Goal: Task Accomplishment & Management: Use online tool/utility

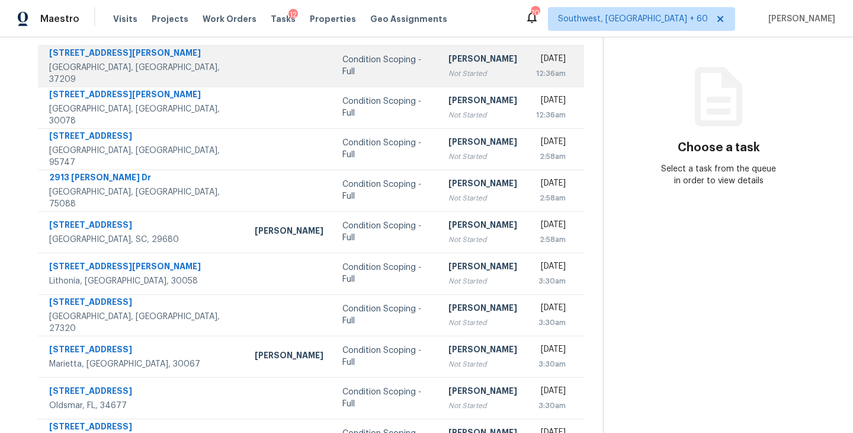
scroll to position [103, 0]
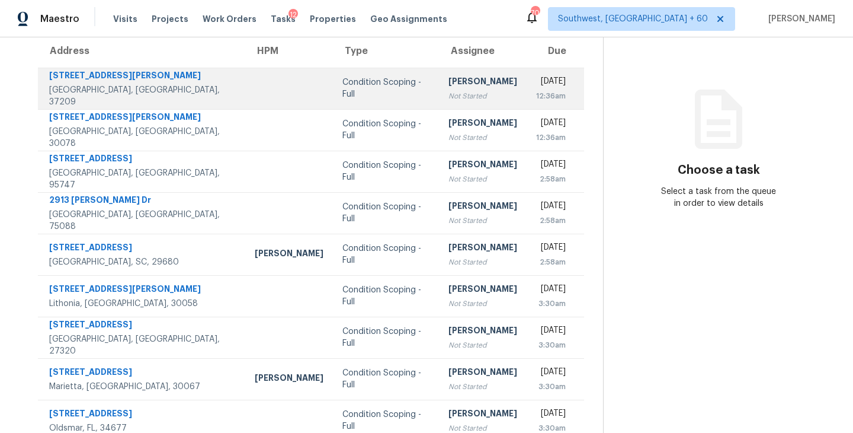
click at [449, 75] on div "[PERSON_NAME]" at bounding box center [483, 82] width 69 height 15
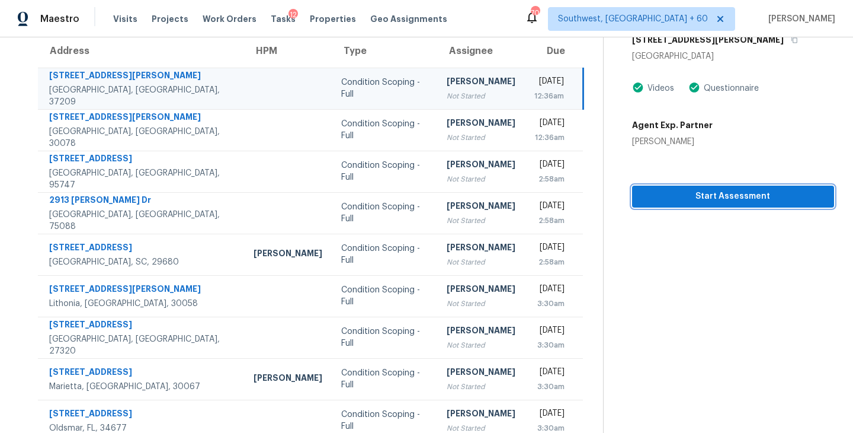
click at [682, 185] on button "Start Assessment" at bounding box center [733, 196] width 202 height 22
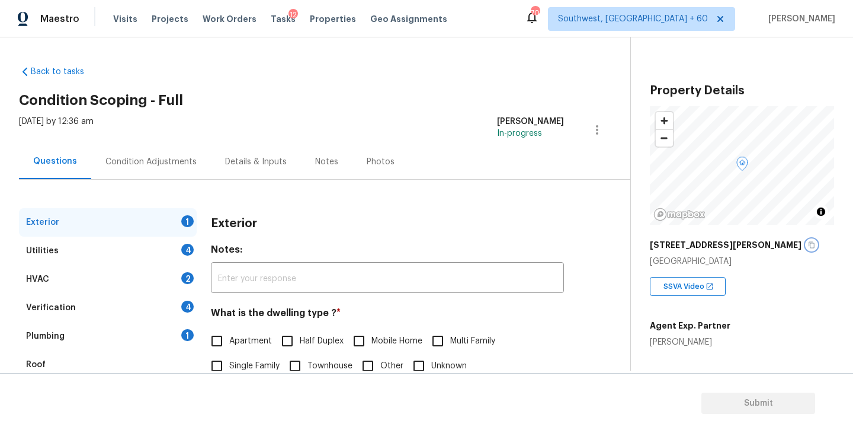
click at [807, 245] on button "button" at bounding box center [812, 244] width 11 height 11
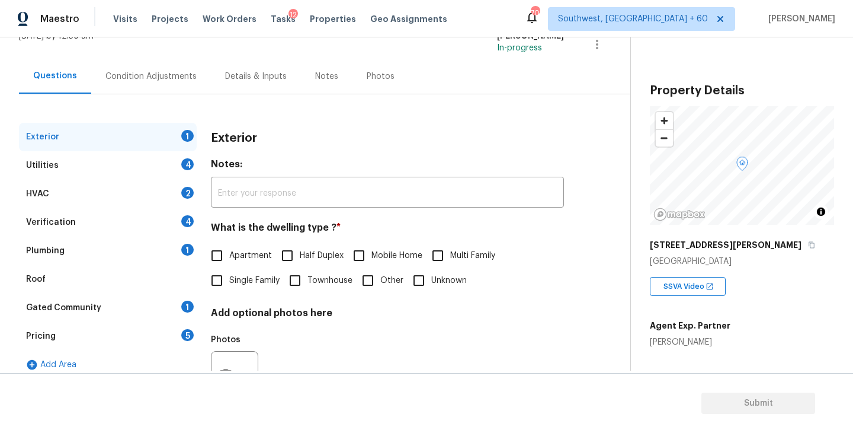
click at [308, 278] on input "Townhouse" at bounding box center [295, 280] width 25 height 25
checkbox input "true"
click at [152, 168] on div "Utilities 4" at bounding box center [108, 165] width 178 height 28
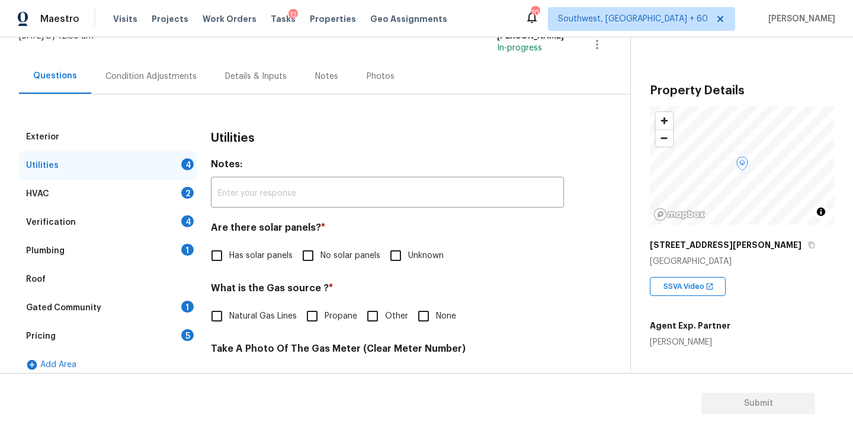
click at [328, 265] on label "No solar panels" at bounding box center [338, 255] width 85 height 25
click at [321, 265] on input "No solar panels" at bounding box center [308, 255] width 25 height 25
checkbox input "true"
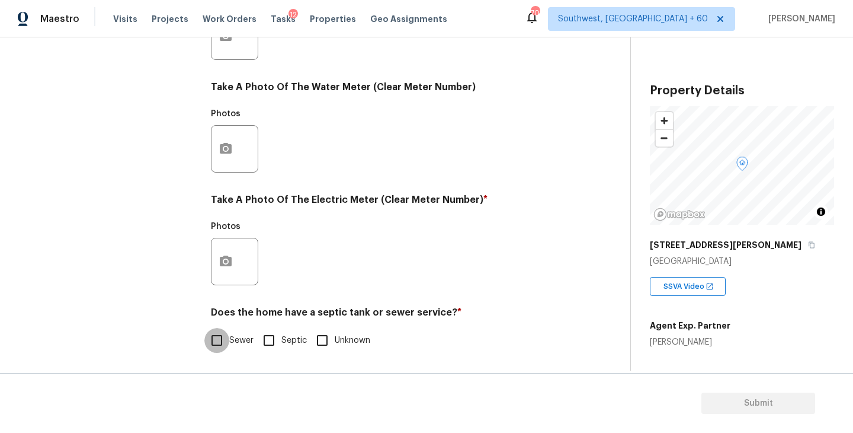
click at [216, 340] on input "Sewer" at bounding box center [216, 340] width 25 height 25
checkbox input "true"
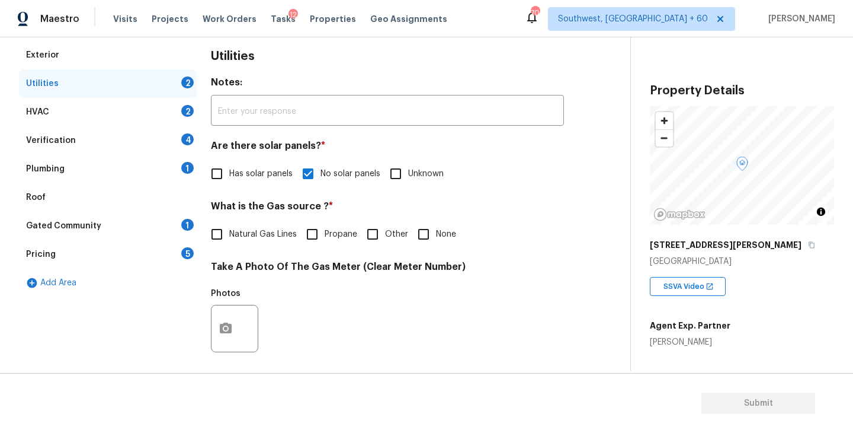
click at [146, 169] on div "Plumbing 1" at bounding box center [108, 169] width 178 height 28
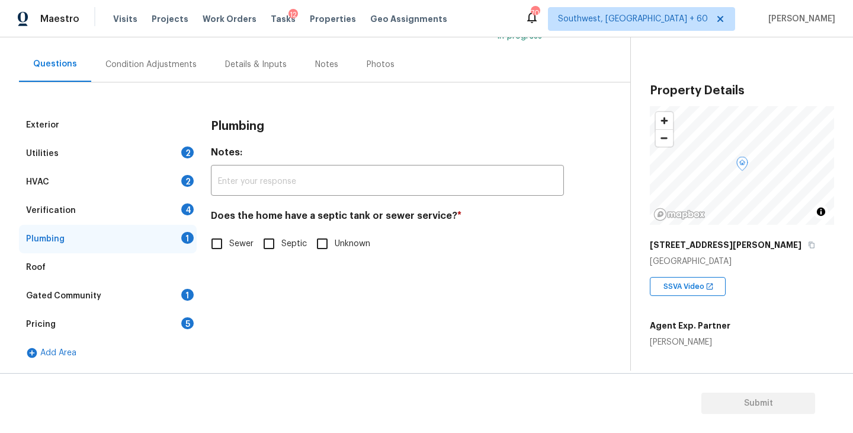
scroll to position [97, 0]
click at [235, 242] on span "Sewer" at bounding box center [241, 244] width 24 height 12
click at [229, 242] on input "Sewer" at bounding box center [216, 243] width 25 height 25
checkbox input "true"
click at [100, 296] on div "Gated Community 1" at bounding box center [108, 295] width 178 height 28
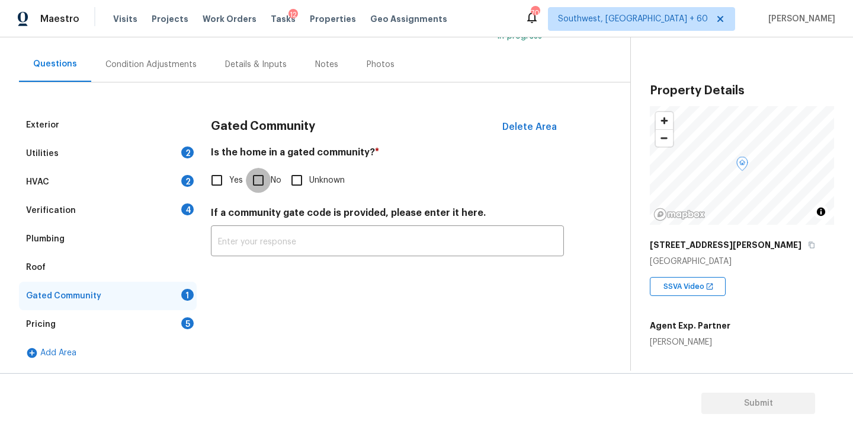
click at [266, 183] on input "No" at bounding box center [258, 180] width 25 height 25
checkbox input "true"
click at [165, 79] on div "Condition Adjustments" at bounding box center [151, 64] width 120 height 35
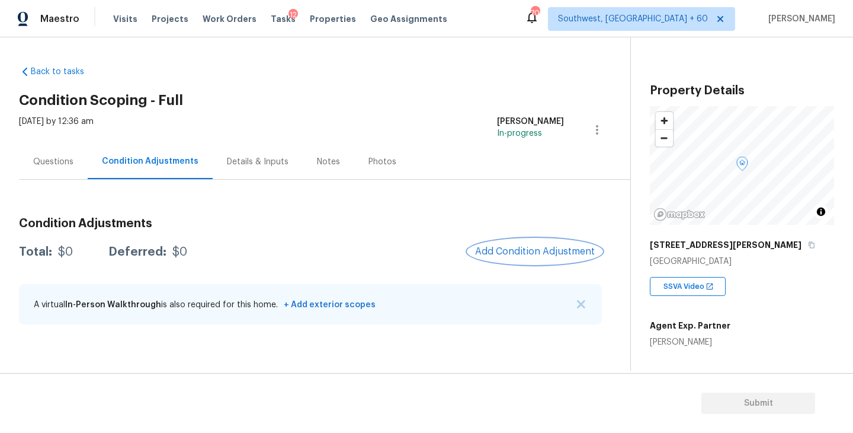
click at [578, 252] on span "Add Condition Adjustment" at bounding box center [535, 251] width 120 height 11
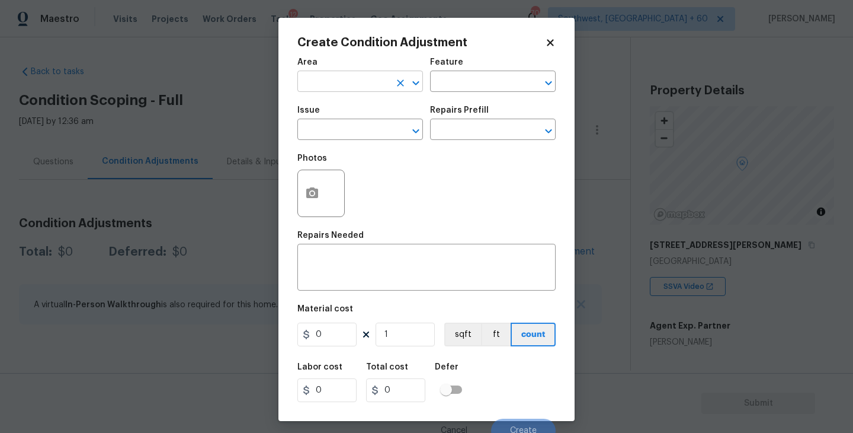
click at [345, 79] on input "text" at bounding box center [343, 82] width 92 height 18
click at [354, 127] on li "Interior Overall" at bounding box center [360, 129] width 126 height 20
type input "Interior Overall"
click at [475, 94] on div "Area Interior Overall ​ Feature ​" at bounding box center [426, 75] width 258 height 48
click at [485, 86] on input "text" at bounding box center [476, 82] width 92 height 18
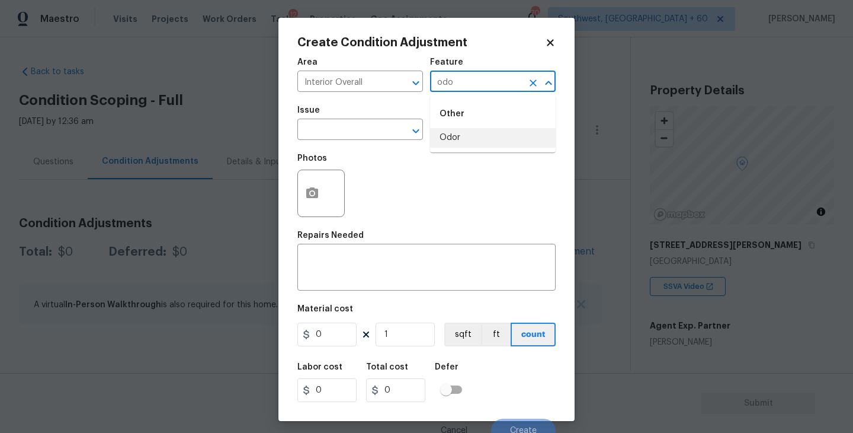
click at [477, 146] on li "Odor" at bounding box center [493, 138] width 126 height 20
type input "Odor"
click at [345, 138] on input "text" at bounding box center [343, 130] width 92 height 18
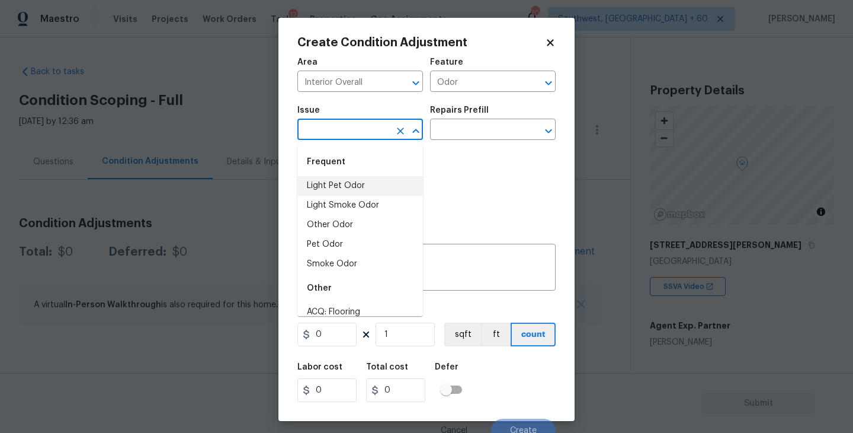
click at [348, 178] on li "Light Pet Odor" at bounding box center [360, 186] width 126 height 20
type input "Light Pet Odor"
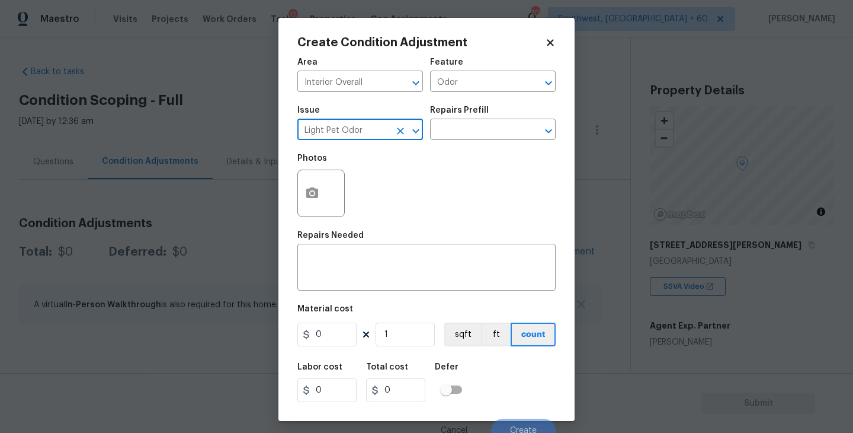
click at [443, 146] on div "Issue Light Pet Odor ​ Repairs Prefill ​" at bounding box center [426, 123] width 258 height 48
click at [473, 133] on input "text" at bounding box center [476, 130] width 92 height 18
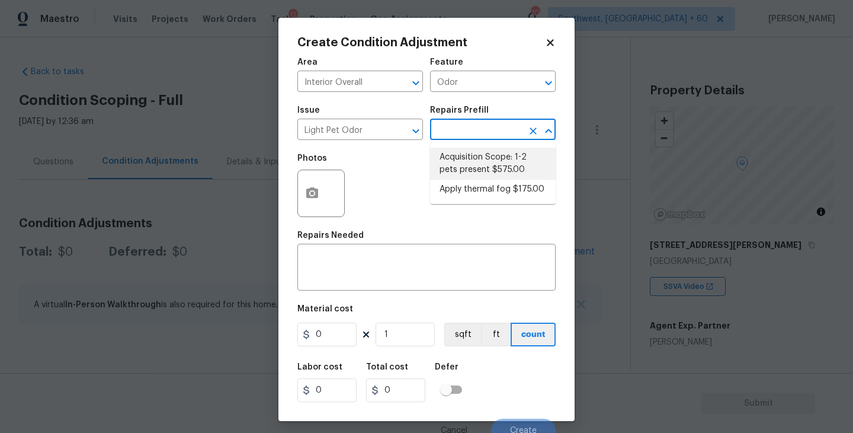
click at [478, 162] on li "Acquisition Scope: 1-2 pets present $575.00" at bounding box center [493, 164] width 126 height 32
type textarea "Acquisition Scope: 1-2 pets present"
type input "575"
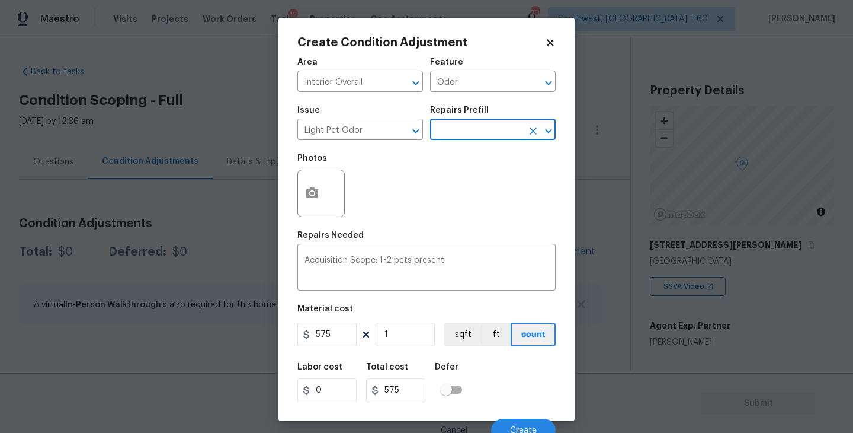
scroll to position [10, 0]
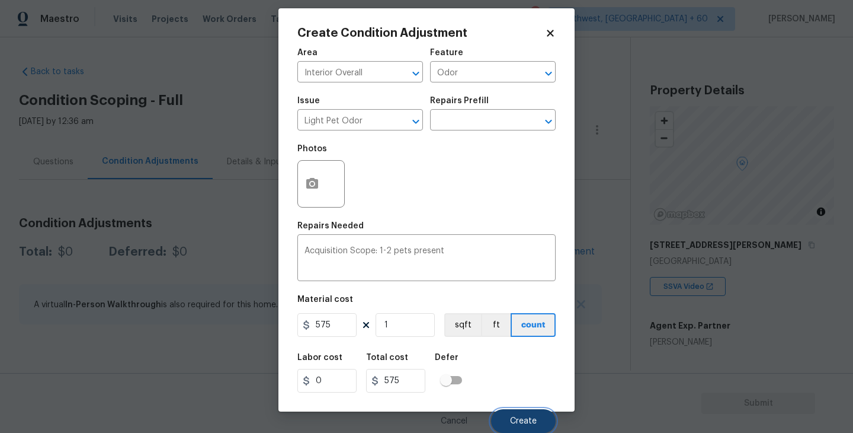
click at [526, 422] on span "Create" at bounding box center [523, 421] width 27 height 9
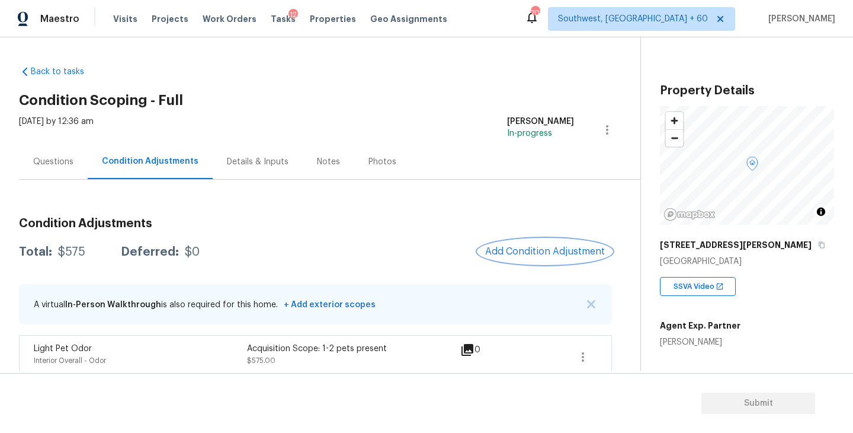
scroll to position [12, 0]
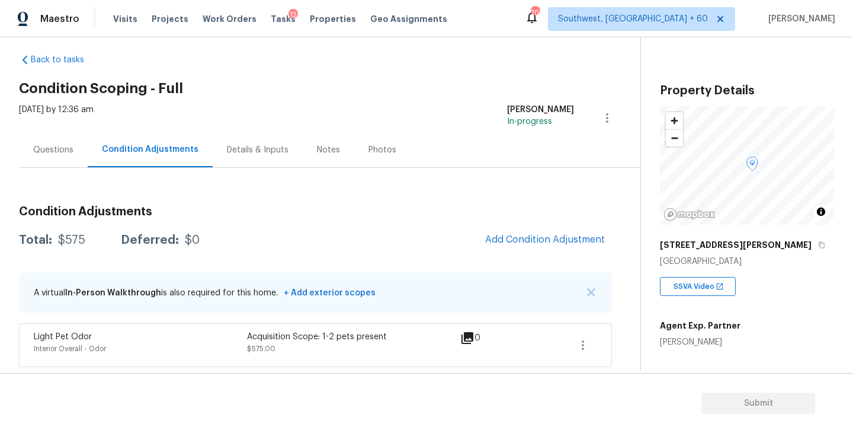
click at [361, 210] on h3 "Condition Adjustments" at bounding box center [315, 212] width 593 height 12
click at [487, 239] on span "Add Condition Adjustment" at bounding box center [545, 239] width 120 height 11
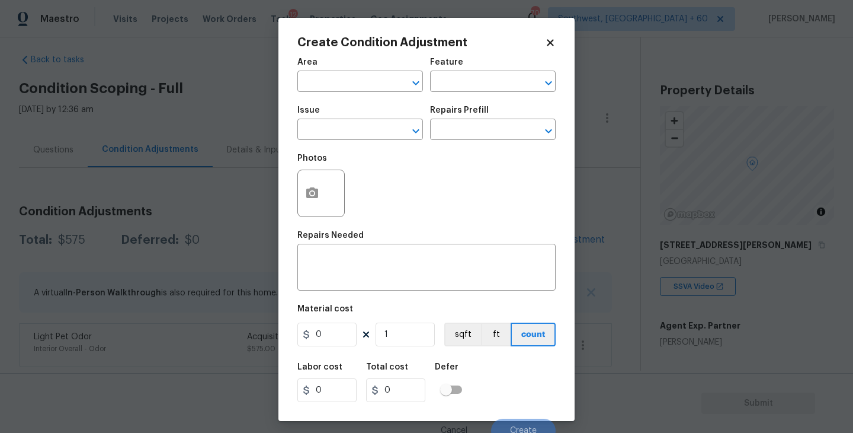
click at [332, 94] on span "Area ​" at bounding box center [360, 75] width 126 height 48
click at [345, 88] on input "text" at bounding box center [343, 82] width 92 height 18
click at [368, 131] on li "Interior Overall" at bounding box center [360, 129] width 126 height 20
type input "Interior Overall"
click at [476, 101] on div "Issue ​ Repairs Prefill ​" at bounding box center [426, 123] width 258 height 48
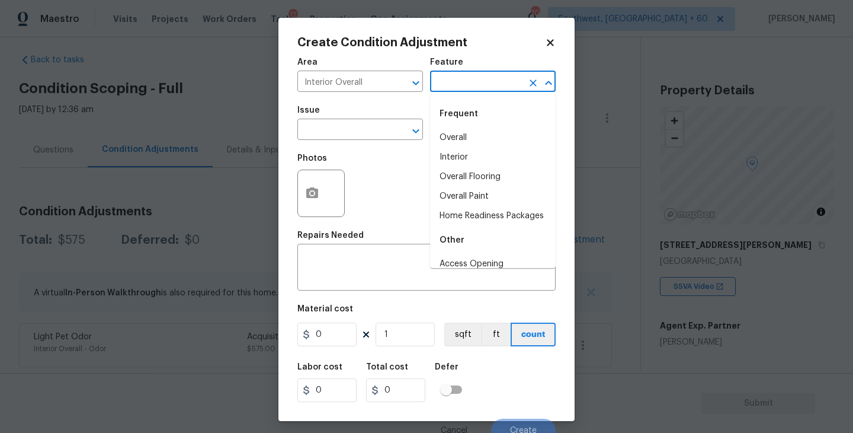
click at [505, 82] on input "text" at bounding box center [476, 82] width 92 height 18
click at [499, 199] on li "Overall Paint" at bounding box center [493, 197] width 126 height 20
type input "Overall Paint"
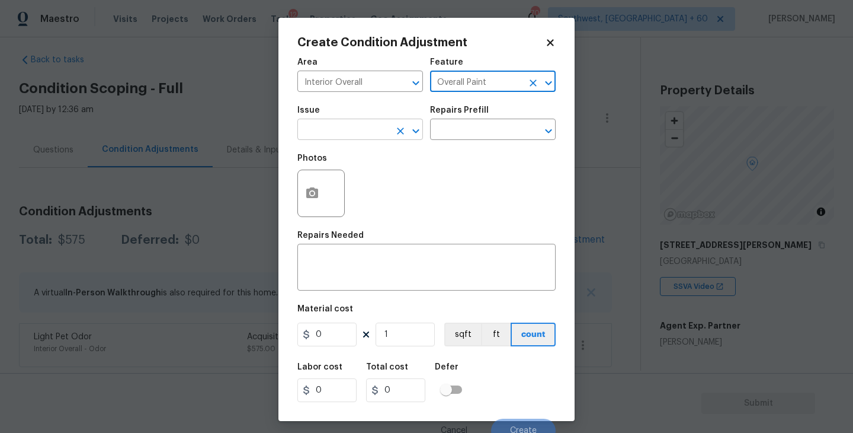
click at [366, 126] on input "text" at bounding box center [343, 130] width 92 height 18
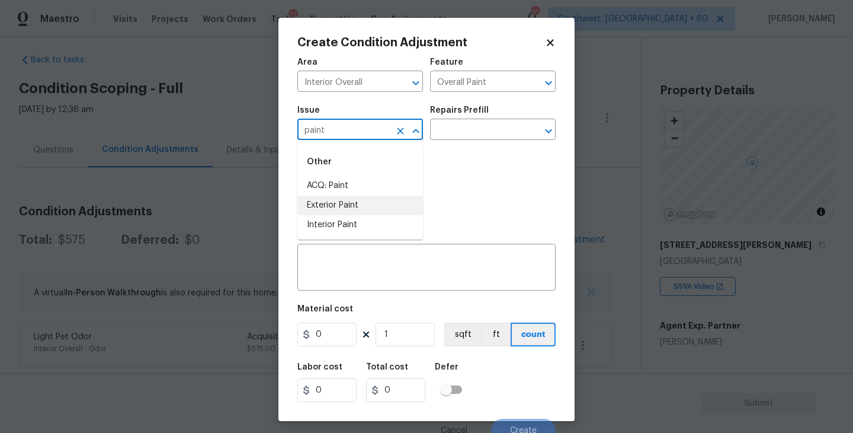
click at [357, 192] on li "ACQ: Paint" at bounding box center [360, 186] width 126 height 20
type input "ACQ: Paint"
click at [449, 147] on div "Photos" at bounding box center [426, 185] width 258 height 77
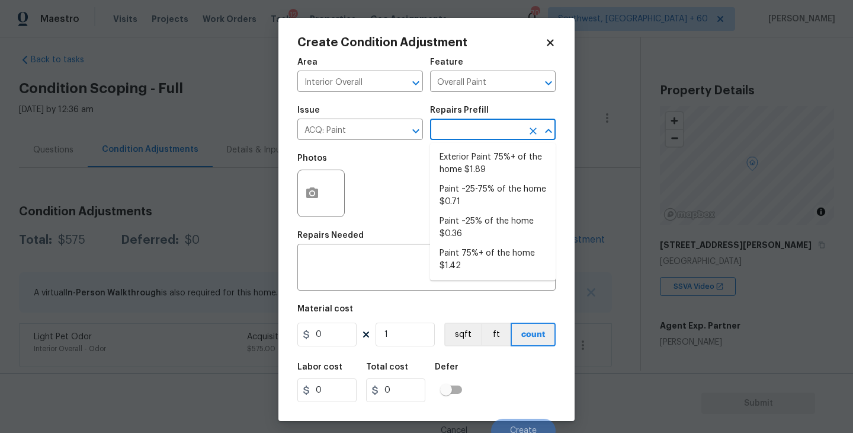
click at [484, 132] on input "text" at bounding box center [476, 130] width 92 height 18
click at [484, 213] on li "Paint ~25% of the home $0.36" at bounding box center [493, 228] width 126 height 32
type input "Acquisition"
type textarea "Acquisition Scope: ~25% of the home needs interior paint"
type input "0.36"
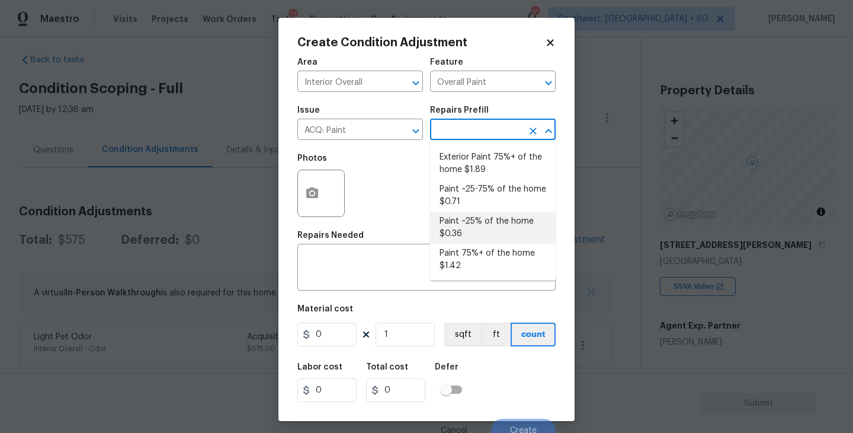
type input "0.36"
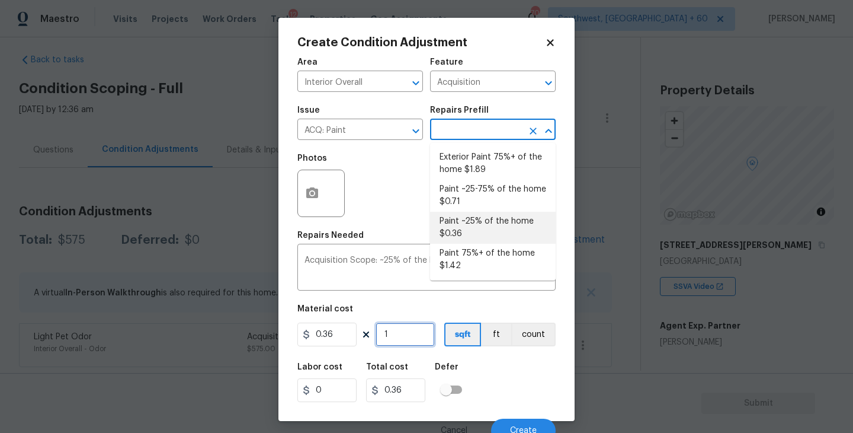
click at [410, 336] on input "1" at bounding box center [405, 334] width 59 height 24
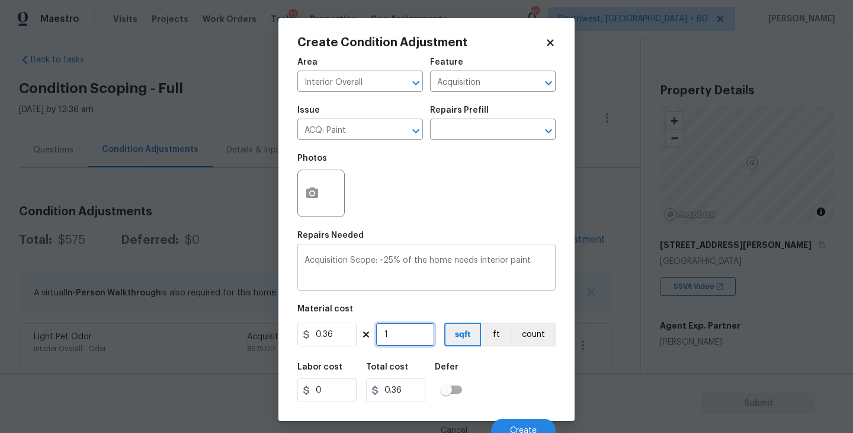
type input "0"
type input "2"
type input "0.72"
type input "20"
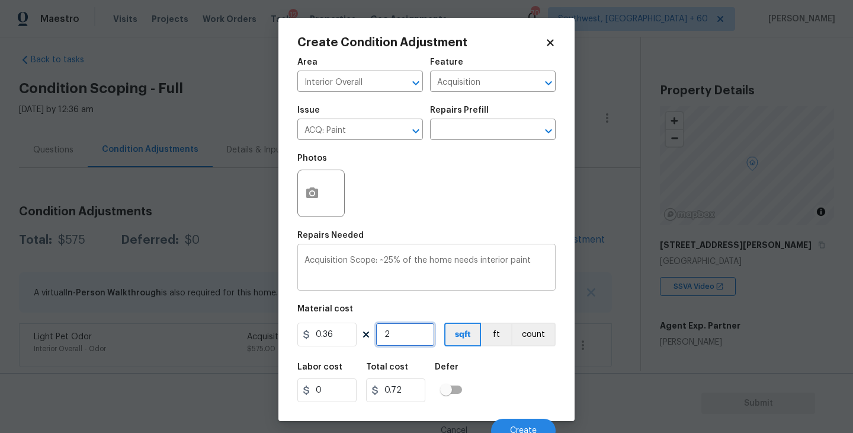
type input "7.2"
type input "208"
type input "74.88"
type input "2080"
type input "748.8"
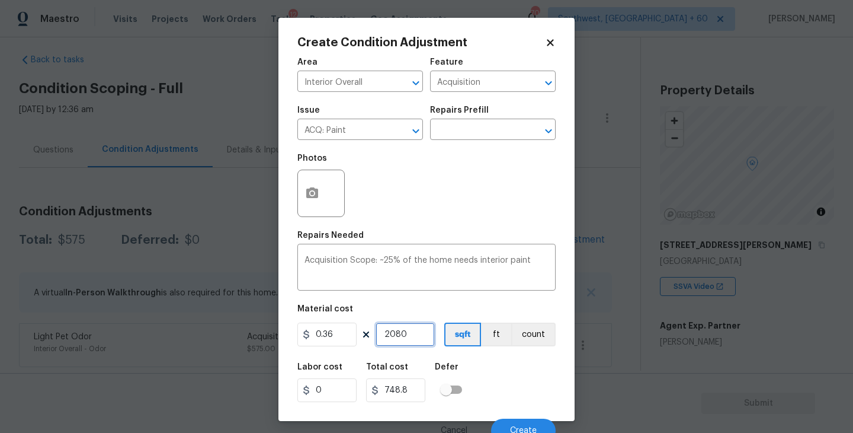
type input "2080"
click at [536, 375] on div "Labor cost 0 Total cost 748.8 Defer" at bounding box center [426, 382] width 258 height 53
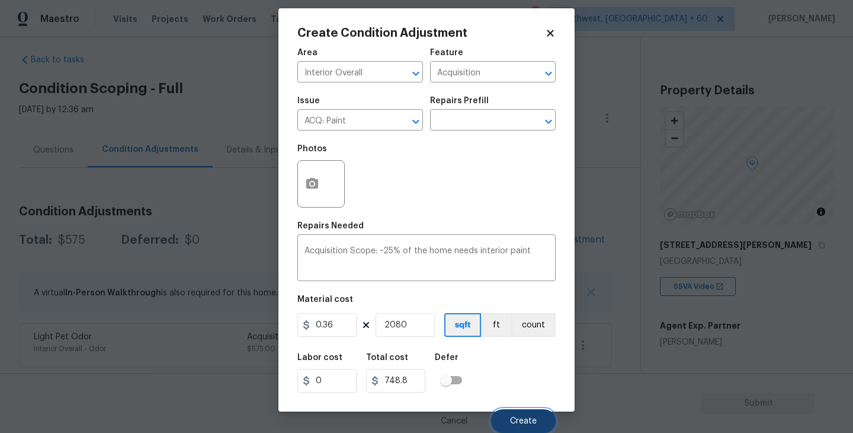
click at [526, 423] on span "Create" at bounding box center [523, 421] width 27 height 9
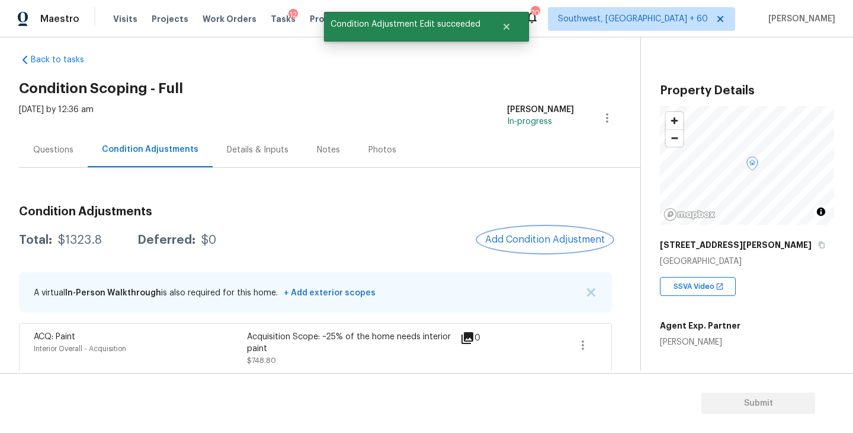
scroll to position [62, 0]
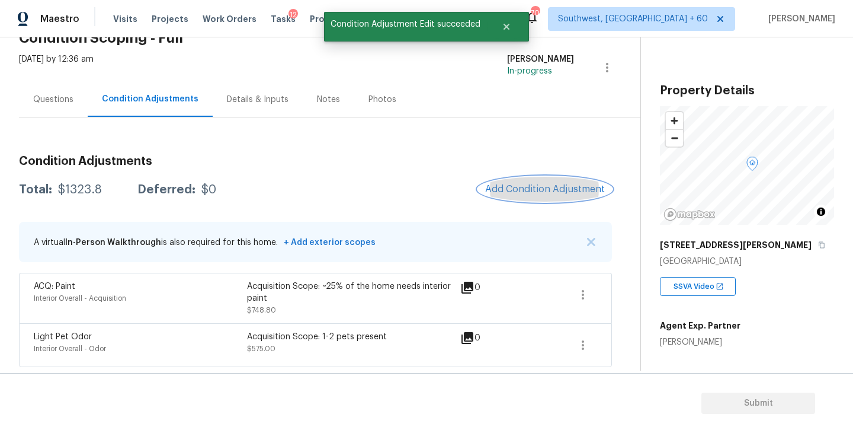
click at [529, 191] on span "Add Condition Adjustment" at bounding box center [545, 189] width 120 height 11
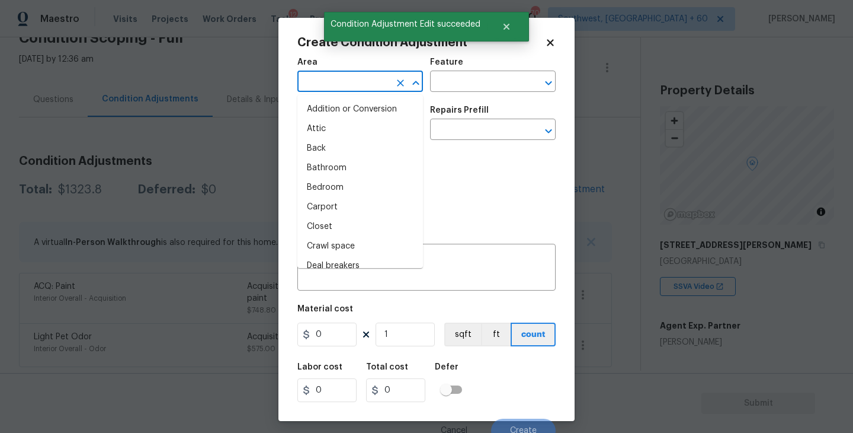
click at [337, 83] on input "text" at bounding box center [343, 82] width 92 height 18
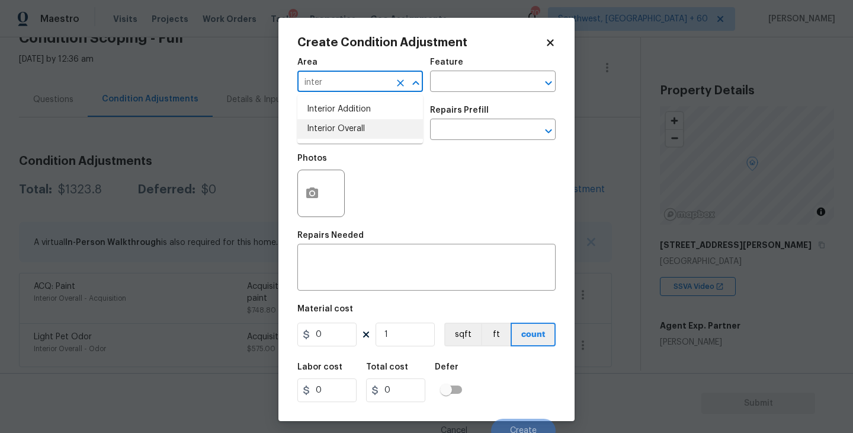
click at [344, 125] on li "Interior Overall" at bounding box center [360, 129] width 126 height 20
type input "Interior Overall"
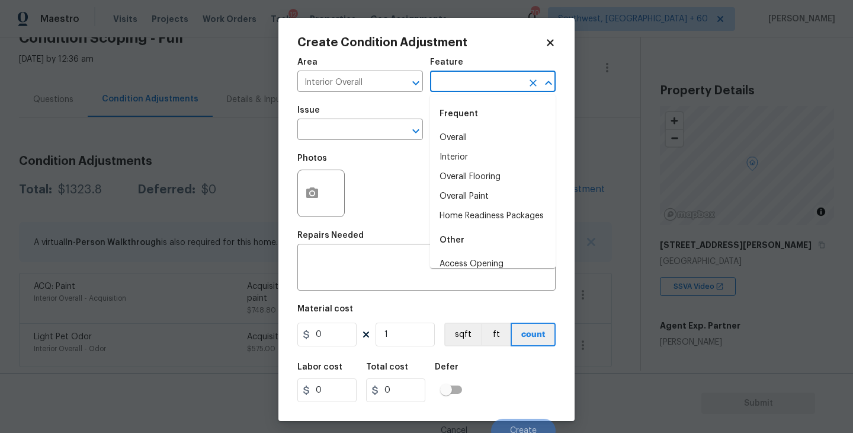
click at [475, 78] on input "text" at bounding box center [476, 82] width 92 height 18
click at [468, 180] on li "Overall Flooring" at bounding box center [493, 177] width 126 height 20
type input "Overall Flooring"
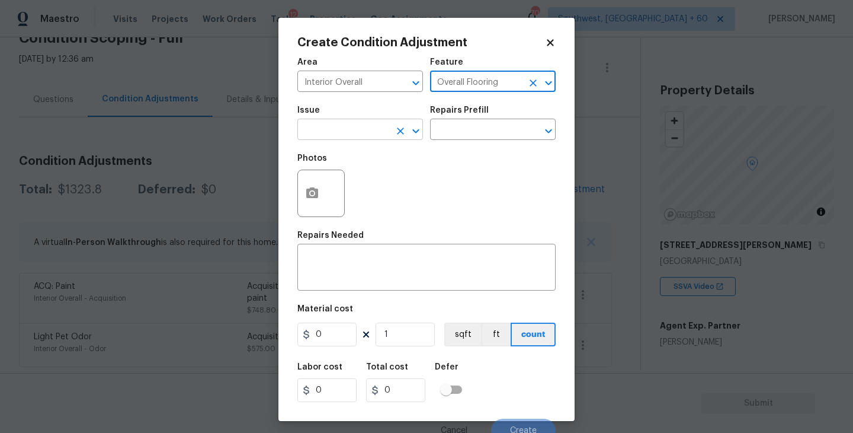
click at [362, 134] on input "text" at bounding box center [343, 130] width 92 height 18
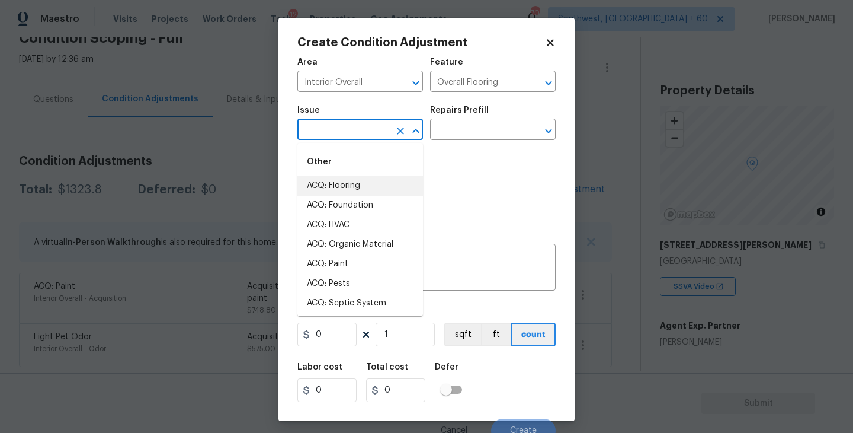
click at [351, 188] on li "ACQ: Flooring" at bounding box center [360, 186] width 126 height 20
type input "ACQ: Flooring"
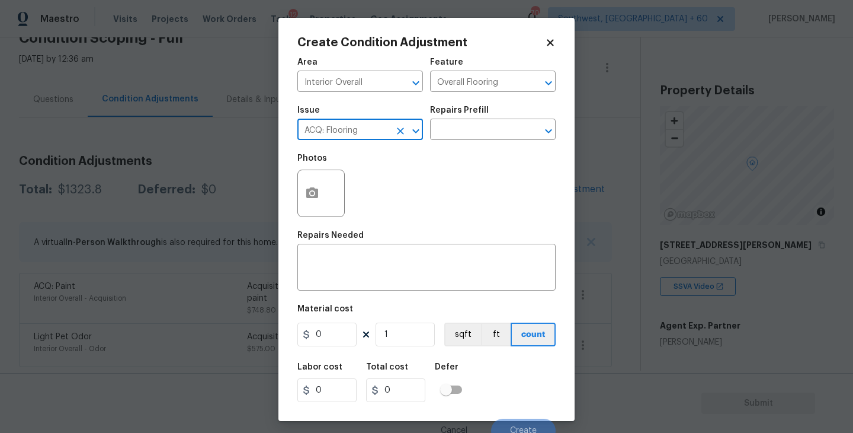
click at [511, 116] on div "Repairs Prefill" at bounding box center [493, 113] width 126 height 15
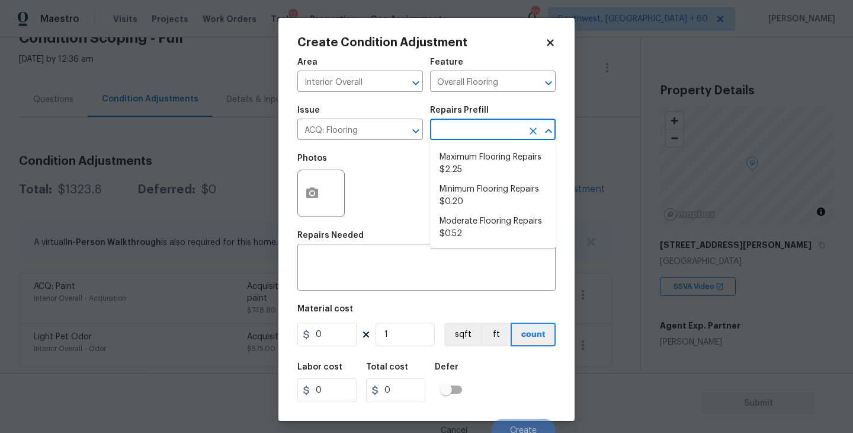
click at [505, 122] on input "text" at bounding box center [476, 130] width 92 height 18
click at [474, 201] on li "Minimum Flooring Repairs $0.20" at bounding box center [493, 196] width 126 height 32
type input "Acquisition"
type textarea "Acquisition Scope: Minimum flooring repairs"
type input "0.2"
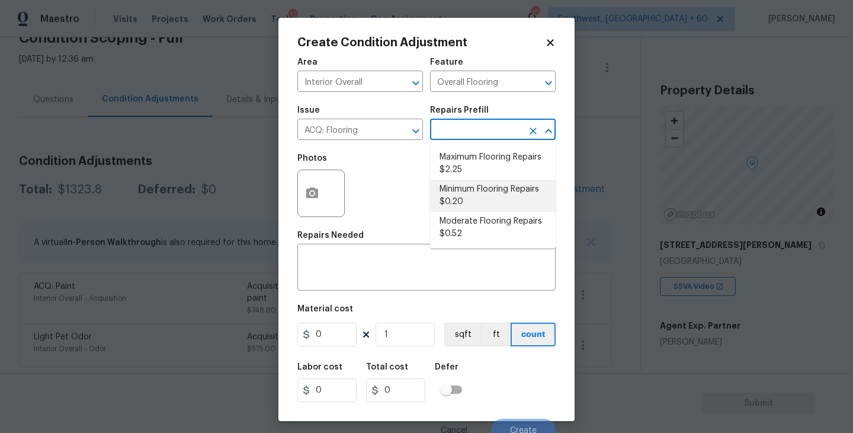
type input "0.2"
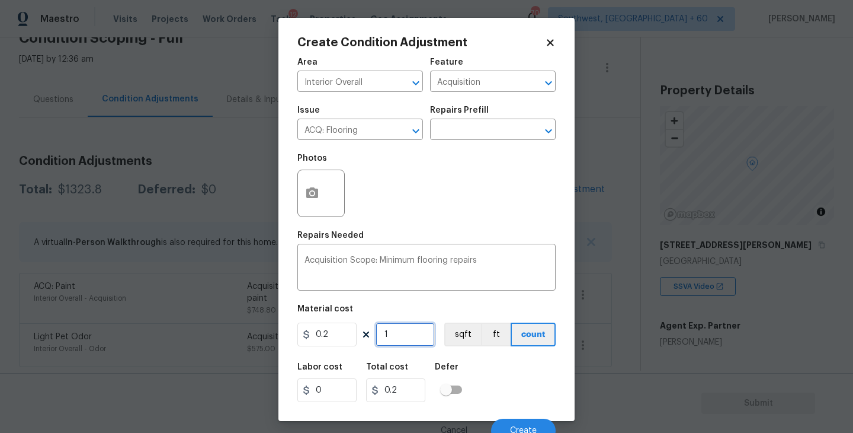
click at [406, 335] on input "1" at bounding box center [405, 334] width 59 height 24
type input "0"
type input "2"
type input "0.4"
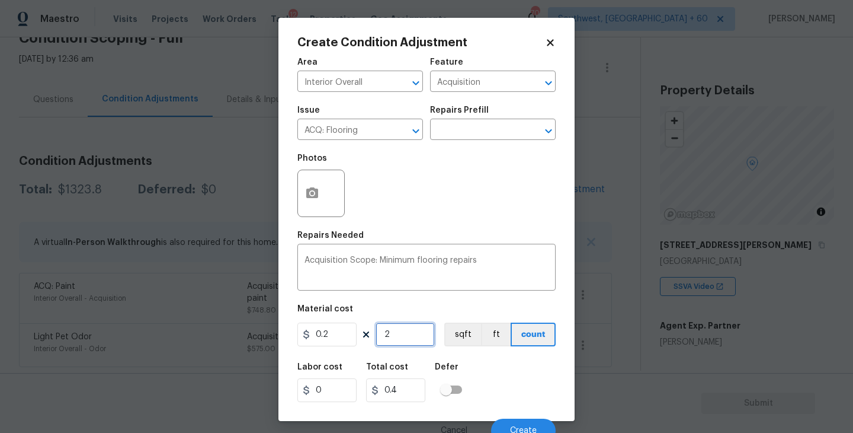
type input "20"
type input "4"
type input "202"
type input "40.4"
type input "20"
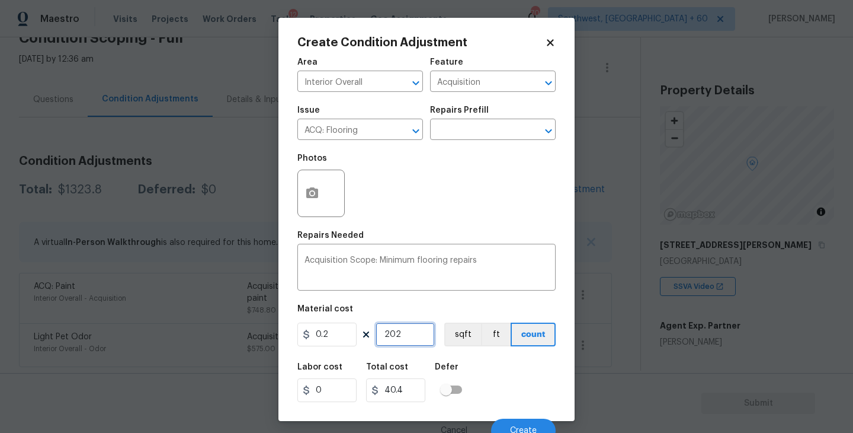
type input "4"
type input "206"
type input "41.2"
type input "20"
type input "4"
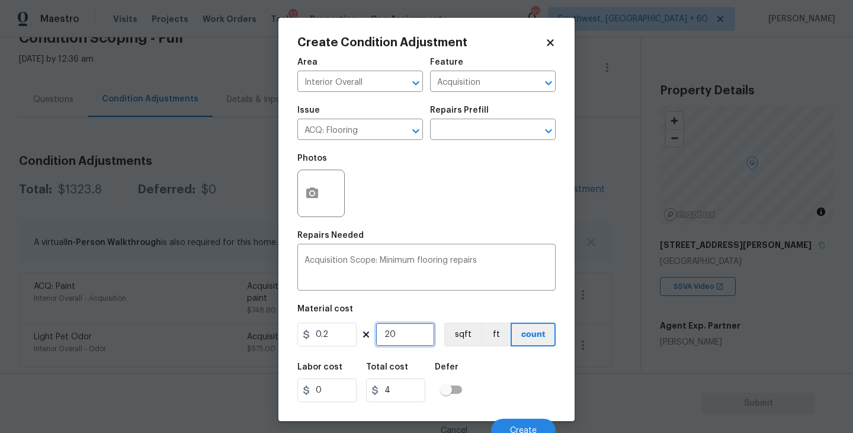
type input "208"
type input "41.6"
type input "2080"
type input "416"
type input "2080"
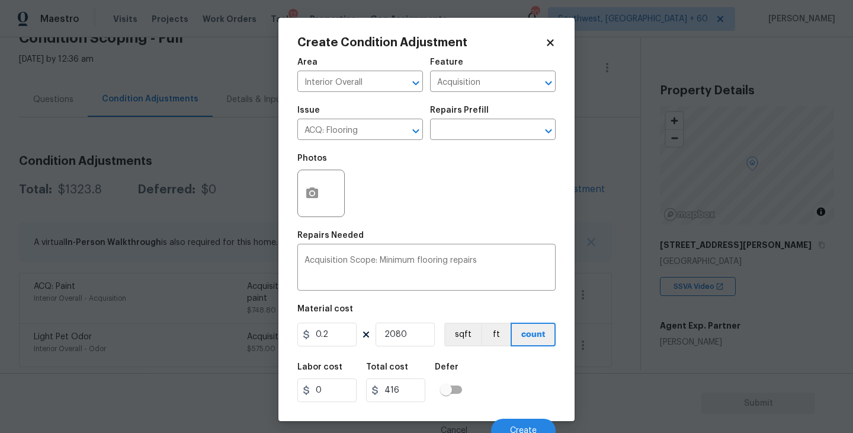
click at [498, 373] on div "Labor cost 0 Total cost 416 Defer" at bounding box center [426, 382] width 258 height 53
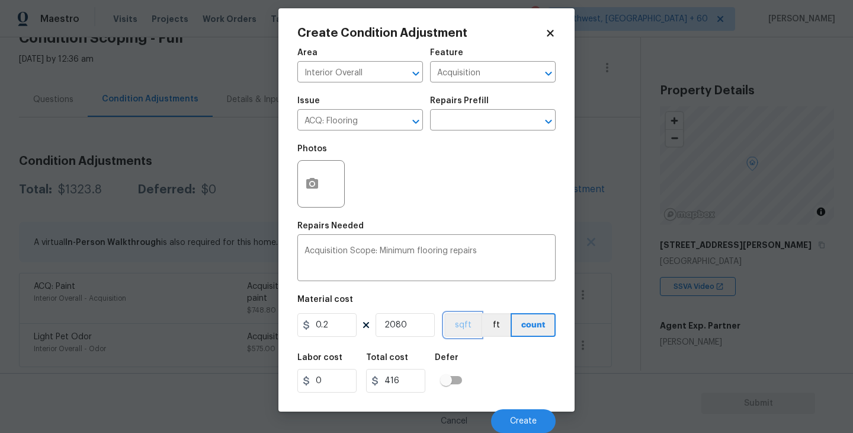
click at [466, 332] on button "sqft" at bounding box center [462, 325] width 37 height 24
click at [523, 413] on button "Create" at bounding box center [523, 421] width 65 height 24
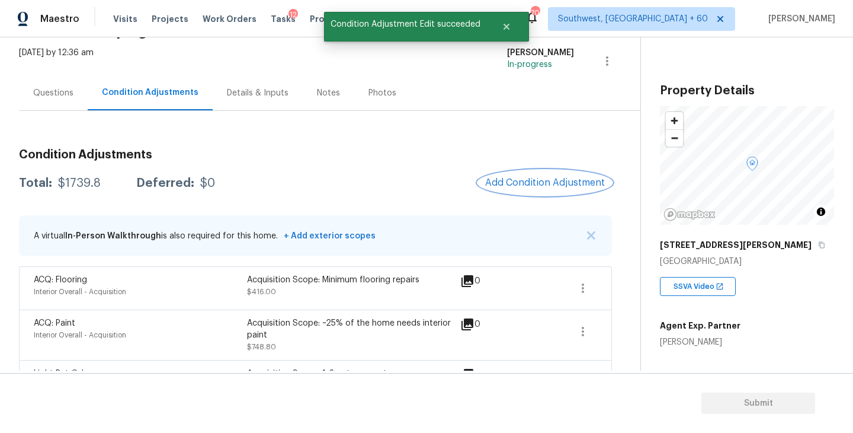
scroll to position [53, 0]
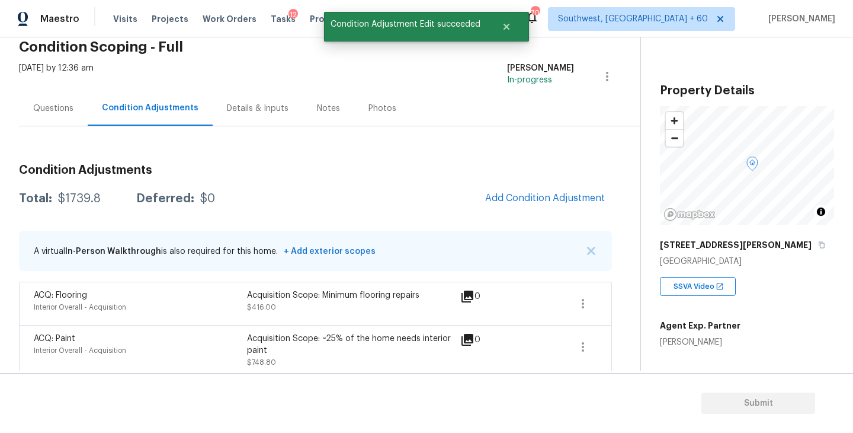
click at [59, 97] on div "Questions" at bounding box center [53, 108] width 69 height 35
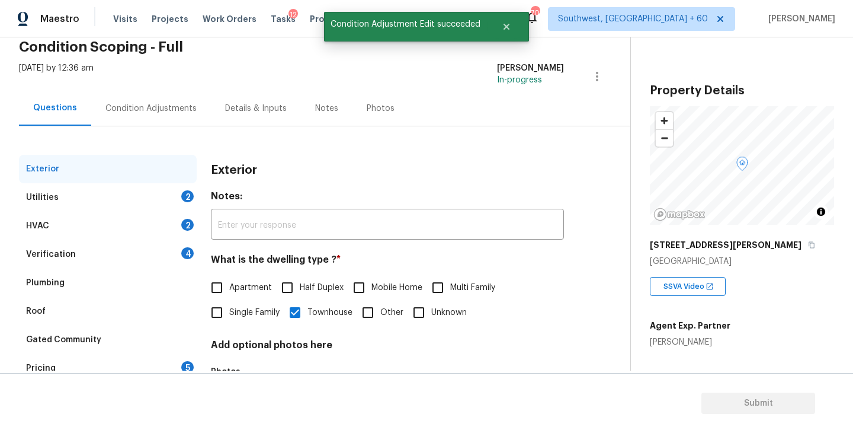
click at [135, 204] on div "Utilities 2" at bounding box center [108, 197] width 178 height 28
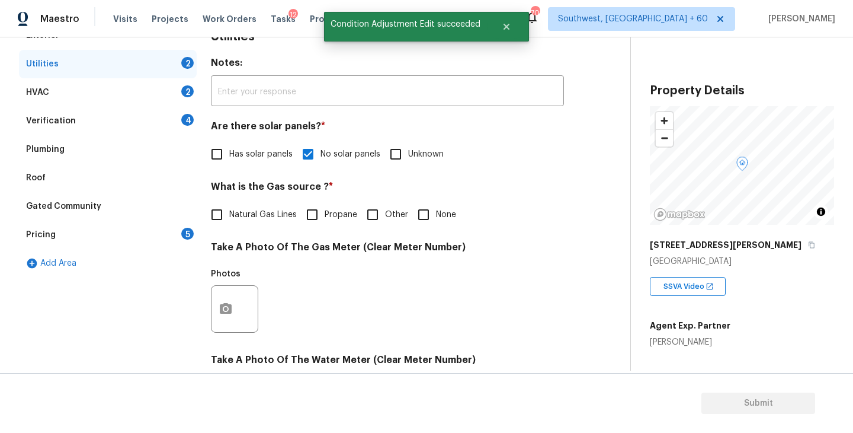
scroll to position [189, 0]
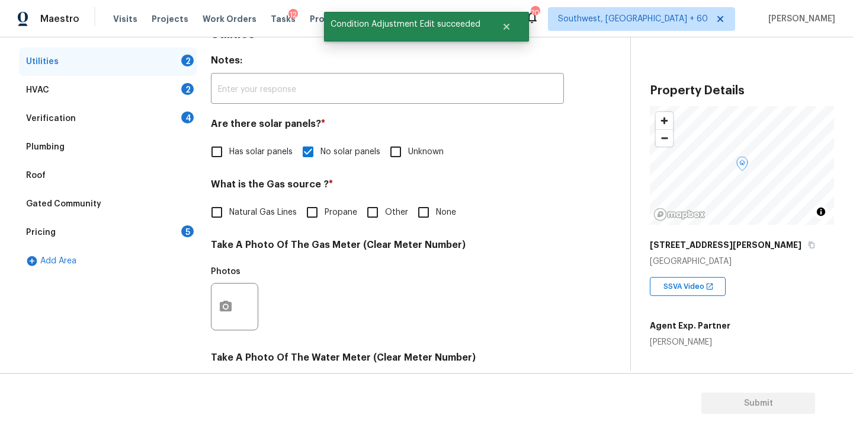
click at [223, 207] on input "Natural Gas Lines" at bounding box center [216, 212] width 25 height 25
checkbox input "true"
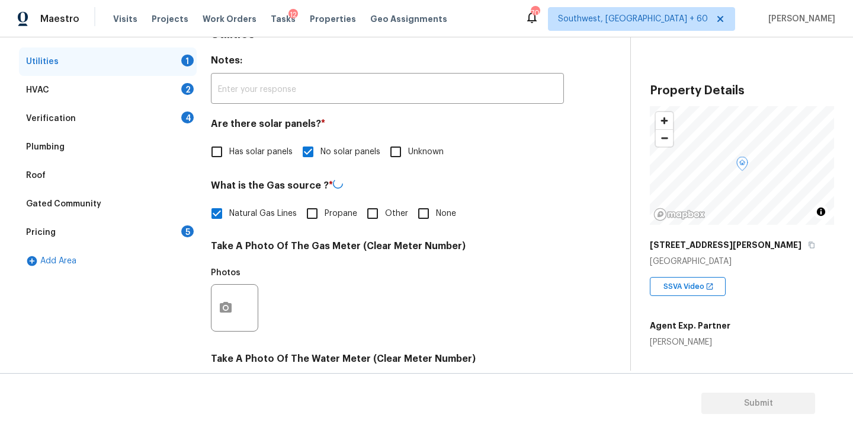
scroll to position [459, 0]
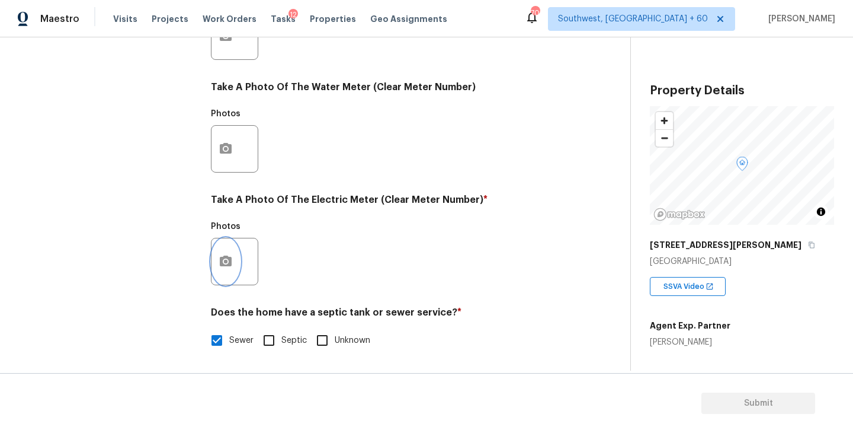
click at [233, 279] on button "button" at bounding box center [226, 261] width 28 height 46
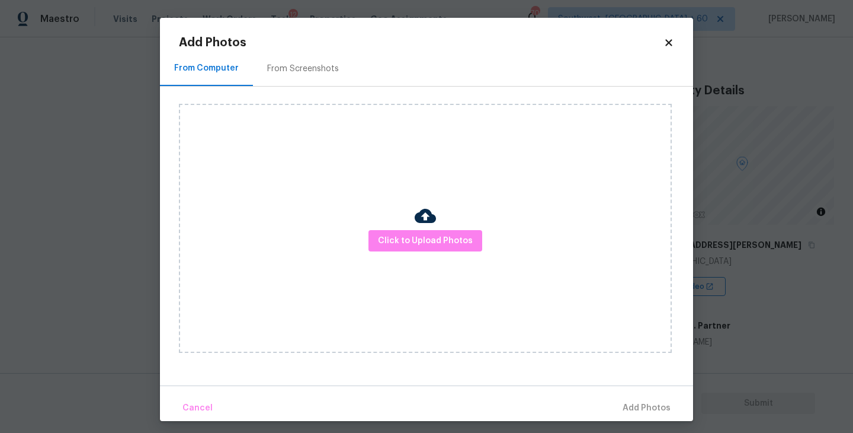
click at [409, 215] on div "Click to Upload Photos" at bounding box center [425, 228] width 493 height 249
click at [411, 232] on button "Click to Upload Photos" at bounding box center [426, 241] width 114 height 22
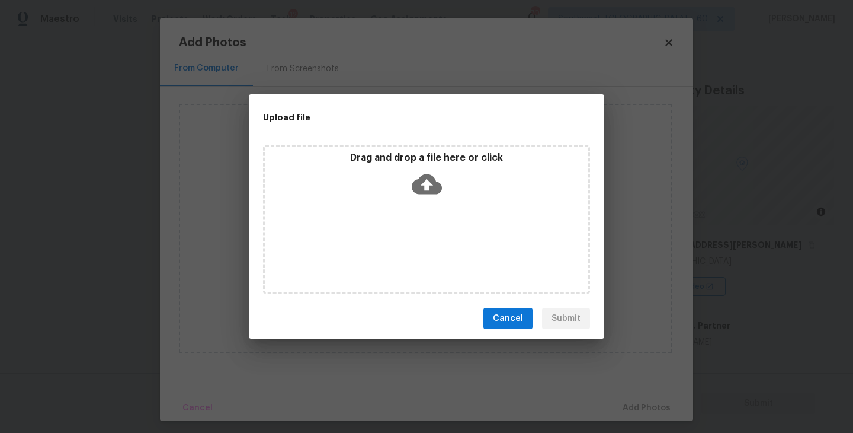
click at [424, 194] on icon at bounding box center [427, 184] width 30 height 30
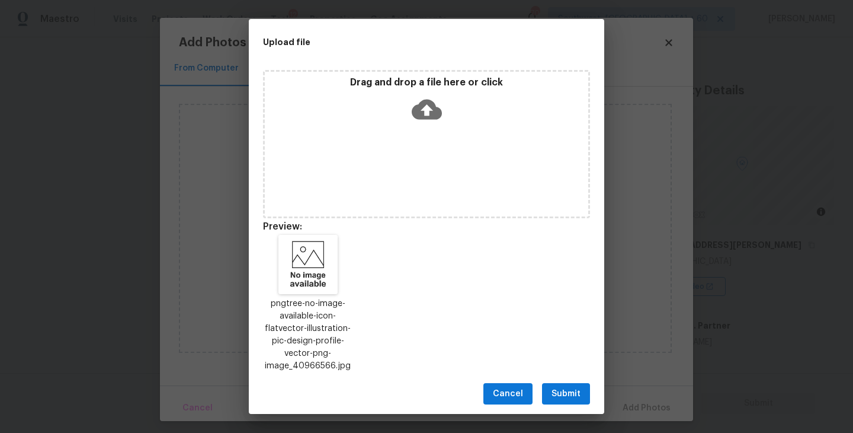
click at [575, 388] on span "Submit" at bounding box center [566, 393] width 29 height 15
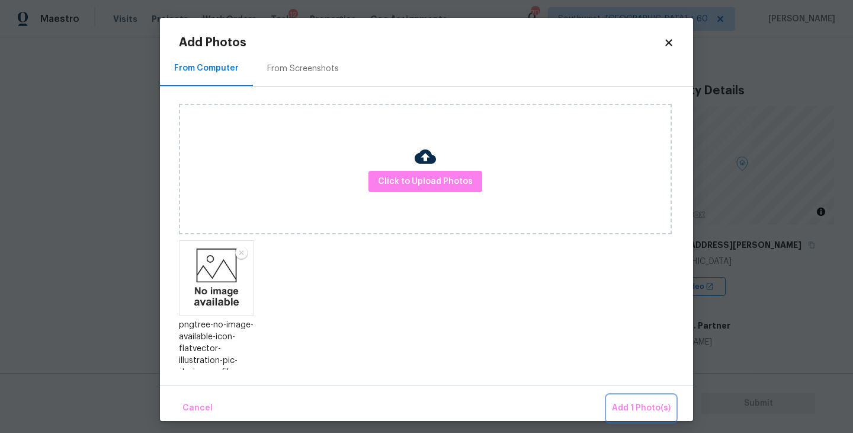
click at [619, 408] on span "Add 1 Photo(s)" at bounding box center [641, 408] width 59 height 15
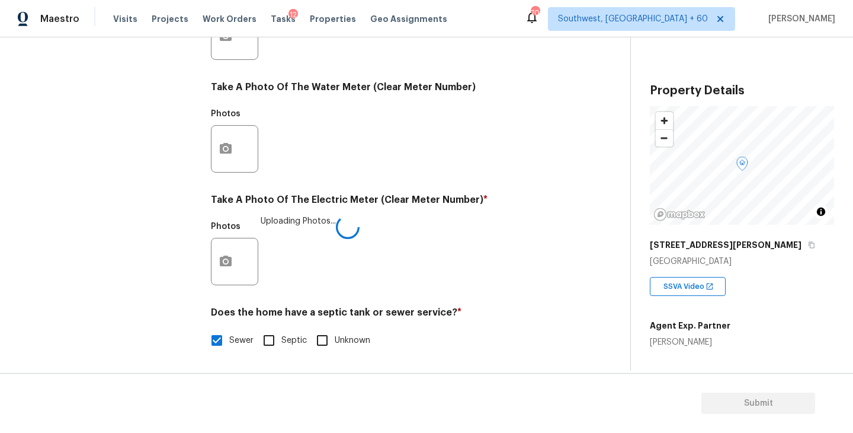
click at [448, 277] on div "Photos Uploading Photos..." at bounding box center [387, 253] width 353 height 77
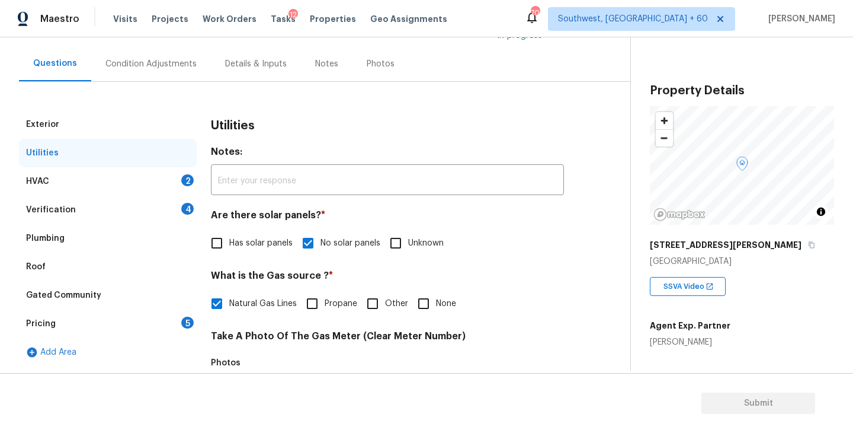
click at [170, 187] on div "HVAC 2" at bounding box center [108, 181] width 178 height 28
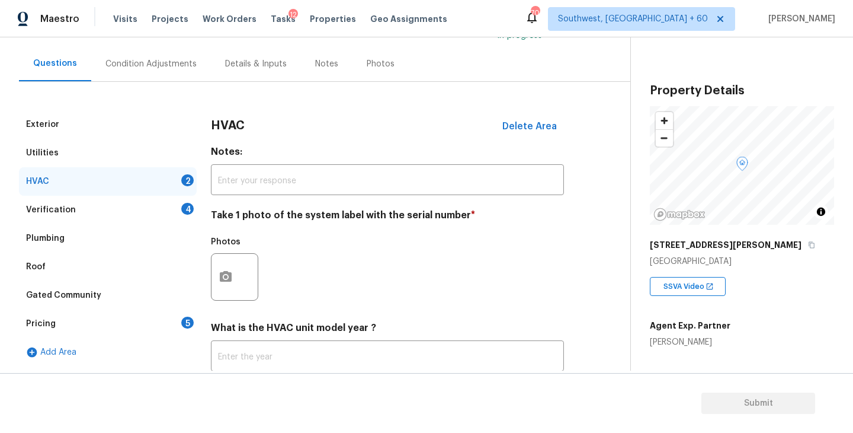
scroll to position [133, 0]
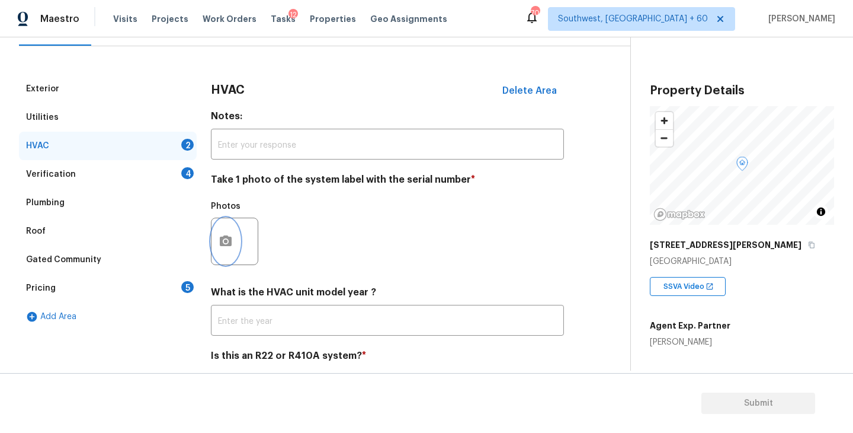
click at [225, 252] on button "button" at bounding box center [226, 241] width 28 height 46
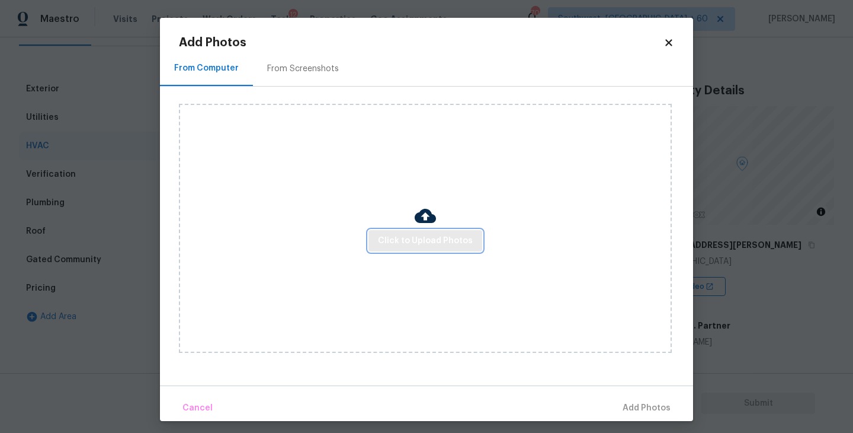
click at [446, 248] on button "Click to Upload Photos" at bounding box center [426, 241] width 114 height 22
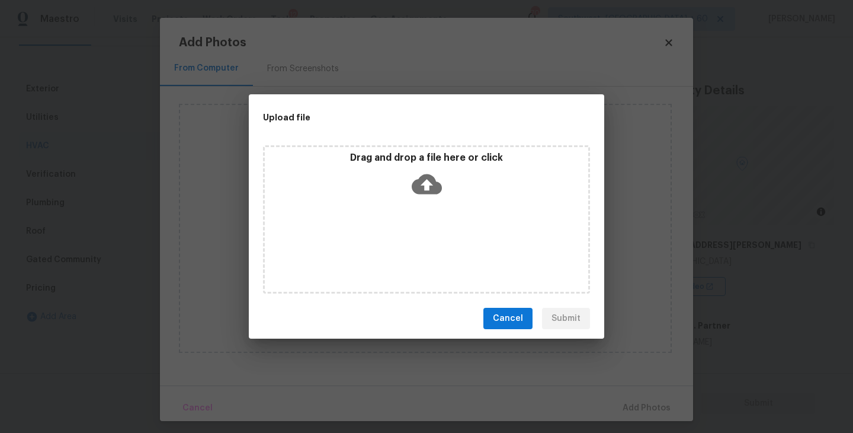
click at [431, 236] on div "Drag and drop a file here or click" at bounding box center [426, 219] width 327 height 148
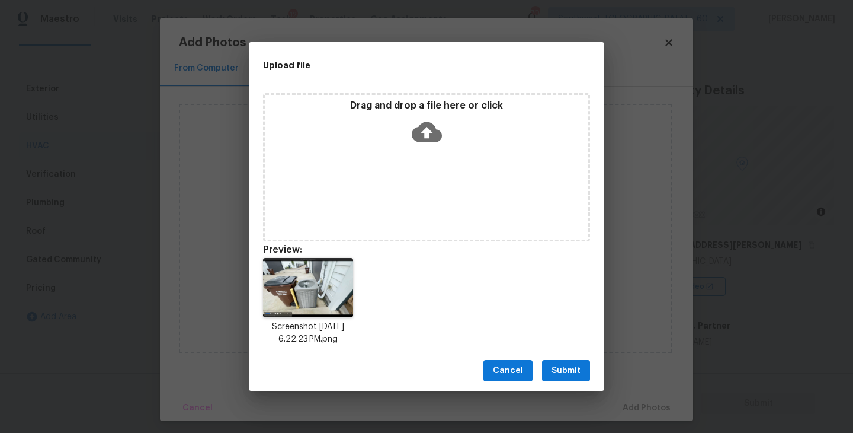
click at [569, 379] on button "Submit" at bounding box center [566, 371] width 48 height 22
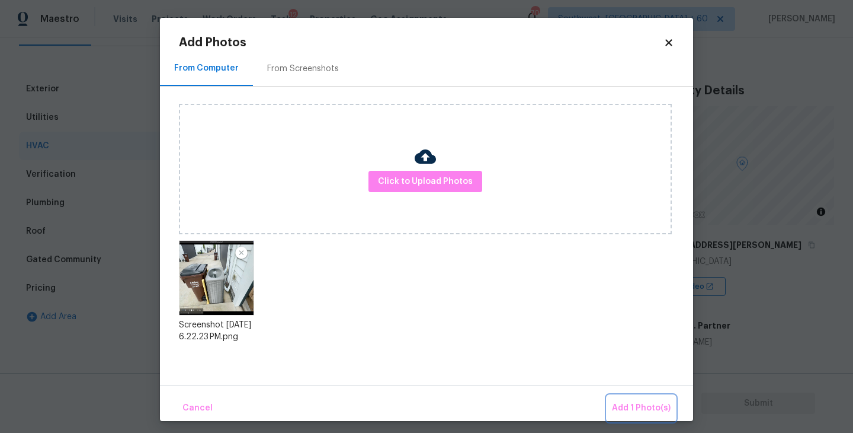
click at [621, 396] on button "Add 1 Photo(s)" at bounding box center [641, 407] width 68 height 25
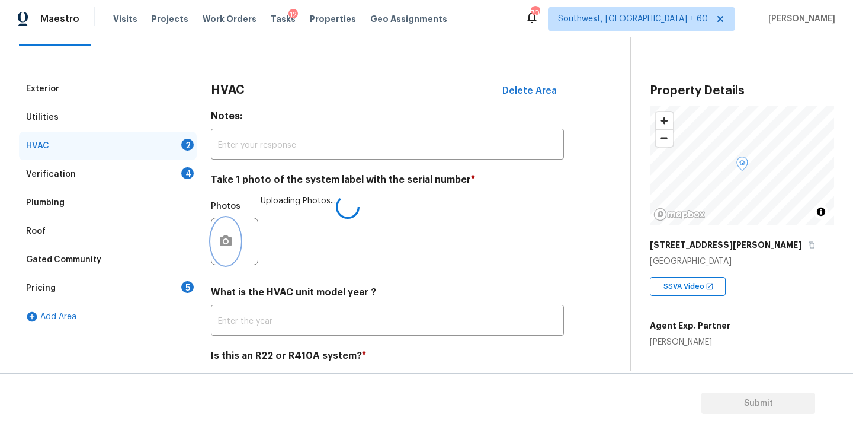
scroll to position [177, 0]
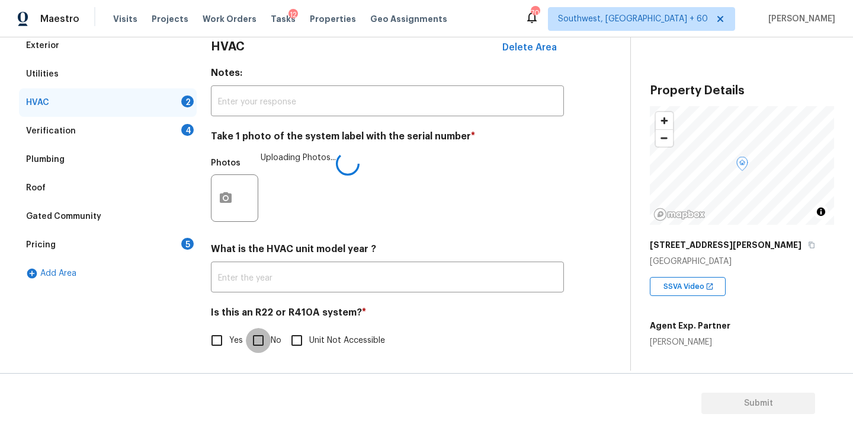
click at [269, 347] on input "No" at bounding box center [258, 340] width 25 height 25
checkbox input "true"
click at [162, 131] on div "Verification 4" at bounding box center [108, 131] width 178 height 28
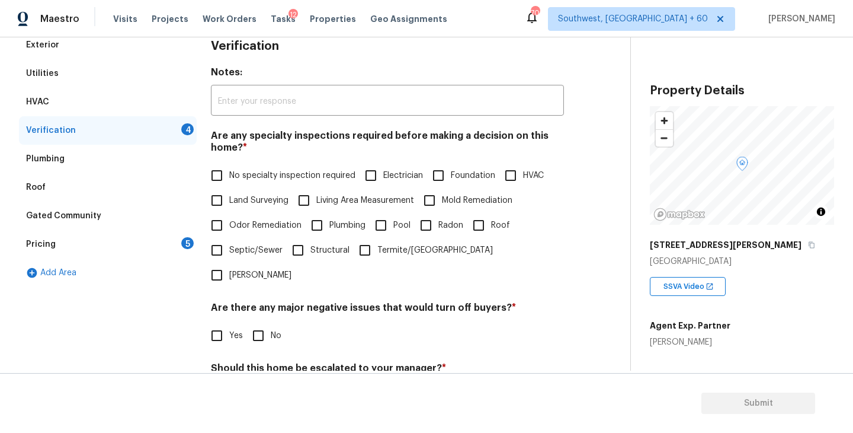
click at [274, 169] on span "No specialty inspection required" at bounding box center [292, 175] width 126 height 12
click at [229, 169] on input "No specialty inspection required" at bounding box center [216, 175] width 25 height 25
checkbox input "true"
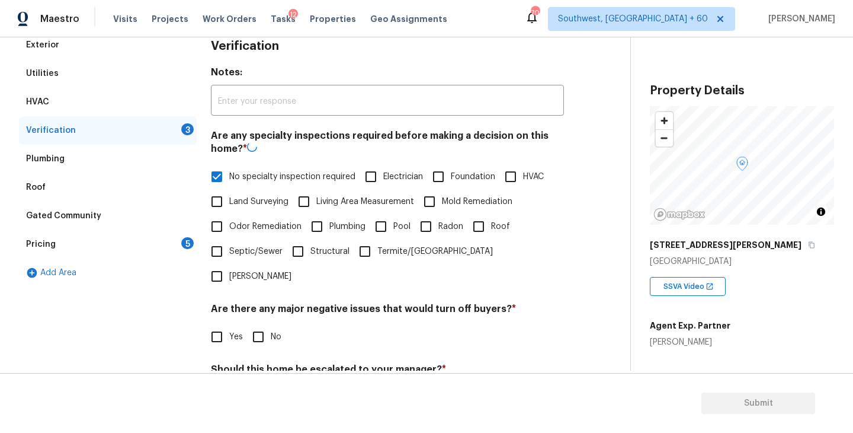
scroll to position [281, 0]
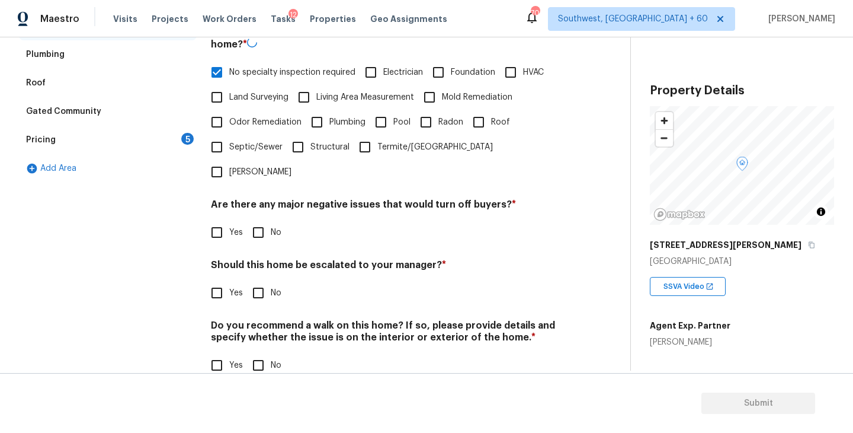
click at [268, 220] on input "No" at bounding box center [258, 232] width 25 height 25
checkbox input "true"
click at [268, 280] on input "No" at bounding box center [258, 292] width 25 height 25
checkbox input "true"
click at [267, 353] on input "No" at bounding box center [258, 365] width 25 height 25
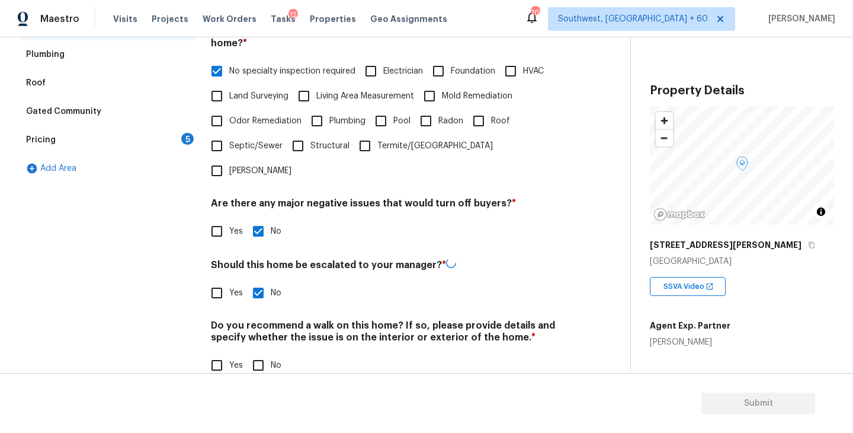
checkbox input "true"
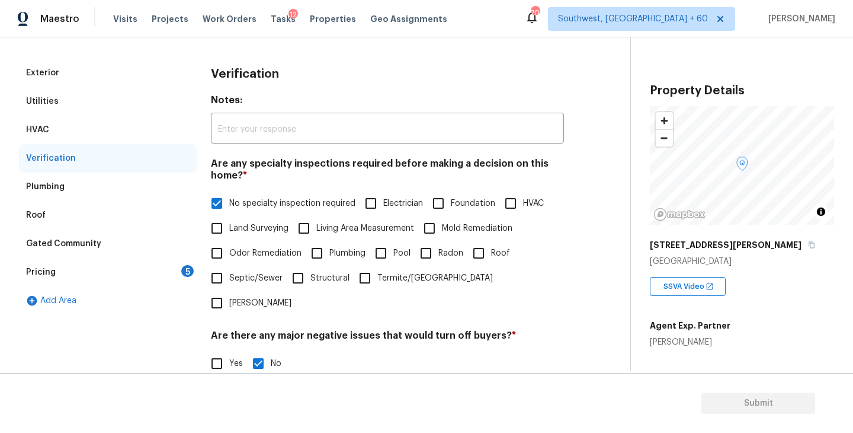
click at [126, 281] on div "Pricing 5" at bounding box center [108, 272] width 178 height 28
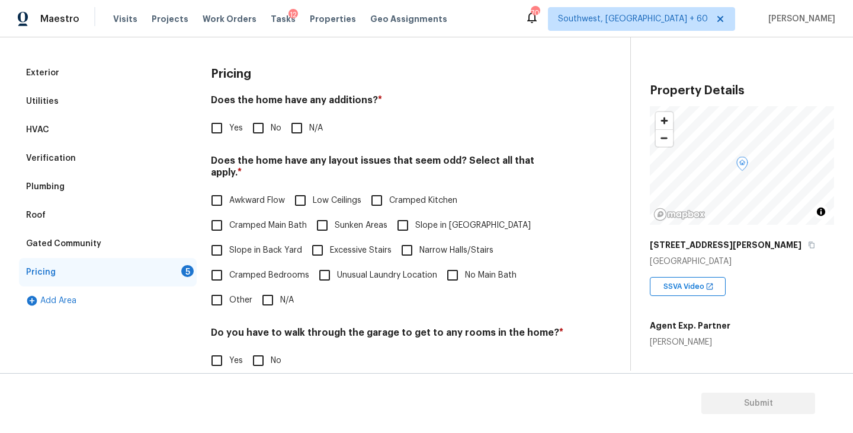
click at [305, 114] on div "Does the home have any additions? * Yes No N/A" at bounding box center [387, 117] width 353 height 46
click at [318, 136] on label "N/A" at bounding box center [303, 128] width 39 height 25
click at [309, 136] on input "N/A" at bounding box center [296, 128] width 25 height 25
checkbox input "true"
click at [401, 213] on input "Slope in Front Yard" at bounding box center [403, 225] width 25 height 25
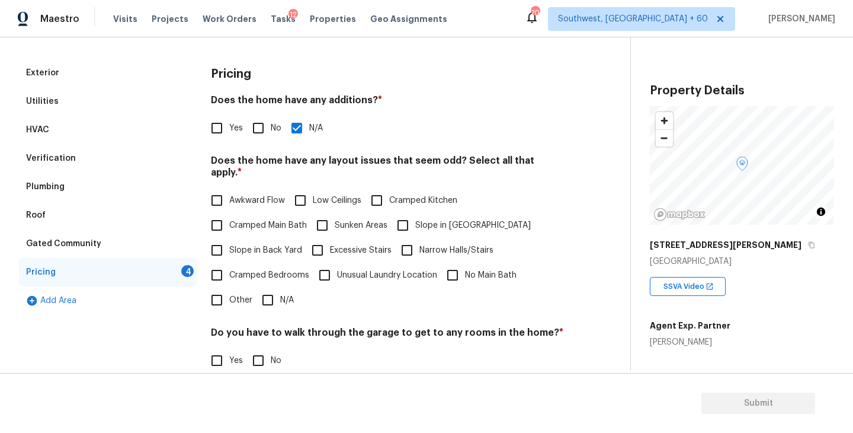
checkbox input "true"
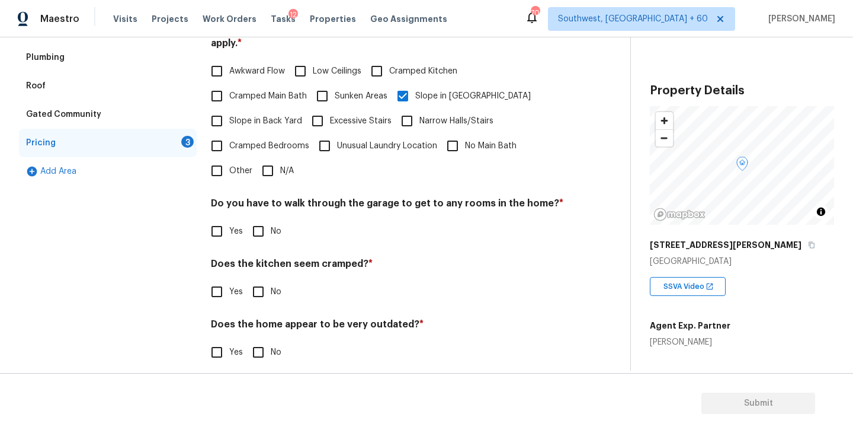
click at [270, 205] on div "Do you have to walk through the garage to get to any rooms in the home? * Yes No" at bounding box center [387, 220] width 353 height 46
click at [267, 258] on h4 "Does the kitchen seem cramped? *" at bounding box center [387, 266] width 353 height 17
click at [270, 230] on input "No" at bounding box center [258, 231] width 25 height 25
checkbox input "true"
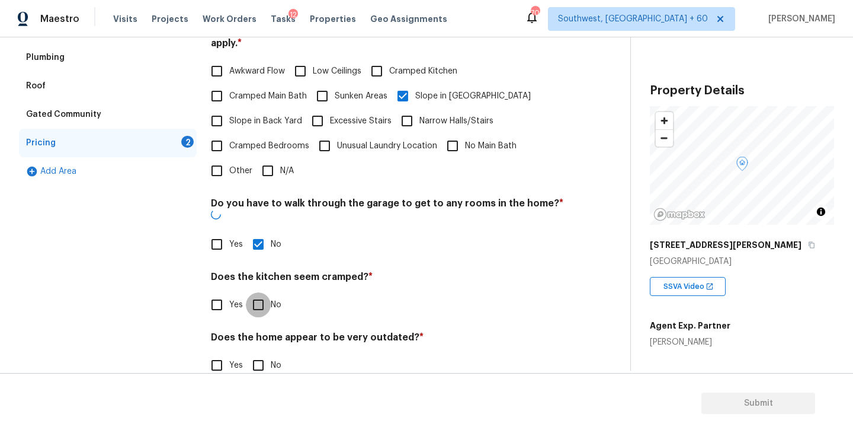
click at [263, 292] on input "No" at bounding box center [258, 304] width 25 height 25
checkbox input "true"
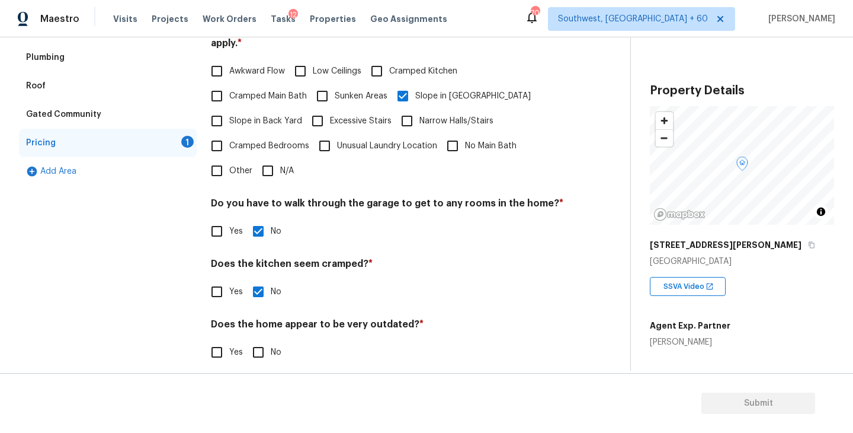
click at [253, 340] on input "No" at bounding box center [258, 352] width 25 height 25
checkbox input "true"
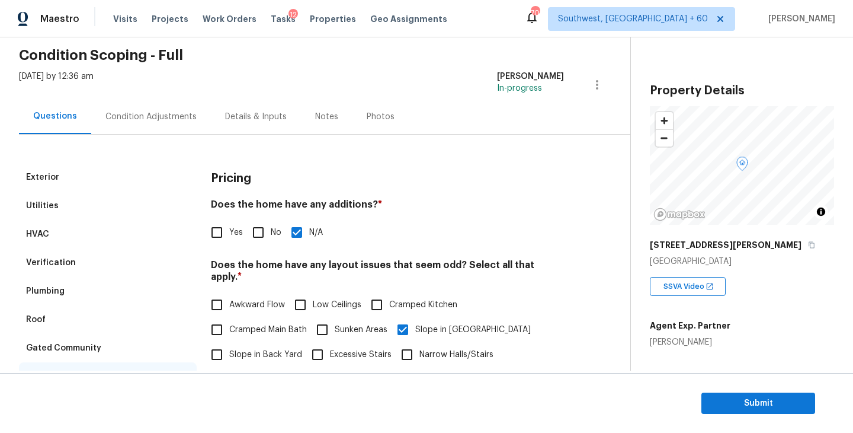
click at [165, 112] on div "Condition Adjustments" at bounding box center [150, 117] width 91 height 12
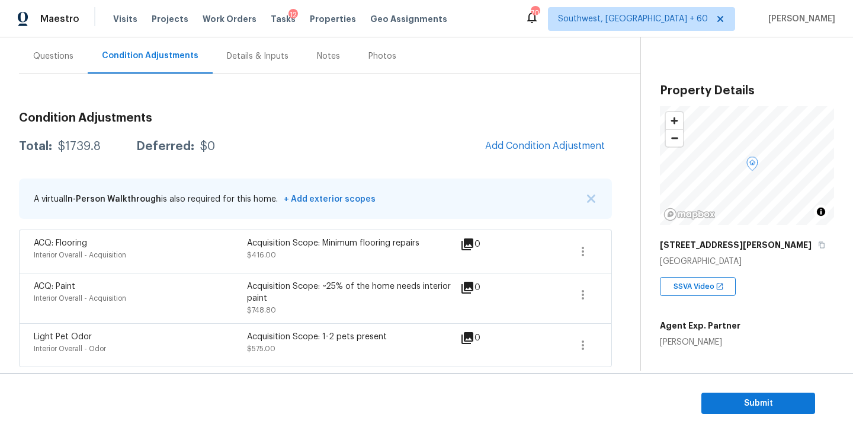
scroll to position [81, 0]
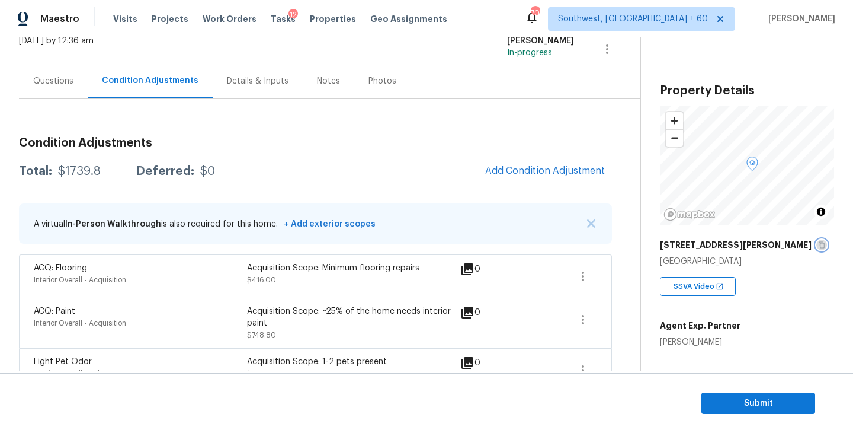
click at [818, 247] on icon "button" at bounding box center [821, 244] width 7 height 7
click at [303, 127] on div "Condition Adjustments Total: $1739.8 Deferred: $0 Add Condition Adjustment A vi…" at bounding box center [315, 259] width 593 height 264
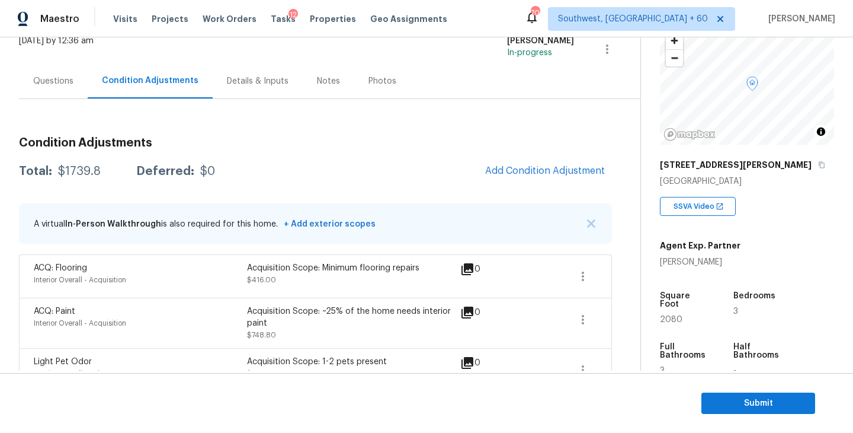
scroll to position [143, 0]
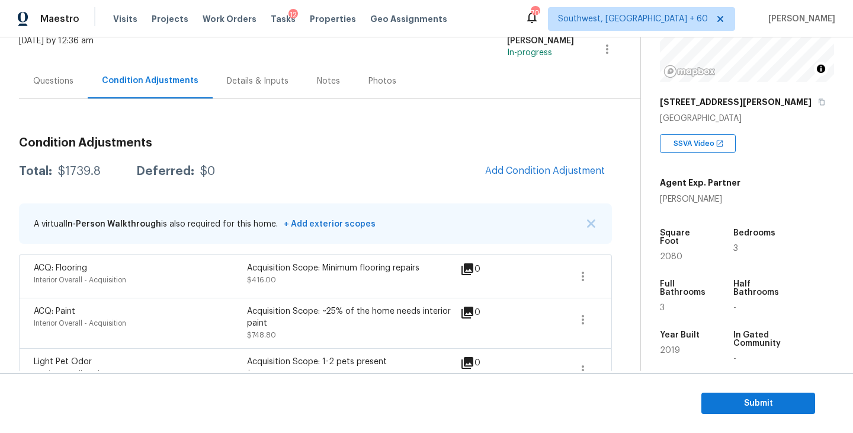
click at [84, 162] on div "Total: $1739.8 Deferred: $0 Add Condition Adjustment" at bounding box center [315, 171] width 593 height 26
copy div "$1739.8"
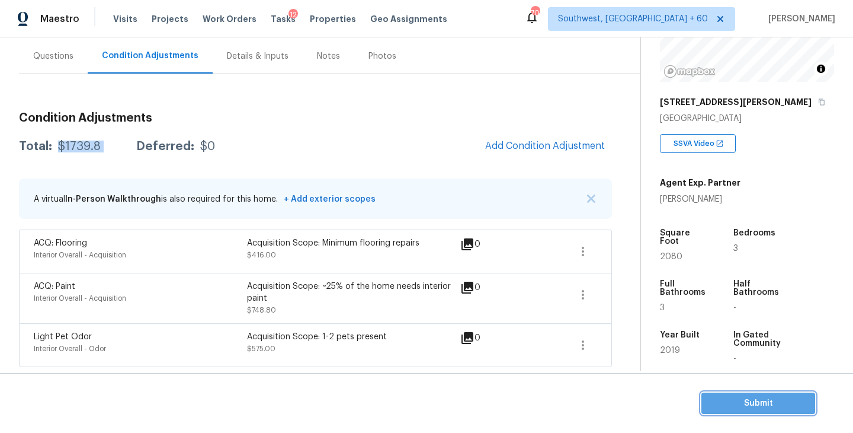
click at [730, 394] on button "Submit" at bounding box center [759, 403] width 114 height 22
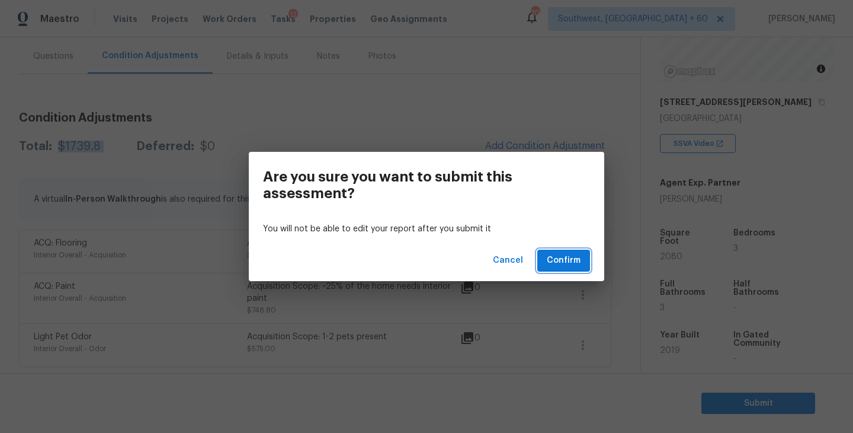
click at [562, 257] on span "Confirm" at bounding box center [564, 260] width 34 height 15
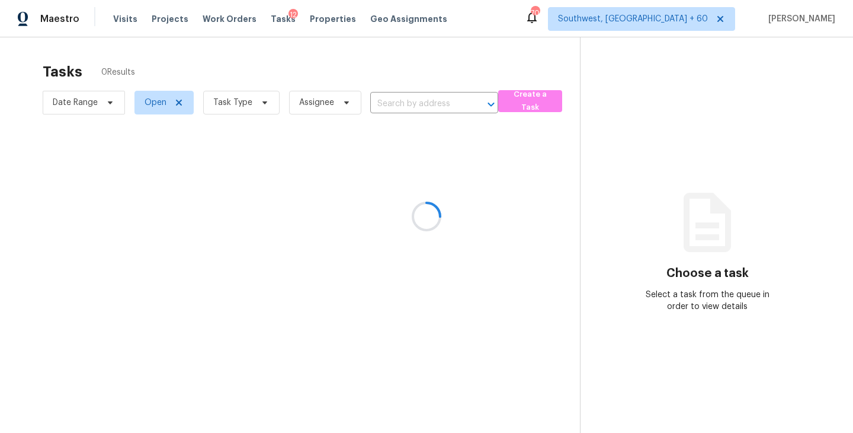
click at [238, 103] on div at bounding box center [426, 216] width 853 height 433
click at [246, 104] on div at bounding box center [426, 216] width 853 height 433
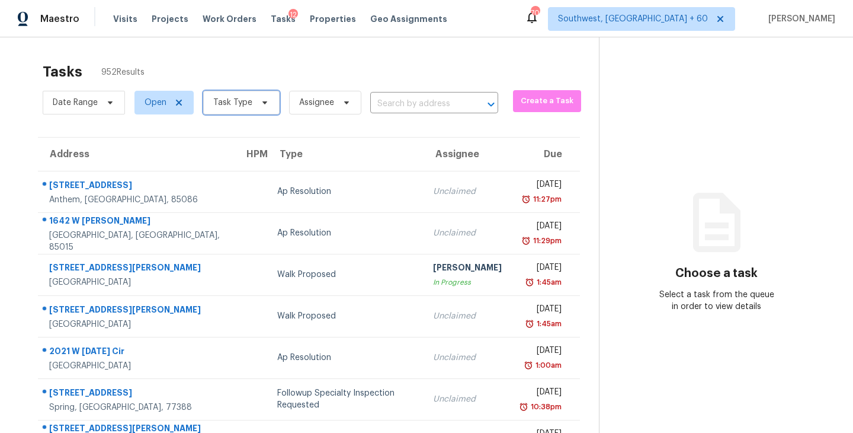
click at [247, 105] on span "Task Type" at bounding box center [232, 103] width 39 height 12
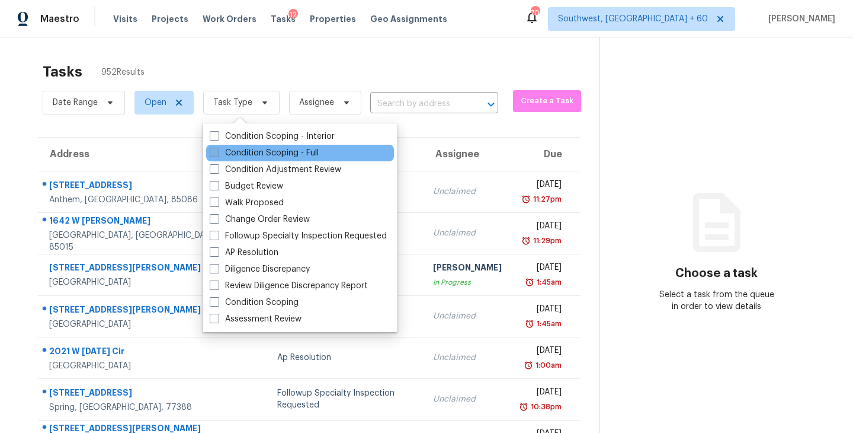
click at [256, 151] on label "Condition Scoping - Full" at bounding box center [264, 153] width 109 height 12
click at [217, 151] on input "Condition Scoping - Full" at bounding box center [214, 151] width 8 height 8
checkbox input "true"
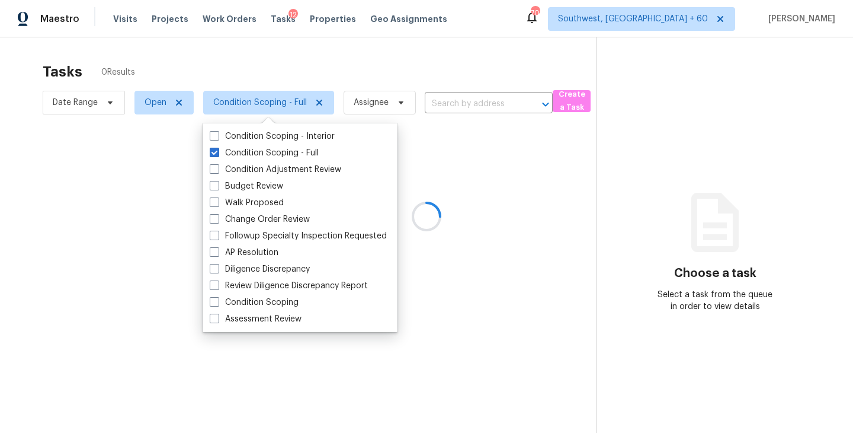
click at [399, 102] on div at bounding box center [426, 216] width 853 height 433
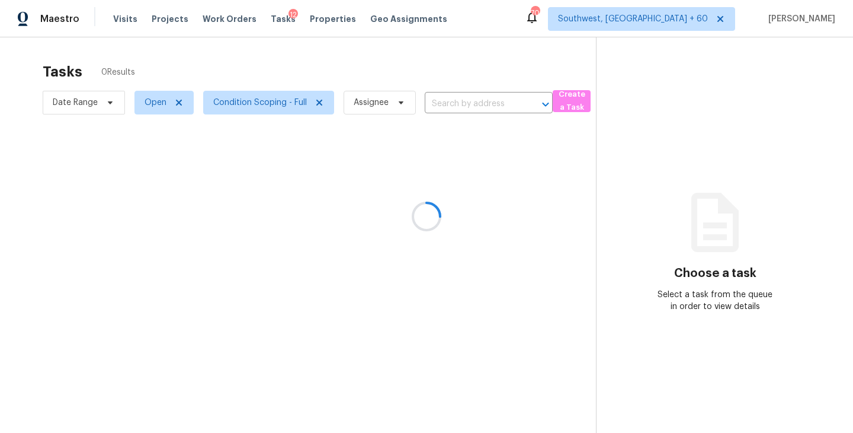
click at [387, 102] on div at bounding box center [426, 216] width 853 height 433
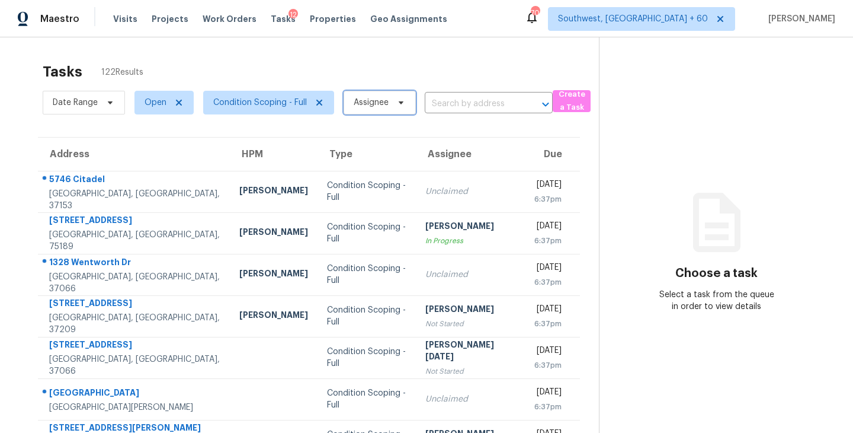
click at [382, 103] on span "Assignee" at bounding box center [371, 103] width 35 height 12
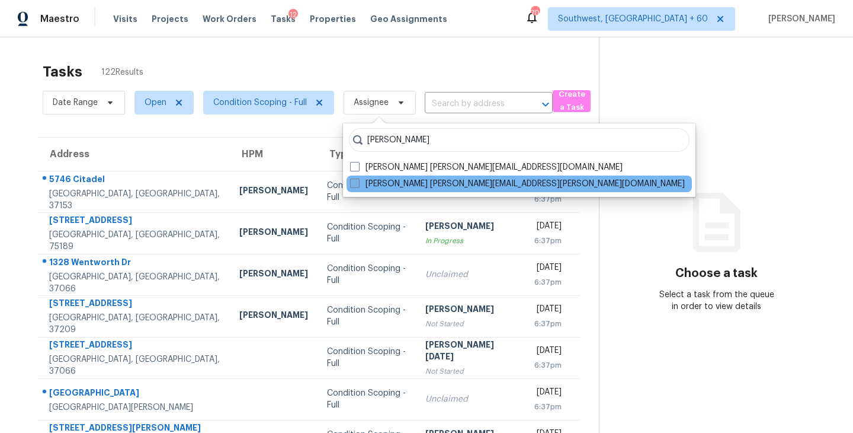
type input "[PERSON_NAME]"
click at [380, 185] on label "[PERSON_NAME] [PERSON_NAME][EMAIL_ADDRESS][PERSON_NAME][DOMAIN_NAME]" at bounding box center [517, 184] width 335 height 12
click at [358, 185] on input "[PERSON_NAME] [PERSON_NAME][EMAIL_ADDRESS][PERSON_NAME][DOMAIN_NAME]" at bounding box center [354, 182] width 8 height 8
checkbox input "true"
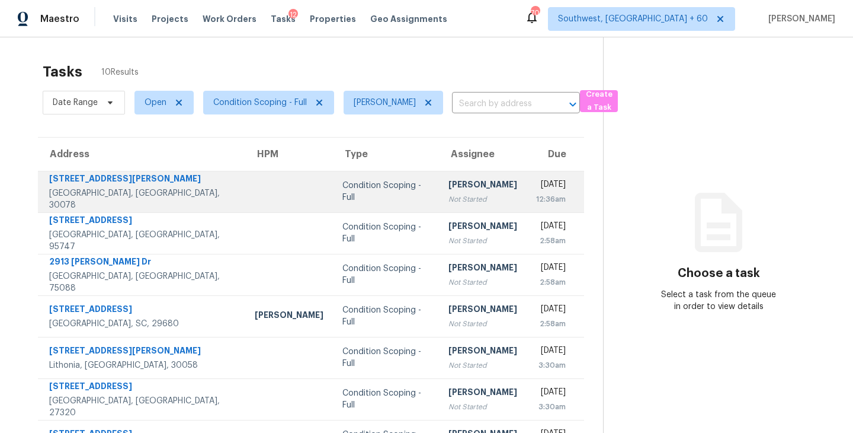
click at [449, 187] on div "[PERSON_NAME]" at bounding box center [483, 185] width 69 height 15
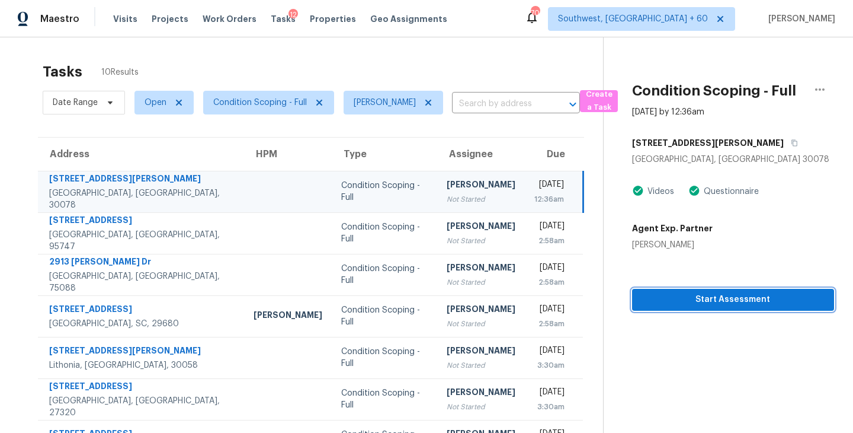
click at [734, 309] on button "Start Assessment" at bounding box center [733, 300] width 202 height 22
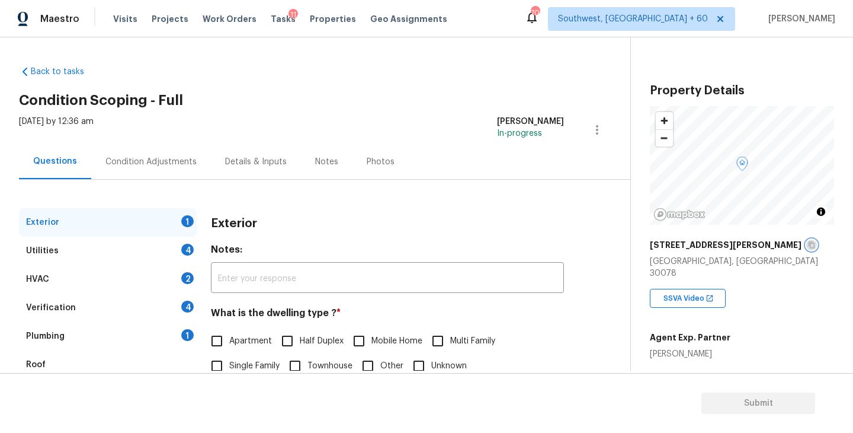
click at [808, 245] on icon "button" at bounding box center [811, 244] width 7 height 7
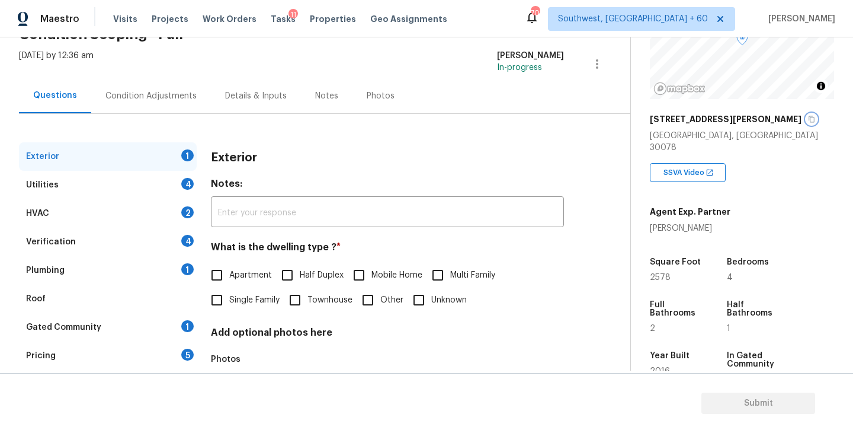
scroll to position [104, 0]
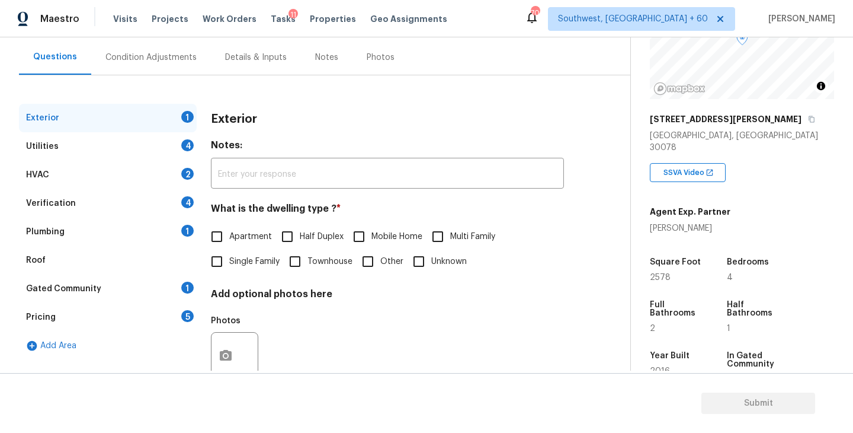
click at [249, 258] on span "Single Family" at bounding box center [254, 261] width 50 height 12
click at [229, 258] on input "Single Family" at bounding box center [216, 261] width 25 height 25
checkbox input "true"
click at [159, 146] on div "Utilities 4" at bounding box center [108, 146] width 178 height 28
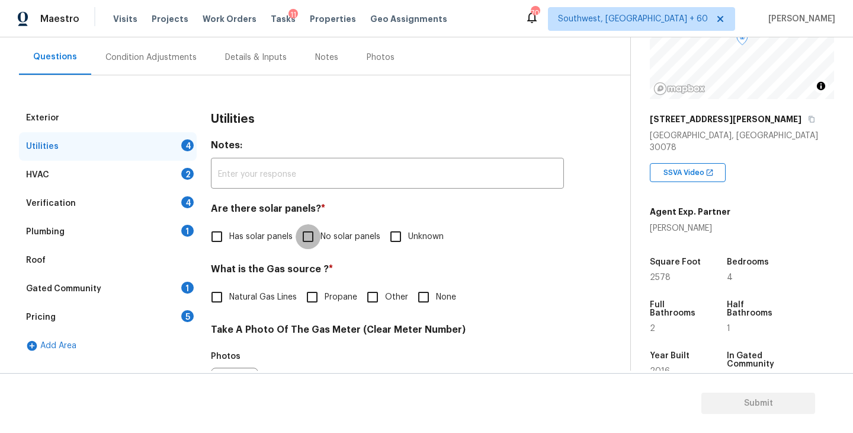
click at [310, 226] on input "No solar panels" at bounding box center [308, 236] width 25 height 25
checkbox input "true"
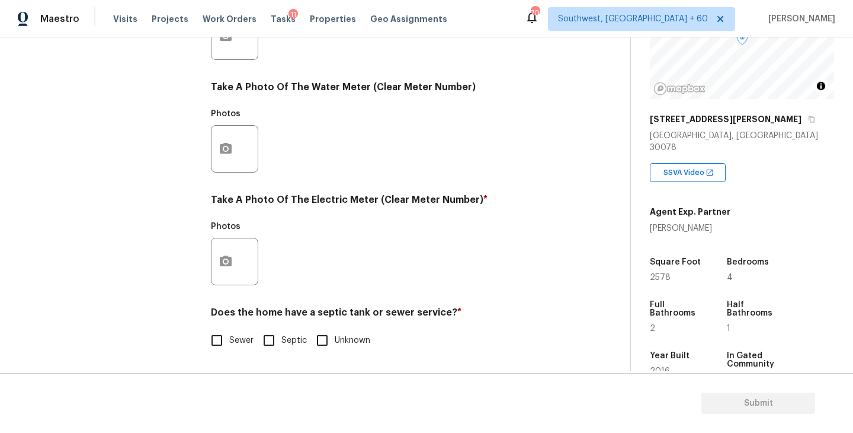
click at [222, 352] on input "Sewer" at bounding box center [216, 340] width 25 height 25
checkbox input "true"
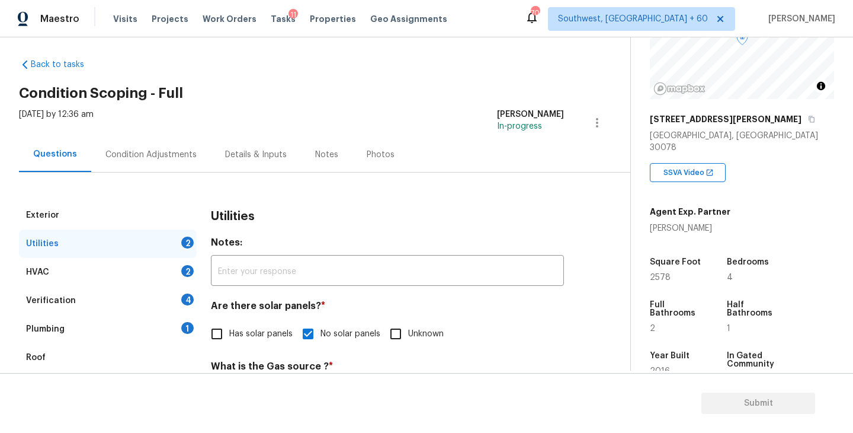
click at [124, 335] on div "Plumbing 1" at bounding box center [108, 329] width 178 height 28
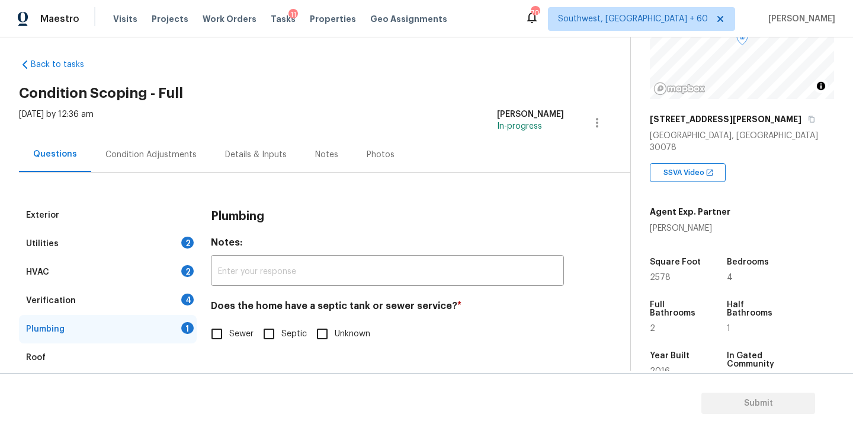
scroll to position [69, 0]
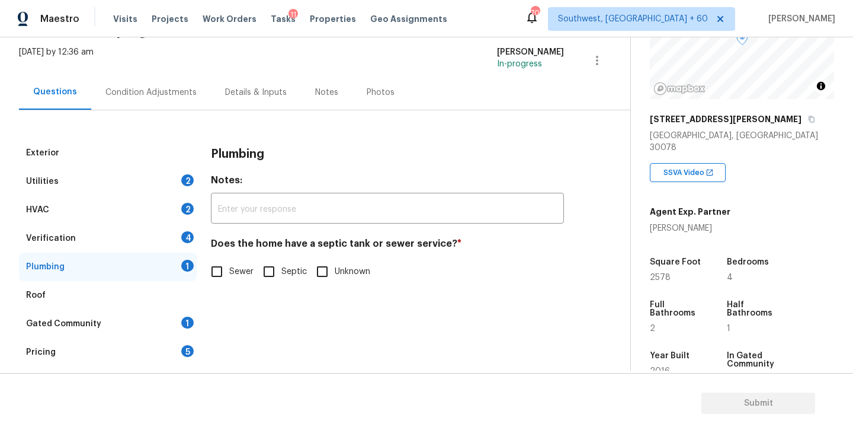
click at [222, 266] on input "Sewer" at bounding box center [216, 271] width 25 height 25
checkbox input "true"
click at [141, 319] on div "Gated Community 1" at bounding box center [108, 323] width 178 height 28
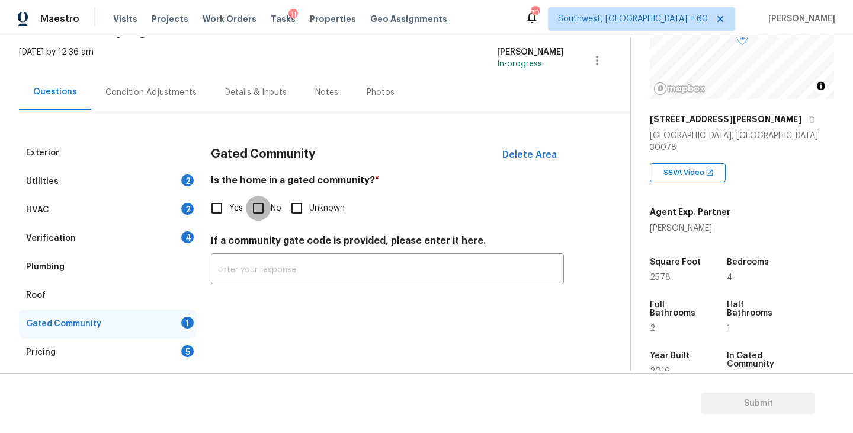
click at [266, 204] on input "No" at bounding box center [258, 208] width 25 height 25
checkbox input "true"
click at [156, 95] on div "Condition Adjustments" at bounding box center [150, 93] width 91 height 12
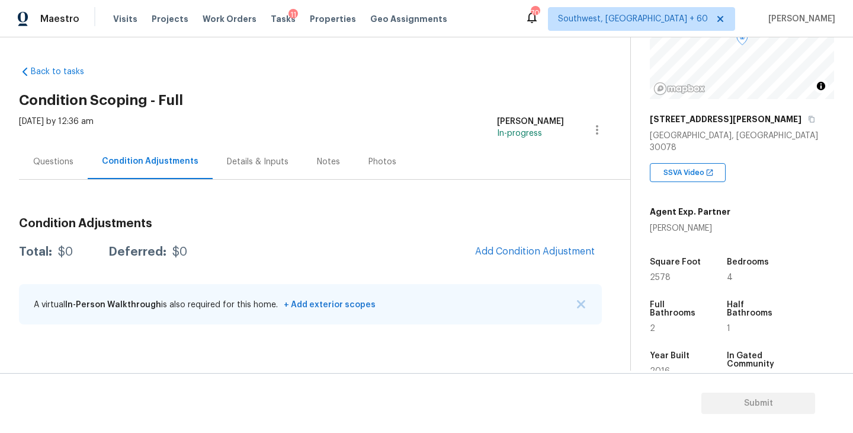
click at [58, 168] on div "Questions" at bounding box center [53, 161] width 69 height 35
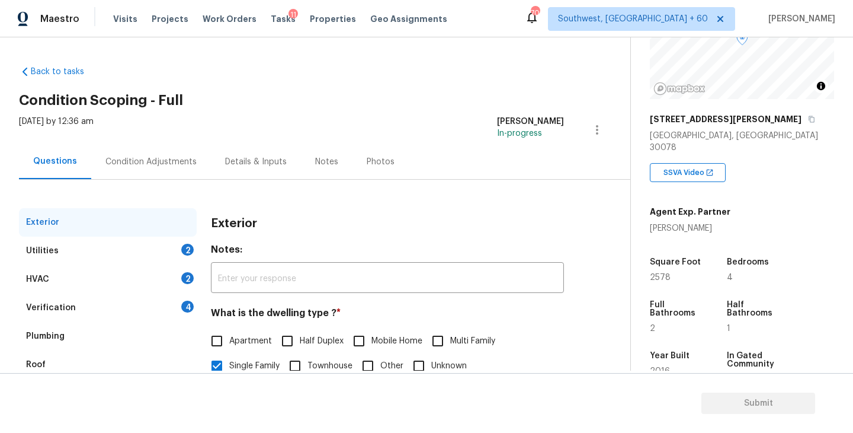
click at [70, 248] on div "Utilities 2" at bounding box center [108, 250] width 178 height 28
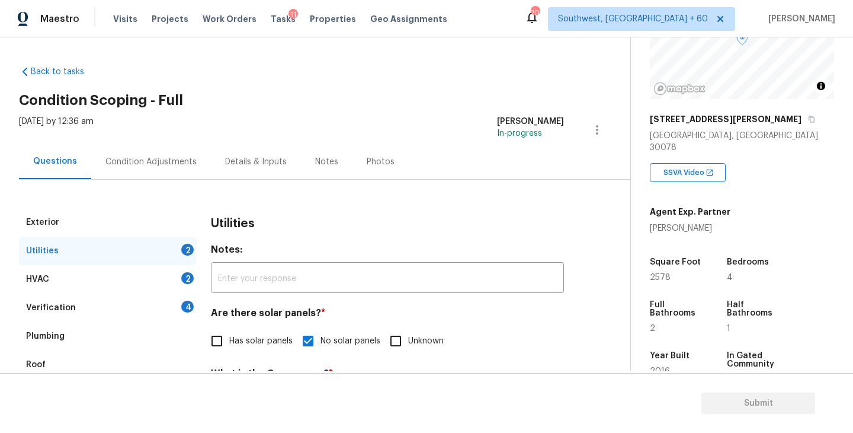
scroll to position [111, 0]
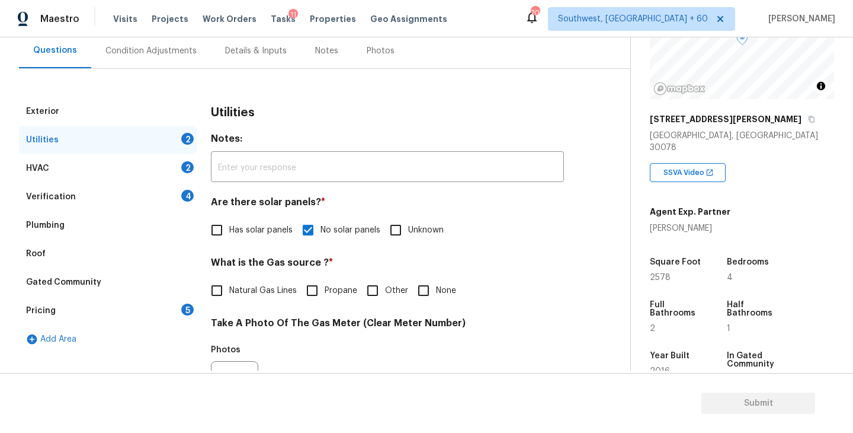
click at [247, 295] on span "Natural Gas Lines" at bounding box center [263, 290] width 68 height 12
click at [229, 295] on input "Natural Gas Lines" at bounding box center [216, 290] width 25 height 25
checkbox input "true"
click at [181, 57] on div "Condition Adjustments" at bounding box center [151, 50] width 120 height 35
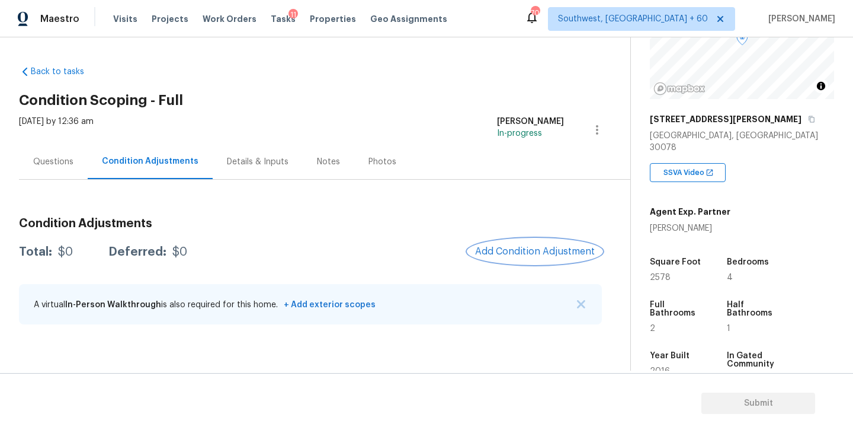
click at [491, 246] on span "Add Condition Adjustment" at bounding box center [535, 251] width 120 height 11
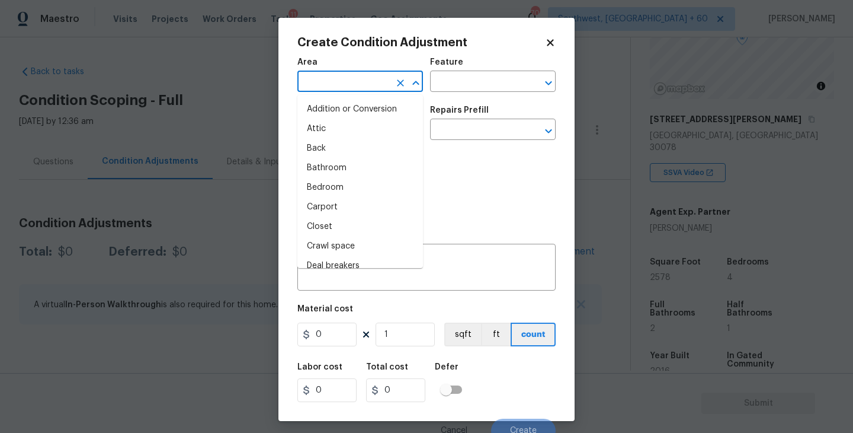
click at [344, 86] on input "text" at bounding box center [343, 82] width 92 height 18
type input "ex"
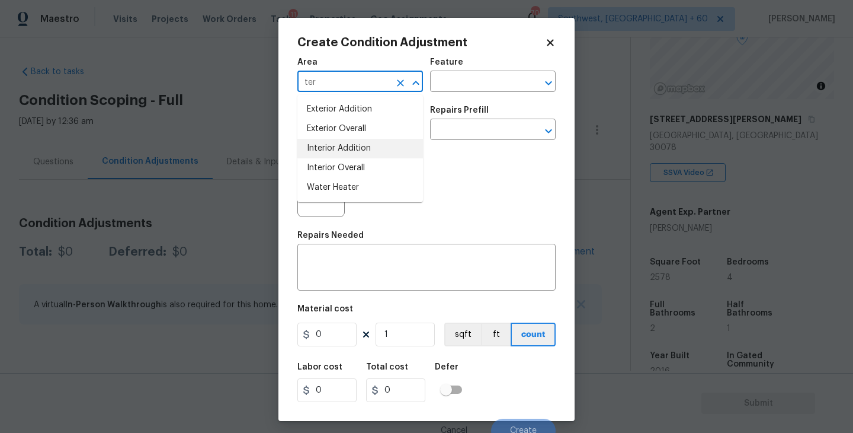
click at [373, 130] on li "Exterior Overall" at bounding box center [360, 129] width 126 height 20
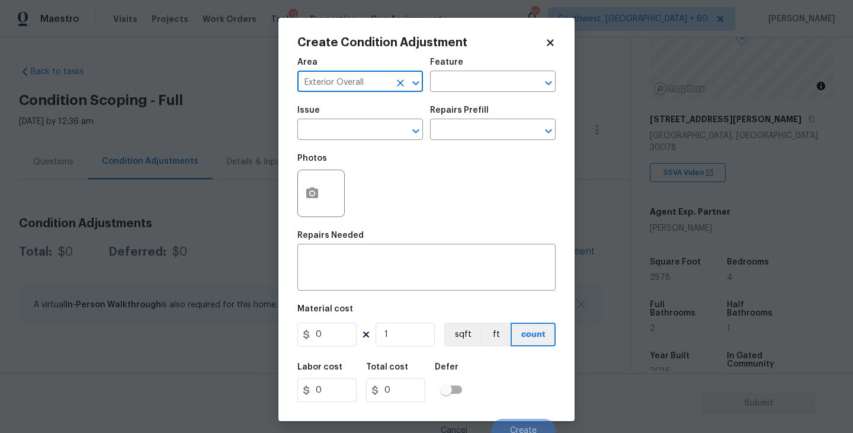
type input "Exterior Overall"
click at [458, 93] on div "Area Exterior Overall ​ Feature ​" at bounding box center [426, 75] width 258 height 48
click at [476, 89] on input "text" at bounding box center [476, 82] width 92 height 18
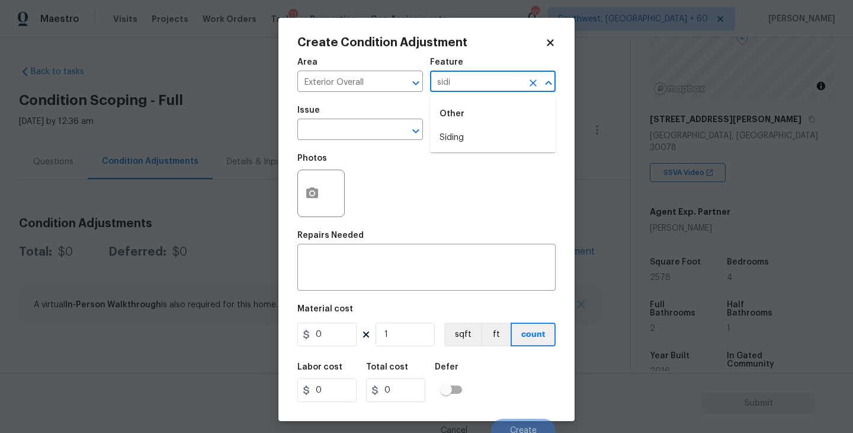
click at [465, 127] on div "Other" at bounding box center [493, 114] width 126 height 28
click at [457, 129] on li "Siding" at bounding box center [493, 138] width 126 height 20
type input "Siding"
click at [378, 135] on input "text" at bounding box center [343, 130] width 92 height 18
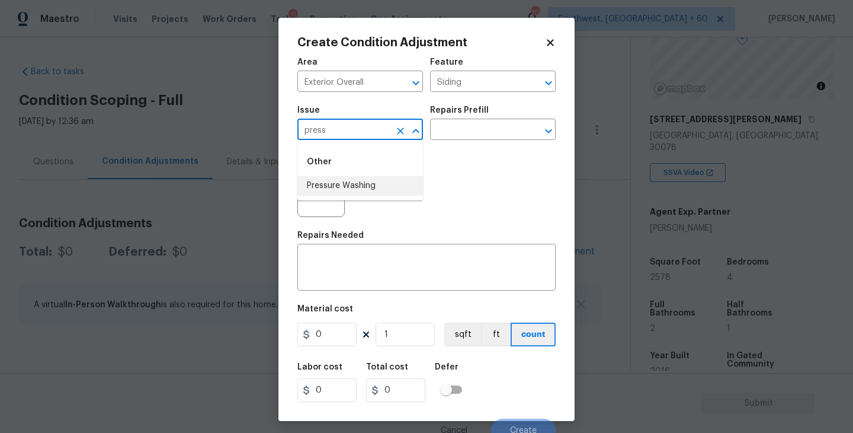
click at [391, 183] on li "Pressure Washing" at bounding box center [360, 186] width 126 height 20
type input "Pressure Washing"
click at [475, 126] on input "text" at bounding box center [476, 130] width 92 height 18
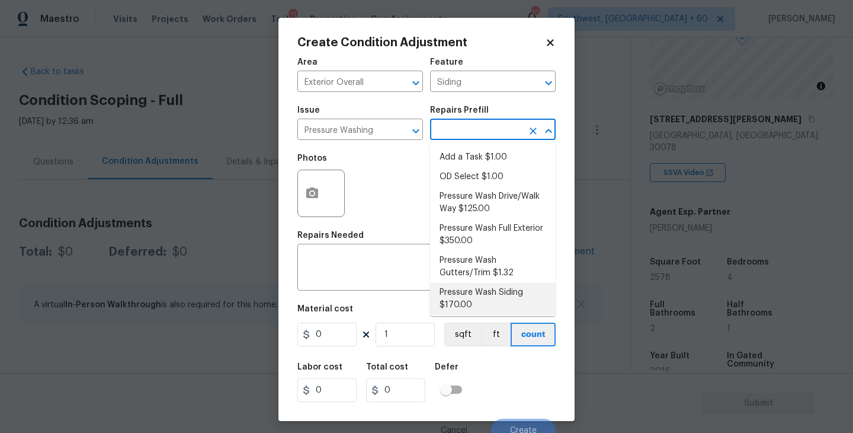
click at [463, 298] on li "Pressure Wash Siding $170.00" at bounding box center [493, 299] width 126 height 32
type textarea "Protect areas as needed for pressure washing. Pressure wash the siding on the h…"
type input "170"
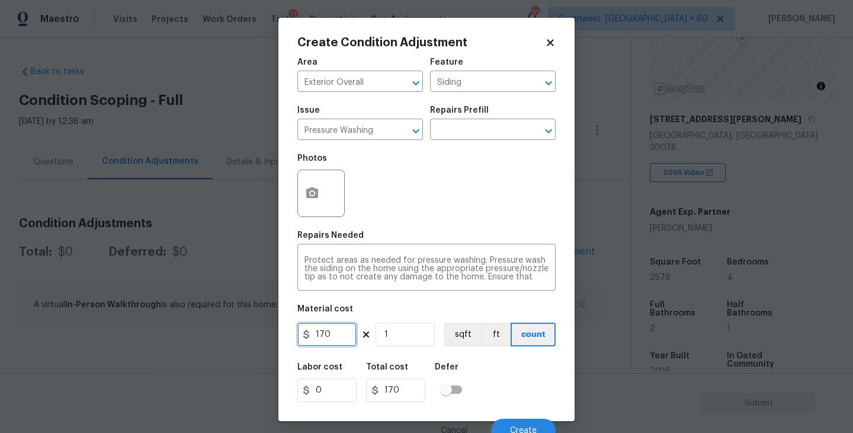
drag, startPoint x: 340, startPoint y: 337, endPoint x: 173, endPoint y: 347, distance: 166.8
click at [173, 347] on div "Create Condition Adjustment Area Exterior Overall ​ Feature Siding ​ Issue Pres…" at bounding box center [426, 216] width 853 height 433
drag, startPoint x: 343, startPoint y: 333, endPoint x: 215, endPoint y: 334, distance: 127.4
click at [215, 334] on div "Create Condition Adjustment Area Exterior Overall ​ Feature Siding ​ Issue Pres…" at bounding box center [426, 216] width 853 height 433
type input "200"
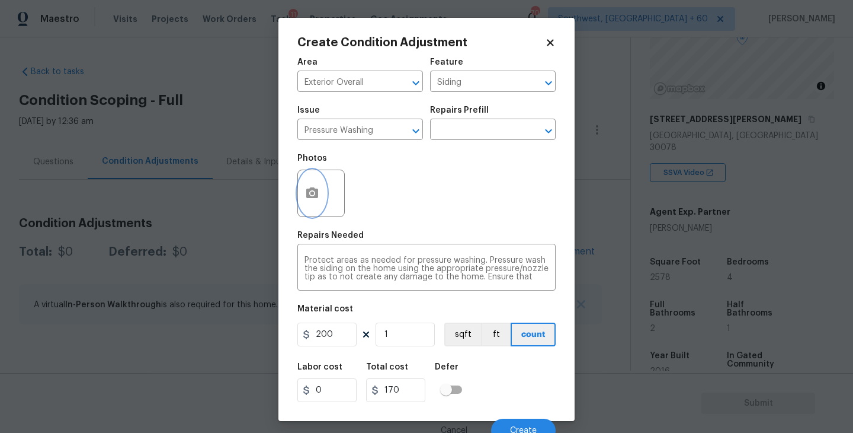
type input "200"
click at [313, 210] on button "button" at bounding box center [312, 193] width 28 height 46
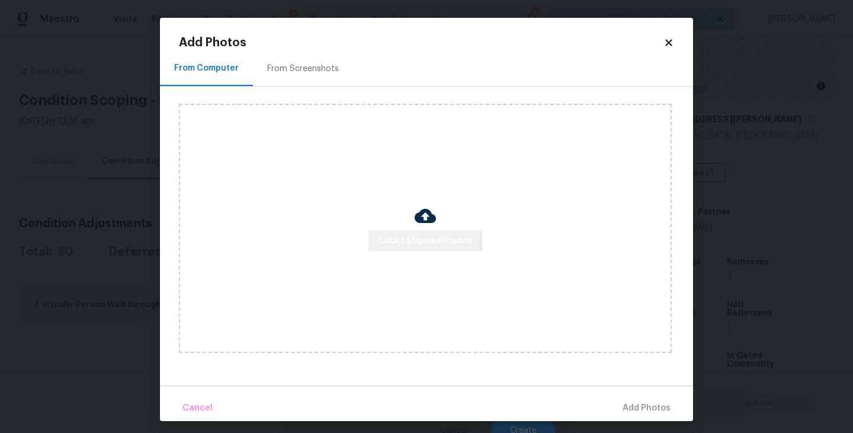
click at [384, 231] on button "Click to Upload Photos" at bounding box center [426, 241] width 114 height 22
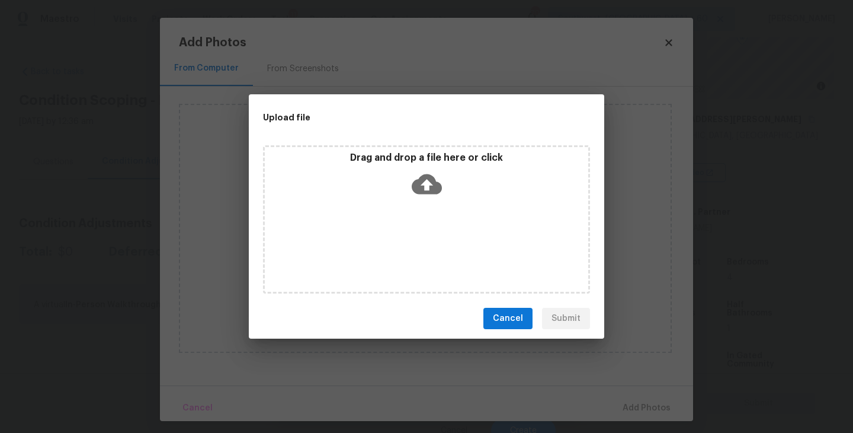
click at [430, 206] on div "Drag and drop a file here or click" at bounding box center [426, 219] width 327 height 148
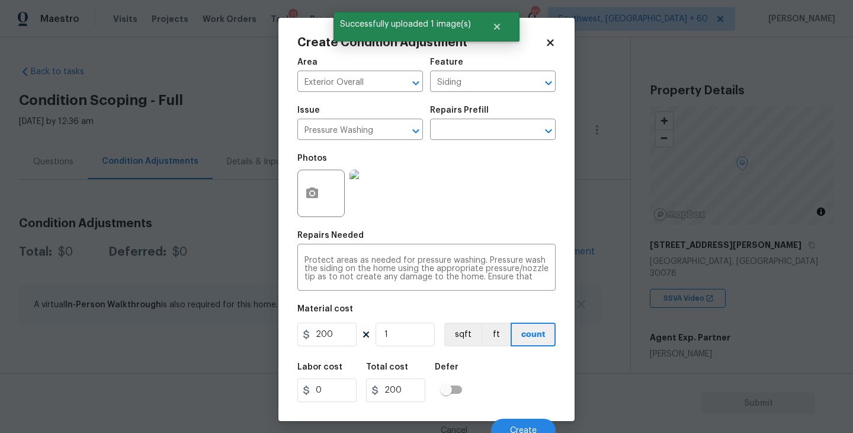
click at [517, 418] on button "Create" at bounding box center [523, 430] width 65 height 24
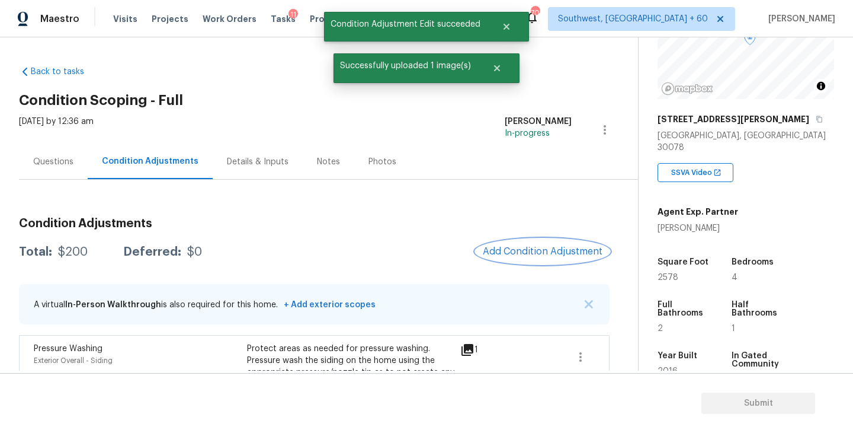
click at [566, 254] on span "Add Condition Adjustment" at bounding box center [543, 251] width 120 height 11
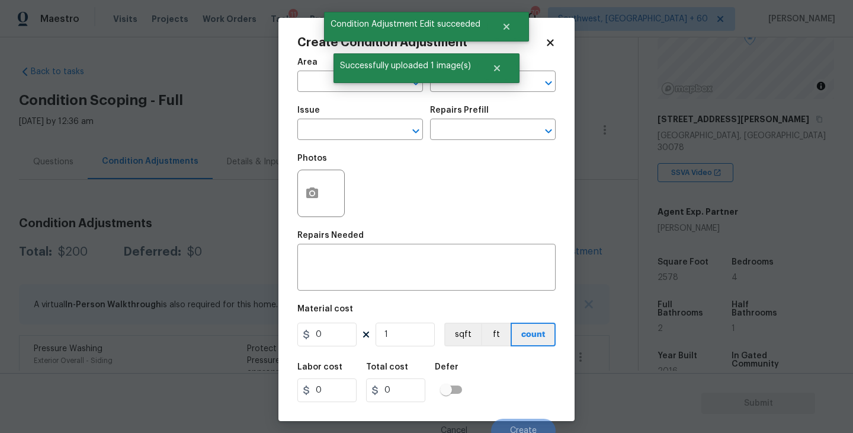
click at [296, 81] on div "Create Condition Adjustment Area ​ Feature ​ Issue ​ Repairs Prefill ​ Photos R…" at bounding box center [427, 219] width 296 height 403
click at [315, 84] on input "text" at bounding box center [343, 82] width 92 height 18
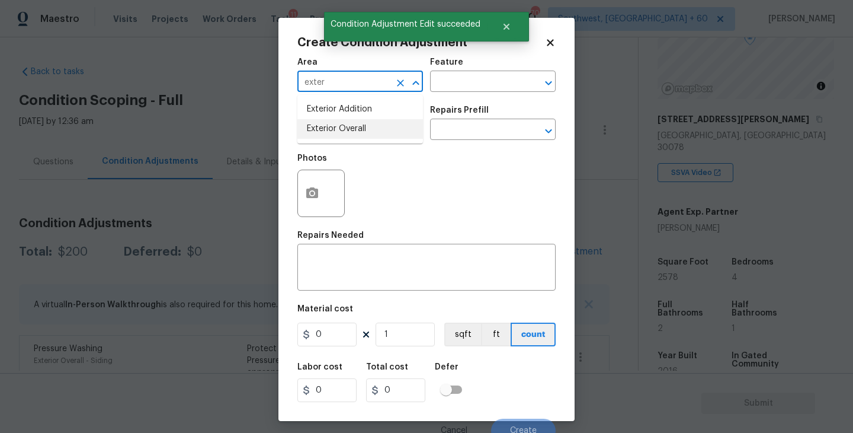
click at [356, 133] on li "Exterior Overall" at bounding box center [360, 129] width 126 height 20
type input "Exterior Overall"
click at [478, 78] on input "text" at bounding box center [476, 82] width 92 height 18
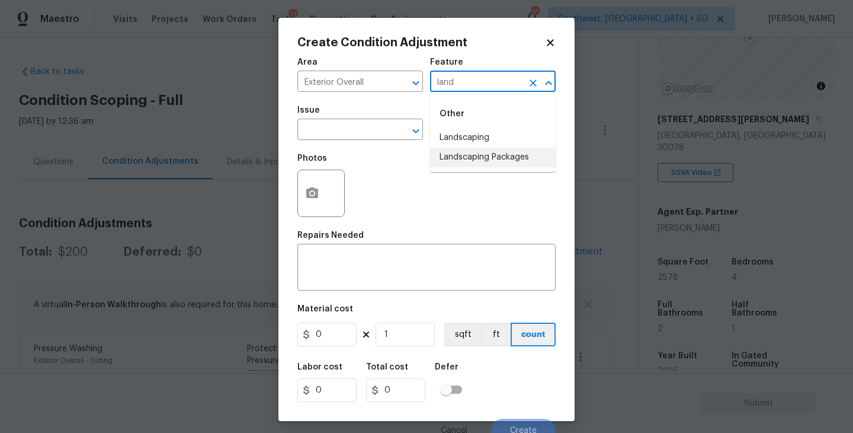
click at [475, 156] on li "Landscaping Packages" at bounding box center [493, 158] width 126 height 20
type input "Landscaping Packages"
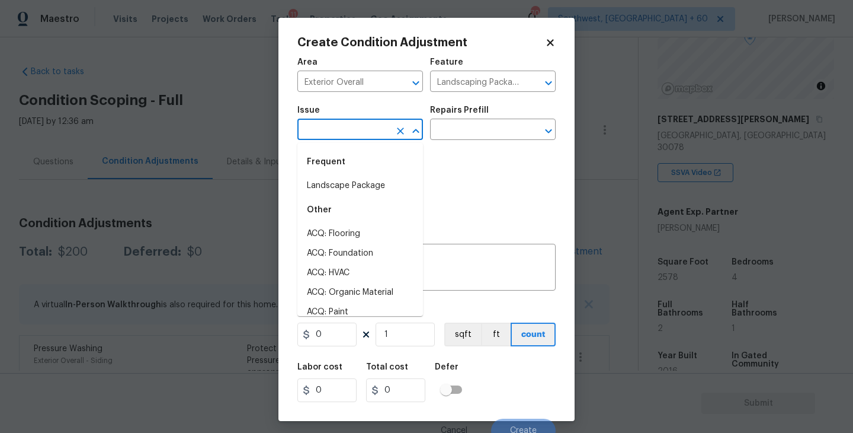
click at [361, 134] on input "text" at bounding box center [343, 130] width 92 height 18
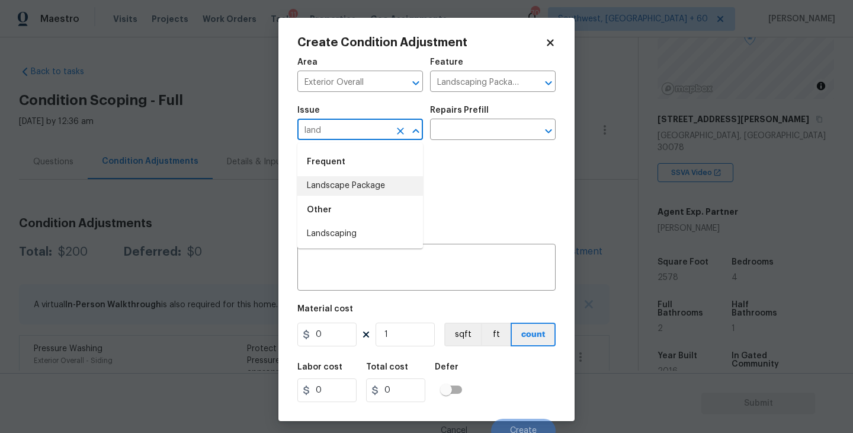
click at [368, 185] on li "Landscape Package" at bounding box center [360, 186] width 126 height 20
type input "Landscape Package"
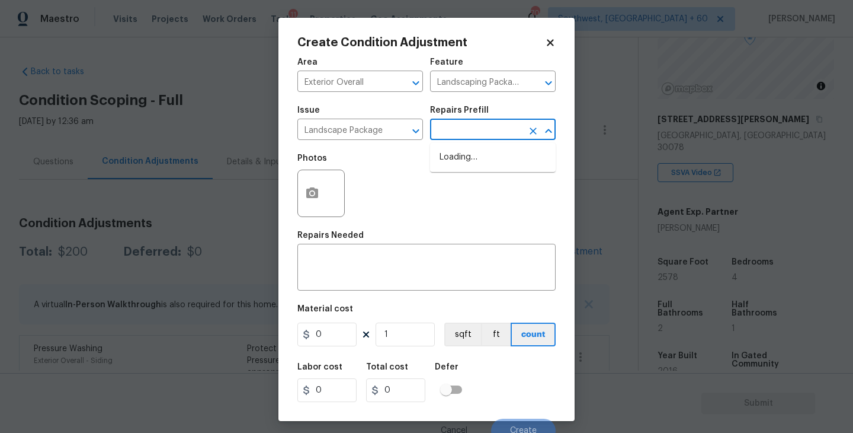
click at [466, 135] on input "text" at bounding box center [476, 130] width 92 height 18
click at [477, 182] on ul "Initial landscaping package $70.00" at bounding box center [493, 163] width 126 height 41
click at [482, 176] on li "Initial landscaping package $70.00" at bounding box center [493, 164] width 126 height 32
type input "Home Readiness Packages"
type textarea "Mowing of grass up to 6" in height. Mow, edge along driveways & sidewalks, trim…"
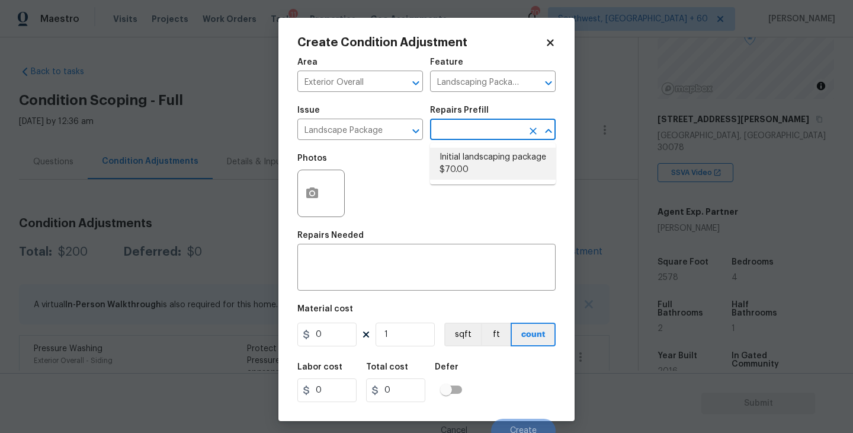
type input "70"
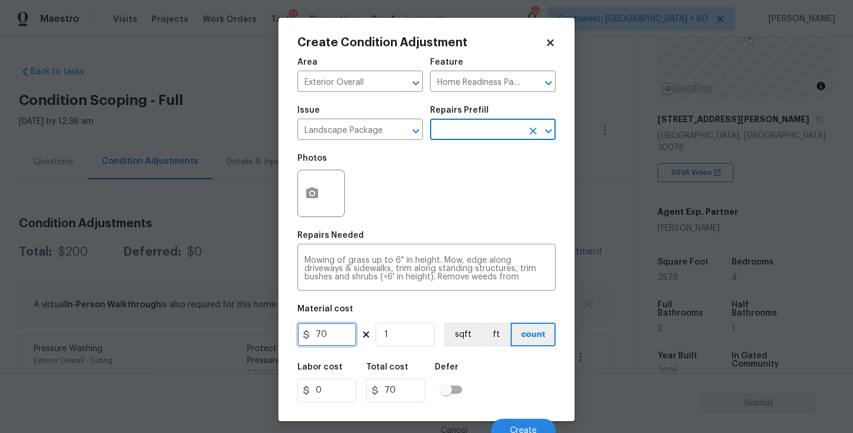
drag, startPoint x: 347, startPoint y: 328, endPoint x: 235, endPoint y: 330, distance: 111.4
click at [235, 330] on div "Create Condition Adjustment Area Exterior Overall ​ Feature Home Readiness Pack…" at bounding box center [426, 216] width 853 height 433
type input "300"
click at [313, 197] on icon "button" at bounding box center [312, 192] width 12 height 11
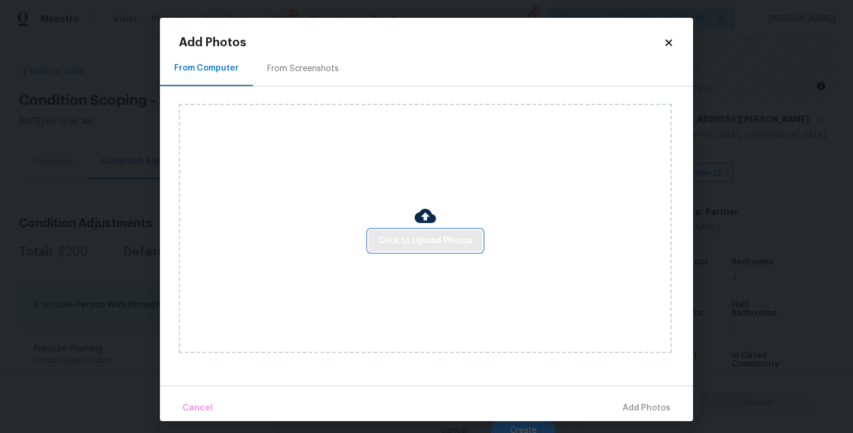
click at [419, 246] on span "Click to Upload Photos" at bounding box center [425, 240] width 95 height 15
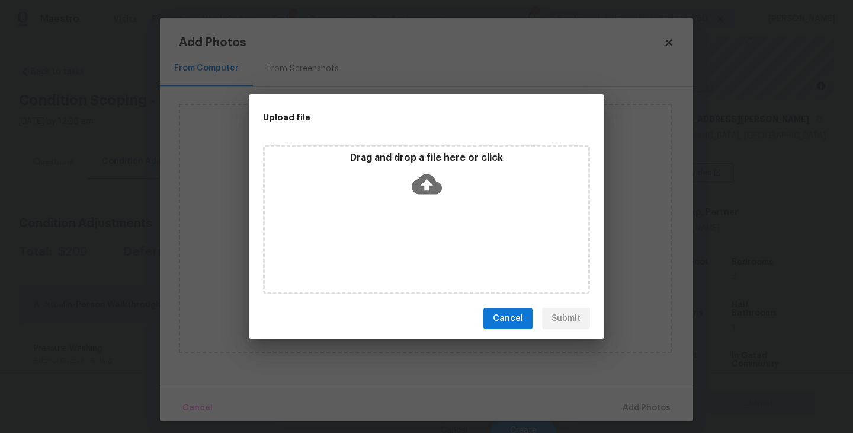
click at [433, 203] on div "Drag and drop a file here or click" at bounding box center [426, 219] width 327 height 148
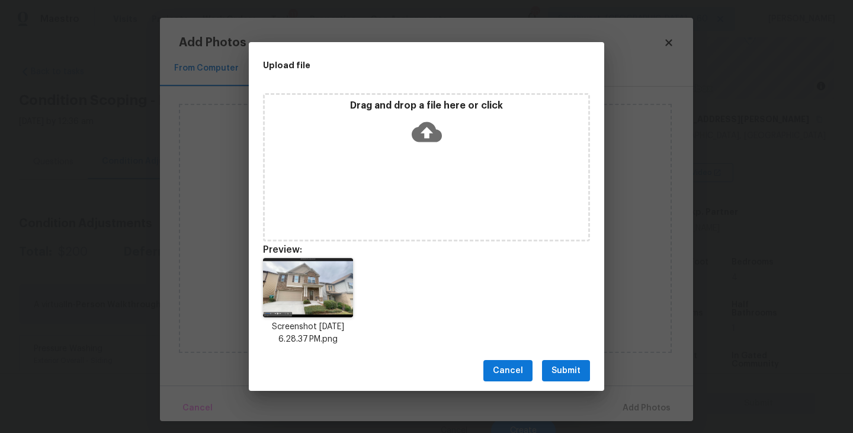
click at [562, 363] on span "Submit" at bounding box center [566, 370] width 29 height 15
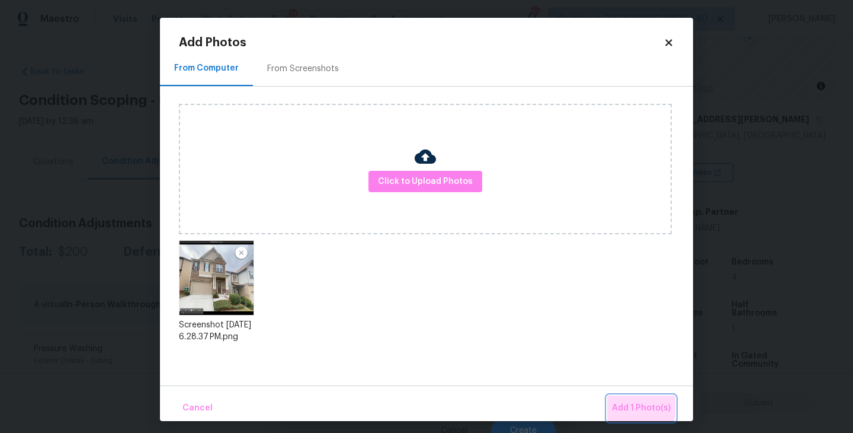
click at [623, 400] on button "Add 1 Photo(s)" at bounding box center [641, 407] width 68 height 25
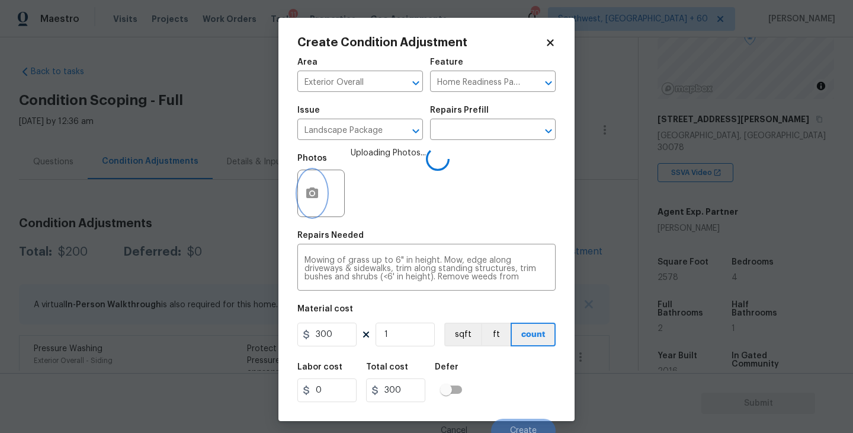
scroll to position [10, 0]
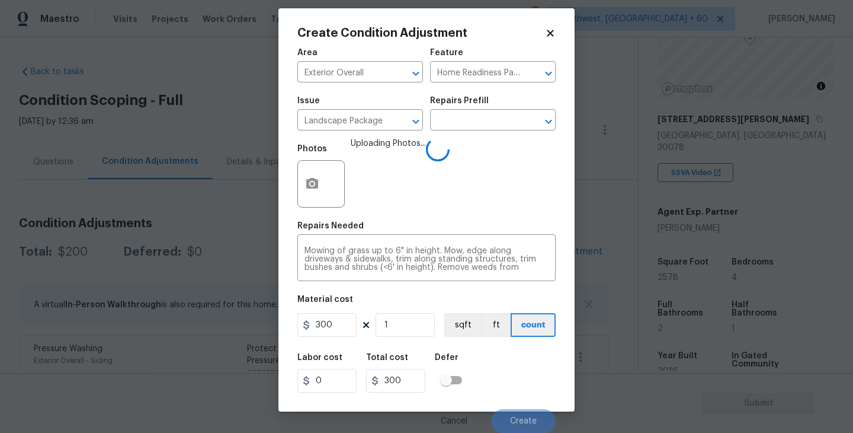
click at [511, 341] on div "Area Exterior Overall ​ Feature Home Readiness Packages ​ Issue Landscape Packa…" at bounding box center [426, 236] width 258 height 391
click at [518, 356] on div "Labor cost 0 Total cost 300 Defer" at bounding box center [426, 372] width 258 height 53
click at [518, 368] on div "Labor cost 0 Total cost 300 Defer" at bounding box center [426, 372] width 258 height 53
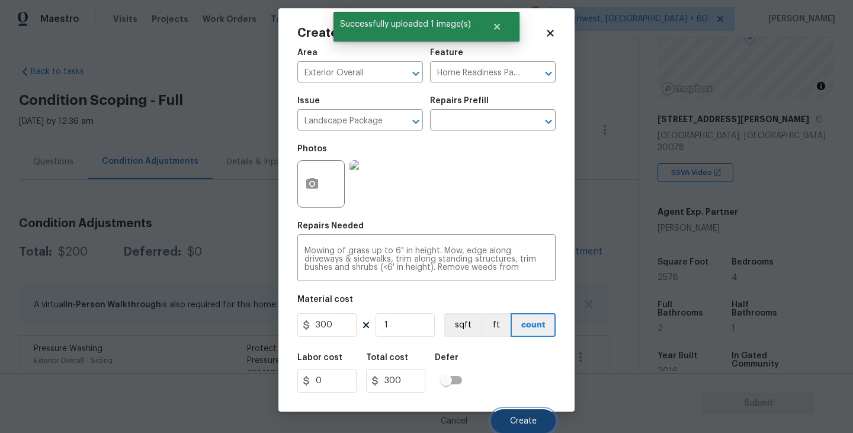
click at [524, 420] on span "Create" at bounding box center [523, 421] width 27 height 9
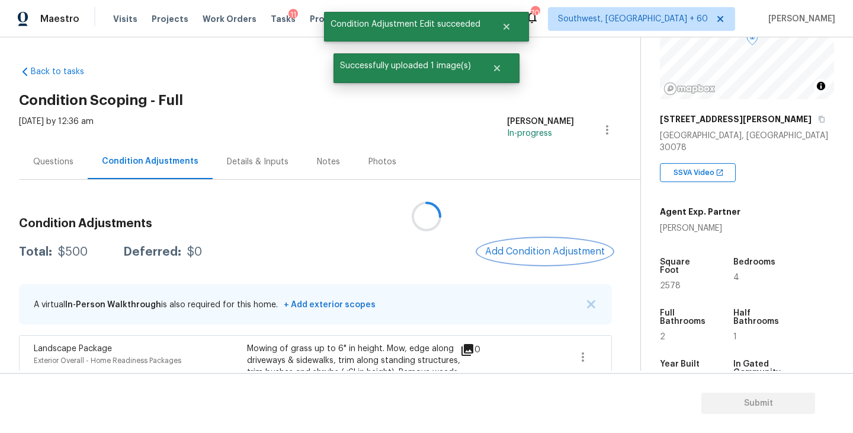
scroll to position [0, 0]
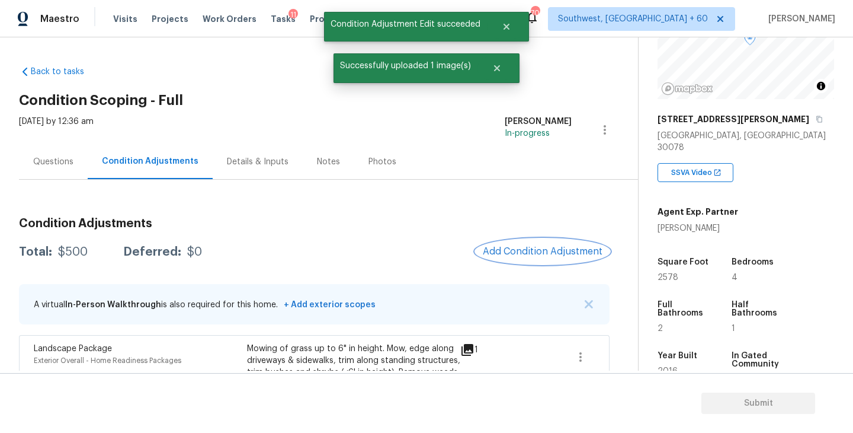
click at [522, 252] on span "Add Condition Adjustment" at bounding box center [543, 251] width 120 height 11
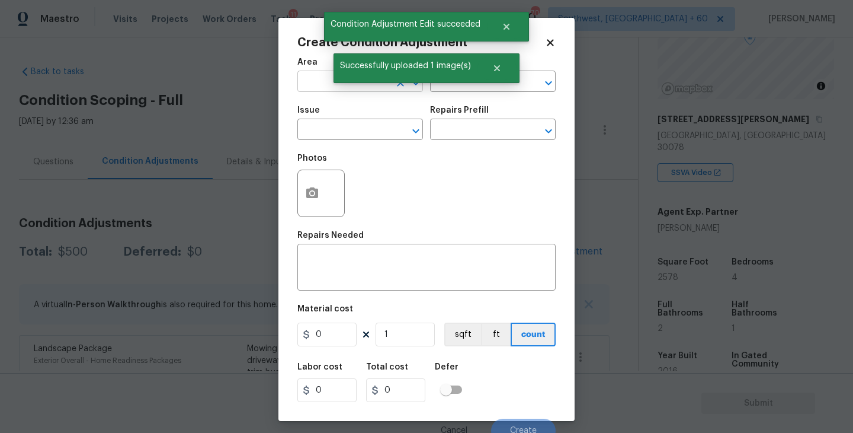
click at [323, 91] on input "text" at bounding box center [343, 82] width 92 height 18
drag, startPoint x: 323, startPoint y: 91, endPoint x: 324, endPoint y: 97, distance: 6.0
click at [324, 97] on body "Maestro Visits Projects Work Orders Tasks 11 Properties Geo Assignments 702 Sou…" at bounding box center [426, 216] width 853 height 433
click at [348, 130] on li "Interior Overall" at bounding box center [360, 129] width 126 height 20
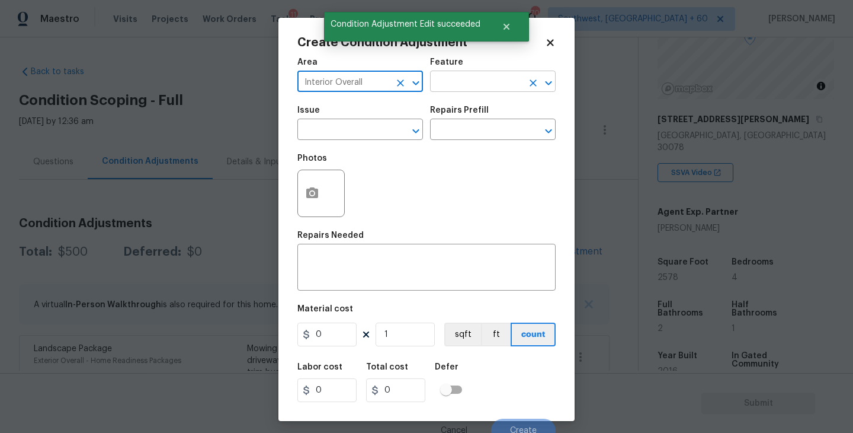
type input "Interior Overall"
click at [502, 89] on input "text" at bounding box center [476, 82] width 92 height 18
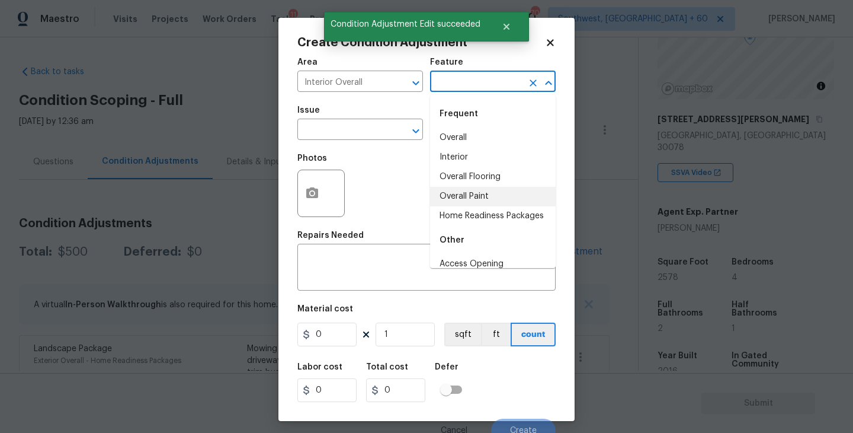
click at [469, 190] on li "Overall Paint" at bounding box center [493, 197] width 126 height 20
type input "Overall Paint"
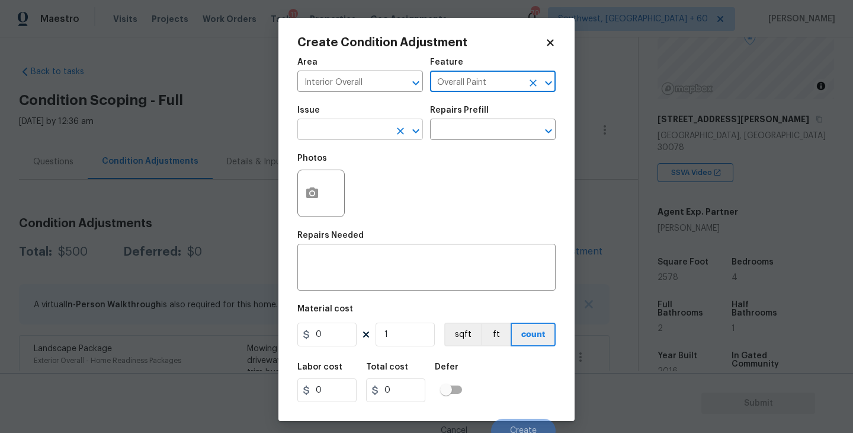
click at [340, 132] on input "text" at bounding box center [343, 130] width 92 height 18
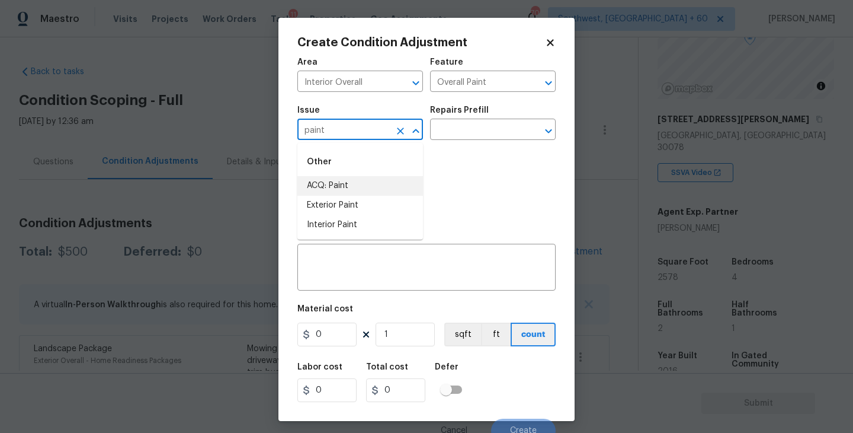
click at [329, 194] on li "ACQ: Paint" at bounding box center [360, 186] width 126 height 20
type input "ACQ: Paint"
click at [483, 136] on input "text" at bounding box center [476, 130] width 92 height 18
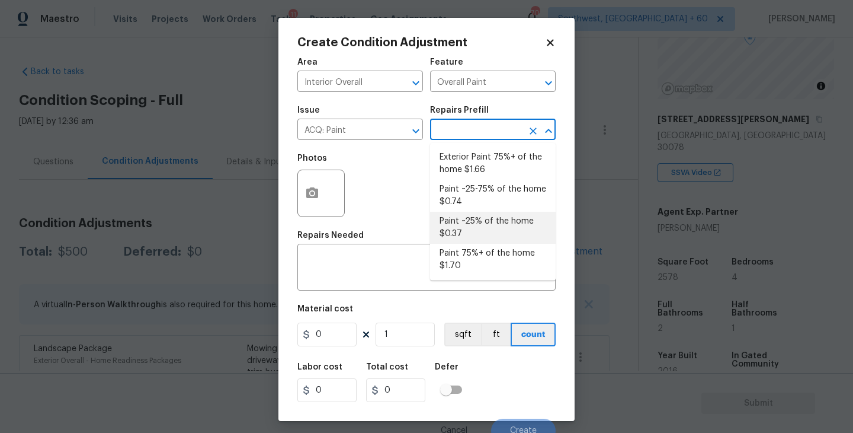
click at [475, 223] on li "Paint ~25% of the home $0.37" at bounding box center [493, 228] width 126 height 32
type input "Acquisition"
type textarea "Acquisition Scope: ~25% of the home needs interior paint"
type input "0.37"
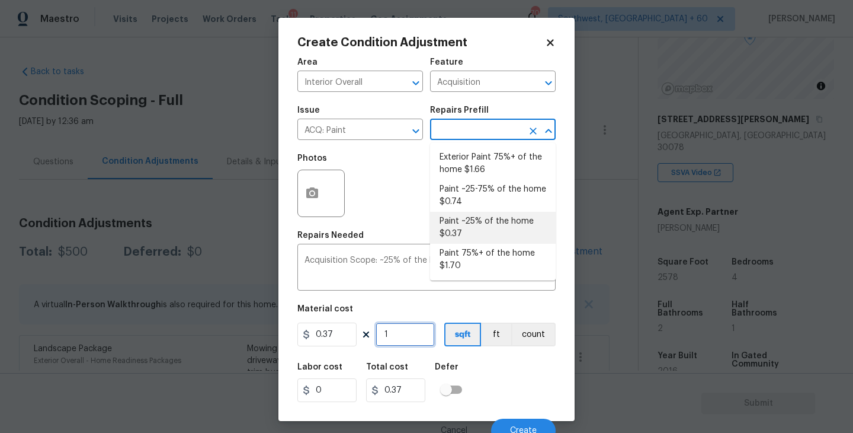
click at [409, 343] on input "1" at bounding box center [405, 334] width 59 height 24
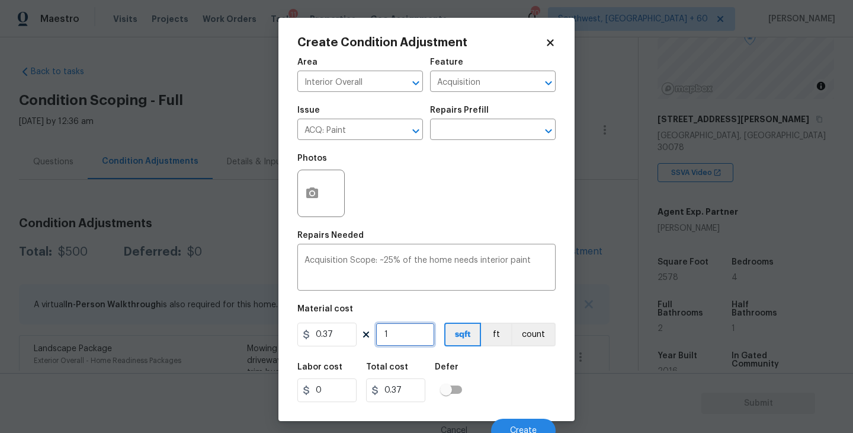
type input "0"
type input "2"
type input "0.74"
type input "25"
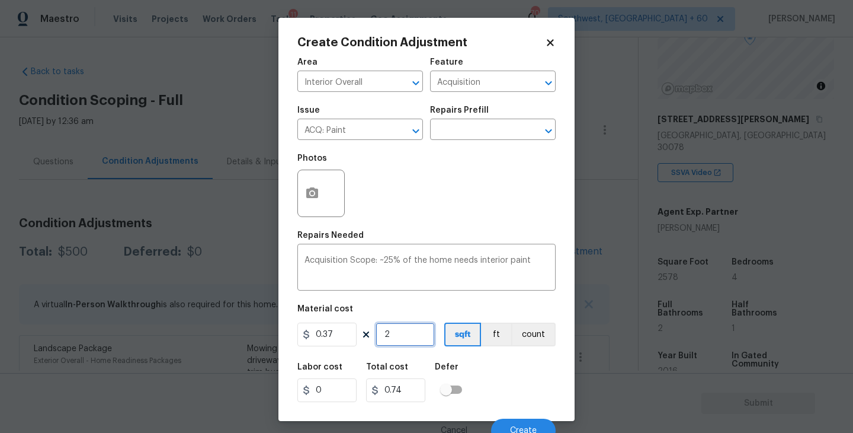
type input "9.25"
type input "257"
type input "95.09"
type input "2578"
type input "953.86"
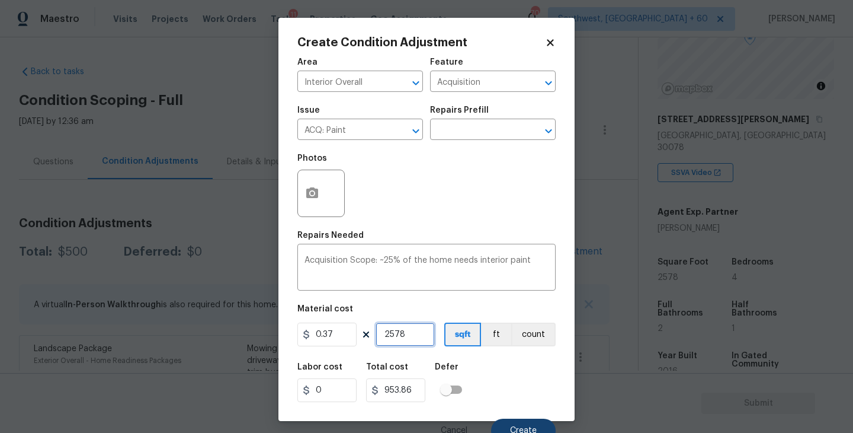
type input "2578"
click at [535, 427] on span "Create" at bounding box center [523, 430] width 27 height 9
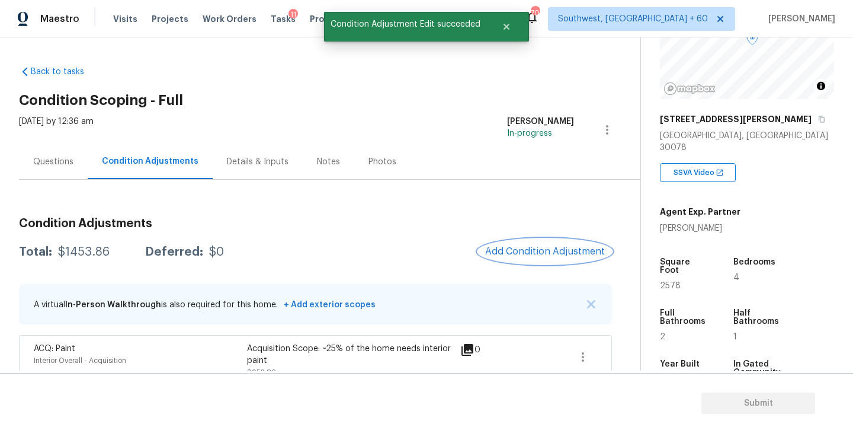
click at [539, 249] on span "Add Condition Adjustment" at bounding box center [545, 251] width 120 height 11
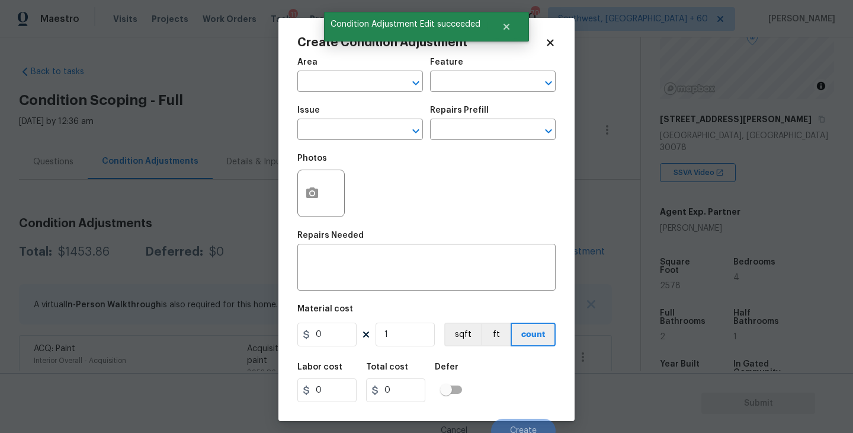
click at [341, 72] on div "Area" at bounding box center [360, 65] width 126 height 15
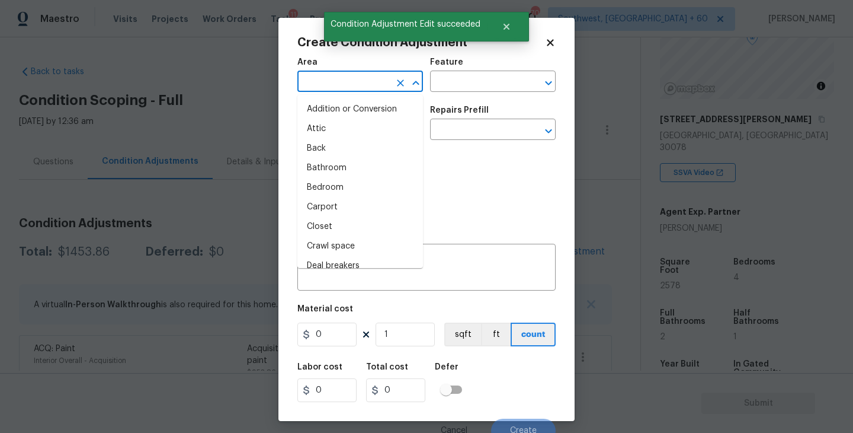
click at [324, 81] on input "text" at bounding box center [343, 82] width 92 height 18
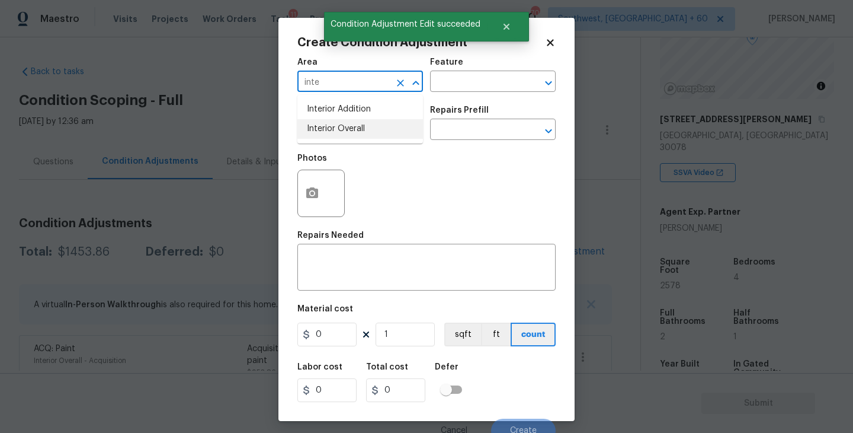
click at [341, 126] on li "Interior Overall" at bounding box center [360, 129] width 126 height 20
type input "Interior Overall"
click at [461, 82] on input "text" at bounding box center [476, 82] width 92 height 18
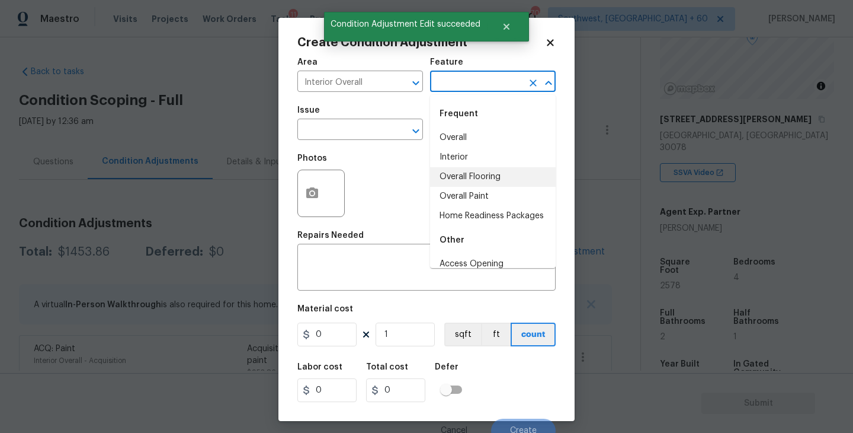
click at [474, 167] on li "Overall Flooring" at bounding box center [493, 177] width 126 height 20
type input "Overall Flooring"
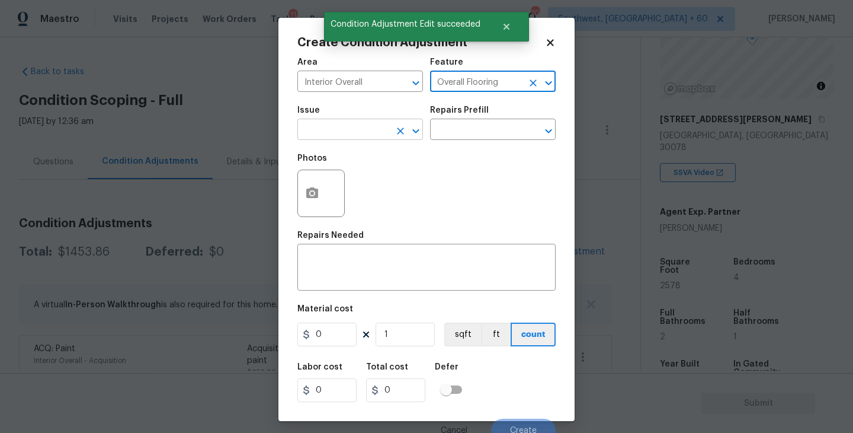
click at [353, 129] on input "text" at bounding box center [343, 130] width 92 height 18
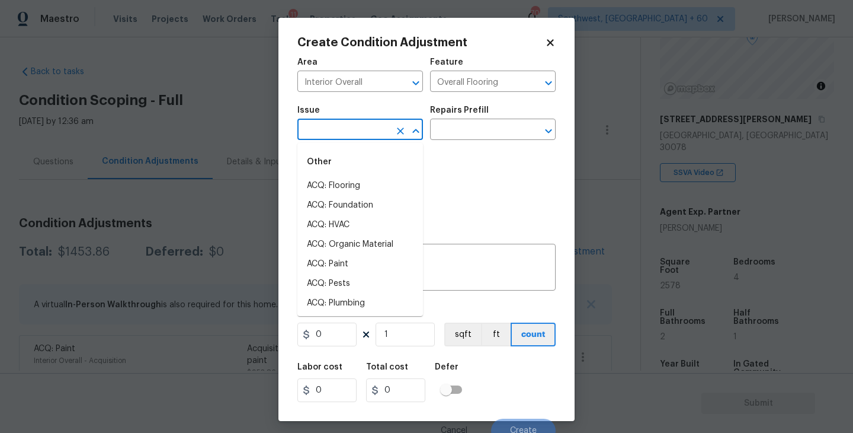
click at [351, 174] on div "Other" at bounding box center [360, 162] width 126 height 28
click at [351, 181] on li "ACQ: Flooring" at bounding box center [360, 186] width 126 height 20
type input "ACQ: Flooring"
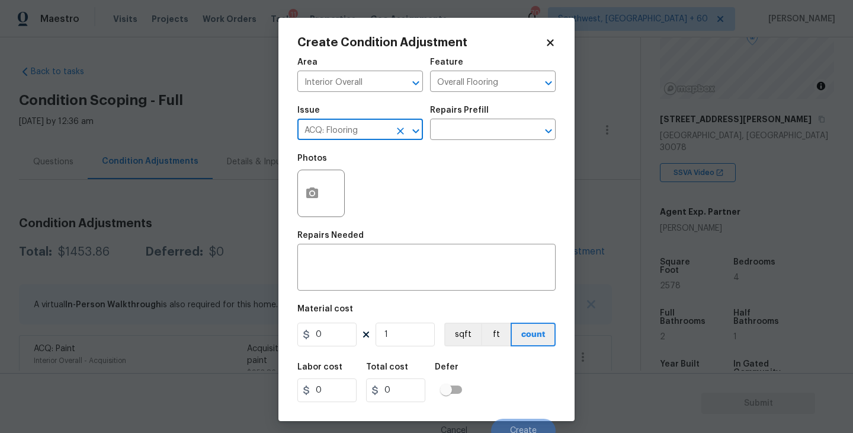
click at [430, 144] on div "Issue ACQ: Flooring ​ Repairs Prefill ​" at bounding box center [426, 123] width 258 height 48
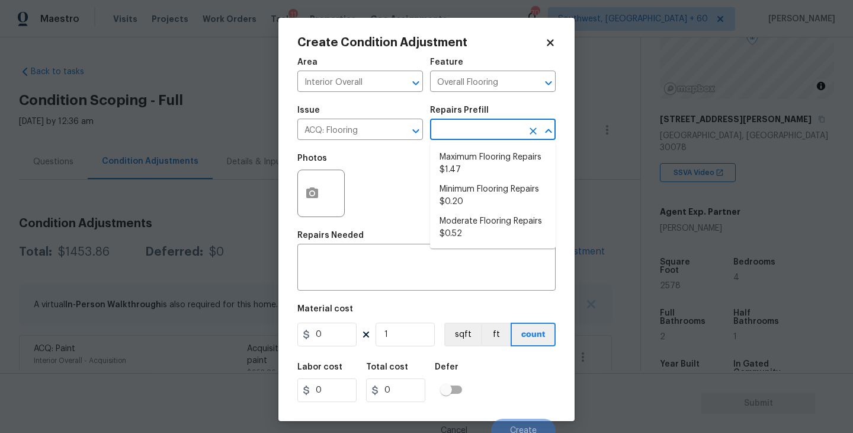
drag, startPoint x: 468, startPoint y: 133, endPoint x: 468, endPoint y: 153, distance: 20.7
click at [468, 133] on input "text" at bounding box center [476, 130] width 92 height 18
click at [488, 201] on li "Minimum Flooring Repairs $0.20" at bounding box center [493, 196] width 126 height 32
type input "Acquisition"
type textarea "Acquisition Scope: Minimum flooring repairs"
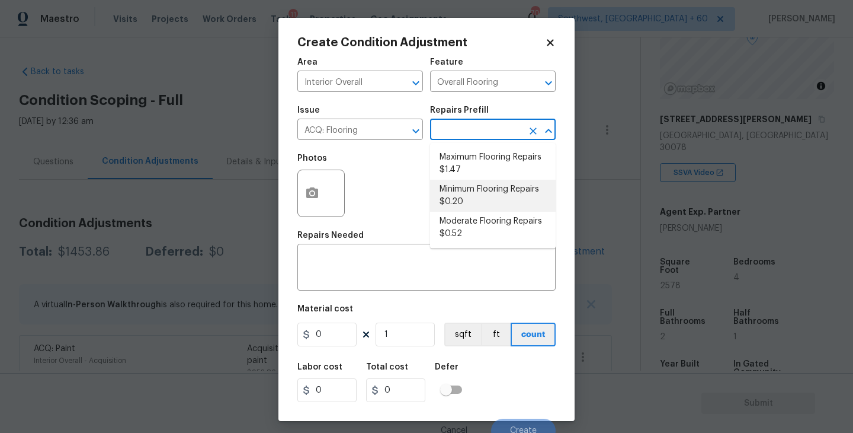
type input "0.2"
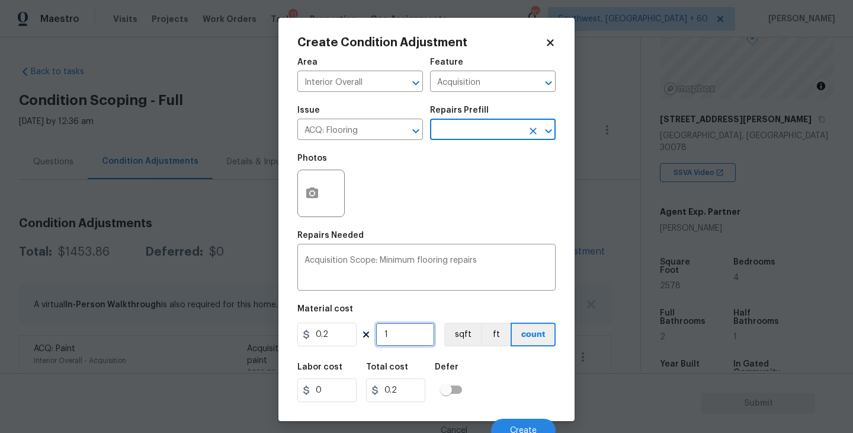
click at [400, 343] on input "1" at bounding box center [405, 334] width 59 height 24
type input "0"
type input "2"
type input "0.4"
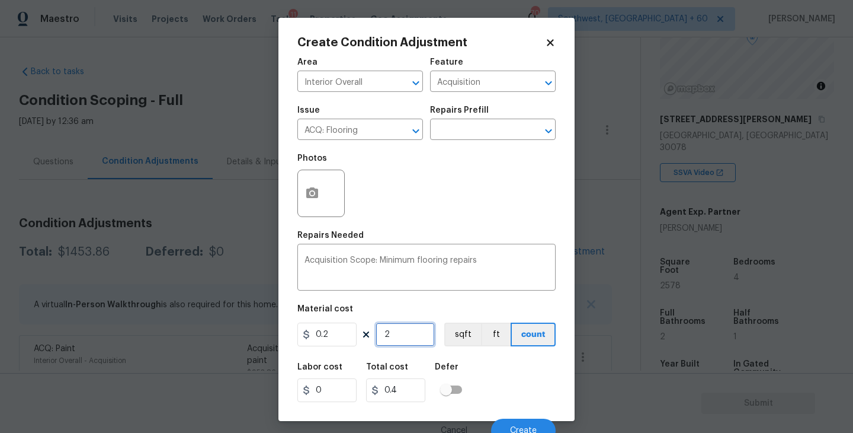
type input "25"
type input "5"
type input "257"
type input "51.4"
type input "2578"
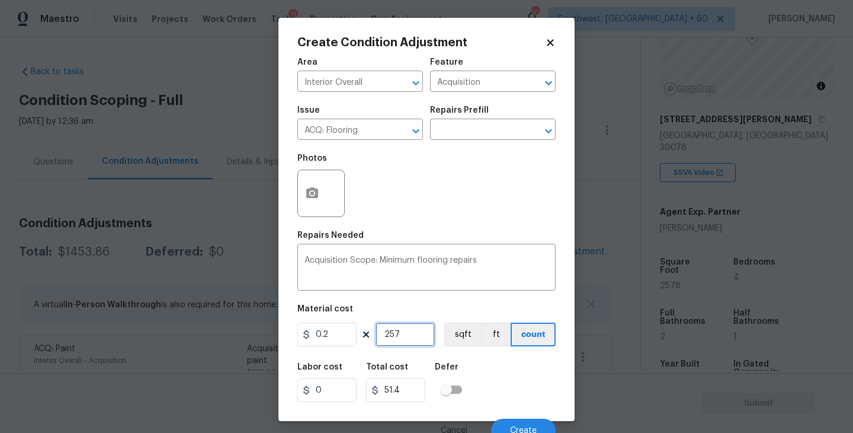
type input "515.6"
type input "2578"
click at [455, 331] on button "sqft" at bounding box center [462, 334] width 37 height 24
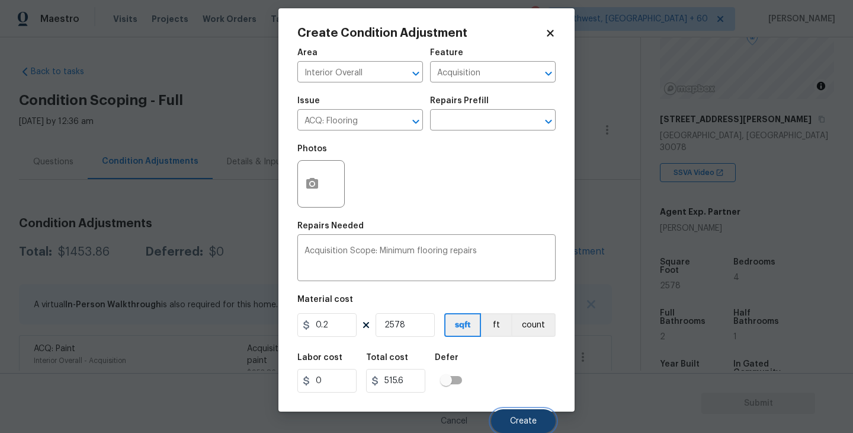
click at [515, 421] on span "Create" at bounding box center [523, 421] width 27 height 9
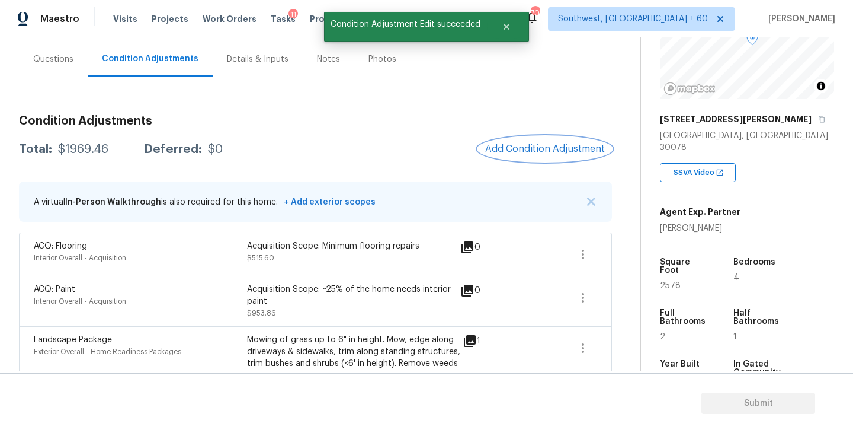
scroll to position [63, 0]
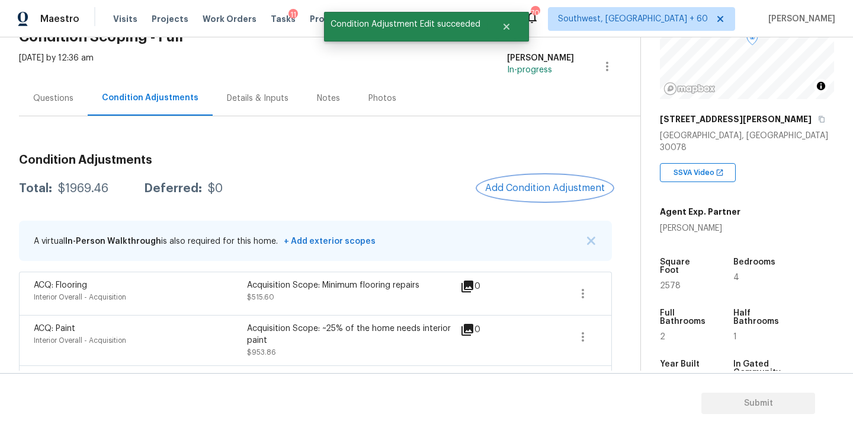
click at [530, 183] on span "Add Condition Adjustment" at bounding box center [545, 188] width 120 height 11
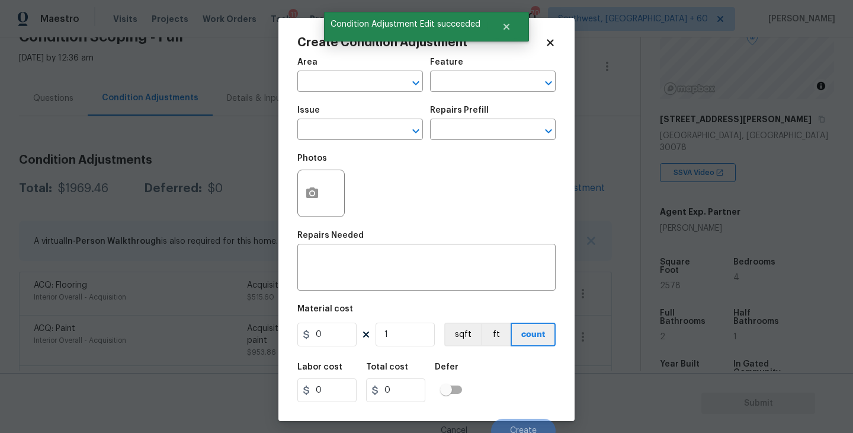
click at [360, 98] on span "Area ​" at bounding box center [360, 75] width 126 height 48
click at [353, 91] on input "text" at bounding box center [343, 82] width 92 height 18
type input "inte"
click at [673, 190] on body "Maestro Visits Projects Work Orders Tasks 11 Properties Geo Assignments 702 Sou…" at bounding box center [426, 216] width 853 height 433
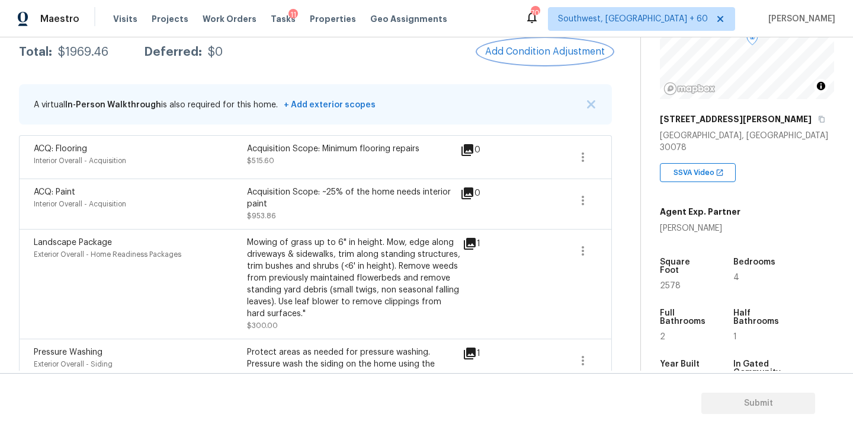
scroll to position [147, 0]
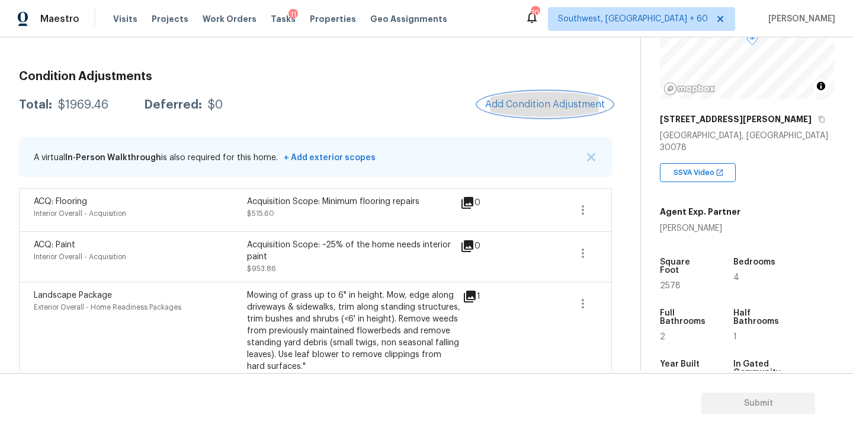
click at [530, 106] on span "Add Condition Adjustment" at bounding box center [545, 104] width 120 height 11
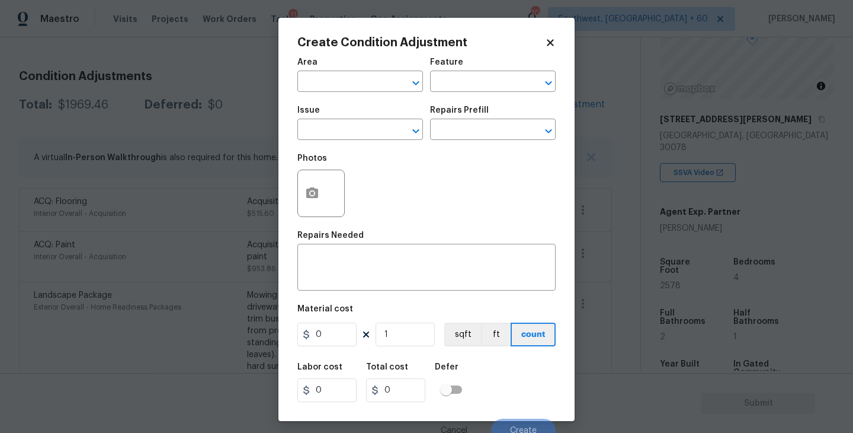
click at [342, 94] on span "Area ​" at bounding box center [360, 75] width 126 height 48
click at [353, 80] on input "text" at bounding box center [343, 82] width 92 height 18
click at [363, 130] on li "Interior Overall" at bounding box center [360, 129] width 126 height 20
type input "Interior Overall"
click at [501, 67] on div "Feature" at bounding box center [493, 65] width 126 height 15
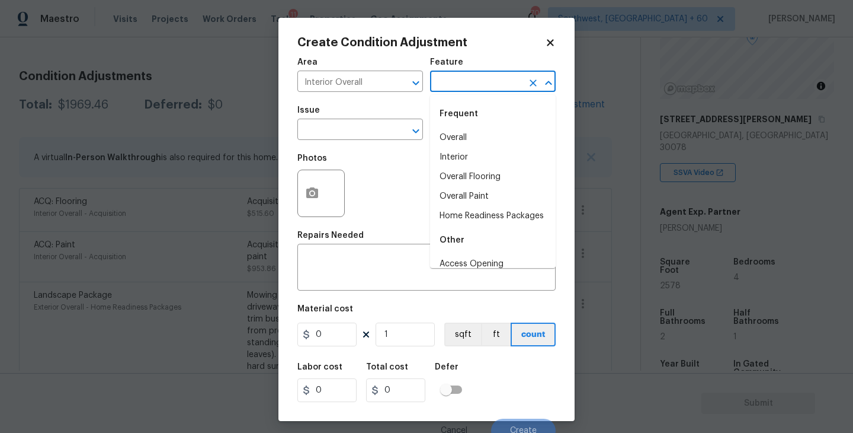
click at [491, 80] on input "text" at bounding box center [476, 82] width 92 height 18
click at [479, 201] on li "Overall Paint" at bounding box center [493, 197] width 126 height 20
type input "Overall Paint"
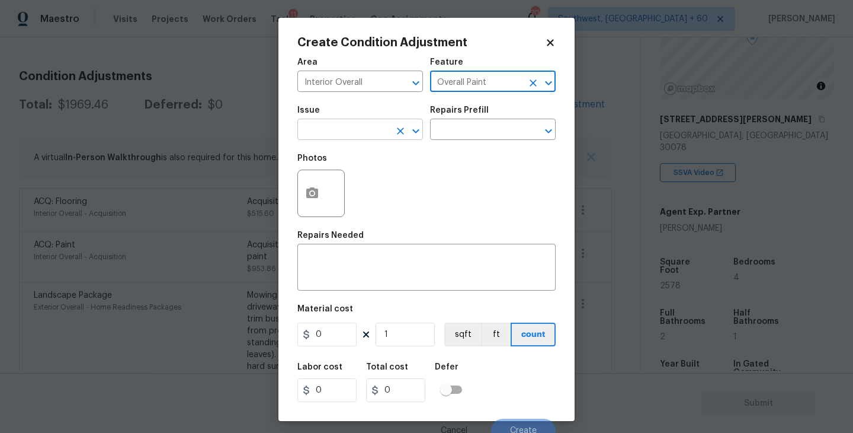
click at [335, 128] on input "text" at bounding box center [343, 130] width 92 height 18
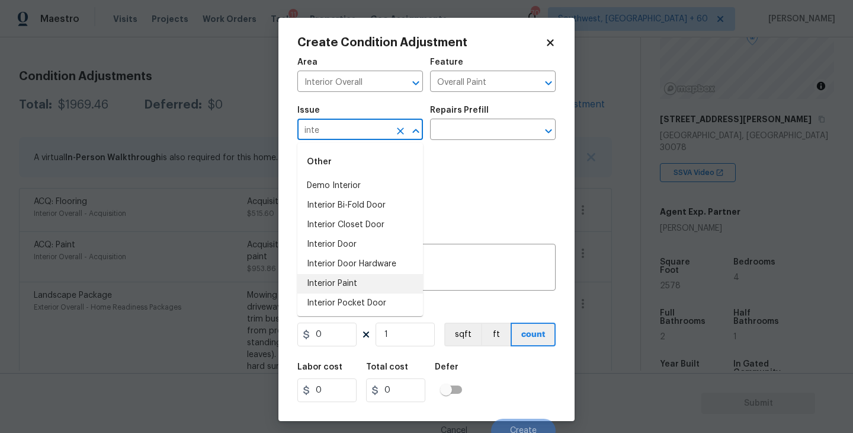
click at [359, 279] on li "Interior Paint" at bounding box center [360, 284] width 126 height 20
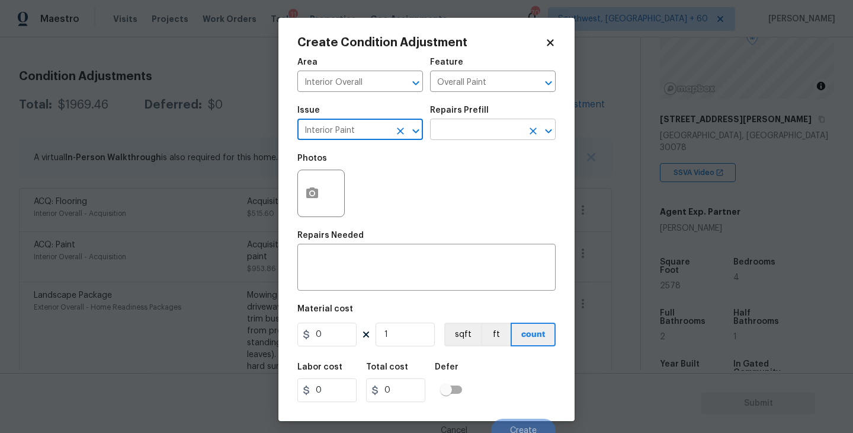
type input "Interior Paint"
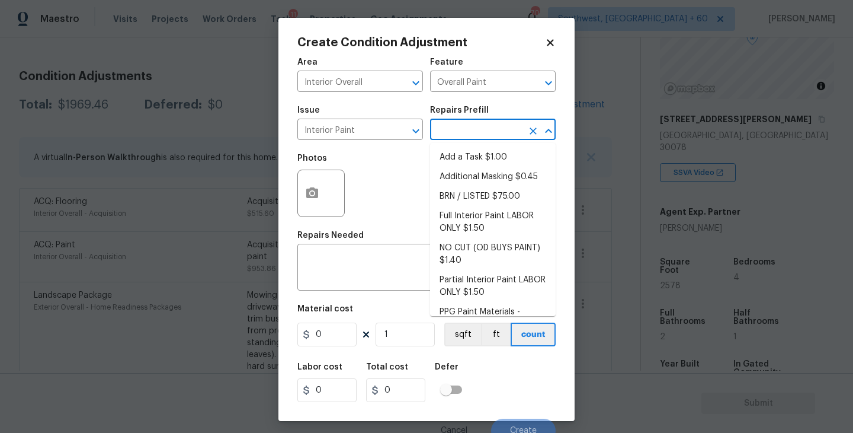
click at [473, 134] on input "text" at bounding box center [476, 130] width 92 height 18
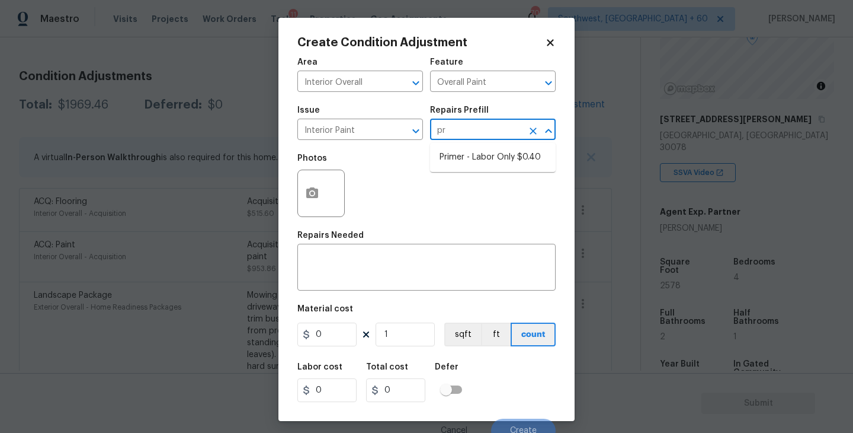
type input "pri"
click at [473, 162] on li "Primer - Labor Only $0.40" at bounding box center [493, 158] width 126 height 20
type textarea "Interior primer - PRIMER PROVIDED BY OPENDOOR - All nails, screws, drywall anch…"
type input "0.4"
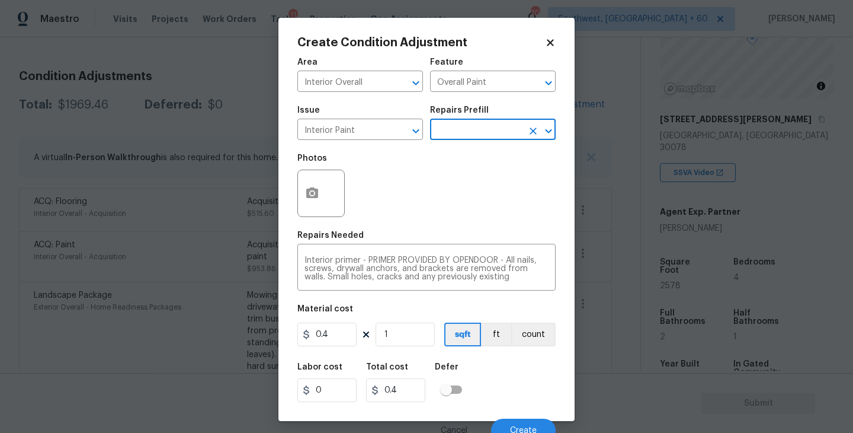
click at [327, 206] on div at bounding box center [320, 192] width 47 height 47
click at [386, 235] on div "Repairs Needed" at bounding box center [426, 238] width 258 height 15
click at [314, 196] on icon "button" at bounding box center [312, 192] width 12 height 11
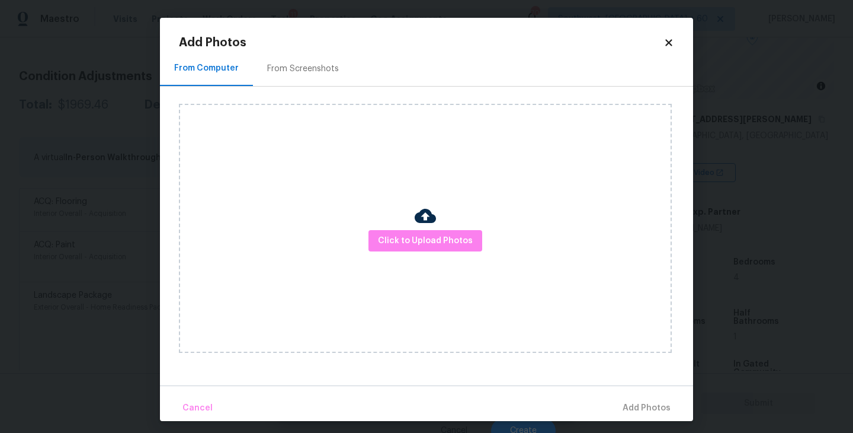
click at [460, 270] on div "Click to Upload Photos" at bounding box center [425, 228] width 493 height 249
click at [460, 255] on div "Click to Upload Photos" at bounding box center [425, 228] width 493 height 249
click at [456, 238] on span "Click to Upload Photos" at bounding box center [425, 240] width 95 height 15
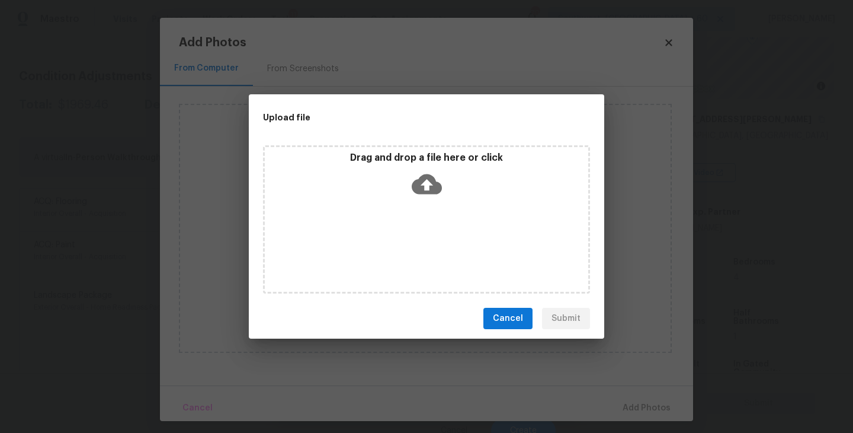
drag, startPoint x: 456, startPoint y: 238, endPoint x: 439, endPoint y: 196, distance: 46.0
click at [439, 196] on icon at bounding box center [427, 184] width 30 height 30
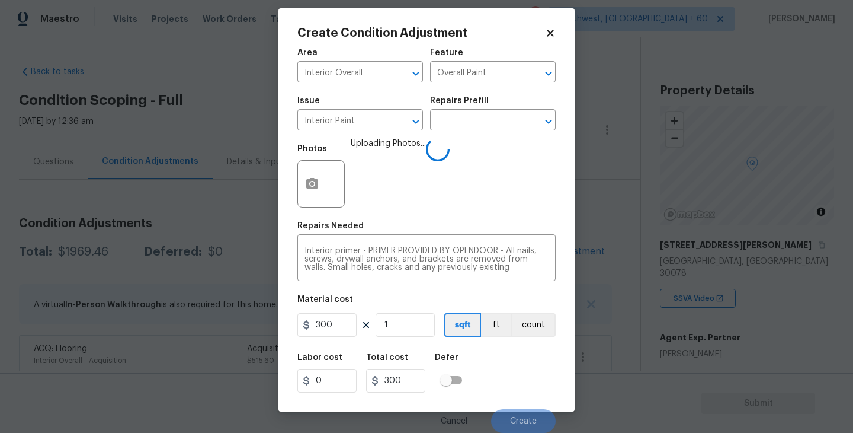
scroll to position [126, 0]
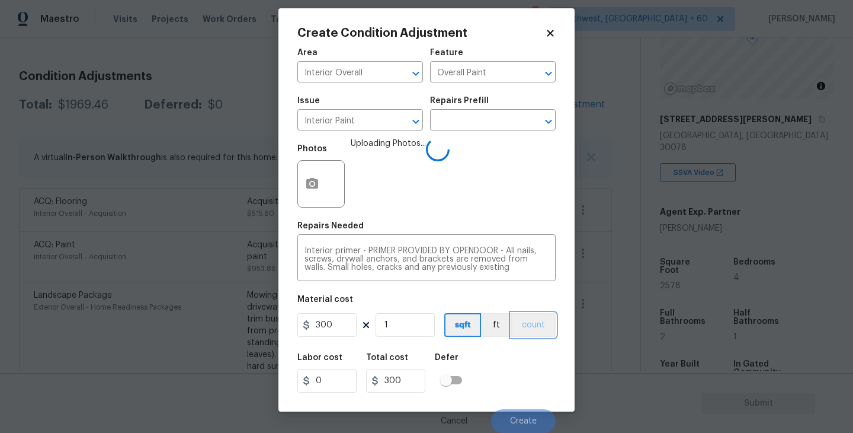
click at [530, 327] on button "count" at bounding box center [533, 325] width 44 height 24
click at [524, 356] on div "Labor cost 0 Total cost 300 Defer" at bounding box center [426, 372] width 258 height 53
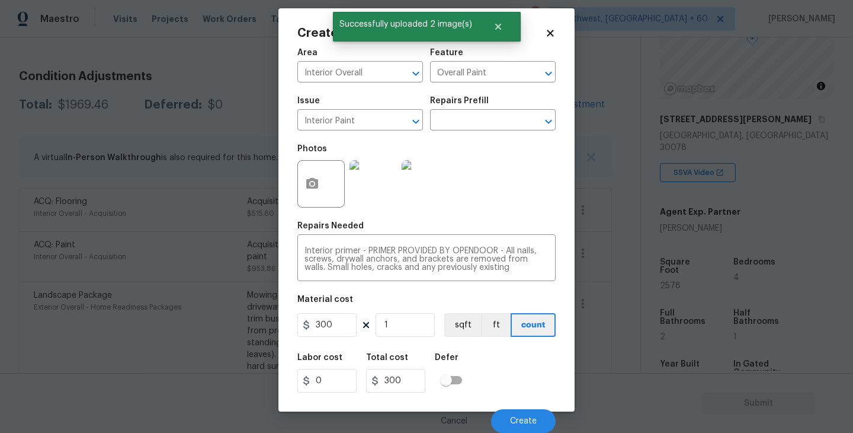
click at [524, 356] on div "Labor cost 0 Total cost 300 Defer" at bounding box center [426, 372] width 258 height 53
click at [524, 417] on span "Create" at bounding box center [523, 421] width 27 height 9
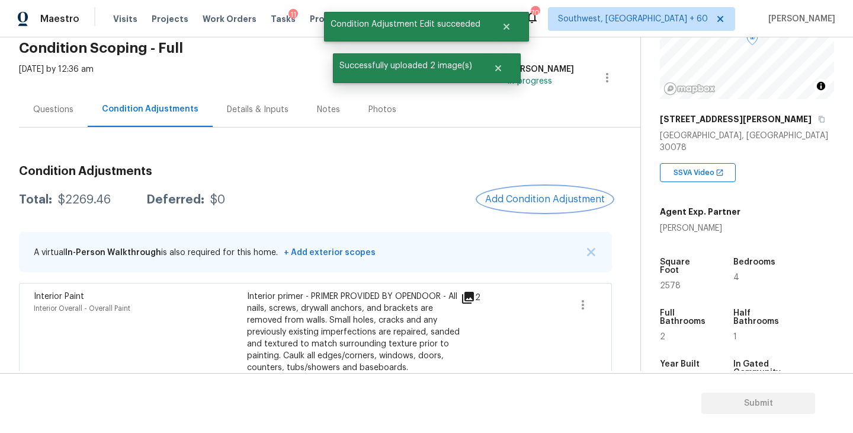
scroll to position [7, 0]
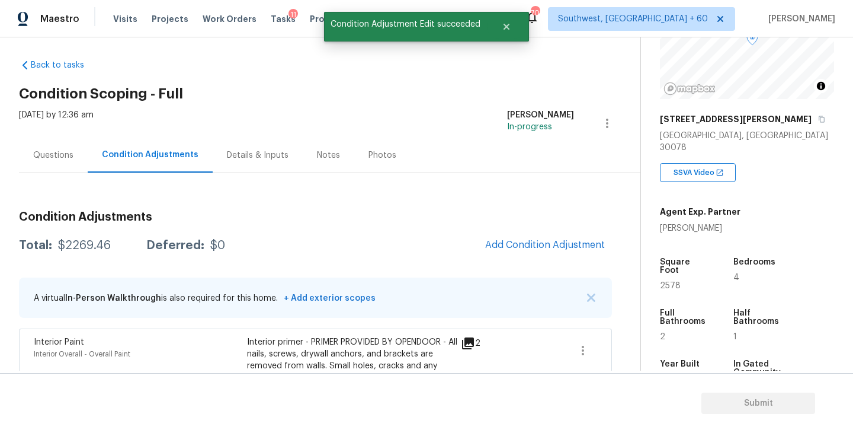
click at [71, 171] on div "Questions" at bounding box center [53, 154] width 69 height 35
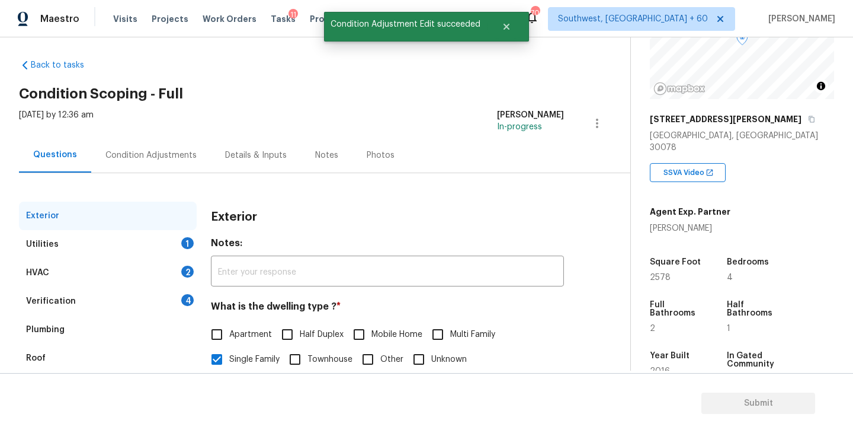
click at [166, 252] on div "Utilities 1" at bounding box center [108, 244] width 178 height 28
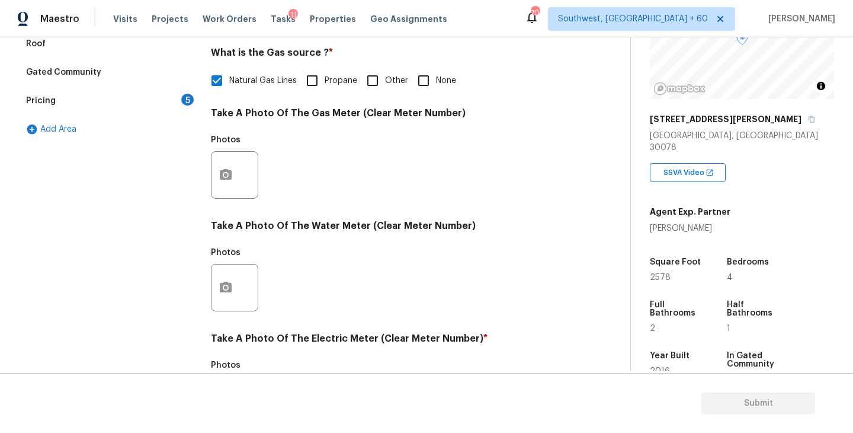
scroll to position [353, 0]
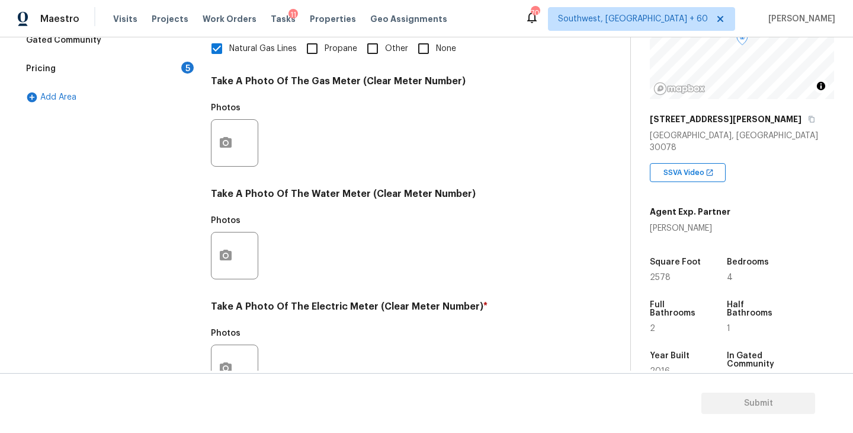
click at [251, 144] on div at bounding box center [234, 142] width 47 height 47
click at [229, 143] on icon "button" at bounding box center [226, 142] width 12 height 11
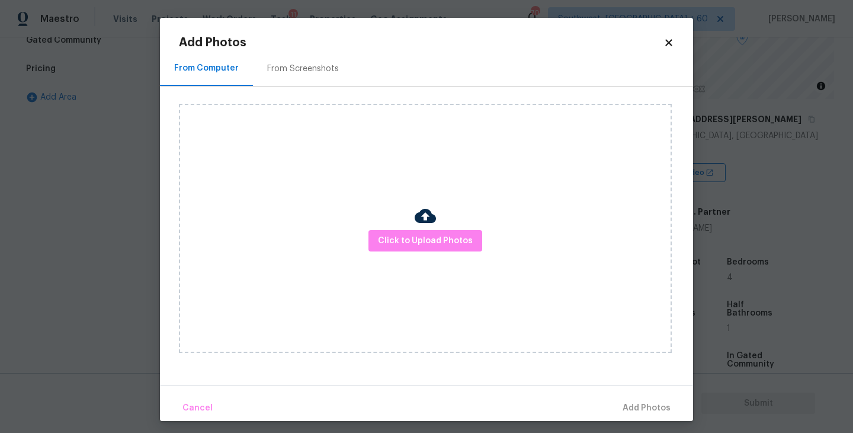
click at [407, 208] on div "Click to Upload Photos" at bounding box center [425, 228] width 493 height 249
click at [415, 242] on span "Click to Upload Photos" at bounding box center [425, 240] width 95 height 15
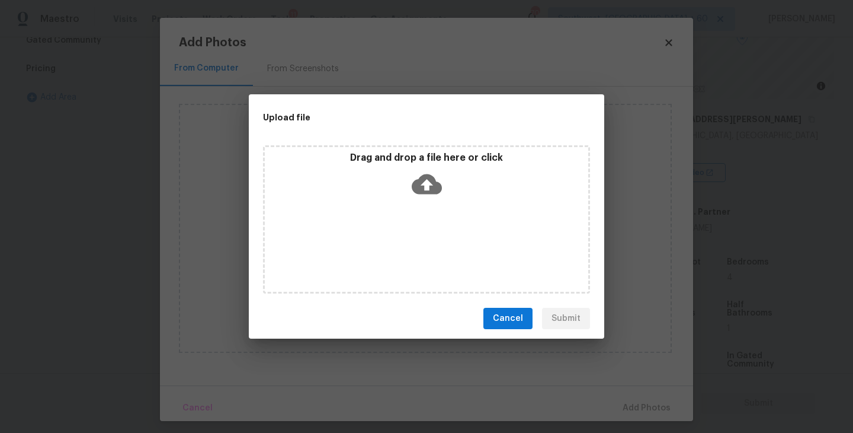
click at [427, 180] on icon at bounding box center [427, 184] width 30 height 30
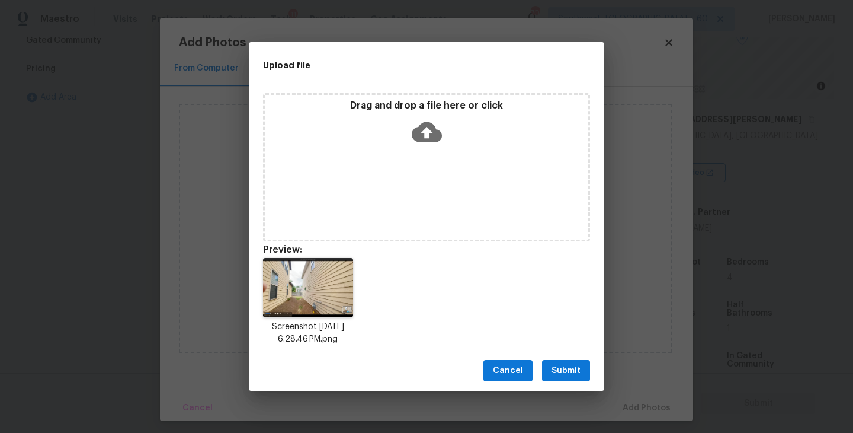
click at [567, 369] on span "Submit" at bounding box center [566, 370] width 29 height 15
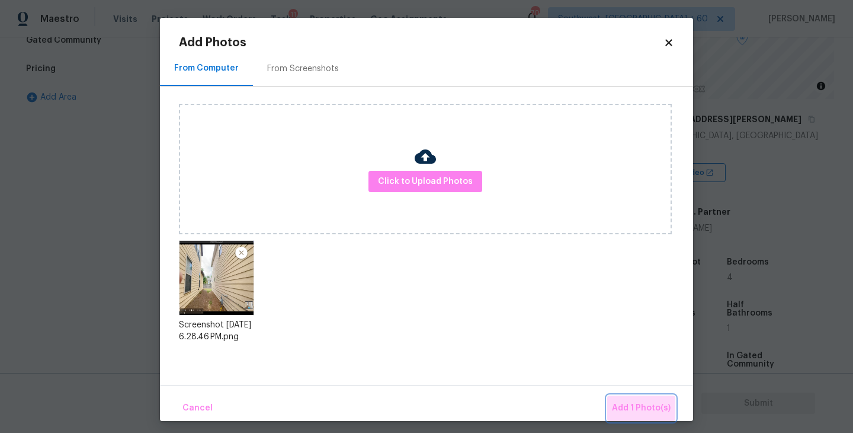
click at [645, 410] on span "Add 1 Photo(s)" at bounding box center [641, 408] width 59 height 15
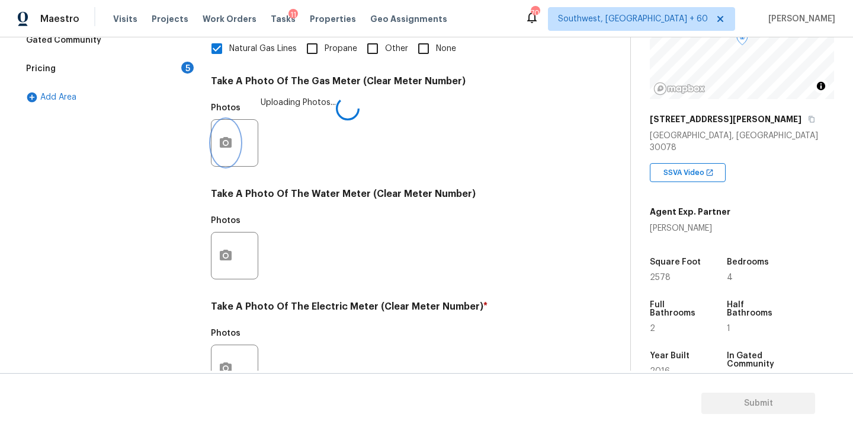
scroll to position [459, 0]
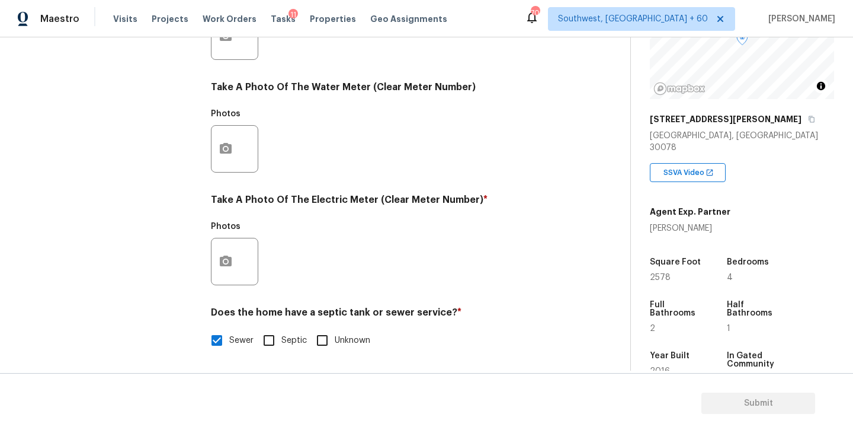
click at [241, 257] on div at bounding box center [234, 261] width 47 height 47
click at [226, 261] on circle "button" at bounding box center [226, 262] width 4 height 4
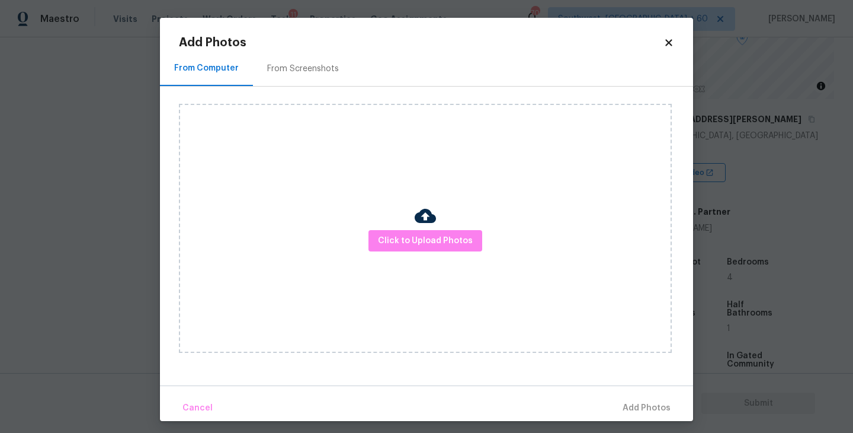
click at [390, 258] on div "Click to Upload Photos" at bounding box center [425, 228] width 493 height 249
click at [401, 244] on span "Click to Upload Photos" at bounding box center [425, 240] width 95 height 15
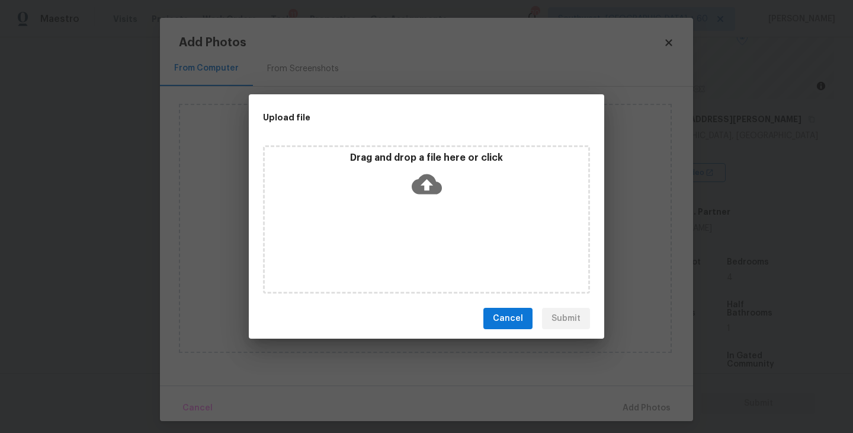
click at [431, 179] on icon at bounding box center [427, 184] width 30 height 20
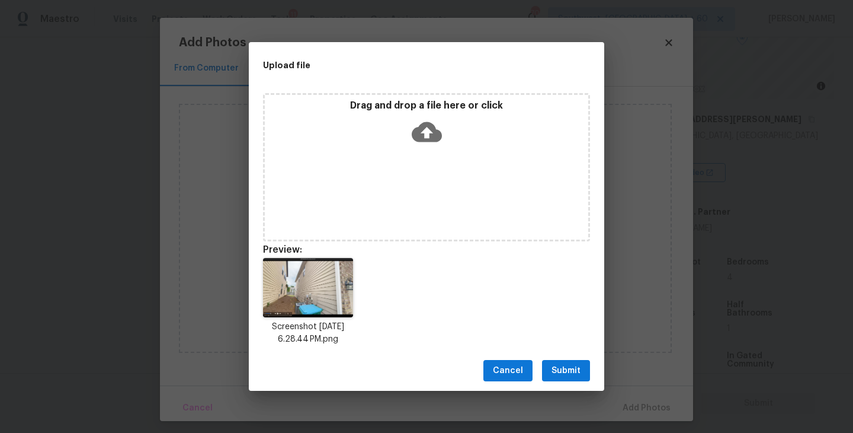
click at [566, 369] on span "Submit" at bounding box center [566, 370] width 29 height 15
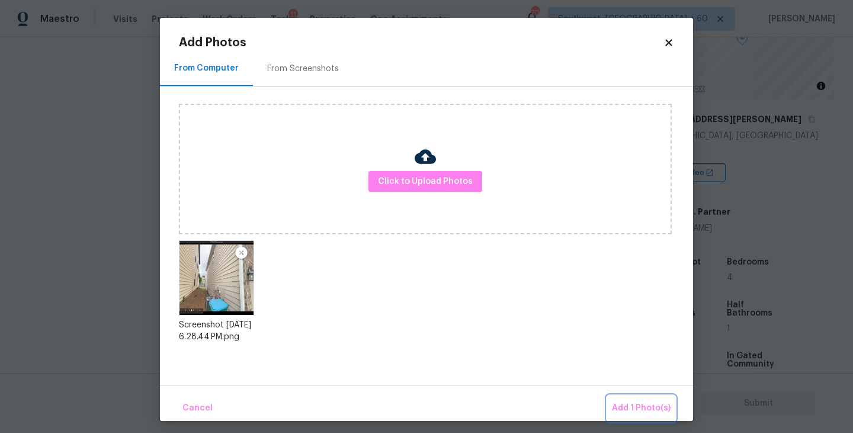
click at [633, 409] on span "Add 1 Photo(s)" at bounding box center [641, 408] width 59 height 15
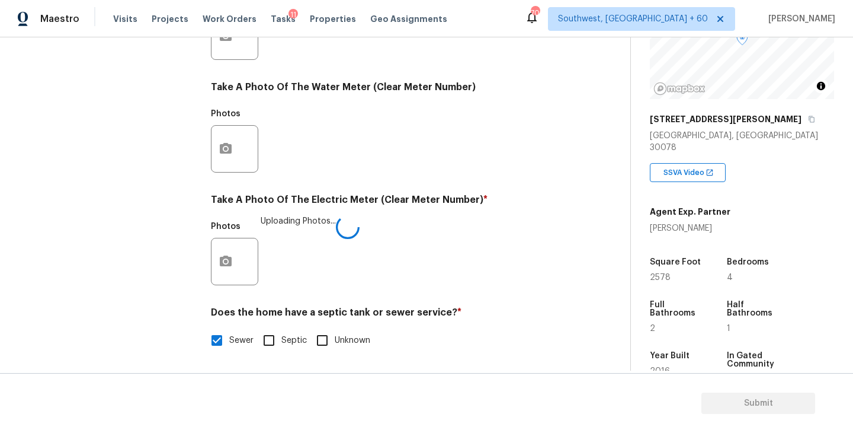
click at [536, 319] on h4 "Does the home have a septic tank or sewer service? *" at bounding box center [387, 314] width 353 height 17
click at [491, 278] on div "Photos Uploading Photos..." at bounding box center [387, 253] width 353 height 77
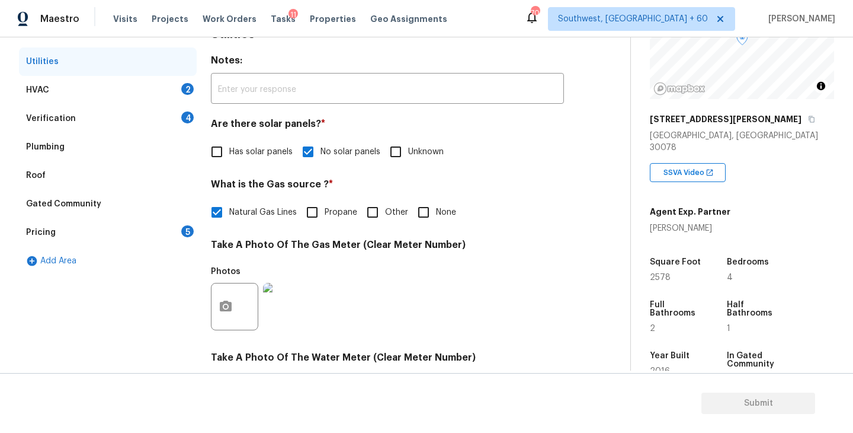
scroll to position [159, 0]
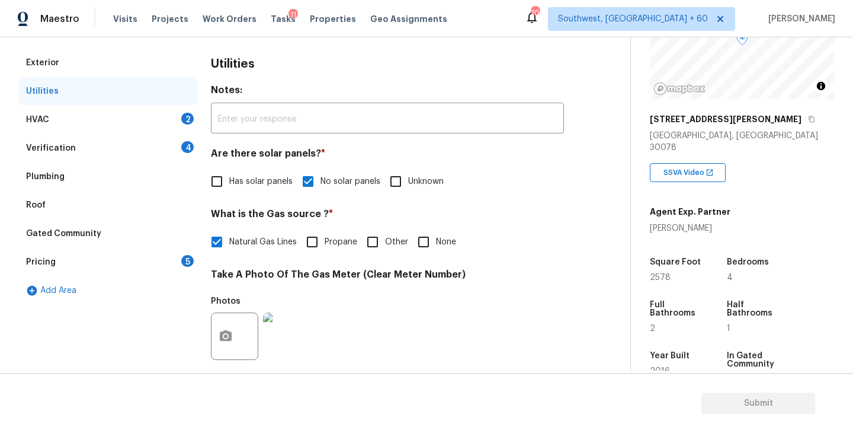
click at [142, 110] on div "HVAC 2" at bounding box center [108, 119] width 178 height 28
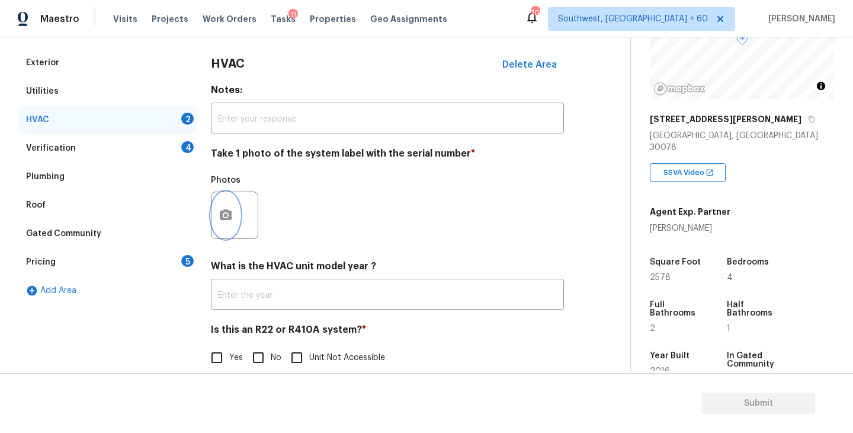
click at [226, 215] on circle "button" at bounding box center [226, 215] width 4 height 4
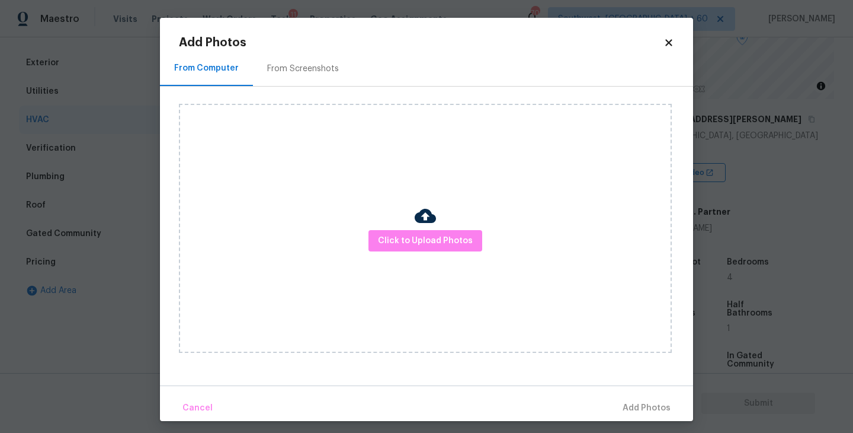
click at [377, 255] on div "Click to Upload Photos" at bounding box center [425, 228] width 493 height 249
click at [389, 251] on div "Click to Upload Photos" at bounding box center [425, 228] width 493 height 249
click at [407, 222] on div "Click to Upload Photos" at bounding box center [425, 228] width 493 height 249
click at [405, 241] on span "Click to Upload Photos" at bounding box center [425, 240] width 95 height 15
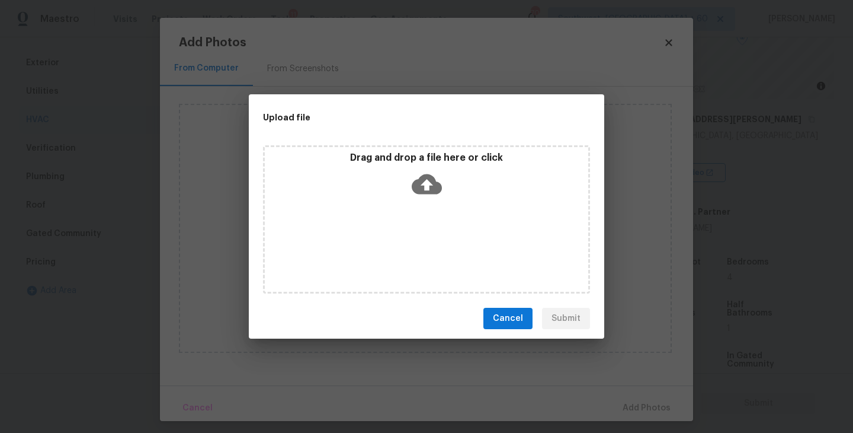
click at [430, 206] on div "Drag and drop a file here or click" at bounding box center [426, 219] width 327 height 148
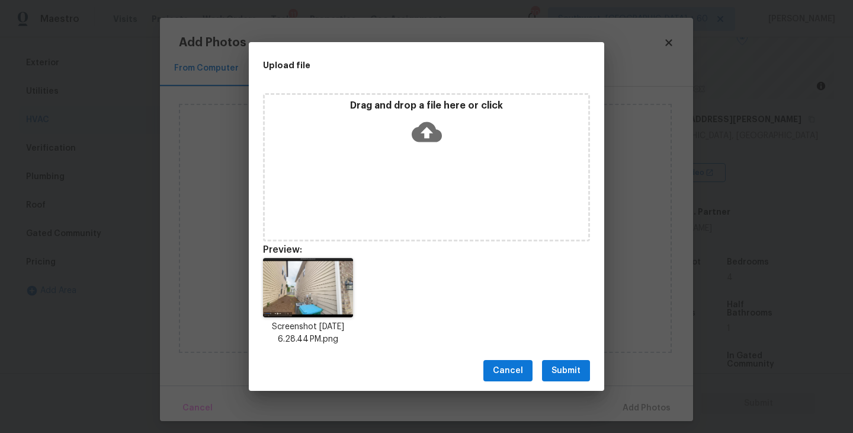
click at [569, 369] on span "Submit" at bounding box center [566, 370] width 29 height 15
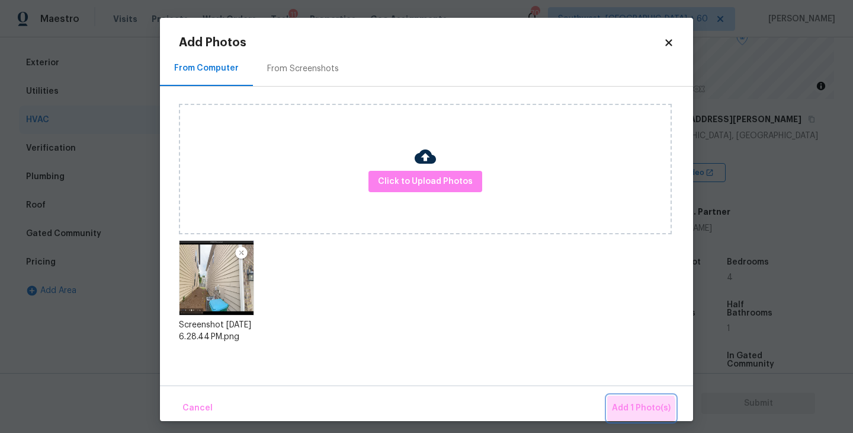
click at [638, 409] on span "Add 1 Photo(s)" at bounding box center [641, 408] width 59 height 15
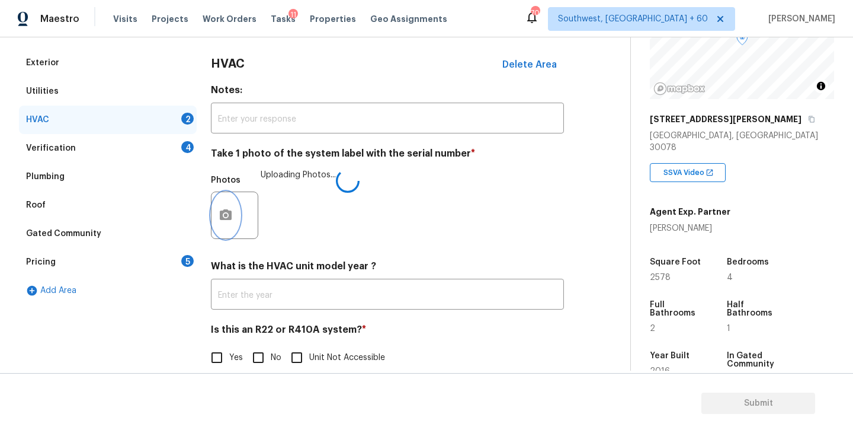
scroll to position [177, 0]
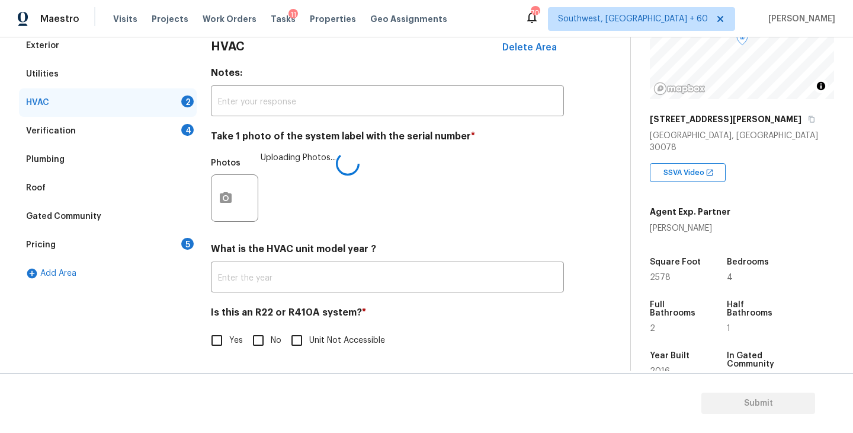
click at [255, 345] on input "No" at bounding box center [258, 340] width 25 height 25
checkbox input "true"
click at [466, 308] on h4 "Is this an R22 or R410A system? *" at bounding box center [387, 315] width 353 height 18
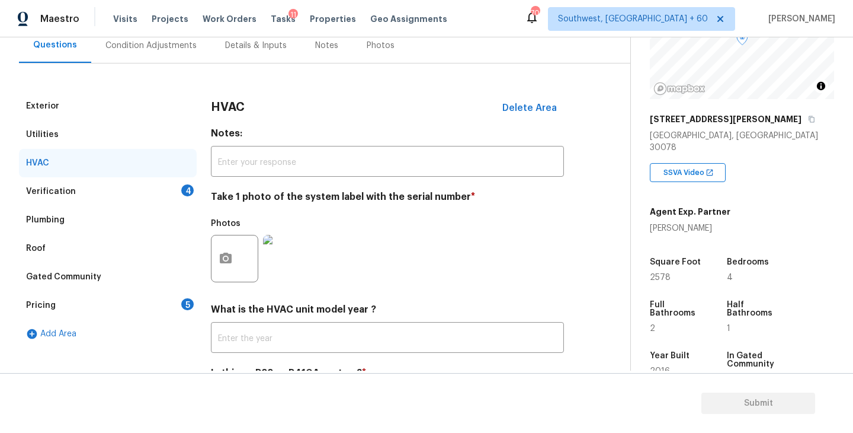
click at [158, 188] on div "Verification 4" at bounding box center [108, 191] width 178 height 28
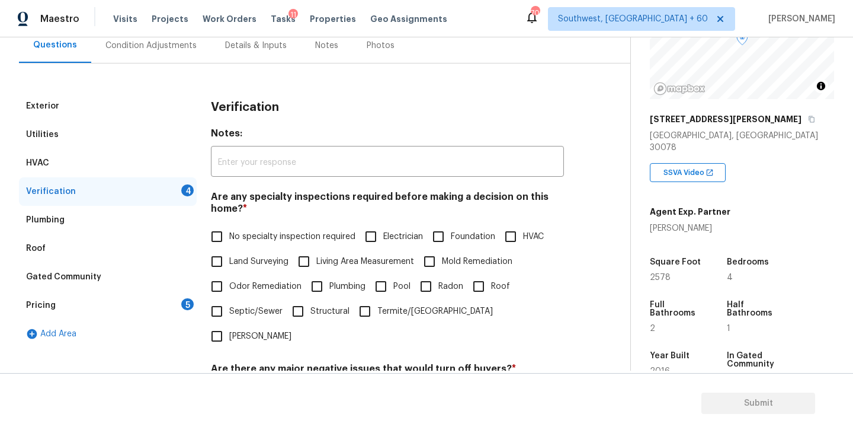
click at [251, 238] on span "No specialty inspection required" at bounding box center [292, 237] width 126 height 12
click at [229, 238] on input "No specialty inspection required" at bounding box center [216, 236] width 25 height 25
checkbox input "true"
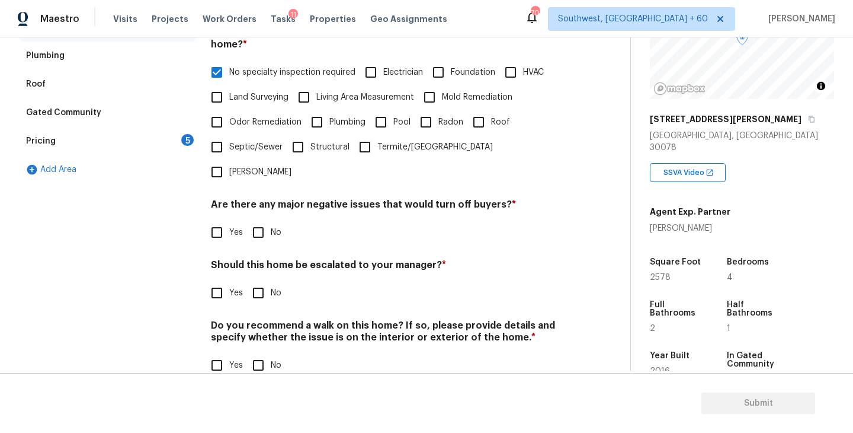
click at [261, 220] on input "No" at bounding box center [258, 232] width 25 height 25
checkbox input "true"
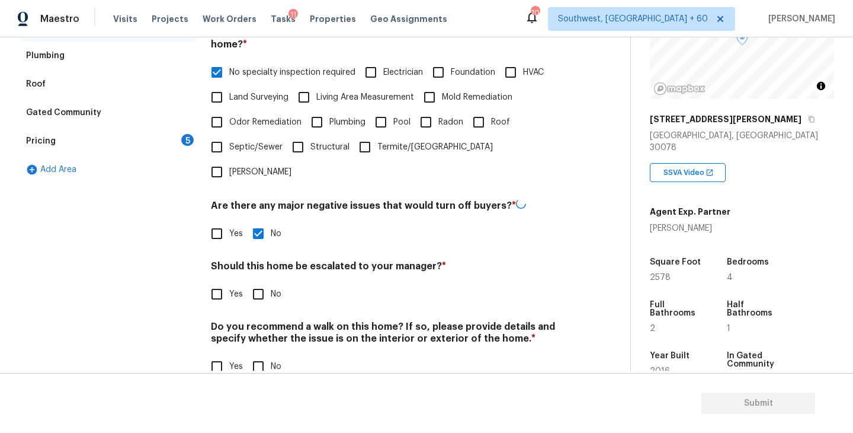
click at [261, 281] on input "No" at bounding box center [258, 293] width 25 height 25
checkbox input "true"
click at [259, 354] on input "No" at bounding box center [258, 366] width 25 height 25
checkbox input "true"
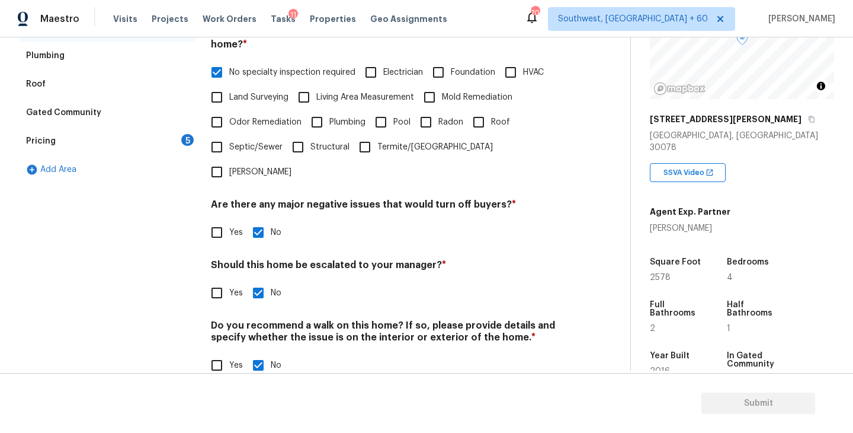
scroll to position [148, 0]
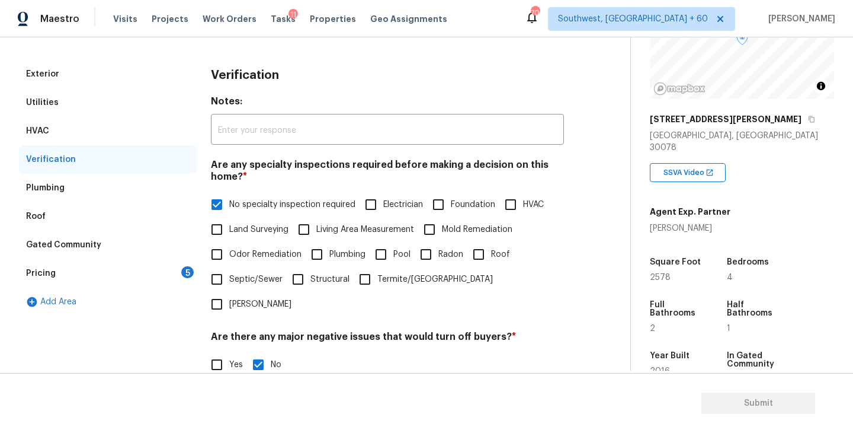
click at [154, 275] on div "Pricing 5" at bounding box center [108, 273] width 178 height 28
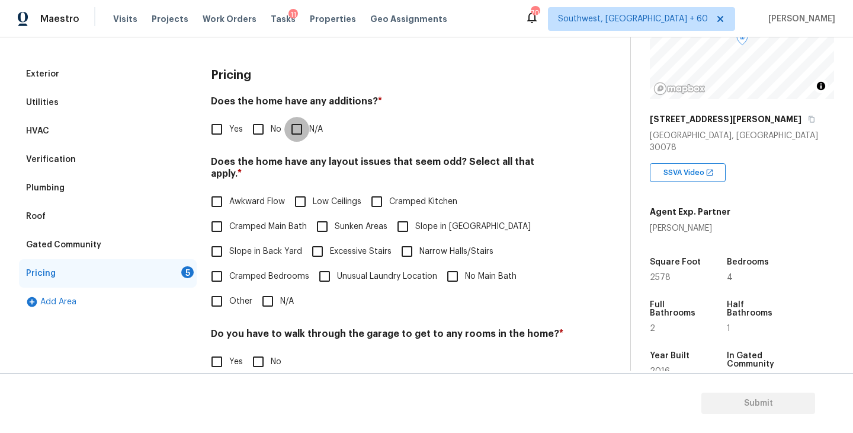
click at [299, 130] on input "N/A" at bounding box center [296, 129] width 25 height 25
checkbox input "true"
click at [481, 220] on span "Slope in Front Yard" at bounding box center [473, 226] width 116 height 12
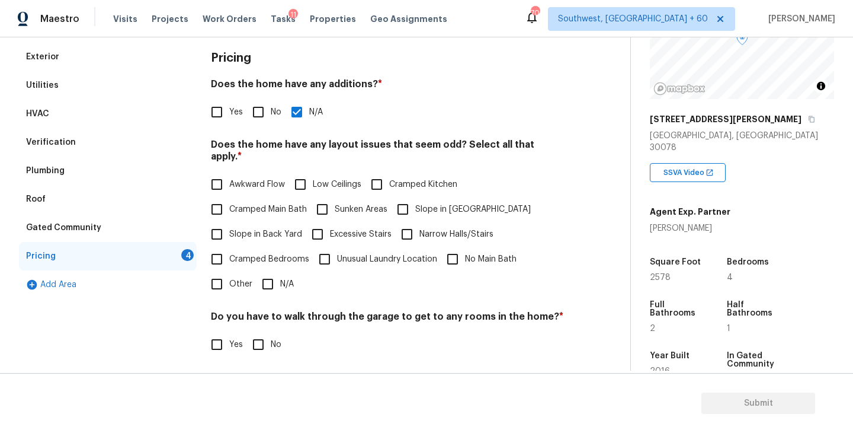
click at [416, 203] on span "Slope in Front Yard" at bounding box center [473, 209] width 116 height 12
click at [415, 197] on input "Slope in Front Yard" at bounding box center [403, 209] width 25 height 25
checkbox input "true"
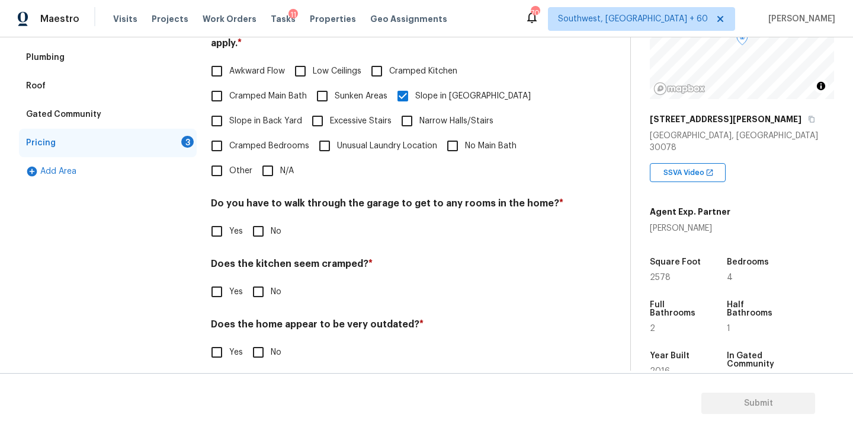
click at [263, 227] on input "No" at bounding box center [258, 231] width 25 height 25
checkbox input "true"
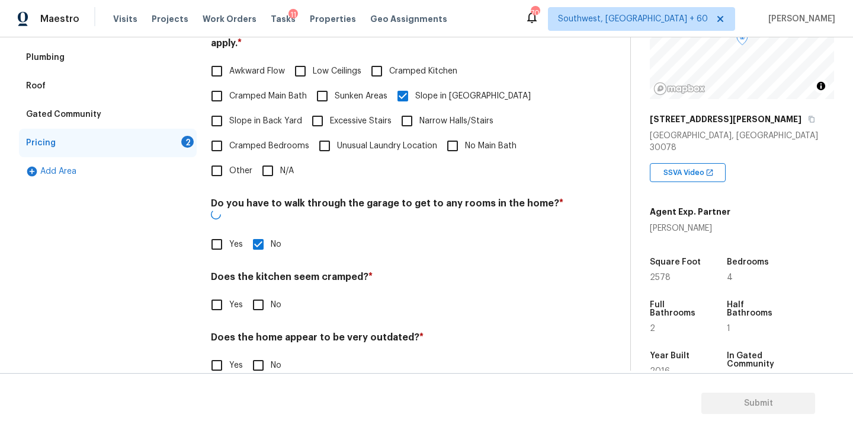
click at [263, 292] on input "No" at bounding box center [258, 304] width 25 height 25
checkbox input "true"
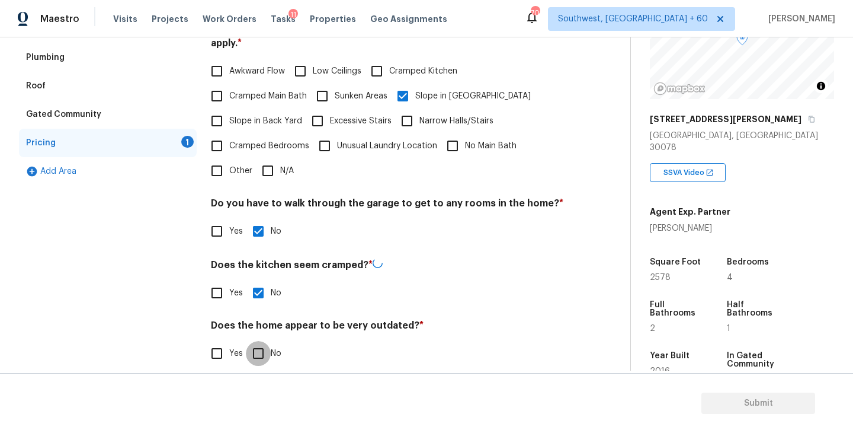
click at [258, 341] on input "No" at bounding box center [258, 353] width 25 height 25
checkbox input "true"
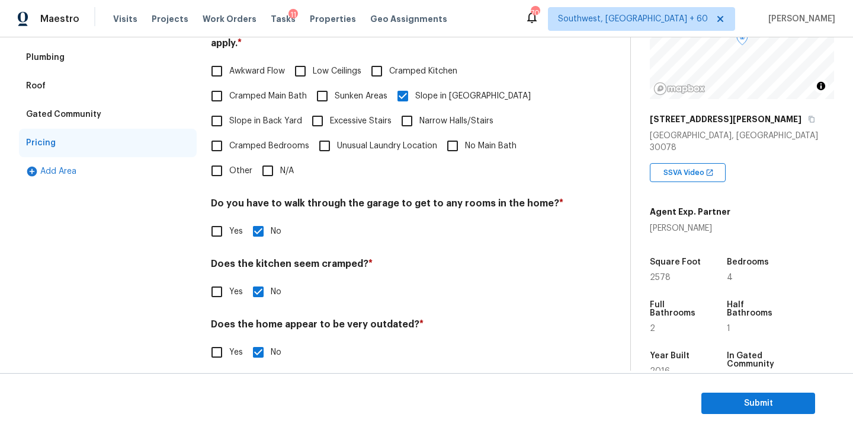
scroll to position [107, 0]
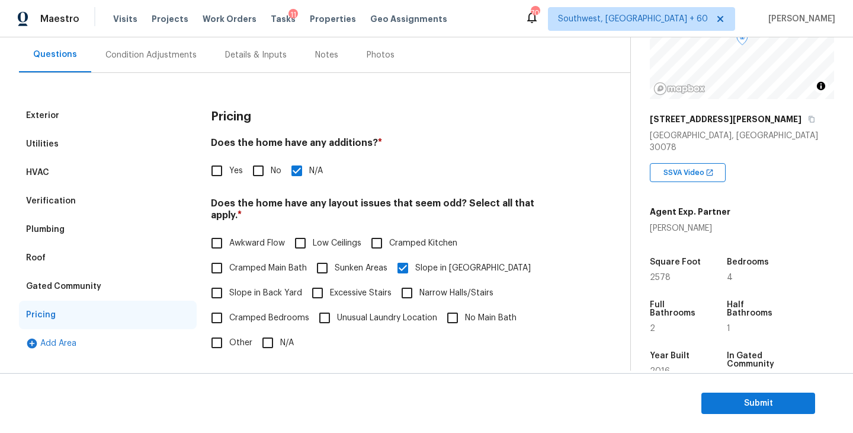
click at [167, 60] on div "Condition Adjustments" at bounding box center [150, 55] width 91 height 12
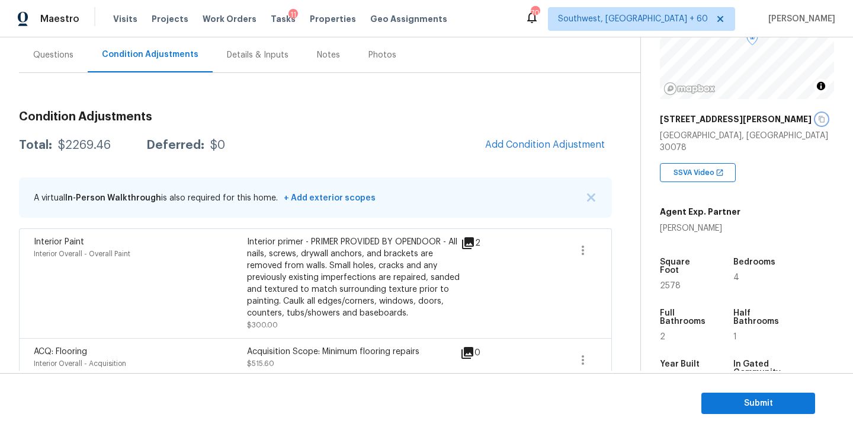
click at [819, 121] on icon "button" at bounding box center [822, 119] width 6 height 7
click at [290, 80] on div "Condition Adjustments Total: $2269.46 Deferred: $0 Add Condition Adjustment A v…" at bounding box center [315, 362] width 593 height 578
click at [69, 155] on div "Total: $2269.46 Deferred: $0 Add Condition Adjustment" at bounding box center [315, 145] width 593 height 26
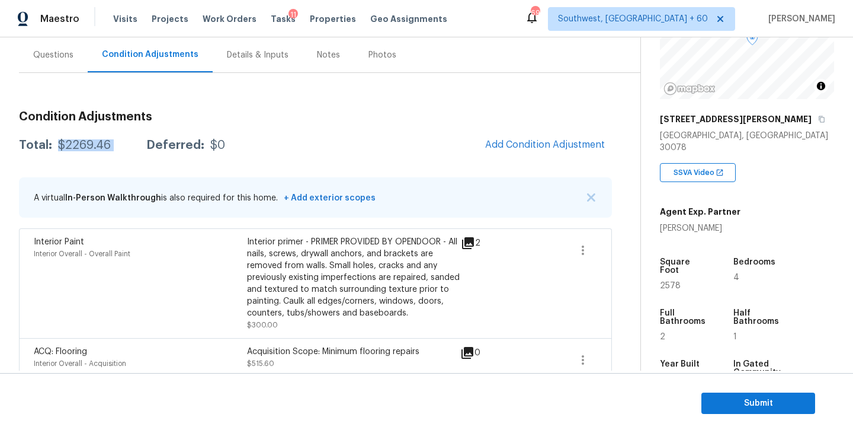
copy div "$2269.46"
click at [305, 136] on div "Total: $2269.46 Deferred: $0 Add Condition Adjustment" at bounding box center [315, 145] width 593 height 26
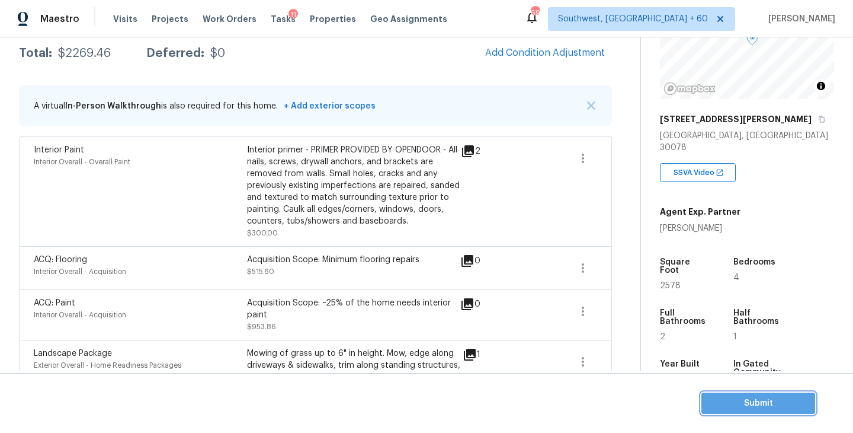
click at [743, 396] on span "Submit" at bounding box center [758, 403] width 95 height 15
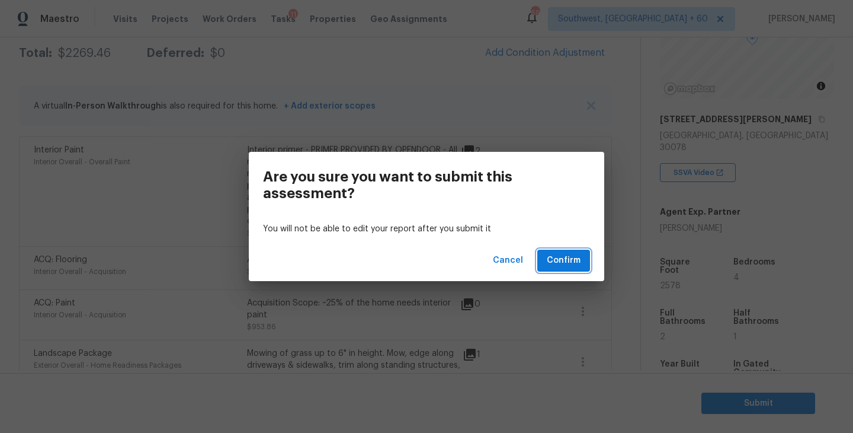
click at [564, 258] on span "Confirm" at bounding box center [564, 260] width 34 height 15
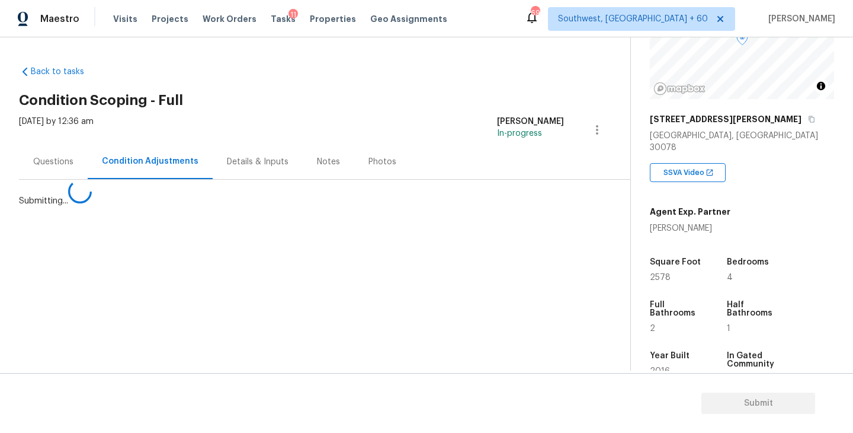
scroll to position [0, 0]
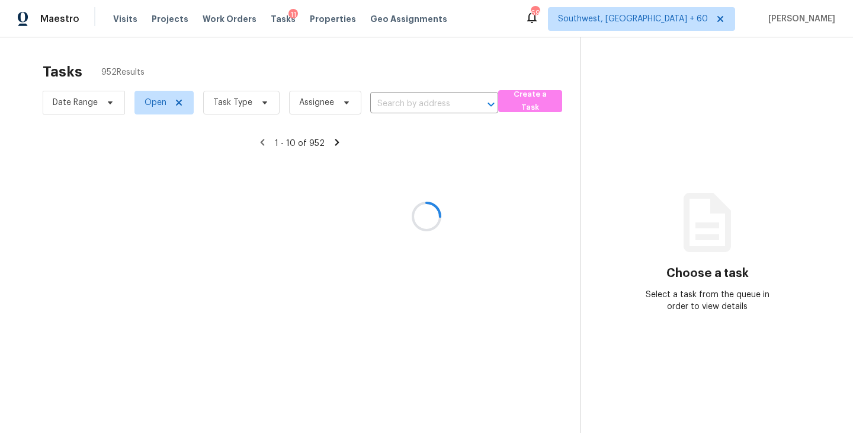
click at [246, 90] on div at bounding box center [426, 216] width 853 height 433
click at [245, 105] on div at bounding box center [426, 216] width 853 height 433
click at [245, 104] on div at bounding box center [426, 216] width 853 height 433
click at [242, 101] on div at bounding box center [426, 216] width 853 height 433
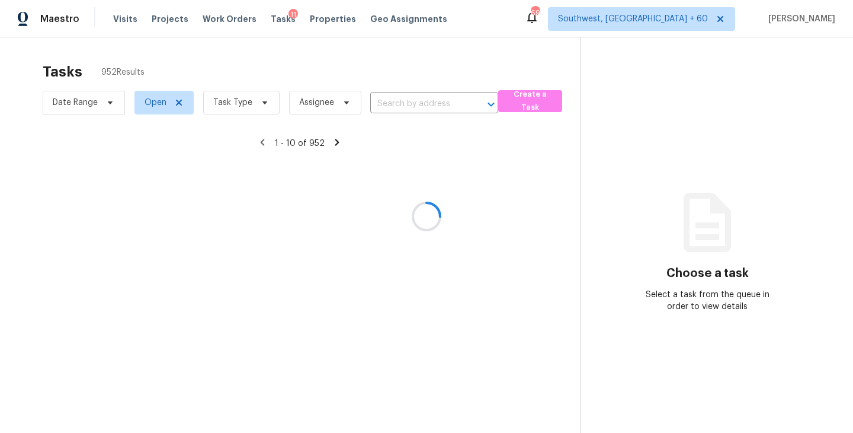
click at [242, 101] on div at bounding box center [426, 216] width 853 height 433
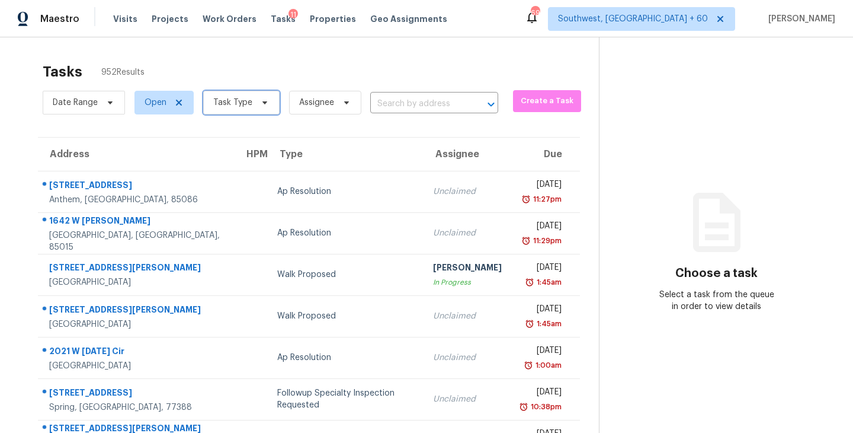
click at [242, 101] on span "Task Type" at bounding box center [232, 103] width 39 height 12
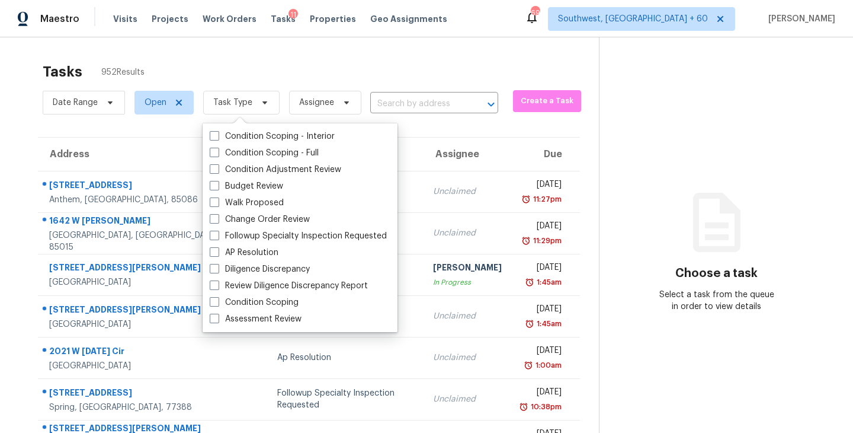
click at [251, 149] on label "Condition Scoping - Full" at bounding box center [264, 153] width 109 height 12
click at [217, 149] on input "Condition Scoping - Full" at bounding box center [214, 151] width 8 height 8
checkbox input "true"
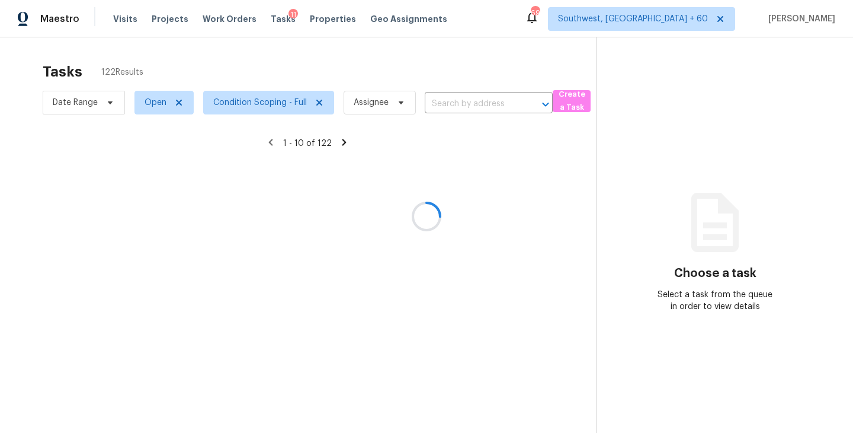
click at [368, 75] on div at bounding box center [426, 216] width 853 height 433
click at [385, 108] on div at bounding box center [426, 216] width 853 height 433
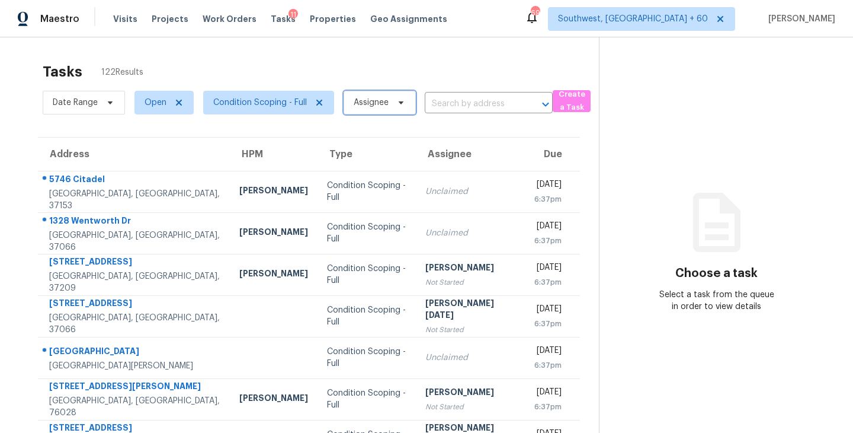
click at [385, 108] on span "Assignee" at bounding box center [371, 103] width 35 height 12
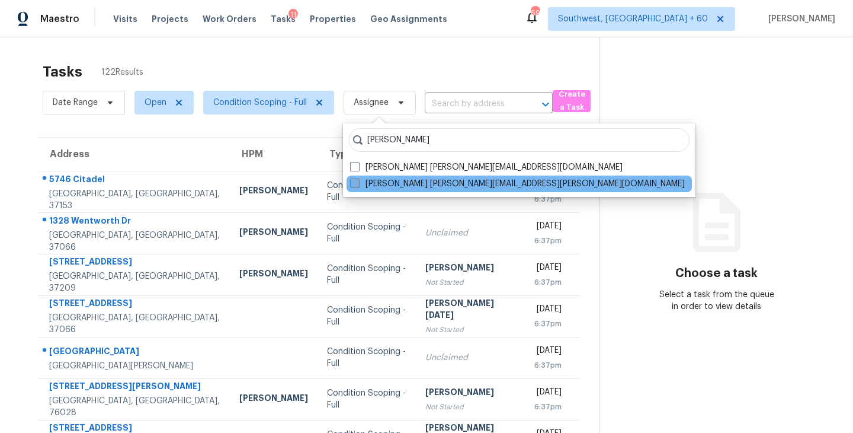
type input "sakthivel"
click at [393, 185] on label "Sakthivel Chandran sakthivel.chandran@opendoor.com" at bounding box center [517, 184] width 335 height 12
click at [358, 185] on input "Sakthivel Chandran sakthivel.chandran@opendoor.com" at bounding box center [354, 182] width 8 height 8
checkbox input "true"
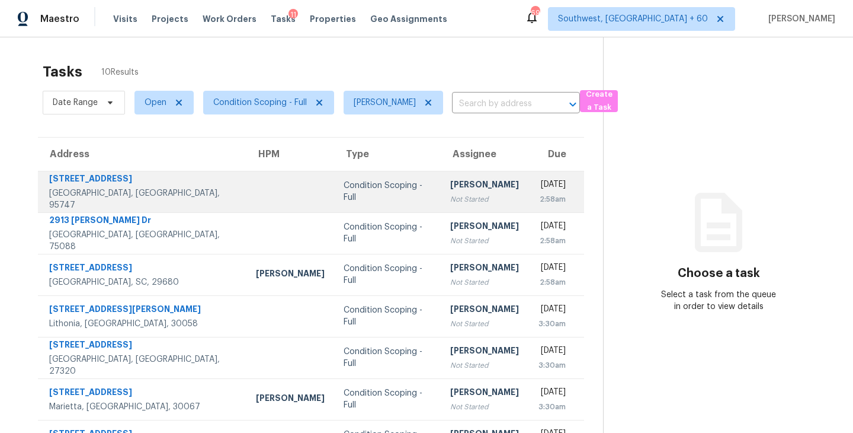
click at [450, 196] on div "Not Started" at bounding box center [484, 199] width 69 height 12
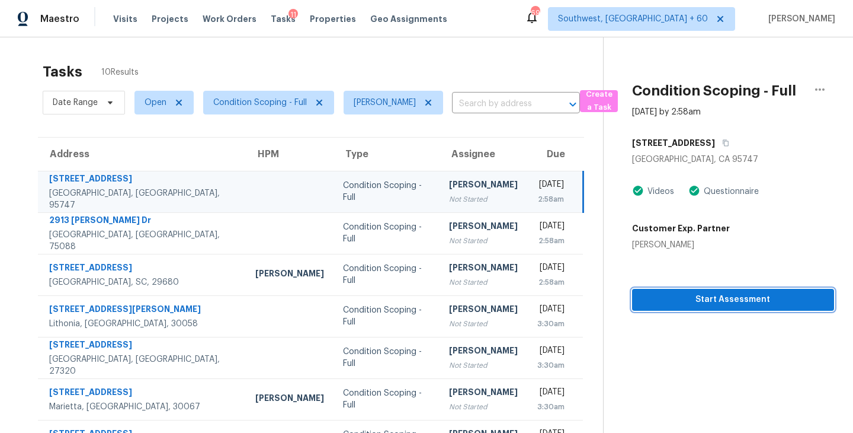
click at [724, 306] on span "Start Assessment" at bounding box center [733, 299] width 183 height 15
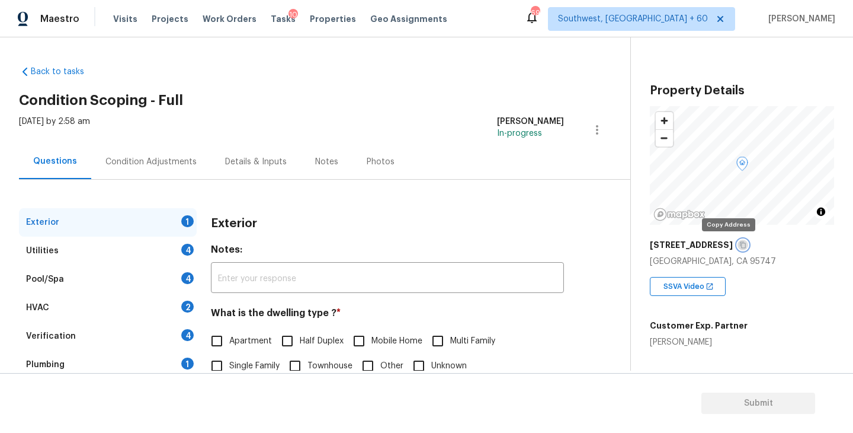
click at [740, 242] on icon "button" at bounding box center [743, 245] width 6 height 7
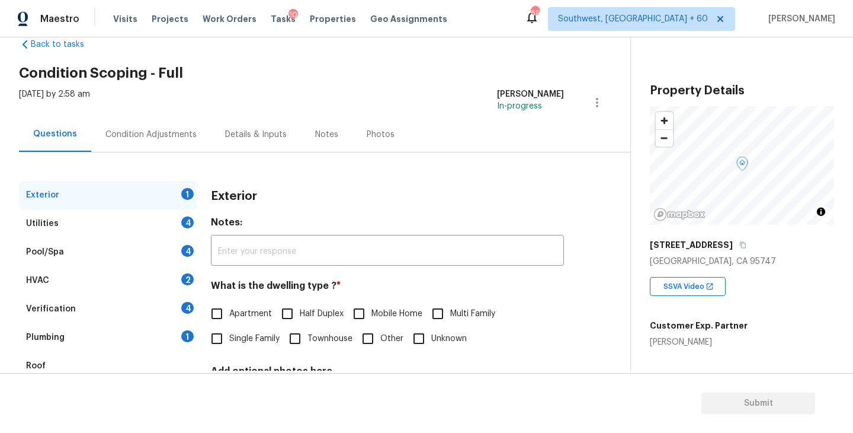
click at [244, 330] on label "Single Family" at bounding box center [241, 338] width 75 height 25
click at [229, 330] on input "Single Family" at bounding box center [216, 338] width 25 height 25
checkbox input "true"
click at [146, 226] on div "Utilities 4" at bounding box center [108, 223] width 178 height 28
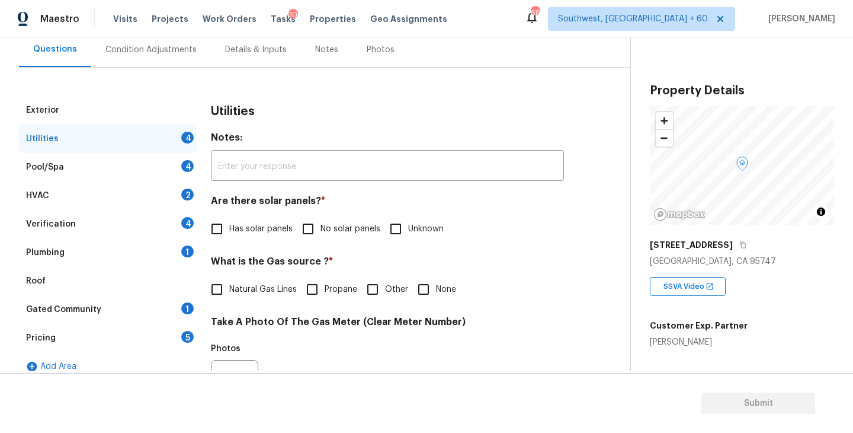
scroll to position [163, 0]
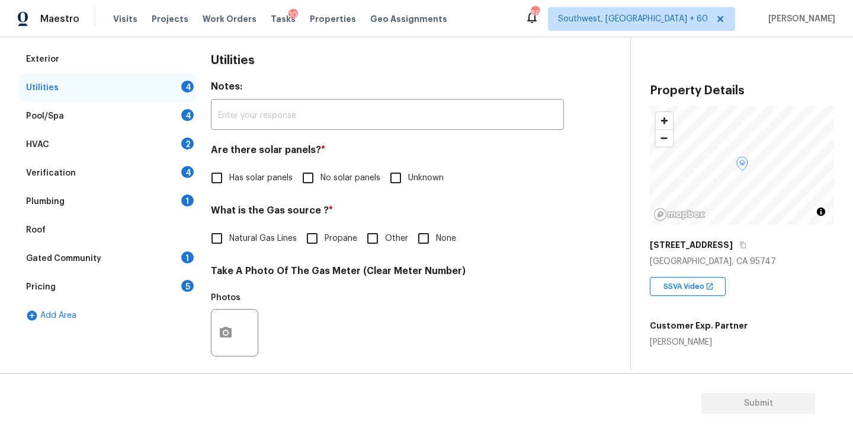
click at [238, 183] on span "Has solar panels" at bounding box center [260, 178] width 63 height 12
click at [229, 183] on input "Has solar panels" at bounding box center [216, 177] width 25 height 25
checkbox input "true"
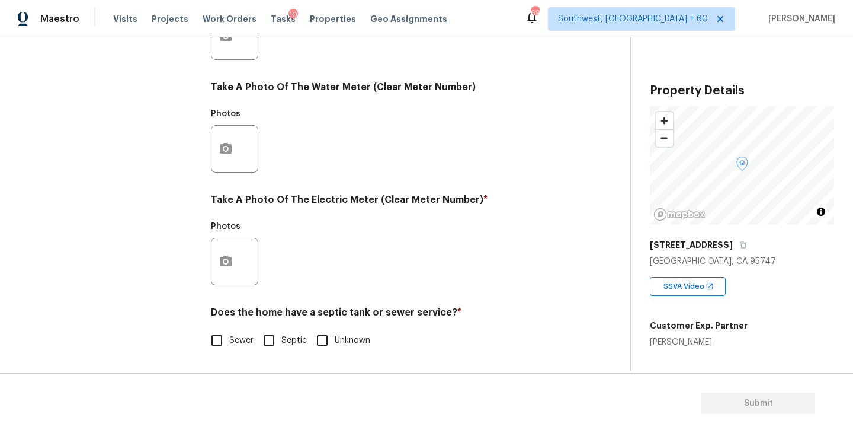
click at [235, 346] on span "Sewer" at bounding box center [241, 340] width 24 height 12
click at [229, 346] on input "Sewer" at bounding box center [216, 340] width 25 height 25
checkbox input "true"
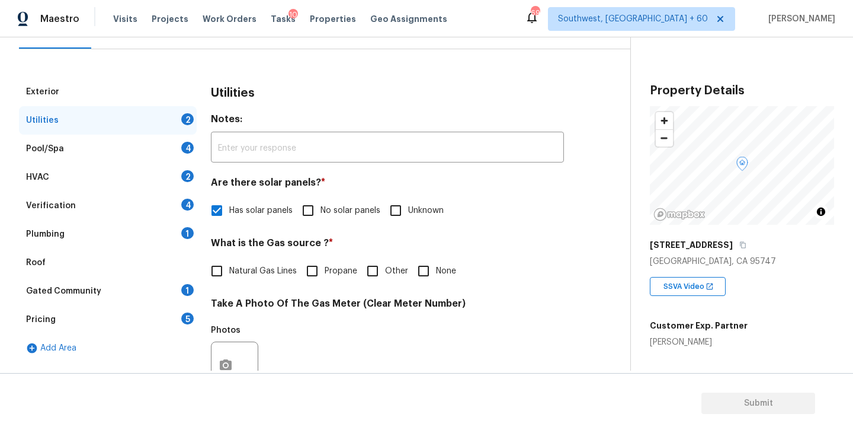
scroll to position [60, 0]
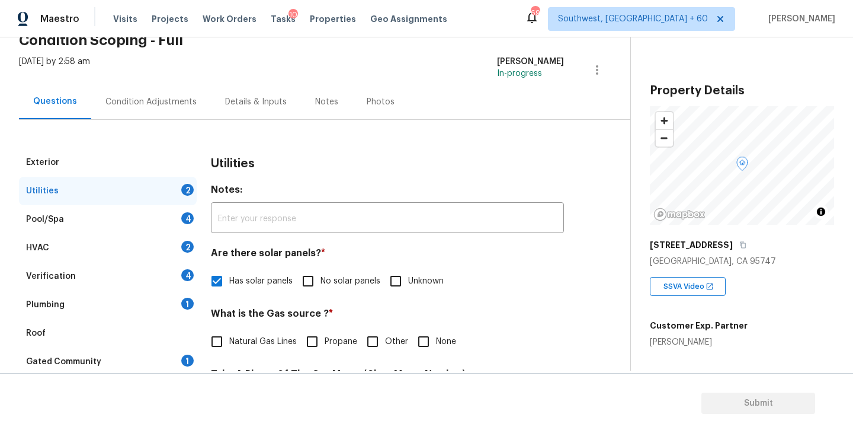
click at [121, 301] on div "Plumbing 1" at bounding box center [108, 304] width 178 height 28
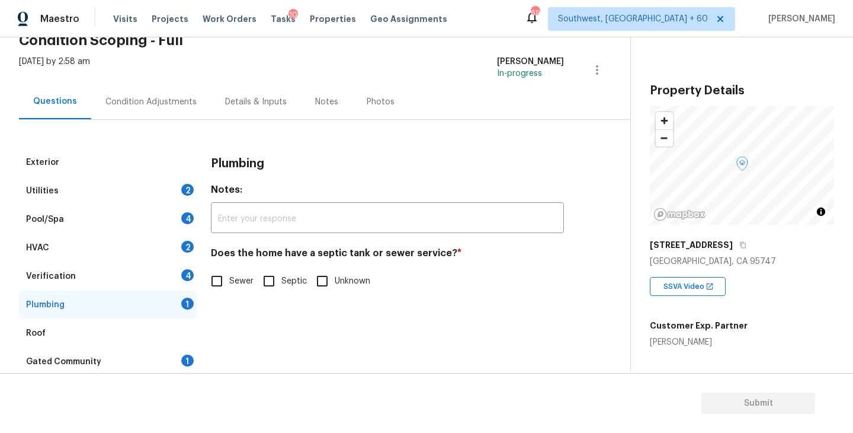
click at [213, 285] on input "Sewer" at bounding box center [216, 280] width 25 height 25
checkbox input "true"
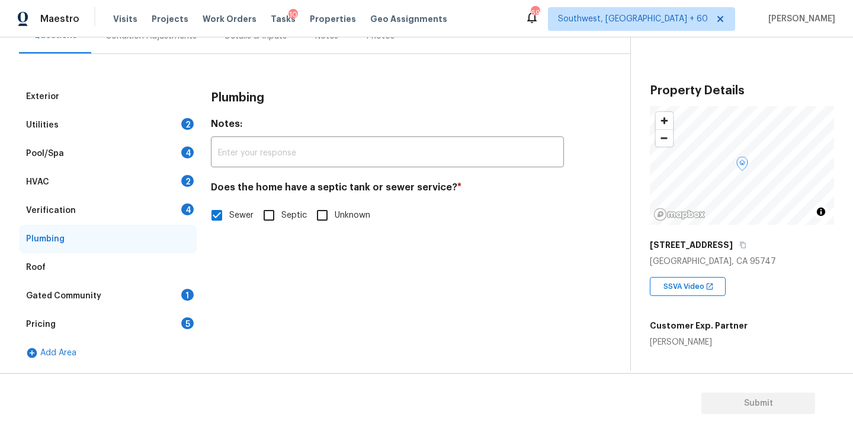
click at [117, 296] on div "Gated Community 1" at bounding box center [108, 295] width 178 height 28
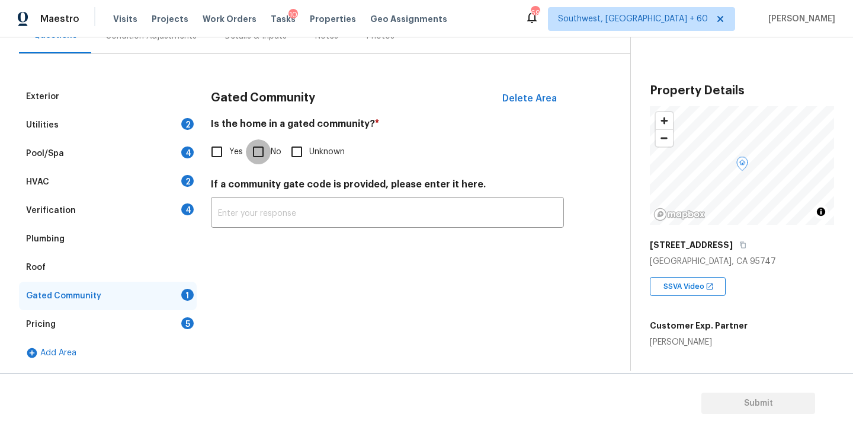
click at [252, 155] on input "No" at bounding box center [258, 151] width 25 height 25
checkbox input "true"
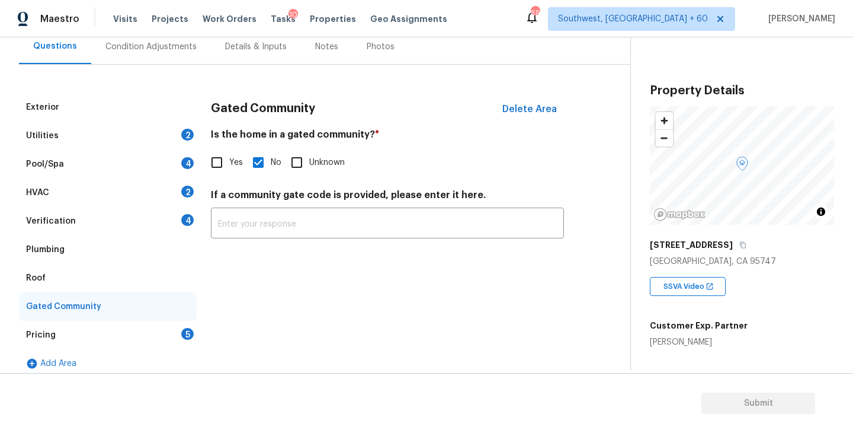
click at [177, 49] on div "Condition Adjustments" at bounding box center [150, 47] width 91 height 12
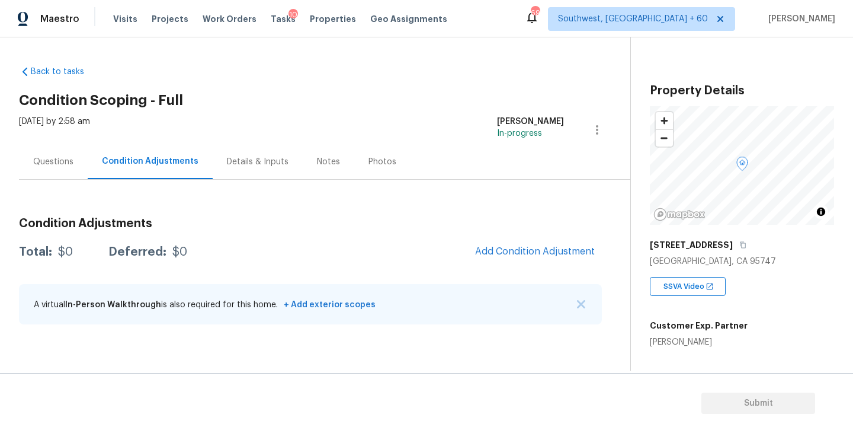
click at [329, 100] on h2 "Condition Scoping - Full" at bounding box center [325, 100] width 612 height 12
click at [388, 123] on div "Wed, Oct 01 2025 by 2:58 am Sakthivel Chandran In-progress" at bounding box center [325, 130] width 612 height 28
click at [514, 256] on span "Add Condition Adjustment" at bounding box center [535, 251] width 120 height 11
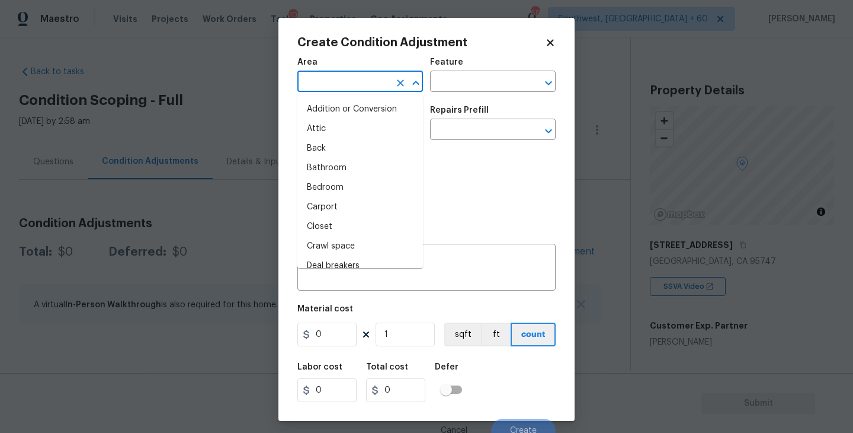
click at [352, 87] on input "text" at bounding box center [343, 82] width 92 height 18
type input "in"
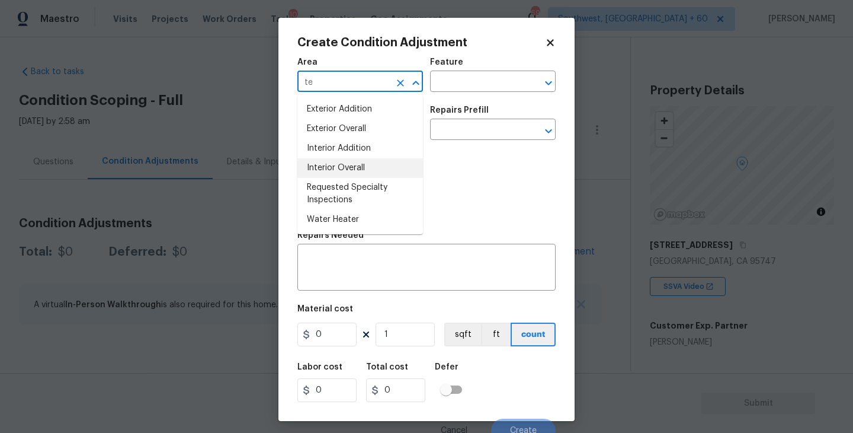
click at [350, 165] on li "Interior Overall" at bounding box center [360, 168] width 126 height 20
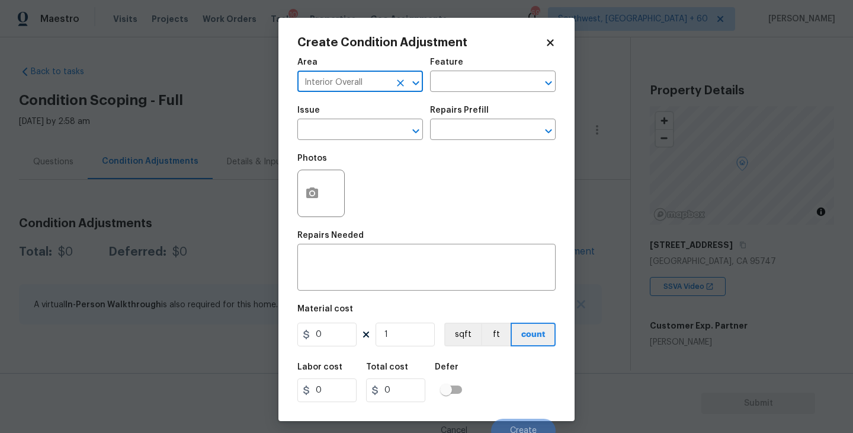
type input "Interior Overall"
click at [453, 103] on div "Issue ​ Repairs Prefill ​" at bounding box center [426, 123] width 258 height 48
click at [471, 92] on input "text" at bounding box center [476, 82] width 92 height 18
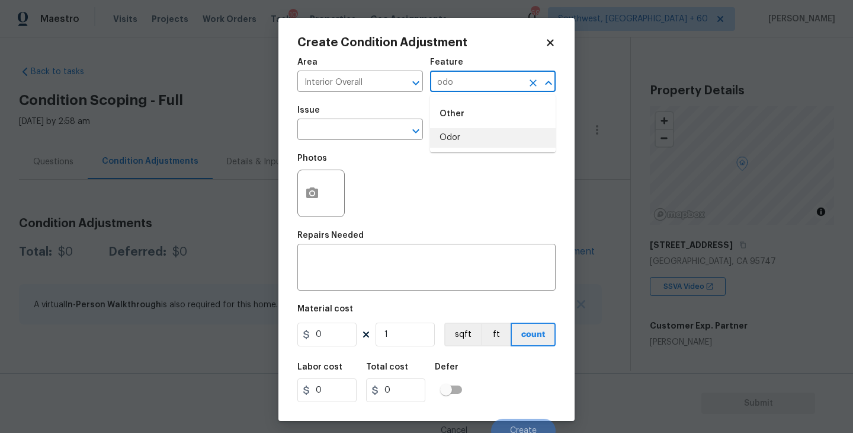
click at [469, 145] on li "Odor" at bounding box center [493, 138] width 126 height 20
type input "Odor"
click at [347, 128] on input "text" at bounding box center [343, 130] width 92 height 18
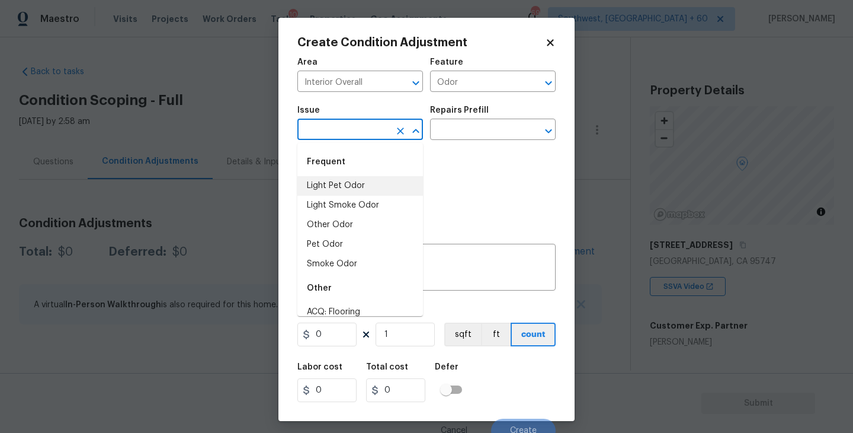
click at [335, 180] on li "Light Pet Odor" at bounding box center [360, 186] width 126 height 20
type input "Light Pet Odor"
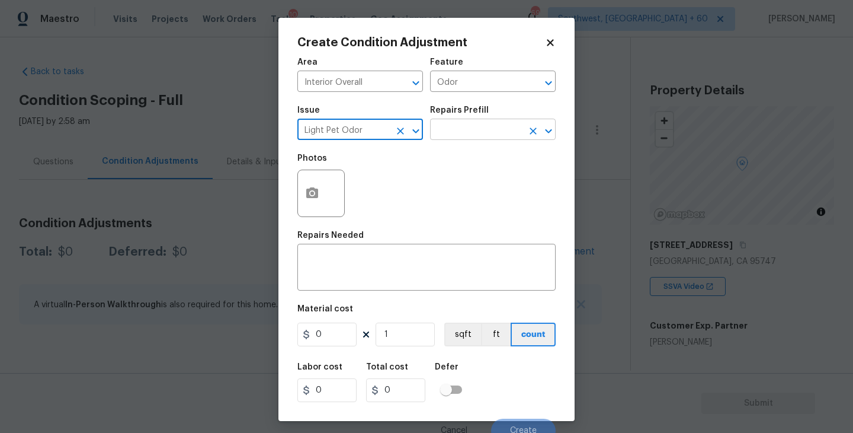
click at [436, 140] on body "Maestro Visits Projects Work Orders Tasks 10 Properties Geo Assignments 698 Sou…" at bounding box center [426, 216] width 853 height 433
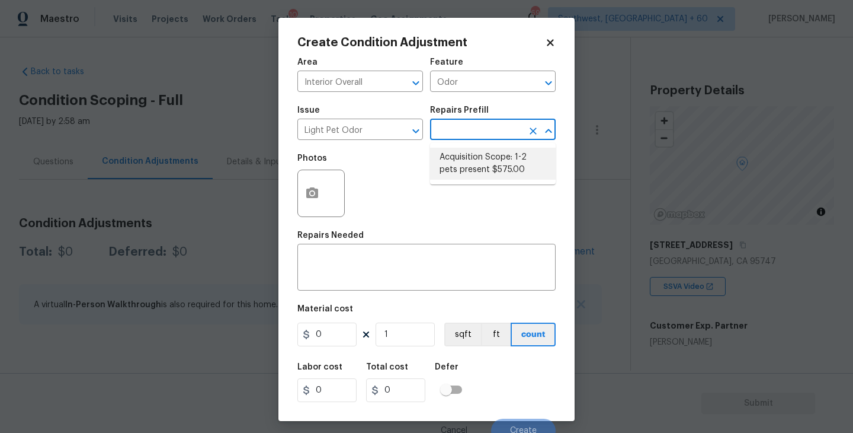
click at [462, 159] on li "Acquisition Scope: 1-2 pets present $575.00" at bounding box center [493, 164] width 126 height 32
type textarea "Acquisition Scope: 1-2 pets present"
type input "575"
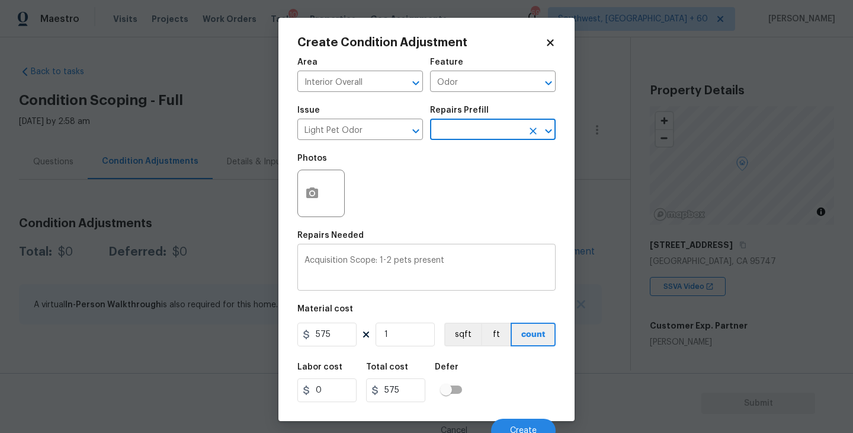
scroll to position [10, 0]
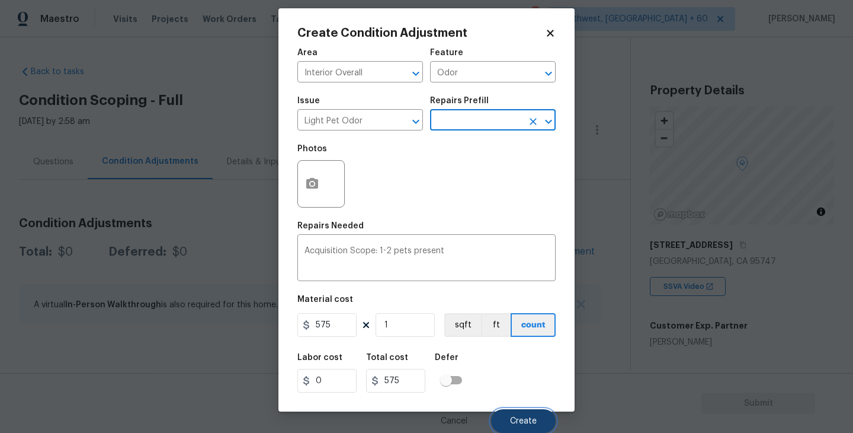
click at [513, 411] on button "Create" at bounding box center [523, 421] width 65 height 24
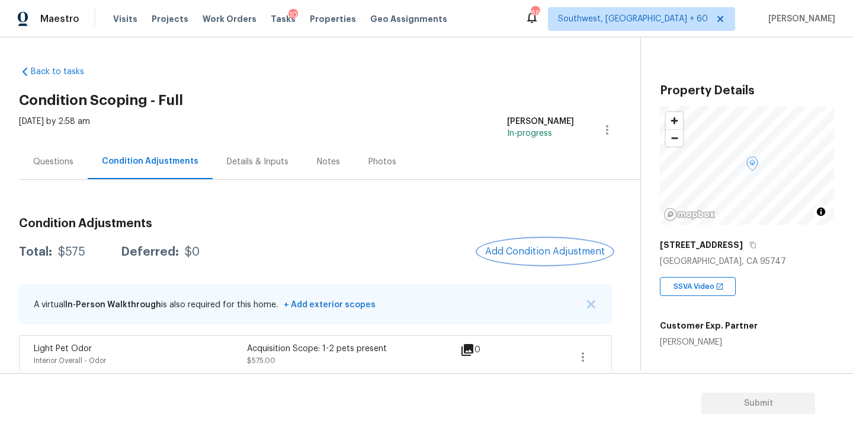
scroll to position [12, 0]
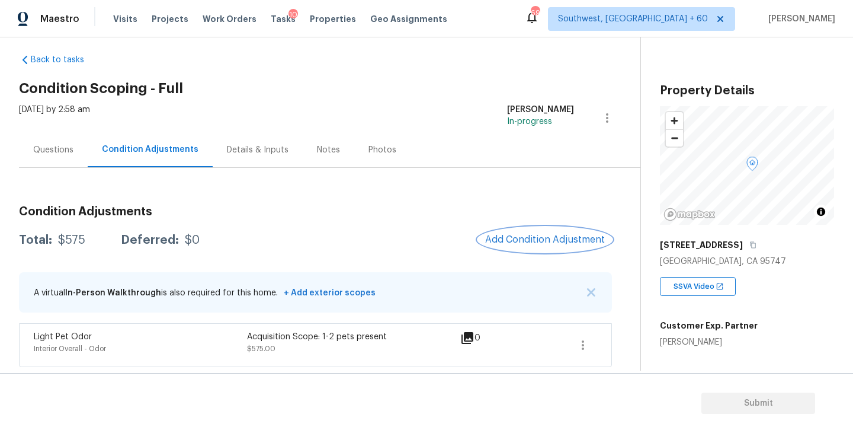
click at [512, 232] on button "Add Condition Adjustment" at bounding box center [545, 239] width 134 height 25
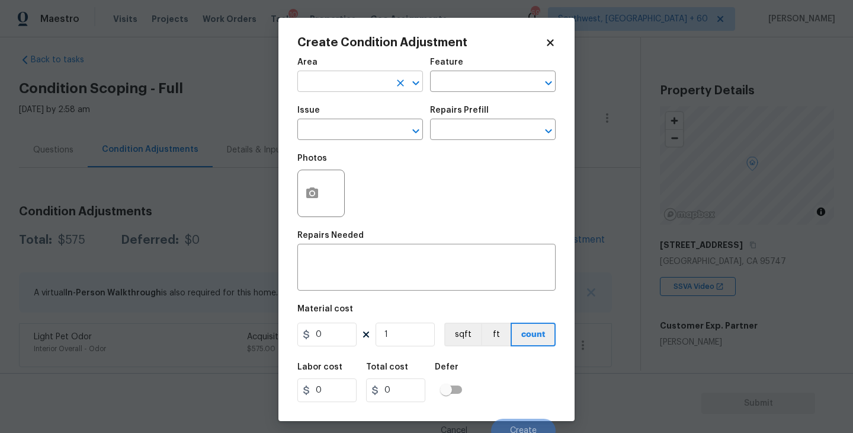
click at [328, 85] on input "text" at bounding box center [343, 82] width 92 height 18
click at [338, 133] on li "Exterior Overall" at bounding box center [360, 129] width 126 height 20
type input "Exterior Overall"
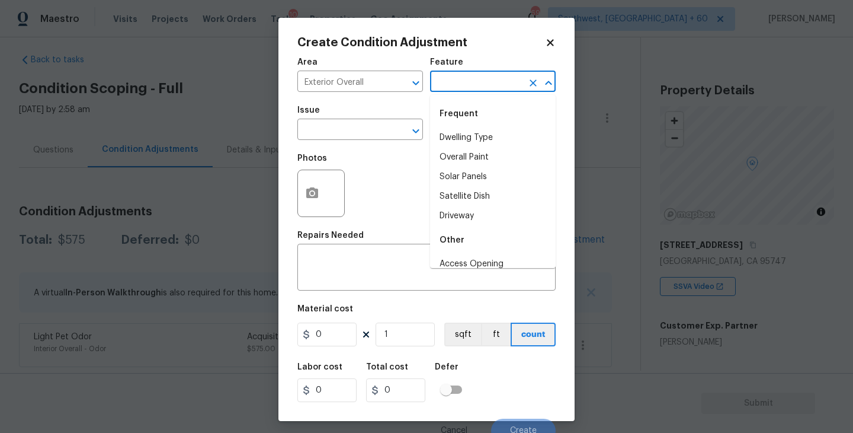
click at [455, 91] on input "text" at bounding box center [476, 82] width 92 height 18
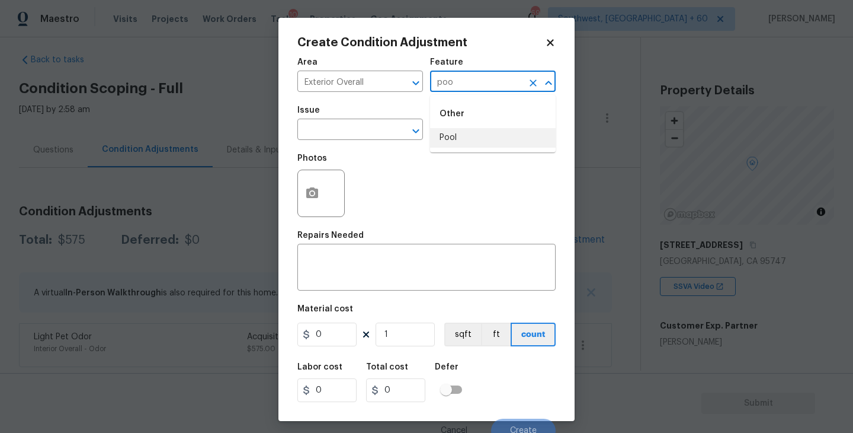
click at [453, 132] on li "Pool" at bounding box center [493, 138] width 126 height 20
type input "Pool"
drag, startPoint x: 361, startPoint y: 132, endPoint x: 353, endPoint y: 132, distance: 8.3
click at [353, 132] on input "text" at bounding box center [343, 130] width 92 height 18
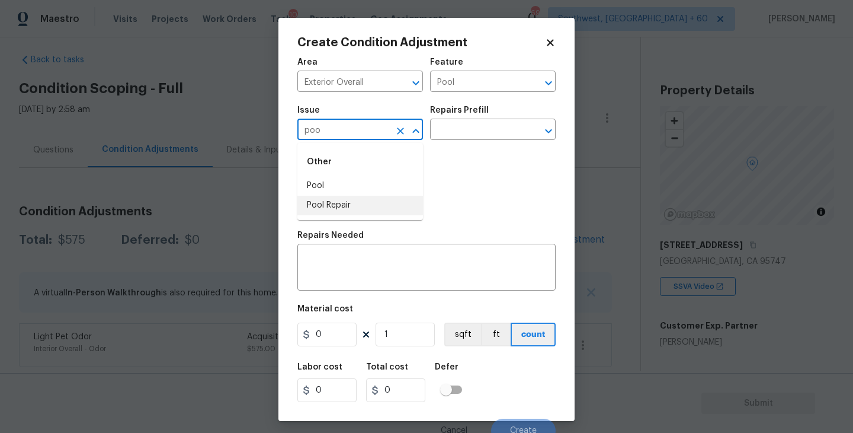
click at [356, 206] on li "Pool Repair" at bounding box center [360, 206] width 126 height 20
type input "Pool Repair"
click at [453, 146] on div "Issue Pool Repair ​ Repairs Prefill ​" at bounding box center [426, 123] width 258 height 48
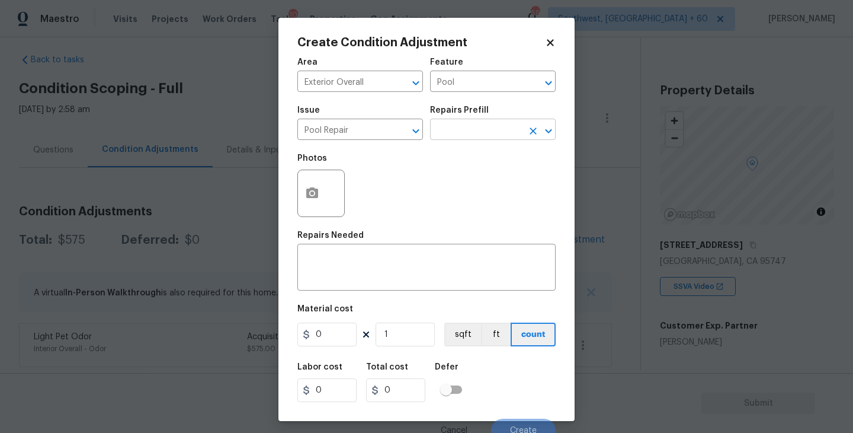
click at [476, 137] on input "text" at bounding box center [476, 130] width 92 height 18
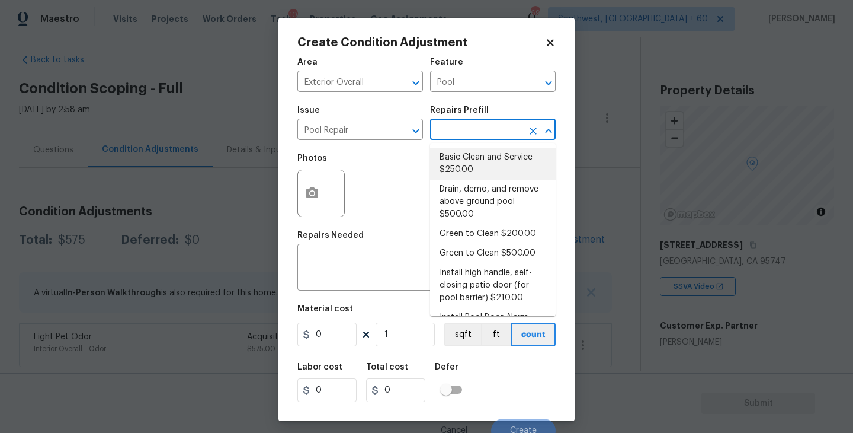
click at [469, 165] on li "Basic Clean and Service $250.00" at bounding box center [493, 164] width 126 height 32
type textarea "basic clean and service, balance chems, repair minor leaks at equipment, etc"
type input "250"
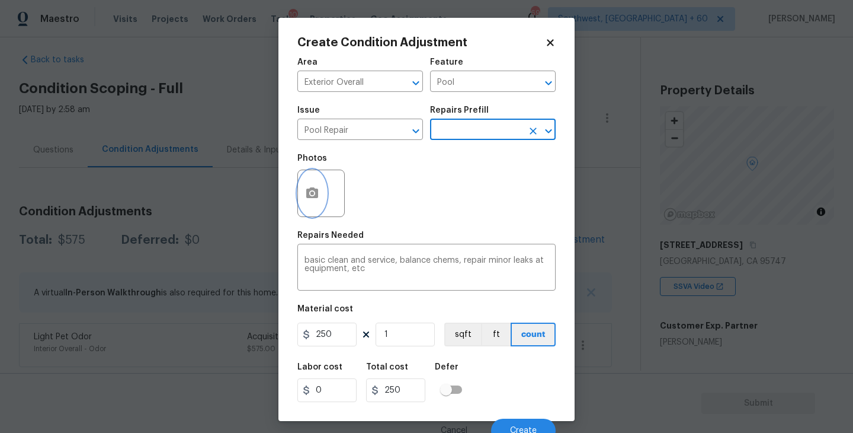
click at [303, 205] on button "button" at bounding box center [312, 193] width 28 height 46
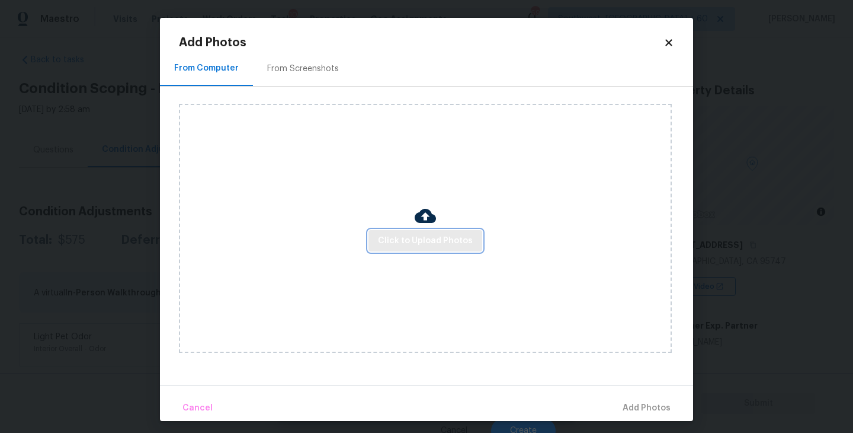
click at [408, 238] on span "Click to Upload Photos" at bounding box center [425, 240] width 95 height 15
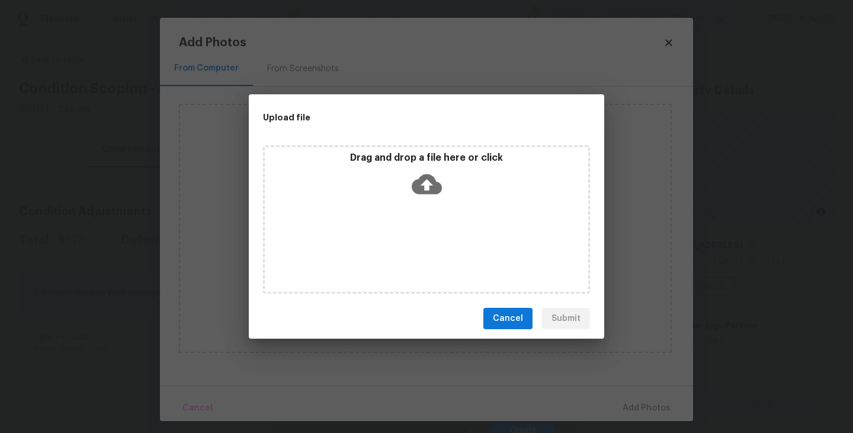
click at [427, 167] on div "Drag and drop a file here or click" at bounding box center [427, 177] width 324 height 51
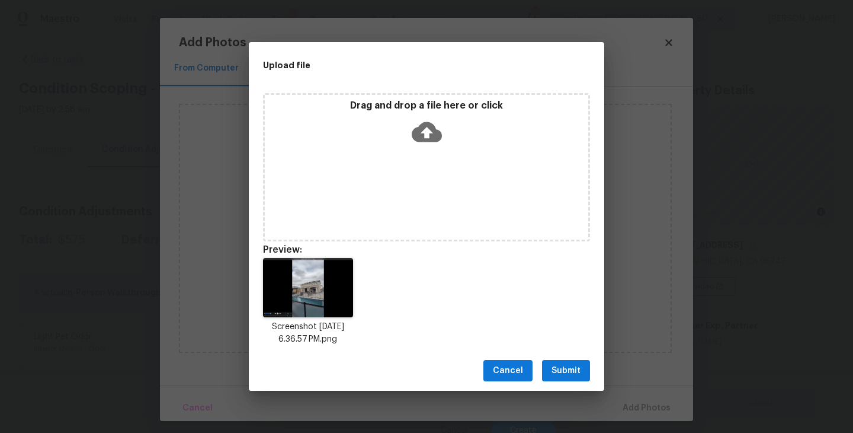
click at [574, 367] on span "Submit" at bounding box center [566, 370] width 29 height 15
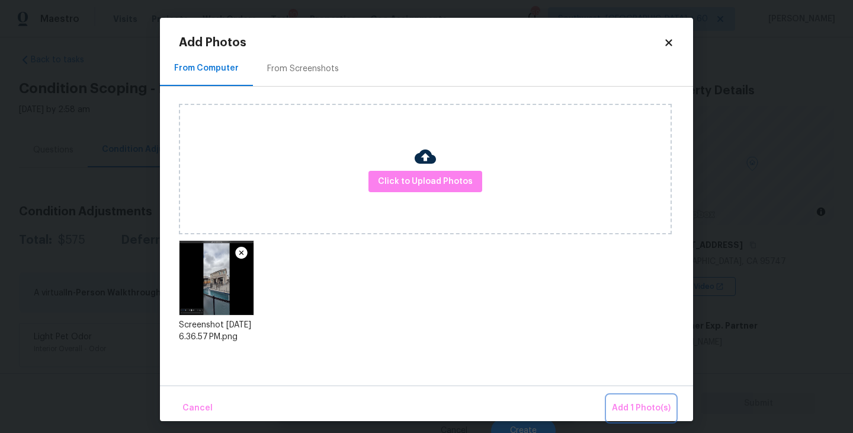
click at [631, 404] on span "Add 1 Photo(s)" at bounding box center [641, 408] width 59 height 15
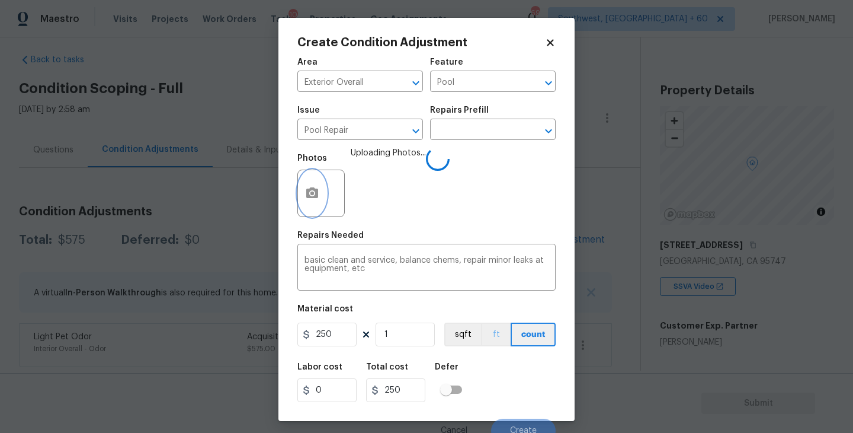
scroll to position [10, 0]
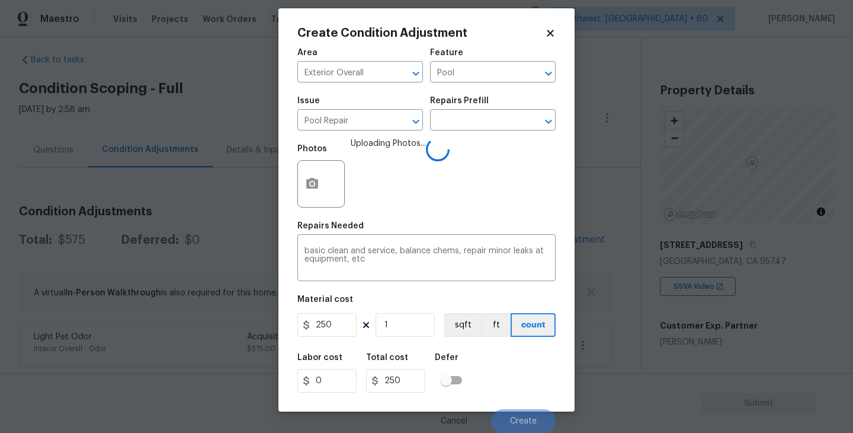
click at [513, 369] on div "Labor cost 0 Total cost 250 Defer" at bounding box center [426, 372] width 258 height 53
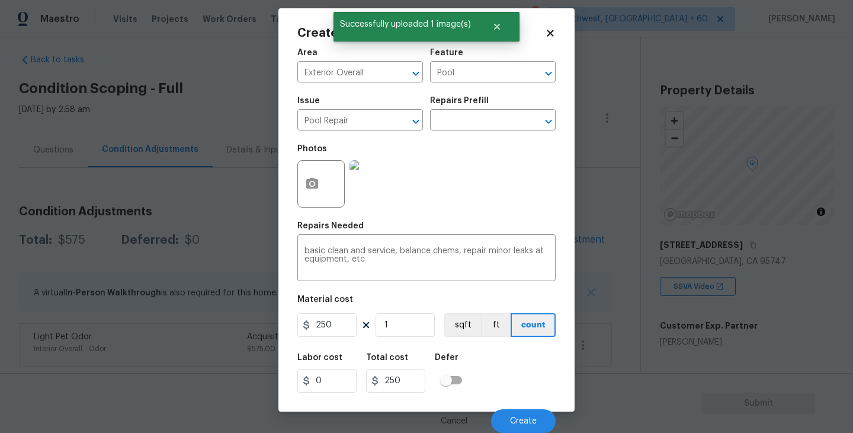
click at [513, 369] on div "Labor cost 0 Total cost 250 Defer" at bounding box center [426, 372] width 258 height 53
click at [516, 422] on span "Create" at bounding box center [523, 421] width 27 height 9
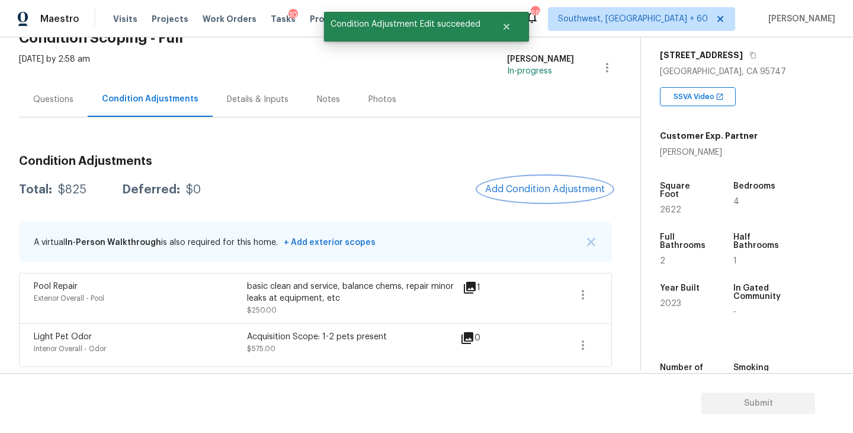
scroll to position [190, 0]
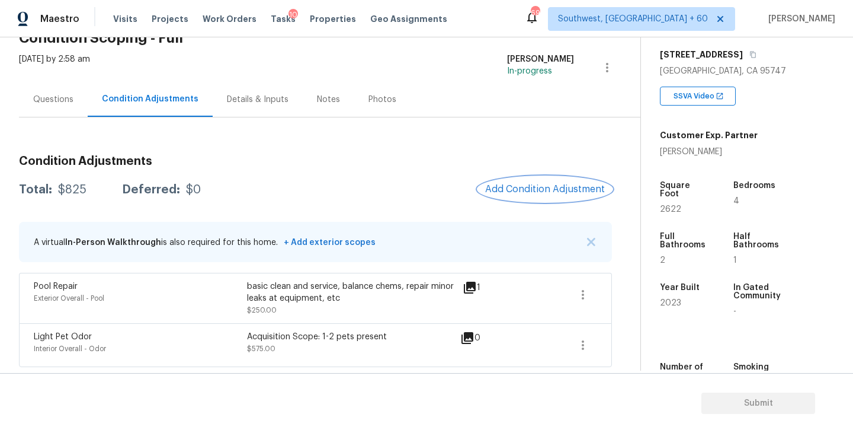
click at [537, 189] on span "Add Condition Adjustment" at bounding box center [545, 189] width 120 height 11
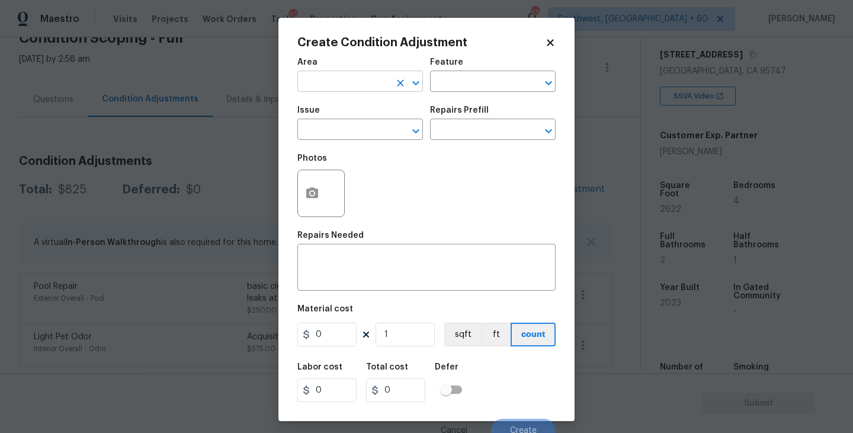
click at [309, 75] on input "text" at bounding box center [343, 82] width 92 height 18
drag, startPoint x: 309, startPoint y: 75, endPoint x: 338, endPoint y: 112, distance: 46.9
click at [309, 77] on input "exter" at bounding box center [343, 82] width 92 height 18
click at [351, 130] on li "Exterior Overall" at bounding box center [360, 129] width 126 height 20
type input "Exterior Overall"
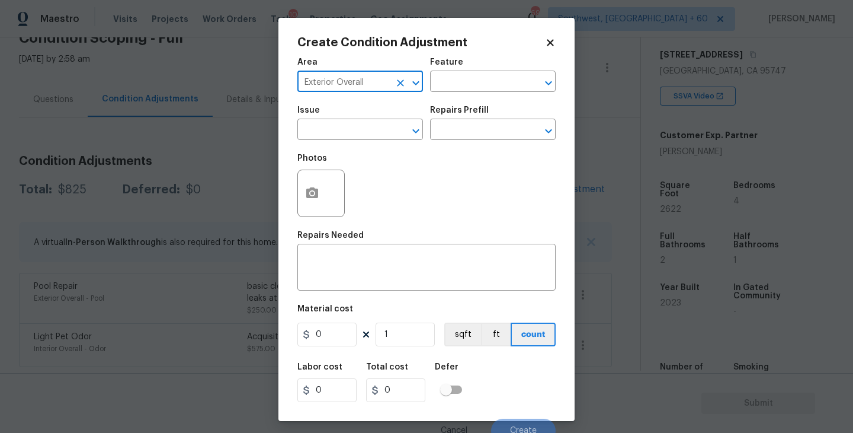
click at [494, 68] on div "Feature" at bounding box center [493, 65] width 126 height 15
click at [481, 78] on input "text" at bounding box center [476, 82] width 92 height 18
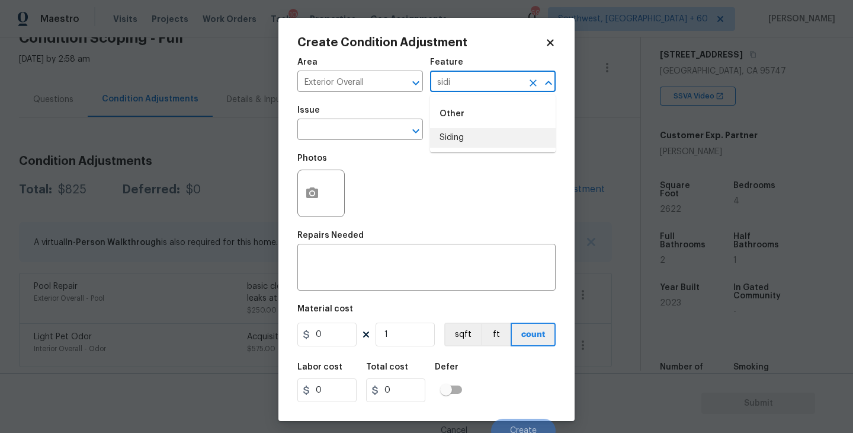
click at [459, 139] on li "Siding" at bounding box center [493, 138] width 126 height 20
type input "Siding"
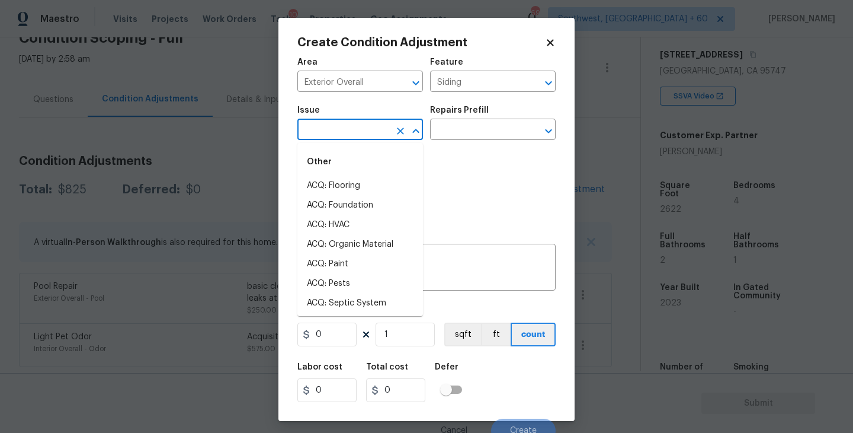
click at [359, 139] on input "text" at bounding box center [343, 130] width 92 height 18
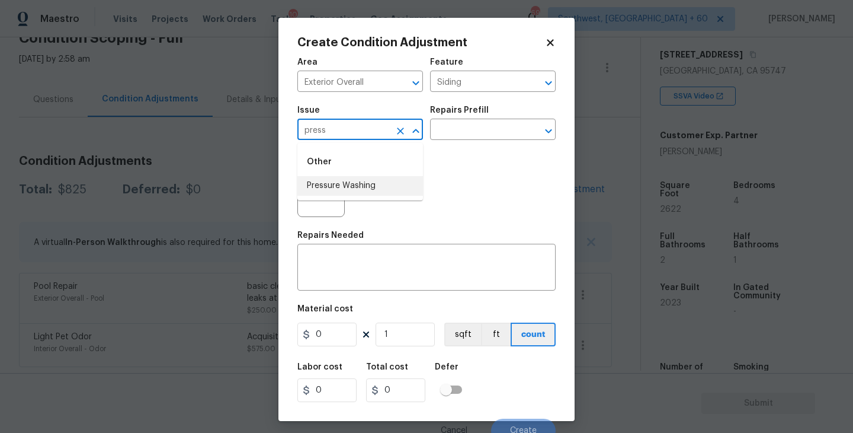
click at [382, 185] on li "Pressure Washing" at bounding box center [360, 186] width 126 height 20
type input "Pressure Washing"
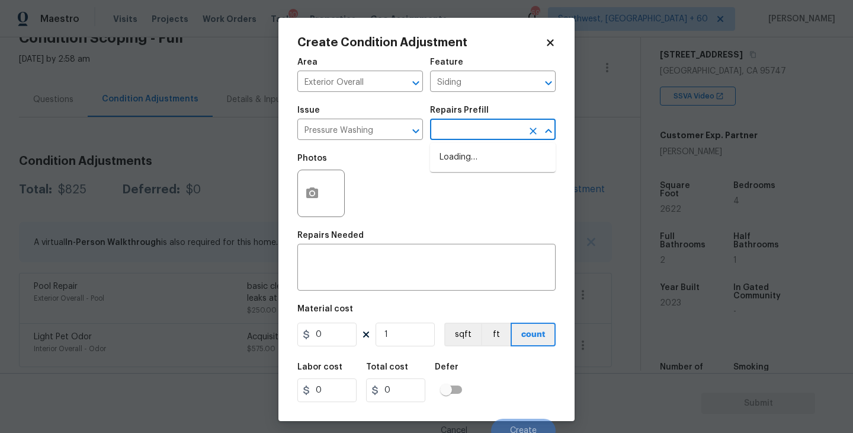
click at [486, 131] on input "text" at bounding box center [476, 130] width 92 height 18
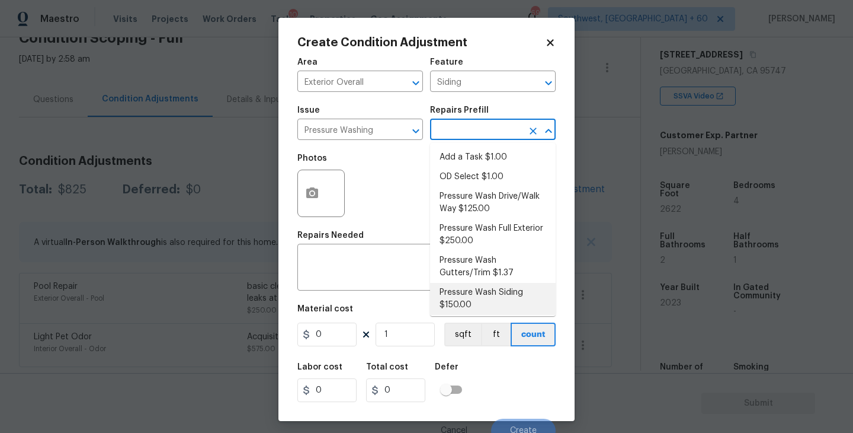
click at [488, 291] on li "Pressure Wash Siding $150.00" at bounding box center [493, 299] width 126 height 32
type textarea "Protect areas as needed for pressure washing. Pressure wash the siding on the h…"
type input "150"
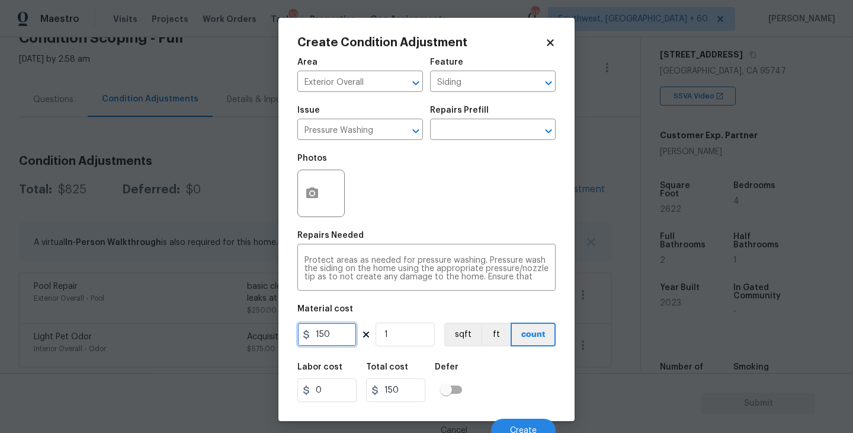
drag, startPoint x: 348, startPoint y: 328, endPoint x: 209, endPoint y: 331, distance: 139.9
click at [209, 331] on div "Create Condition Adjustment Area Exterior Overall ​ Feature Siding ​ Issue Pres…" at bounding box center [426, 216] width 853 height 433
type input "200"
click at [316, 206] on button "button" at bounding box center [312, 193] width 28 height 46
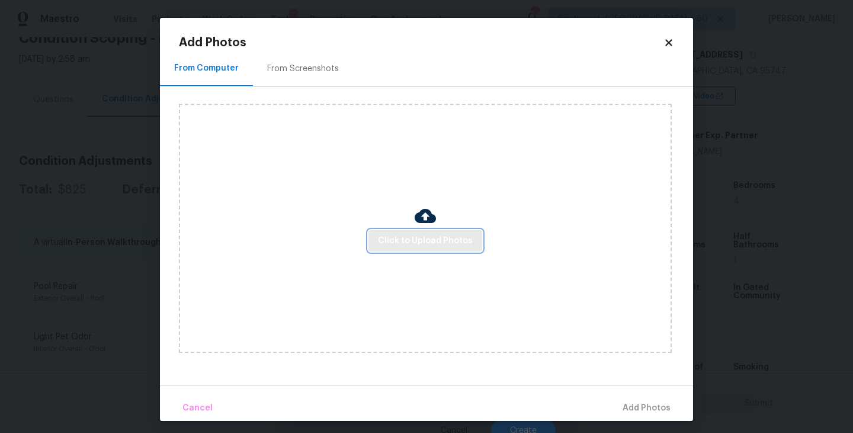
click at [402, 247] on span "Click to Upload Photos" at bounding box center [425, 240] width 95 height 15
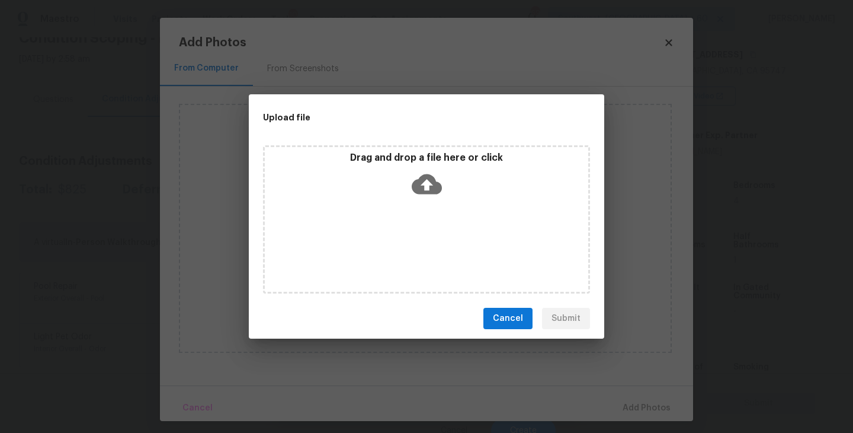
click at [409, 226] on div "Drag and drop a file here or click" at bounding box center [426, 219] width 327 height 148
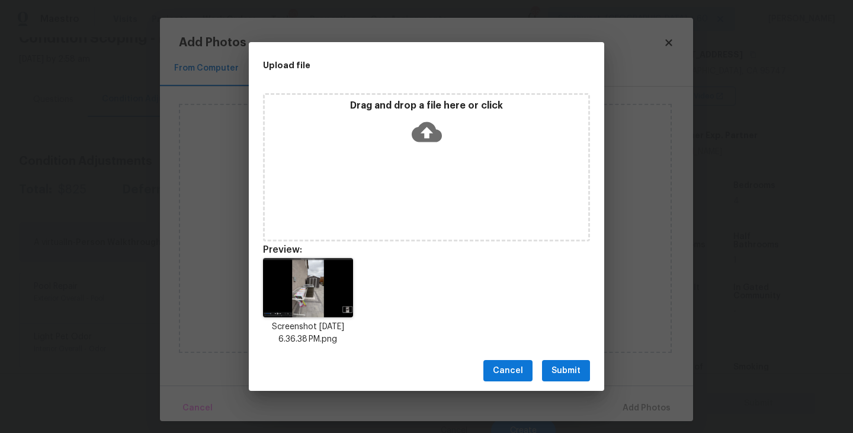
click at [565, 372] on span "Submit" at bounding box center [566, 370] width 29 height 15
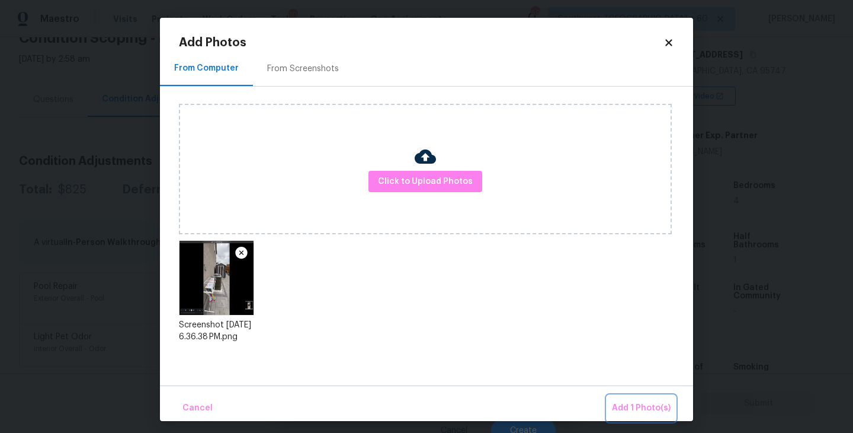
click at [627, 399] on button "Add 1 Photo(s)" at bounding box center [641, 407] width 68 height 25
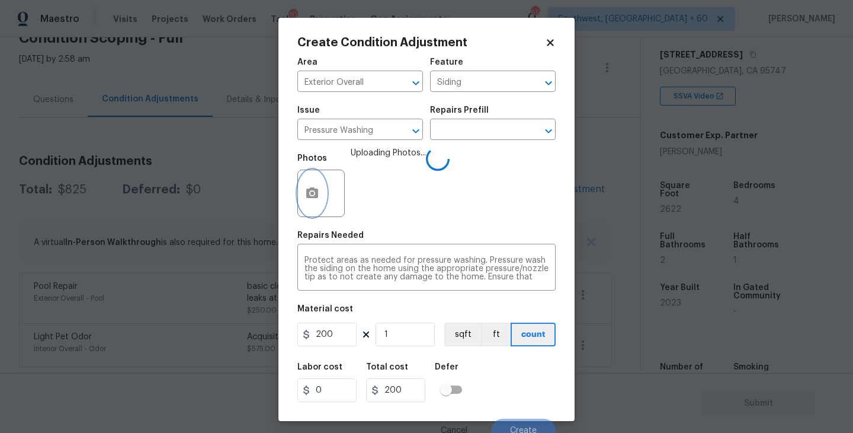
scroll to position [10, 0]
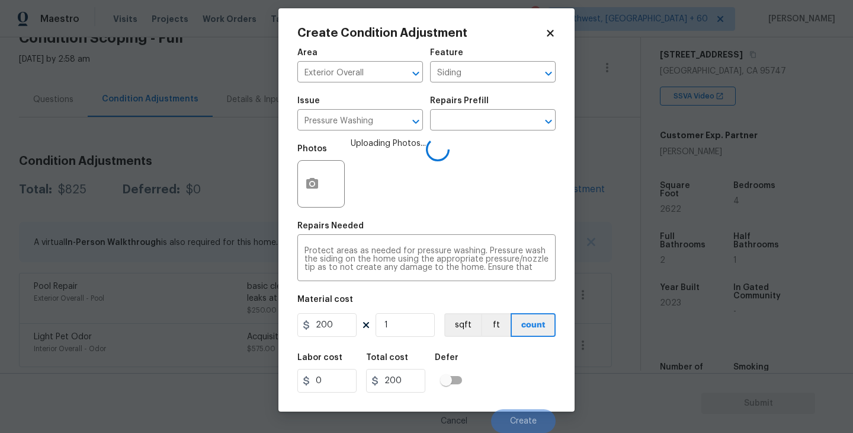
click at [515, 357] on div "Labor cost 0 Total cost 200 Defer" at bounding box center [426, 372] width 258 height 53
click at [521, 366] on div "Labor cost 0 Total cost 200 Defer" at bounding box center [426, 372] width 258 height 53
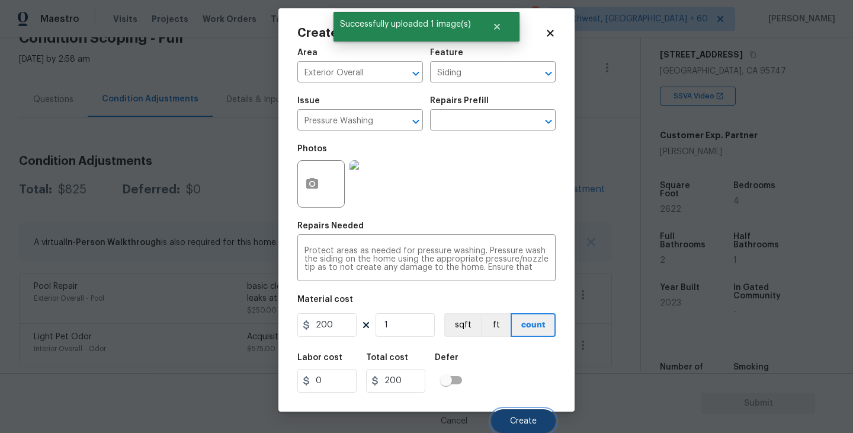
click at [525, 421] on span "Create" at bounding box center [523, 421] width 27 height 9
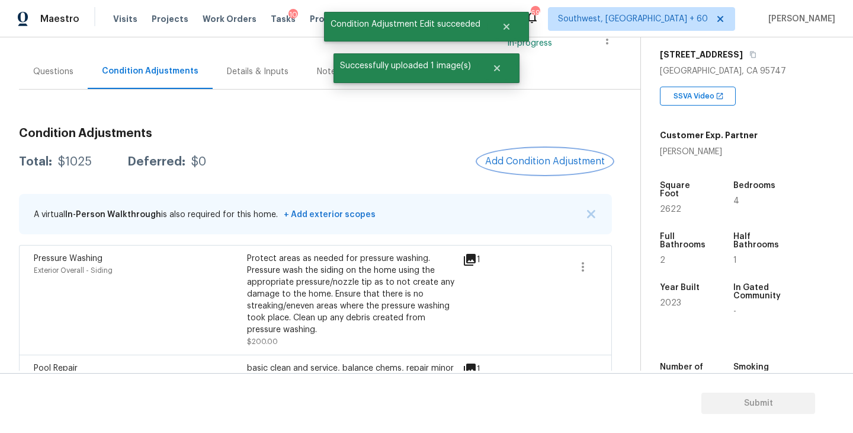
scroll to position [87, 0]
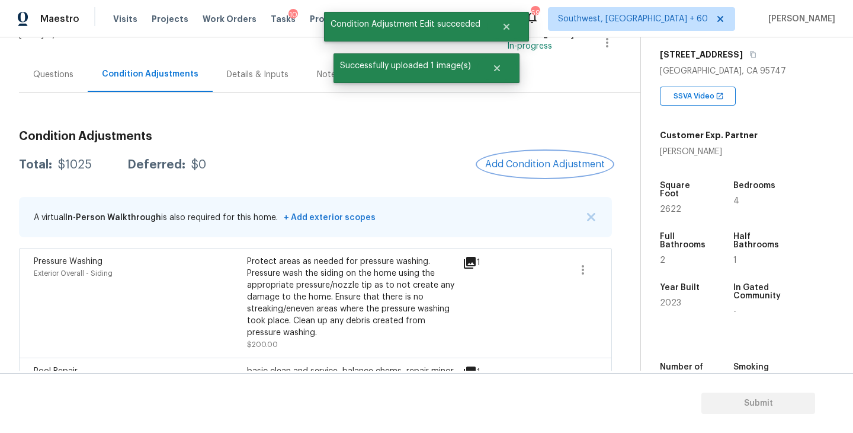
click at [539, 163] on span "Add Condition Adjustment" at bounding box center [545, 164] width 120 height 11
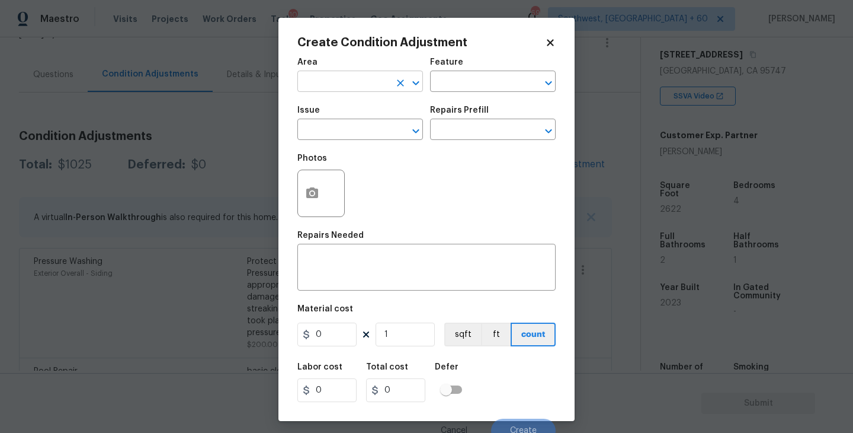
click at [345, 78] on input "text" at bounding box center [343, 82] width 92 height 18
click at [362, 133] on li "Exterior Overall" at bounding box center [360, 129] width 126 height 20
type input "Exterior Overall"
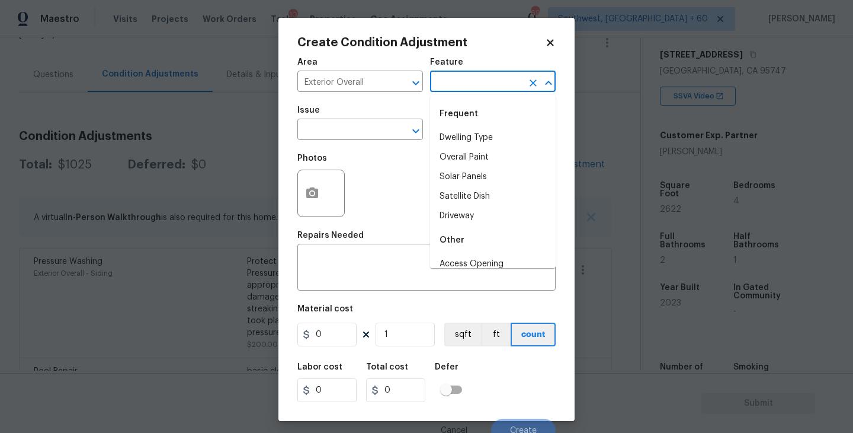
click at [441, 90] on input "text" at bounding box center [476, 82] width 92 height 18
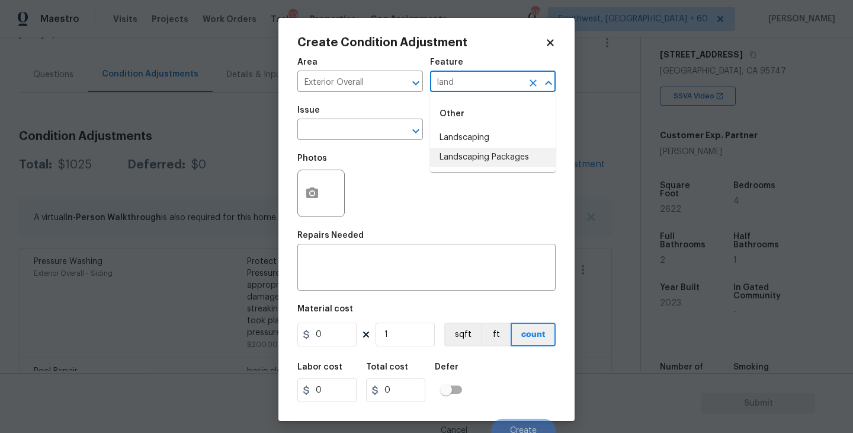
click at [466, 152] on li "Landscaping Packages" at bounding box center [493, 158] width 126 height 20
type input "Landscaping Packages"
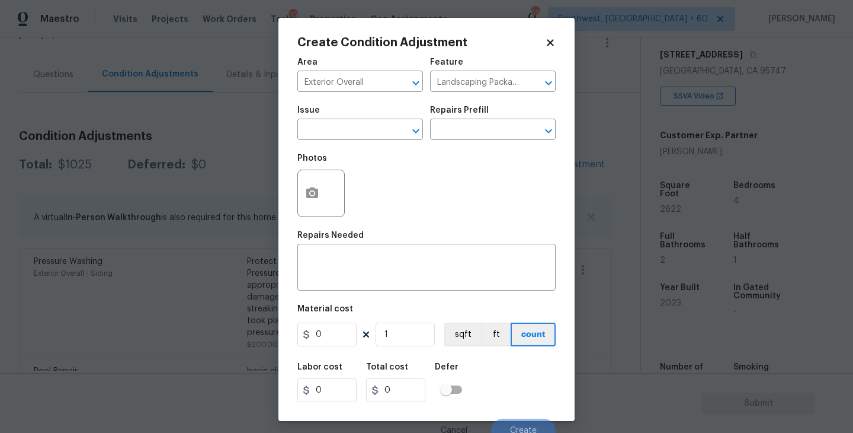
click at [377, 149] on div "Photos" at bounding box center [426, 185] width 258 height 77
click at [364, 137] on input "text" at bounding box center [343, 130] width 92 height 18
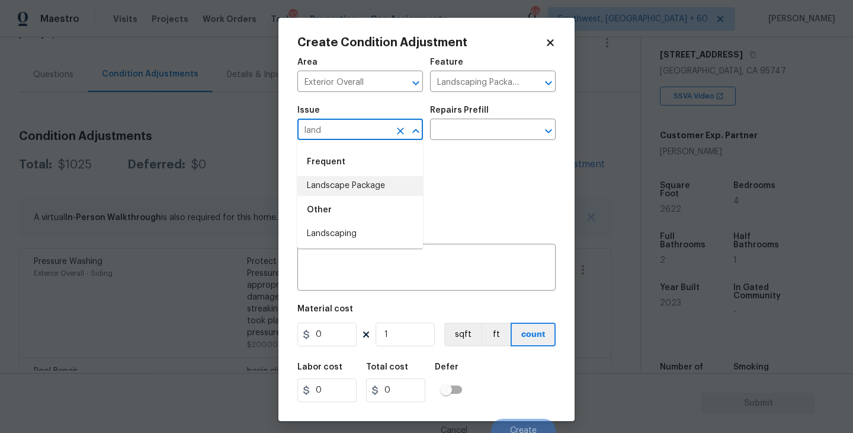
click at [364, 190] on li "Landscape Package" at bounding box center [360, 186] width 126 height 20
type input "Landscape Package"
click at [484, 130] on input "text" at bounding box center [476, 130] width 92 height 18
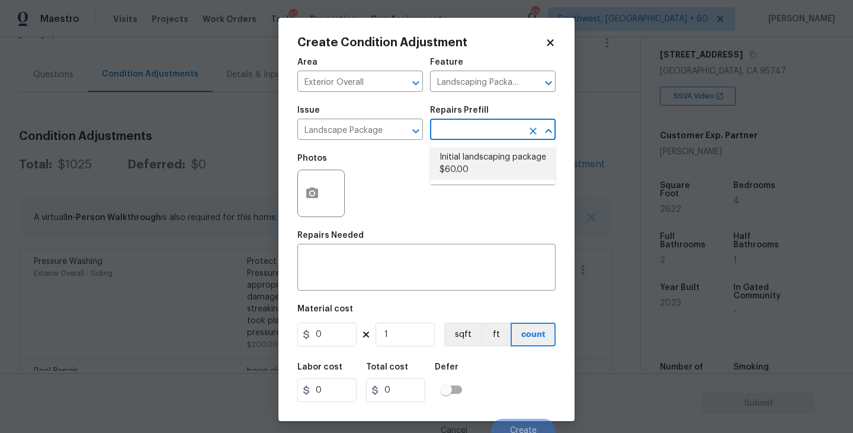
click at [487, 170] on li "Initial landscaping package $60.00" at bounding box center [493, 164] width 126 height 32
type input "Home Readiness Packages"
type textarea "Mowing of grass up to 6" in height. Mow, edge along driveways & sidewalks, trim…"
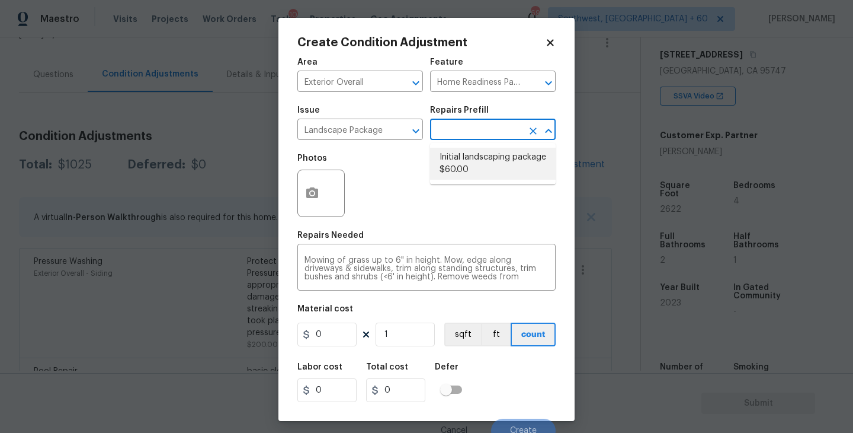
type input "60"
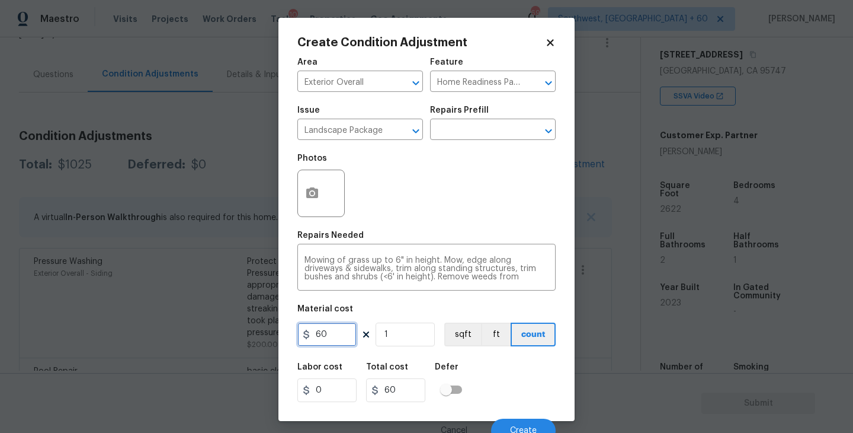
drag, startPoint x: 323, startPoint y: 338, endPoint x: 283, endPoint y: 338, distance: 39.7
click at [283, 338] on div "Create Condition Adjustment Area Exterior Overall ​ Feature Home Readiness Pack…" at bounding box center [427, 219] width 296 height 403
type input "300"
click at [313, 194] on circle "button" at bounding box center [313, 193] width 4 height 4
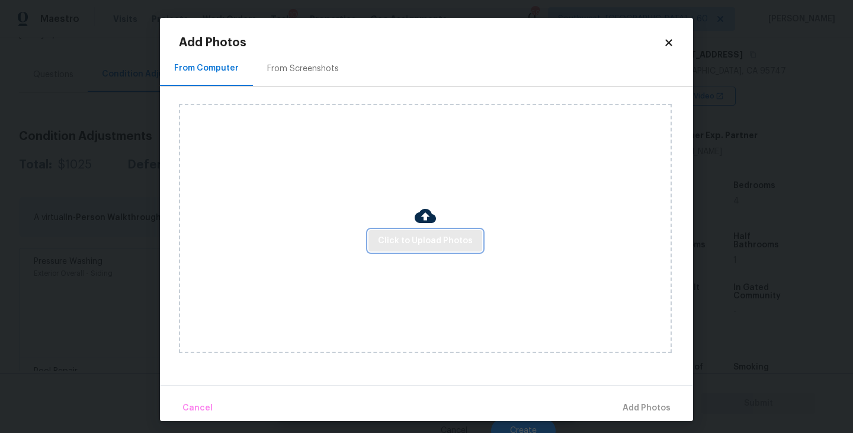
click at [405, 232] on button "Click to Upload Photos" at bounding box center [426, 241] width 114 height 22
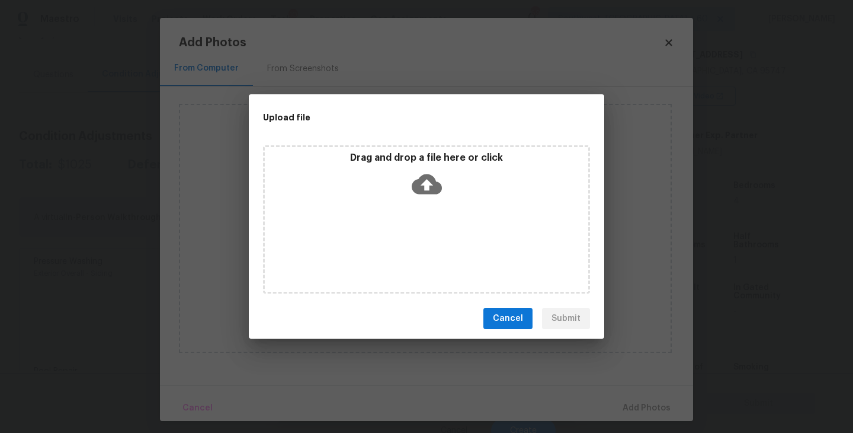
click at [422, 194] on icon at bounding box center [427, 184] width 30 height 30
click at [600, 320] on div "Upload file Drag and drop a file here or click Cancel Submit" at bounding box center [427, 216] width 356 height 245
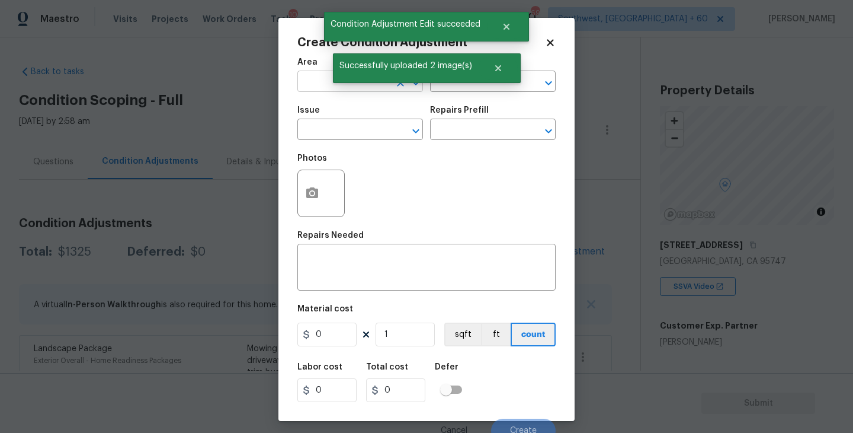
scroll to position [190, 0]
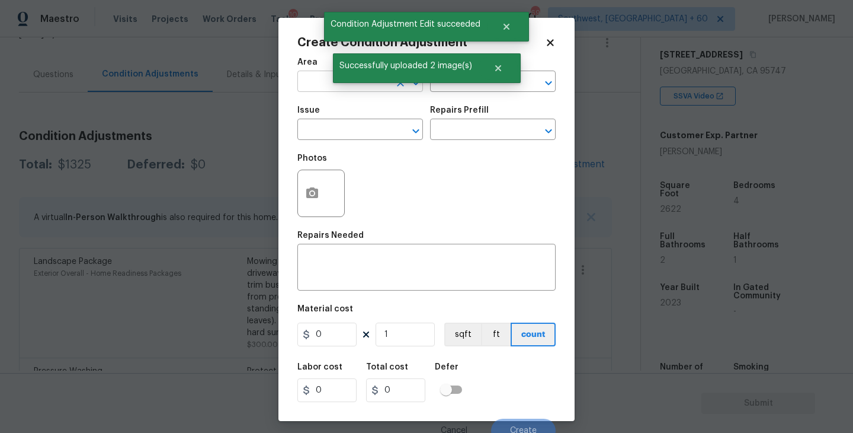
click at [325, 86] on input "text" at bounding box center [343, 82] width 92 height 18
click at [348, 133] on li "Exterior Overall" at bounding box center [360, 129] width 126 height 20
type input "Exterior Overall"
click at [348, 133] on input "text" at bounding box center [343, 130] width 92 height 18
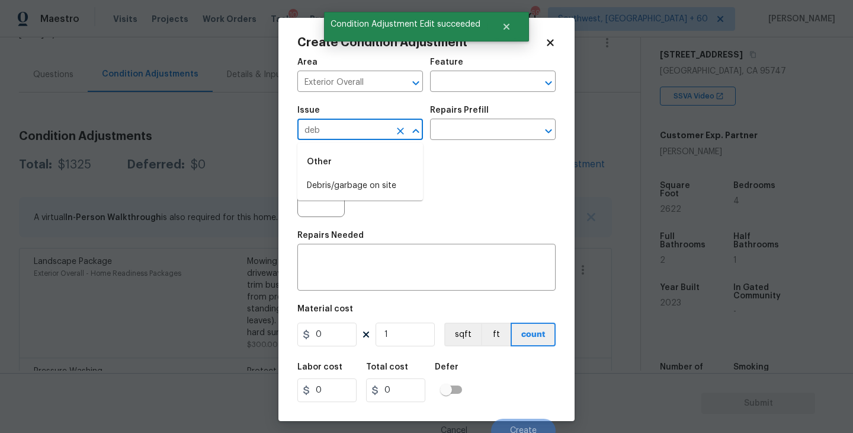
click at [350, 180] on li "Debris/garbage on site" at bounding box center [360, 186] width 126 height 20
type input "Debris/garbage on site"
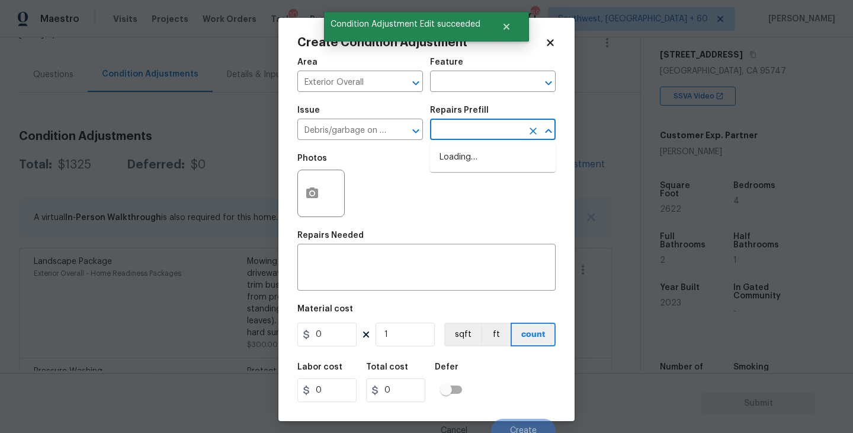
click at [485, 128] on input "text" at bounding box center [476, 130] width 92 height 18
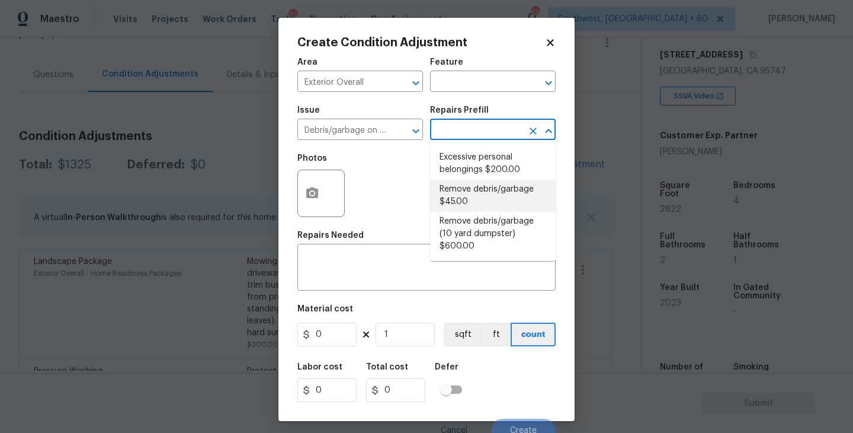
click at [479, 194] on li "Remove debris/garbage $45.00" at bounding box center [493, 196] width 126 height 32
type input "45"
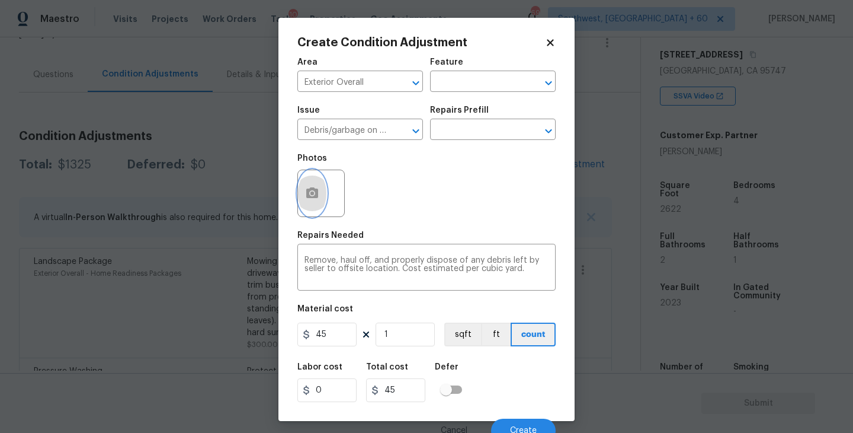
click at [318, 202] on button "button" at bounding box center [312, 193] width 28 height 46
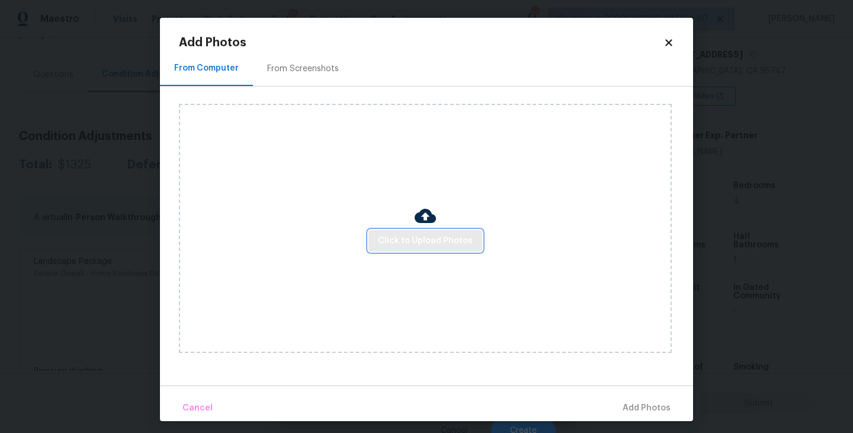
click at [426, 236] on span "Click to Upload Photos" at bounding box center [425, 240] width 95 height 15
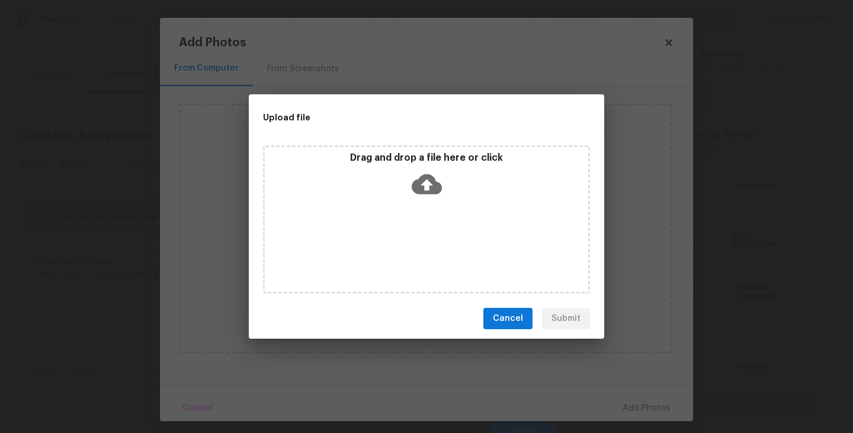
click at [428, 177] on icon at bounding box center [427, 184] width 30 height 20
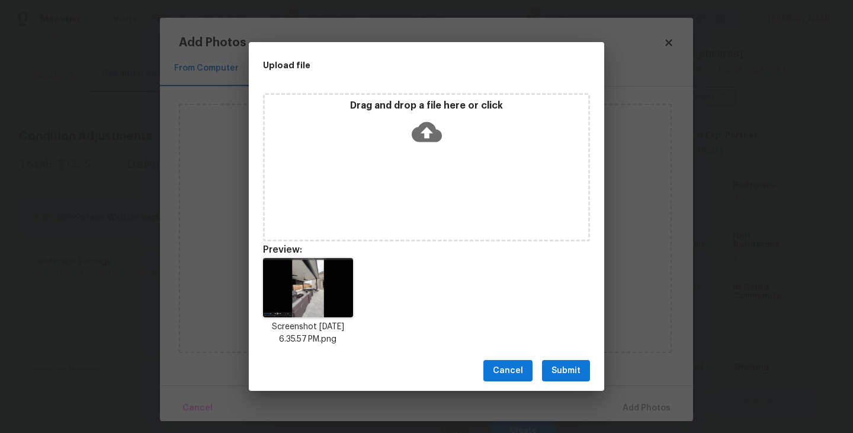
click at [559, 356] on div "Cancel Submit" at bounding box center [427, 370] width 356 height 41
click at [566, 367] on span "Submit" at bounding box center [566, 370] width 29 height 15
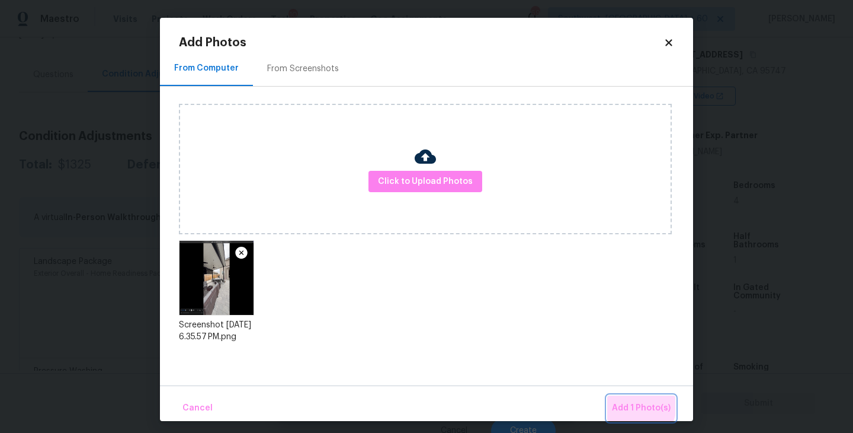
click at [633, 405] on span "Add 1 Photo(s)" at bounding box center [641, 408] width 59 height 15
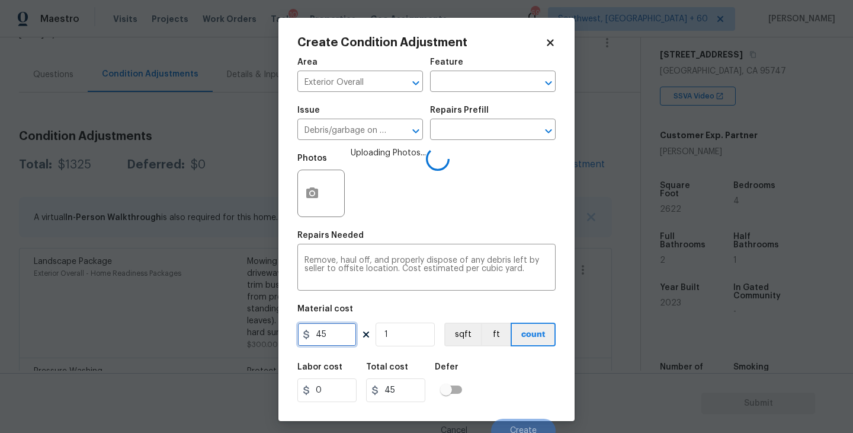
drag, startPoint x: 329, startPoint y: 340, endPoint x: 219, endPoint y: 337, distance: 110.8
click at [219, 337] on div "Create Condition Adjustment Area Exterior Overall ​ Feature ​ Issue Debris/garb…" at bounding box center [426, 216] width 853 height 433
type input "350"
click at [494, 378] on div "Labor cost 0 Total cost 350 Defer" at bounding box center [426, 382] width 258 height 53
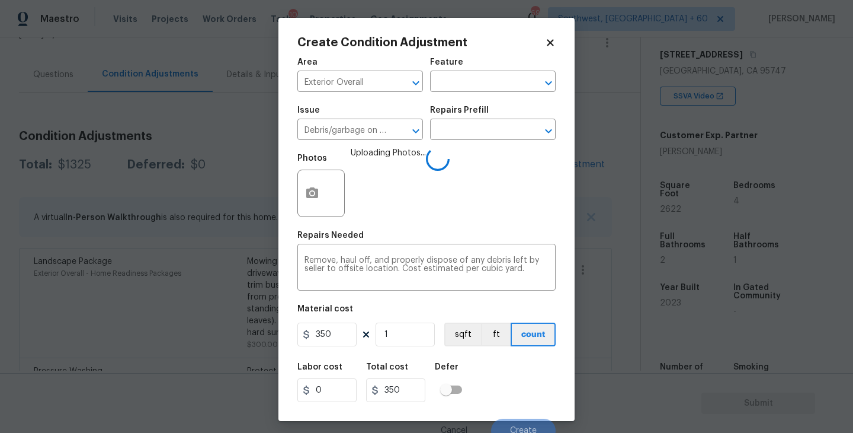
scroll to position [10, 0]
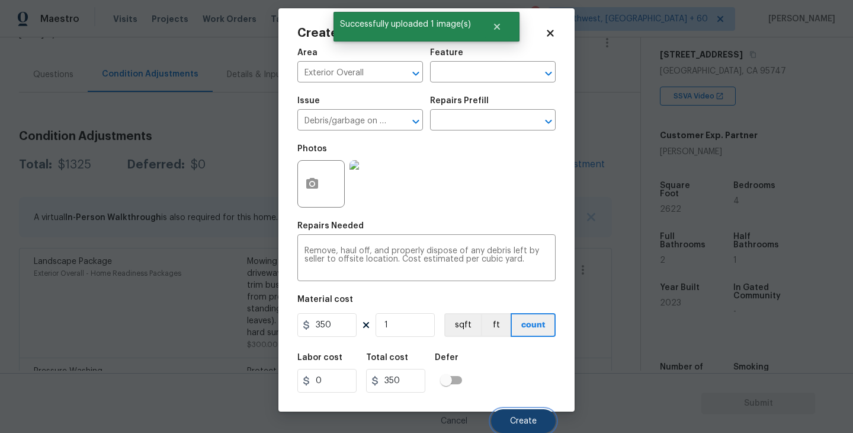
click at [517, 409] on button "Create" at bounding box center [523, 421] width 65 height 24
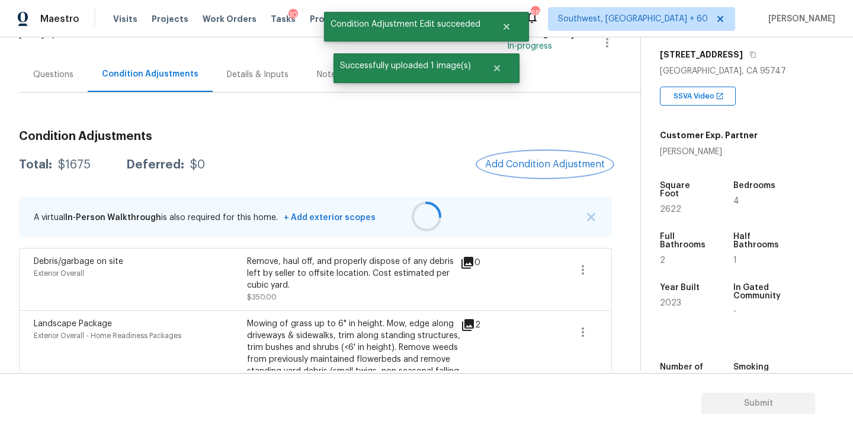
scroll to position [0, 0]
click at [59, 76] on div "Questions" at bounding box center [53, 75] width 40 height 12
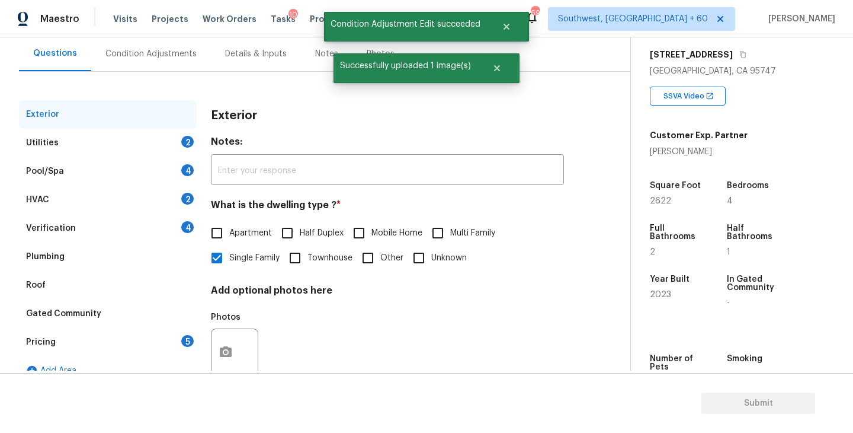
click at [123, 145] on div "Utilities 2" at bounding box center [108, 143] width 178 height 28
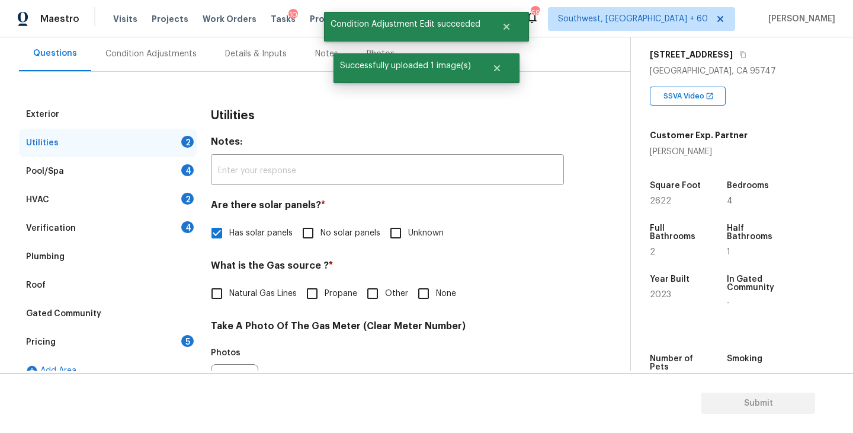
scroll to position [175, 0]
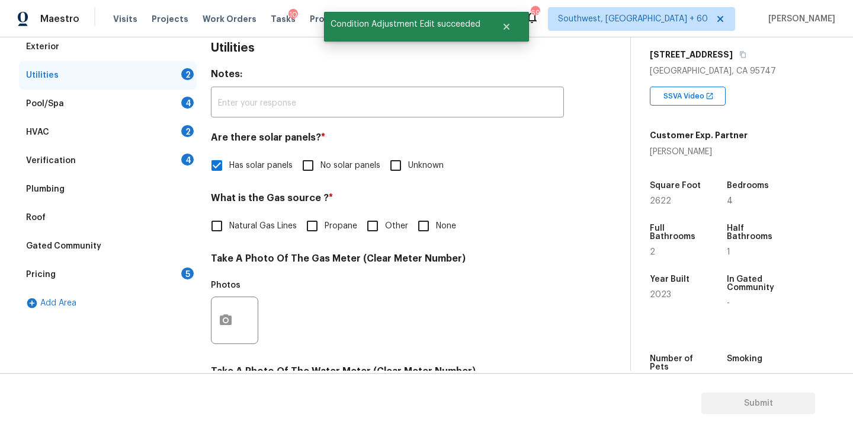
click at [230, 226] on span "Natural Gas Lines" at bounding box center [263, 226] width 68 height 12
click at [229, 226] on input "Natural Gas Lines" at bounding box center [216, 225] width 25 height 25
checkbox input "true"
click at [226, 318] on icon "button" at bounding box center [226, 320] width 12 height 11
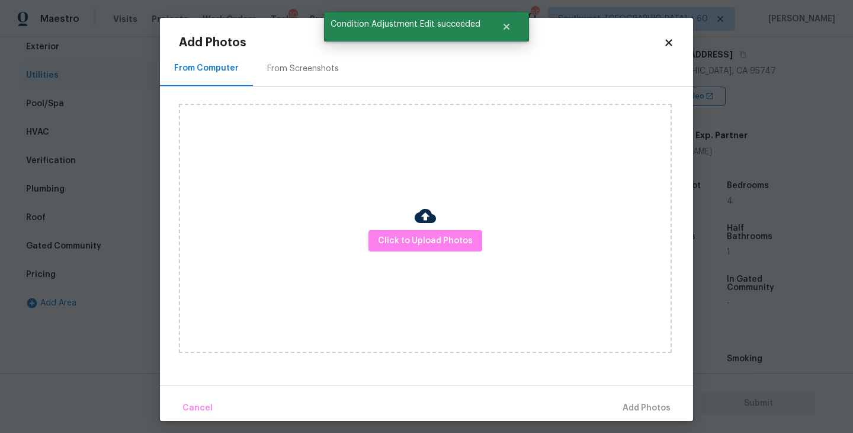
click at [407, 212] on div "Click to Upload Photos" at bounding box center [425, 228] width 493 height 249
click at [407, 236] on span "Click to Upload Photos" at bounding box center [425, 240] width 95 height 15
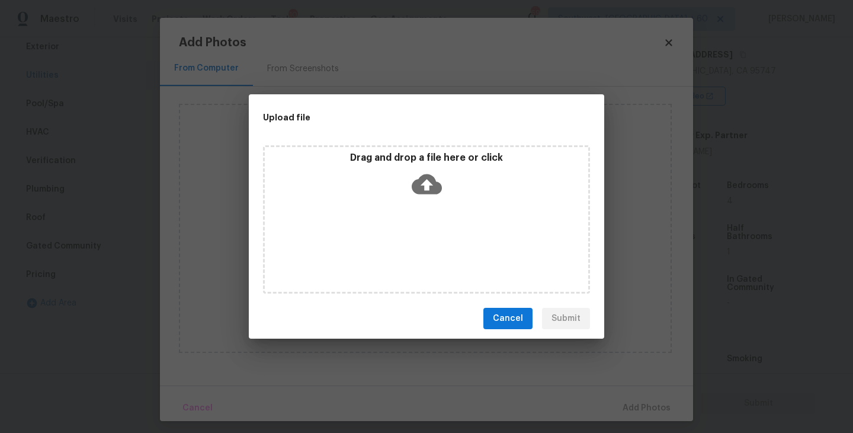
click at [423, 214] on div "Drag and drop a file here or click" at bounding box center [426, 219] width 327 height 148
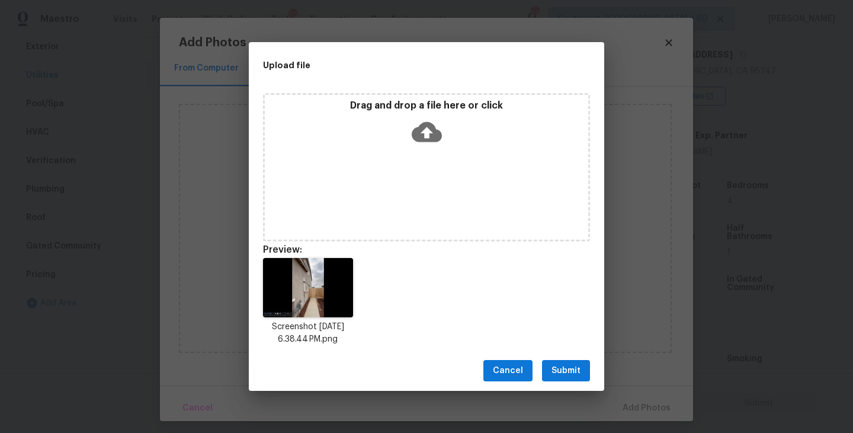
click at [569, 372] on span "Submit" at bounding box center [566, 370] width 29 height 15
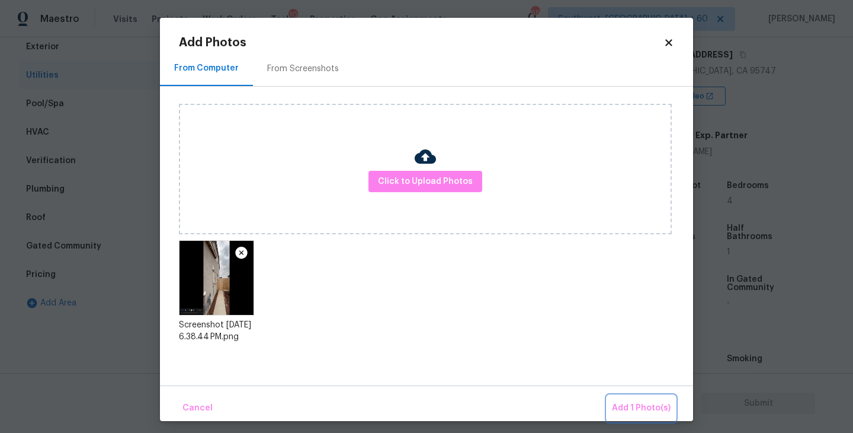
click at [635, 405] on span "Add 1 Photo(s)" at bounding box center [641, 408] width 59 height 15
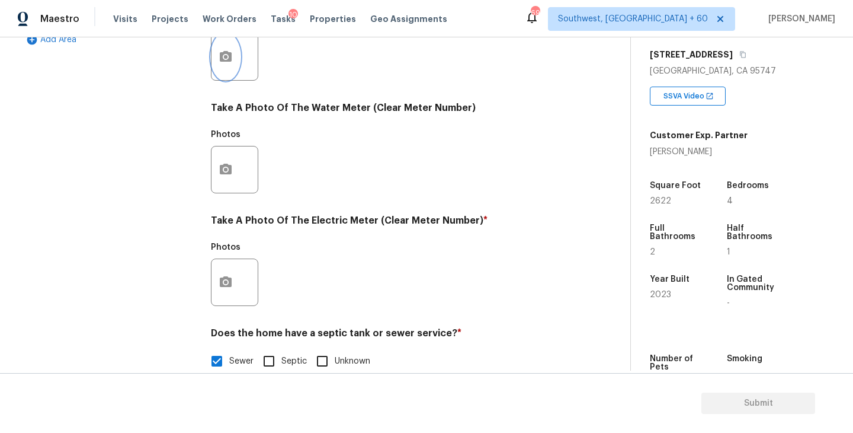
scroll to position [456, 0]
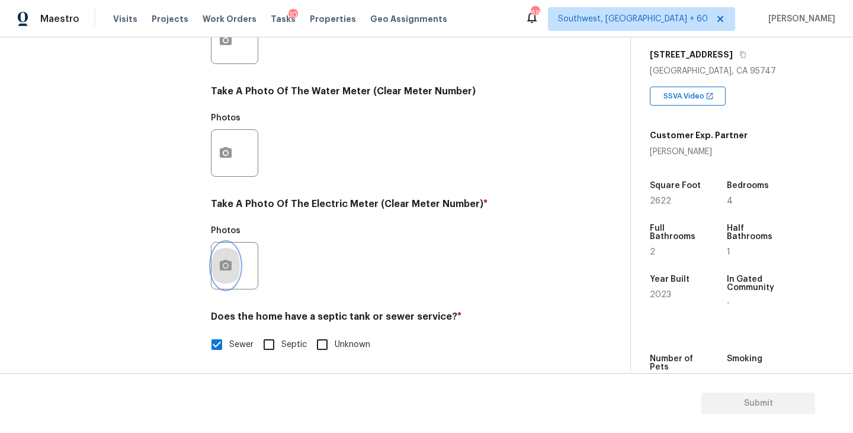
click at [213, 269] on button "button" at bounding box center [226, 265] width 28 height 46
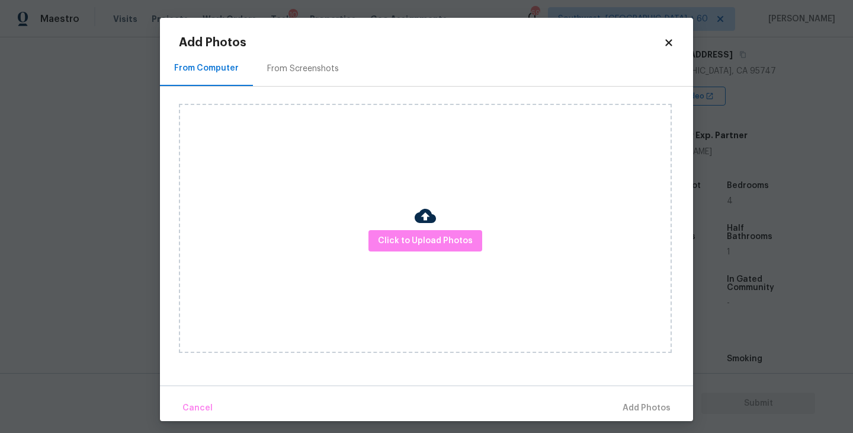
click at [437, 220] on div "Click to Upload Photos" at bounding box center [425, 228] width 493 height 249
click at [433, 230] on button "Click to Upload Photos" at bounding box center [426, 241] width 114 height 22
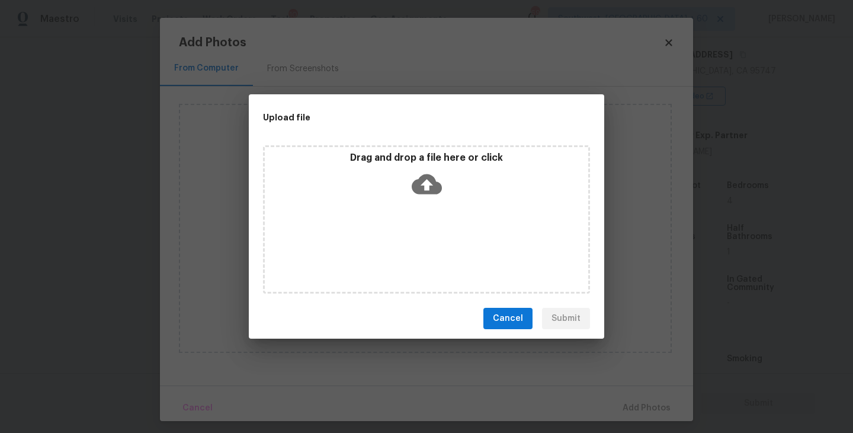
drag, startPoint x: 433, startPoint y: 230, endPoint x: 432, endPoint y: 196, distance: 33.8
click at [432, 196] on icon at bounding box center [427, 184] width 30 height 30
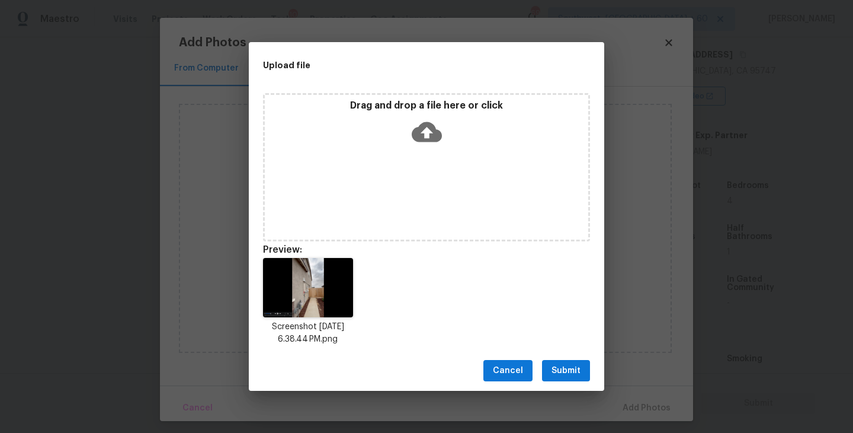
click at [564, 372] on span "Submit" at bounding box center [566, 370] width 29 height 15
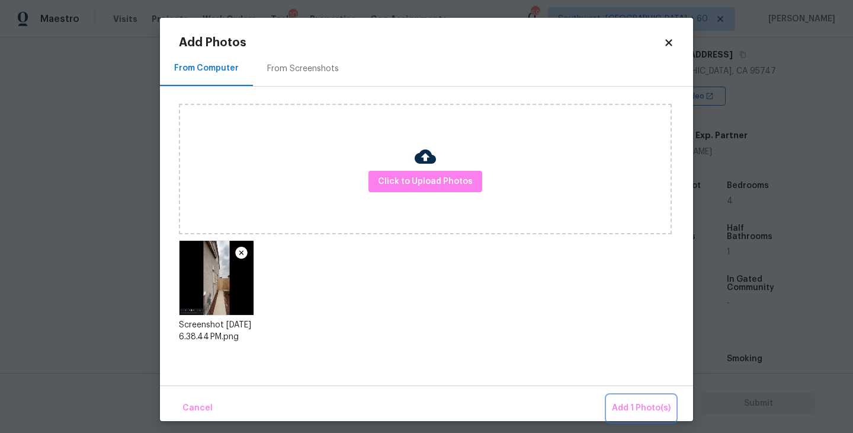
click at [625, 403] on span "Add 1 Photo(s)" at bounding box center [641, 408] width 59 height 15
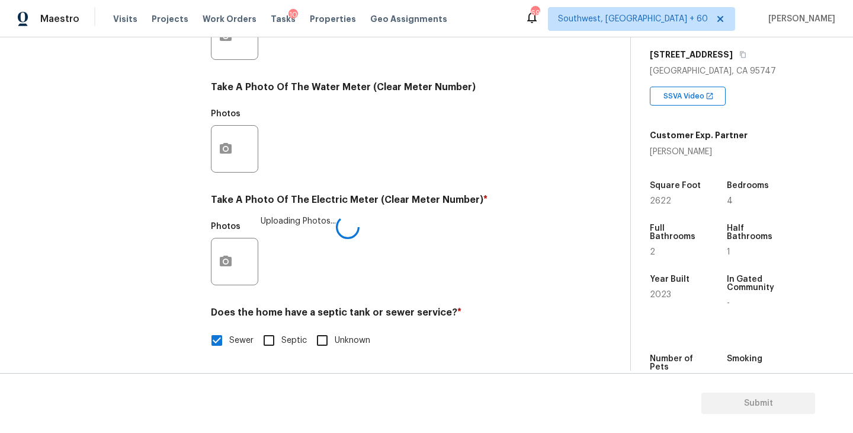
click at [505, 245] on div "Photos Uploading Photos..." at bounding box center [387, 253] width 353 height 77
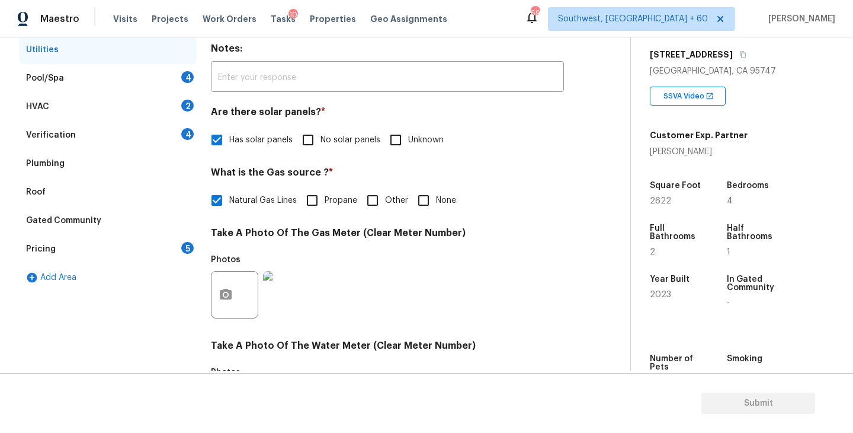
scroll to position [149, 0]
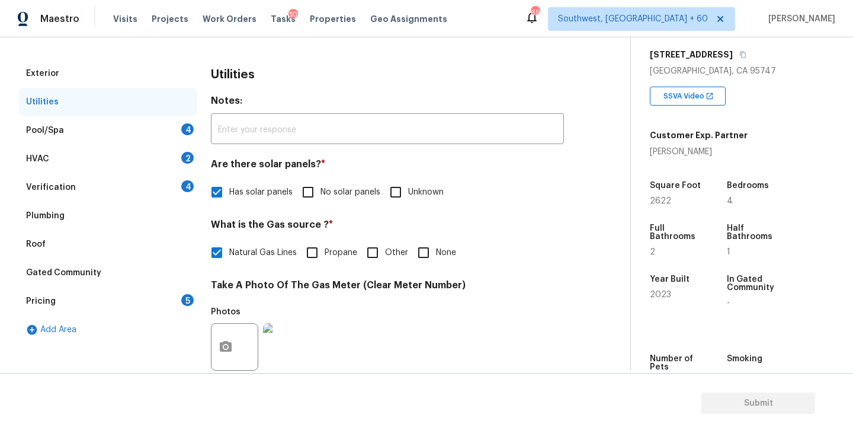
click at [118, 124] on div "Pool/Spa 4" at bounding box center [108, 130] width 178 height 28
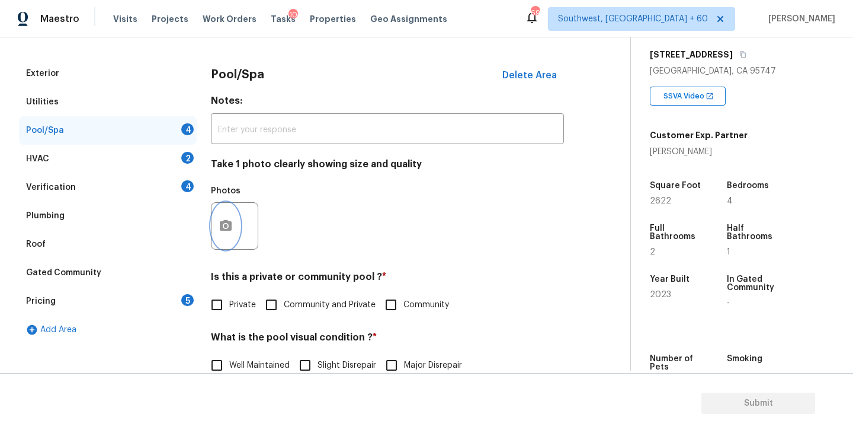
click at [224, 226] on circle "button" at bounding box center [226, 226] width 4 height 4
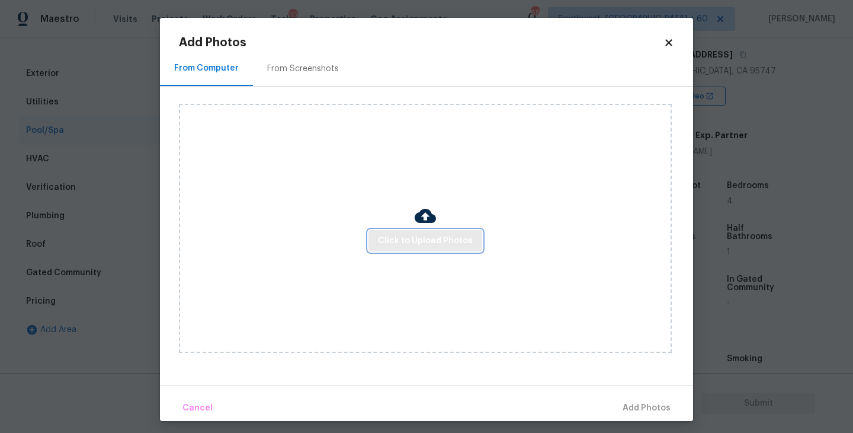
click at [410, 236] on span "Click to Upload Photos" at bounding box center [425, 240] width 95 height 15
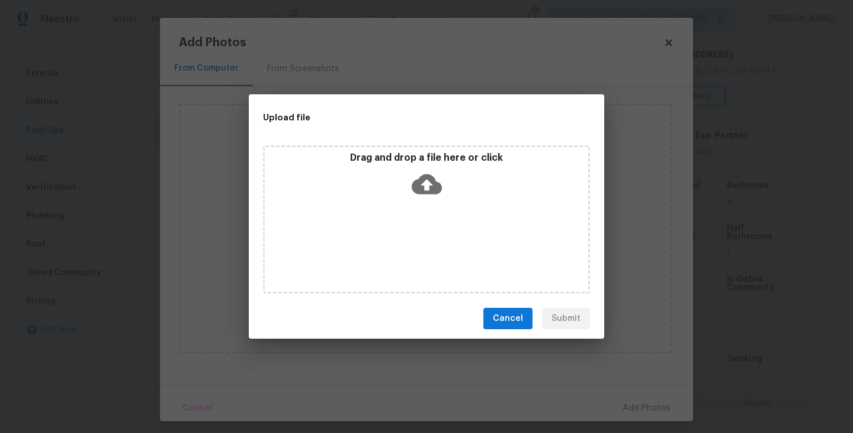
click at [435, 191] on icon at bounding box center [427, 184] width 30 height 20
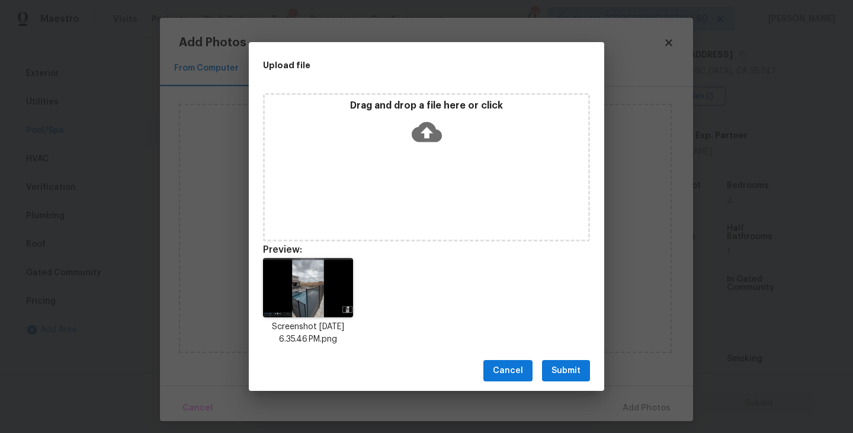
click at [558, 363] on span "Submit" at bounding box center [566, 370] width 29 height 15
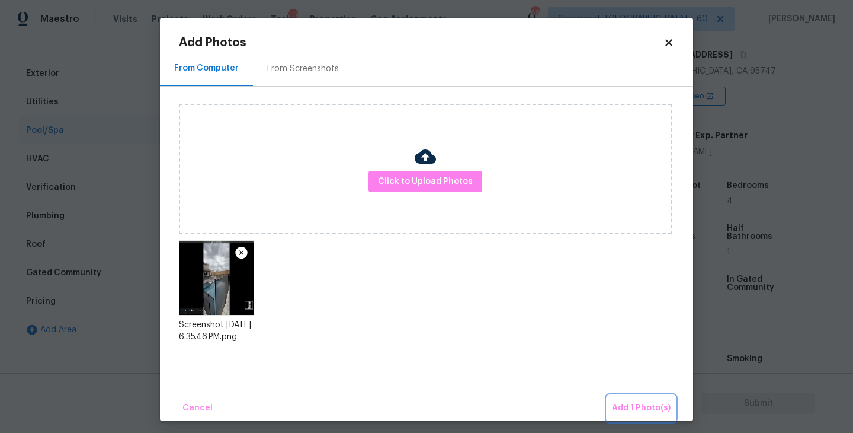
click at [621, 398] on button "Add 1 Photo(s)" at bounding box center [641, 407] width 68 height 25
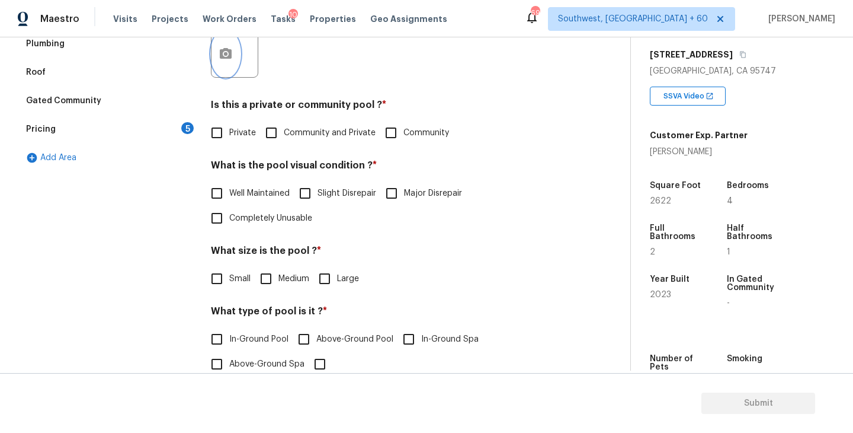
scroll to position [344, 0]
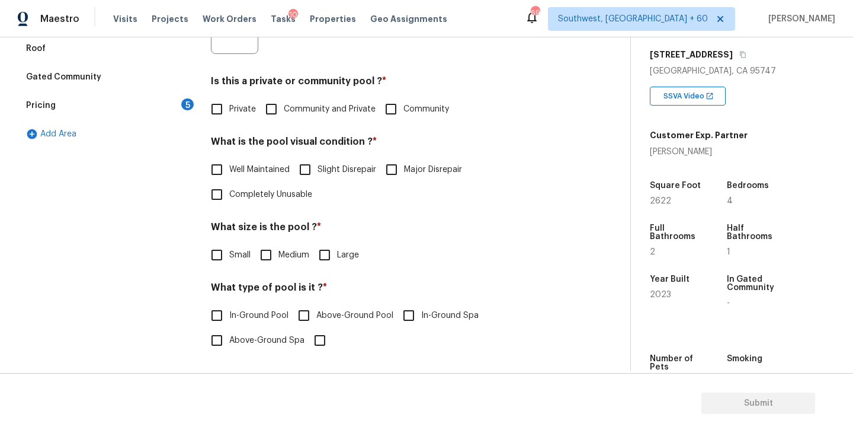
click at [223, 105] on input "Private" at bounding box center [216, 109] width 25 height 25
checkbox input "true"
click at [231, 165] on span "Well Maintained" at bounding box center [259, 171] width 60 height 12
click at [229, 165] on input "Well Maintained" at bounding box center [216, 170] width 25 height 25
checkbox input "true"
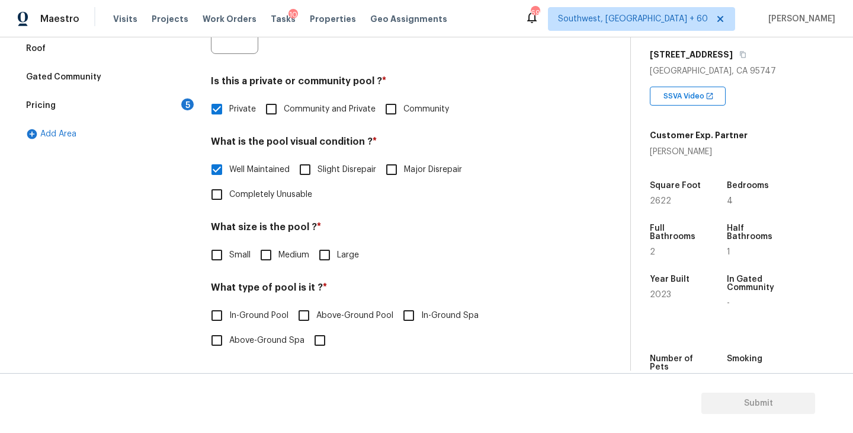
click at [338, 257] on span "Large" at bounding box center [348, 255] width 22 height 12
click at [337, 257] on input "Large" at bounding box center [324, 254] width 25 height 25
checkbox input "true"
click at [252, 322] on label "In-Ground Pool" at bounding box center [246, 315] width 84 height 25
click at [229, 322] on input "In-Ground Pool" at bounding box center [216, 315] width 25 height 25
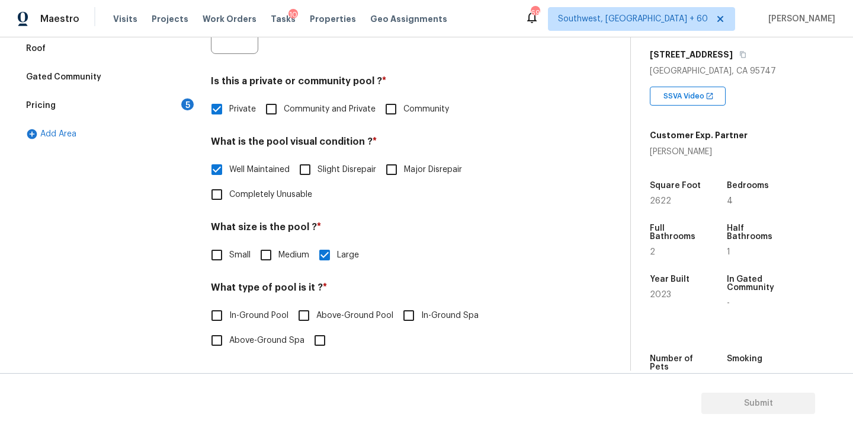
checkbox input "true"
click at [488, 248] on div "Small Medium Large" at bounding box center [387, 254] width 353 height 25
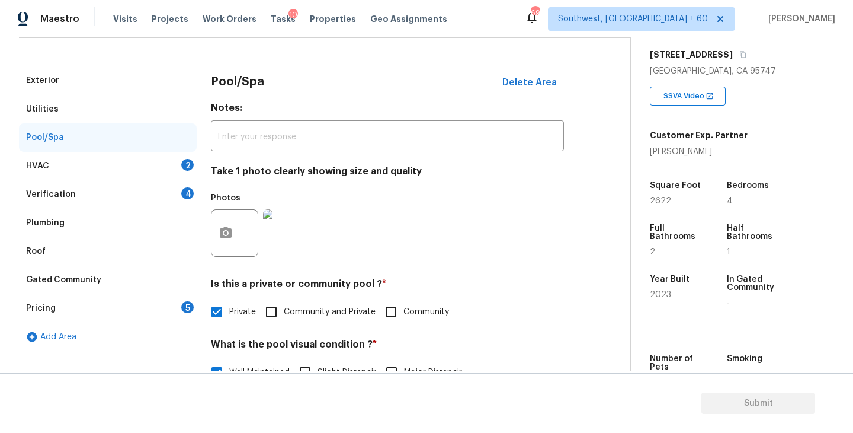
scroll to position [135, 0]
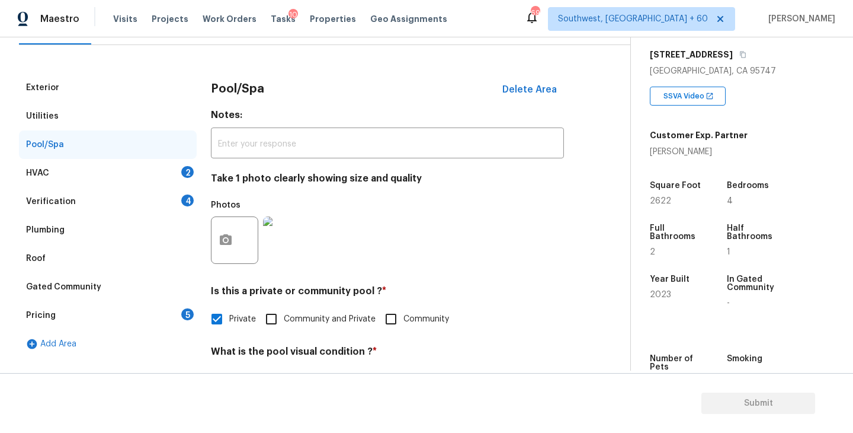
click at [117, 183] on div "HVAC 2" at bounding box center [108, 173] width 178 height 28
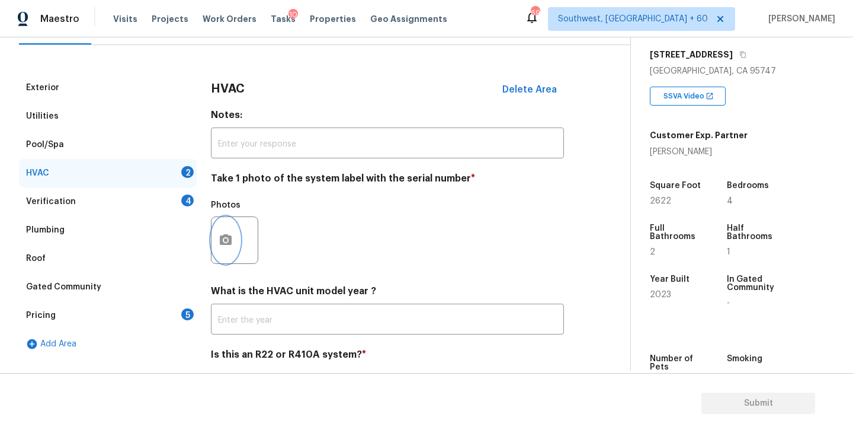
click at [232, 247] on icon "button" at bounding box center [226, 240] width 14 height 14
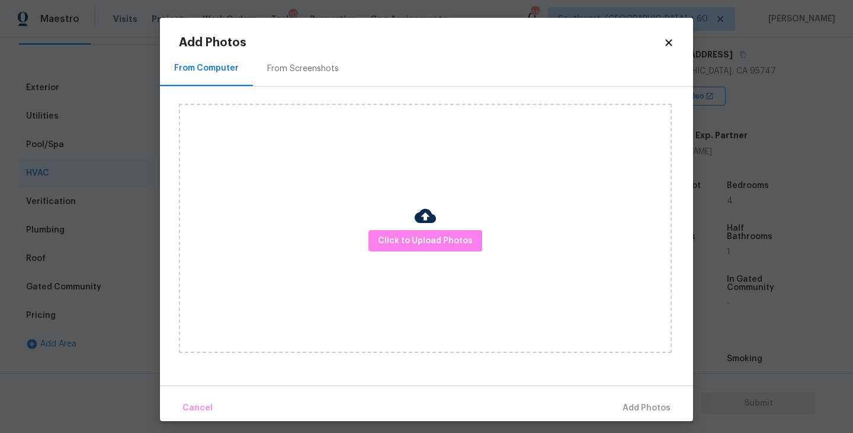
click at [449, 262] on div "Click to Upload Photos" at bounding box center [425, 228] width 493 height 249
click at [446, 236] on span "Click to Upload Photos" at bounding box center [425, 240] width 95 height 15
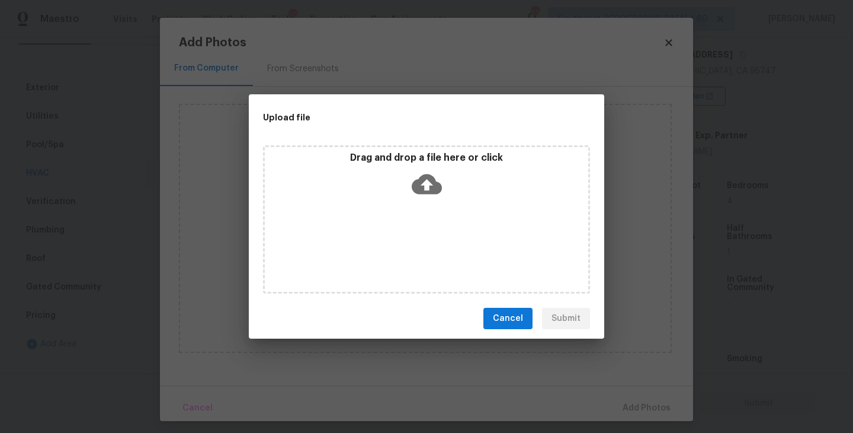
click at [431, 199] on div "Drag and drop a file here or click" at bounding box center [427, 177] width 324 height 51
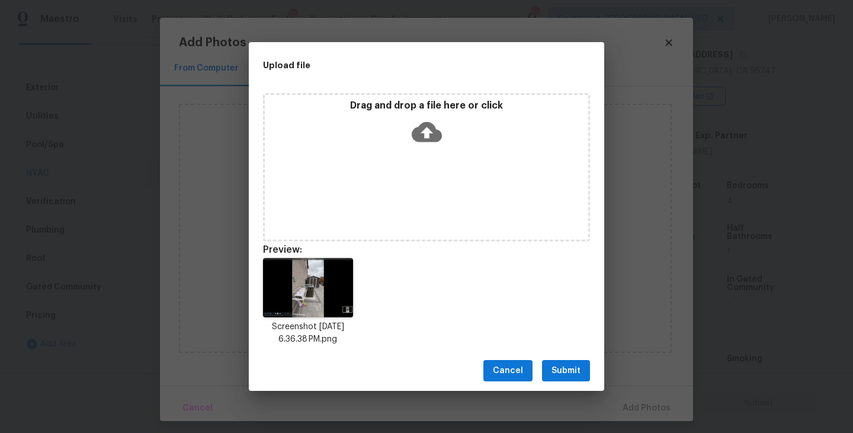
click at [571, 360] on button "Submit" at bounding box center [566, 371] width 48 height 22
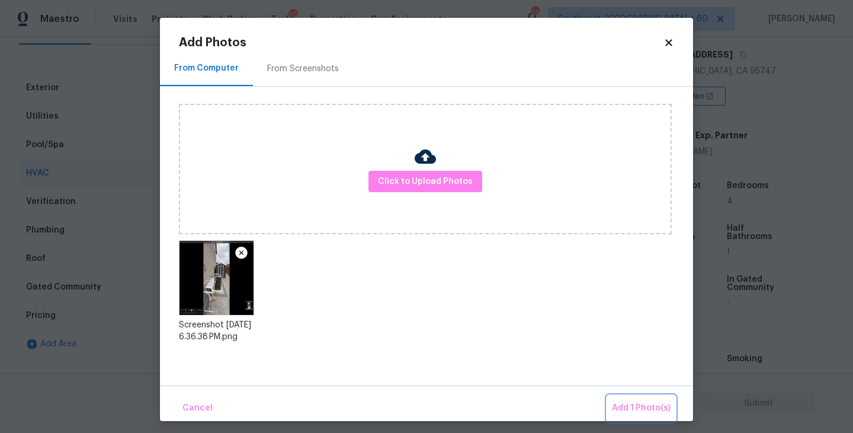
click at [620, 400] on button "Add 1 Photo(s)" at bounding box center [641, 407] width 68 height 25
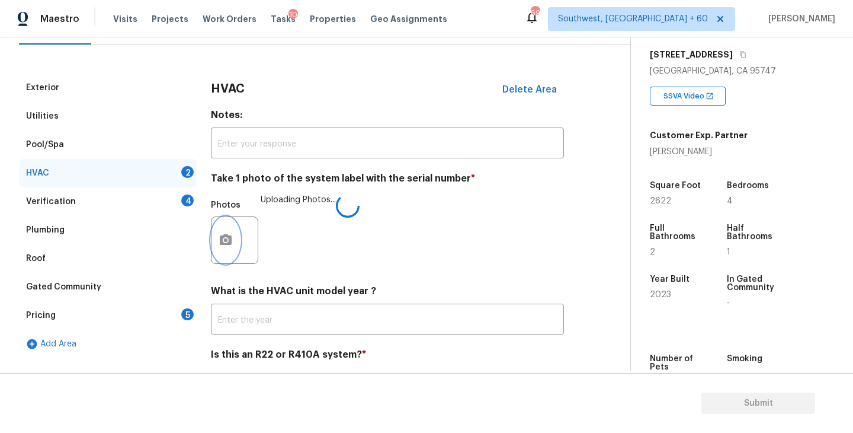
scroll to position [177, 0]
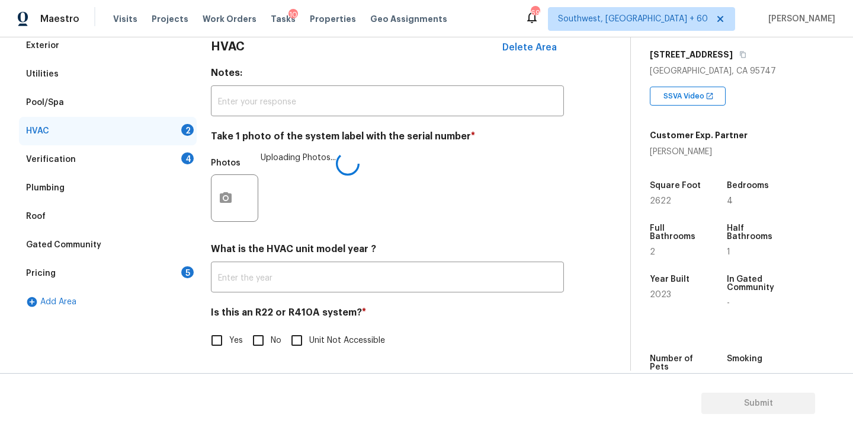
click at [267, 345] on input "No" at bounding box center [258, 340] width 25 height 25
checkbox input "true"
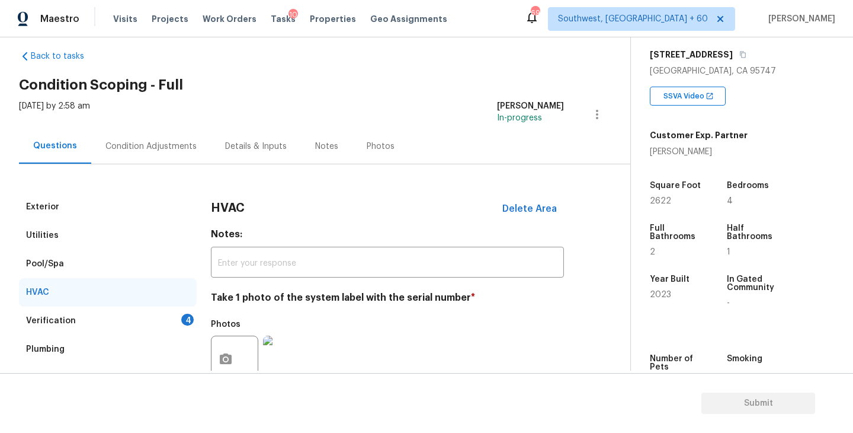
click at [164, 137] on div "Condition Adjustments" at bounding box center [151, 146] width 120 height 35
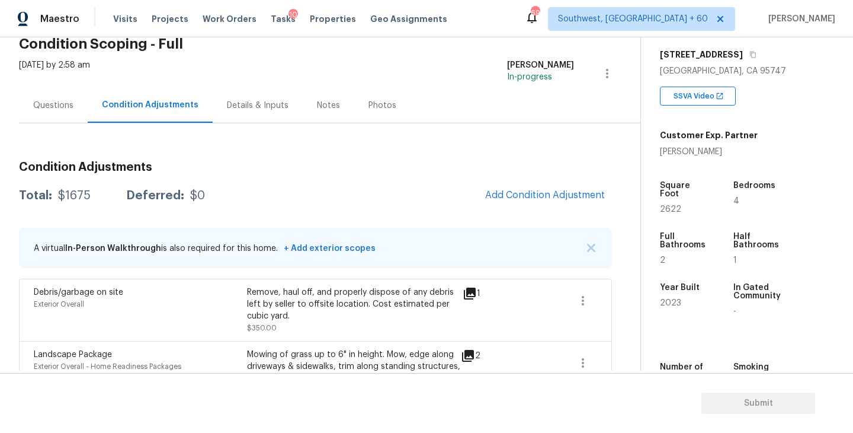
scroll to position [113, 0]
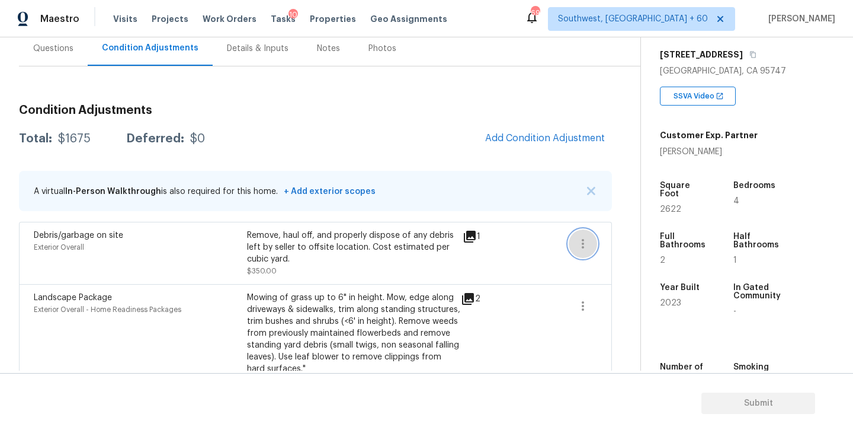
click at [573, 245] on button "button" at bounding box center [583, 243] width 28 height 28
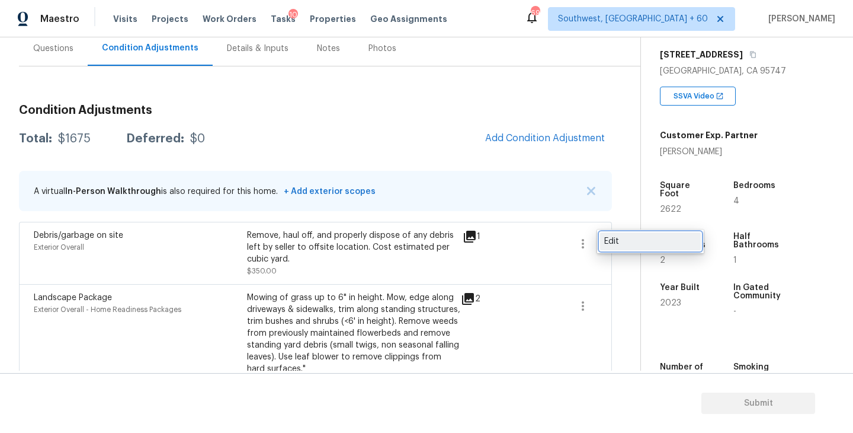
click at [612, 245] on div "Edit" at bounding box center [650, 241] width 92 height 12
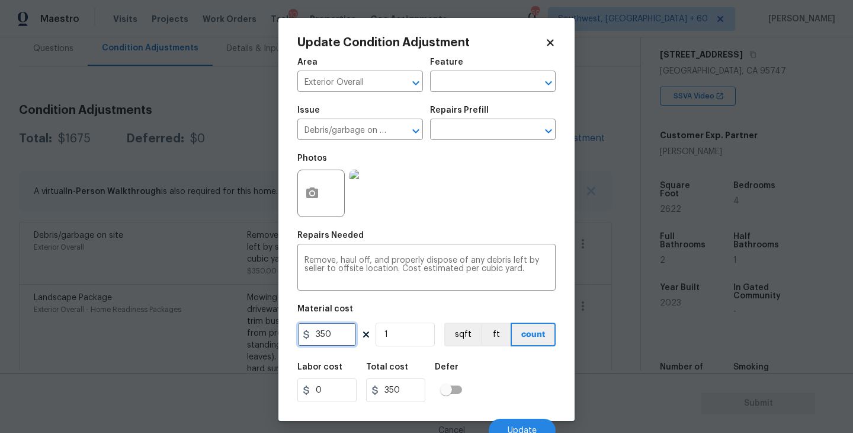
click at [316, 336] on input "350" at bounding box center [326, 334] width 59 height 24
type input "1350"
click at [311, 201] on button "button" at bounding box center [312, 193] width 28 height 46
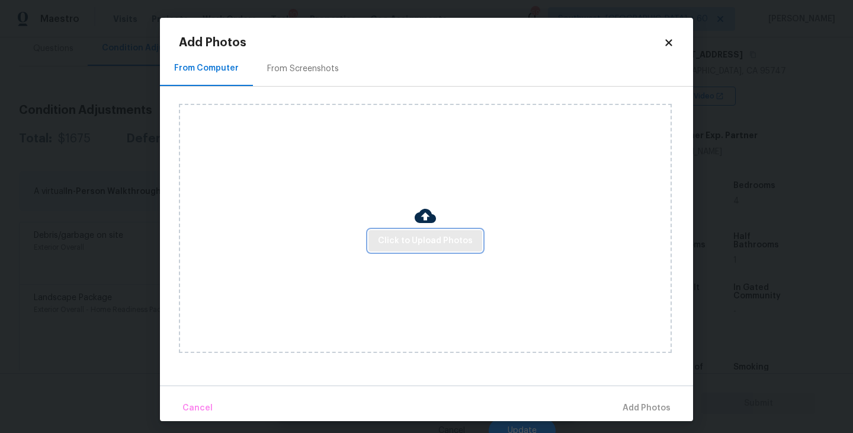
click at [392, 232] on button "Click to Upload Photos" at bounding box center [426, 241] width 114 height 22
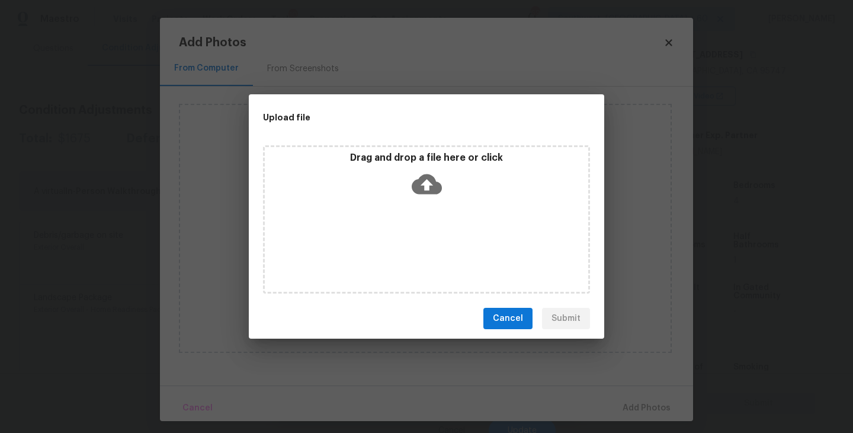
click at [431, 211] on div "Drag and drop a file here or click" at bounding box center [426, 219] width 327 height 148
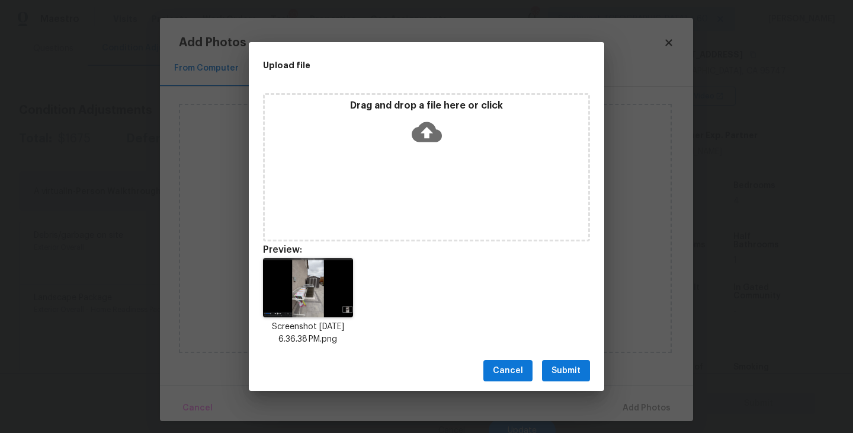
click at [578, 364] on span "Submit" at bounding box center [566, 370] width 29 height 15
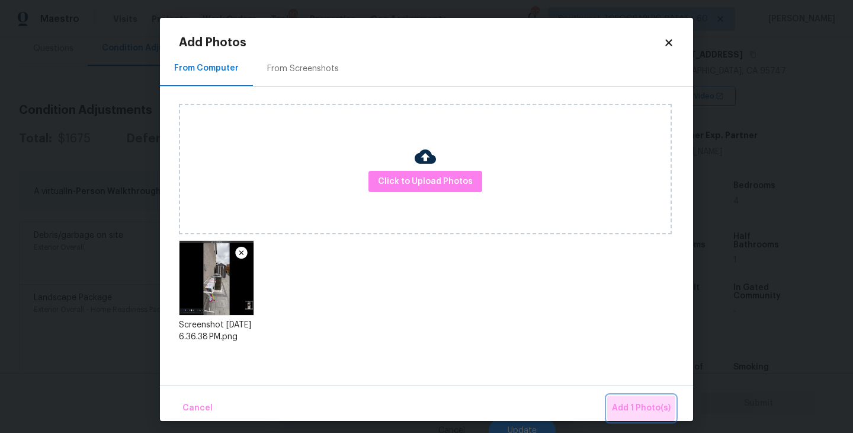
click at [632, 406] on span "Add 1 Photo(s)" at bounding box center [641, 408] width 59 height 15
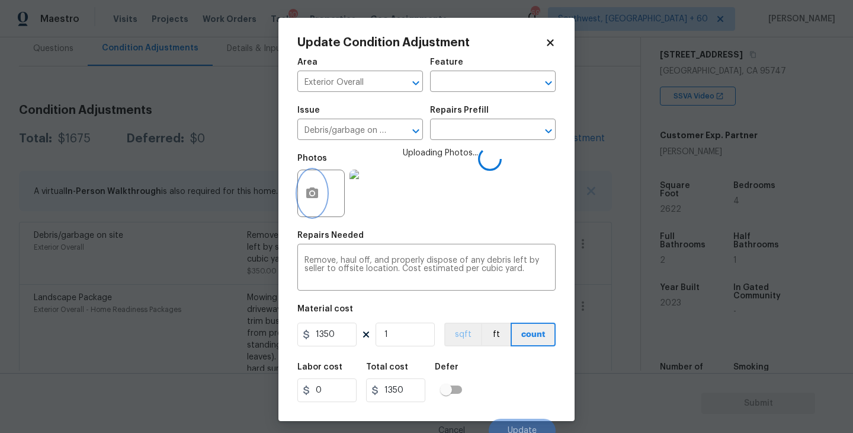
scroll to position [10, 0]
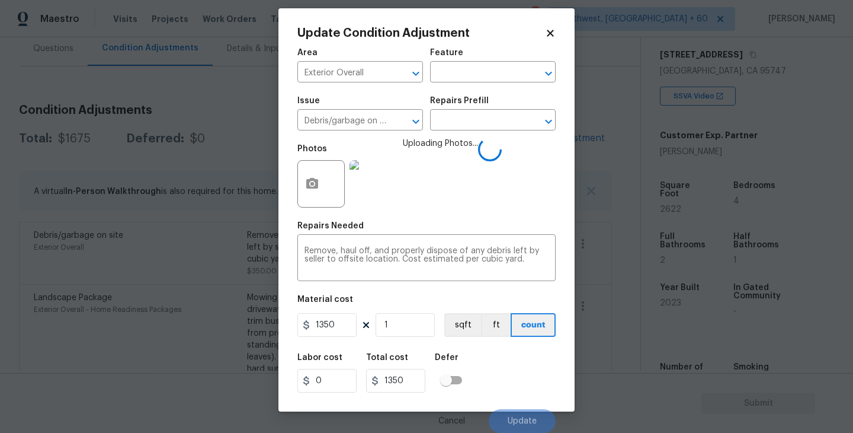
click at [497, 365] on div "Labor cost 0 Total cost 1350 Defer" at bounding box center [426, 372] width 258 height 53
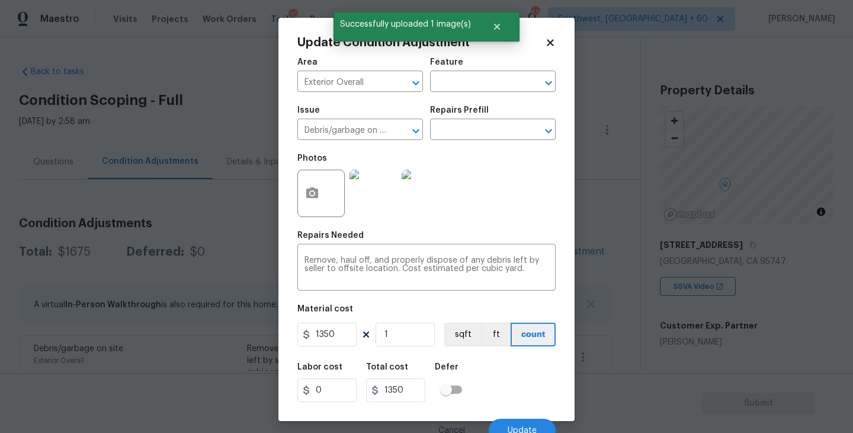
scroll to position [10, 0]
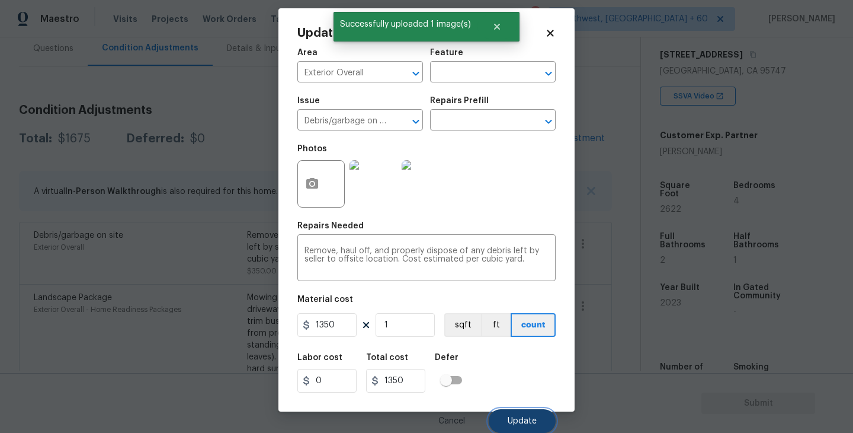
click at [522, 420] on span "Update" at bounding box center [522, 421] width 29 height 9
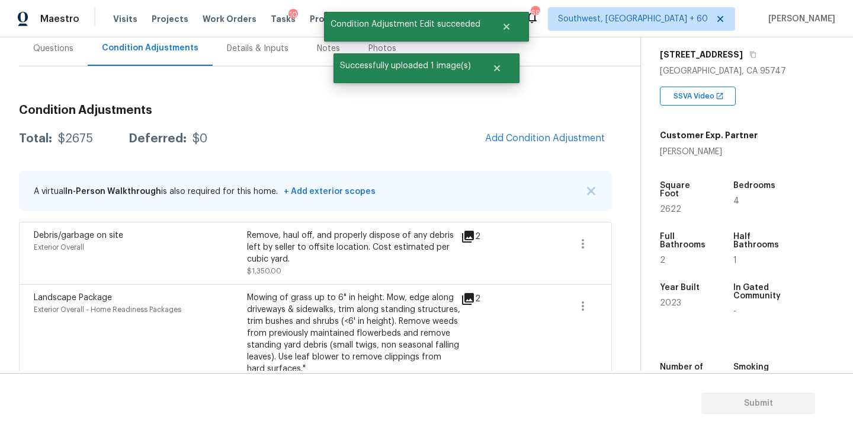
scroll to position [69, 0]
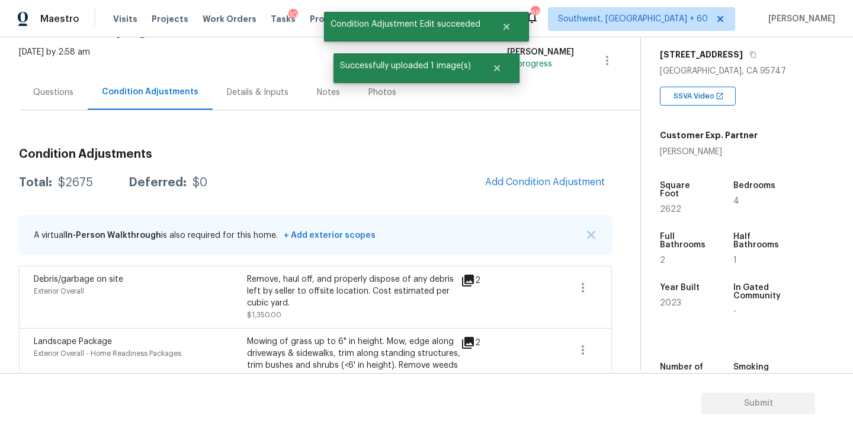
click at [57, 100] on div "Questions" at bounding box center [53, 92] width 69 height 35
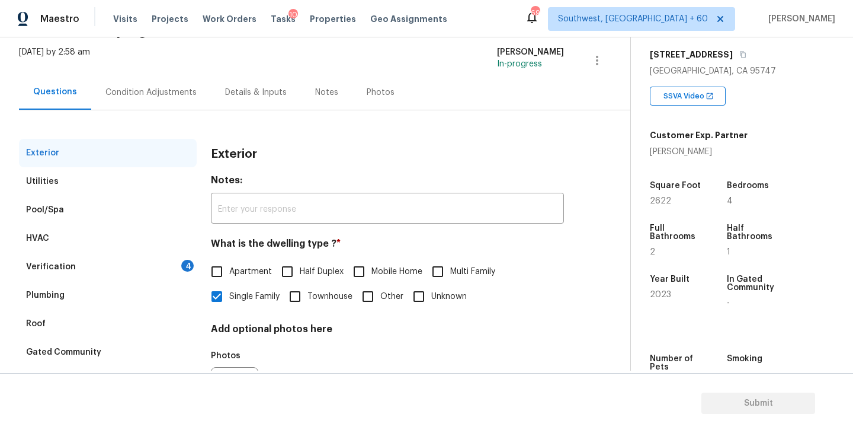
click at [92, 235] on div "HVAC" at bounding box center [108, 238] width 178 height 28
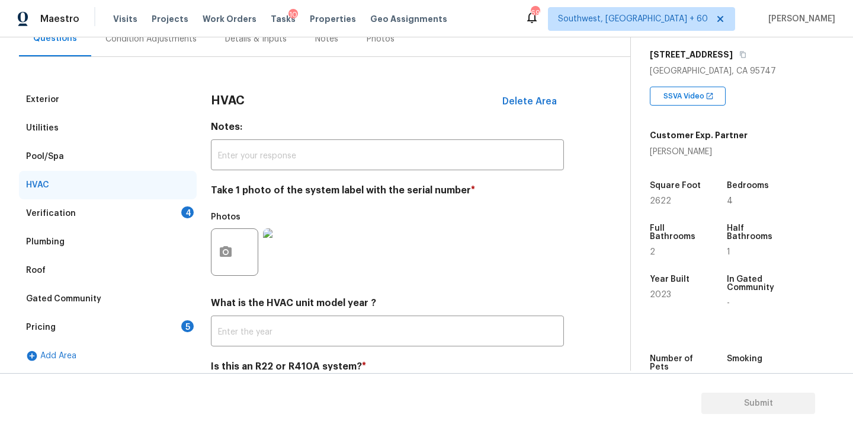
scroll to position [141, 0]
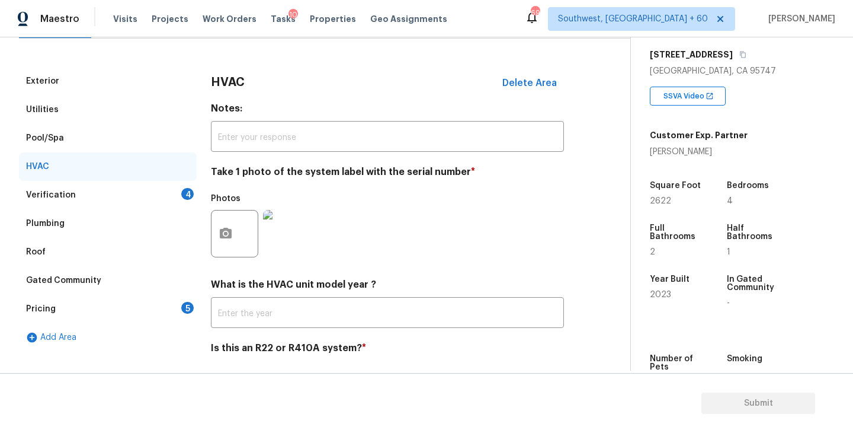
click at [78, 194] on div "Verification 4" at bounding box center [108, 195] width 178 height 28
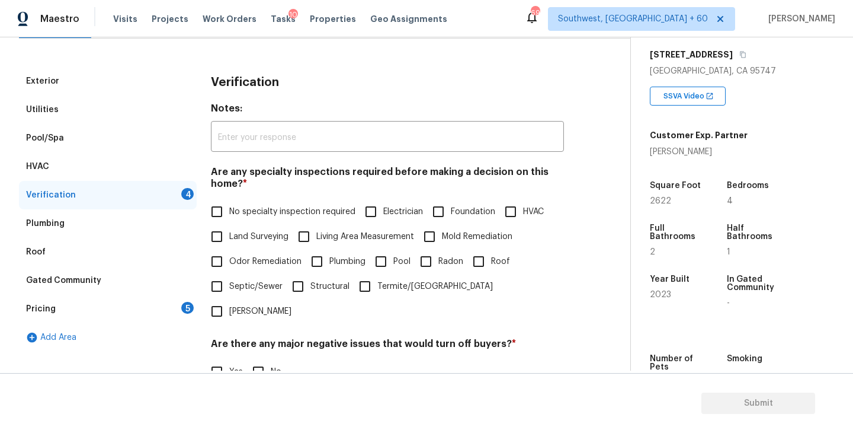
click at [289, 213] on span "No specialty inspection required" at bounding box center [292, 212] width 126 height 12
click at [229, 213] on input "No specialty inspection required" at bounding box center [216, 211] width 25 height 25
checkbox input "true"
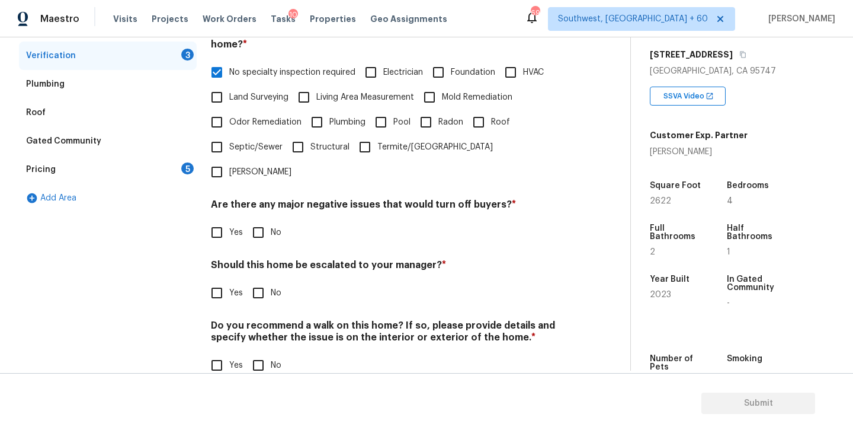
click at [271, 226] on span "No" at bounding box center [276, 232] width 11 height 12
click at [271, 220] on input "No" at bounding box center [258, 232] width 25 height 25
checkbox input "true"
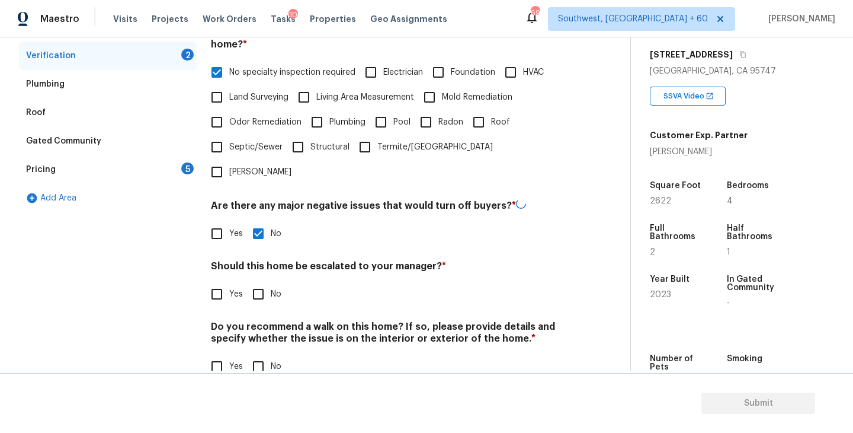
click at [259, 284] on div "Verification Notes: ​ Are any specialty inspections required before making a de…" at bounding box center [387, 160] width 353 height 465
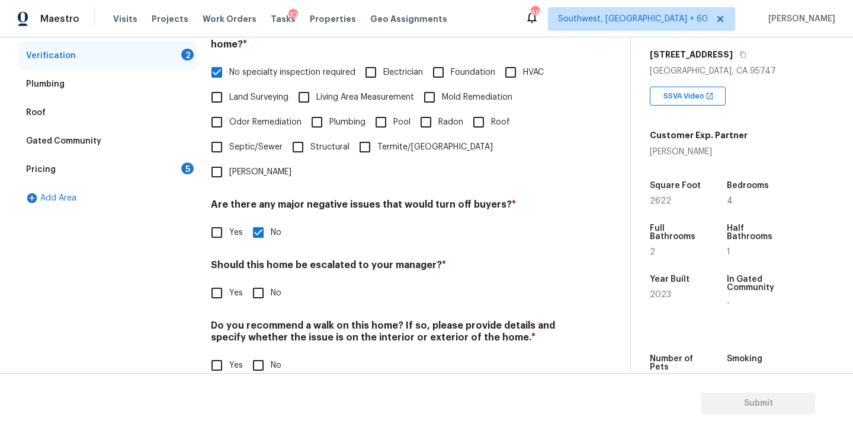
click at [269, 280] on input "No" at bounding box center [258, 292] width 25 height 25
checkbox input "true"
click at [268, 321] on h4 "Do you recommend a walk on this home? If so, please provide details and specify…" at bounding box center [387, 335] width 353 height 28
click at [264, 353] on input "No" at bounding box center [258, 365] width 25 height 25
checkbox input "true"
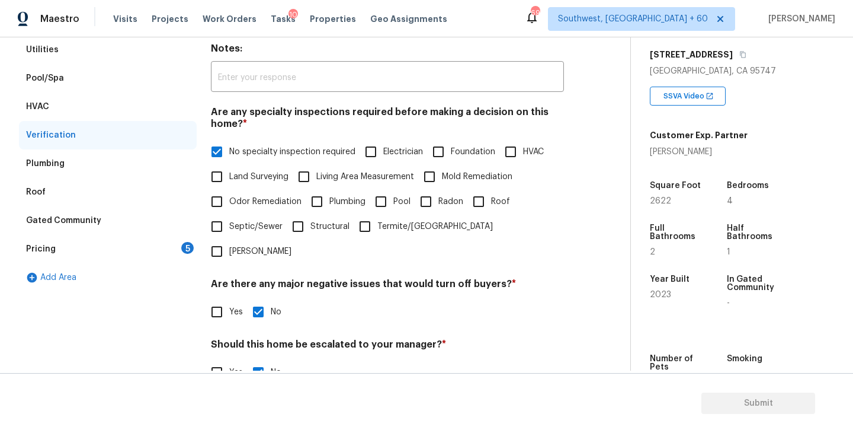
scroll to position [146, 0]
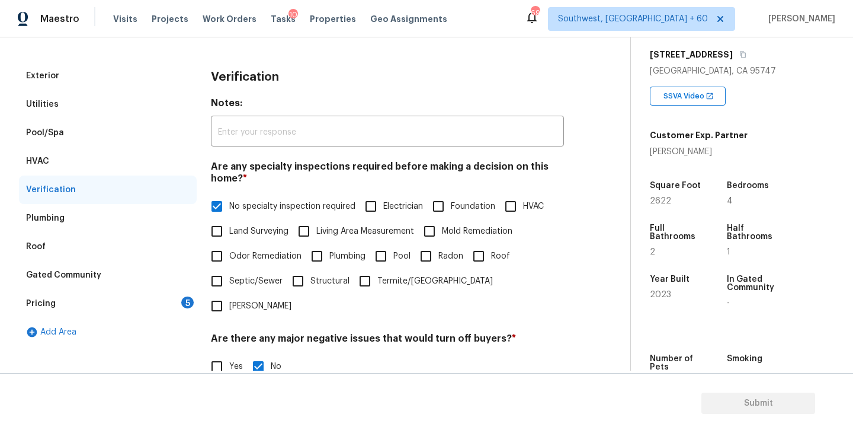
click at [111, 308] on div "Pricing 5" at bounding box center [108, 303] width 178 height 28
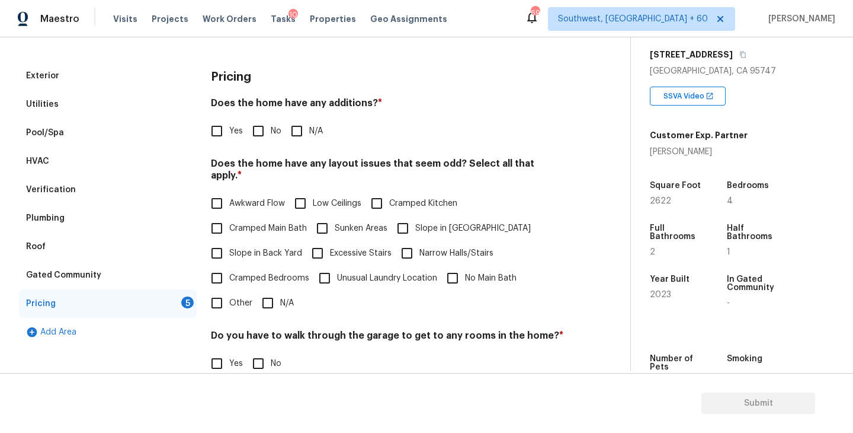
click at [309, 137] on label "N/A" at bounding box center [303, 131] width 39 height 25
click at [309, 137] on input "N/A" at bounding box center [296, 131] width 25 height 25
checkbox input "true"
click at [408, 216] on input "Slope in Front Yard" at bounding box center [403, 228] width 25 height 25
checkbox input "true"
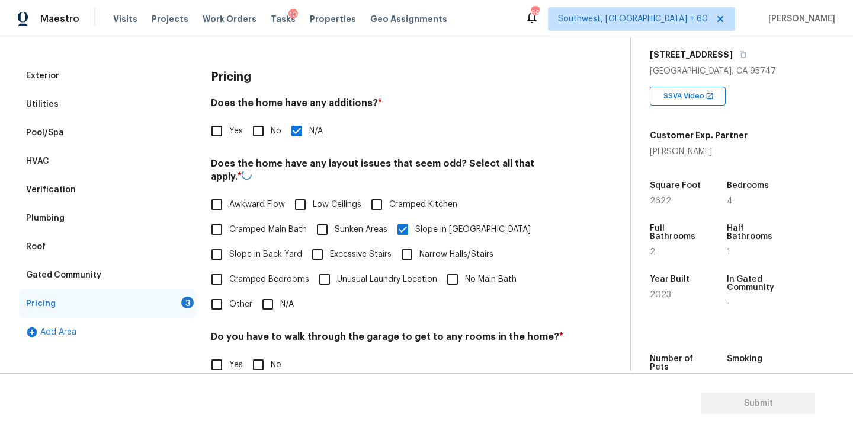
scroll to position [279, 0]
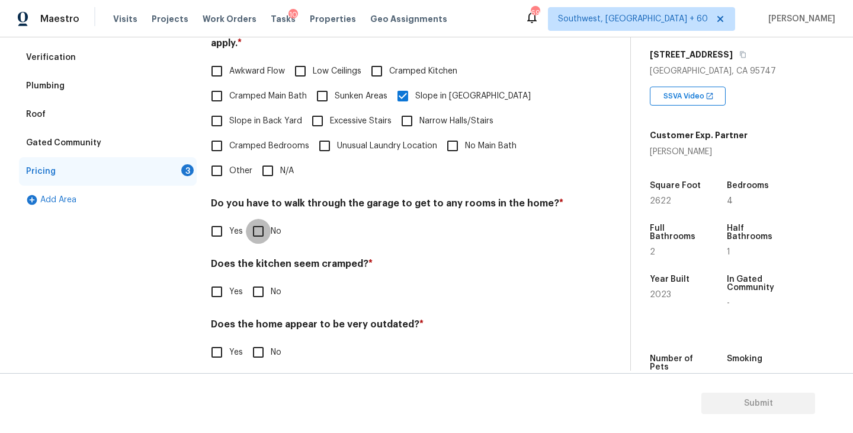
click at [258, 228] on input "No" at bounding box center [258, 231] width 25 height 25
checkbox input "true"
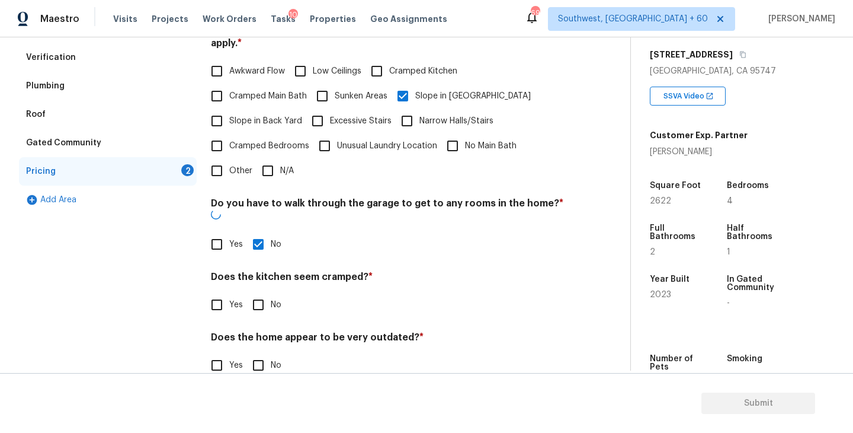
click at [258, 292] on input "No" at bounding box center [258, 304] width 25 height 25
checkbox input "true"
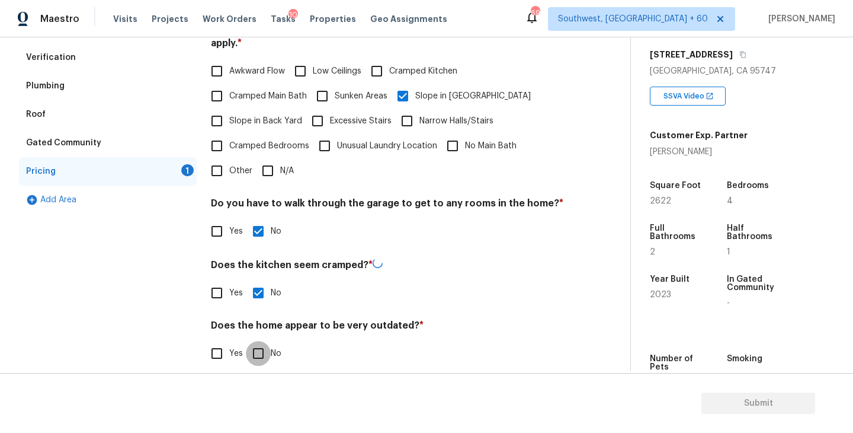
click at [258, 341] on input "No" at bounding box center [258, 353] width 25 height 25
checkbox input "true"
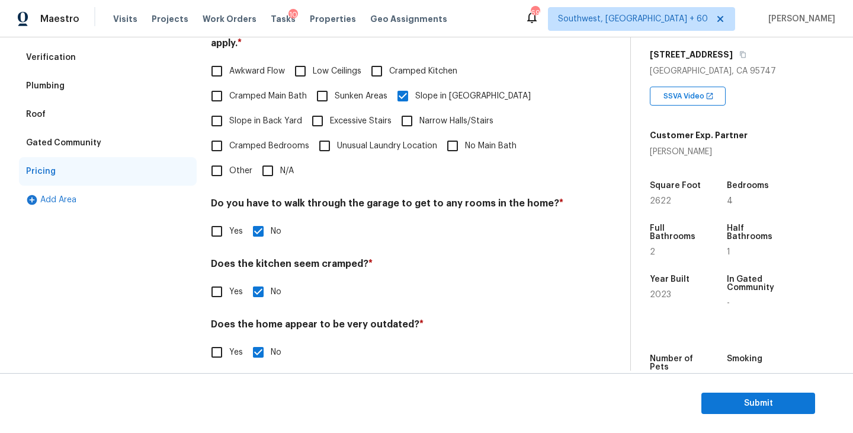
scroll to position [43, 0]
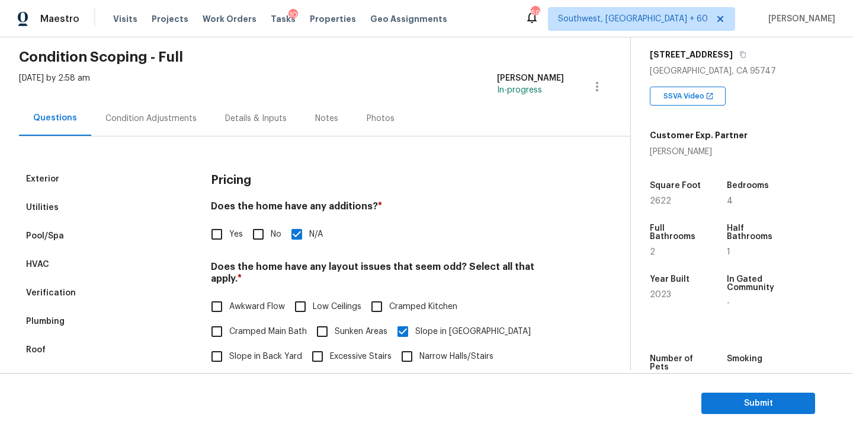
click at [158, 110] on div "Condition Adjustments" at bounding box center [151, 118] width 120 height 35
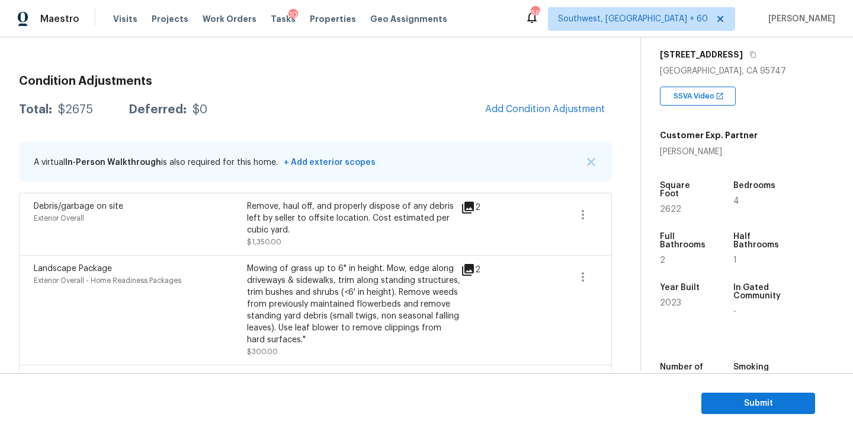
scroll to position [76, 0]
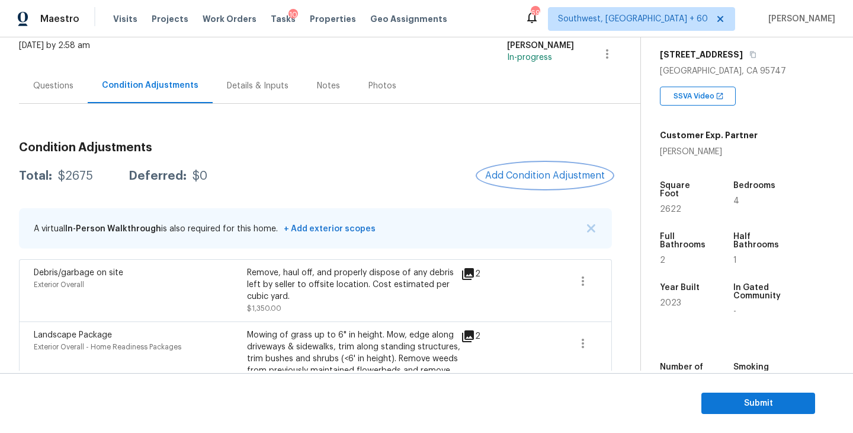
click at [543, 180] on span "Add Condition Adjustment" at bounding box center [545, 175] width 120 height 11
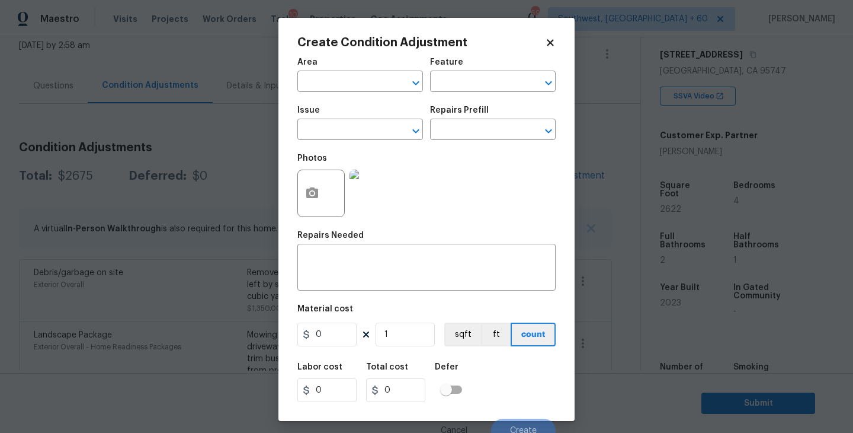
click at [352, 93] on span "Area ​" at bounding box center [360, 75] width 126 height 48
click at [350, 93] on span "Area ​" at bounding box center [360, 75] width 126 height 48
click at [337, 92] on span "Area ​" at bounding box center [360, 75] width 126 height 48
click at [315, 87] on input "text" at bounding box center [343, 82] width 92 height 18
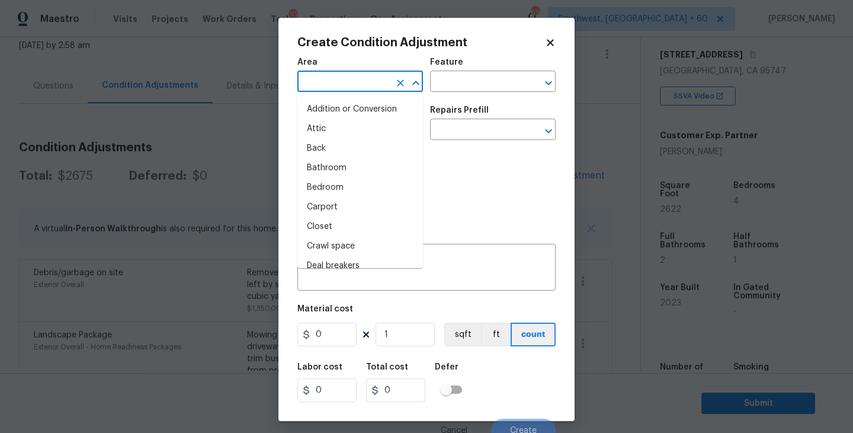
type input "u"
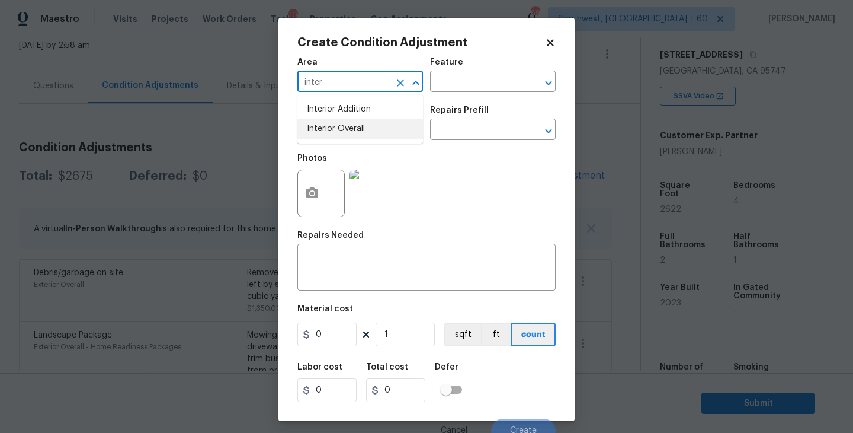
click at [335, 125] on li "Interior Overall" at bounding box center [360, 129] width 126 height 20
type input "Interior Overall"
click at [478, 74] on input "text" at bounding box center [476, 82] width 92 height 18
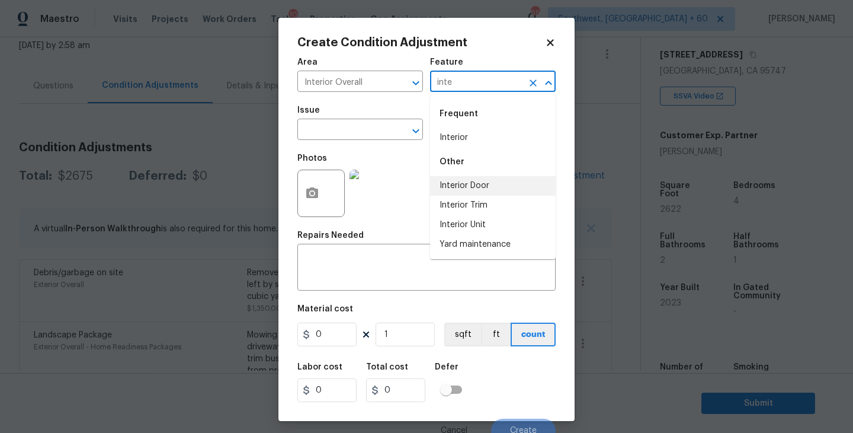
click at [472, 182] on li "Interior Door" at bounding box center [493, 186] width 126 height 20
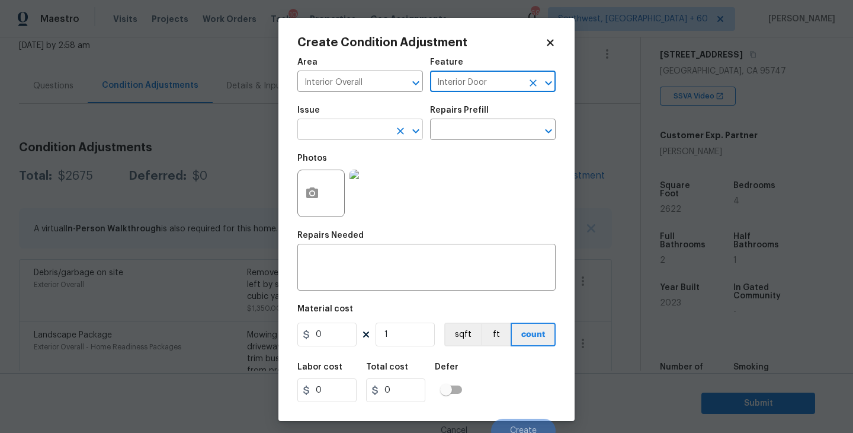
type input "Interior Door"
click at [350, 127] on input "text" at bounding box center [343, 130] width 92 height 18
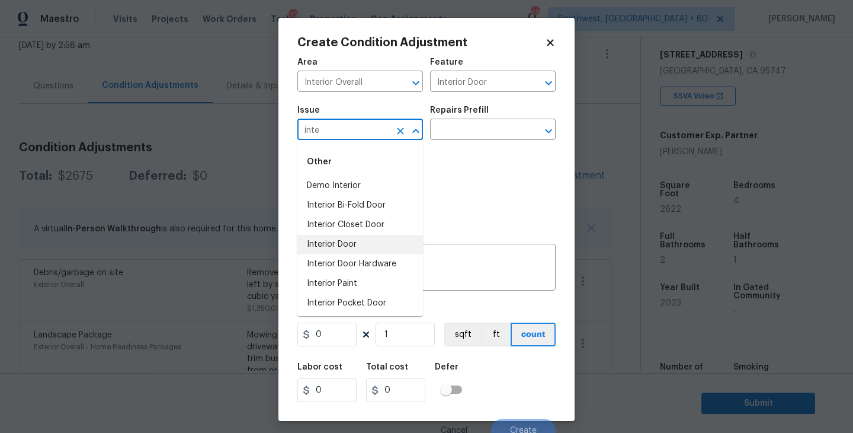
click at [353, 242] on li "Interior Door" at bounding box center [360, 245] width 126 height 20
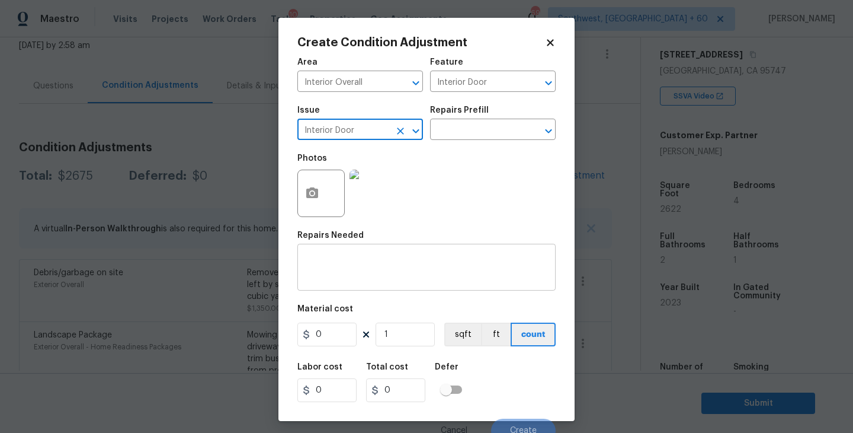
type input "Interior Door"
click at [371, 277] on textarea at bounding box center [427, 268] width 244 height 25
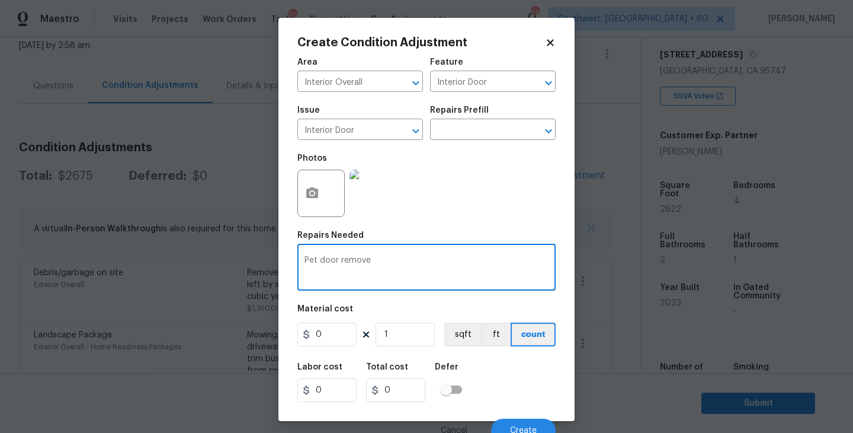
type textarea "Pet door remove"
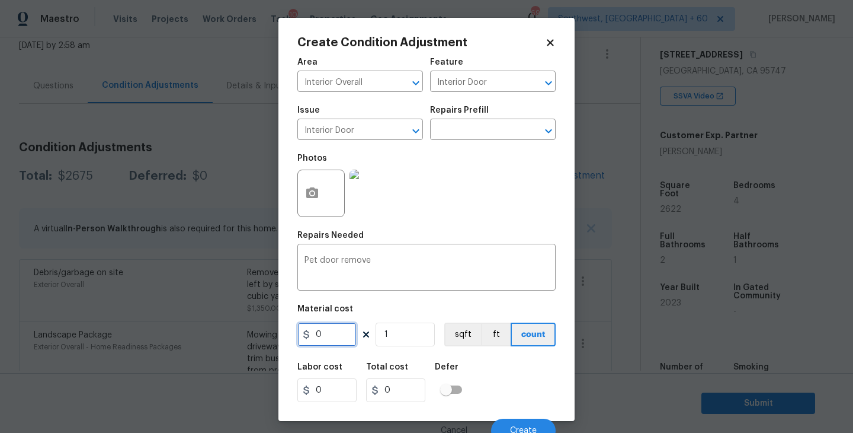
drag, startPoint x: 333, startPoint y: 328, endPoint x: 273, endPoint y: 330, distance: 59.9
click at [273, 330] on div "Create Condition Adjustment Area Interior Overall ​ Feature Interior Door ​ Iss…" at bounding box center [426, 216] width 853 height 433
type input "250"
click at [319, 203] on button "button" at bounding box center [312, 193] width 28 height 46
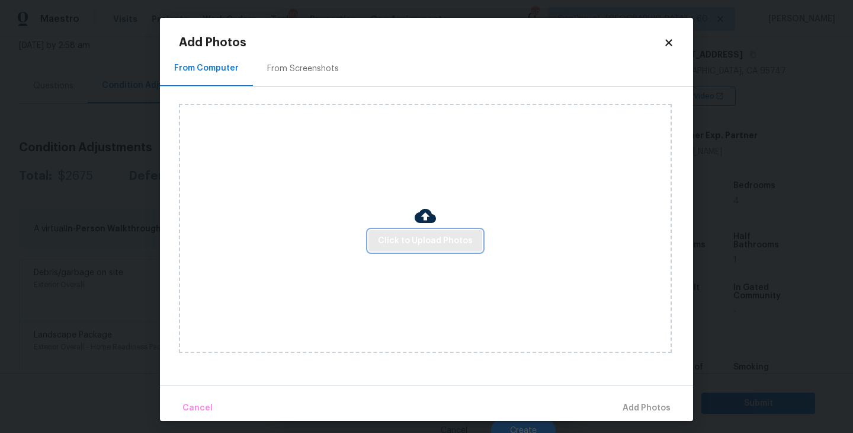
click at [405, 241] on span "Click to Upload Photos" at bounding box center [425, 240] width 95 height 15
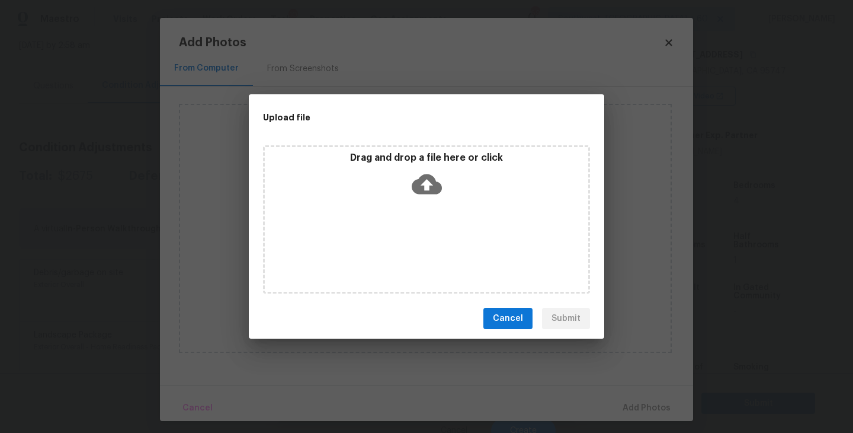
click at [418, 216] on div "Drag and drop a file here or click" at bounding box center [426, 219] width 327 height 148
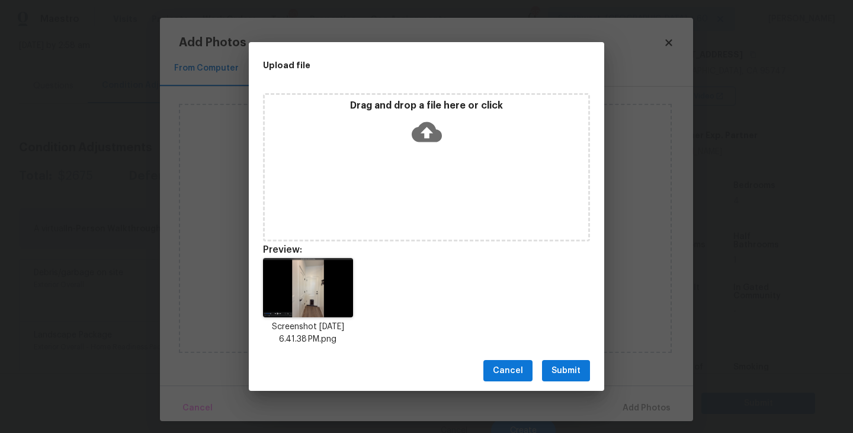
click at [568, 366] on span "Submit" at bounding box center [566, 370] width 29 height 15
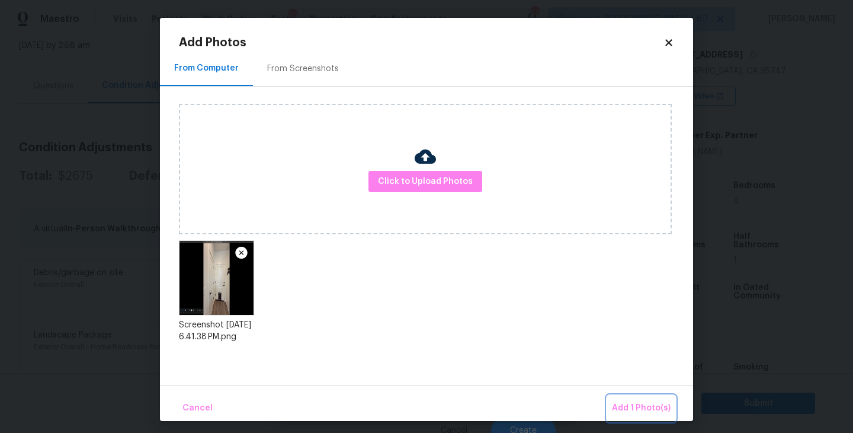
click at [618, 398] on button "Add 1 Photo(s)" at bounding box center [641, 407] width 68 height 25
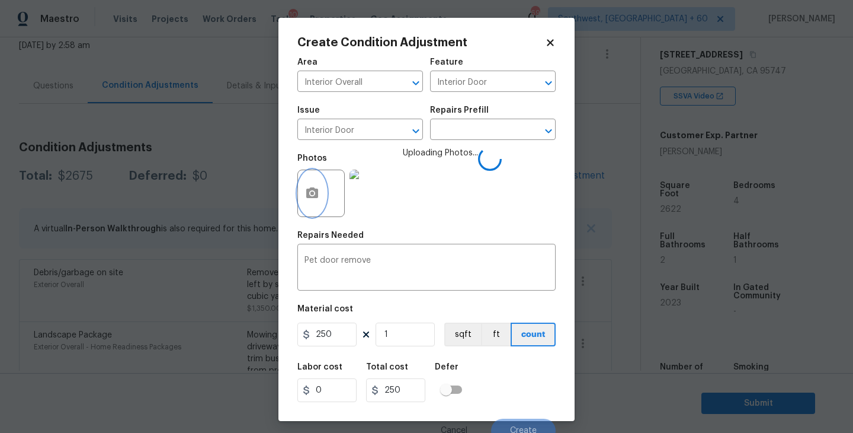
scroll to position [10, 0]
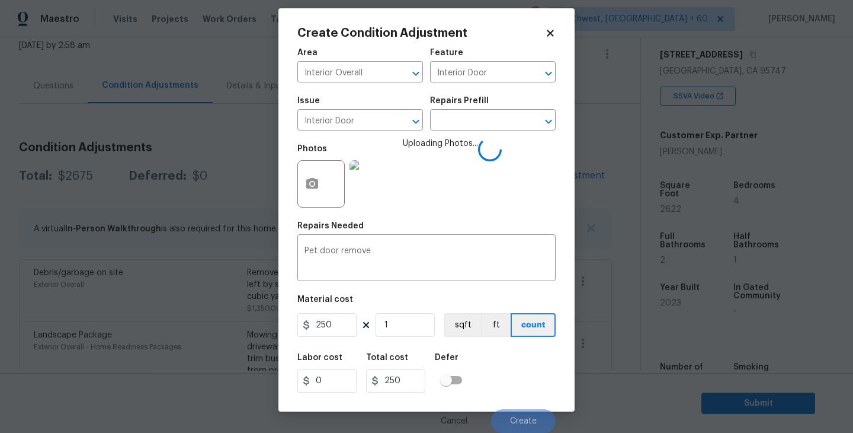
click at [517, 363] on div "Labor cost 0 Total cost 250 Defer" at bounding box center [426, 372] width 258 height 53
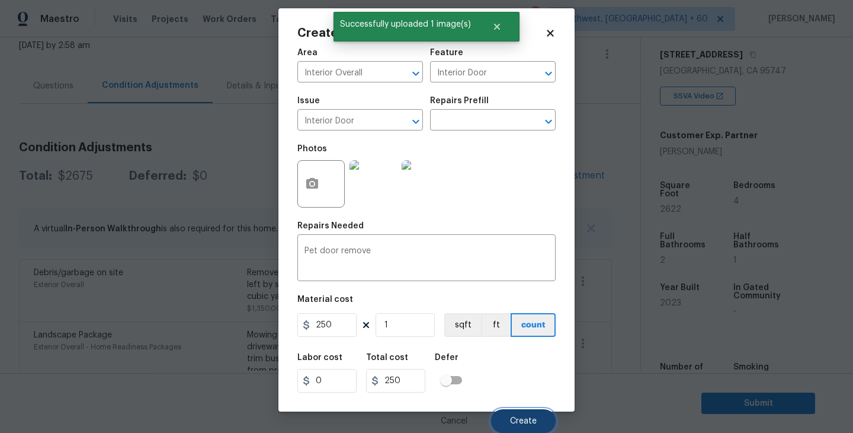
click at [539, 419] on button "Create" at bounding box center [523, 421] width 65 height 24
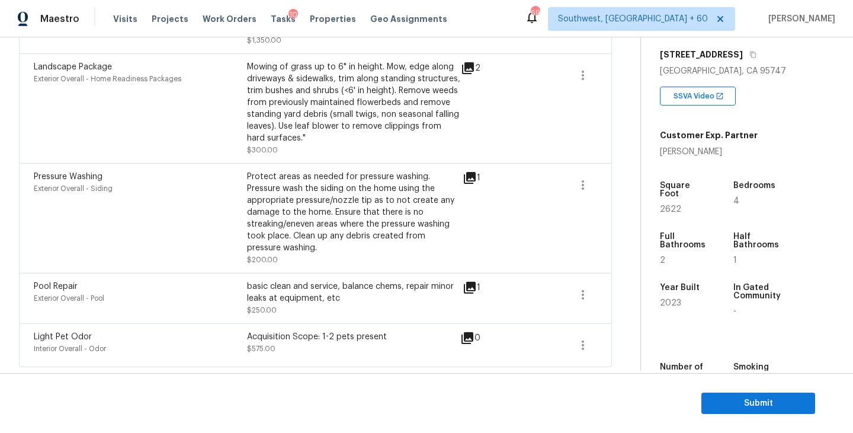
scroll to position [95, 0]
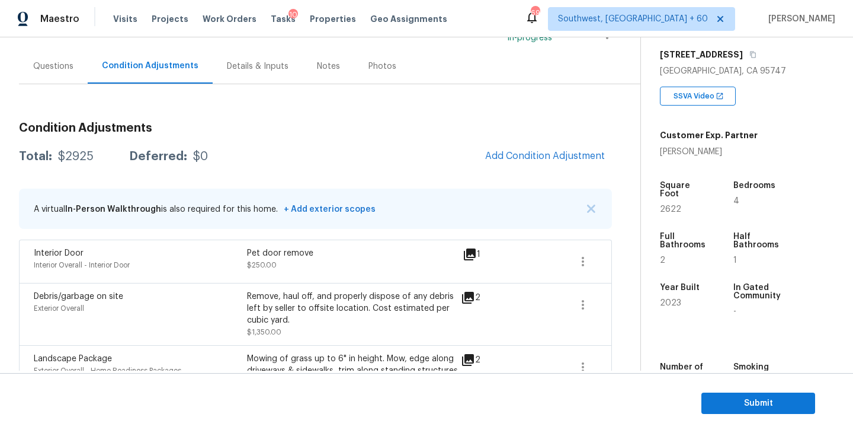
click at [57, 80] on div "Questions" at bounding box center [53, 66] width 69 height 35
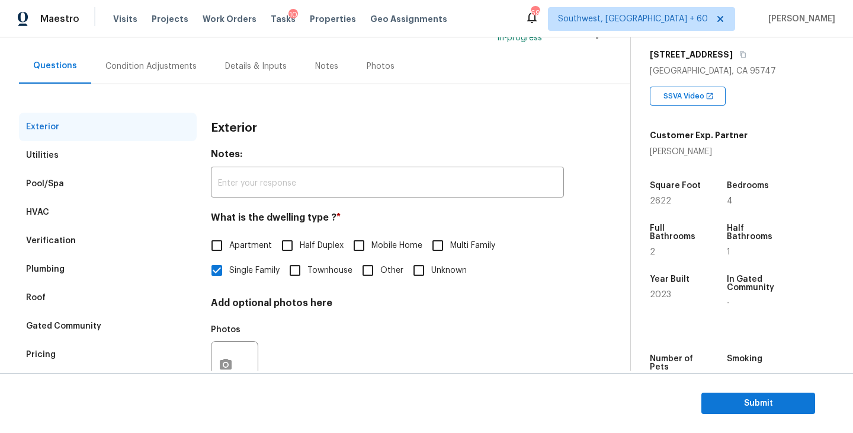
click at [68, 159] on div "Utilities" at bounding box center [108, 155] width 178 height 28
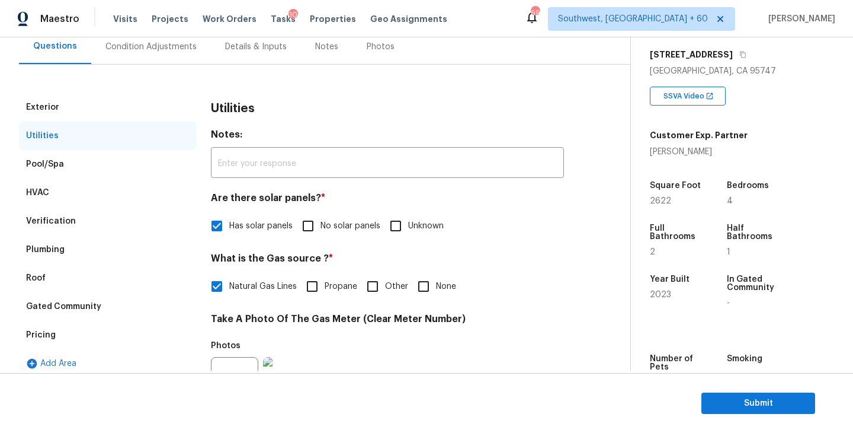
click at [139, 43] on div "Condition Adjustments" at bounding box center [150, 47] width 91 height 12
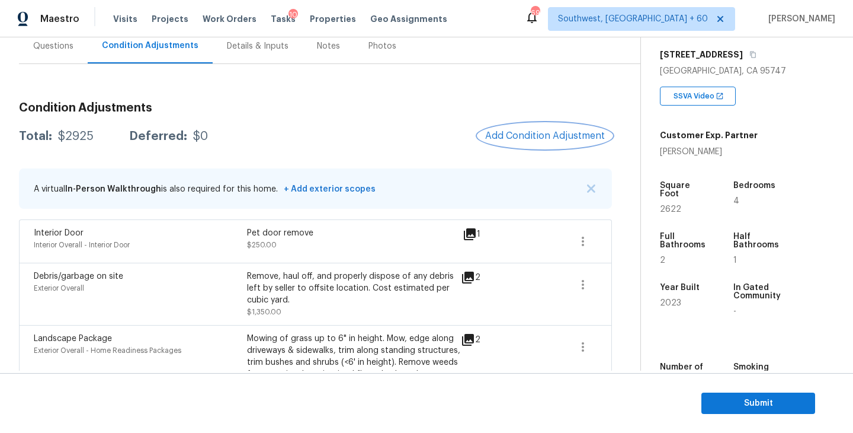
click at [540, 129] on button "Add Condition Adjustment" at bounding box center [545, 135] width 134 height 25
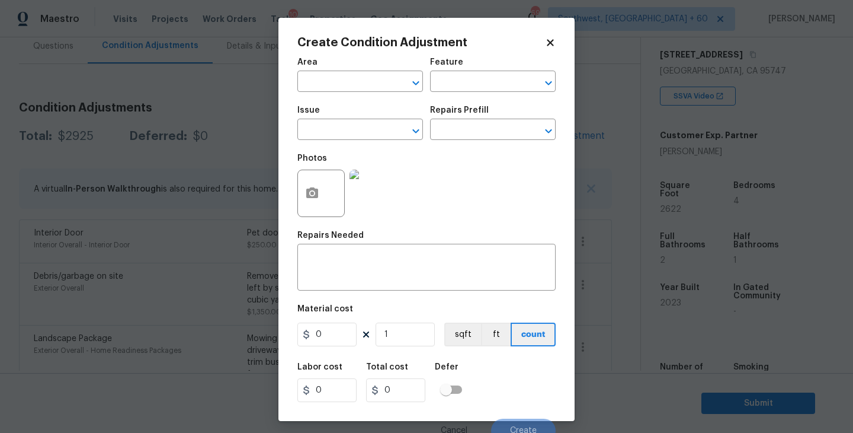
click at [360, 92] on span "Area ​" at bounding box center [360, 75] width 126 height 48
click at [342, 89] on input "text" at bounding box center [343, 82] width 92 height 18
click at [342, 90] on input "inter" at bounding box center [343, 82] width 92 height 18
click at [344, 130] on li "Interior Overall" at bounding box center [360, 129] width 126 height 20
type input "Interior Overall"
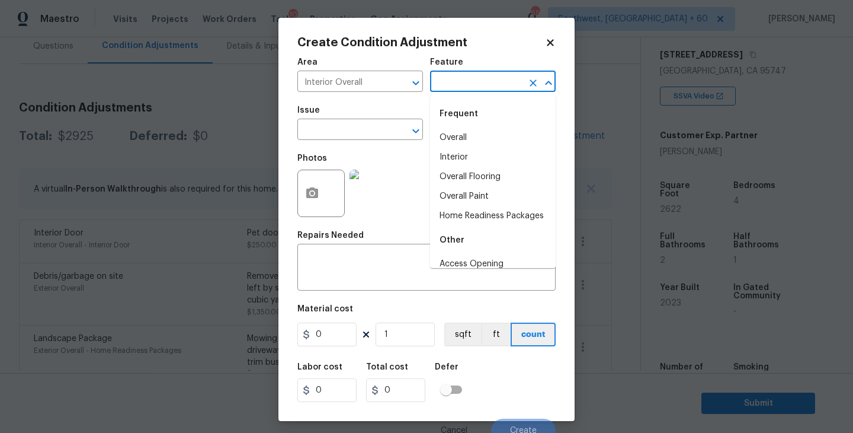
click at [465, 78] on input "text" at bounding box center [476, 82] width 92 height 18
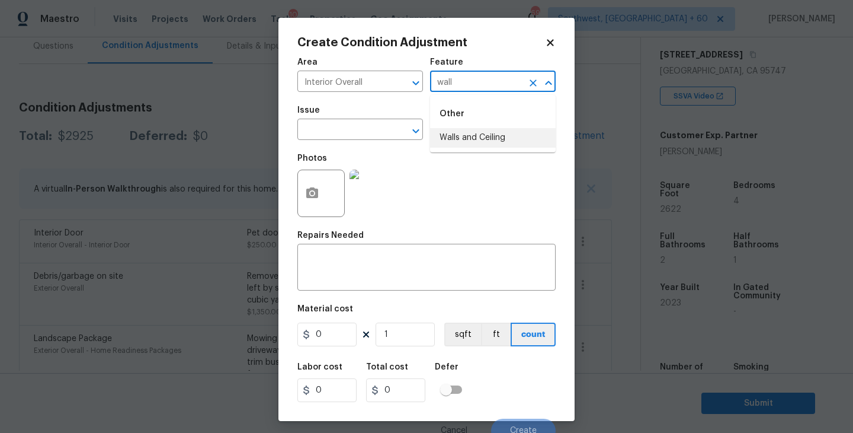
click at [476, 135] on li "Walls and Ceiling" at bounding box center [493, 138] width 126 height 20
type input "Walls and Ceiling"
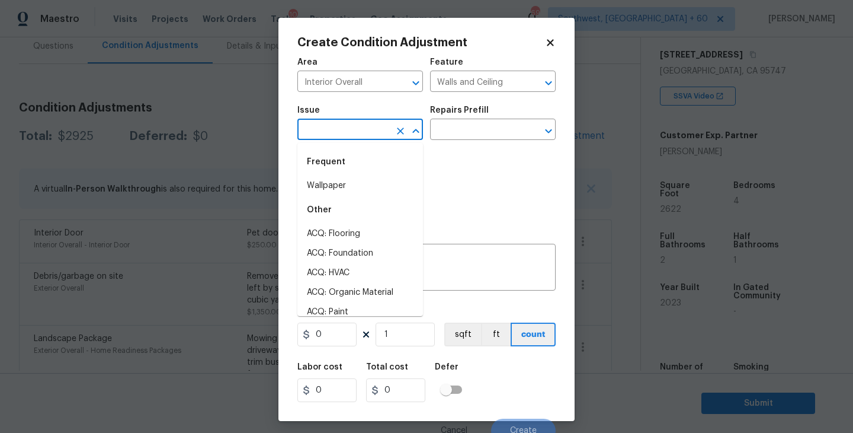
drag, startPoint x: 375, startPoint y: 133, endPoint x: 369, endPoint y: 133, distance: 6.5
click at [369, 133] on input "text" at bounding box center [343, 130] width 92 height 18
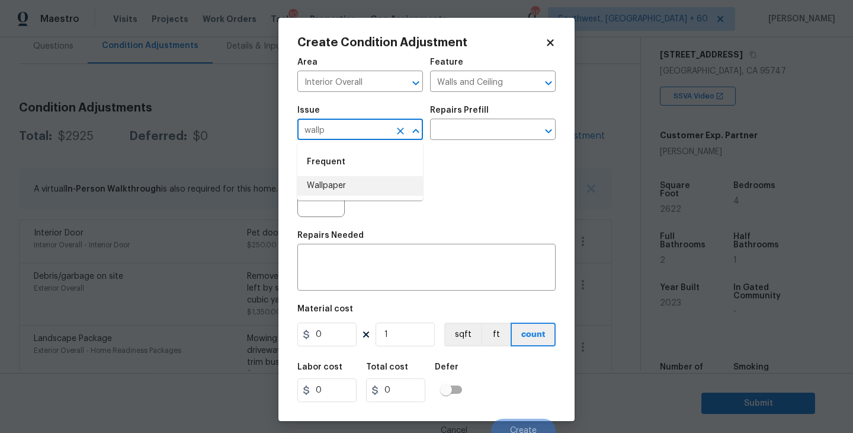
click at [370, 178] on li "Wallpaper" at bounding box center [360, 186] width 126 height 20
type input "Wallpaper"
click at [370, 178] on img at bounding box center [373, 192] width 47 height 47
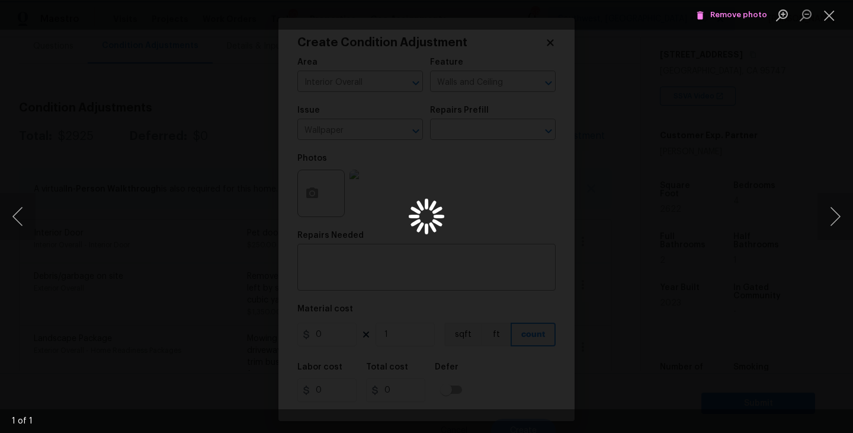
click at [481, 135] on div "Lightbox" at bounding box center [426, 216] width 853 height 433
click at [615, 141] on img "Lightbox" at bounding box center [426, 216] width 853 height 433
click at [599, 179] on img "Lightbox" at bounding box center [426, 216] width 853 height 433
click at [827, 18] on button "Close lightbox" at bounding box center [830, 15] width 24 height 21
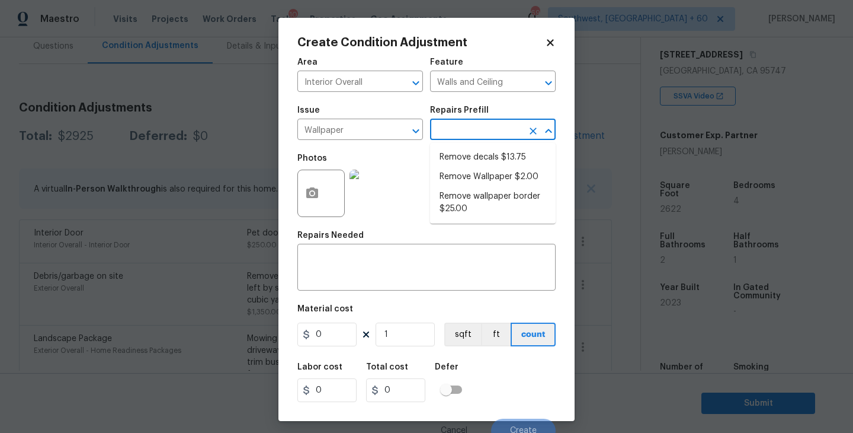
click at [503, 137] on input "text" at bounding box center [476, 130] width 92 height 18
click at [485, 178] on li "Remove Wallpaper $2.00" at bounding box center [493, 177] width 126 height 20
type textarea "Remove wallpaper and texture walls to best match existing conditions"
type input "2"
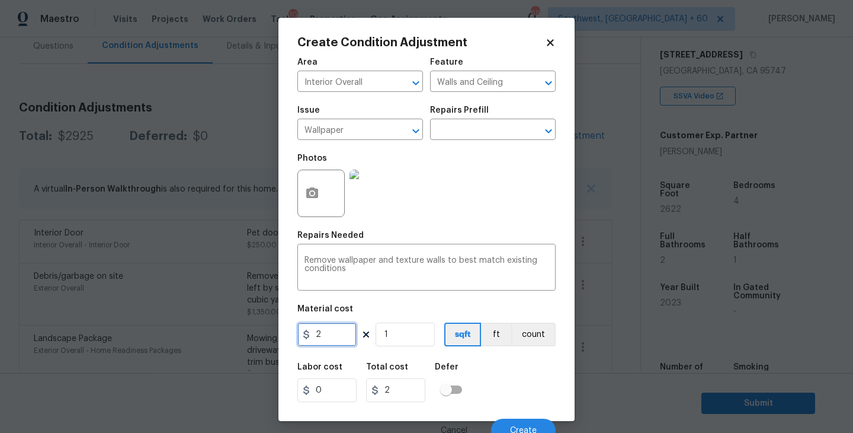
click at [337, 335] on input "2" at bounding box center [326, 334] width 59 height 24
type input "200"
click at [327, 204] on div at bounding box center [320, 192] width 47 height 47
click at [301, 197] on button "button" at bounding box center [312, 193] width 28 height 46
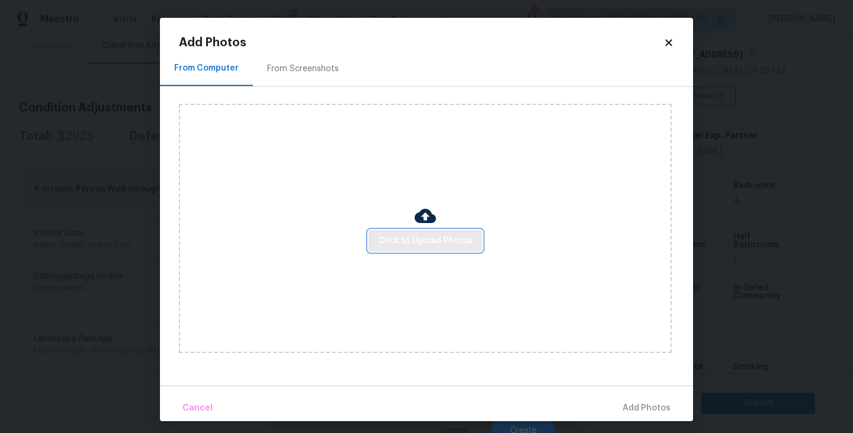
drag, startPoint x: 301, startPoint y: 197, endPoint x: 400, endPoint y: 232, distance: 105.0
click at [400, 232] on button "Click to Upload Photos" at bounding box center [426, 241] width 114 height 22
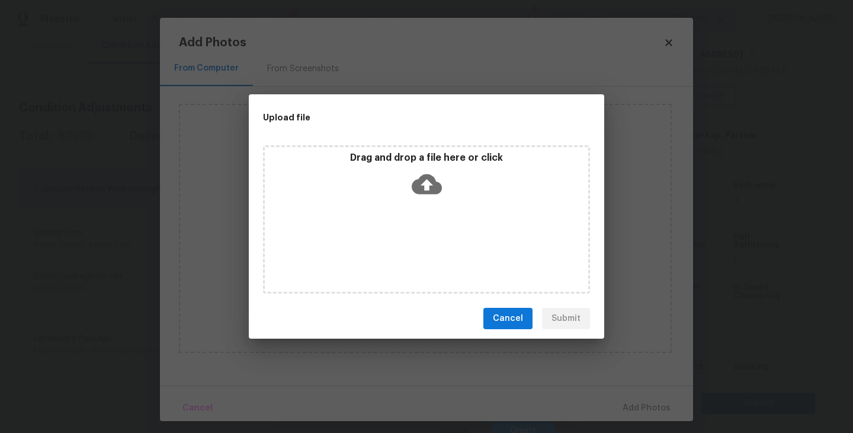
click at [427, 211] on div "Drag and drop a file here or click" at bounding box center [426, 219] width 327 height 148
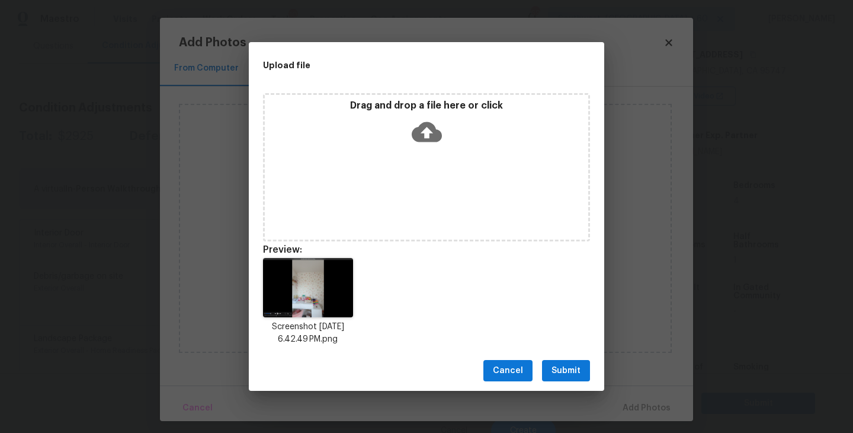
click at [568, 362] on button "Submit" at bounding box center [566, 371] width 48 height 22
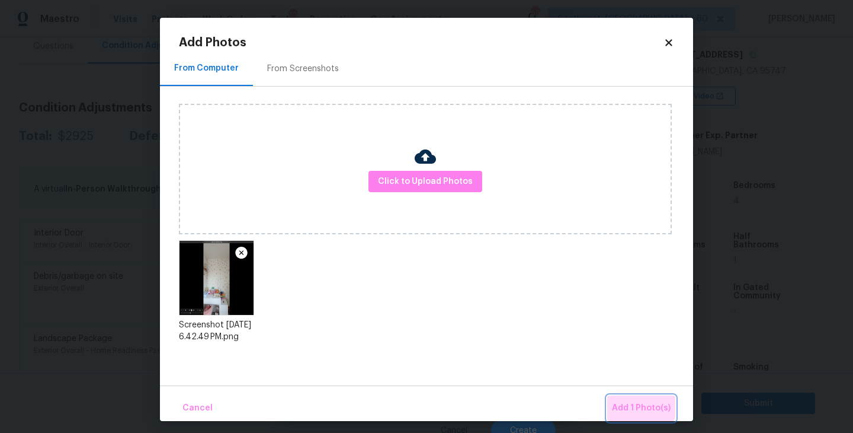
click at [616, 397] on button "Add 1 Photo(s)" at bounding box center [641, 407] width 68 height 25
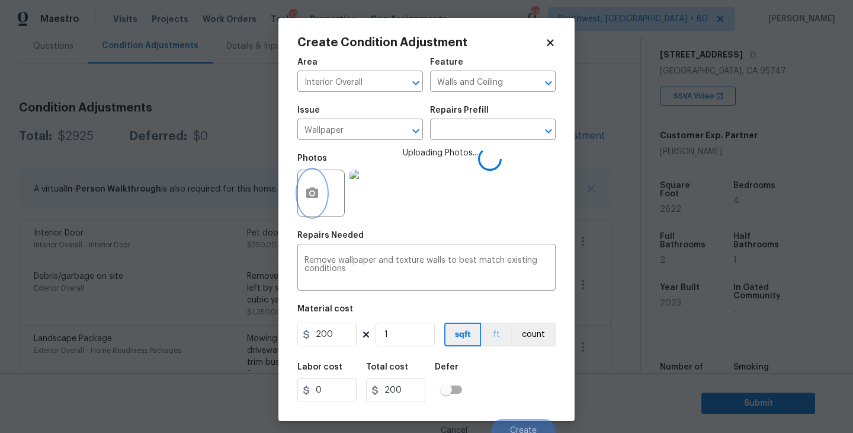
scroll to position [10, 0]
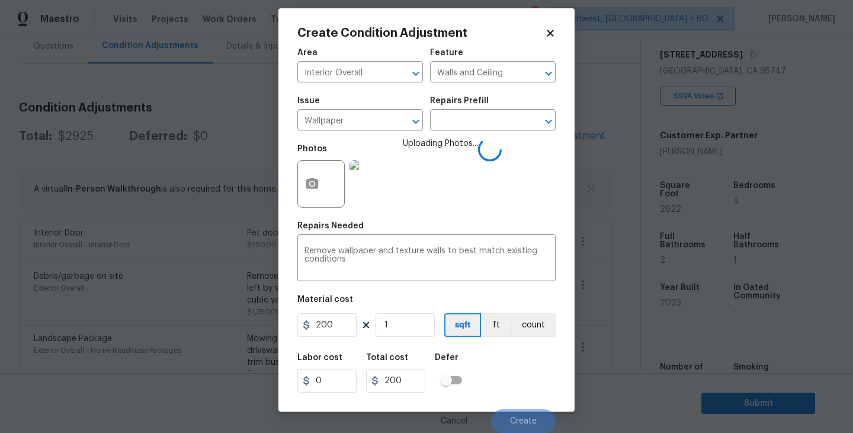
click at [507, 363] on div "Labor cost 0 Total cost 200 Defer" at bounding box center [426, 372] width 258 height 53
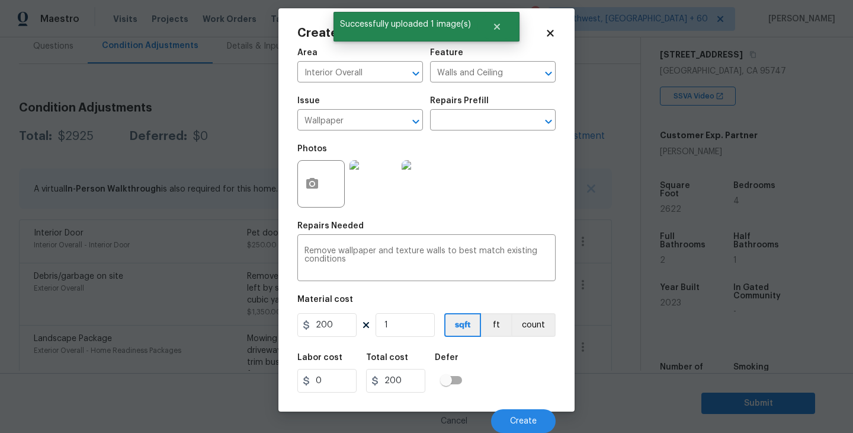
click at [507, 363] on div "Labor cost 0 Total cost 200 Defer" at bounding box center [426, 372] width 258 height 53
click at [535, 334] on button "count" at bounding box center [533, 325] width 44 height 24
click at [525, 351] on div "Labor cost 0 Total cost 200 Defer" at bounding box center [426, 372] width 258 height 53
click at [516, 415] on button "Create" at bounding box center [523, 421] width 65 height 24
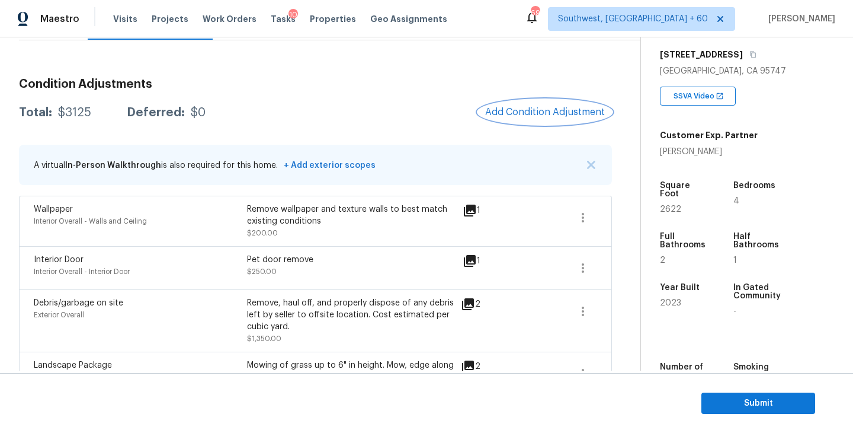
scroll to position [161, 0]
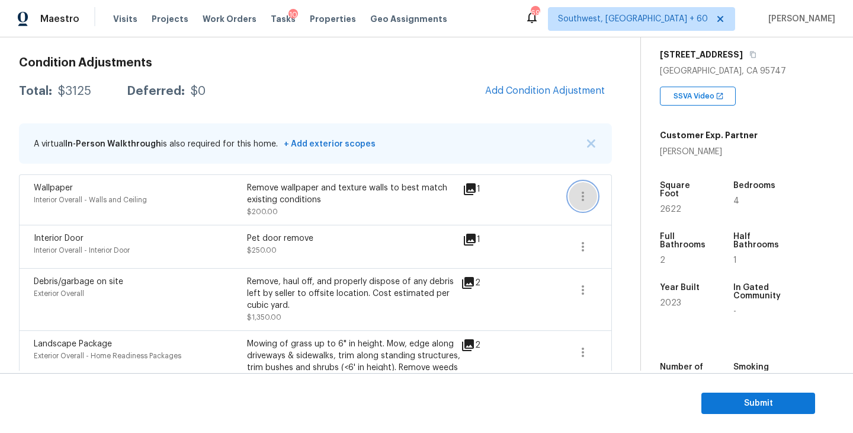
click at [584, 191] on icon "button" at bounding box center [583, 196] width 14 height 14
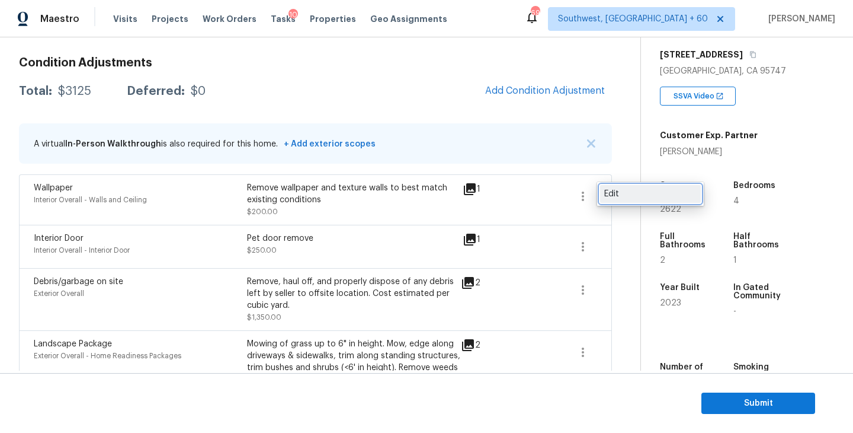
drag, startPoint x: 589, startPoint y: 191, endPoint x: 623, endPoint y: 198, distance: 35.1
click at [623, 198] on div "Edit" at bounding box center [650, 194] width 92 height 12
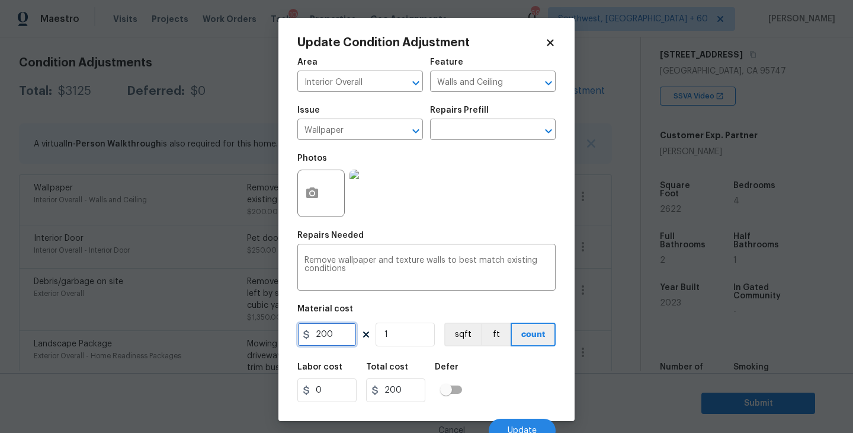
drag, startPoint x: 316, startPoint y: 328, endPoint x: 252, endPoint y: 332, distance: 64.7
click at [252, 332] on div "Update Condition Adjustment Area Interior Overall ​ Feature Walls and Ceiling ​…" at bounding box center [426, 216] width 853 height 433
type input "350"
click at [315, 195] on icon "button" at bounding box center [312, 192] width 12 height 11
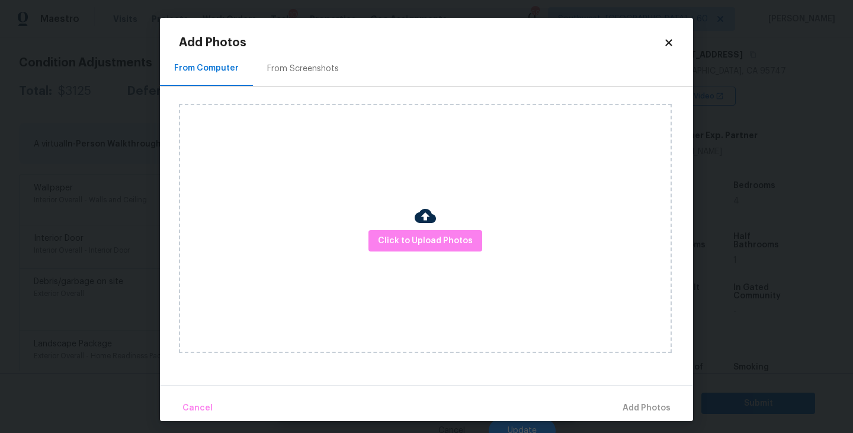
click at [385, 229] on div "Click to Upload Photos" at bounding box center [425, 228] width 493 height 249
click at [412, 231] on button "Click to Upload Photos" at bounding box center [426, 241] width 114 height 22
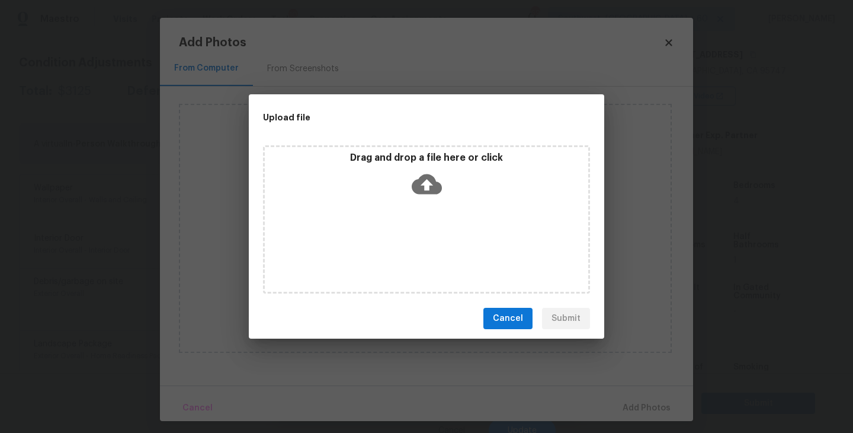
drag, startPoint x: 412, startPoint y: 231, endPoint x: 431, endPoint y: 181, distance: 53.5
click at [431, 181] on icon at bounding box center [427, 184] width 30 height 20
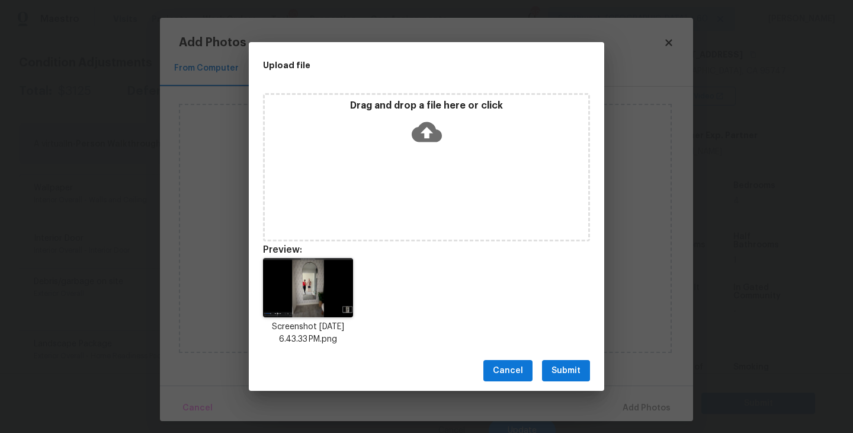
click at [568, 375] on span "Submit" at bounding box center [566, 370] width 29 height 15
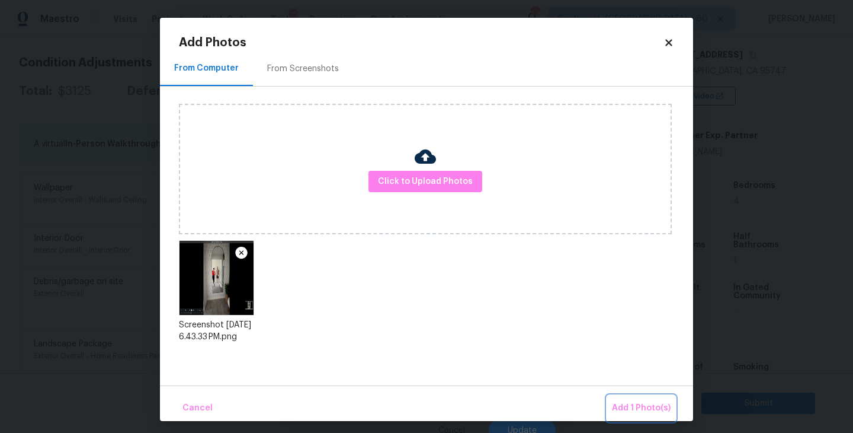
click at [633, 403] on span "Add 1 Photo(s)" at bounding box center [641, 408] width 59 height 15
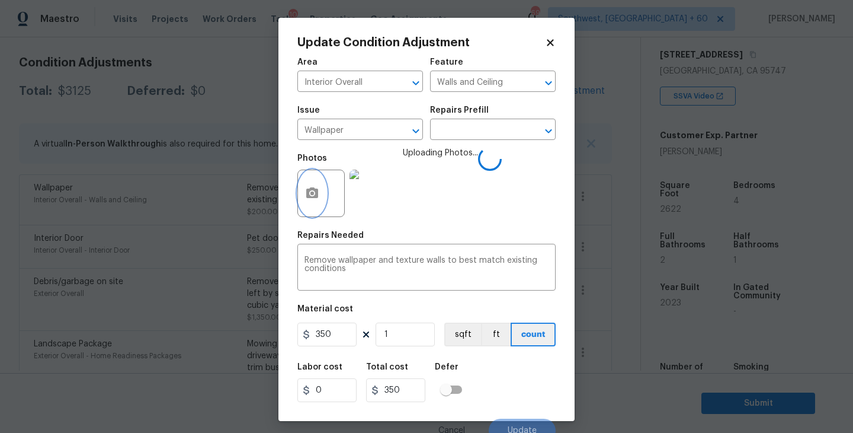
scroll to position [10, 0]
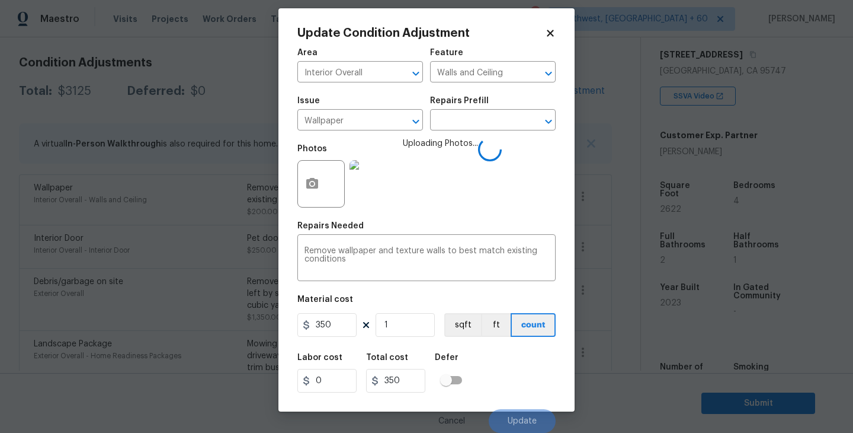
click at [513, 364] on div "Labor cost 0 Total cost 350 Defer" at bounding box center [426, 372] width 258 height 53
click at [520, 423] on span "Update" at bounding box center [522, 421] width 29 height 9
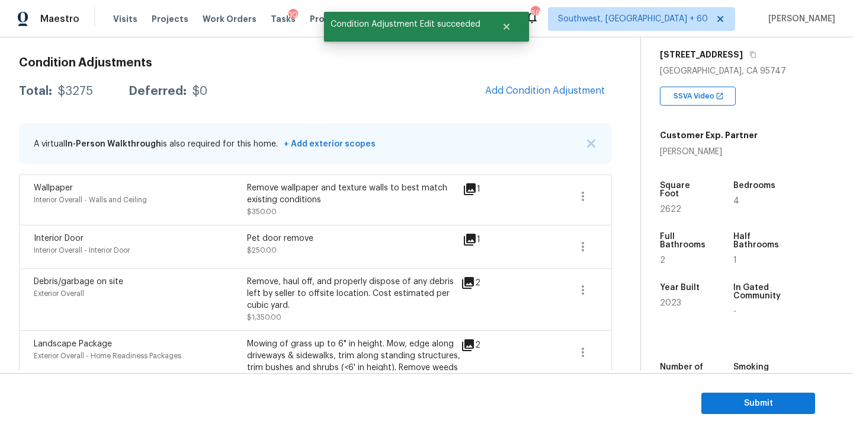
scroll to position [0, 0]
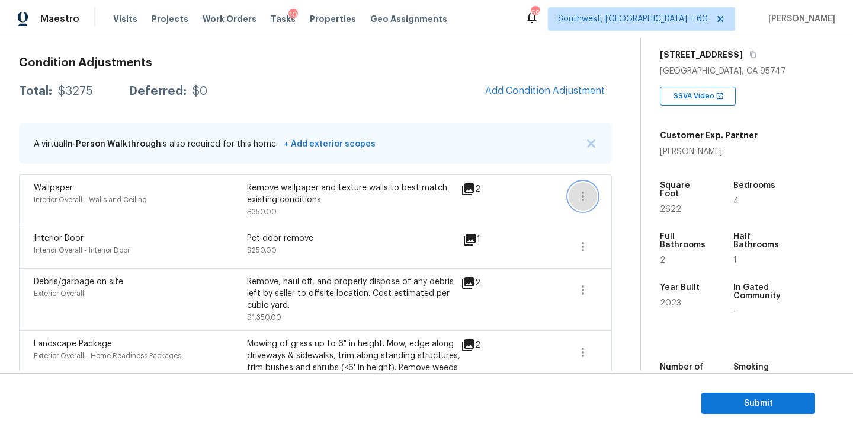
click at [584, 206] on button "button" at bounding box center [583, 196] width 28 height 28
click at [635, 204] on ul "Edit" at bounding box center [650, 194] width 107 height 24
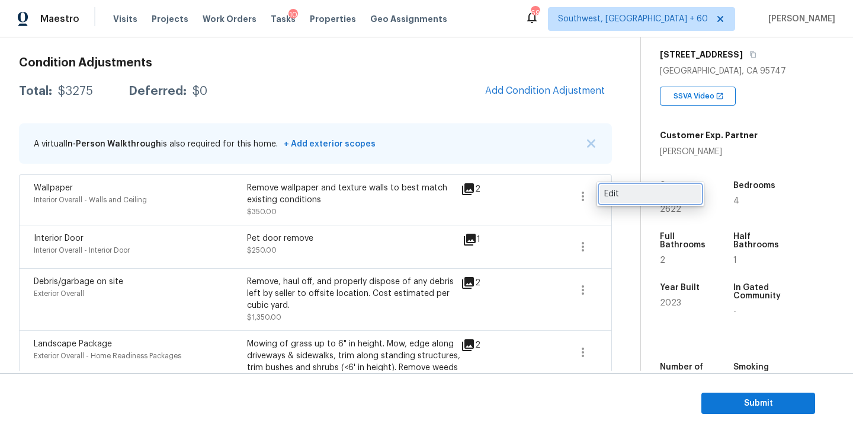
click at [644, 197] on div "Edit" at bounding box center [650, 194] width 92 height 12
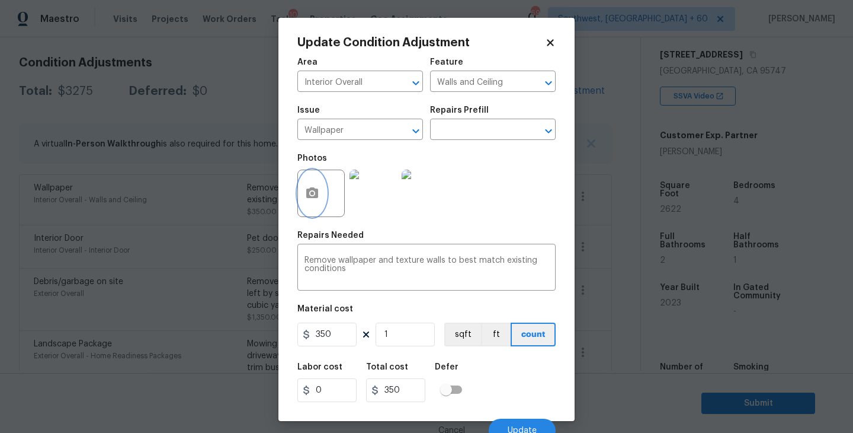
click at [322, 190] on button "button" at bounding box center [312, 193] width 28 height 46
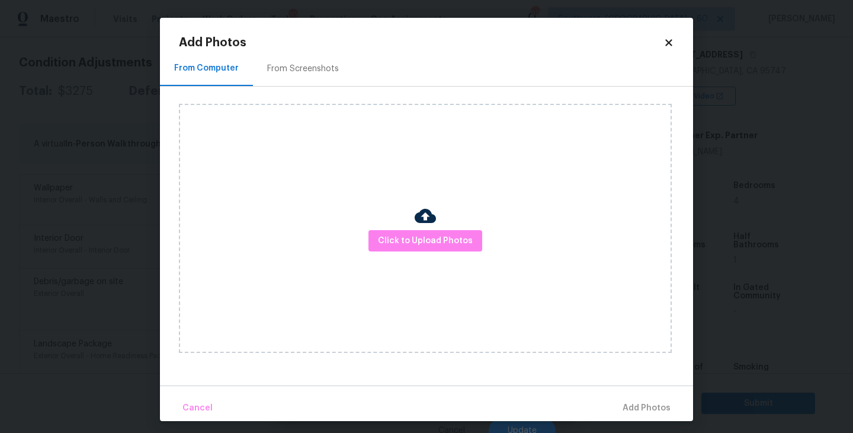
click at [428, 227] on div at bounding box center [425, 217] width 21 height 25
click at [430, 236] on span "Click to Upload Photos" at bounding box center [425, 240] width 95 height 15
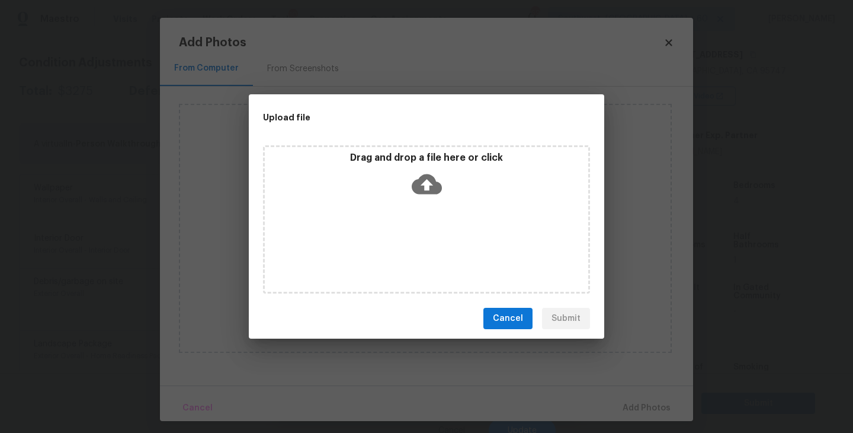
click at [430, 207] on div "Drag and drop a file here or click" at bounding box center [426, 219] width 327 height 148
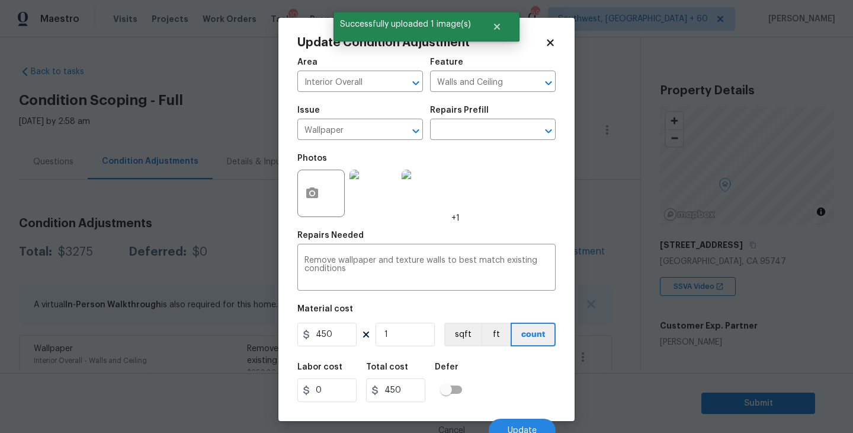
scroll to position [10, 0]
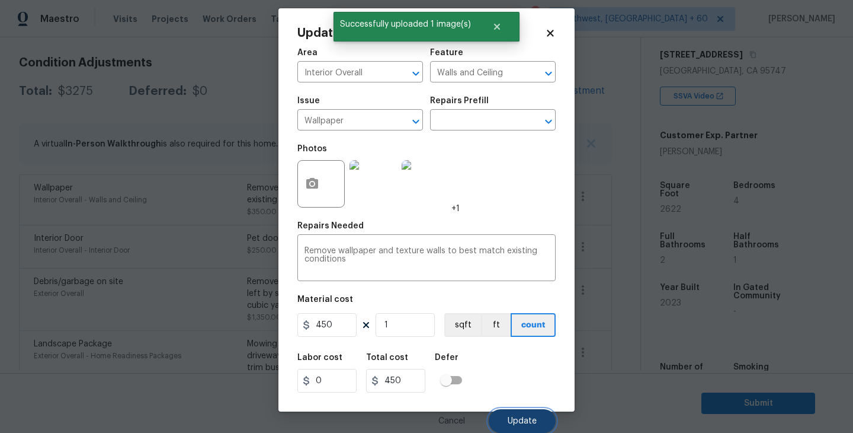
click at [528, 417] on span "Update" at bounding box center [522, 421] width 29 height 9
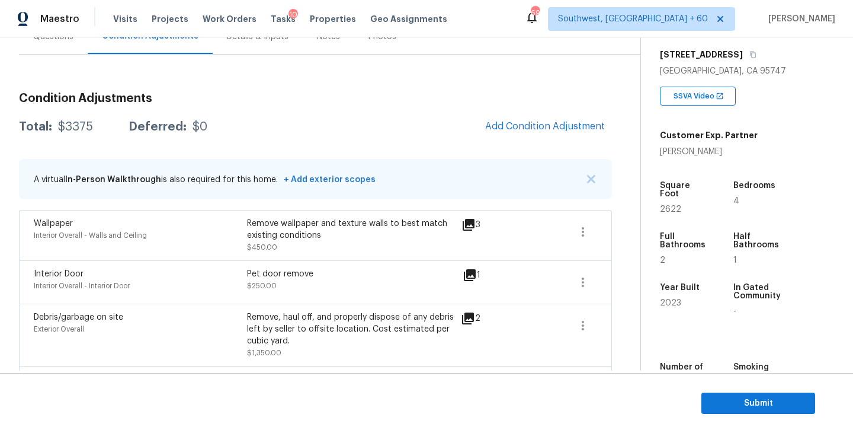
scroll to position [111, 0]
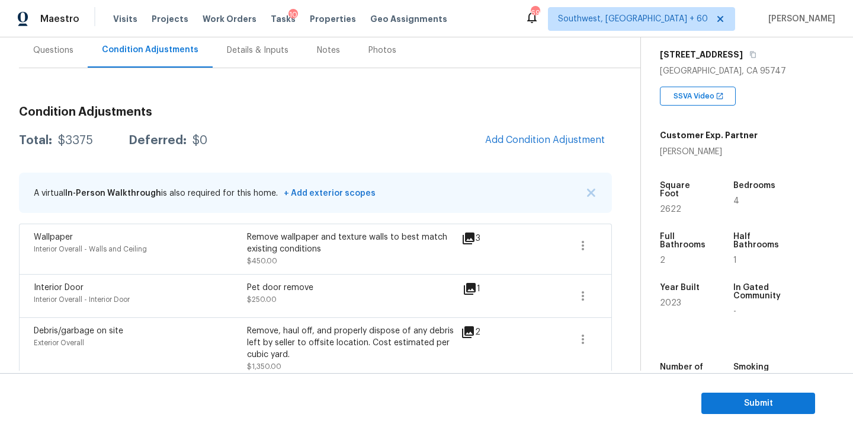
click at [516, 125] on div "Condition Adjustments Total: $3375 Deferred: $0 Add Condition Adjustment A virt…" at bounding box center [315, 395] width 593 height 596
click at [513, 139] on span "Add Condition Adjustment" at bounding box center [545, 140] width 120 height 11
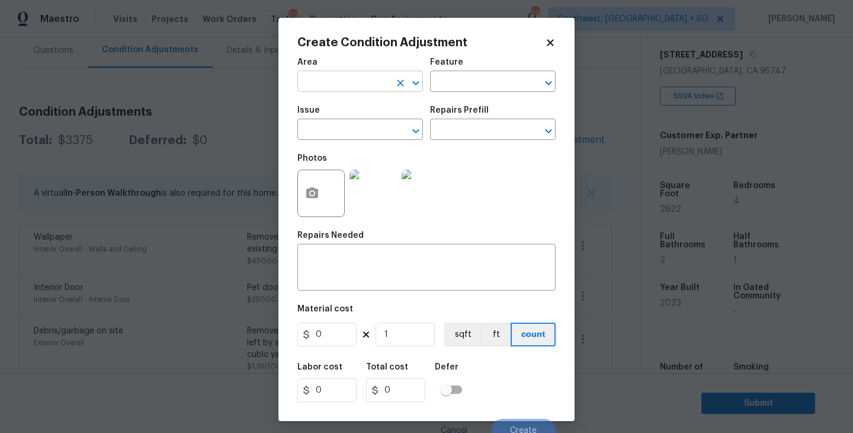
click at [341, 86] on input "text" at bounding box center [343, 82] width 92 height 18
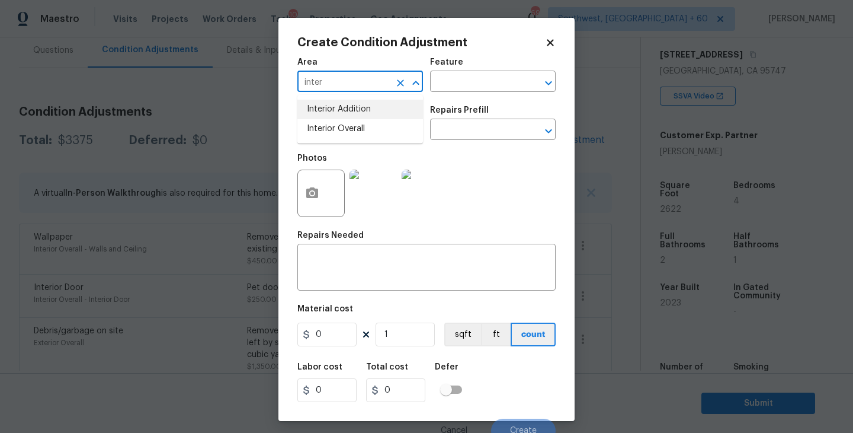
click at [355, 131] on li "Interior Overall" at bounding box center [360, 129] width 126 height 20
type input "Interior Overall"
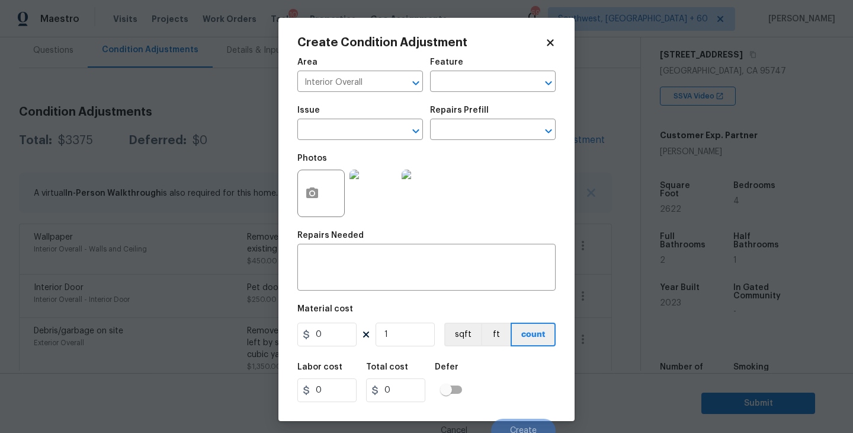
click at [504, 58] on div "Feature" at bounding box center [493, 65] width 126 height 15
click at [494, 72] on div "Feature" at bounding box center [493, 65] width 126 height 15
click at [493, 88] on input "text" at bounding box center [476, 82] width 92 height 18
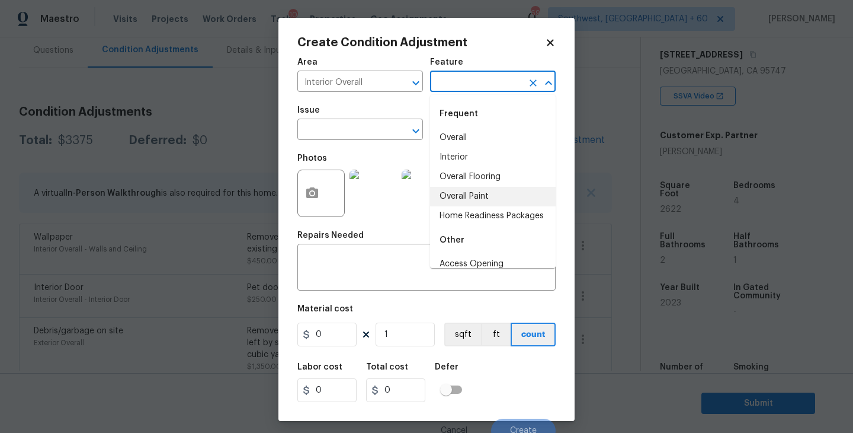
click at [486, 197] on li "Overall Paint" at bounding box center [493, 197] width 126 height 20
type input "Overall Paint"
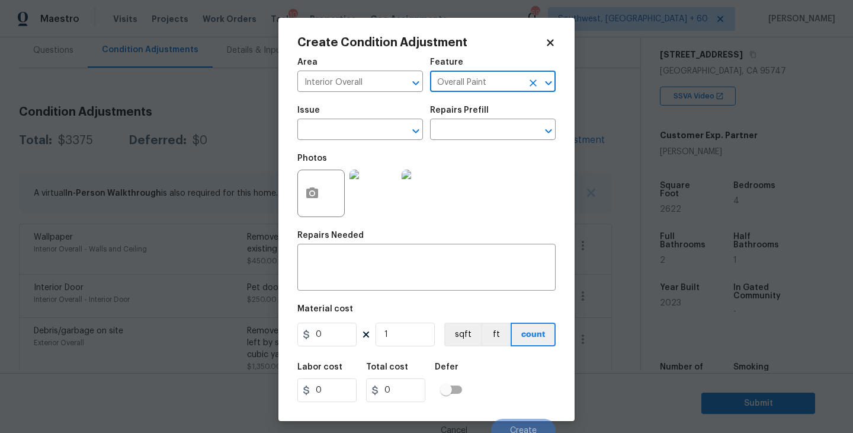
click at [383, 145] on span "Issue ​" at bounding box center [360, 123] width 126 height 48
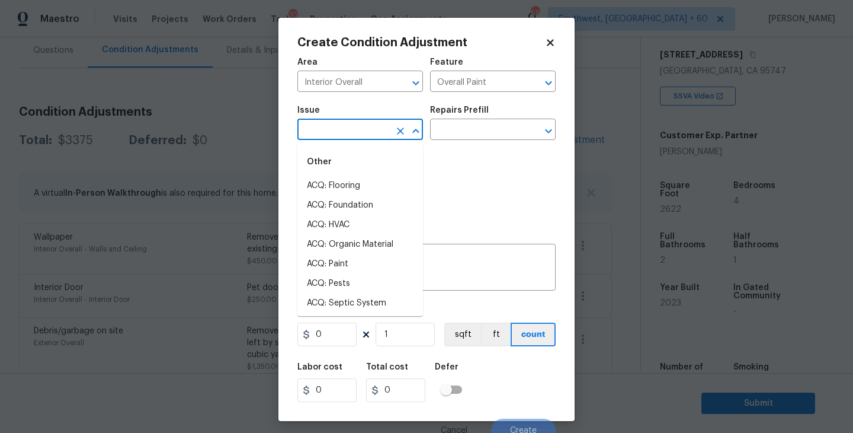
click at [369, 137] on input "text" at bounding box center [343, 130] width 92 height 18
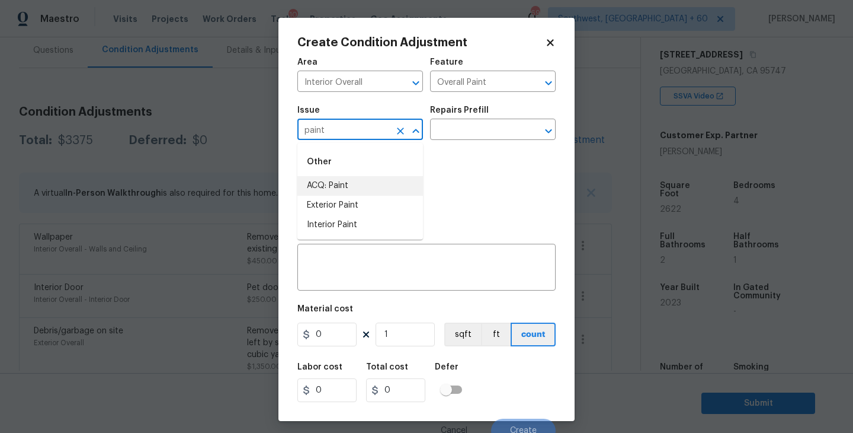
click at [361, 190] on li "ACQ: Paint" at bounding box center [360, 186] width 126 height 20
type input "ACQ: Paint"
click at [462, 159] on div "Photos" at bounding box center [426, 185] width 258 height 77
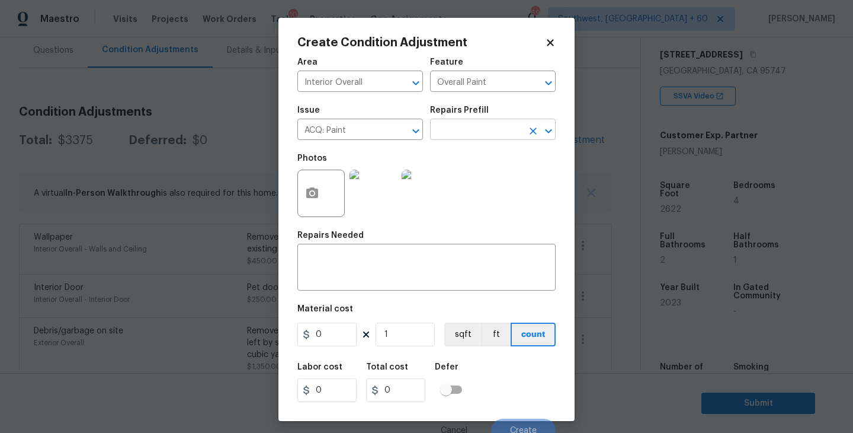
click at [496, 135] on input "text" at bounding box center [476, 130] width 92 height 18
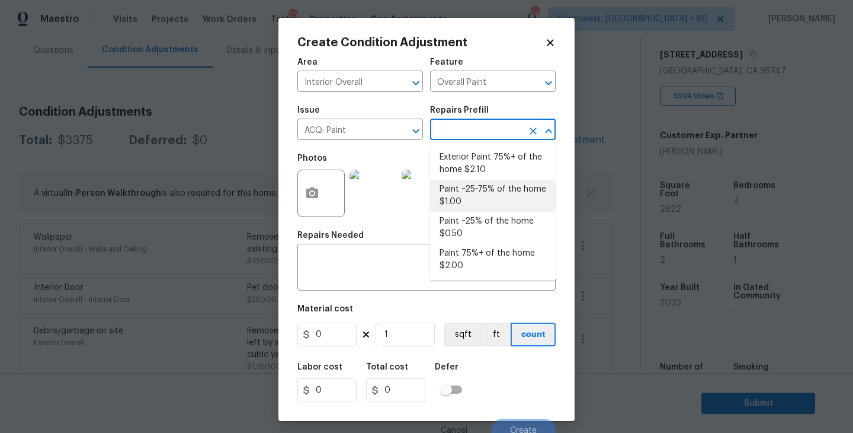
click at [487, 184] on li "Paint ~25-75% of the home $1.00" at bounding box center [493, 196] width 126 height 32
type input "Acquisition"
type textarea "Acquisition Scope: ~25 - 75% of the home needs interior paint"
type input "1"
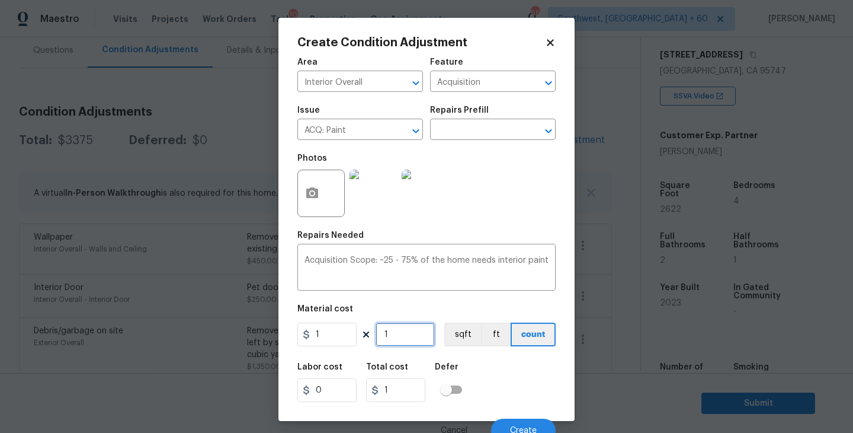
click at [392, 324] on input "1" at bounding box center [405, 334] width 59 height 24
type input "0"
type input "2"
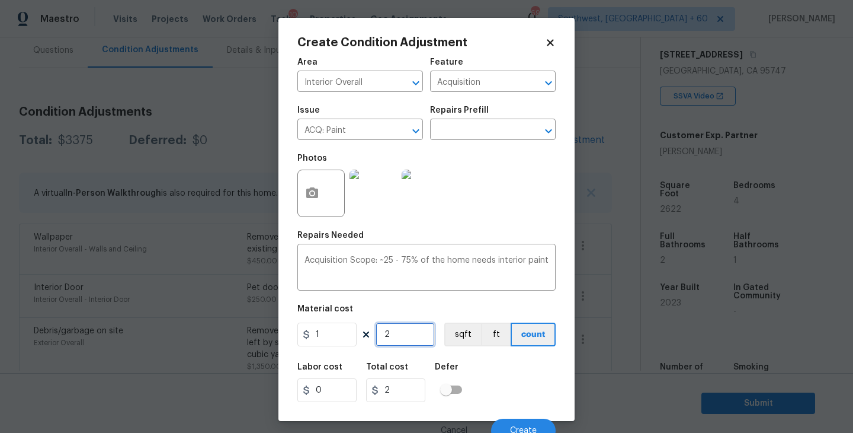
type input "26"
type input "262"
type input "2622"
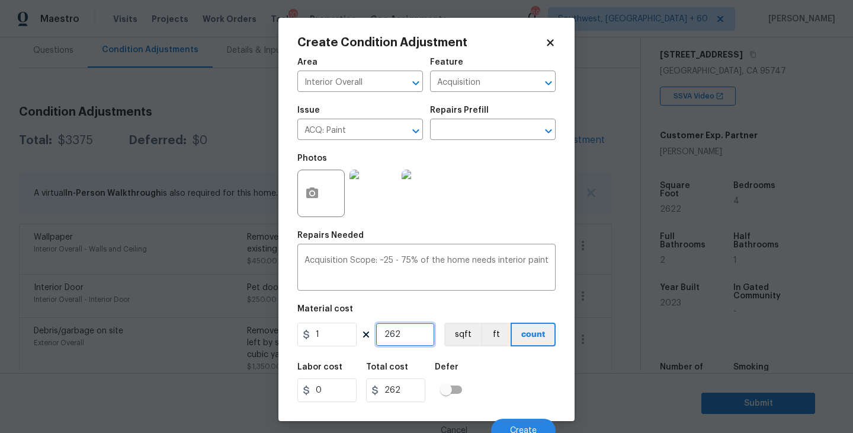
type input "2622"
click at [313, 194] on circle "button" at bounding box center [313, 193] width 4 height 4
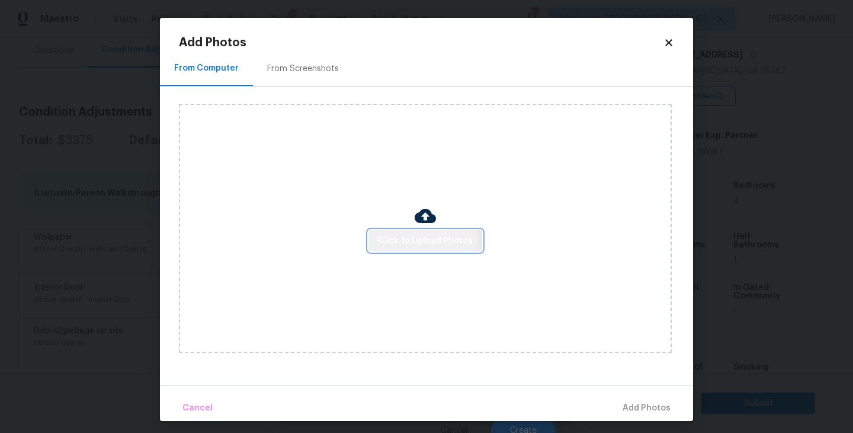
click at [414, 242] on span "Click to Upload Photos" at bounding box center [425, 240] width 95 height 15
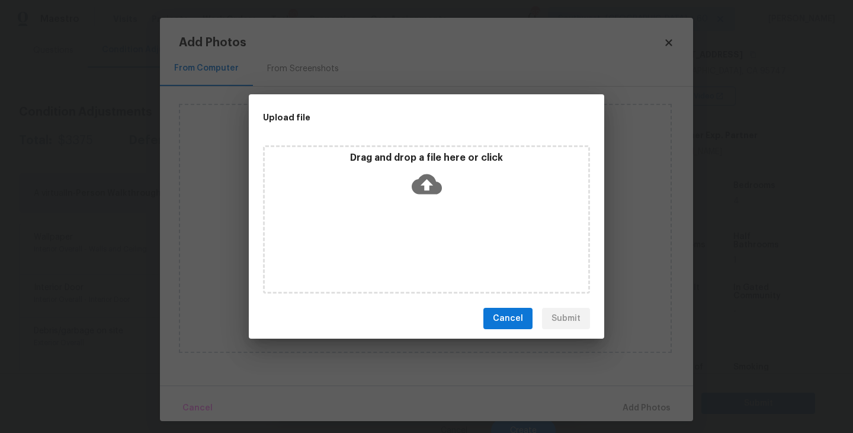
click at [433, 220] on div "Drag and drop a file here or click" at bounding box center [426, 219] width 327 height 148
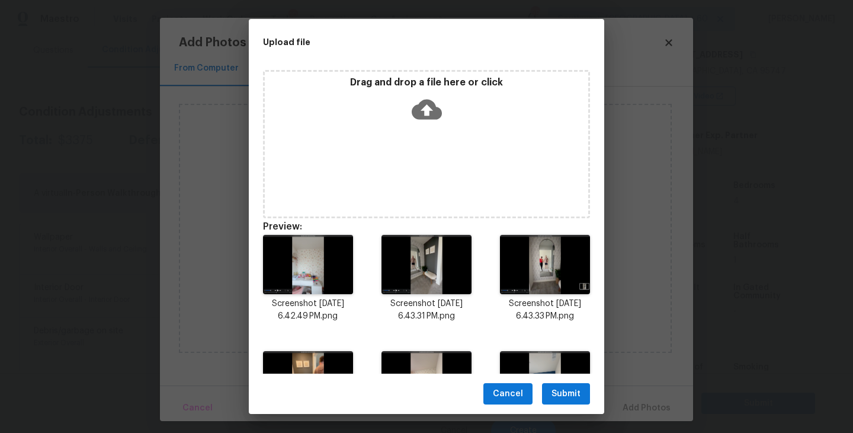
click at [563, 387] on span "Submit" at bounding box center [566, 393] width 29 height 15
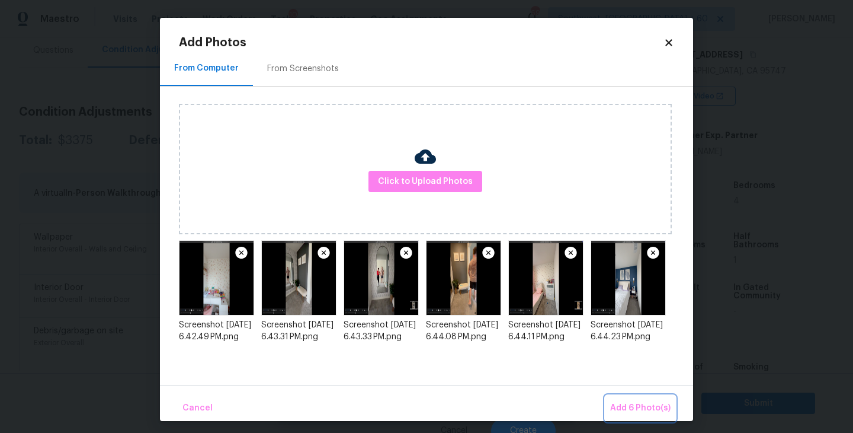
click at [639, 407] on span "Add 6 Photo(s)" at bounding box center [640, 408] width 60 height 15
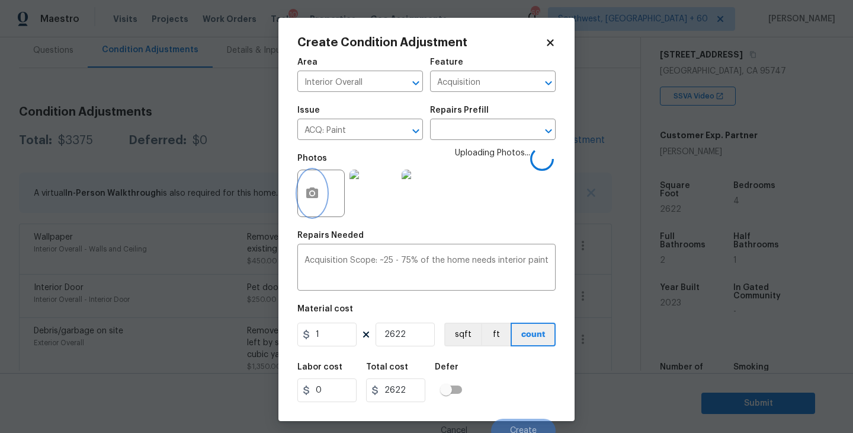
scroll to position [10, 0]
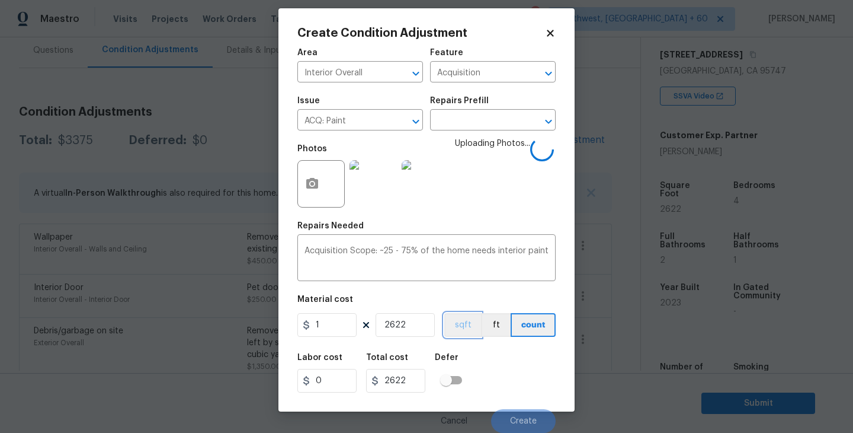
click at [462, 321] on button "sqft" at bounding box center [462, 325] width 37 height 24
click at [487, 350] on div "Labor cost 0 Total cost 2622 Defer" at bounding box center [426, 372] width 258 height 53
click at [501, 357] on div "Labor cost 0 Total cost 2622 Defer" at bounding box center [426, 372] width 258 height 53
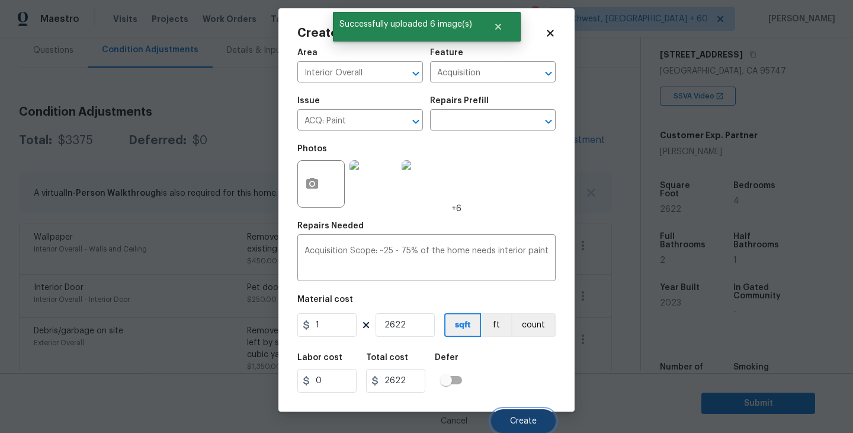
click at [523, 413] on button "Create" at bounding box center [523, 421] width 65 height 24
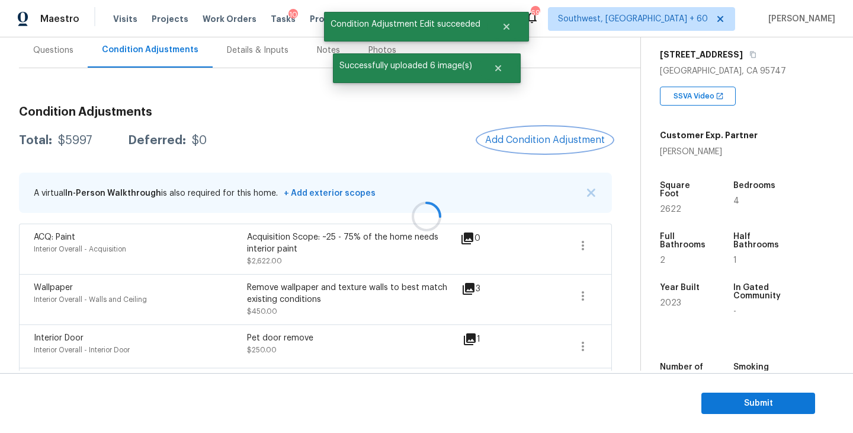
scroll to position [0, 0]
click at [542, 148] on button "Add Condition Adjustment" at bounding box center [545, 139] width 134 height 25
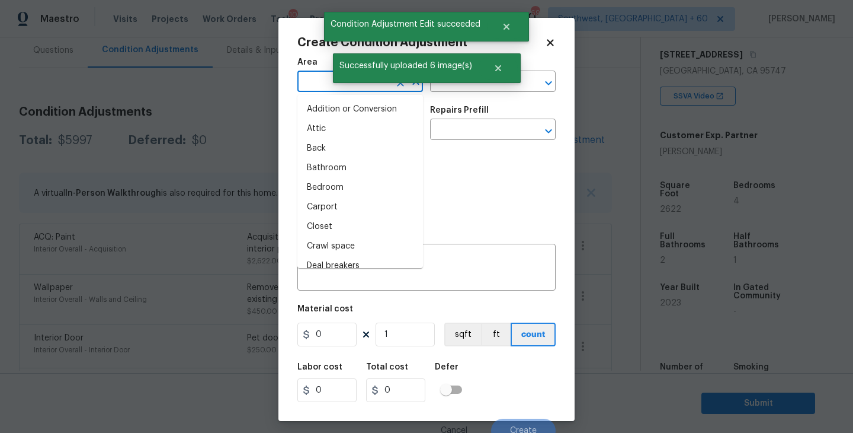
click at [314, 84] on input "text" at bounding box center [343, 82] width 92 height 18
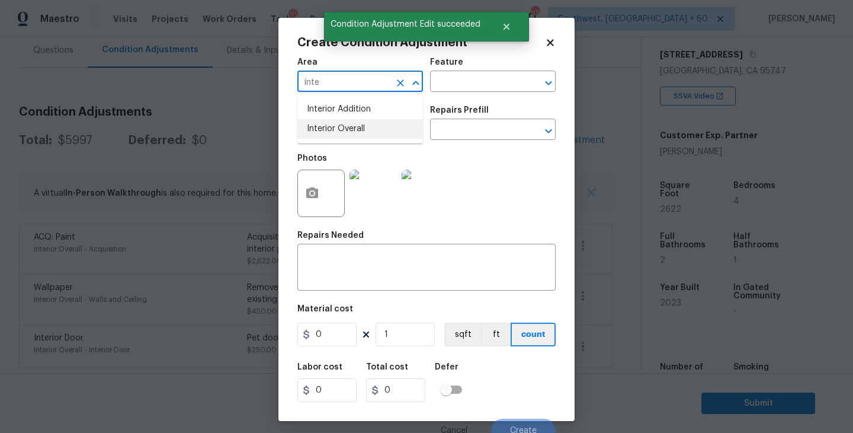
click at [351, 127] on li "Interior Overall" at bounding box center [360, 129] width 126 height 20
type input "Interior Overall"
click at [501, 71] on div "Feature" at bounding box center [493, 65] width 126 height 15
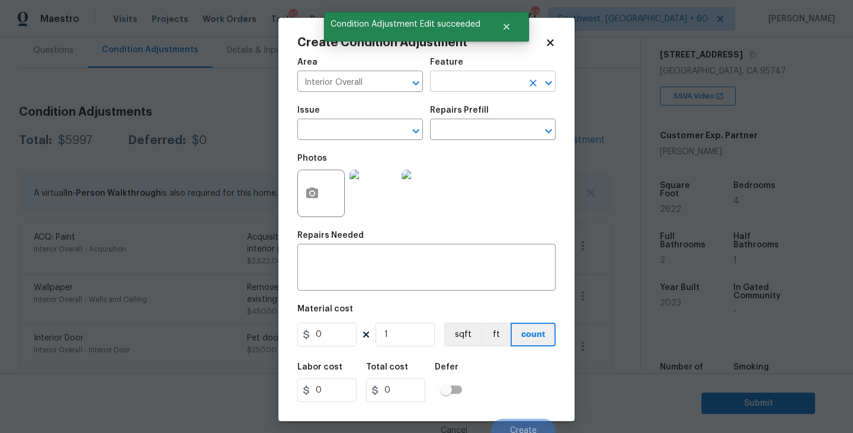
click at [491, 80] on input "text" at bounding box center [476, 82] width 92 height 18
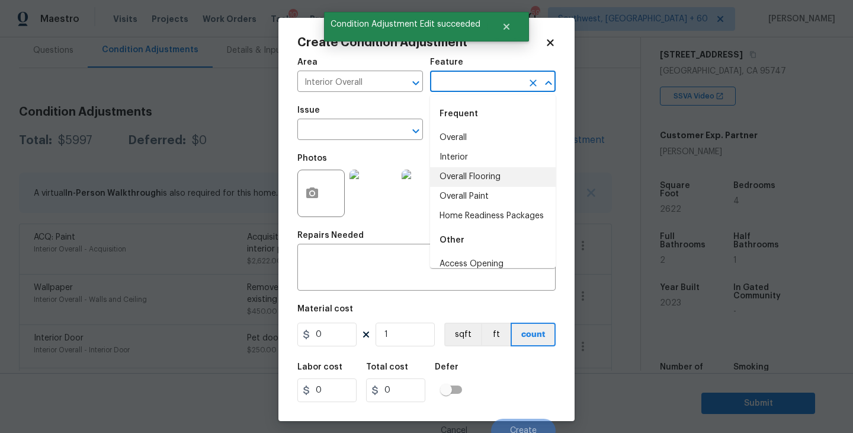
click at [476, 175] on li "Overall Flooring" at bounding box center [493, 177] width 126 height 20
type input "Overall Flooring"
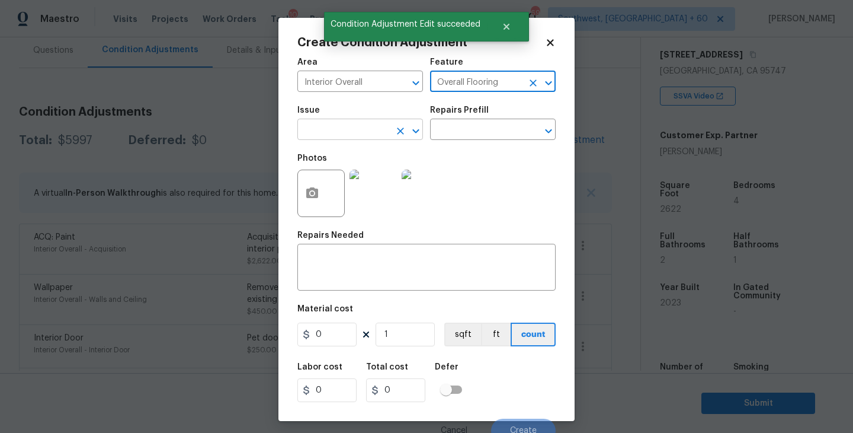
click at [378, 138] on input "text" at bounding box center [343, 130] width 92 height 18
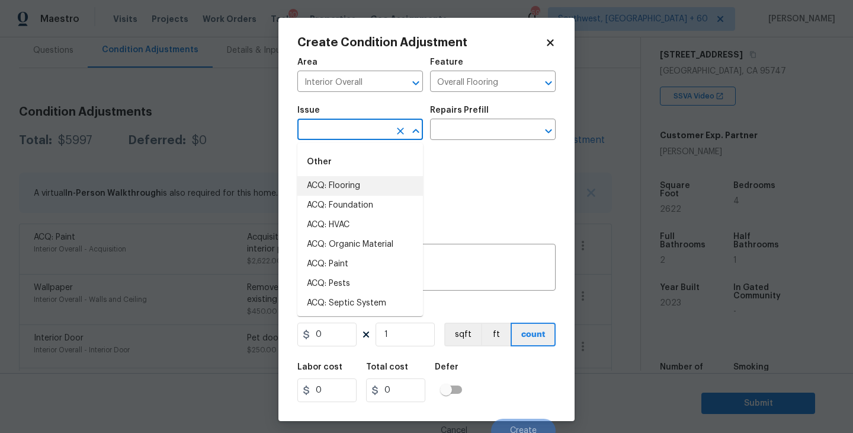
click at [356, 194] on li "ACQ: Flooring" at bounding box center [360, 186] width 126 height 20
type input "ACQ: Flooring"
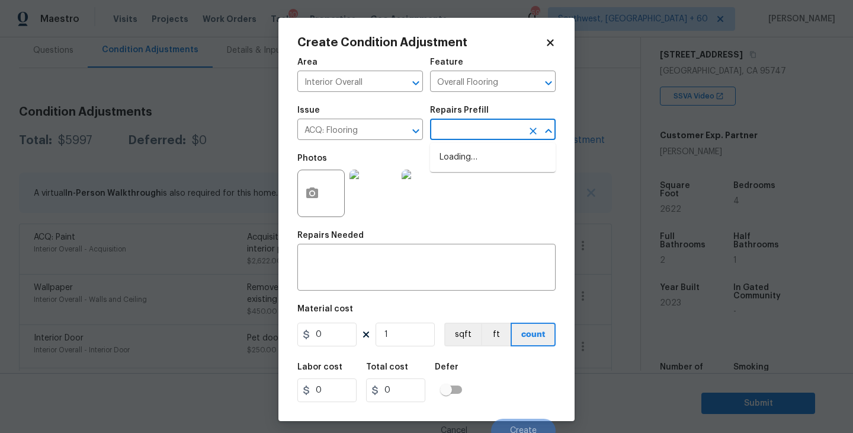
click at [475, 126] on input "text" at bounding box center [476, 130] width 92 height 18
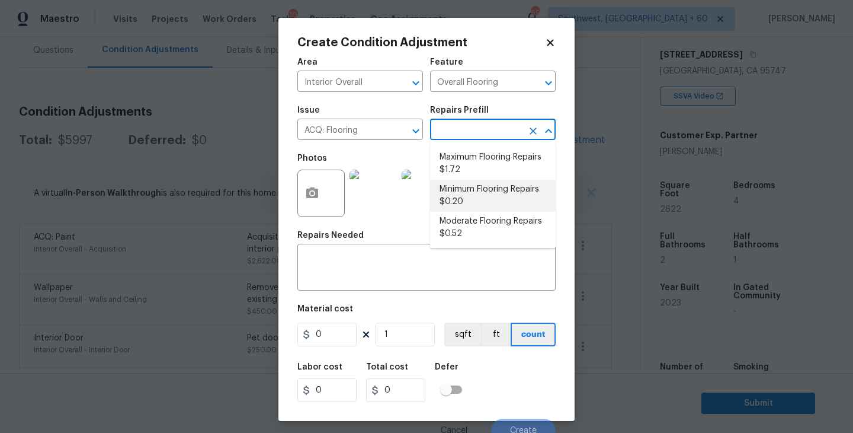
click at [479, 189] on li "Minimum Flooring Repairs $0.20" at bounding box center [493, 196] width 126 height 32
type input "Acquisition"
type textarea "Acquisition Scope: Minimum flooring repairs"
type input "0.2"
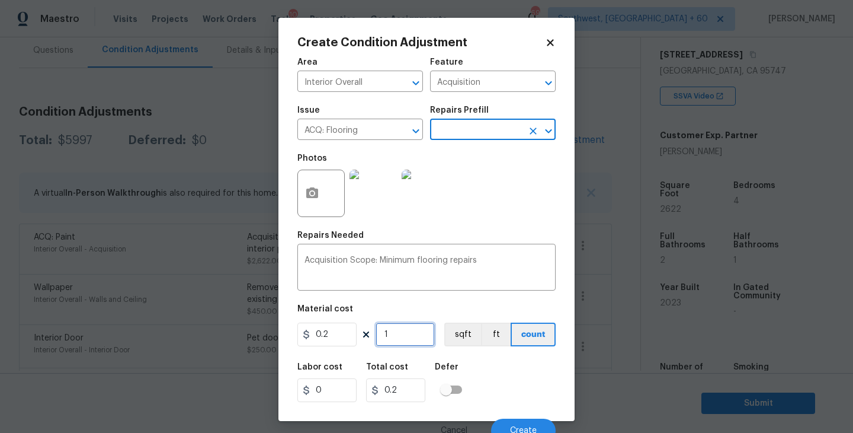
click at [405, 341] on input "1" at bounding box center [405, 334] width 59 height 24
type input "0"
type input "2"
type input "0.4"
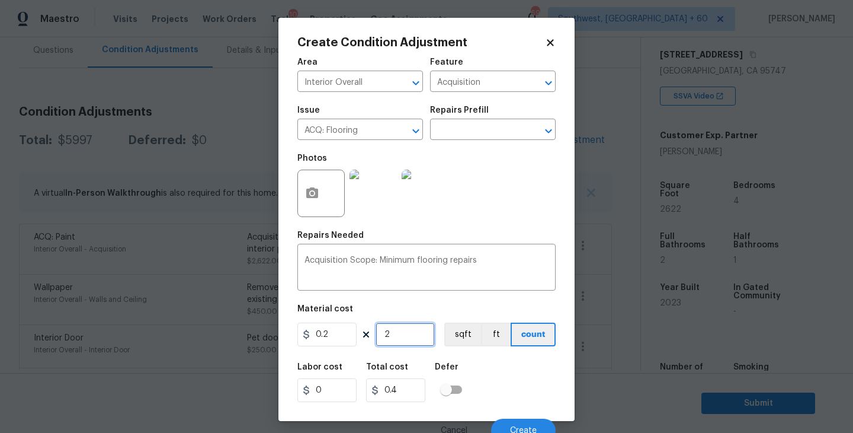
type input "26"
type input "5.2"
type input "262"
type input "52.4"
type input "2622"
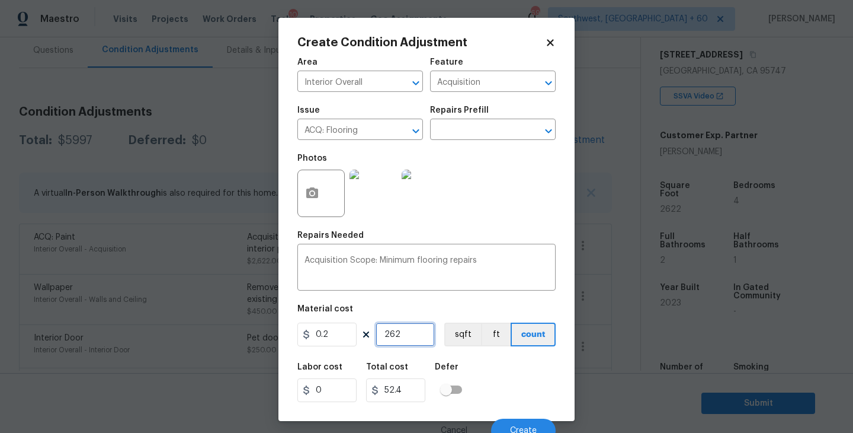
type input "524.4"
type input "2622"
click at [468, 335] on button "sqft" at bounding box center [462, 334] width 37 height 24
click at [499, 369] on div "Labor cost 0 Total cost 524.4 Defer" at bounding box center [426, 382] width 258 height 53
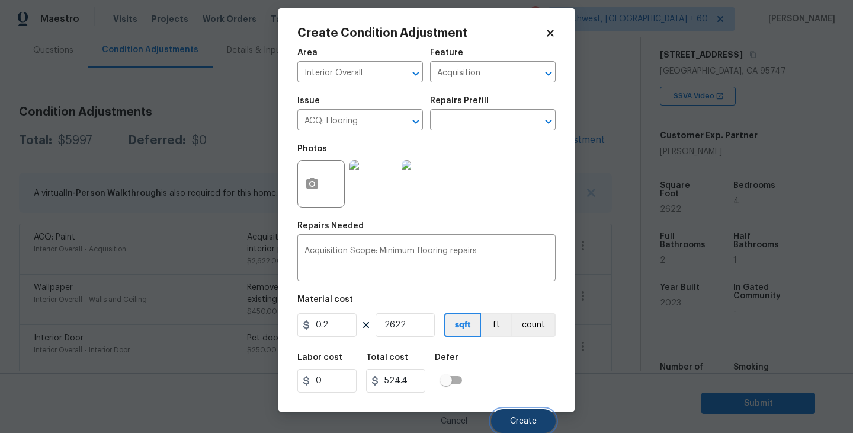
click at [523, 417] on span "Create" at bounding box center [523, 421] width 27 height 9
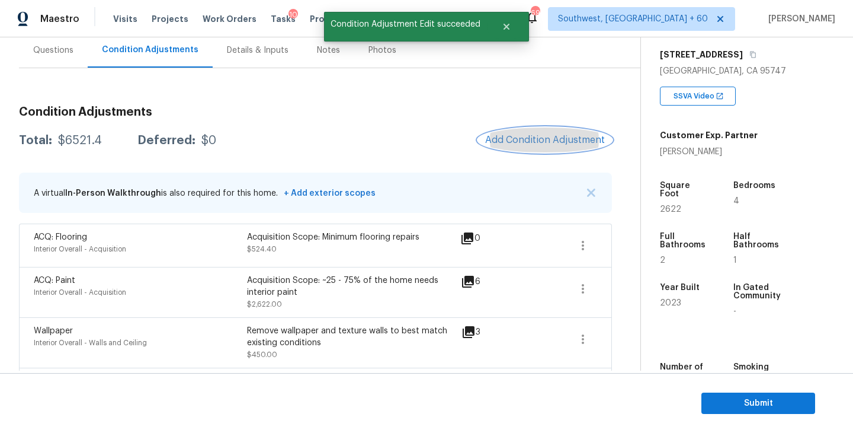
click at [546, 142] on span "Add Condition Adjustment" at bounding box center [545, 140] width 120 height 11
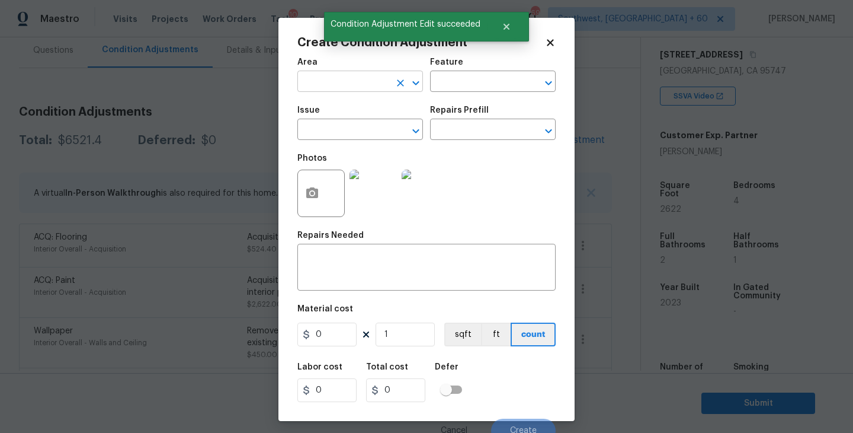
click at [352, 87] on input "text" at bounding box center [343, 82] width 92 height 18
click at [371, 136] on li "Interior Overall" at bounding box center [360, 129] width 126 height 20
type input "Interior Overall"
click at [479, 69] on div "Feature" at bounding box center [493, 65] width 126 height 15
click at [479, 87] on input "text" at bounding box center [476, 82] width 92 height 18
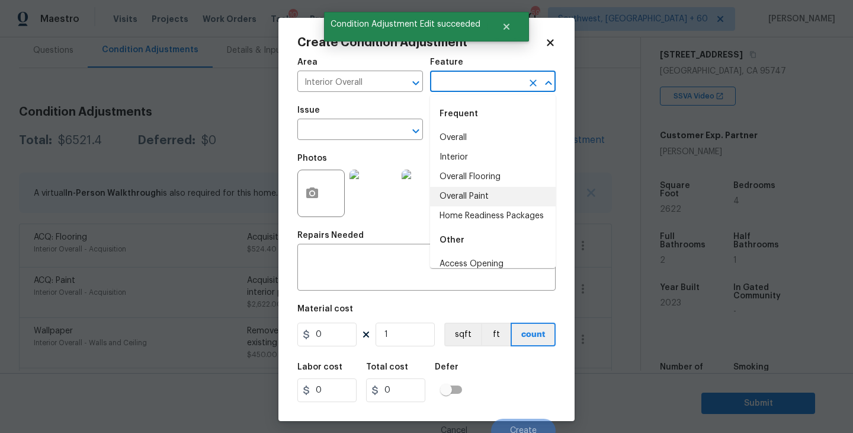
click at [471, 196] on li "Overall Paint" at bounding box center [493, 197] width 126 height 20
type input "Overall Paint"
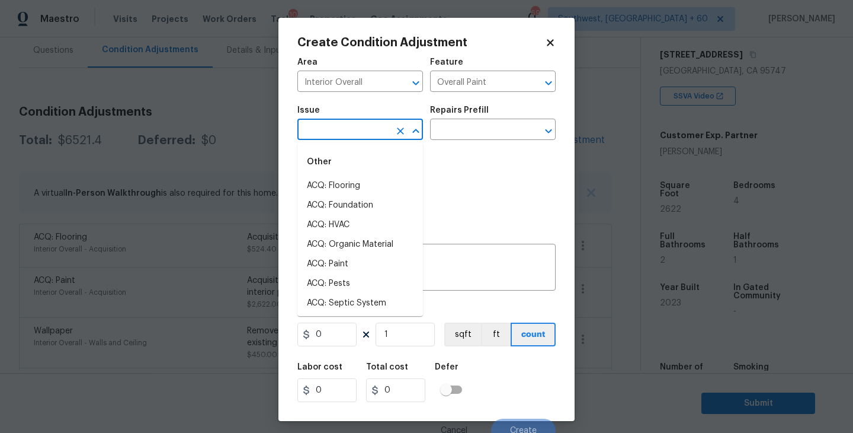
click at [377, 122] on input "text" at bounding box center [343, 130] width 92 height 18
click at [352, 285] on li "Interior Paint" at bounding box center [360, 284] width 126 height 20
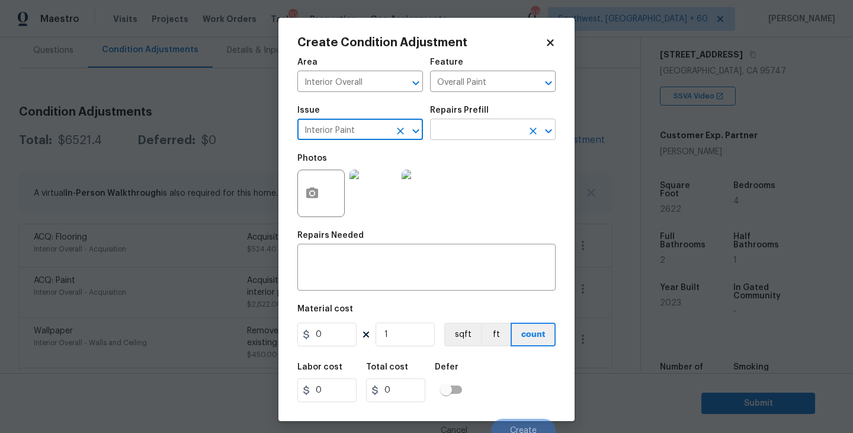
type input "Interior Paint"
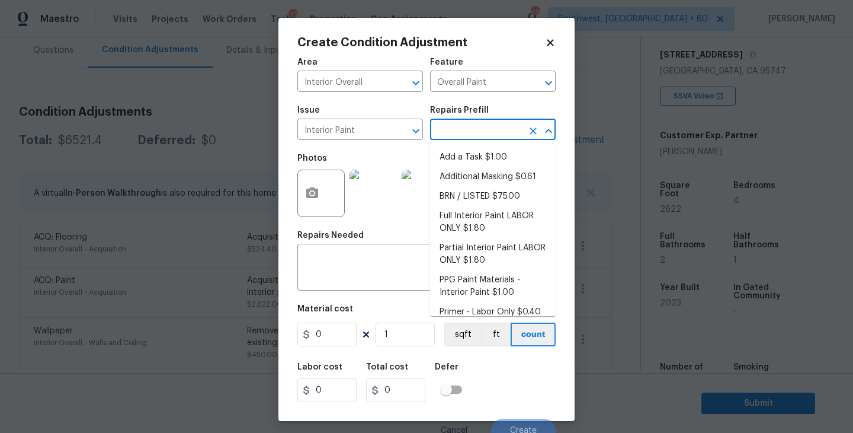
click at [459, 128] on input "text" at bounding box center [476, 130] width 92 height 18
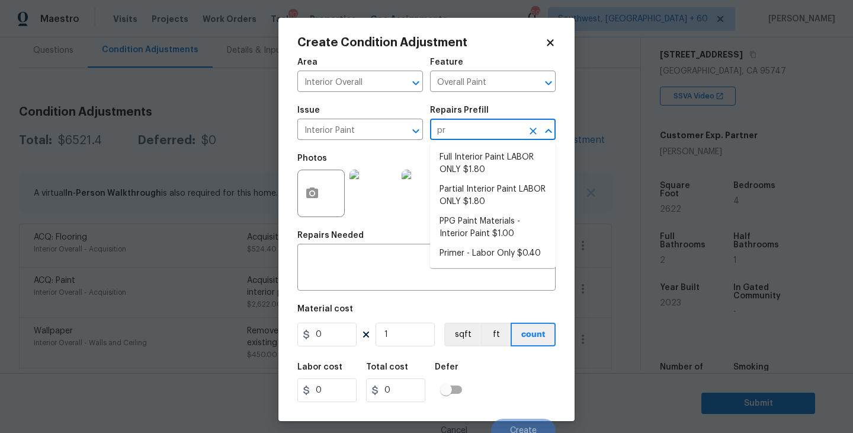
type input "pri"
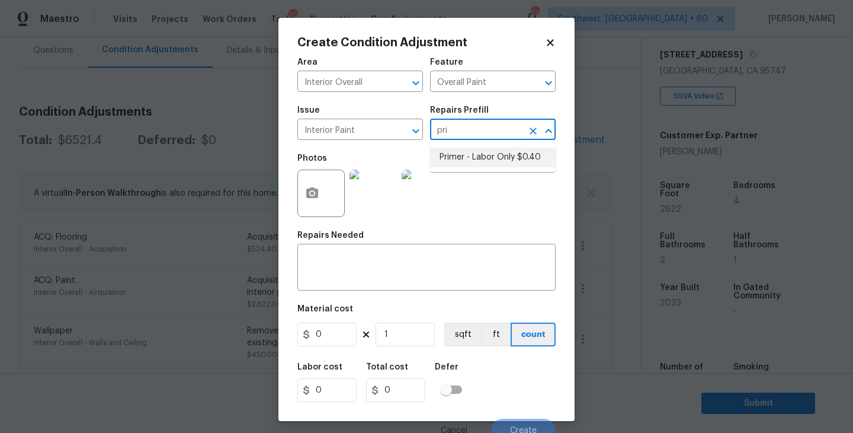
click at [459, 155] on li "Primer - Labor Only $0.40" at bounding box center [493, 158] width 126 height 20
type textarea "Interior primer - PRIMER PROVIDED BY OPENDOOR - All nails, screws, drywall anch…"
type input "0.4"
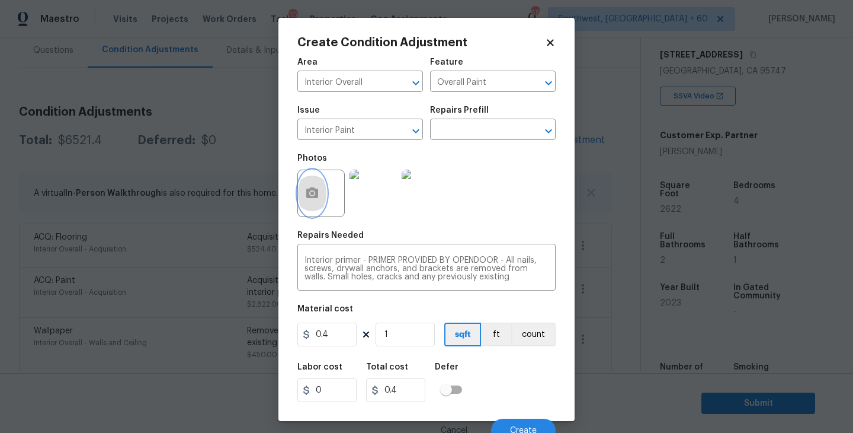
click at [313, 189] on icon "button" at bounding box center [312, 192] width 12 height 11
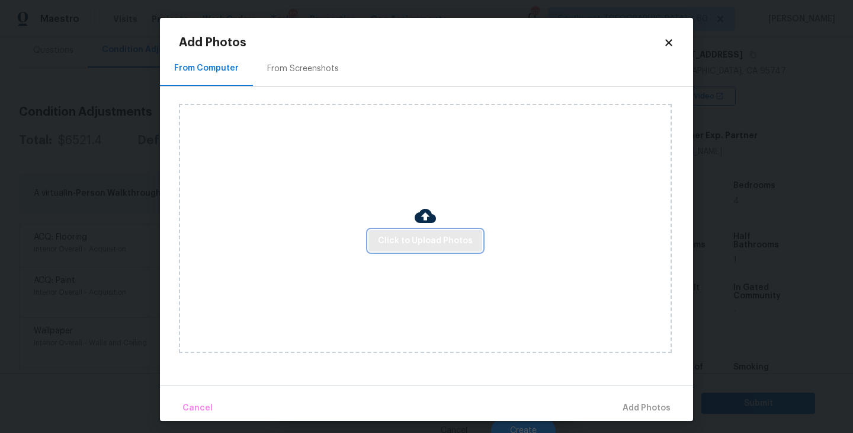
drag, startPoint x: 313, startPoint y: 189, endPoint x: 430, endPoint y: 234, distance: 124.6
click at [430, 234] on span "Click to Upload Photos" at bounding box center [425, 240] width 95 height 15
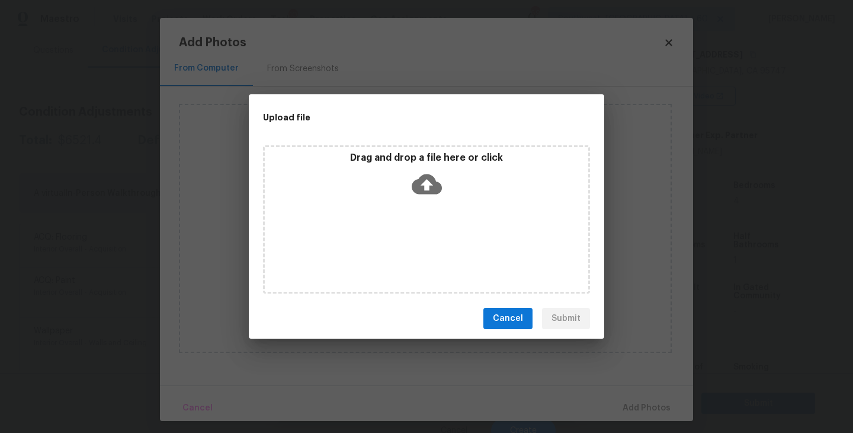
click at [431, 222] on div "Drag and drop a file here or click" at bounding box center [426, 219] width 327 height 148
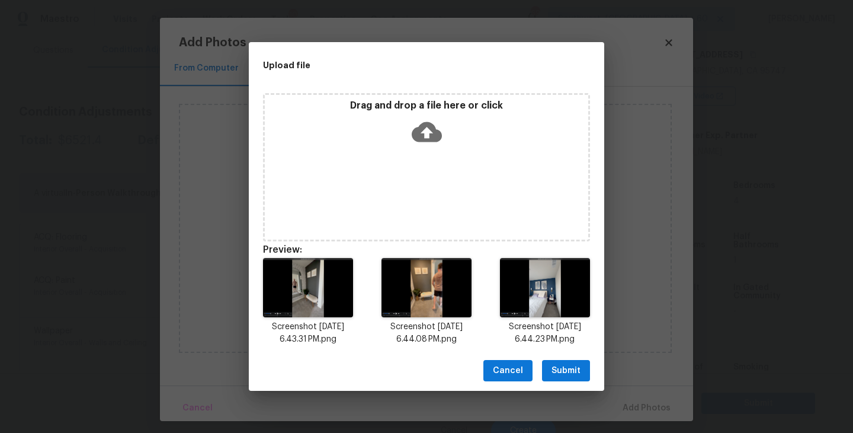
click at [567, 365] on span "Submit" at bounding box center [566, 370] width 29 height 15
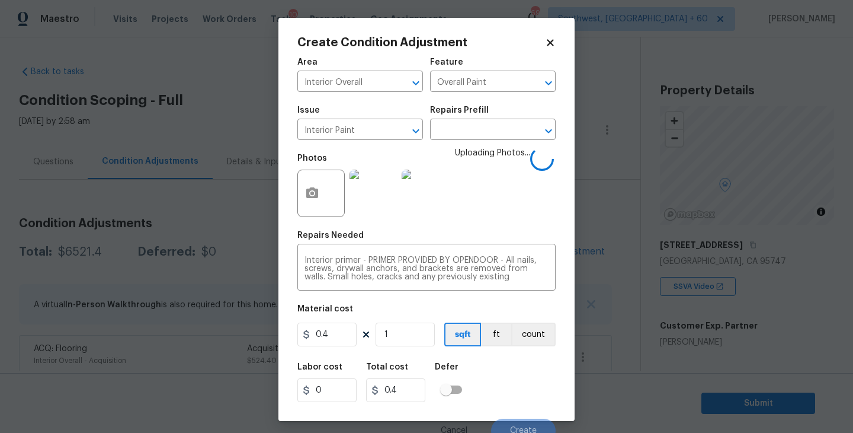
scroll to position [190, 0]
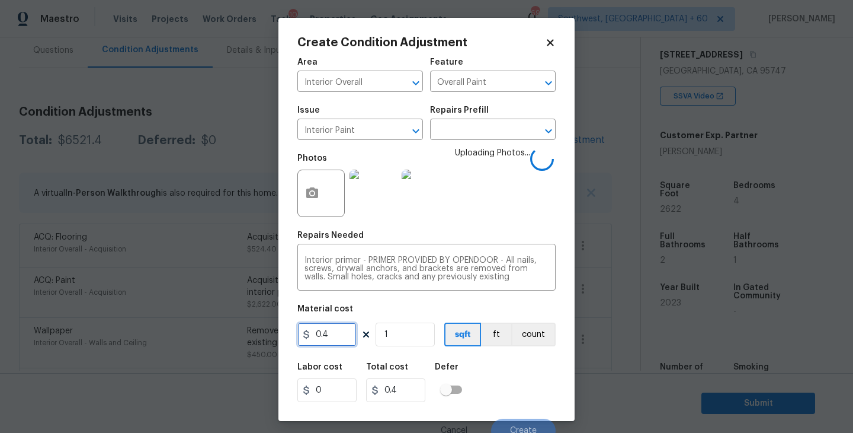
drag, startPoint x: 340, startPoint y: 330, endPoint x: 143, endPoint y: 329, distance: 196.2
click at [143, 329] on div "Create Condition Adjustment Area Interior Overall ​ Feature Overall Paint ​ Iss…" at bounding box center [426, 216] width 853 height 433
type input "350"
click at [543, 332] on button "count" at bounding box center [533, 334] width 44 height 24
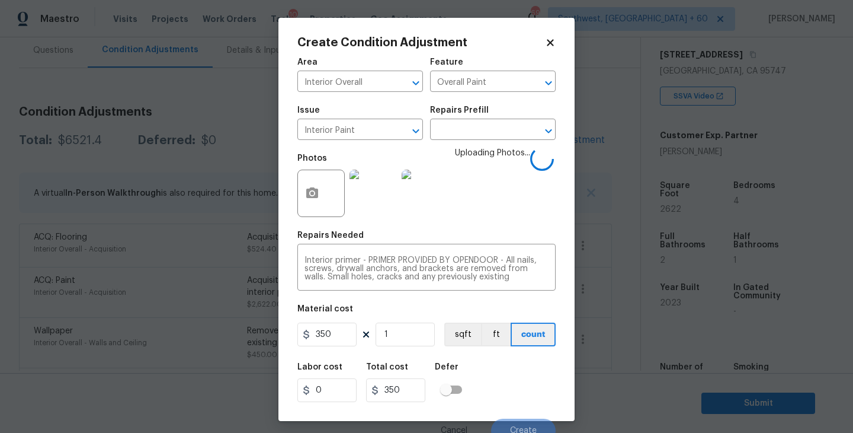
click at [520, 376] on div "Labor cost 0 Total cost 350 Defer" at bounding box center [426, 382] width 258 height 53
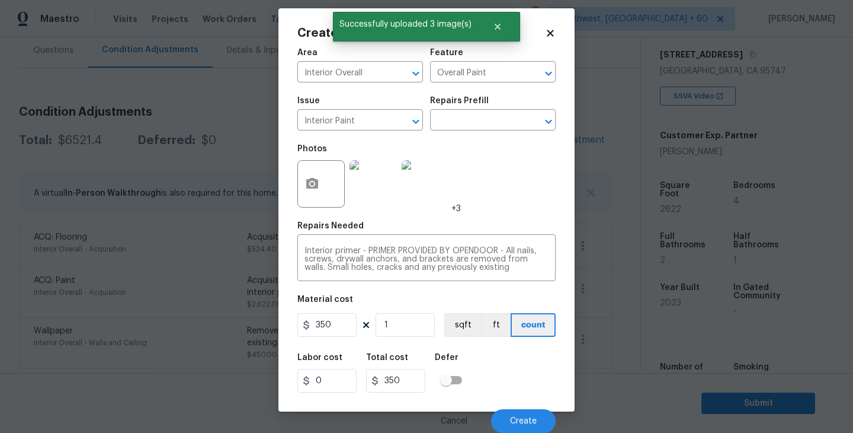
click at [520, 376] on div "Labor cost 0 Total cost 350 Defer" at bounding box center [426, 372] width 258 height 53
click at [524, 420] on span "Create" at bounding box center [523, 421] width 27 height 9
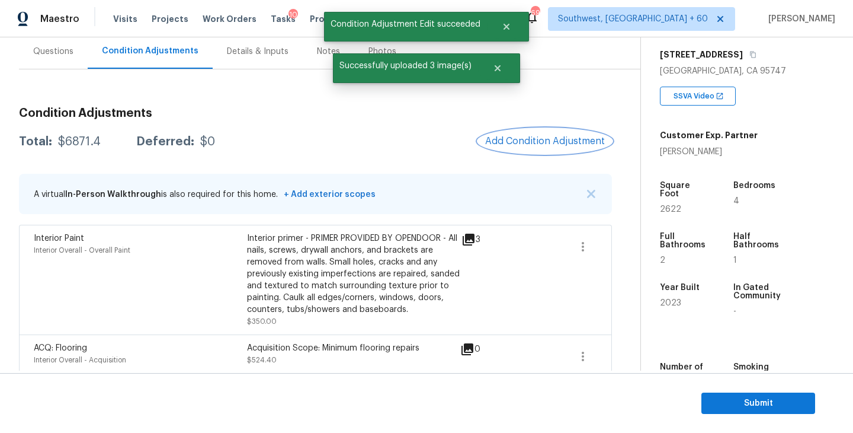
scroll to position [0, 0]
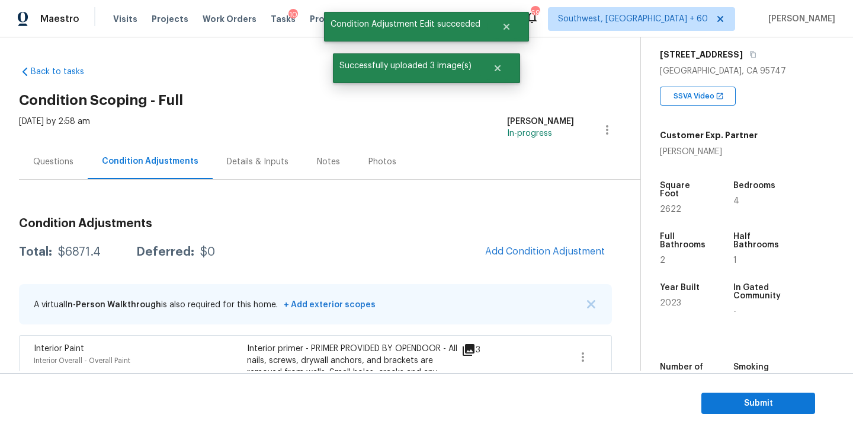
click at [51, 178] on div "Questions" at bounding box center [53, 161] width 69 height 35
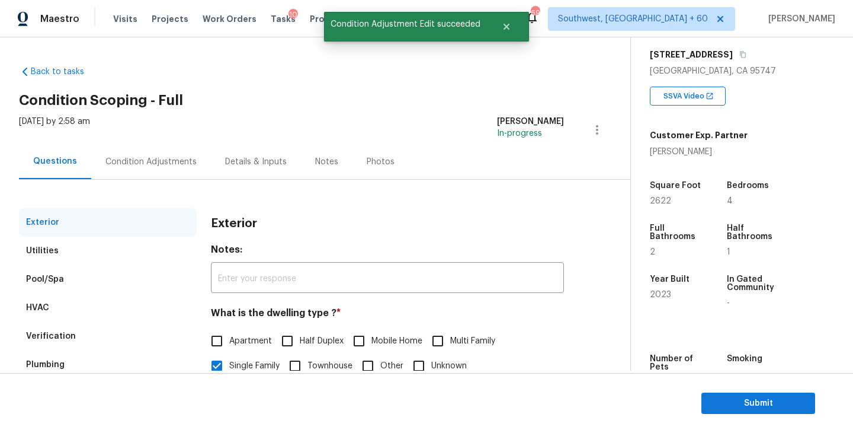
click at [159, 164] on div "Condition Adjustments" at bounding box center [150, 162] width 91 height 12
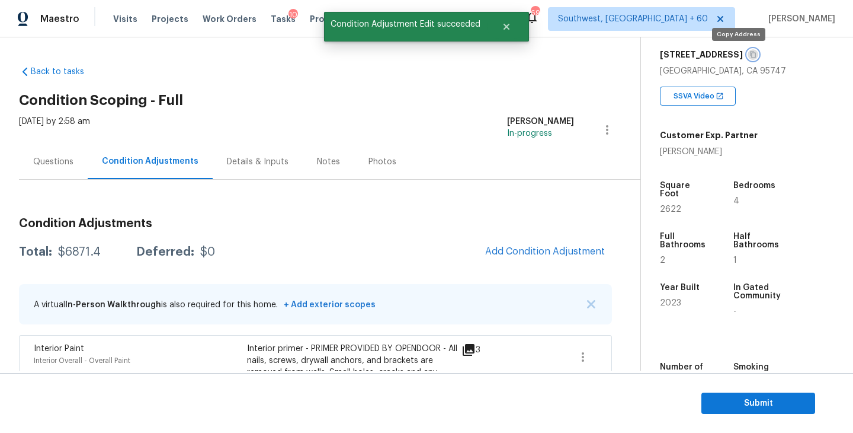
click at [748, 54] on button "button" at bounding box center [753, 54] width 11 height 11
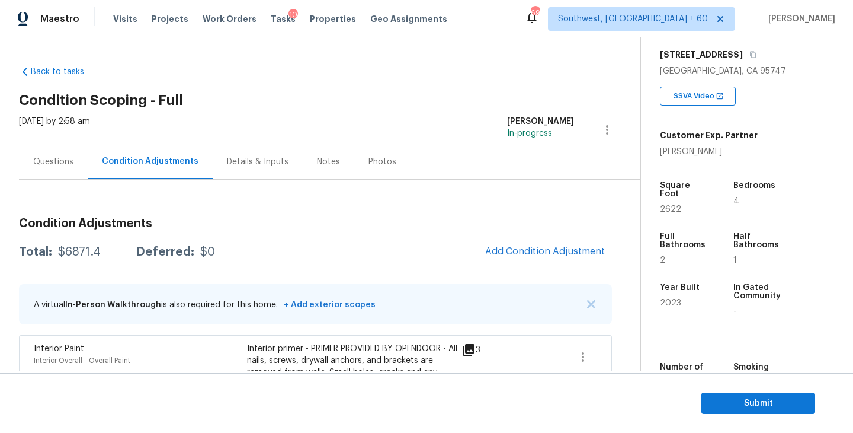
click at [65, 256] on div "$6871.4" at bounding box center [79, 252] width 43 height 12
copy div "$6871.4"
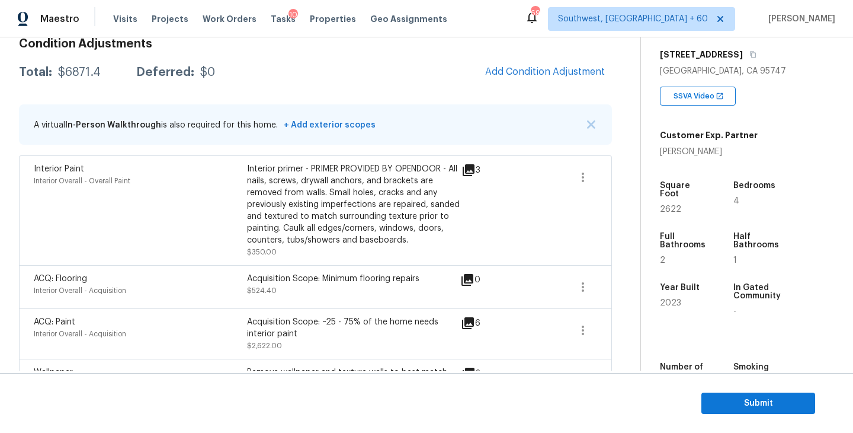
scroll to position [370, 0]
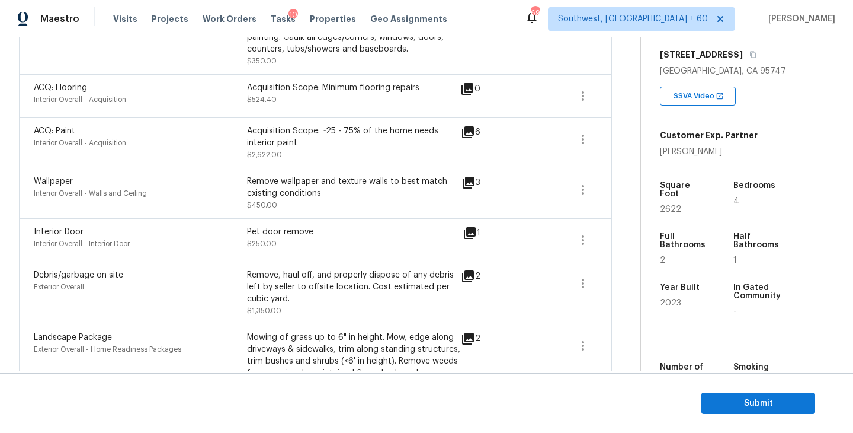
click at [394, 210] on div "Remove wallpaper and texture walls to best match existing conditions $450.00" at bounding box center [353, 193] width 213 height 36
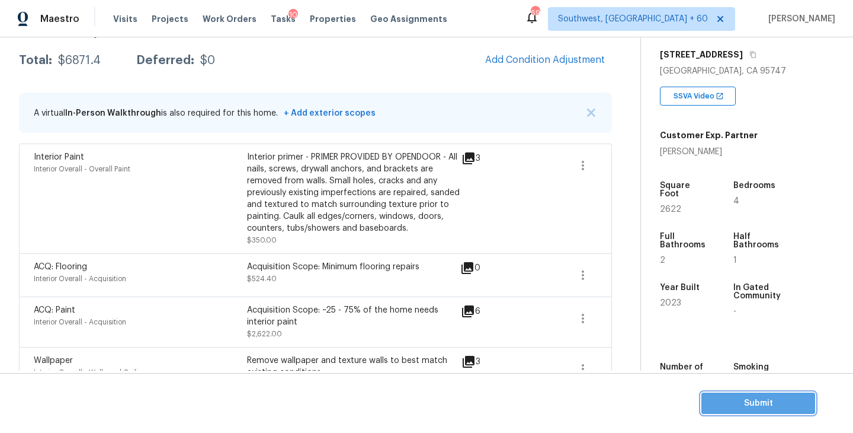
click at [718, 392] on button "Submit" at bounding box center [759, 403] width 114 height 22
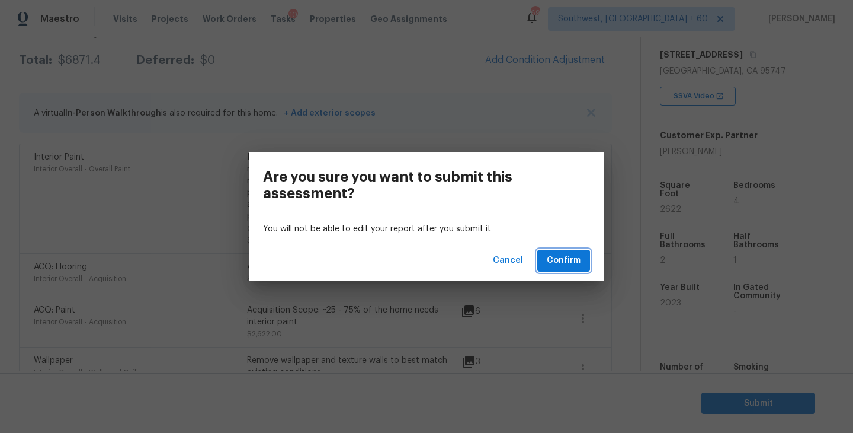
click at [561, 266] on span "Confirm" at bounding box center [564, 260] width 34 height 15
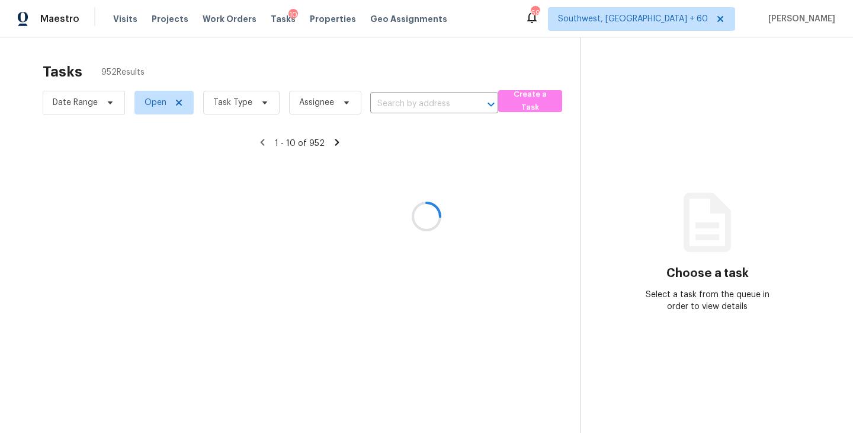
click at [252, 101] on div at bounding box center [426, 216] width 853 height 433
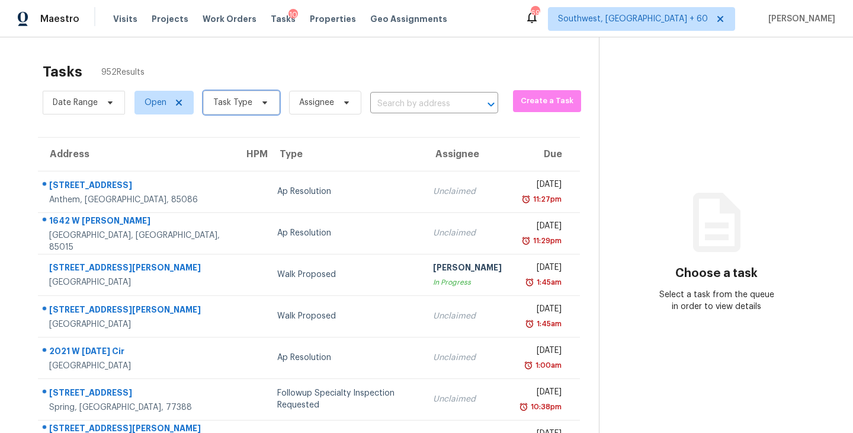
click at [252, 101] on span "Task Type" at bounding box center [241, 103] width 76 height 24
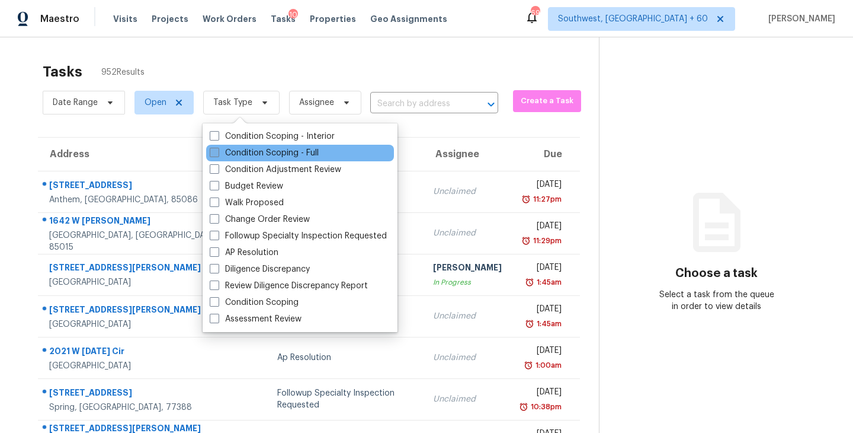
click at [264, 156] on label "Condition Scoping - Full" at bounding box center [264, 153] width 109 height 12
click at [217, 155] on input "Condition Scoping - Full" at bounding box center [214, 151] width 8 height 8
checkbox input "true"
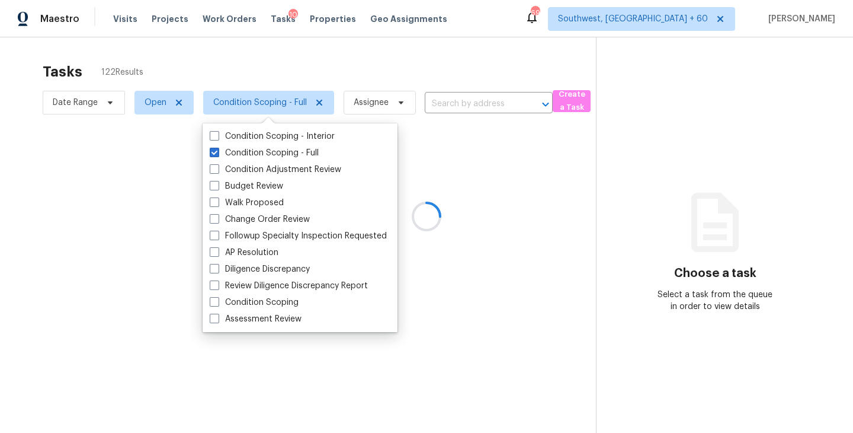
click at [428, 40] on div at bounding box center [426, 216] width 853 height 433
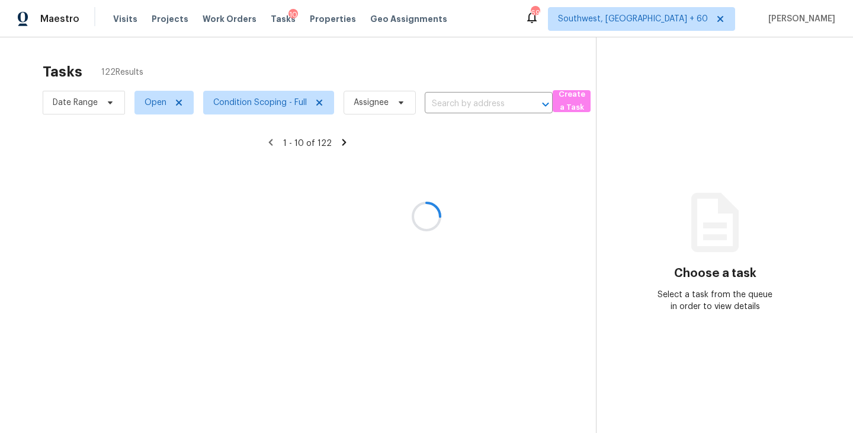
click at [369, 101] on div at bounding box center [426, 216] width 853 height 433
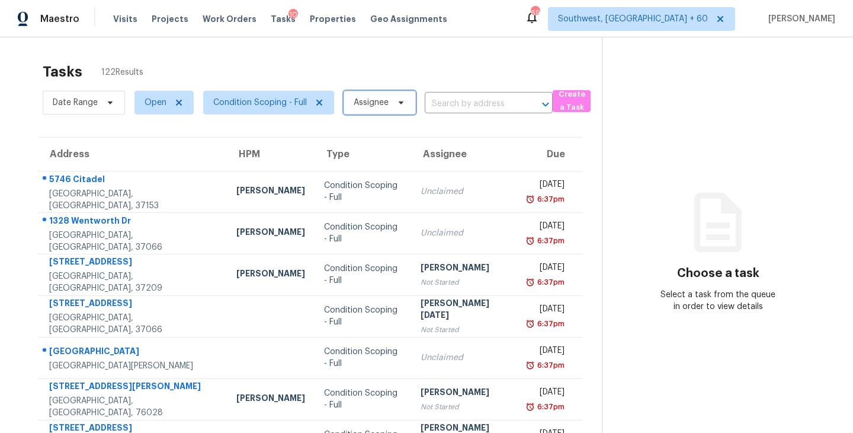
click at [369, 101] on span "Assignee" at bounding box center [371, 103] width 35 height 12
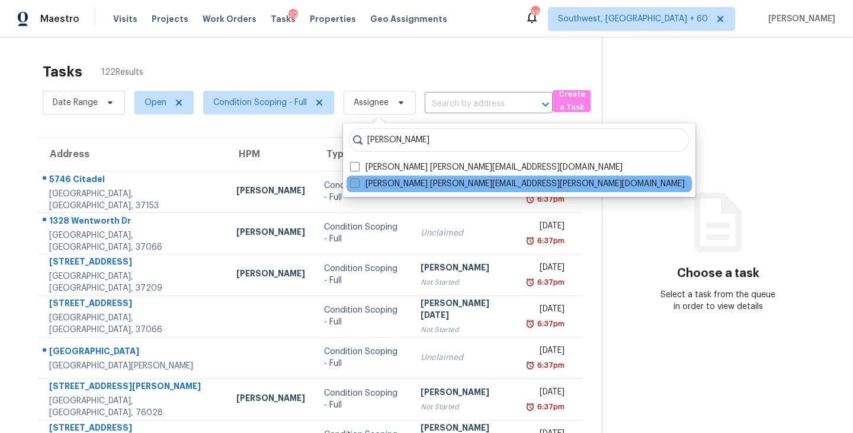
type input "sakthivel"
click at [401, 188] on label "Sakthivel Chandran sakthivel.chandran@opendoor.com" at bounding box center [517, 184] width 335 height 12
click at [358, 185] on input "Sakthivel Chandran sakthivel.chandran@opendoor.com" at bounding box center [354, 182] width 8 height 8
checkbox input "true"
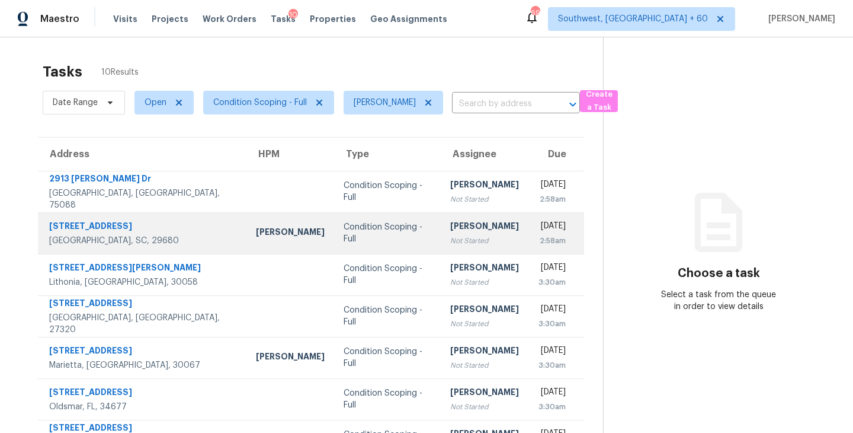
scroll to position [38, 0]
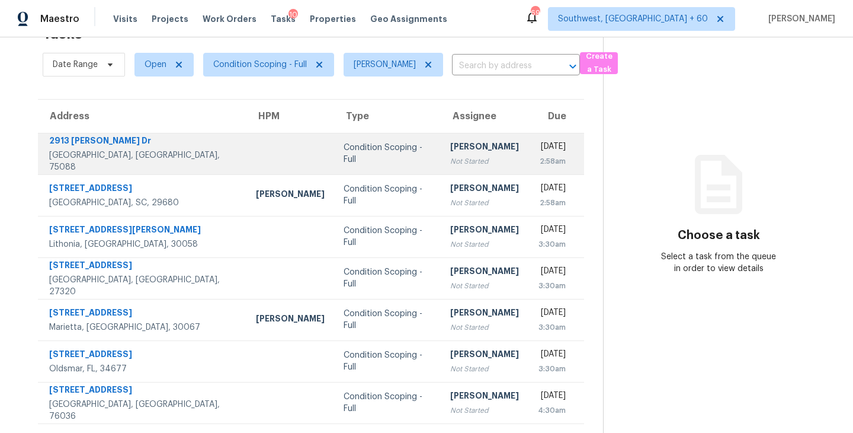
click at [450, 155] on div "Not Started" at bounding box center [484, 161] width 69 height 12
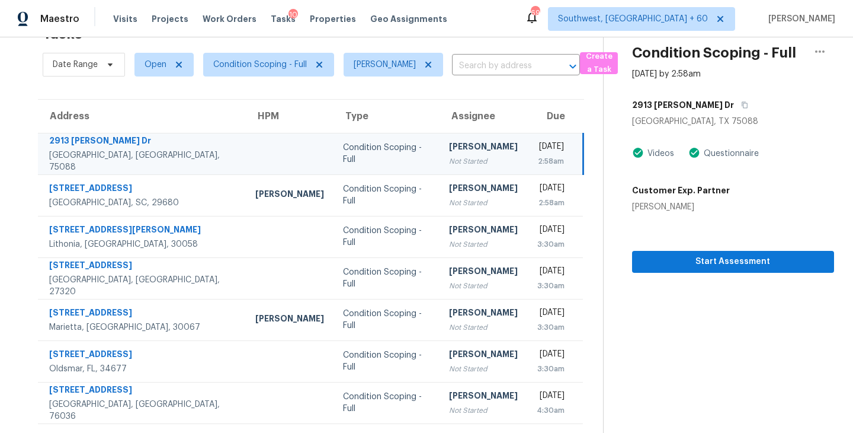
click at [537, 157] on div "2:58am" at bounding box center [550, 161] width 27 height 12
click at [449, 156] on div "Not Started" at bounding box center [483, 161] width 69 height 12
click at [677, 266] on span "Start Assessment" at bounding box center [733, 261] width 183 height 15
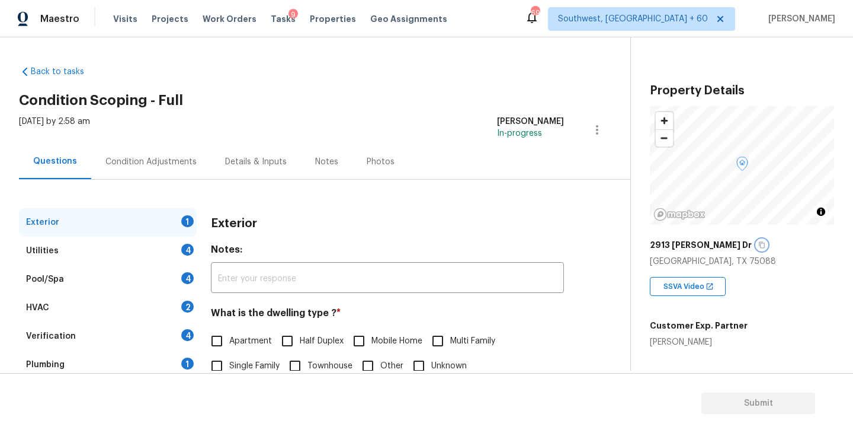
click at [759, 242] on icon "button" at bounding box center [762, 245] width 6 height 7
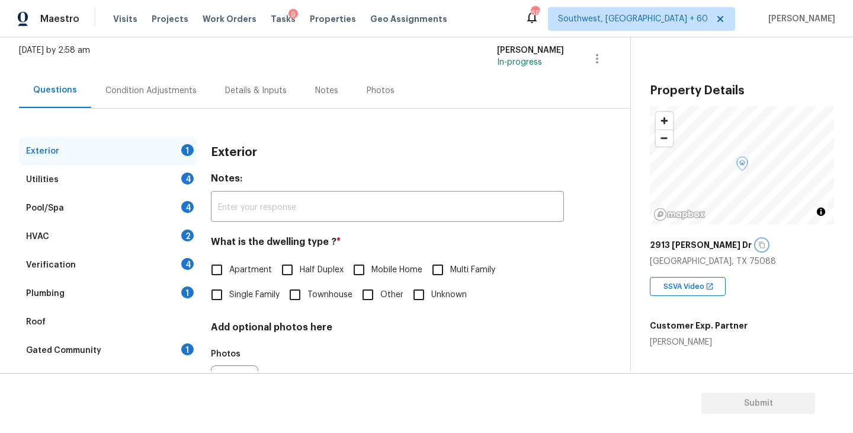
scroll to position [85, 0]
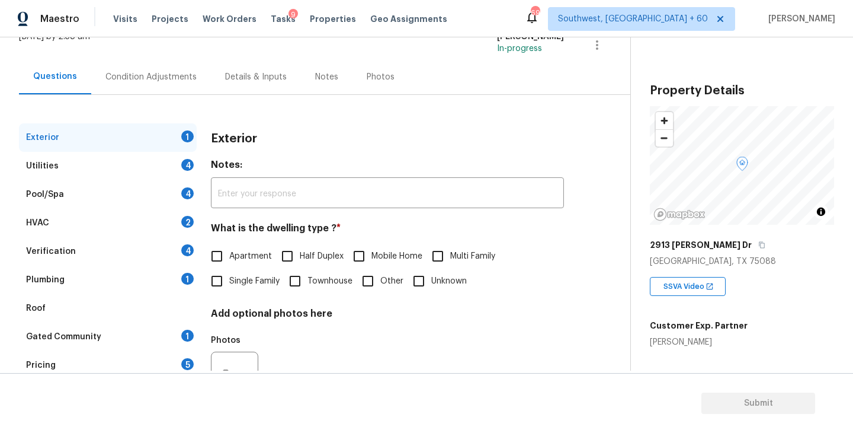
click at [226, 277] on input "Single Family" at bounding box center [216, 280] width 25 height 25
checkbox input "true"
click at [142, 169] on div "Utilities 4" at bounding box center [108, 166] width 178 height 28
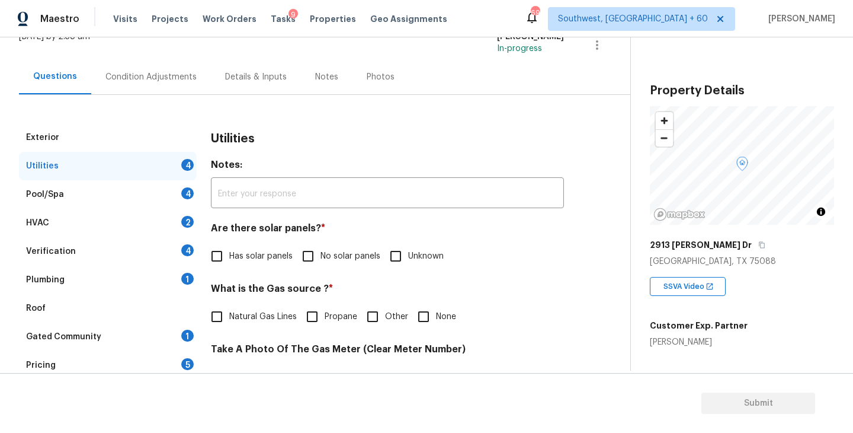
click at [306, 251] on input "No solar panels" at bounding box center [308, 256] width 25 height 25
checkbox input "true"
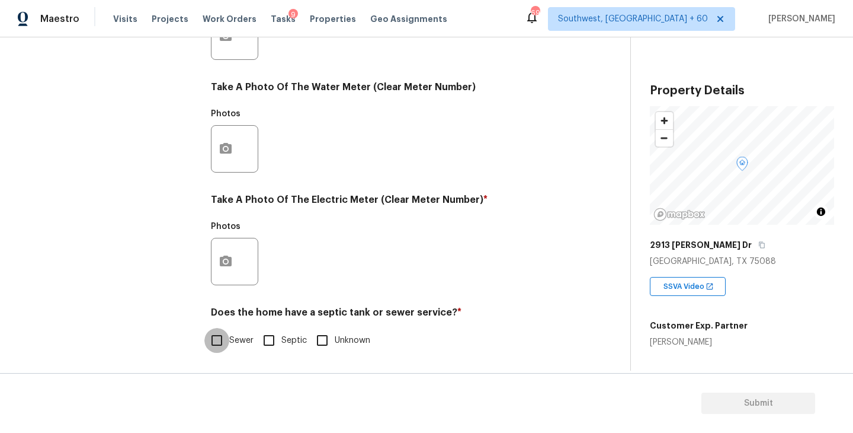
click at [218, 329] on input "Sewer" at bounding box center [216, 340] width 25 height 25
checkbox input "true"
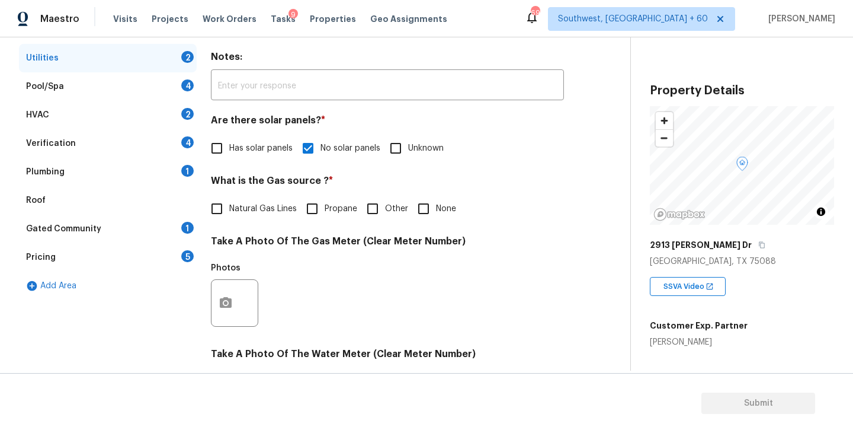
click at [141, 183] on div "Plumbing 1" at bounding box center [108, 172] width 178 height 28
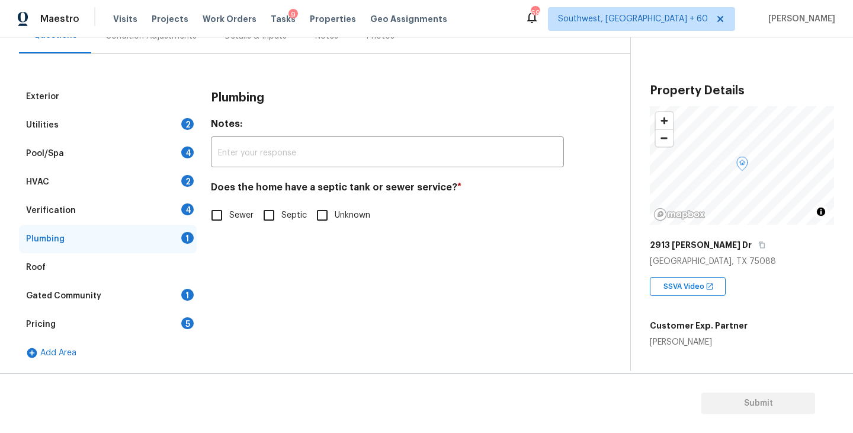
click at [216, 221] on input "Sewer" at bounding box center [216, 215] width 25 height 25
checkbox input "true"
click at [149, 296] on div "Gated Community 1" at bounding box center [108, 295] width 178 height 28
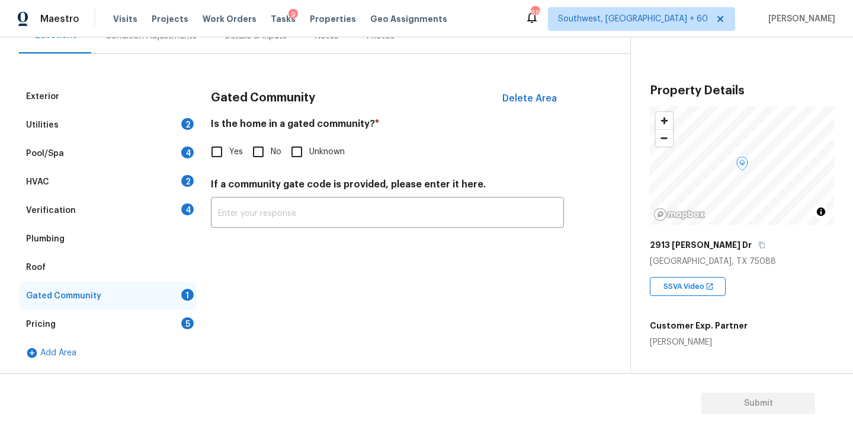
click at [261, 155] on input "No" at bounding box center [258, 151] width 25 height 25
checkbox input "true"
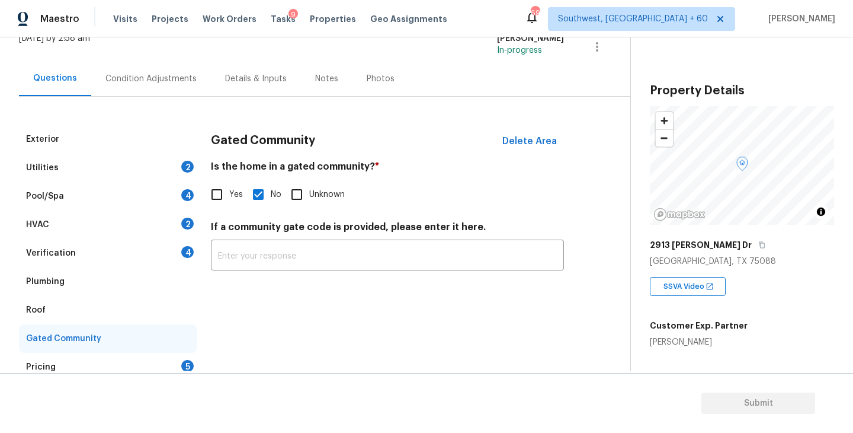
scroll to position [56, 0]
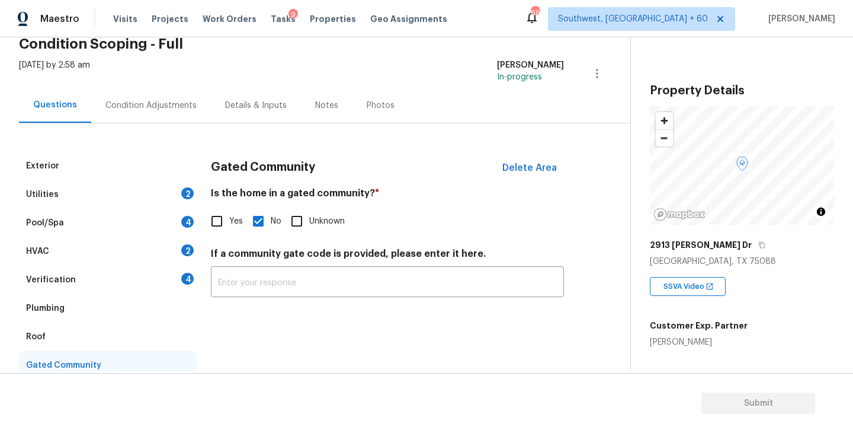
click at [152, 117] on div "Condition Adjustments" at bounding box center [151, 105] width 120 height 35
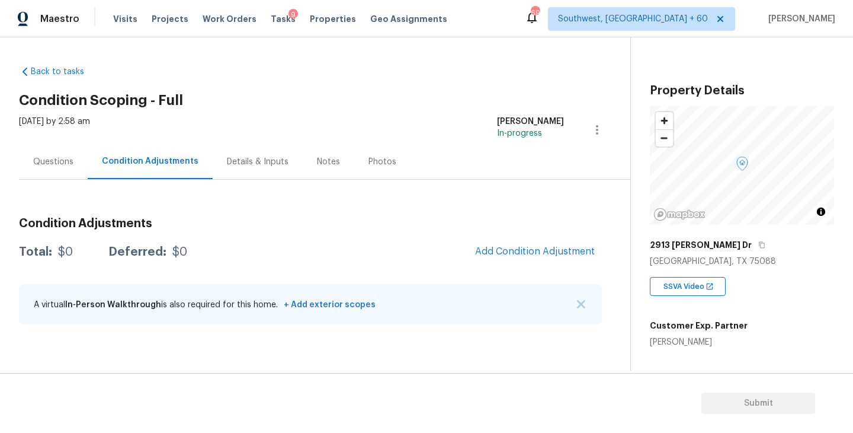
click at [495, 240] on span "Add Condition Adjustment" at bounding box center [535, 252] width 134 height 26
click at [503, 252] on span "Add Condition Adjustment" at bounding box center [535, 251] width 120 height 11
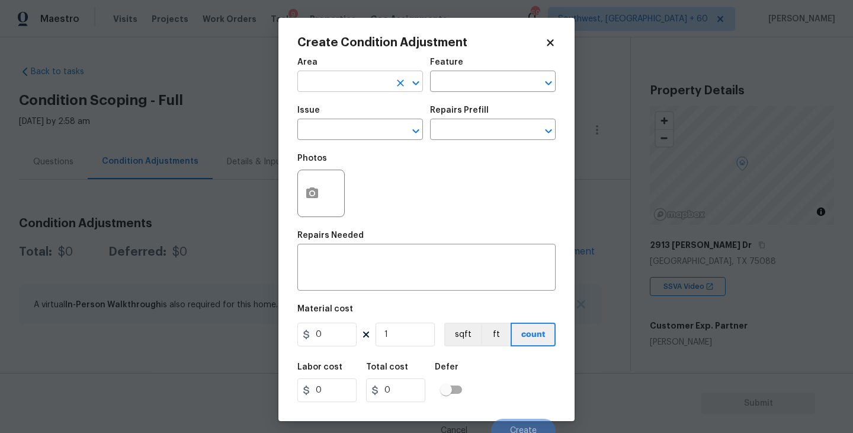
click at [332, 90] on input "text" at bounding box center [343, 82] width 92 height 18
click at [345, 130] on li "Exterior Overall" at bounding box center [360, 129] width 126 height 20
type input "Exterior Overall"
click at [482, 81] on input "text" at bounding box center [476, 82] width 92 height 18
click at [478, 121] on div "Frequent" at bounding box center [493, 114] width 126 height 28
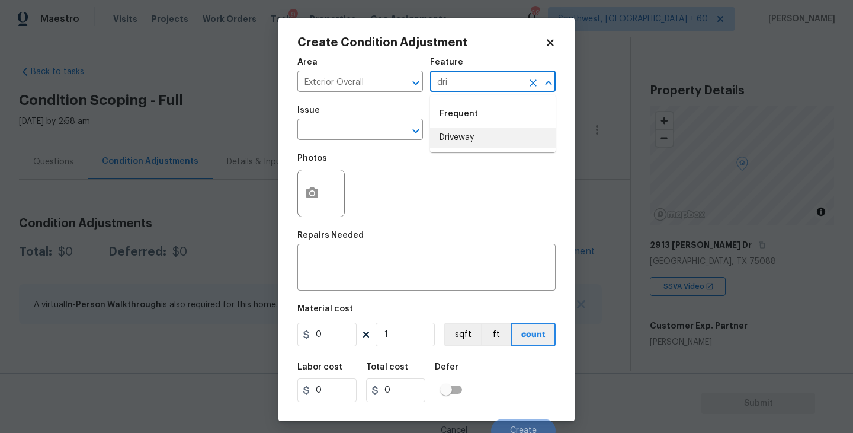
click at [467, 134] on li "Driveway" at bounding box center [493, 138] width 126 height 20
type input "Driveway"
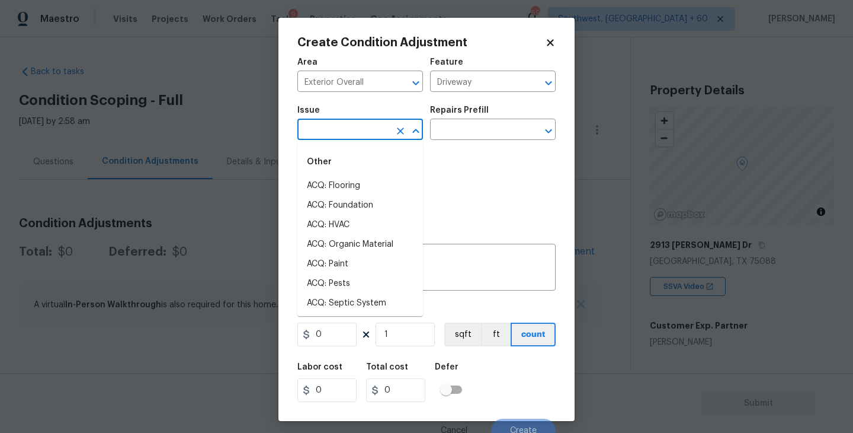
click at [354, 131] on input "text" at bounding box center [343, 130] width 92 height 18
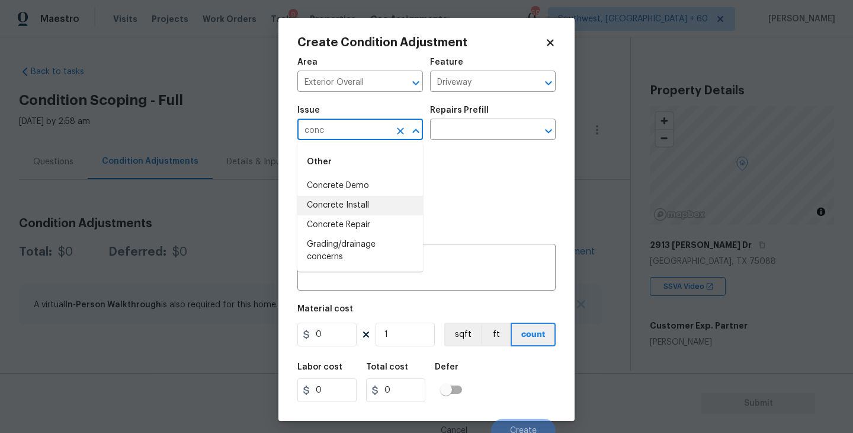
click at [359, 227] on li "Concrete Repair" at bounding box center [360, 225] width 126 height 20
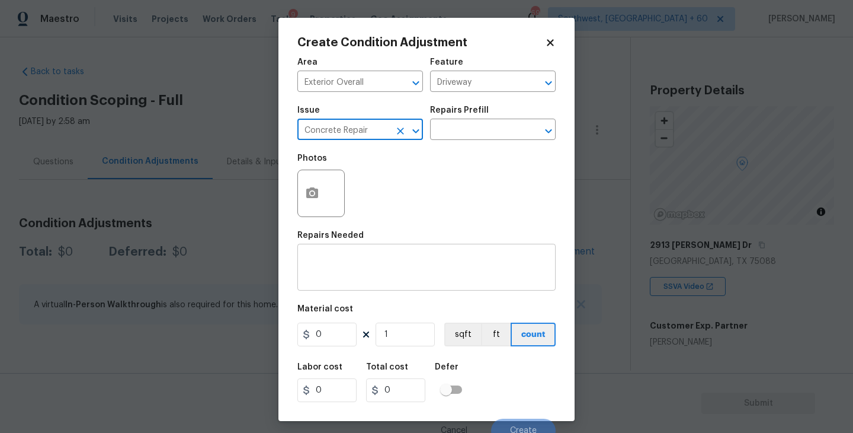
type input "Concrete Repair"
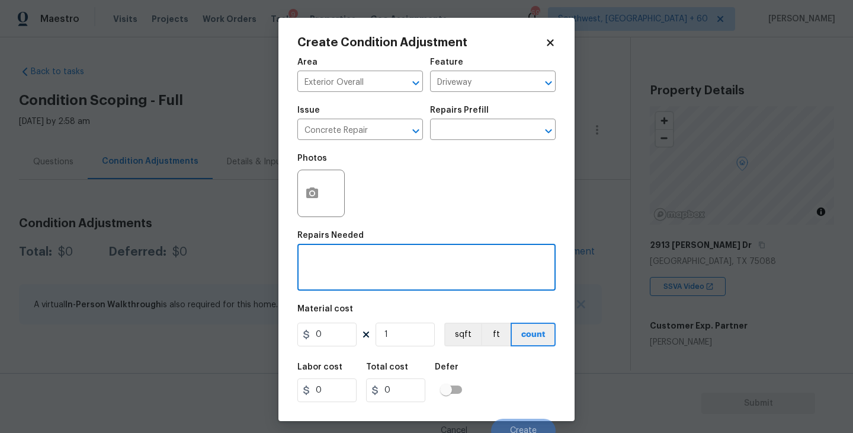
click at [369, 260] on textarea at bounding box center [427, 268] width 244 height 25
click at [485, 124] on input "text" at bounding box center [476, 130] width 92 height 18
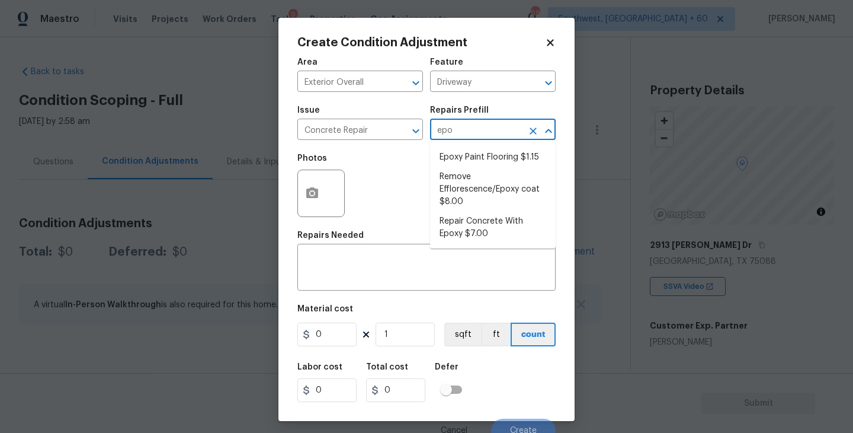
type input "epox"
click at [482, 223] on li "Repair Concrete With Epoxy $7.00" at bounding box center [493, 228] width 126 height 32
type input "Flatwork"
type textarea "Prep and clean the crack in the concrete thoroughly. Apply/inject a concrete ad…"
type input "7"
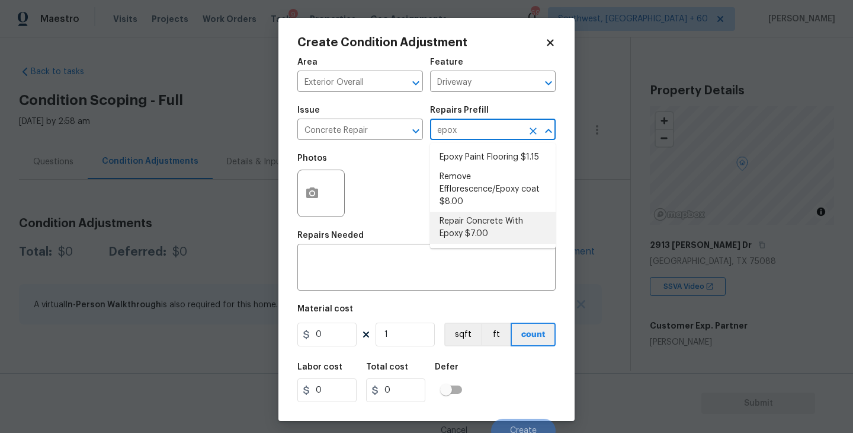
type input "7"
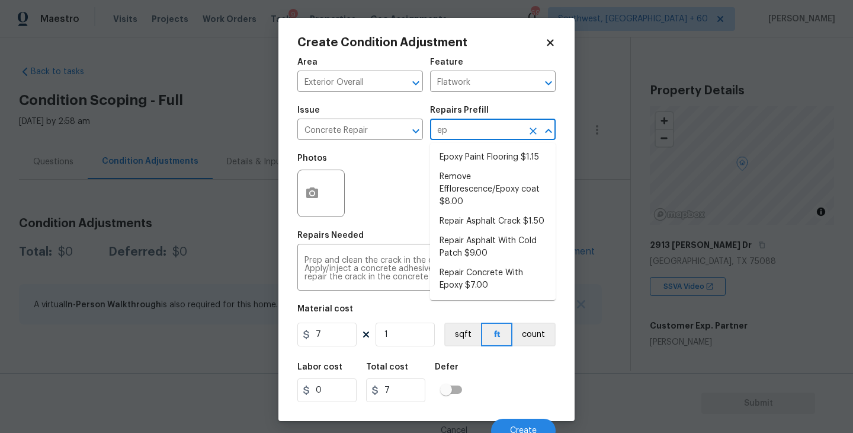
type input "epo"
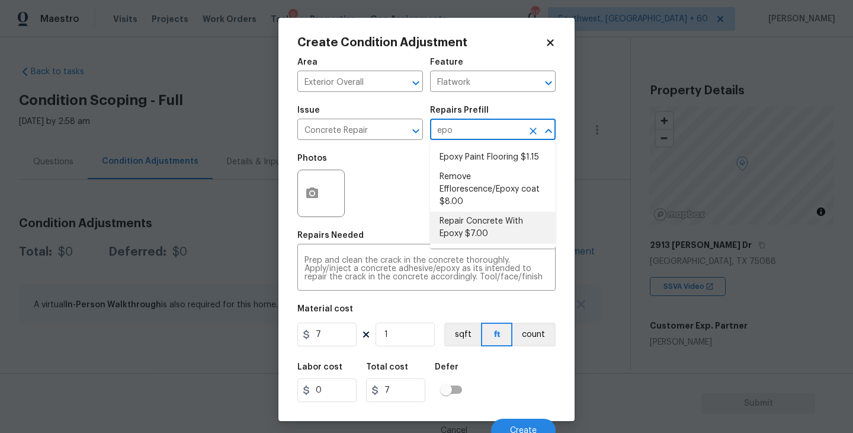
click at [484, 216] on li "Repair Concrete With Epoxy $7.00" at bounding box center [493, 228] width 126 height 32
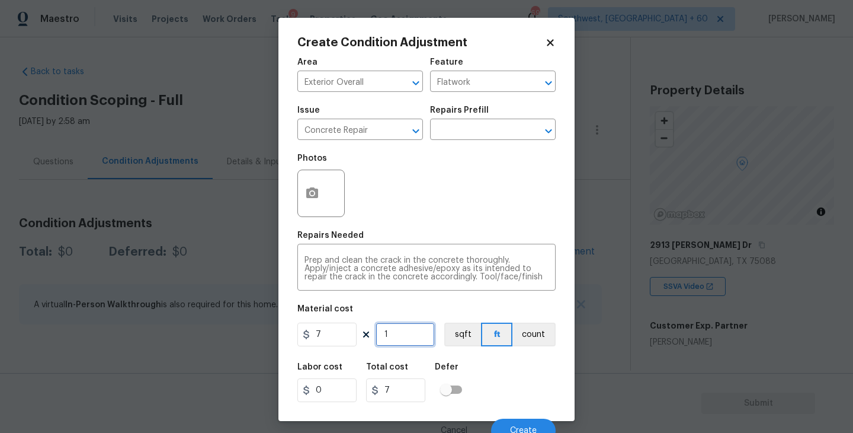
click at [398, 331] on input "1" at bounding box center [405, 334] width 59 height 24
type input "0"
type input "4"
type input "28"
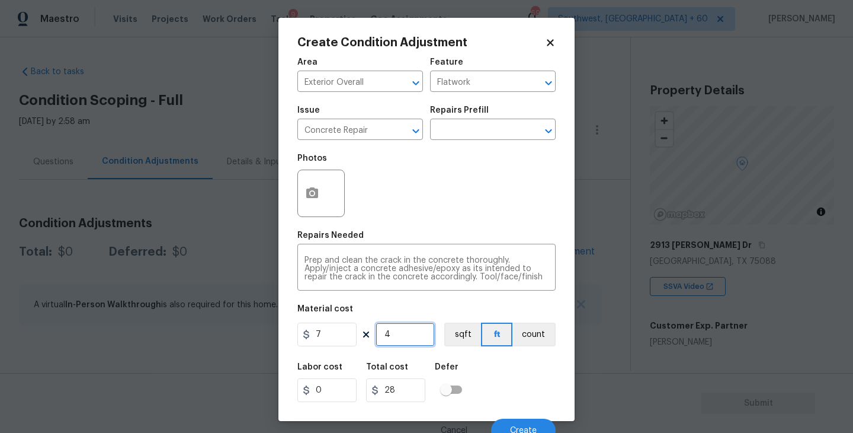
type input "45"
type input "315"
type input "45"
click at [315, 199] on icon "button" at bounding box center [312, 193] width 14 height 14
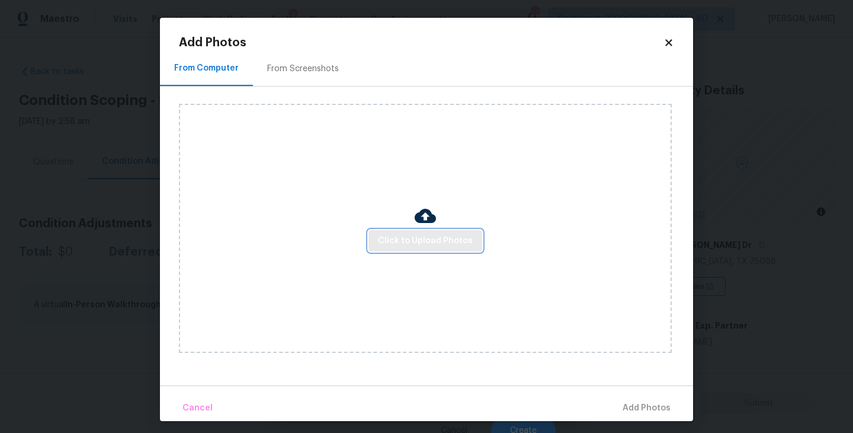
click at [427, 251] on button "Click to Upload Photos" at bounding box center [426, 241] width 114 height 22
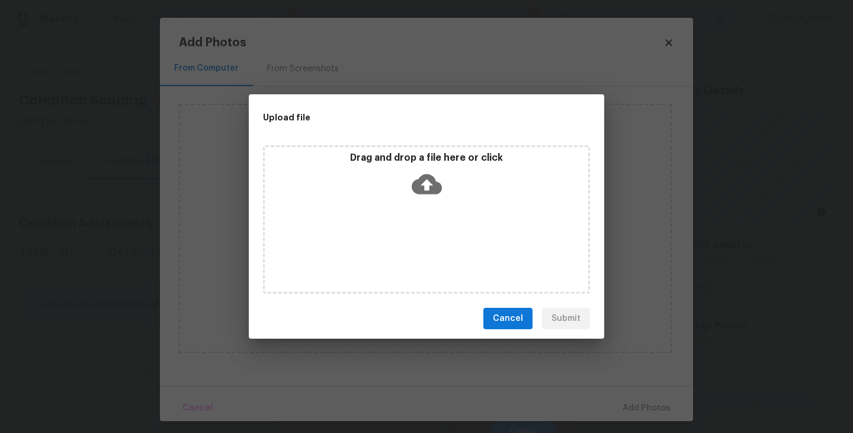
click at [428, 242] on div "Drag and drop a file here or click" at bounding box center [426, 219] width 327 height 148
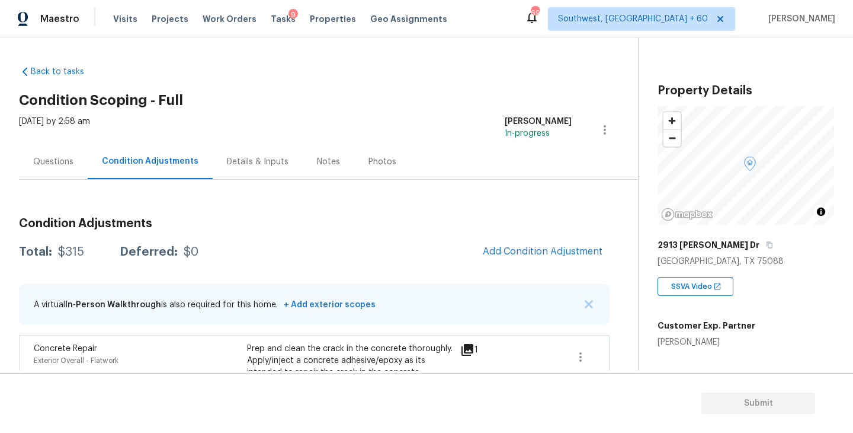
click at [447, 142] on div "[DATE] by 2:58 am [PERSON_NAME] In-progress" at bounding box center [328, 130] width 619 height 28
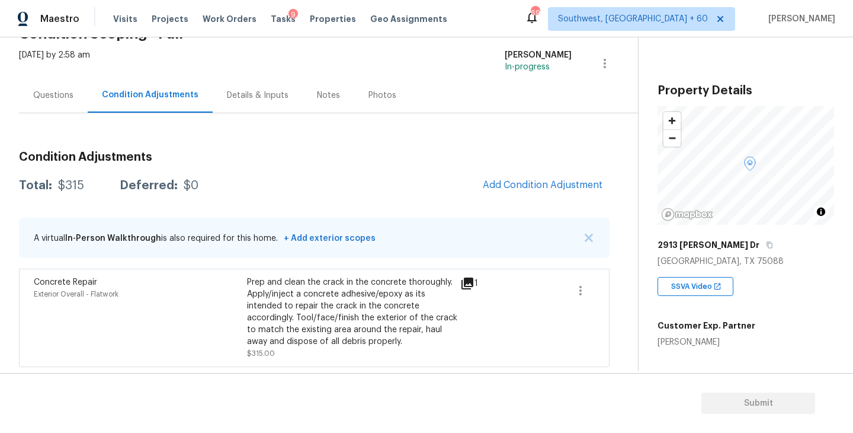
click at [498, 173] on span "Add Condition Adjustment" at bounding box center [543, 185] width 134 height 26
click at [500, 185] on span "Add Condition Adjustment" at bounding box center [543, 185] width 120 height 11
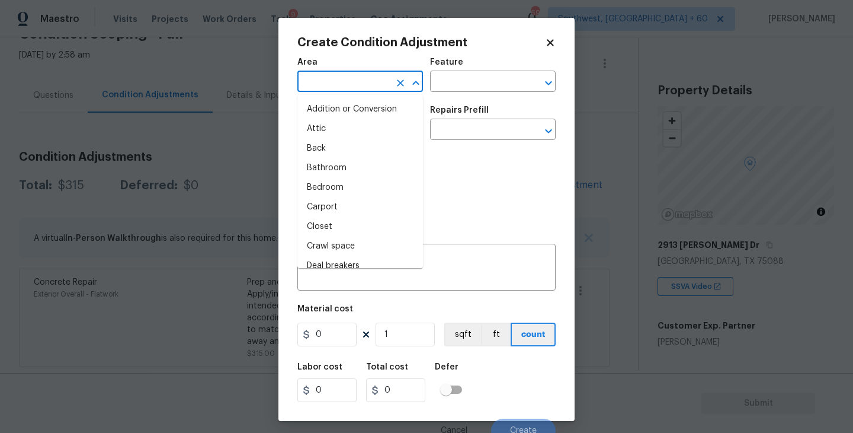
click at [329, 91] on input "text" at bounding box center [343, 82] width 92 height 18
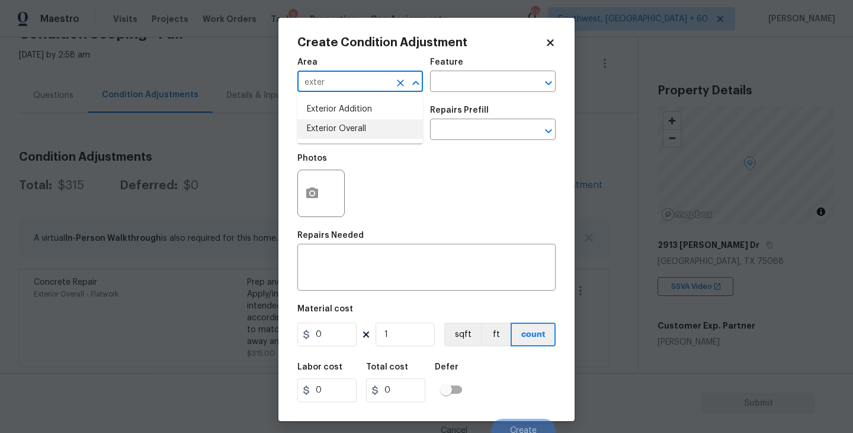
click at [359, 127] on li "Exterior Overall" at bounding box center [360, 129] width 126 height 20
type input "Exterior Overall"
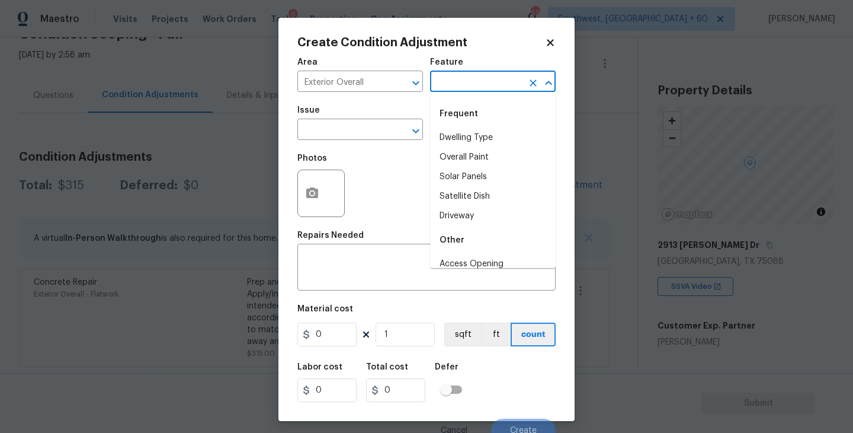
click at [463, 89] on input "text" at bounding box center [476, 82] width 92 height 18
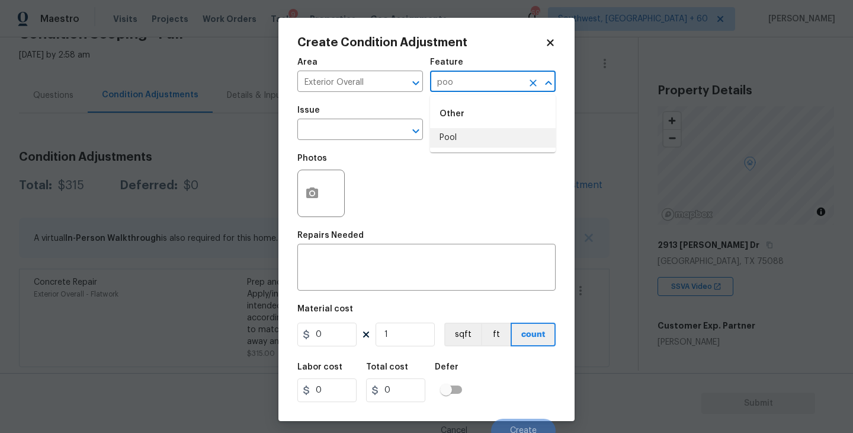
click at [460, 135] on li "Pool" at bounding box center [493, 138] width 126 height 20
type input "Pool"
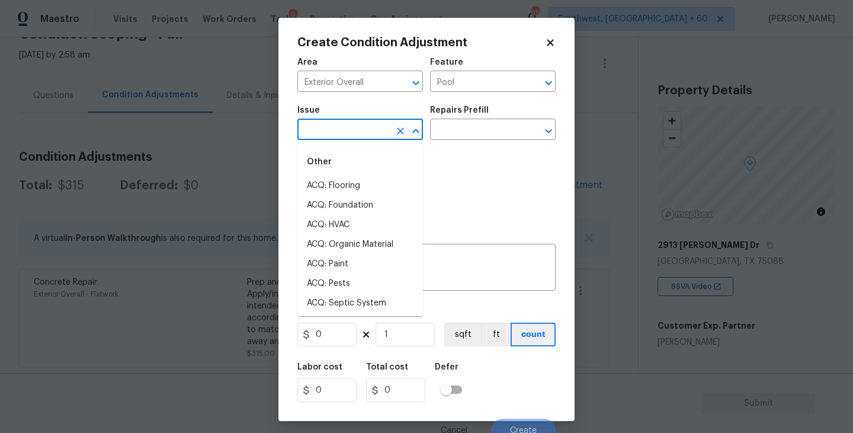
click at [349, 131] on input "text" at bounding box center [343, 130] width 92 height 18
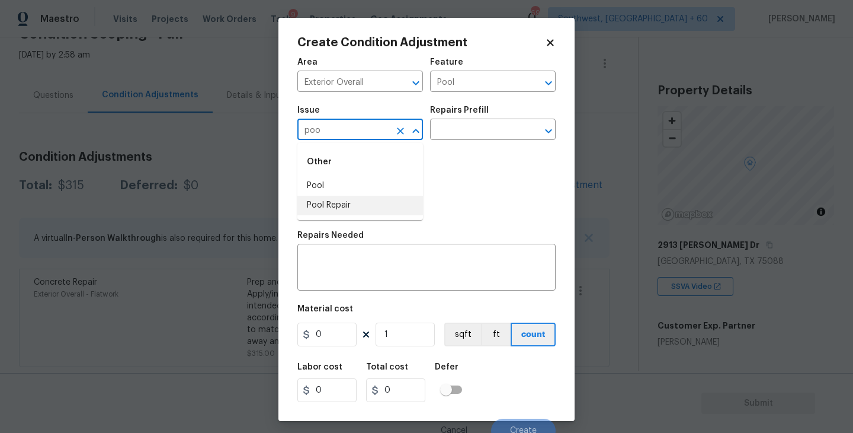
click at [340, 208] on li "Pool Repair" at bounding box center [360, 206] width 126 height 20
type input "Pool Repair"
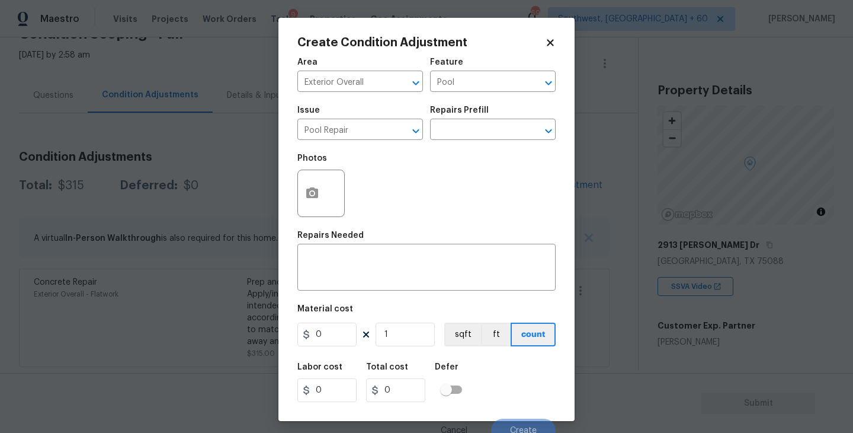
click at [460, 142] on div "Issue Pool Repair ​ Repairs Prefill ​" at bounding box center [426, 123] width 258 height 48
click at [487, 132] on input "text" at bounding box center [476, 130] width 92 height 18
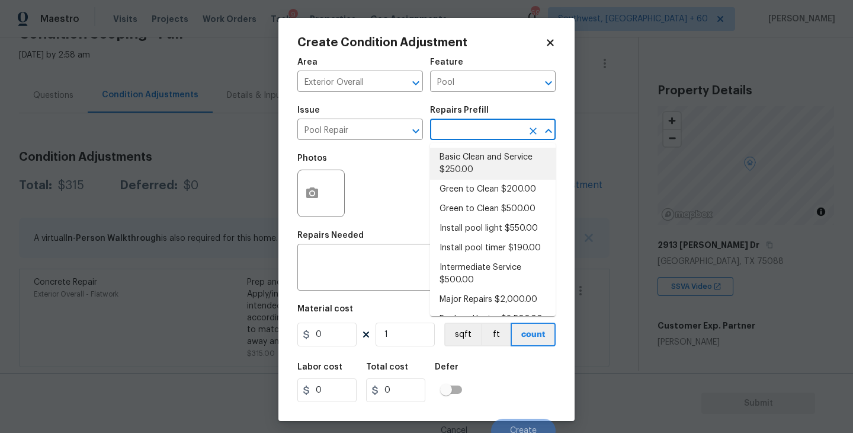
click at [481, 155] on li "Basic Clean and Service $250.00" at bounding box center [493, 164] width 126 height 32
type textarea "basic clean and service, balance chems, repair minor leaks at equipment, etc"
type input "250"
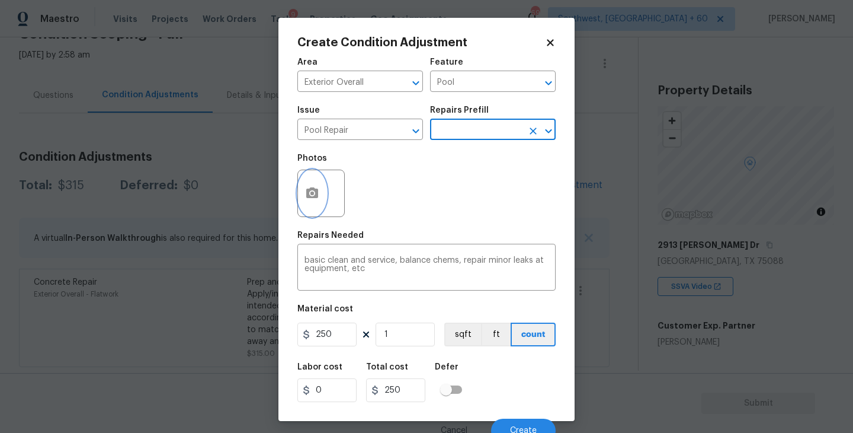
click at [321, 203] on button "button" at bounding box center [312, 193] width 28 height 46
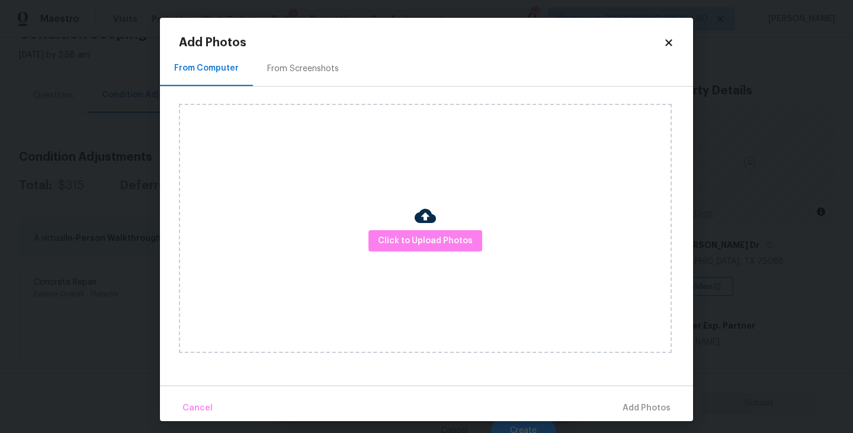
click at [392, 228] on div "Click to Upload Photos" at bounding box center [425, 228] width 493 height 249
click at [417, 195] on div "Click to Upload Photos" at bounding box center [425, 228] width 493 height 249
click at [410, 245] on span "Click to Upload Photos" at bounding box center [425, 240] width 95 height 15
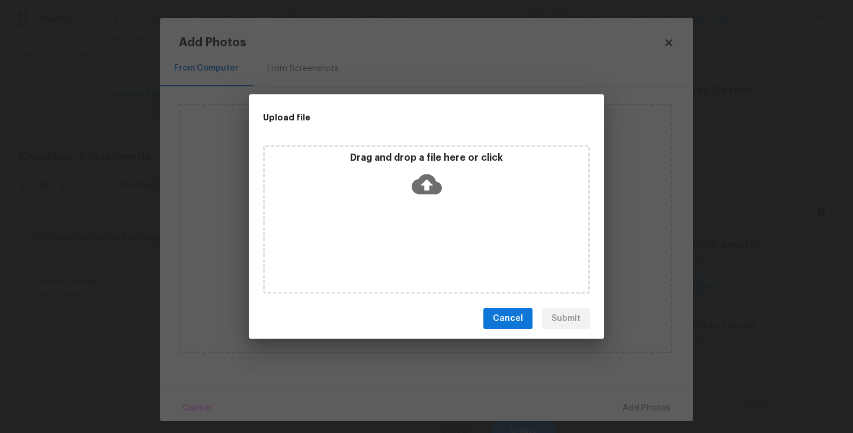
click at [429, 207] on div "Drag and drop a file here or click" at bounding box center [426, 219] width 327 height 148
click at [625, 306] on div "Upload file Drag and drop a file here or click Cancel Submit" at bounding box center [426, 216] width 853 height 433
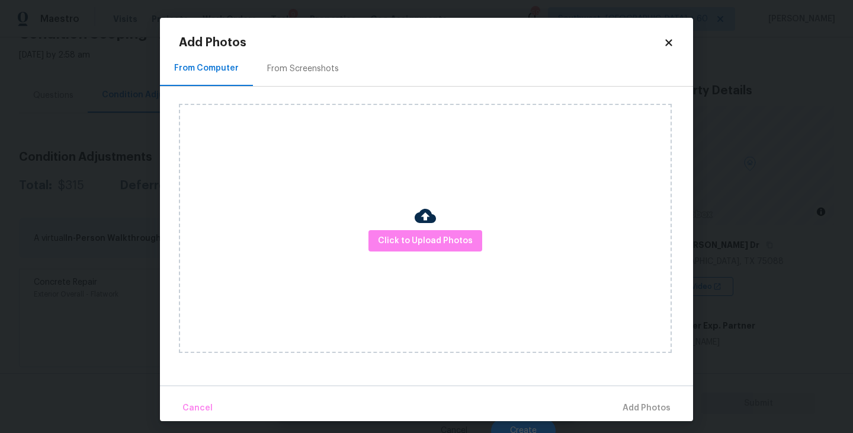
click at [466, 263] on div "Click to Upload Photos" at bounding box center [425, 228] width 493 height 249
click at [457, 244] on span "Click to Upload Photos" at bounding box center [425, 240] width 95 height 15
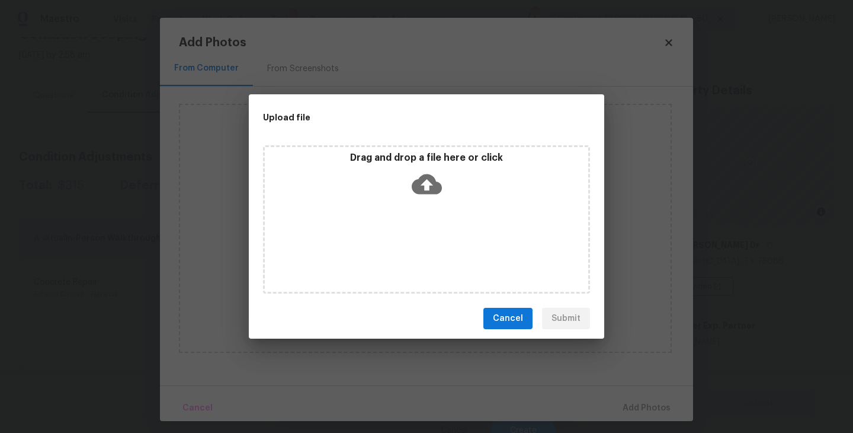
click at [427, 176] on icon at bounding box center [427, 184] width 30 height 20
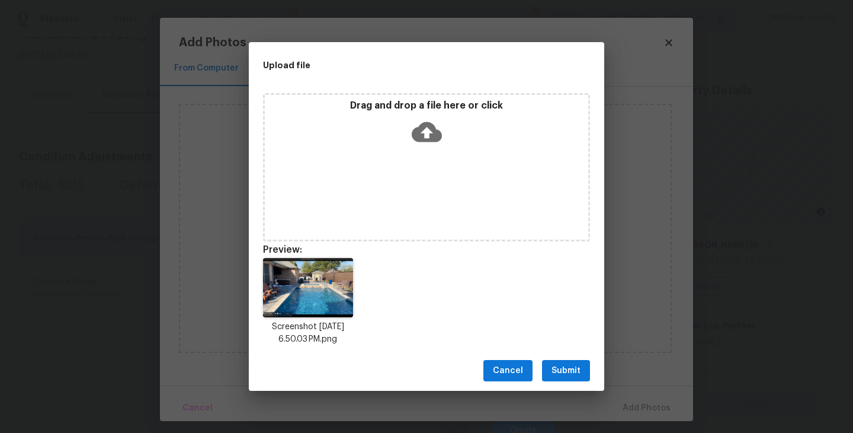
click at [577, 373] on span "Submit" at bounding box center [566, 370] width 29 height 15
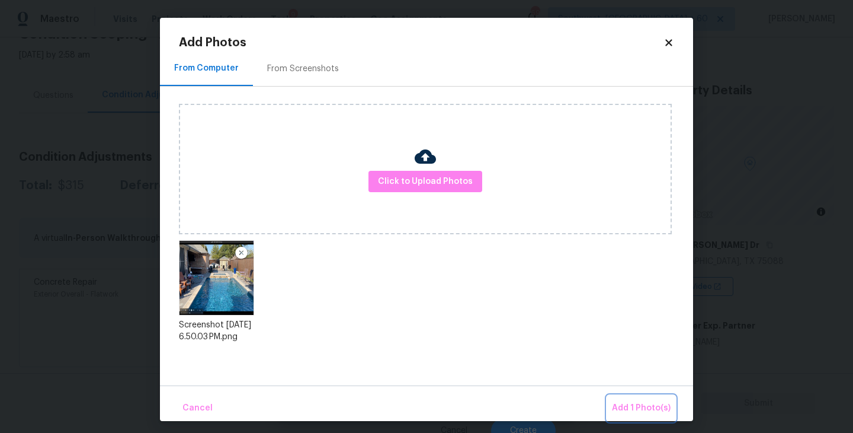
click at [629, 404] on span "Add 1 Photo(s)" at bounding box center [641, 408] width 59 height 15
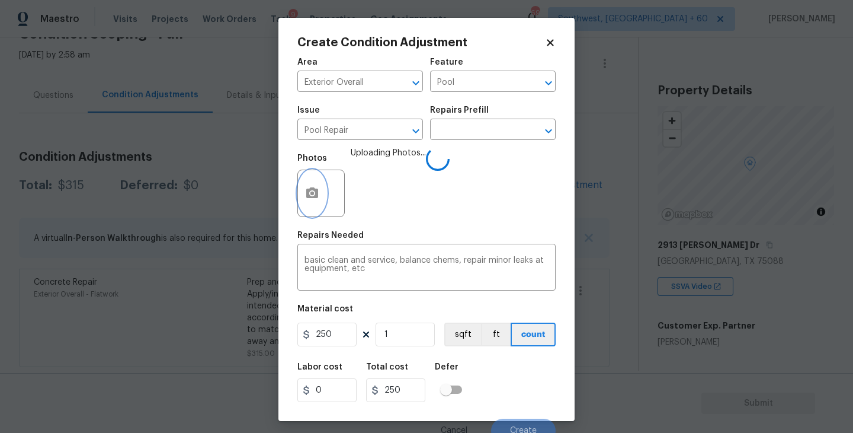
scroll to position [10, 0]
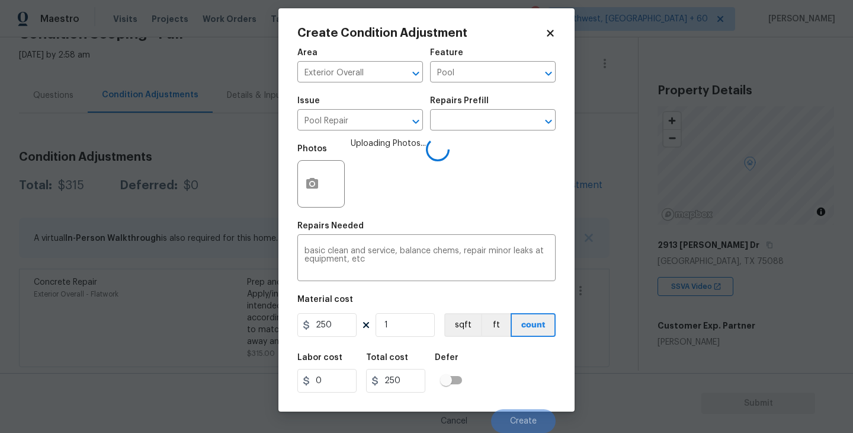
click at [530, 376] on div "Labor cost 0 Total cost 250 Defer" at bounding box center [426, 372] width 258 height 53
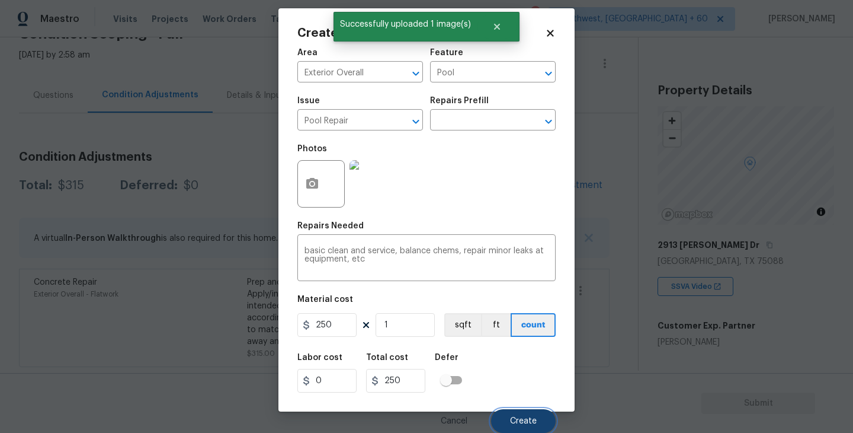
click at [523, 423] on span "Create" at bounding box center [523, 421] width 27 height 9
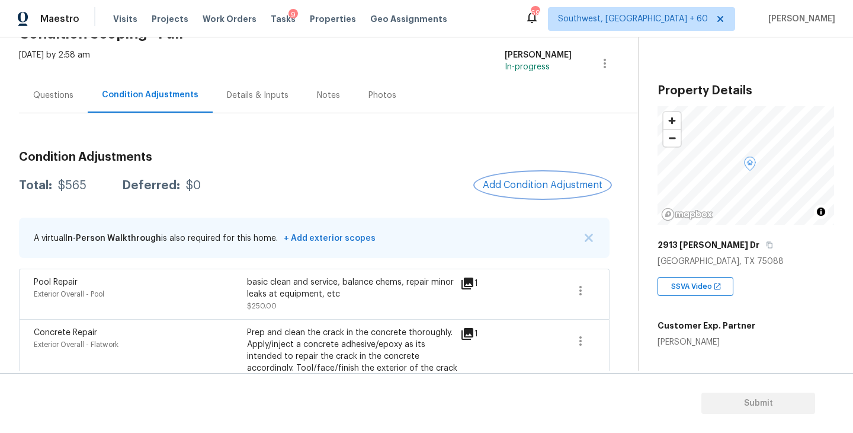
scroll to position [117, 0]
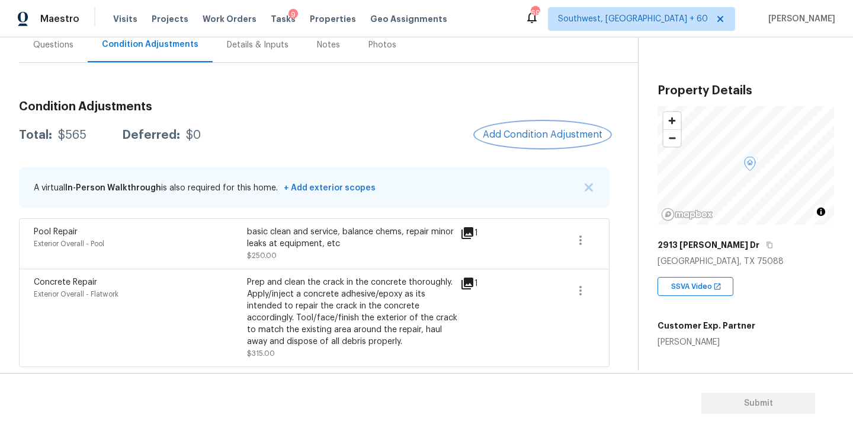
click at [554, 132] on span "Add Condition Adjustment" at bounding box center [543, 134] width 120 height 11
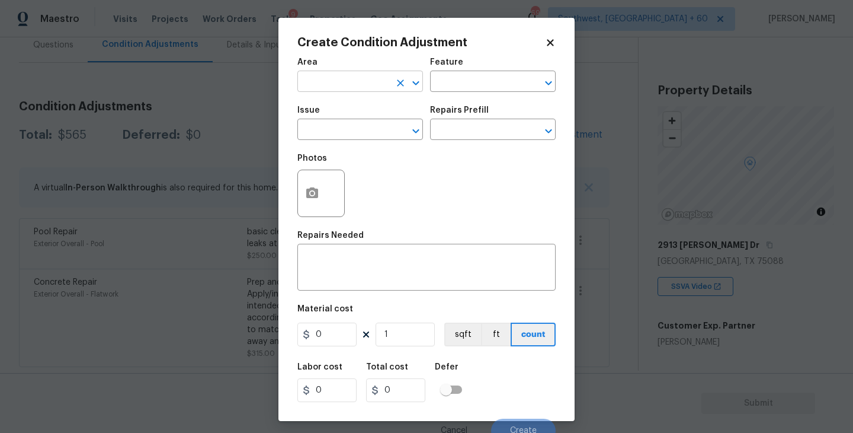
click at [352, 75] on input "text" at bounding box center [343, 82] width 92 height 18
click at [366, 135] on li "Exterior Overall" at bounding box center [360, 129] width 126 height 20
type input "Exterior Overall"
click at [472, 85] on input "text" at bounding box center [476, 82] width 92 height 18
drag, startPoint x: 472, startPoint y: 85, endPoint x: 472, endPoint y: 130, distance: 44.4
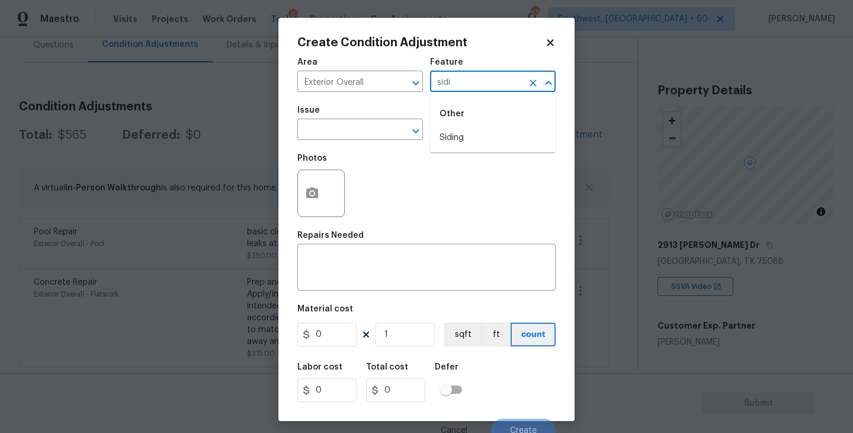
click at [472, 100] on body "Maestro Visits Projects Work Orders Tasks 9 Properties Geo Assignments 697 Sout…" at bounding box center [426, 216] width 853 height 433
click at [472, 130] on li "Siding" at bounding box center [493, 138] width 126 height 20
type input "Siding"
click at [368, 136] on input "text" at bounding box center [343, 130] width 92 height 18
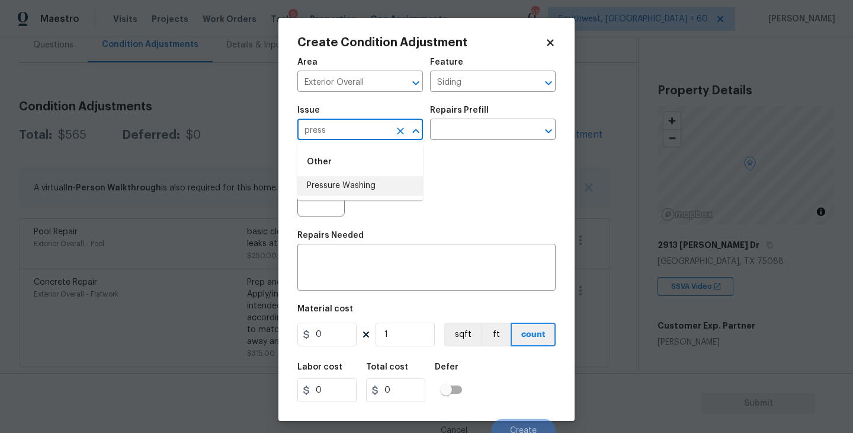
click at [364, 183] on li "Pressure Washing" at bounding box center [360, 186] width 126 height 20
type input "Pressure Washing"
click at [481, 132] on input "text" at bounding box center [476, 130] width 92 height 18
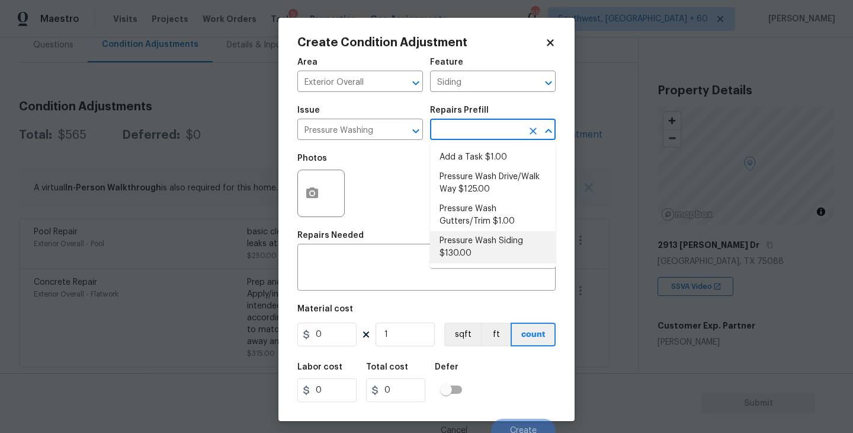
click at [477, 252] on li "Pressure Wash Siding $130.00" at bounding box center [493, 247] width 126 height 32
type textarea "Protect areas as needed for pressure washing. Pressure wash the siding on the h…"
type input "130"
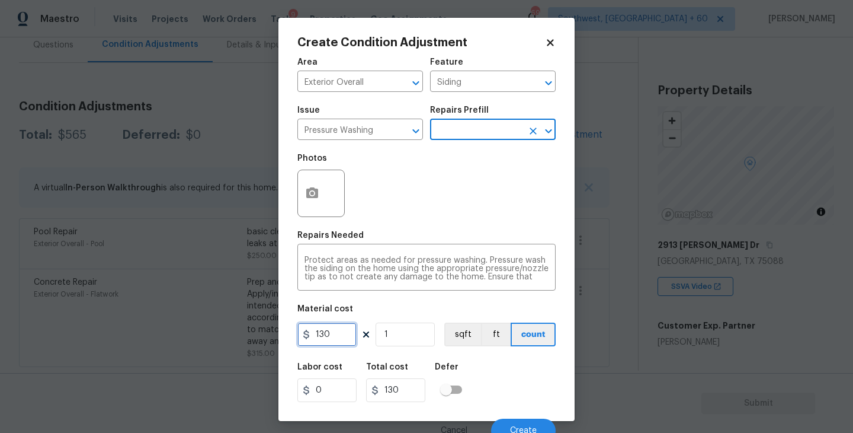
drag, startPoint x: 327, startPoint y: 334, endPoint x: 107, endPoint y: 340, distance: 219.9
click at [107, 340] on div "Create Condition Adjustment Area Exterior Overall ​ Feature Siding ​ Issue Pres…" at bounding box center [426, 216] width 853 height 433
type input "200"
click at [299, 209] on div at bounding box center [320, 192] width 47 height 47
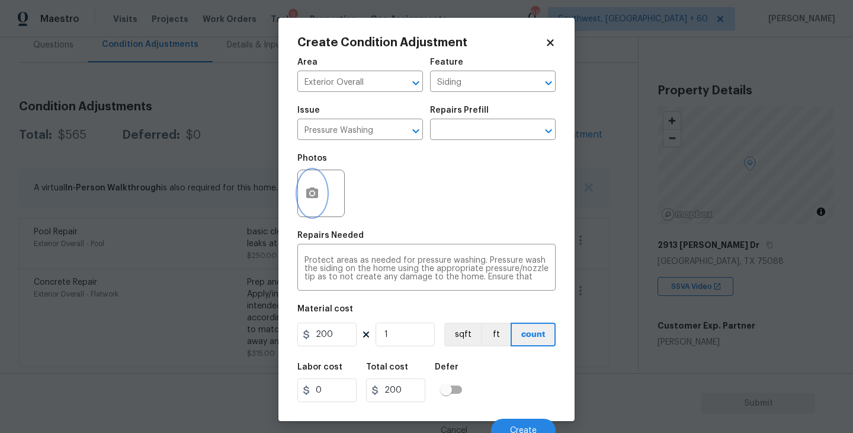
click at [322, 206] on button "button" at bounding box center [312, 193] width 28 height 46
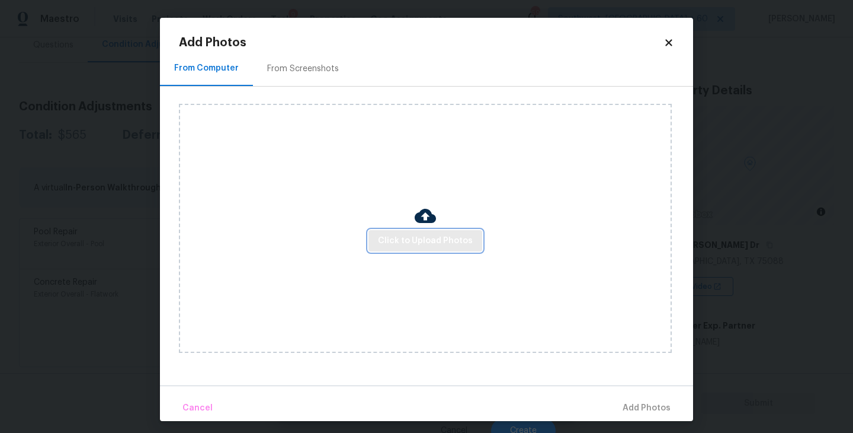
click at [428, 247] on span "Click to Upload Photos" at bounding box center [425, 240] width 95 height 15
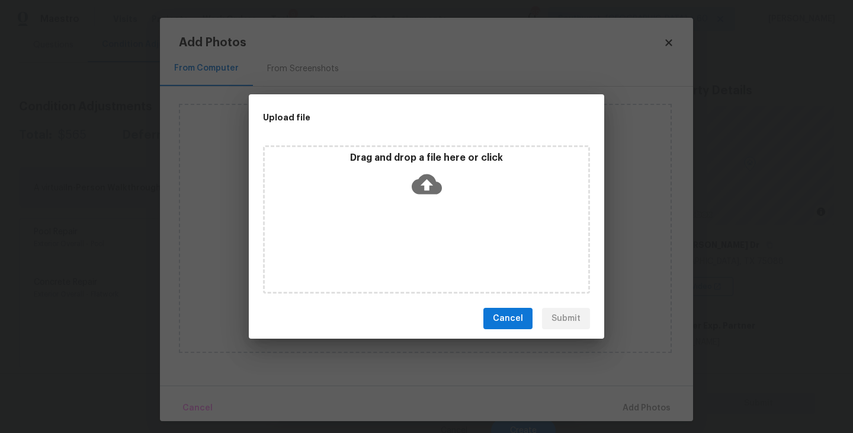
click at [433, 214] on div "Drag and drop a file here or click" at bounding box center [426, 219] width 327 height 148
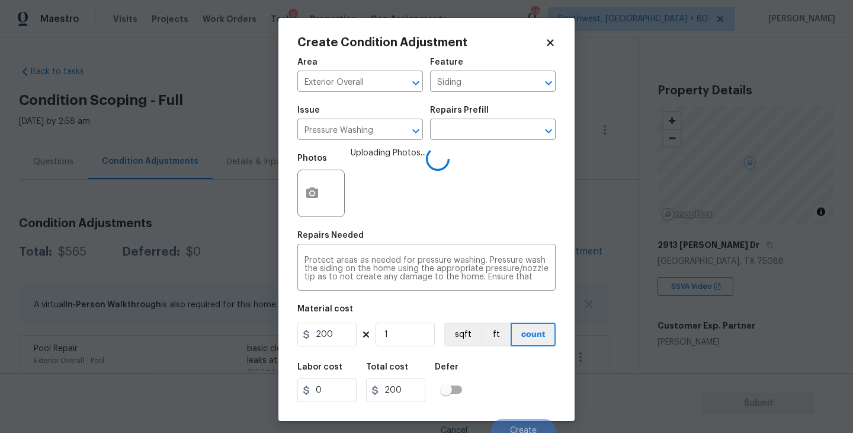
scroll to position [10, 0]
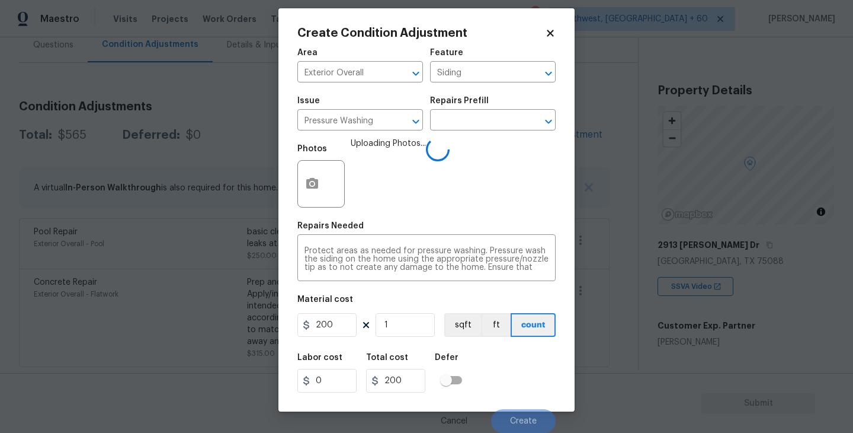
click at [525, 360] on div "Labor cost 0 Total cost 200 Defer" at bounding box center [426, 372] width 258 height 53
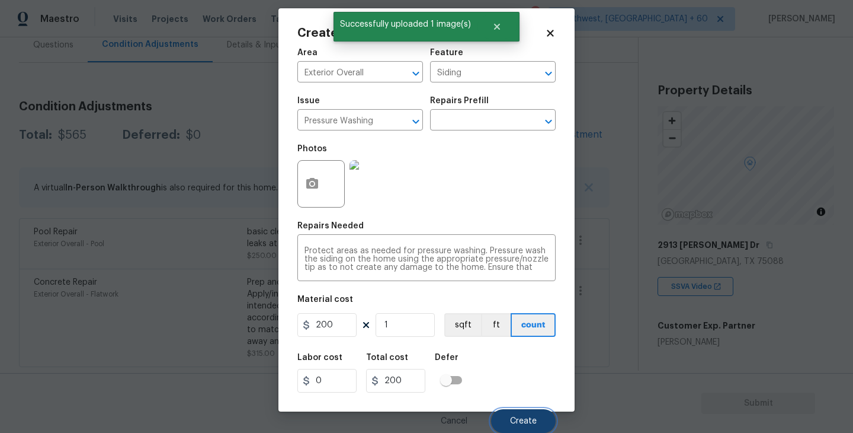
click at [519, 413] on button "Create" at bounding box center [523, 421] width 65 height 24
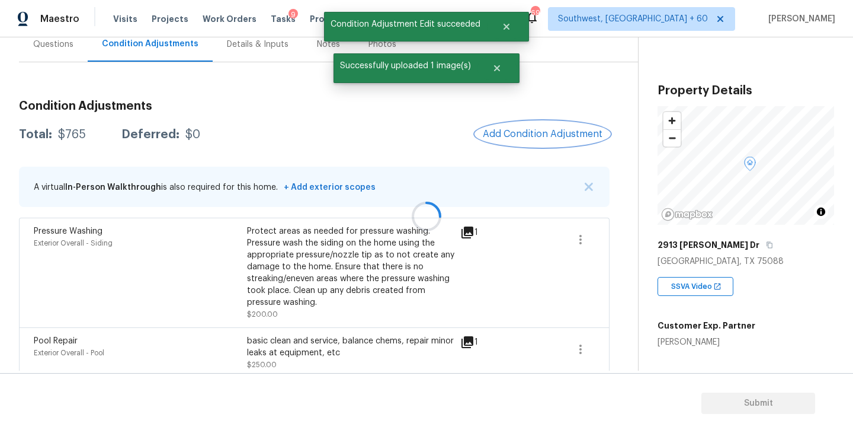
scroll to position [0, 0]
click at [537, 152] on div "Condition Adjustments Total: $765 Deferred: $0 Add Condition Adjustment A virtu…" at bounding box center [314, 283] width 591 height 385
click at [539, 149] on div "Condition Adjustments Total: $765 Deferred: $0 Add Condition Adjustment A virtu…" at bounding box center [314, 283] width 591 height 385
click at [540, 137] on span "Add Condition Adjustment" at bounding box center [543, 134] width 120 height 11
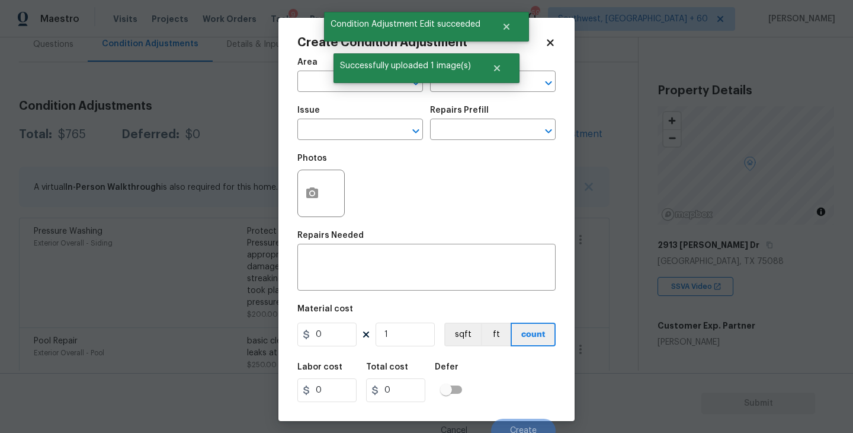
click at [303, 72] on div "Area" at bounding box center [360, 65] width 126 height 15
click at [308, 88] on input "text" at bounding box center [343, 82] width 92 height 18
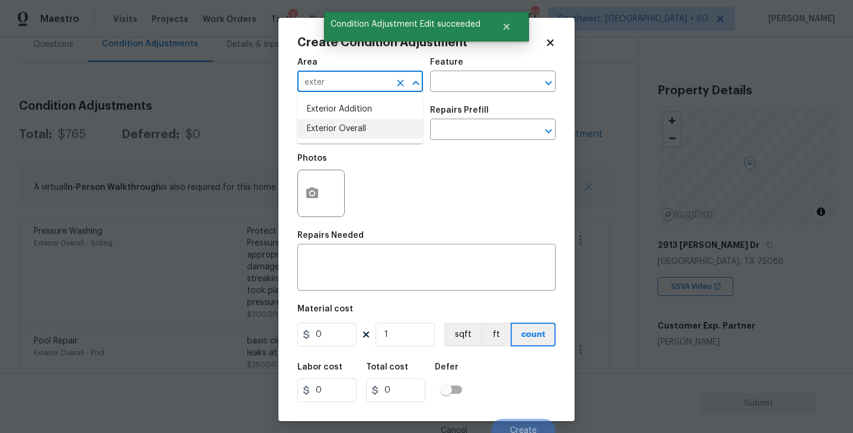
click at [354, 132] on li "Exterior Overall" at bounding box center [360, 129] width 126 height 20
type input "Exterior Overall"
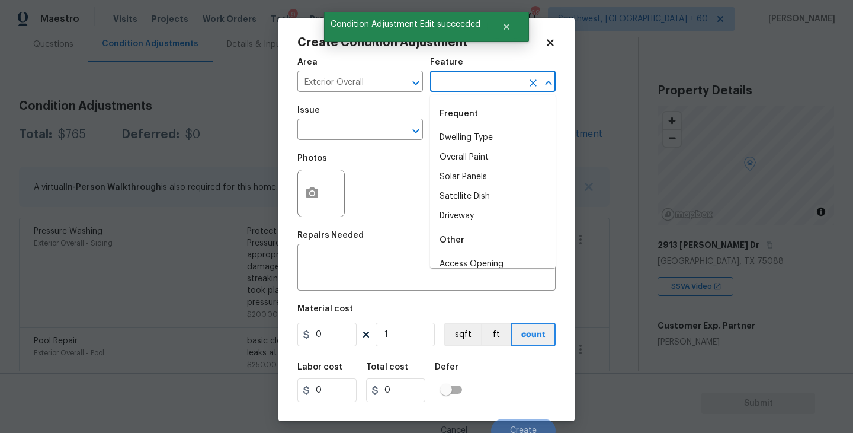
click at [473, 84] on input "text" at bounding box center [476, 82] width 92 height 18
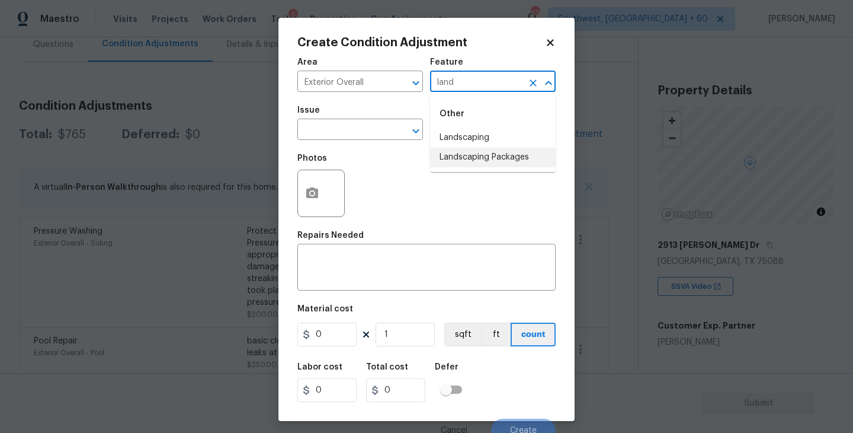
click at [481, 160] on li "Landscaping Packages" at bounding box center [493, 158] width 126 height 20
type input "Landscaping Packages"
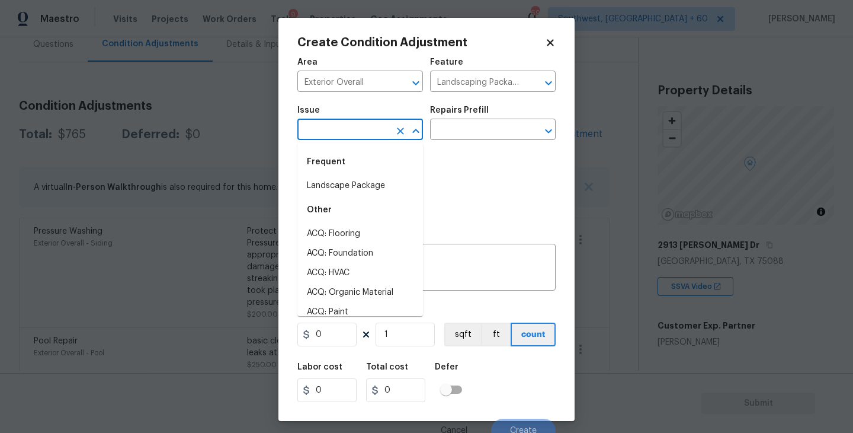
click at [361, 136] on input "text" at bounding box center [343, 130] width 92 height 18
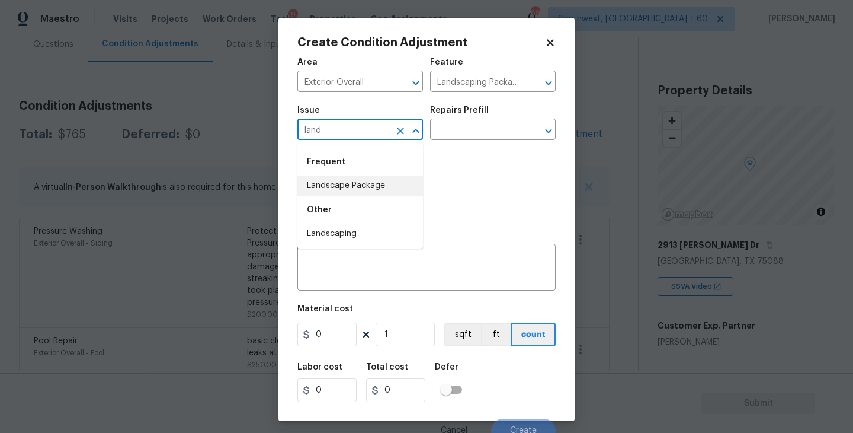
click at [377, 179] on li "Landscape Package" at bounding box center [360, 186] width 126 height 20
type input "Landscape Package"
click at [468, 123] on input "text" at bounding box center [476, 130] width 92 height 18
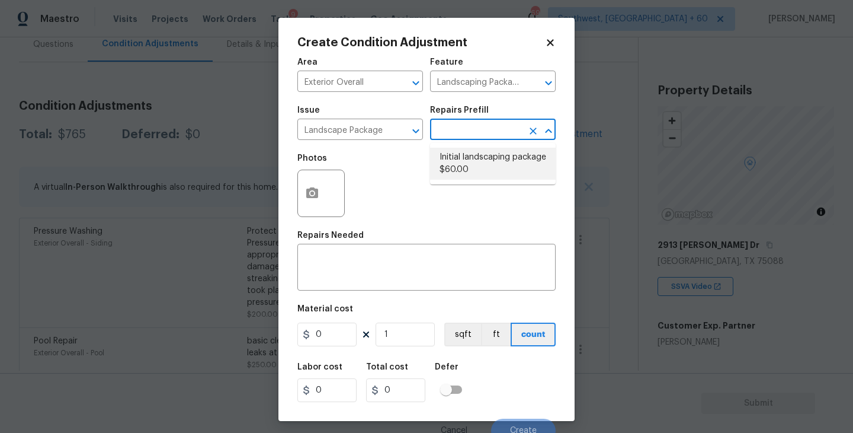
click at [478, 164] on li "Initial landscaping package $60.00" at bounding box center [493, 164] width 126 height 32
type input "Home Readiness Packages"
type textarea "Mowing of grass up to 6" in height. Mow, edge along driveways & sidewalks, trim…"
type input "60"
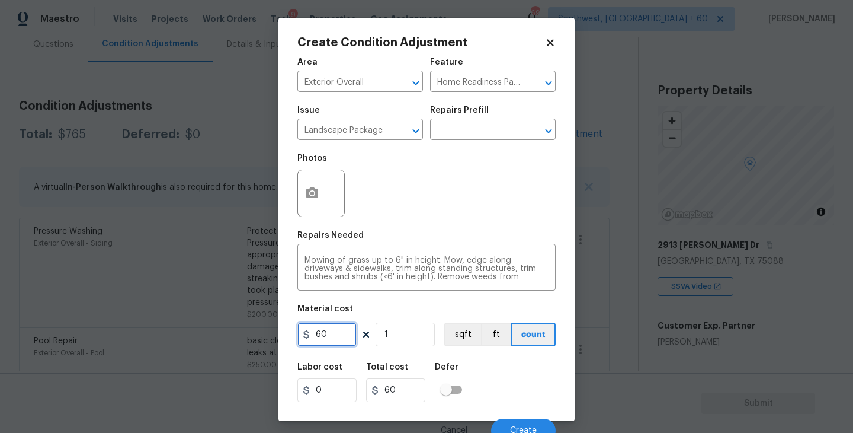
drag, startPoint x: 341, startPoint y: 337, endPoint x: 233, endPoint y: 337, distance: 107.3
click at [233, 337] on div "Create Condition Adjustment Area Exterior Overall ​ Feature Home Readiness Pack…" at bounding box center [426, 216] width 853 height 433
type input "300"
click at [317, 194] on icon "button" at bounding box center [312, 192] width 12 height 11
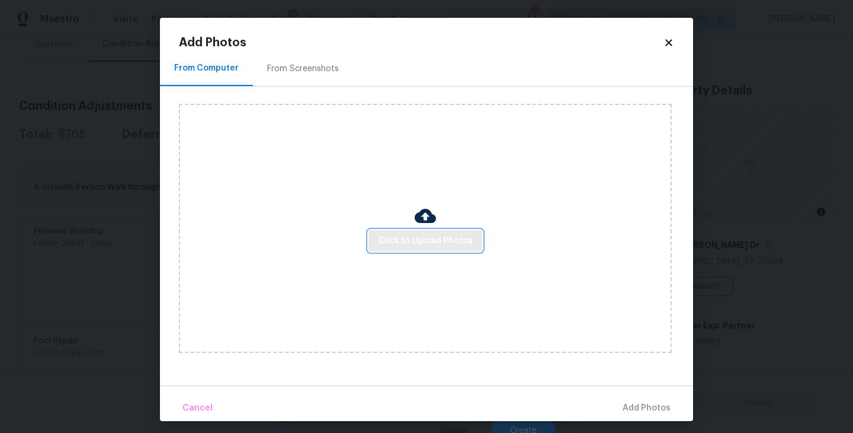
click at [413, 239] on span "Click to Upload Photos" at bounding box center [425, 240] width 95 height 15
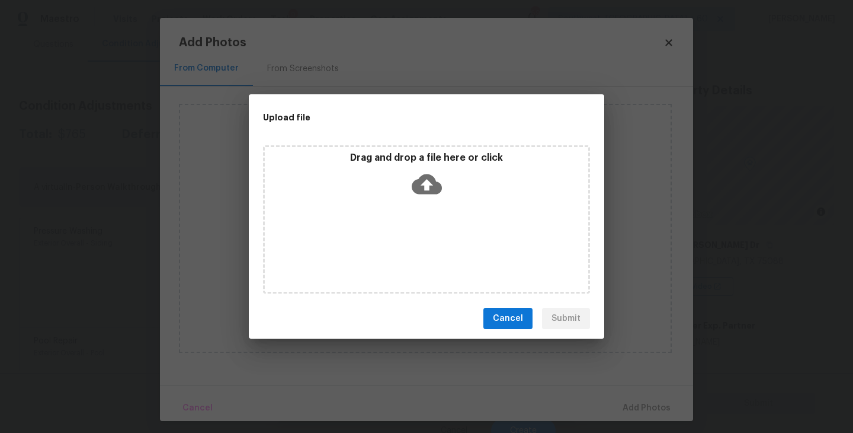
click at [428, 203] on div "Drag and drop a file here or click" at bounding box center [426, 219] width 327 height 148
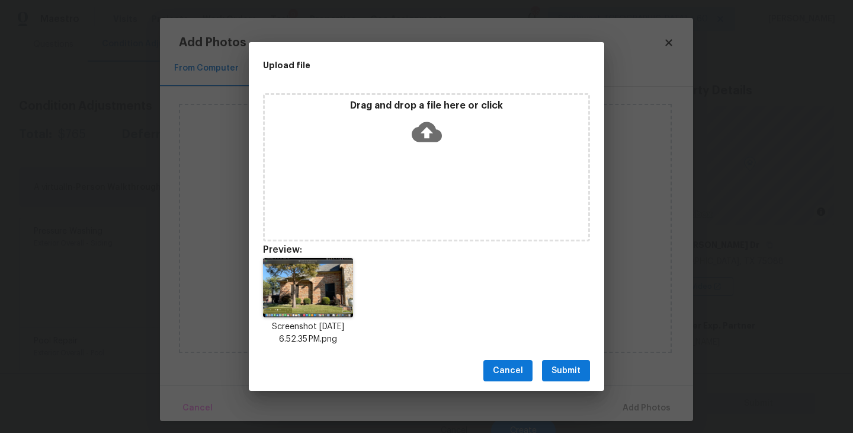
click at [562, 377] on span "Submit" at bounding box center [566, 370] width 29 height 15
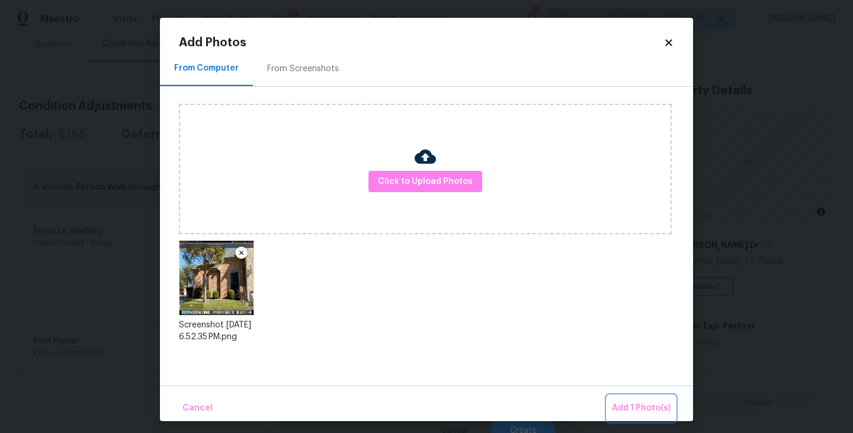
click at [628, 407] on span "Add 1 Photo(s)" at bounding box center [641, 408] width 59 height 15
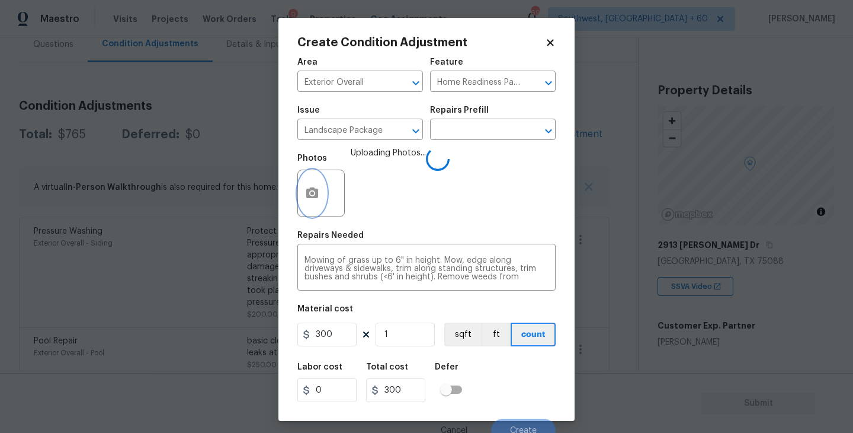
scroll to position [10, 0]
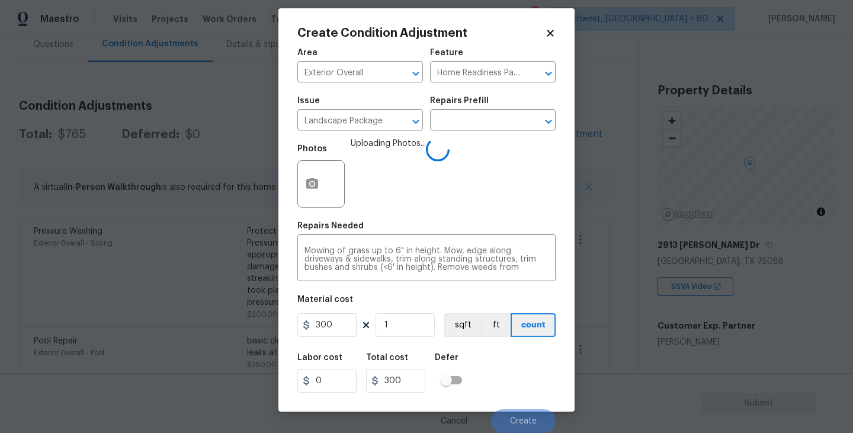
click at [499, 393] on div "Labor cost 0 Total cost 300 Defer" at bounding box center [426, 372] width 258 height 53
click at [507, 388] on div "Labor cost 0 Total cost 300 Defer" at bounding box center [426, 372] width 258 height 53
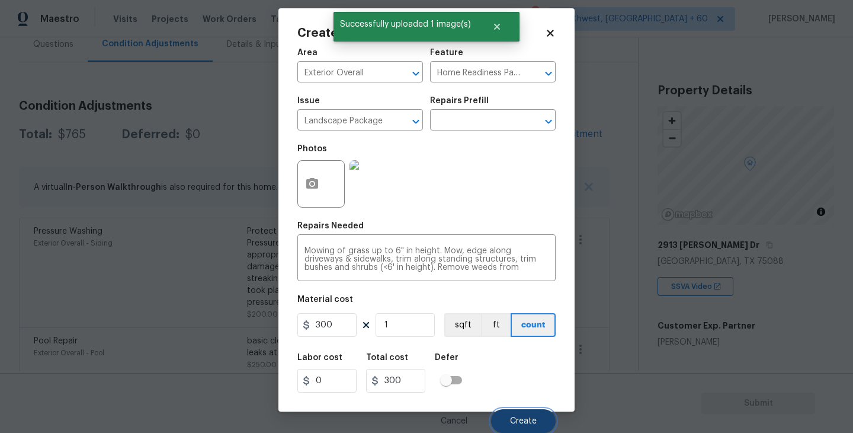
click at [526, 422] on span "Create" at bounding box center [523, 421] width 27 height 9
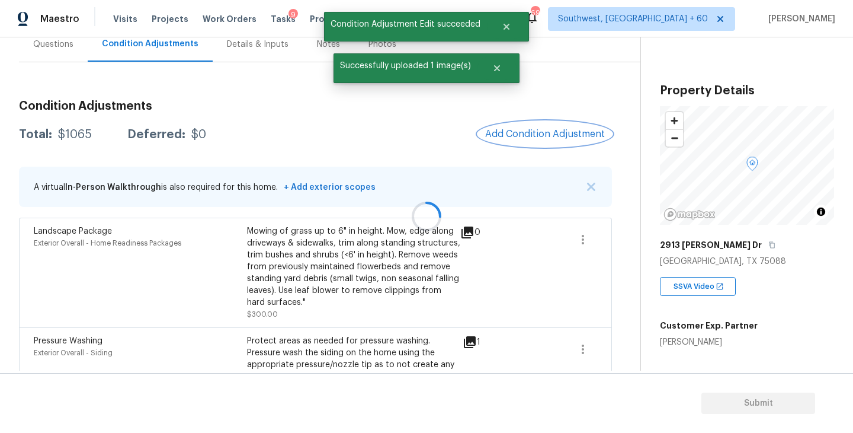
scroll to position [0, 0]
click at [557, 133] on span "Add Condition Adjustment" at bounding box center [543, 134] width 120 height 11
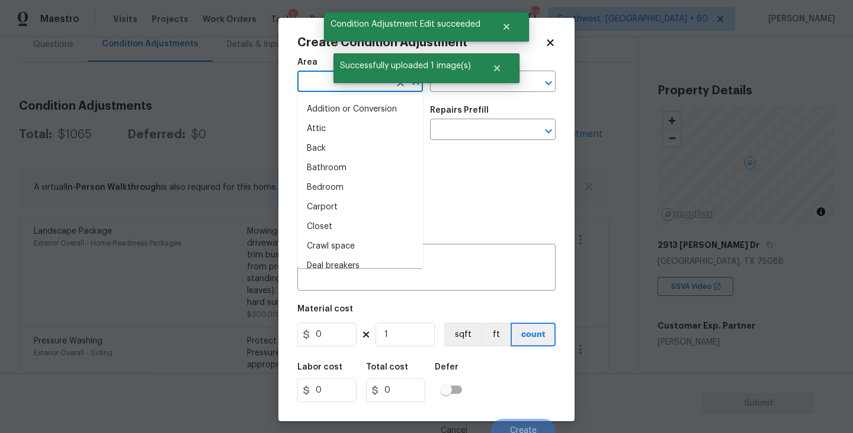
click at [316, 74] on input "text" at bounding box center [343, 82] width 92 height 18
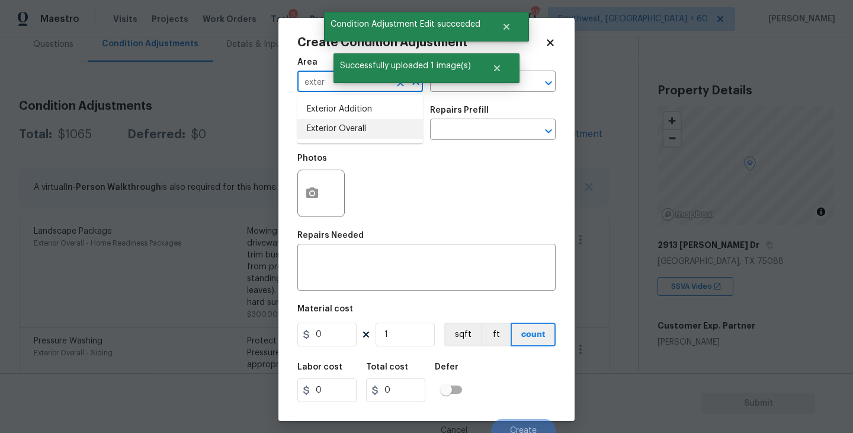
click at [337, 134] on li "Exterior Overall" at bounding box center [360, 129] width 126 height 20
type input "Exterior Overall"
click at [337, 134] on input "text" at bounding box center [343, 130] width 92 height 18
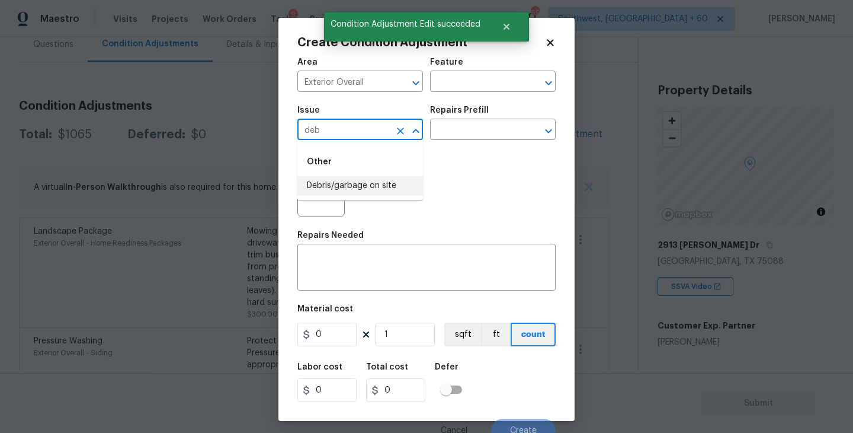
click at [382, 177] on li "Debris/garbage on site" at bounding box center [360, 186] width 126 height 20
type input "Debris/garbage on site"
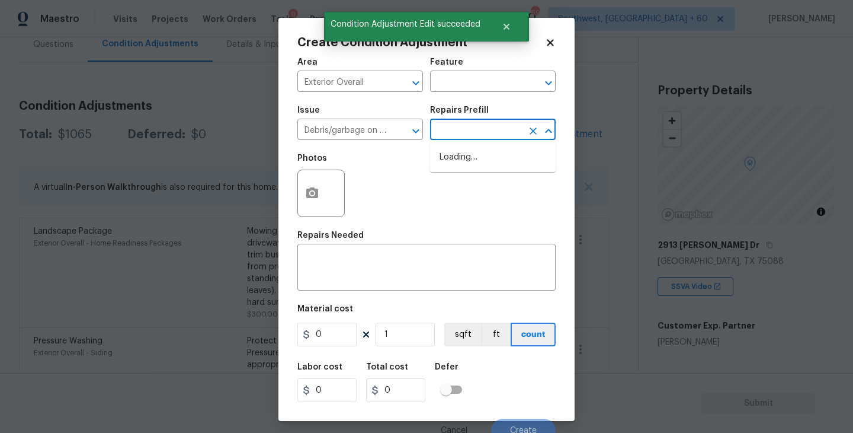
click at [482, 128] on input "text" at bounding box center [476, 130] width 92 height 18
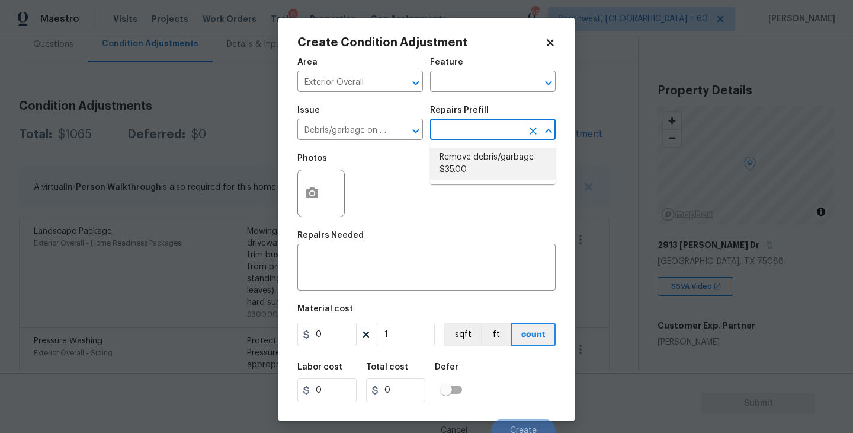
click at [482, 173] on li "Remove debris/garbage $35.00" at bounding box center [493, 164] width 126 height 32
type textarea "Remove, haul off, and properly dispose of any debris left by seller to offsite …"
type input "35"
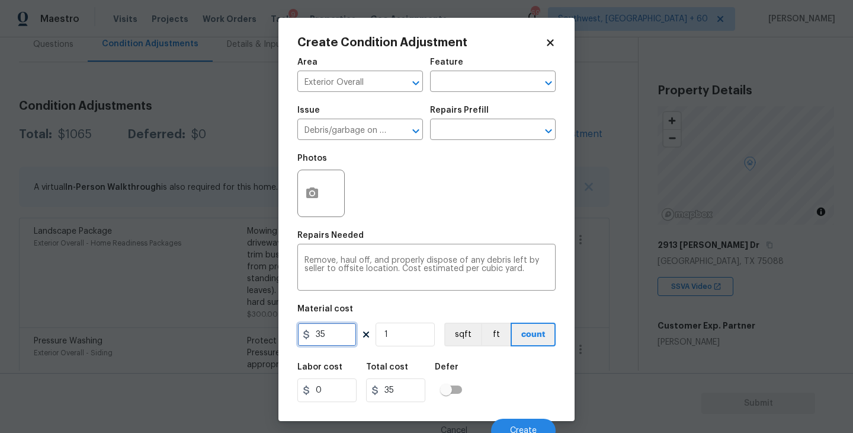
drag, startPoint x: 327, startPoint y: 333, endPoint x: 165, endPoint y: 339, distance: 162.5
click at [165, 339] on div "Create Condition Adjustment Area Exterior Overall ​ Feature ​ Issue Debris/garb…" at bounding box center [426, 216] width 853 height 433
type input "1000"
click at [303, 194] on button "button" at bounding box center [312, 193] width 28 height 46
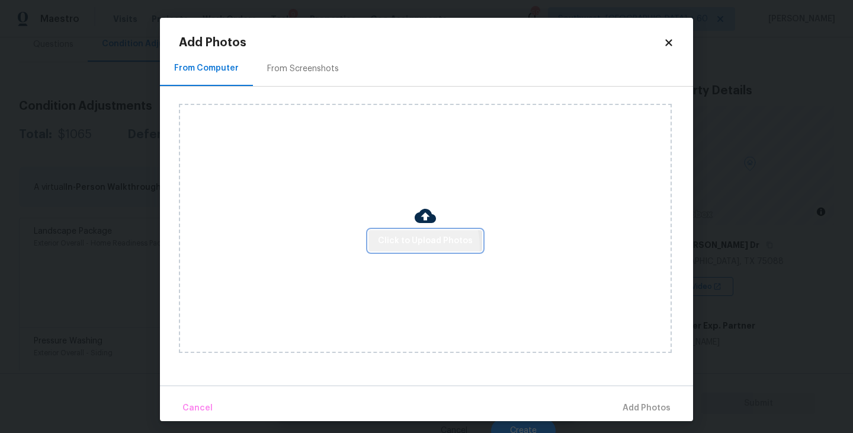
click at [412, 247] on span "Click to Upload Photos" at bounding box center [425, 240] width 95 height 15
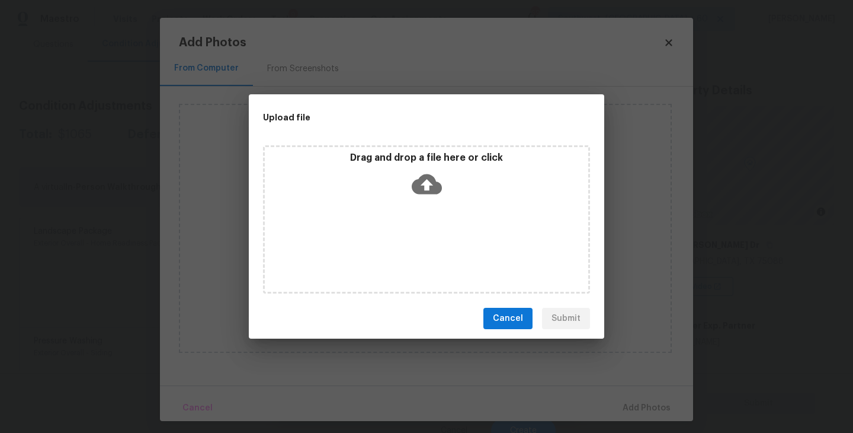
drag, startPoint x: 412, startPoint y: 247, endPoint x: 431, endPoint y: 209, distance: 41.9
click at [431, 209] on div "Drag and drop a file here or click" at bounding box center [426, 219] width 327 height 148
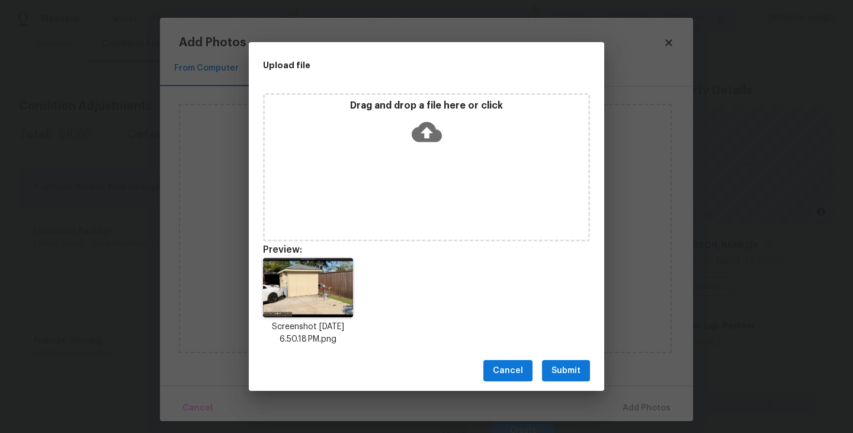
click at [574, 366] on span "Submit" at bounding box center [566, 370] width 29 height 15
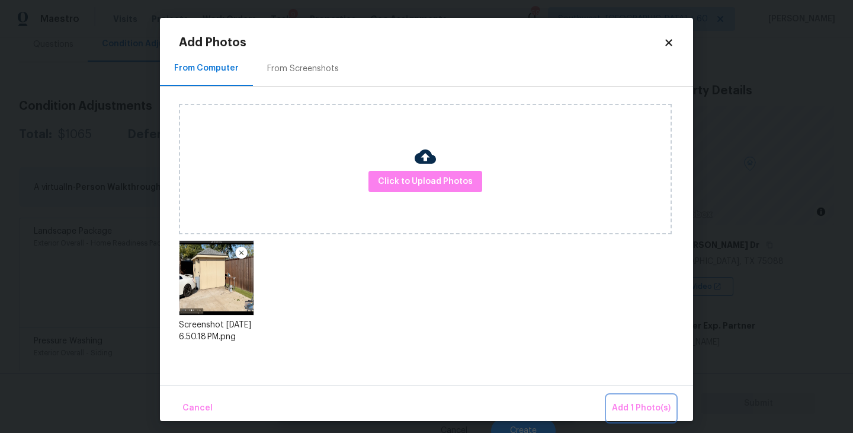
click at [625, 400] on button "Add 1 Photo(s)" at bounding box center [641, 407] width 68 height 25
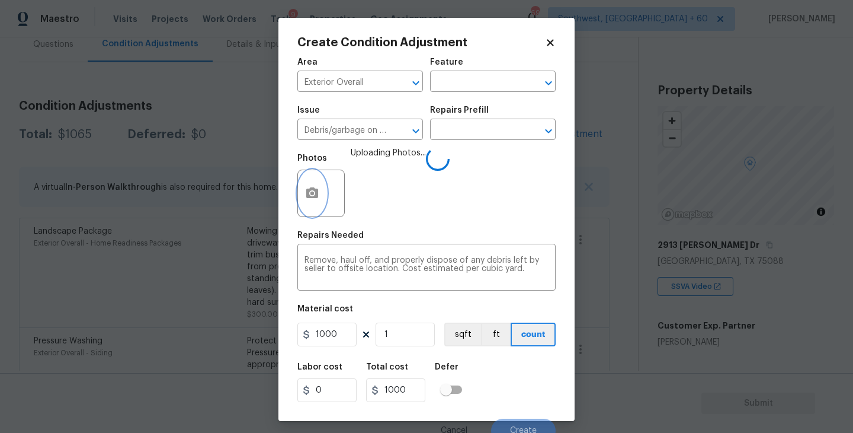
scroll to position [10, 0]
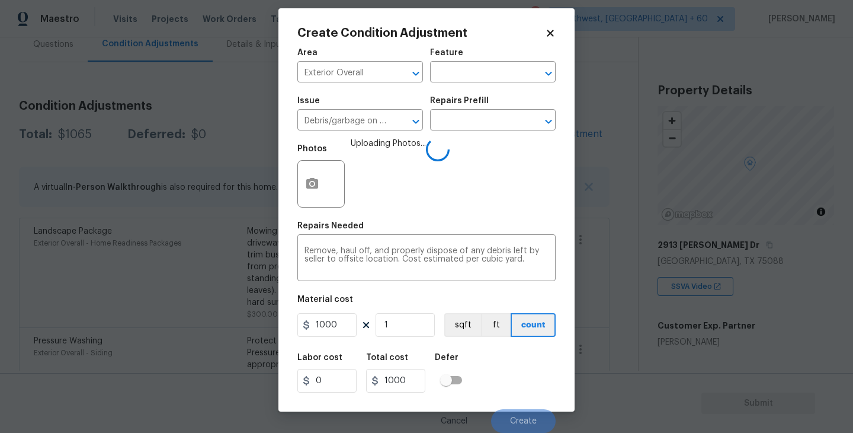
click at [485, 360] on div "Labor cost 0 Total cost 1000 Defer" at bounding box center [426, 372] width 258 height 53
click at [493, 361] on div "Labor cost 0 Total cost 1000 Defer" at bounding box center [426, 372] width 258 height 53
click at [497, 371] on div "Labor cost 0 Total cost 1000 Defer" at bounding box center [426, 372] width 258 height 53
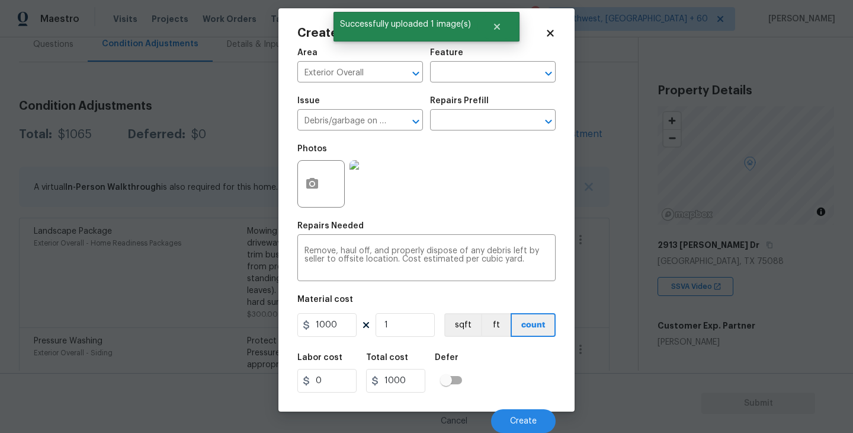
click at [507, 390] on div "Labor cost 0 Total cost 1000 Defer" at bounding box center [426, 372] width 258 height 53
click at [520, 419] on span "Create" at bounding box center [523, 421] width 27 height 9
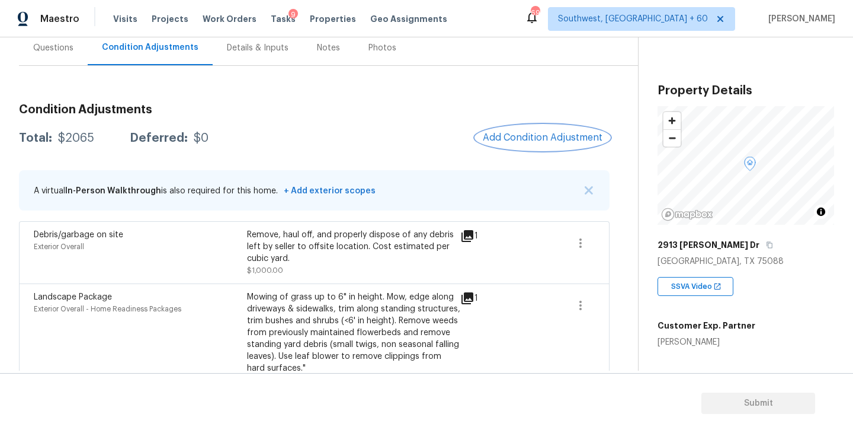
scroll to position [107, 0]
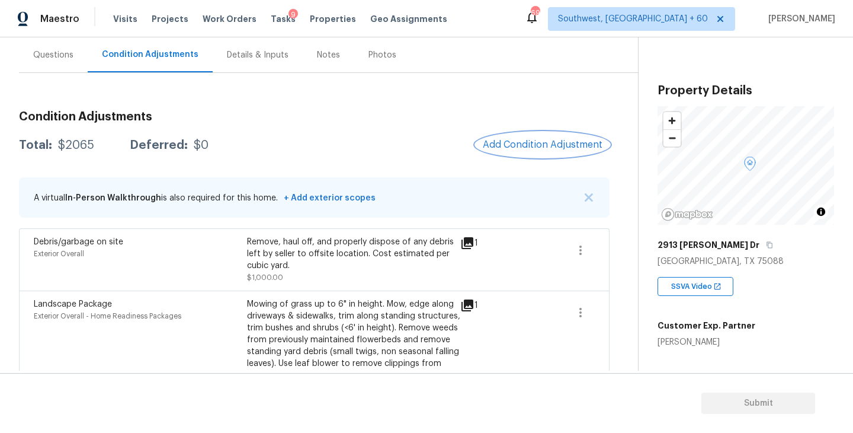
click at [542, 139] on span "Add Condition Adjustment" at bounding box center [543, 144] width 120 height 11
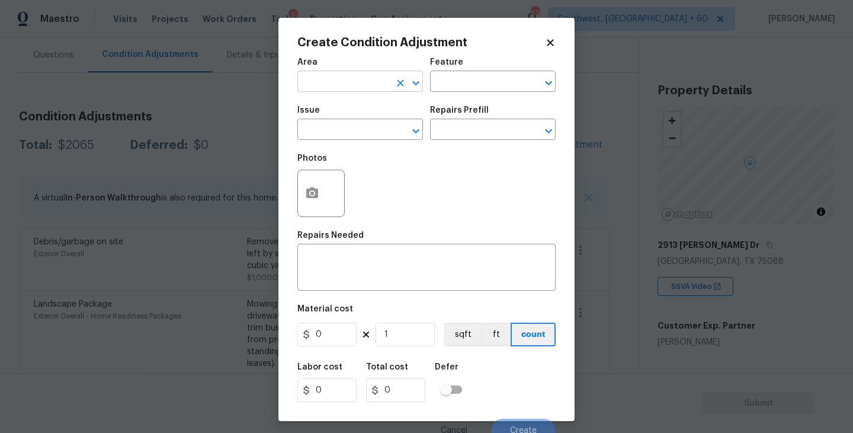
click at [335, 75] on input "text" at bounding box center [343, 82] width 92 height 18
click at [350, 135] on li "Interior Overall" at bounding box center [360, 129] width 126 height 20
type input "Interior Overall"
click at [495, 79] on input "text" at bounding box center [476, 82] width 92 height 18
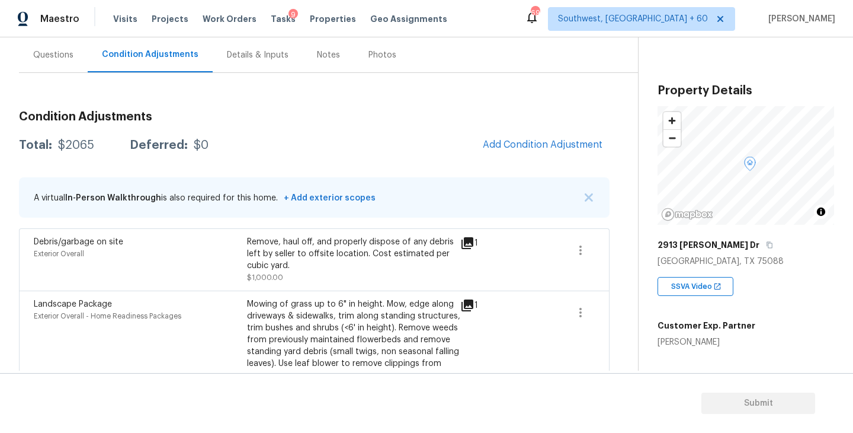
click at [207, 128] on body "Maestro Visits Projects Work Orders Tasks 9 Properties Geo Assignments 697 Sout…" at bounding box center [426, 216] width 853 height 433
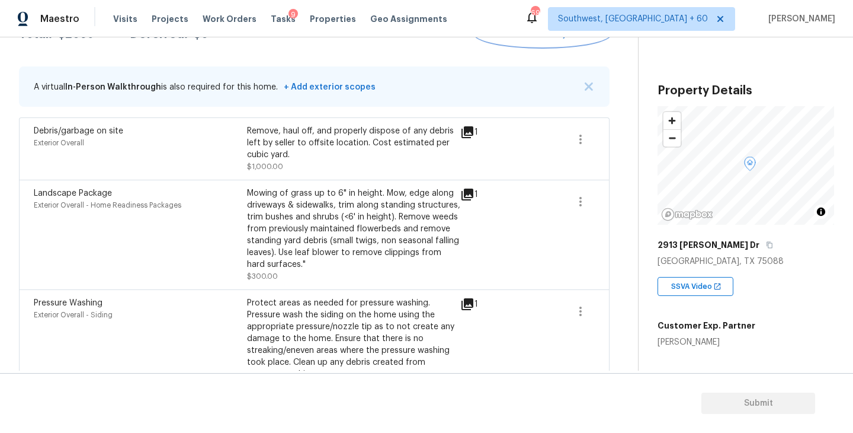
scroll to position [156, 0]
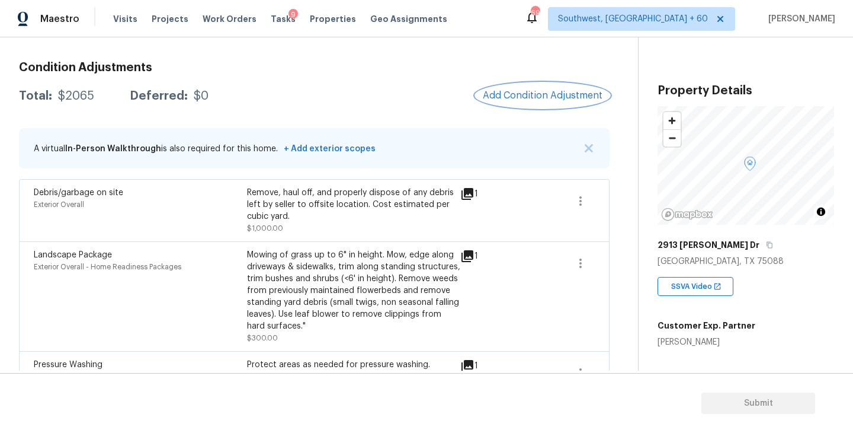
scroll to position [98, 0]
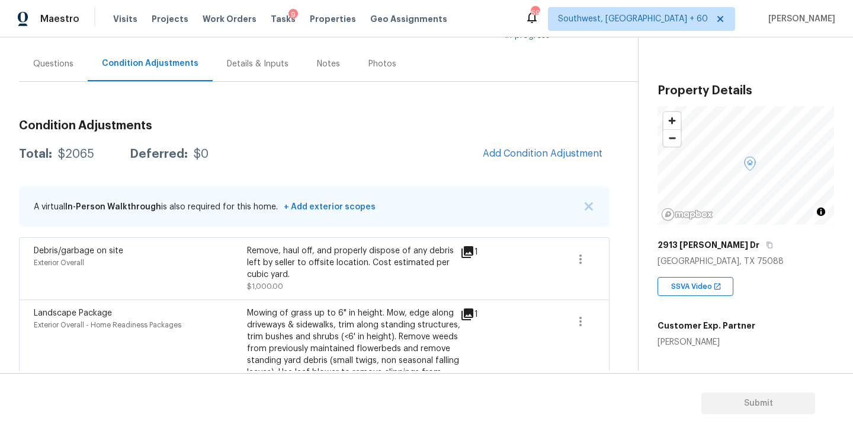
click at [57, 75] on div "Questions" at bounding box center [53, 63] width 69 height 35
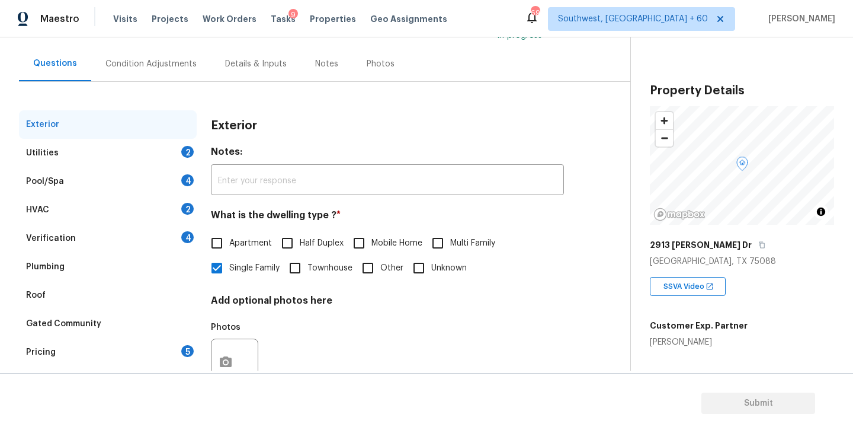
click at [102, 156] on div "Utilities 2" at bounding box center [108, 153] width 178 height 28
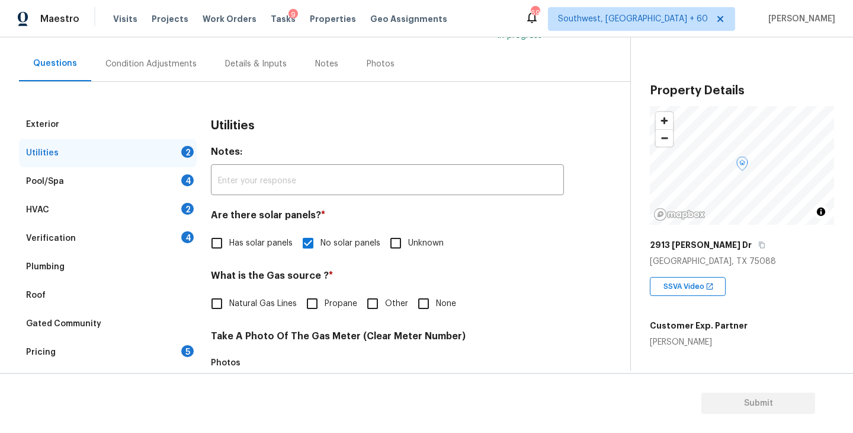
scroll to position [155, 0]
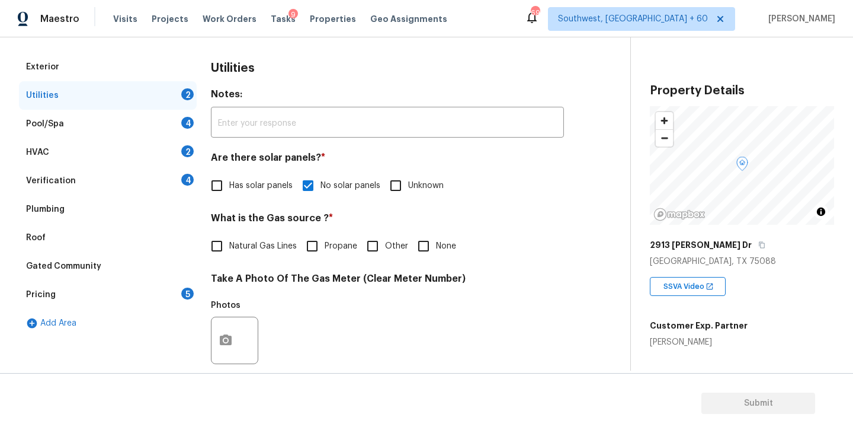
click at [228, 248] on input "Natural Gas Lines" at bounding box center [216, 245] width 25 height 25
checkbox input "true"
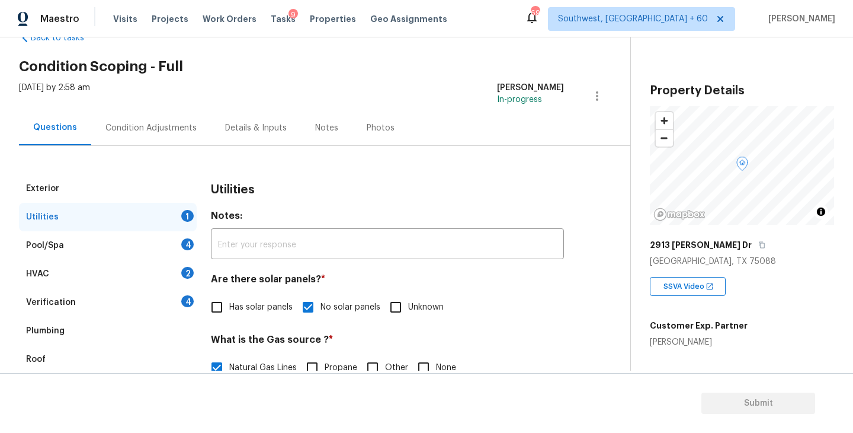
click at [167, 137] on div "Condition Adjustments" at bounding box center [151, 127] width 120 height 35
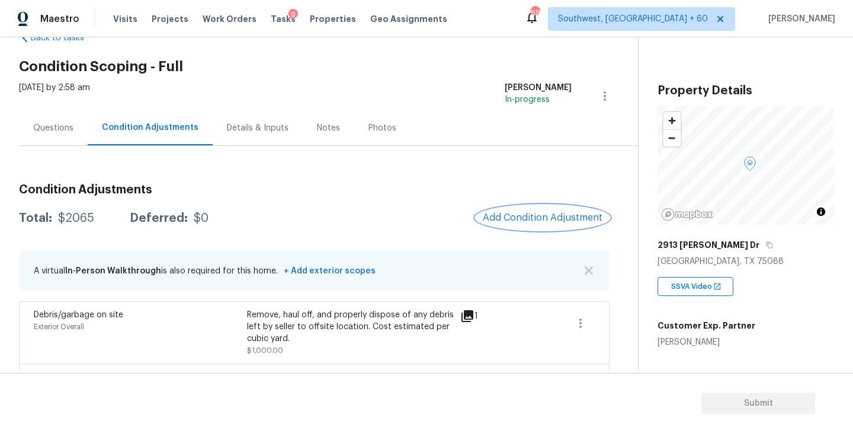
click at [527, 213] on span "Add Condition Adjustment" at bounding box center [543, 217] width 120 height 11
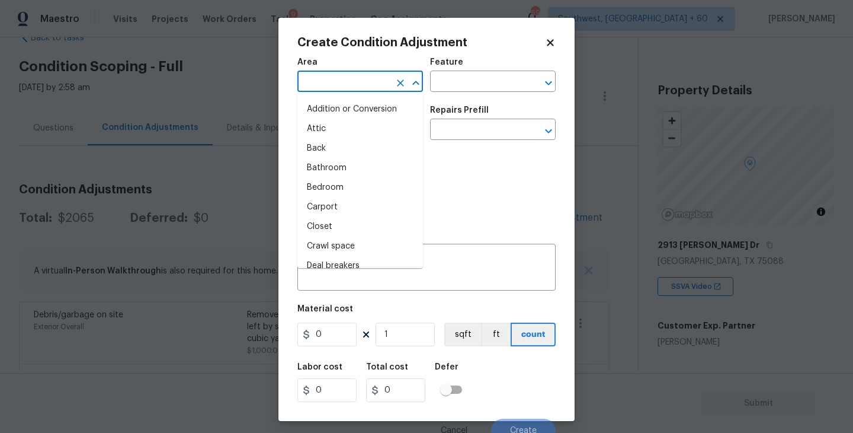
click at [325, 84] on input "text" at bounding box center [343, 82] width 92 height 18
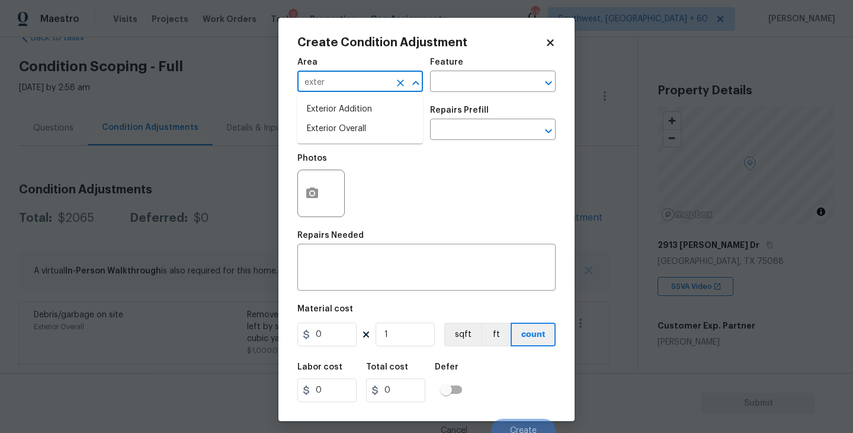
drag, startPoint x: 325, startPoint y: 84, endPoint x: 335, endPoint y: 103, distance: 21.2
click at [325, 89] on input "exter" at bounding box center [343, 82] width 92 height 18
click at [347, 120] on li "Exterior Overall" at bounding box center [360, 129] width 126 height 20
type input "Exterior Overall"
click at [489, 81] on input "text" at bounding box center [476, 82] width 92 height 18
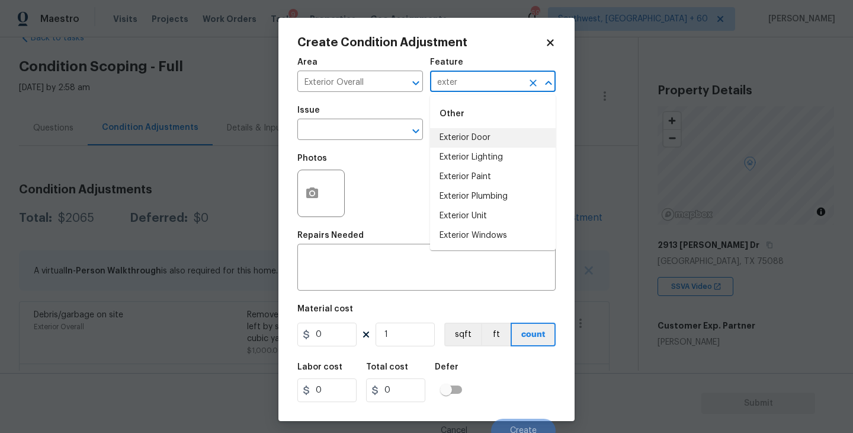
click at [491, 132] on li "Exterior Door" at bounding box center [493, 138] width 126 height 20
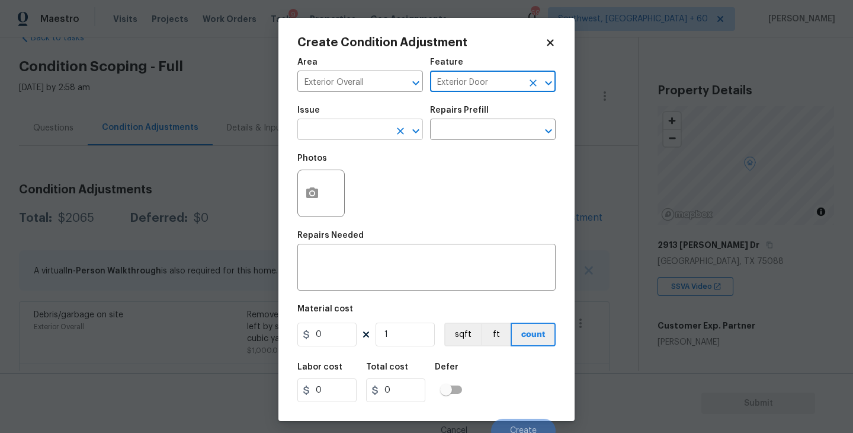
type input "Exterior Door"
click at [335, 132] on input "text" at bounding box center [343, 130] width 92 height 18
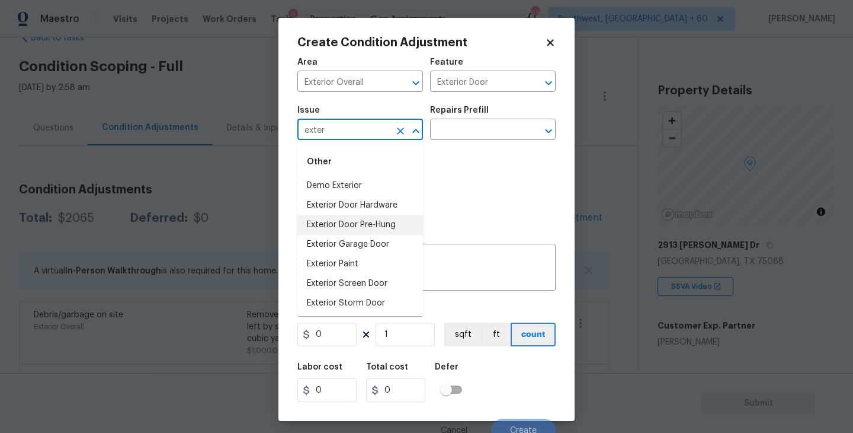
click at [364, 223] on li "Exterior Door Pre-Hung" at bounding box center [360, 225] width 126 height 20
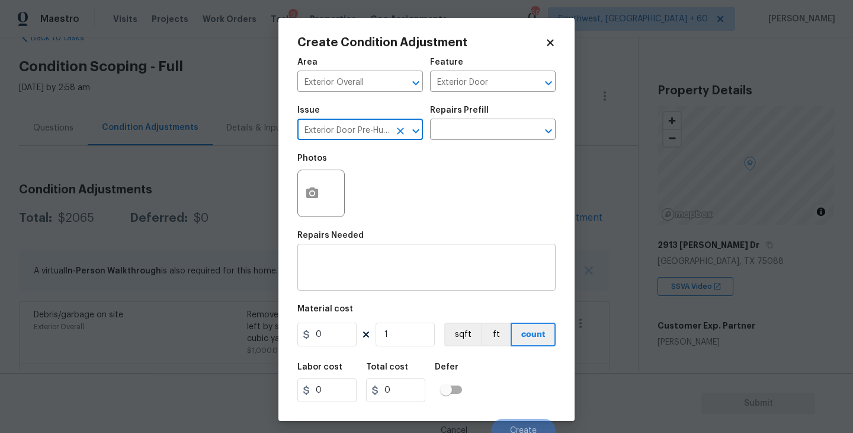
type input "Exterior Door Pre-Hung"
click at [372, 272] on textarea at bounding box center [427, 268] width 244 height 25
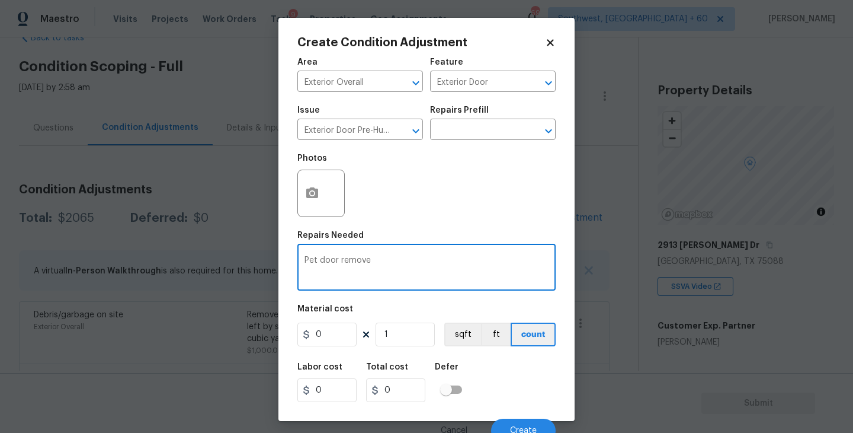
type textarea "Pet door remove"
drag, startPoint x: 336, startPoint y: 324, endPoint x: 214, endPoint y: 337, distance: 122.8
click at [214, 337] on div "Create Condition Adjustment Area Exterior Overall ​ Feature Exterior Door ​ Iss…" at bounding box center [426, 216] width 853 height 433
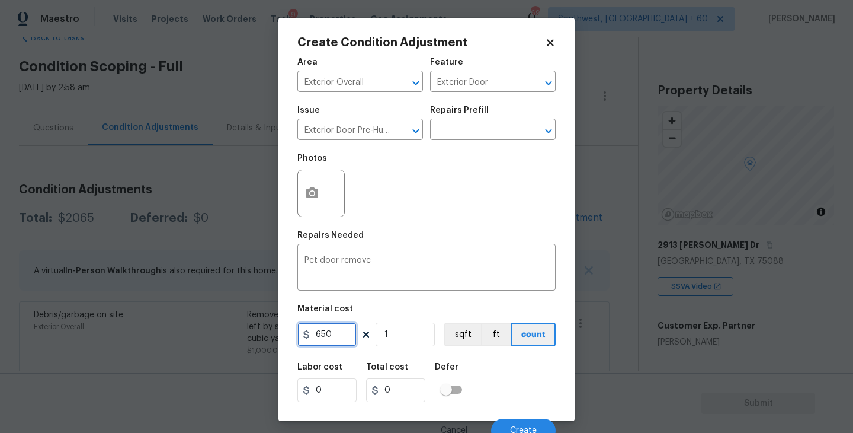
type input "650"
click at [310, 201] on button "button" at bounding box center [312, 193] width 28 height 46
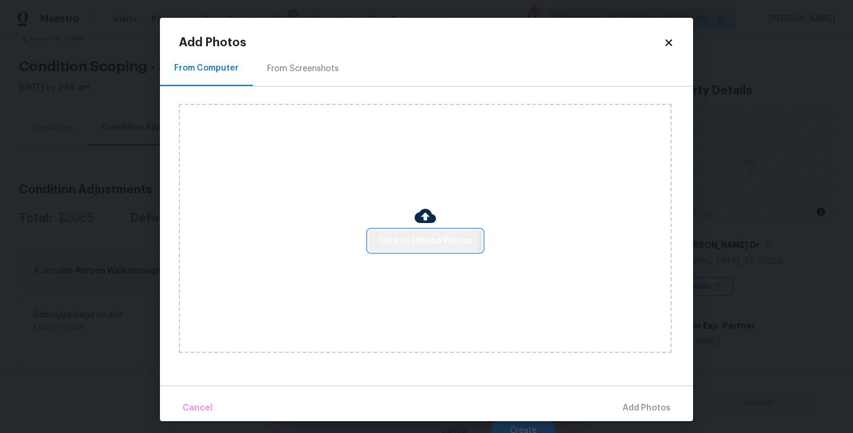
click at [376, 235] on button "Click to Upload Photos" at bounding box center [426, 241] width 114 height 22
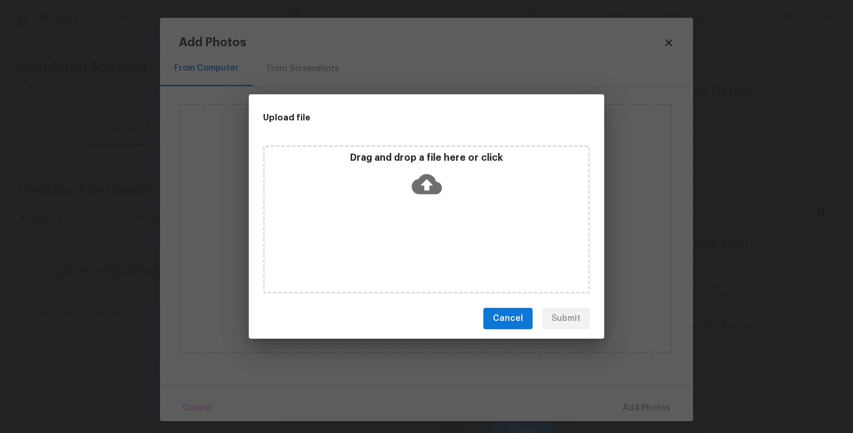
click at [414, 188] on icon at bounding box center [427, 184] width 30 height 20
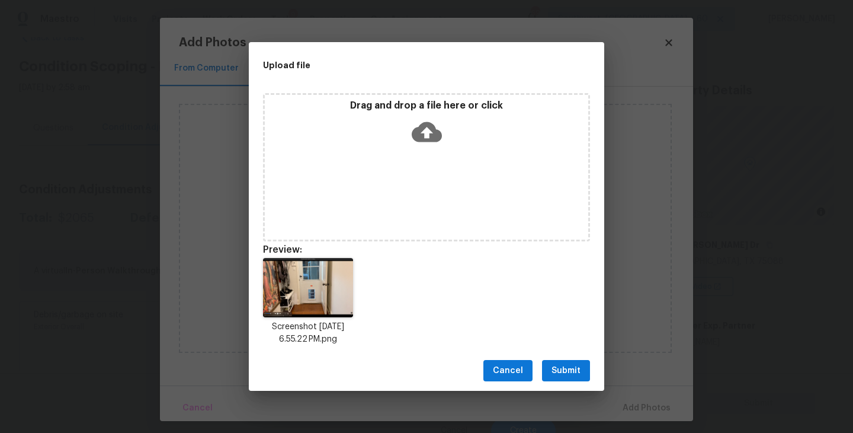
click at [564, 380] on button "Submit" at bounding box center [566, 371] width 48 height 22
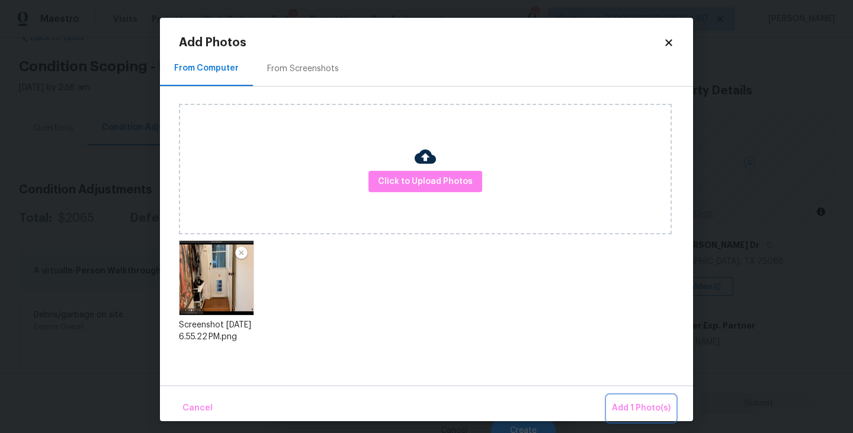
click at [631, 405] on span "Add 1 Photo(s)" at bounding box center [641, 408] width 59 height 15
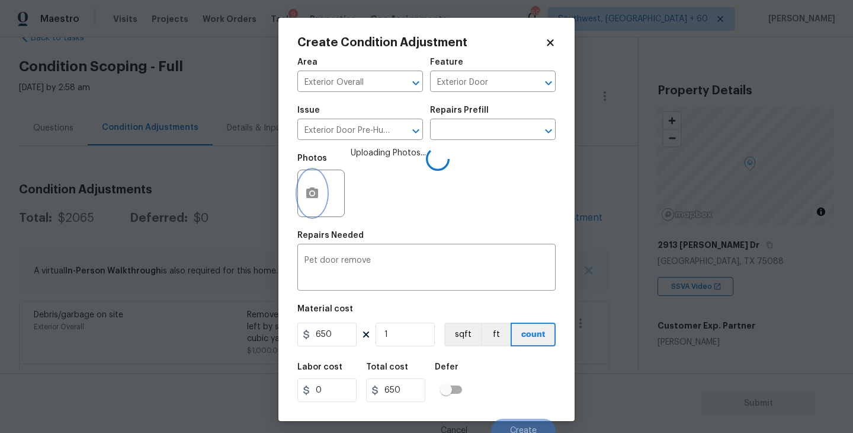
scroll to position [10, 0]
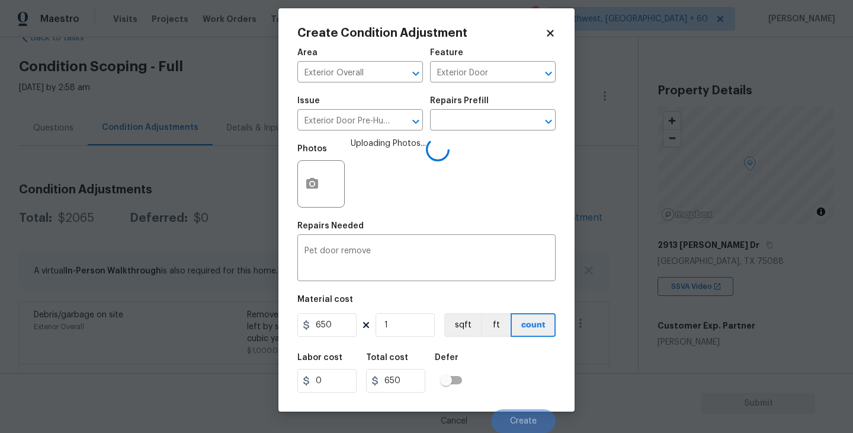
click at [504, 372] on div "Labor cost 0 Total cost 650 Defer" at bounding box center [426, 372] width 258 height 53
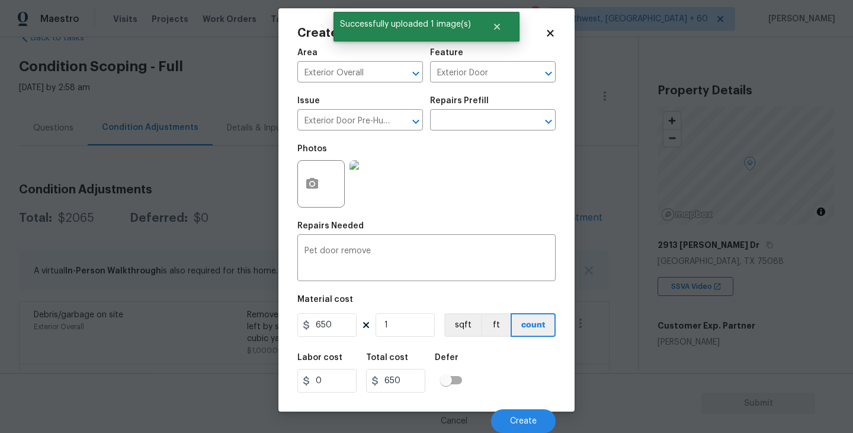
click at [517, 406] on div "Cancel Create" at bounding box center [426, 415] width 258 height 33
click at [517, 418] on span "Create" at bounding box center [523, 421] width 27 height 9
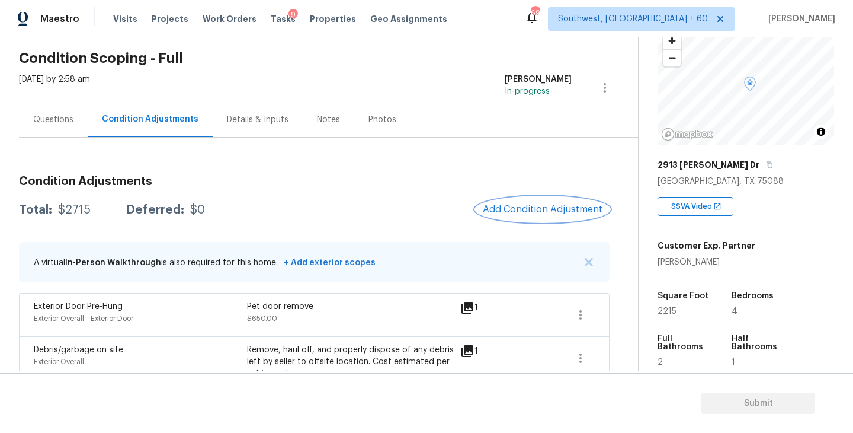
scroll to position [140, 0]
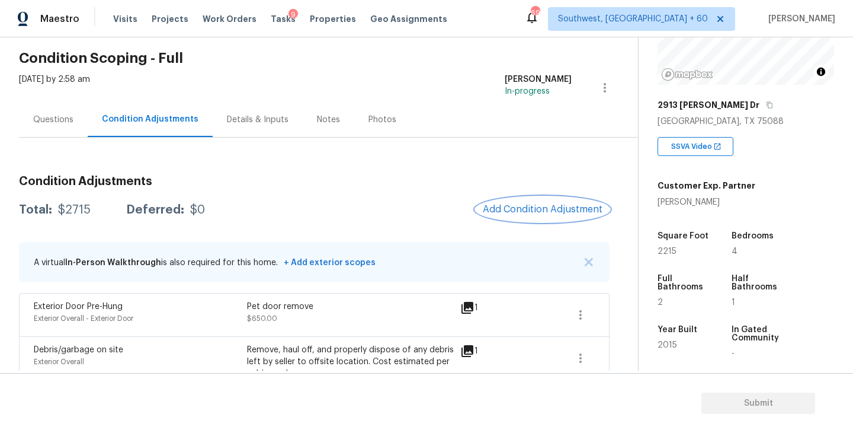
click at [511, 203] on button "Add Condition Adjustment" at bounding box center [543, 209] width 134 height 25
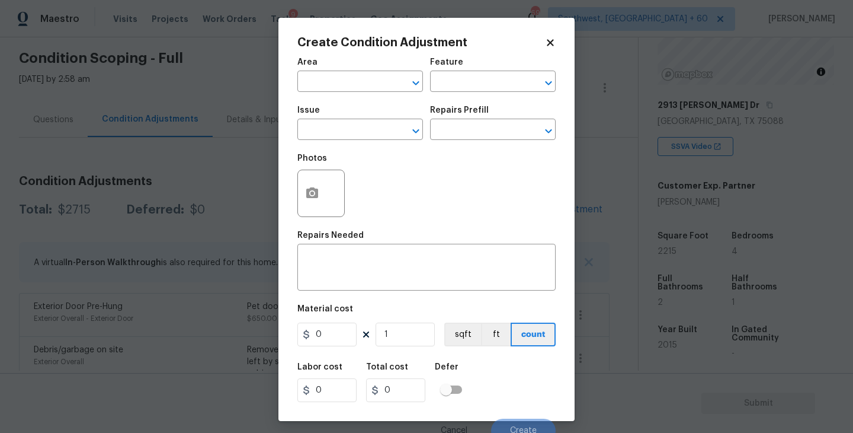
click at [316, 69] on div "Area" at bounding box center [360, 65] width 126 height 15
click at [319, 73] on input "text" at bounding box center [343, 82] width 92 height 18
click at [354, 132] on li "Interior Overall" at bounding box center [360, 129] width 126 height 20
type input "Interior Overall"
click at [461, 97] on div "Area Interior Overall ​ Feature ​" at bounding box center [426, 75] width 258 height 48
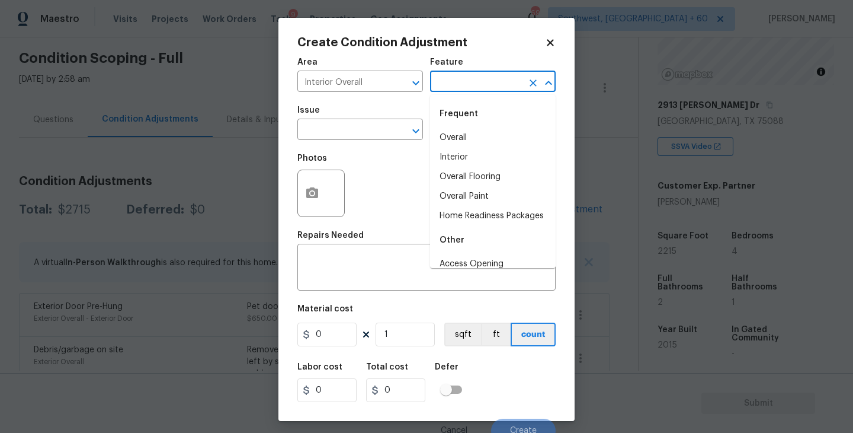
click at [493, 79] on input "text" at bounding box center [476, 82] width 92 height 18
click at [504, 196] on li "Overall Paint" at bounding box center [493, 197] width 126 height 20
type input "Overall Paint"
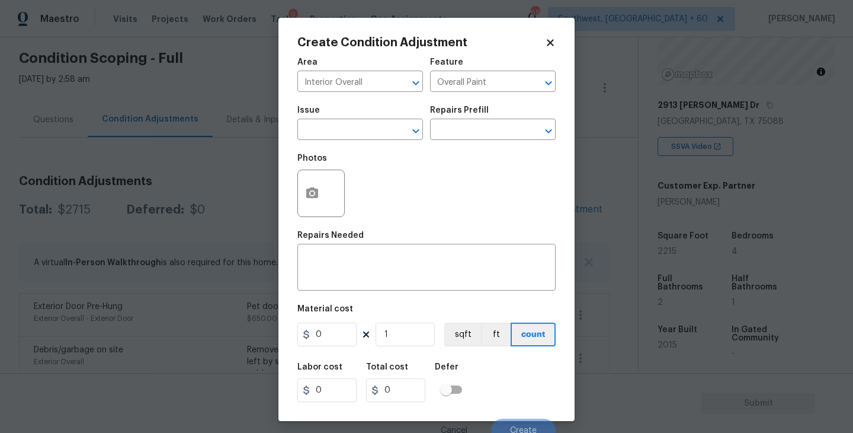
click at [360, 121] on div "Issue" at bounding box center [360, 113] width 126 height 15
click at [346, 130] on input "text" at bounding box center [343, 130] width 92 height 18
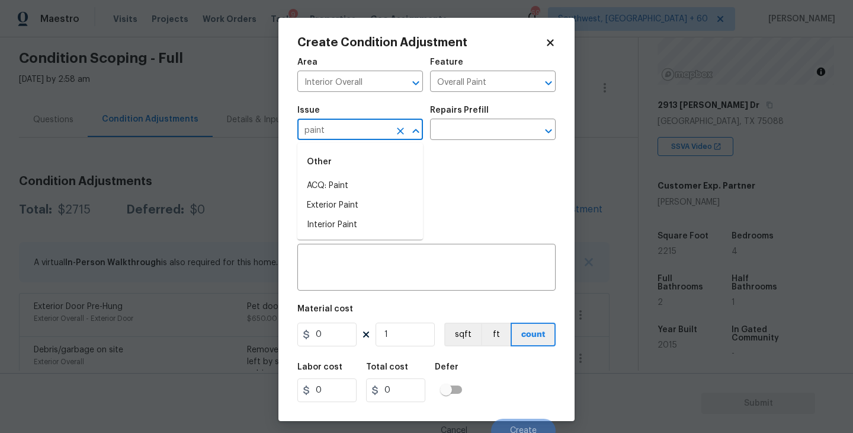
click at [341, 177] on li "ACQ: Paint" at bounding box center [360, 186] width 126 height 20
type input "ACQ: Paint"
click at [475, 133] on input "text" at bounding box center [476, 130] width 92 height 18
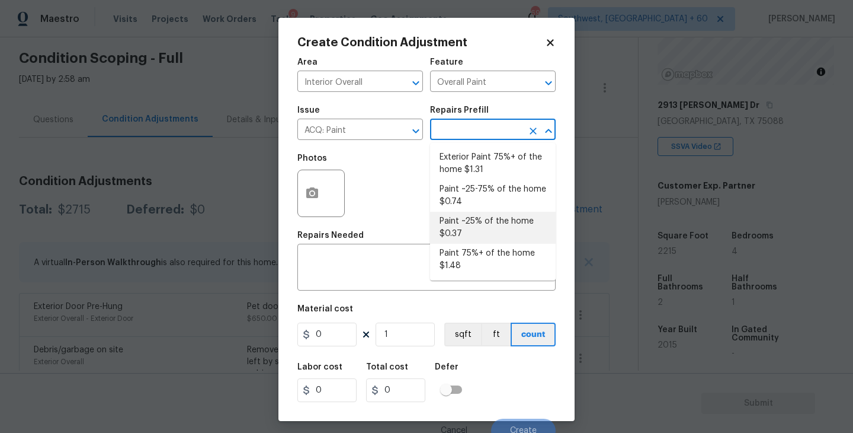
click at [475, 226] on li "Paint ~25% of the home $0.37" at bounding box center [493, 228] width 126 height 32
type input "Acquisition"
type textarea "Acquisition Scope: ~25% of the home needs interior paint"
type input "0.37"
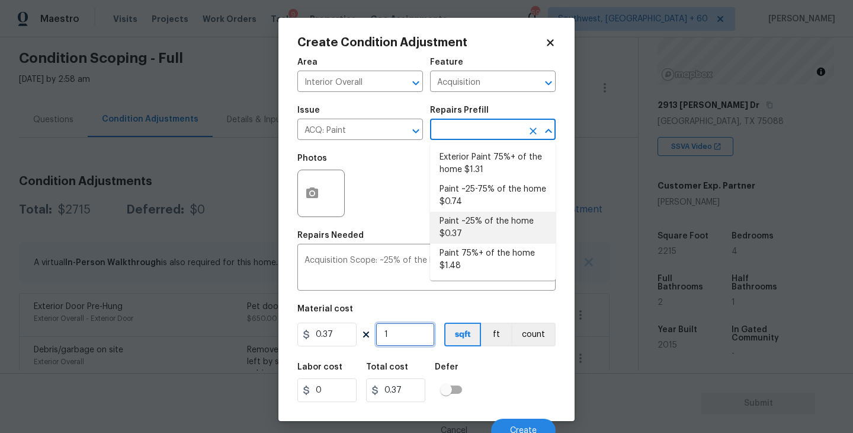
click at [418, 338] on input "1" at bounding box center [405, 334] width 59 height 24
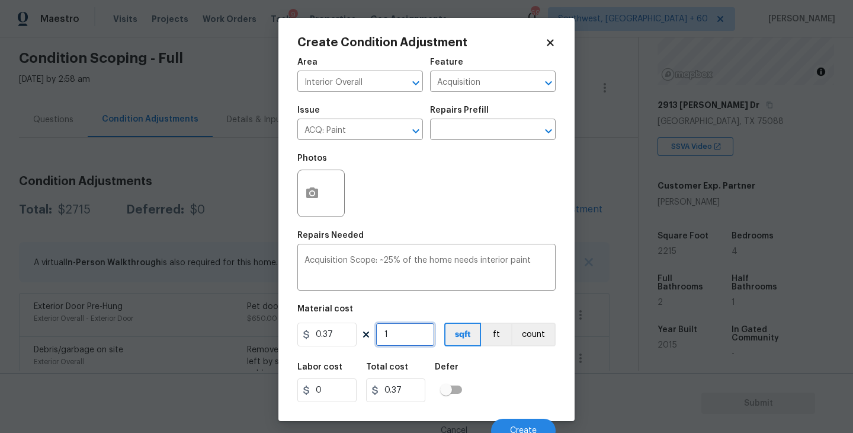
type input "0"
type input "2"
type input "0.74"
type input "22"
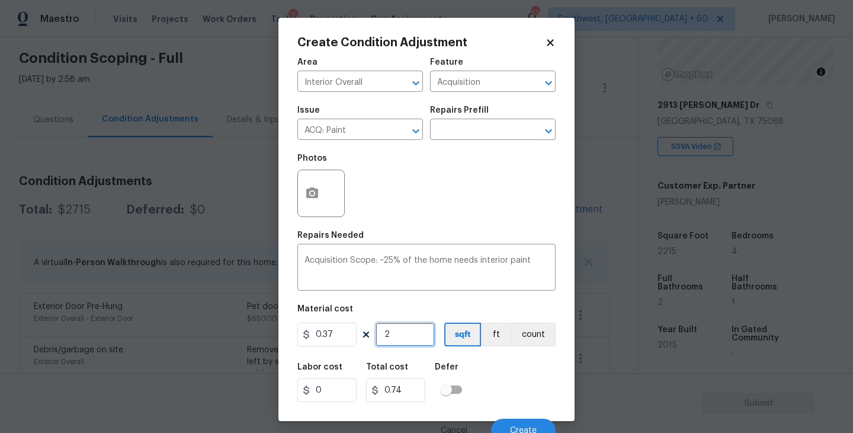
type input "8.14"
type input "221"
type input "81.77"
type input "2215"
type input "819.55"
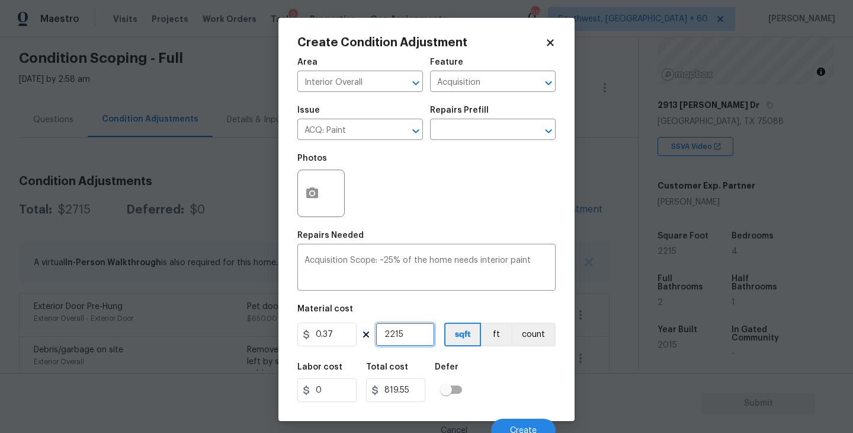
type input "2215"
click at [523, 380] on div "Labor cost 0 Total cost 819.55 Defer" at bounding box center [426, 382] width 258 height 53
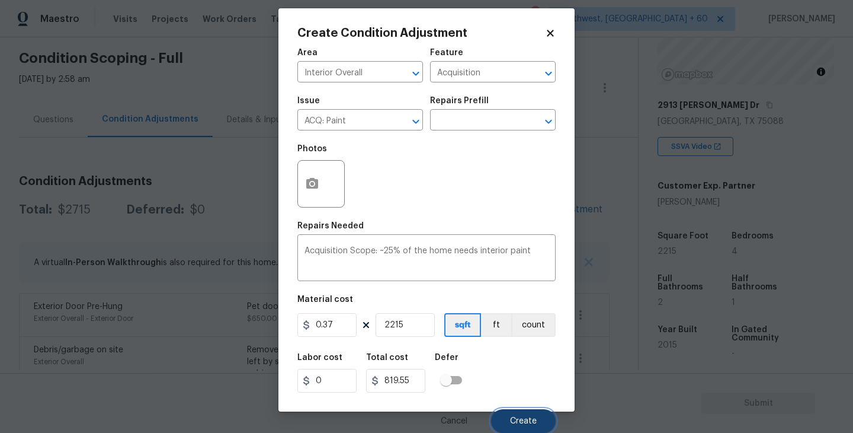
click at [524, 421] on span "Create" at bounding box center [523, 421] width 27 height 9
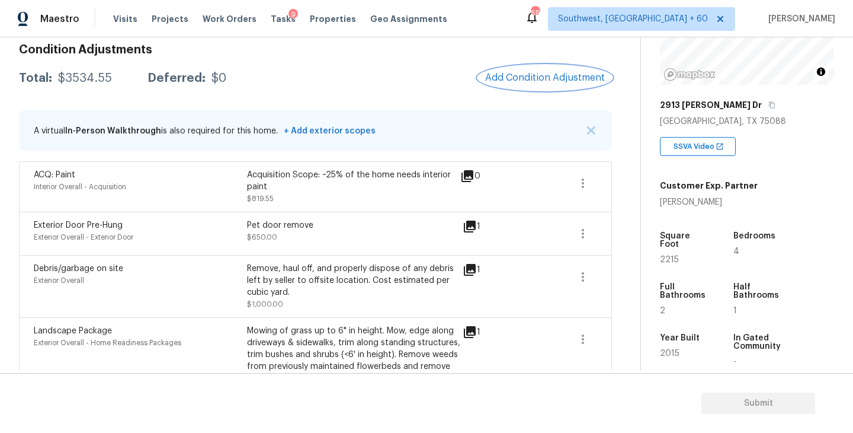
scroll to position [136, 0]
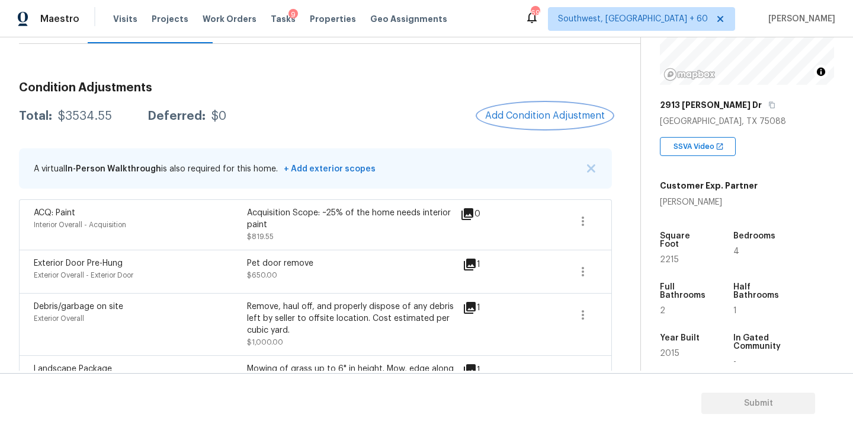
click at [528, 117] on span "Add Condition Adjustment" at bounding box center [545, 115] width 120 height 11
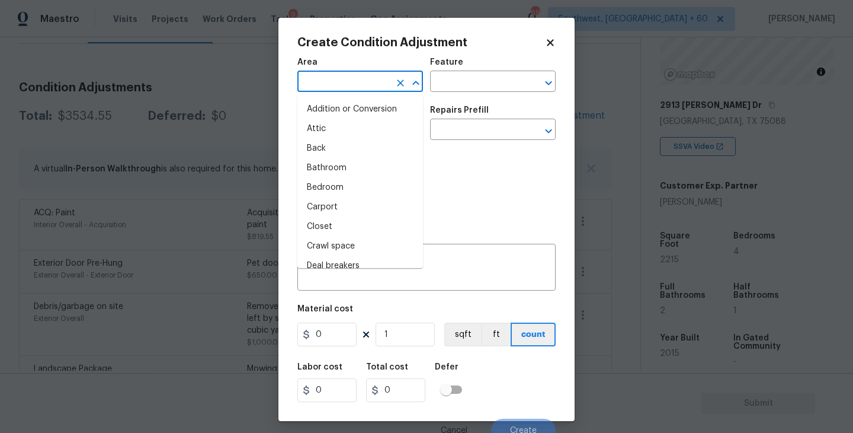
click at [328, 92] on input "text" at bounding box center [343, 82] width 92 height 18
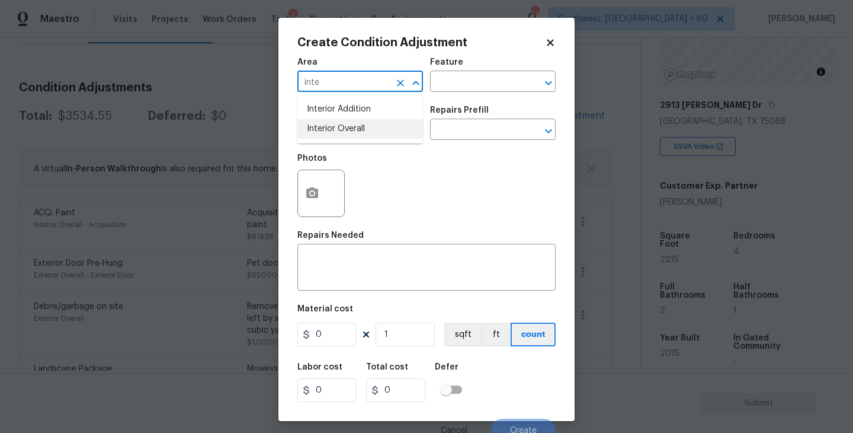
click at [343, 129] on li "Interior Overall" at bounding box center [360, 129] width 126 height 20
type input "Interior Overall"
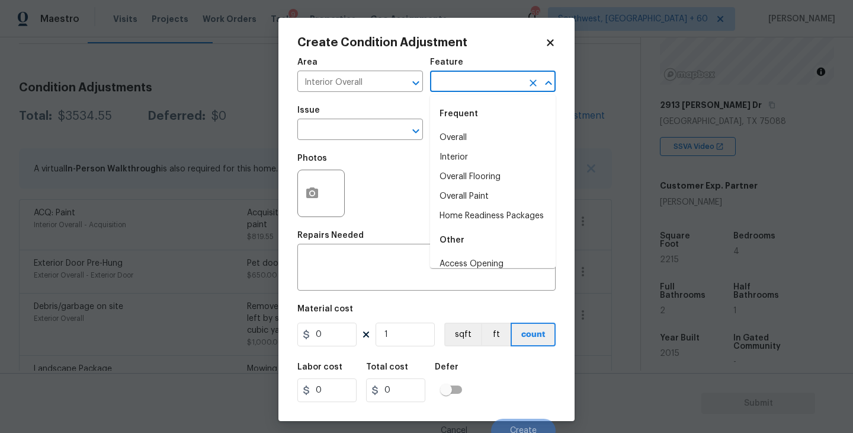
click at [507, 86] on input "text" at bounding box center [476, 82] width 92 height 18
click at [488, 172] on li "Overall Flooring" at bounding box center [493, 177] width 126 height 20
type input "Overall Flooring"
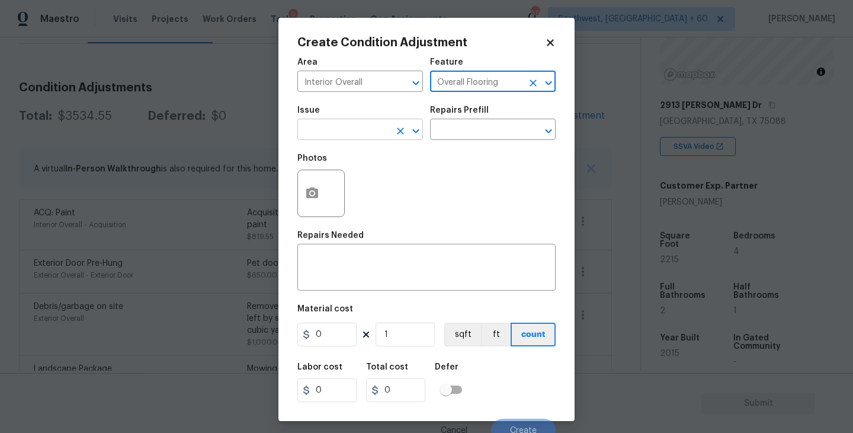
click at [366, 127] on input "text" at bounding box center [343, 130] width 92 height 18
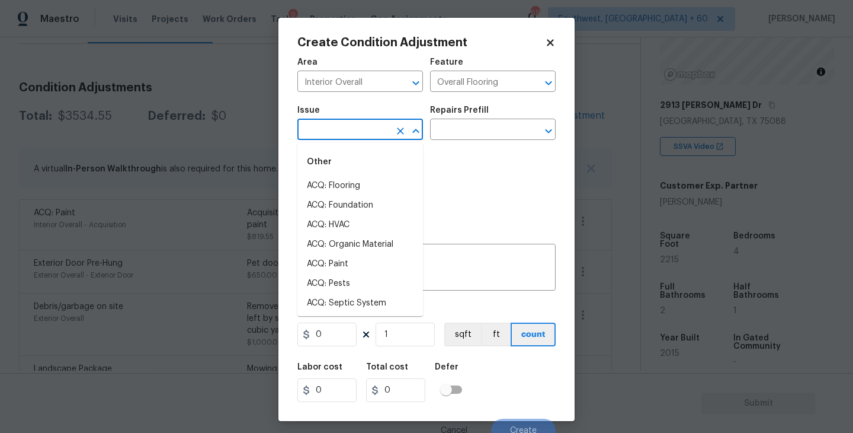
click at [342, 194] on li "ACQ: Flooring" at bounding box center [360, 186] width 126 height 20
type input "ACQ: Flooring"
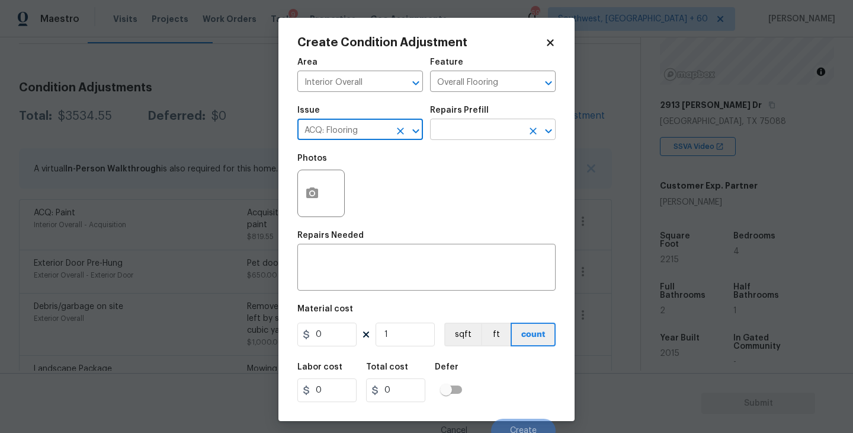
click at [487, 137] on input "text" at bounding box center [476, 130] width 92 height 18
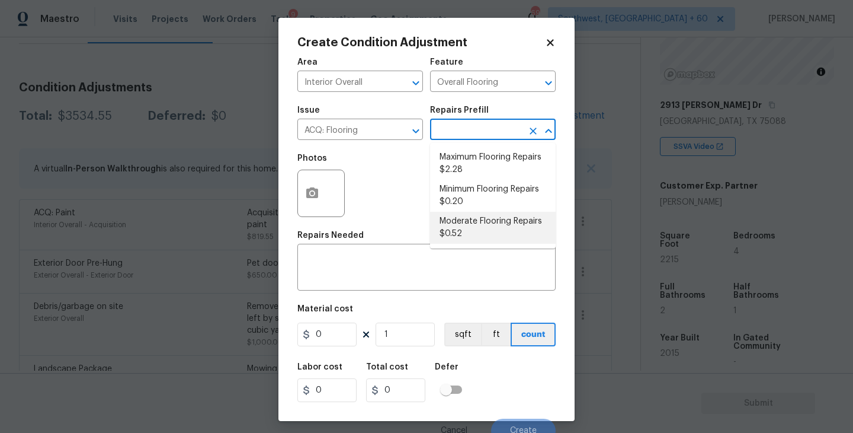
click at [469, 238] on li "Moderate Flooring Repairs $0.52" at bounding box center [493, 228] width 126 height 32
type input "Acquisition"
type textarea "Acquisition Scope: Moderate flooring repairs"
type input "0.52"
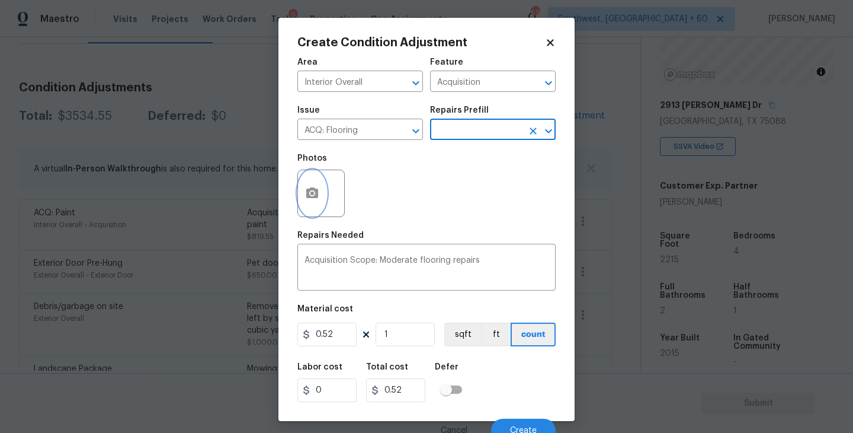
click at [315, 206] on button "button" at bounding box center [312, 193] width 28 height 46
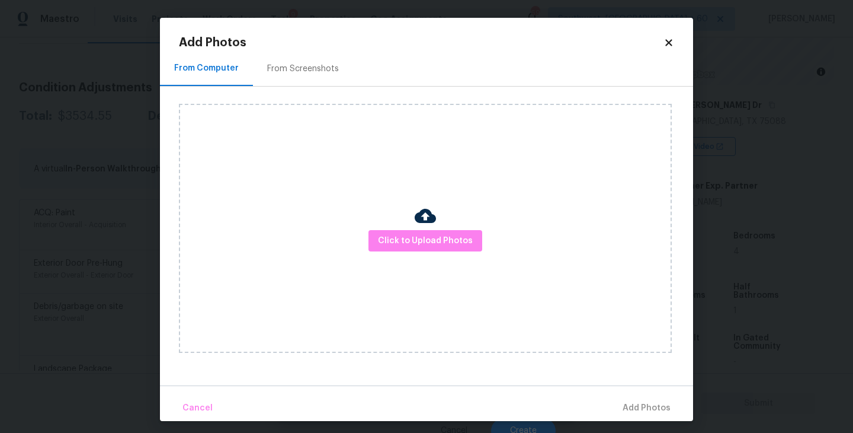
click at [399, 229] on div "Click to Upload Photos" at bounding box center [425, 228] width 493 height 249
click at [428, 235] on span "Click to Upload Photos" at bounding box center [425, 240] width 95 height 15
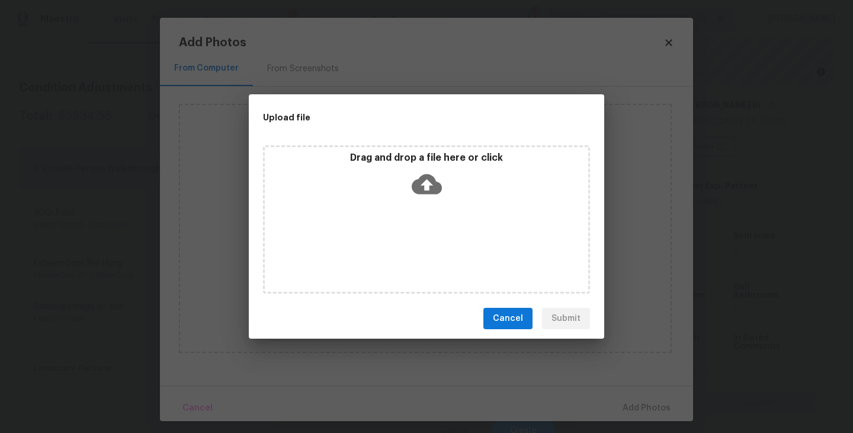
click at [427, 202] on div "Drag and drop a file here or click" at bounding box center [426, 219] width 327 height 148
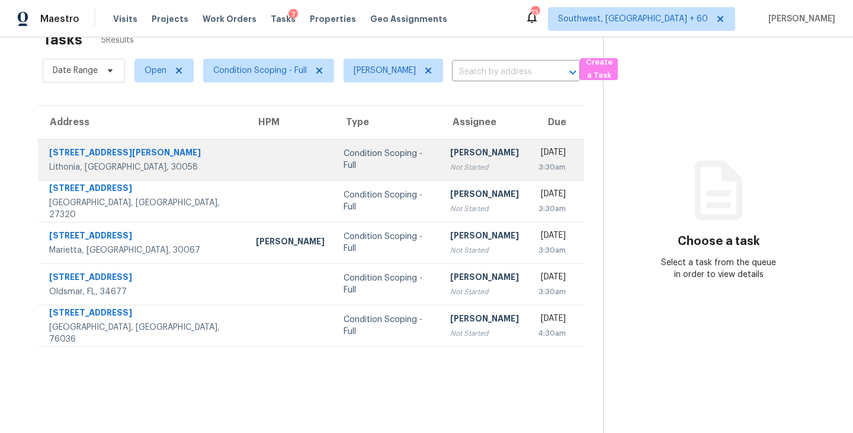
scroll to position [37, 0]
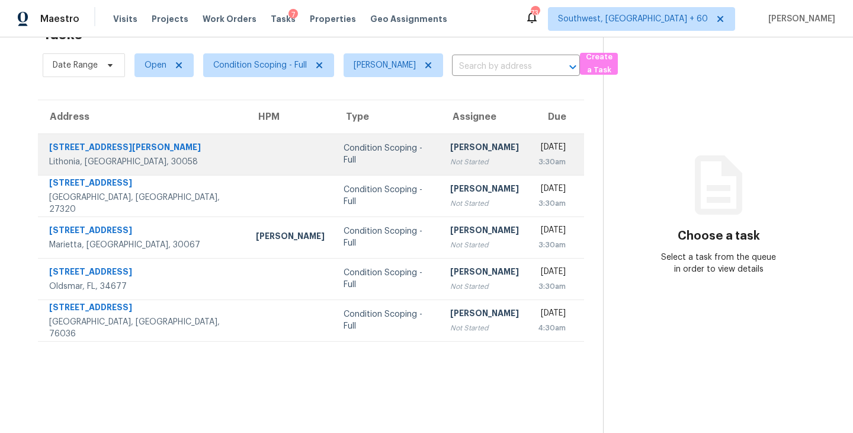
click at [450, 165] on div "Not Started" at bounding box center [484, 162] width 69 height 12
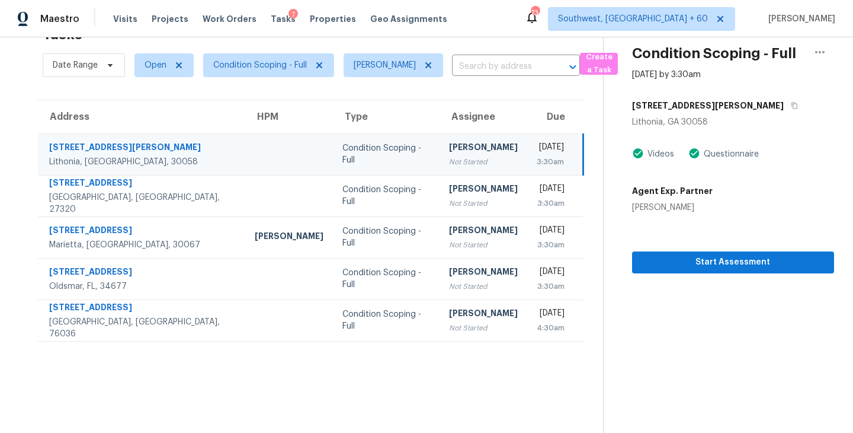
click at [694, 274] on section "Condition Scoping - Full [DATE] by 3:30am [STREET_ADDRESS][PERSON_NAME] Videos …" at bounding box center [718, 216] width 231 height 433
click at [707, 261] on span "Start Assessment" at bounding box center [733, 262] width 183 height 15
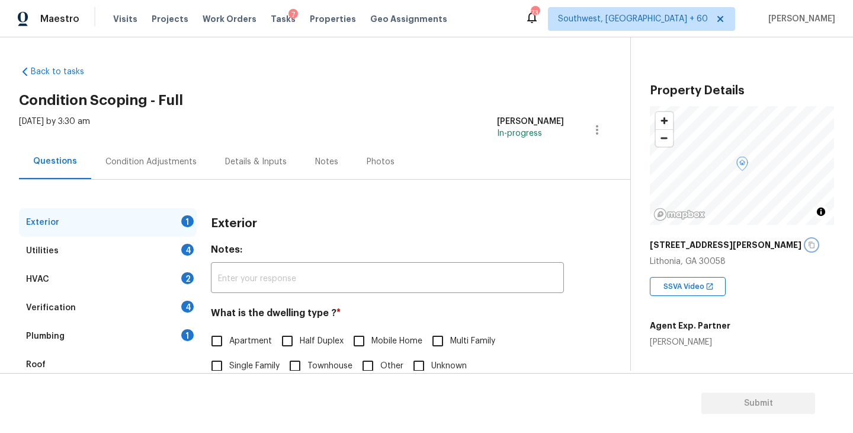
click at [808, 247] on icon "button" at bounding box center [811, 244] width 7 height 7
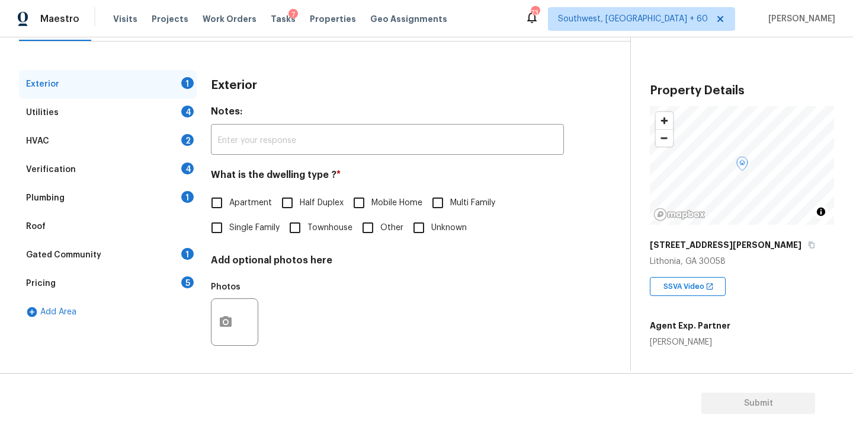
click at [245, 228] on span "Single Family" at bounding box center [254, 228] width 50 height 12
click at [229, 228] on input "Single Family" at bounding box center [216, 227] width 25 height 25
checkbox input "true"
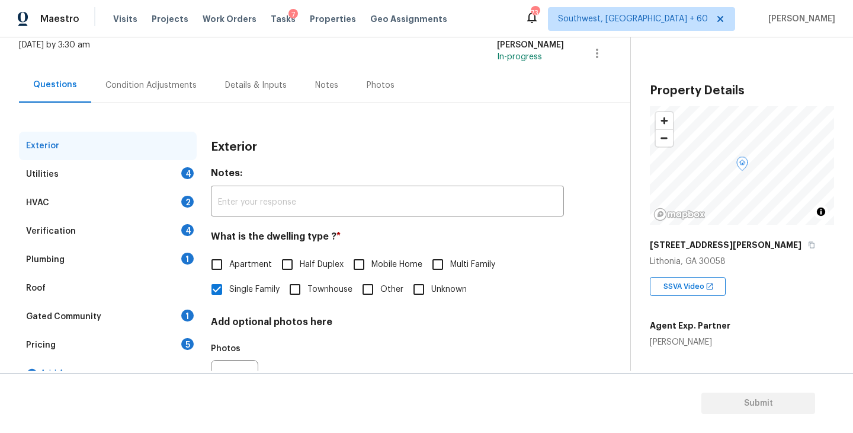
click at [152, 172] on div "Utilities 4" at bounding box center [108, 174] width 178 height 28
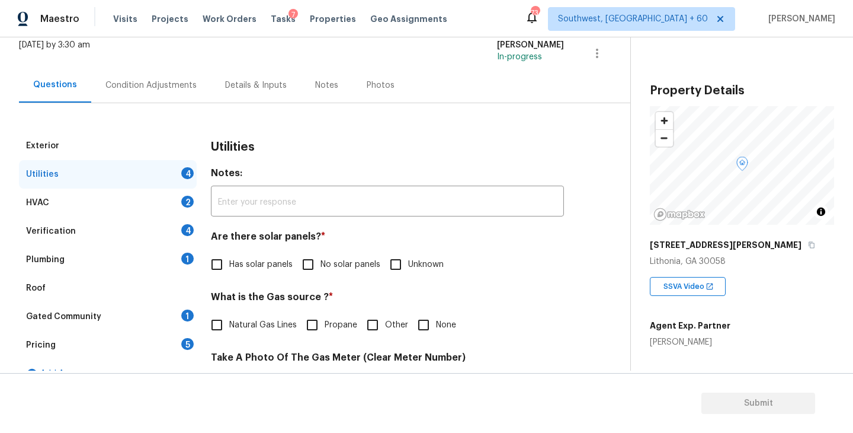
click at [321, 251] on div "Are there solar panels? * Has solar panels No solar panels Unknown" at bounding box center [387, 254] width 353 height 46
click at [319, 265] on input "No solar panels" at bounding box center [308, 264] width 25 height 25
checkbox input "true"
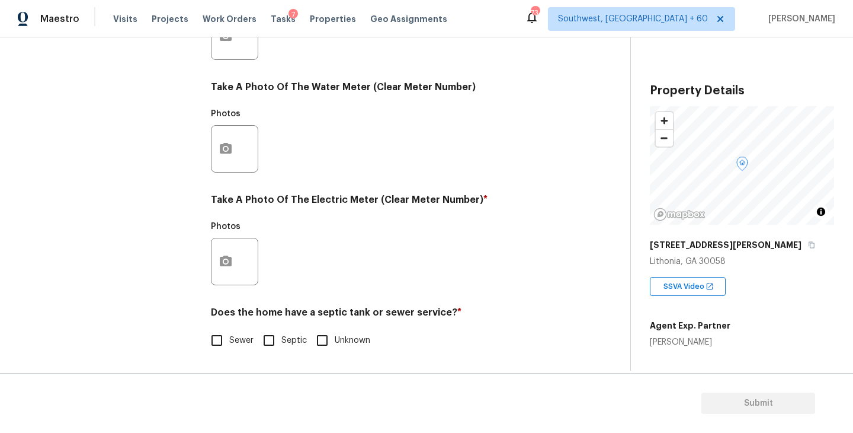
click at [235, 331] on label "Sewer" at bounding box center [228, 340] width 49 height 25
click at [229, 331] on input "Sewer" at bounding box center [216, 340] width 25 height 25
checkbox input "true"
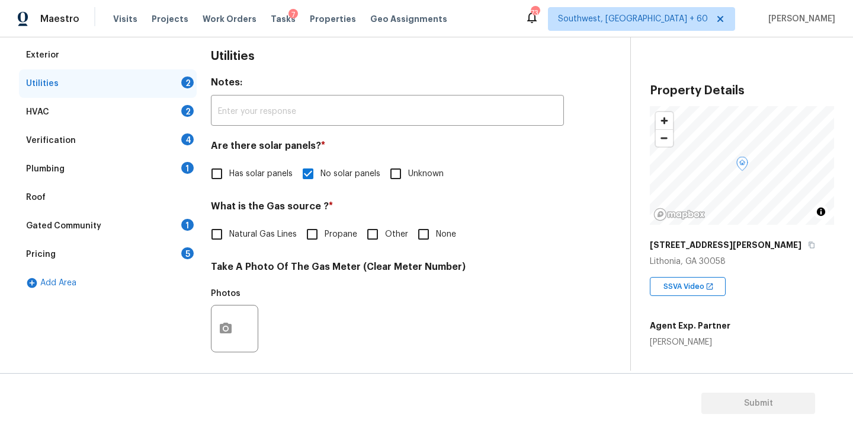
click at [135, 177] on div "Plumbing 1" at bounding box center [108, 169] width 178 height 28
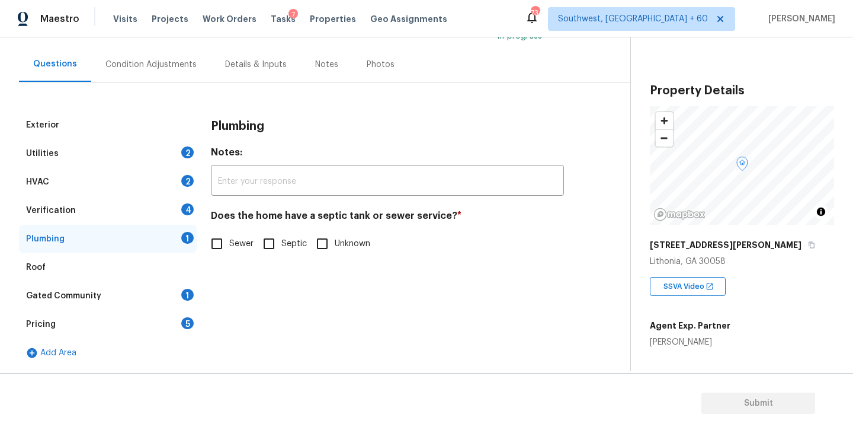
scroll to position [97, 0]
click at [241, 241] on span "Sewer" at bounding box center [241, 244] width 24 height 12
click at [229, 241] on input "Sewer" at bounding box center [216, 243] width 25 height 25
checkbox input "true"
click at [140, 292] on div "Gated Community 1" at bounding box center [108, 295] width 178 height 28
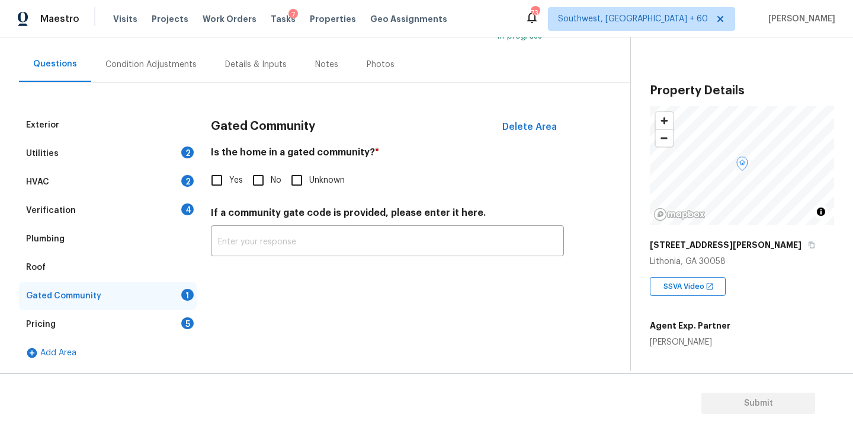
click at [263, 188] on input "No" at bounding box center [258, 180] width 25 height 25
checkbox input "true"
click at [148, 69] on div "Condition Adjustments" at bounding box center [150, 65] width 91 height 12
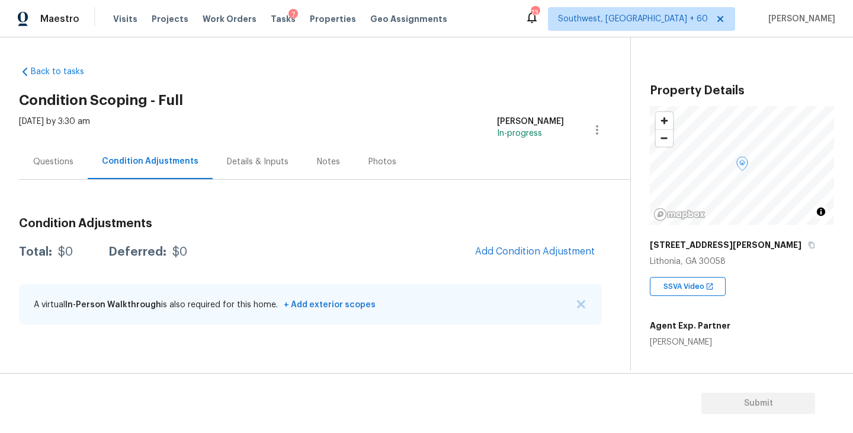
click at [366, 214] on div "Condition Adjustments Total: $0 Deferred: $0 Add Condition Adjustment A virtual…" at bounding box center [310, 271] width 583 height 127
click at [397, 200] on div "Condition Adjustments Total: $0 Deferred: $0 Add Condition Adjustment A virtual…" at bounding box center [310, 257] width 583 height 155
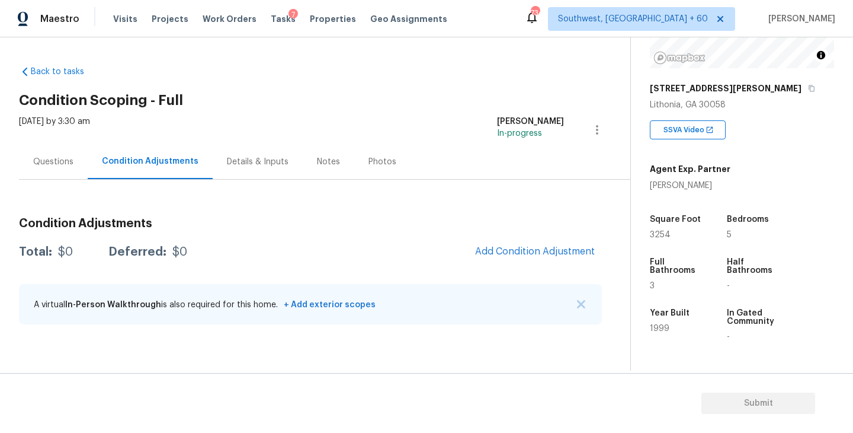
scroll to position [177, 0]
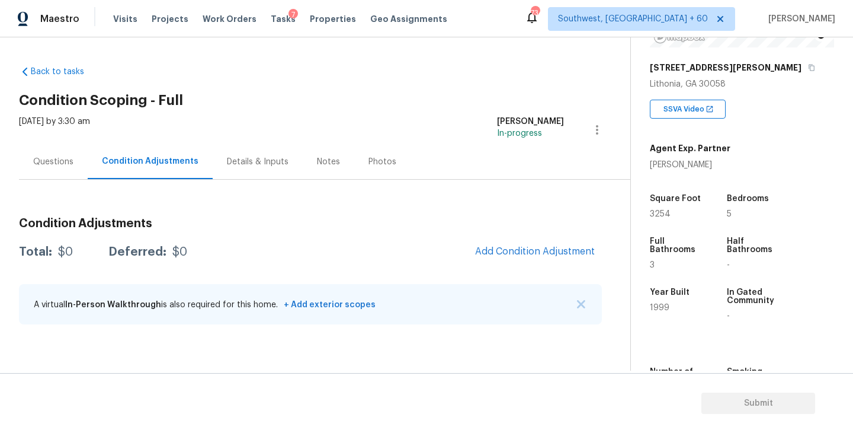
click at [337, 193] on div "Condition Adjustments Total: $0 Deferred: $0 Add Condition Adjustment A virtual…" at bounding box center [310, 257] width 583 height 155
click at [497, 250] on span "Add Condition Adjustment" at bounding box center [535, 251] width 120 height 11
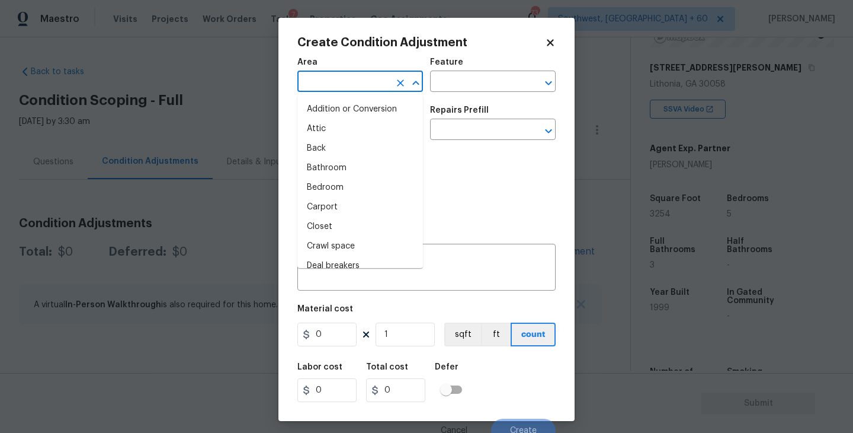
click at [354, 87] on input "text" at bounding box center [343, 82] width 92 height 18
type input "r"
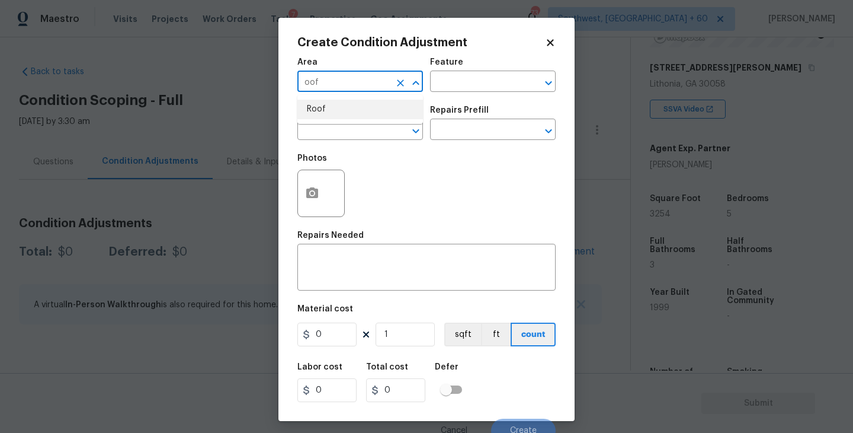
click at [361, 115] on li "Roof" at bounding box center [360, 110] width 126 height 20
type input "Roof"
click at [453, 91] on input "text" at bounding box center [476, 82] width 92 height 18
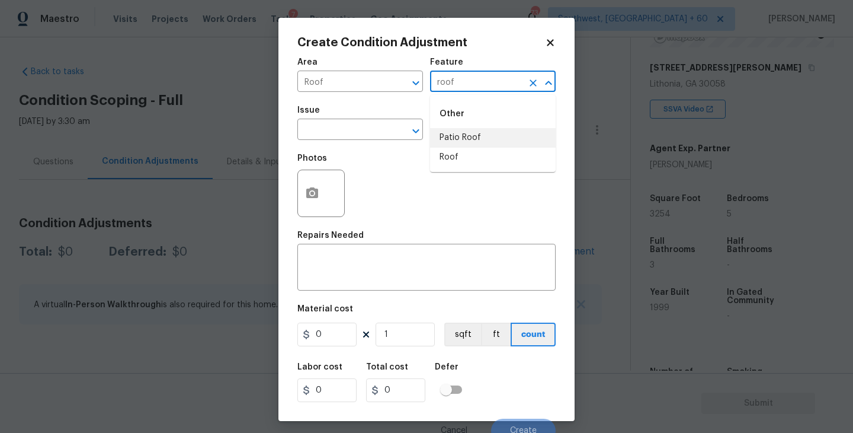
click at [445, 146] on li "Patio Roof" at bounding box center [493, 138] width 126 height 20
type input "Patio Roof"
click at [526, 81] on button "Clear" at bounding box center [533, 83] width 17 height 17
click at [494, 151] on li "Roof" at bounding box center [493, 158] width 126 height 20
click at [393, 131] on button "Clear" at bounding box center [400, 131] width 17 height 17
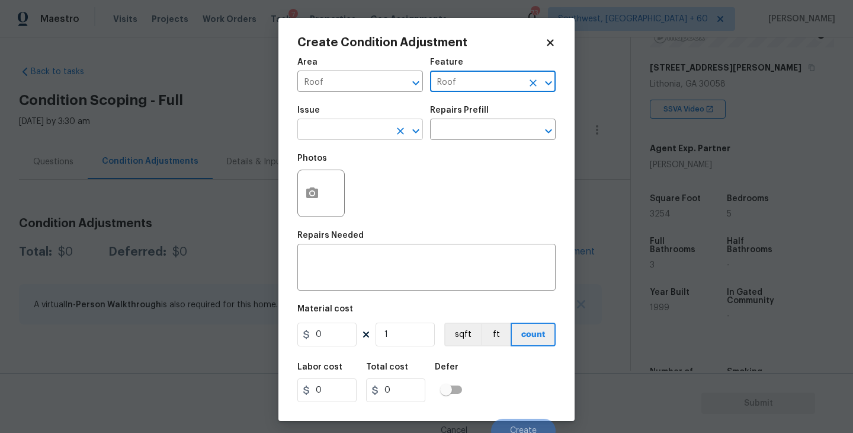
type input "Roof"
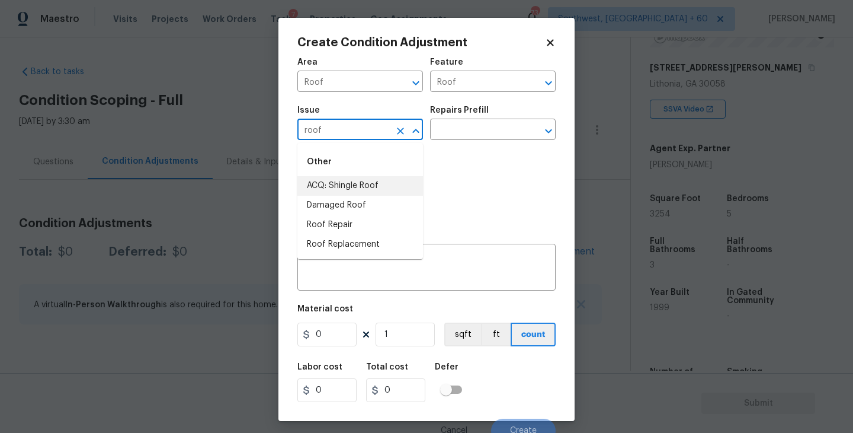
click at [364, 185] on li "ACQ: Shingle Roof" at bounding box center [360, 186] width 126 height 20
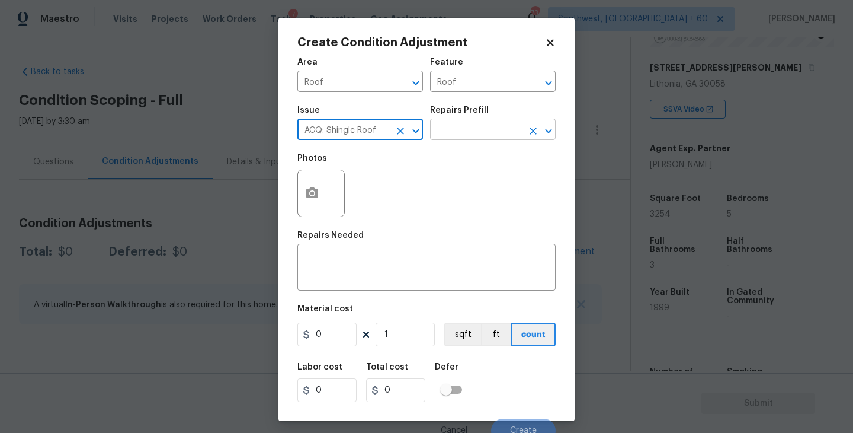
type input "ACQ: Shingle Roof"
click at [495, 135] on input "text" at bounding box center [476, 130] width 92 height 18
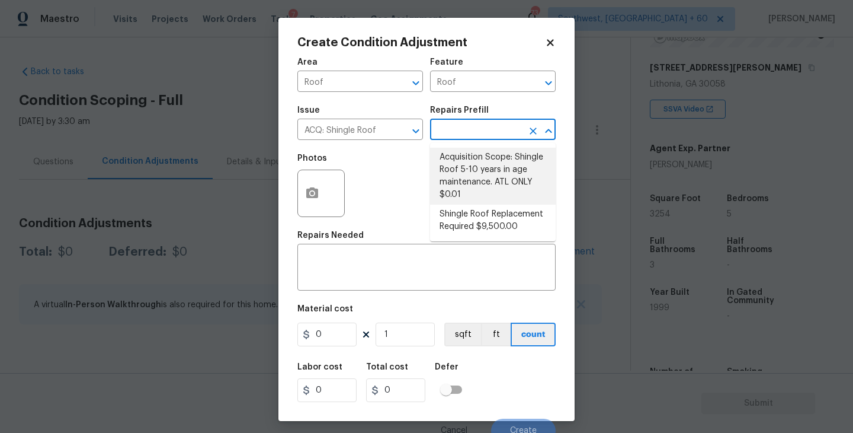
click at [495, 217] on li "Shingle Roof Replacement Required $9,500.00" at bounding box center [493, 220] width 126 height 32
type input "Acquisition"
type textarea "Acquisition Scope: Shingle Roof Replacement required."
type input "9500"
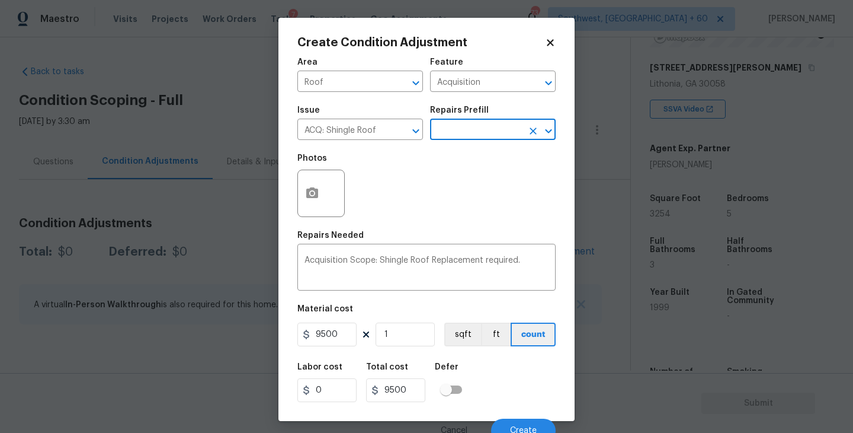
scroll to position [10, 0]
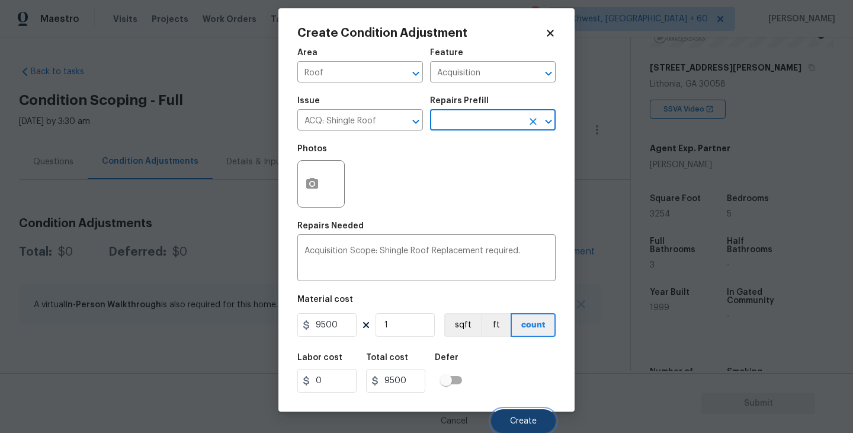
click at [525, 419] on span "Create" at bounding box center [523, 421] width 27 height 9
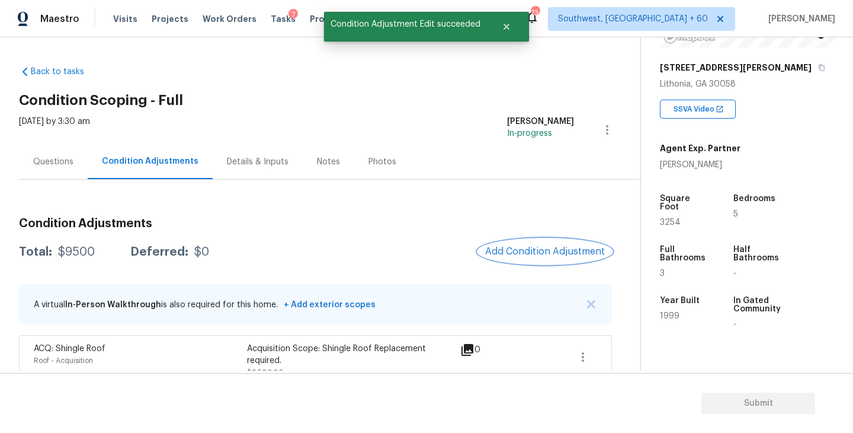
scroll to position [19, 0]
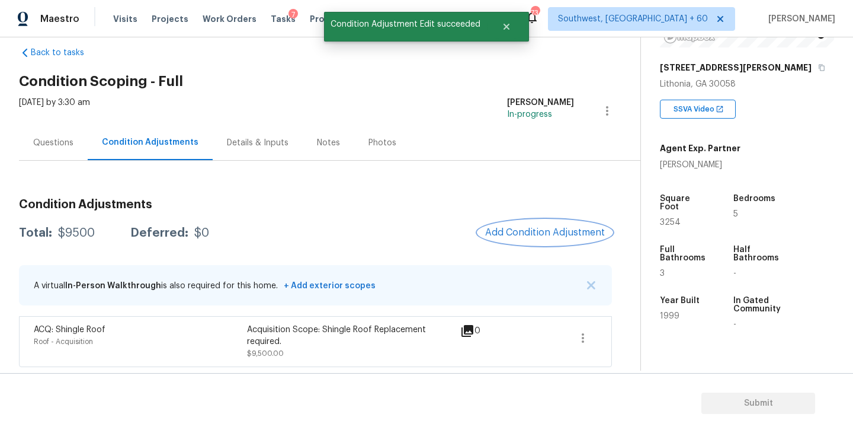
click at [497, 237] on span "Add Condition Adjustment" at bounding box center [545, 232] width 120 height 11
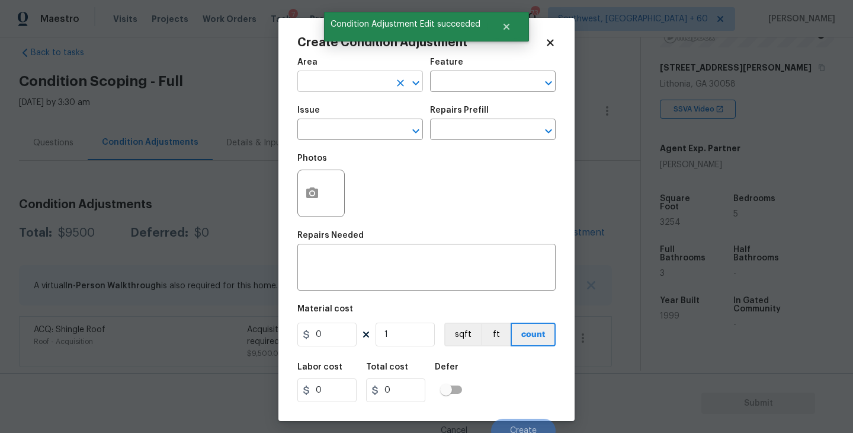
click at [336, 85] on input "text" at bounding box center [343, 82] width 92 height 18
click at [334, 105] on li "HVAC" at bounding box center [360, 110] width 126 height 20
type input "HVAC"
click at [479, 79] on input "text" at bounding box center [476, 82] width 92 height 18
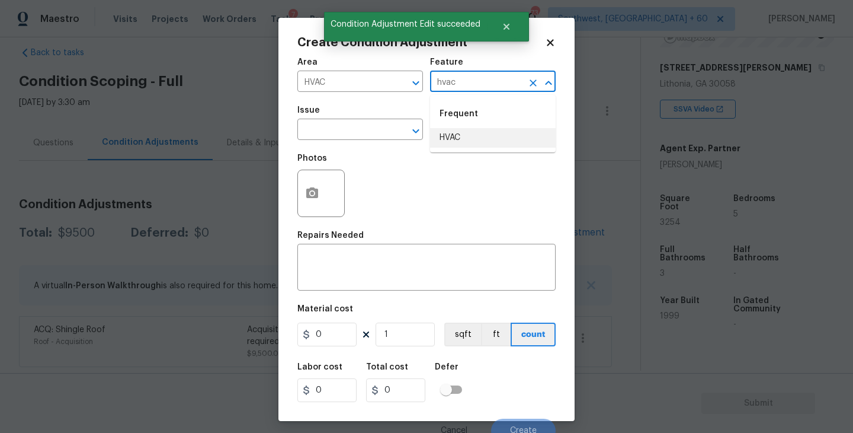
click at [473, 147] on li "HVAC" at bounding box center [493, 138] width 126 height 20
type input "HVAC"
click at [360, 141] on span "Issue ​" at bounding box center [360, 123] width 126 height 48
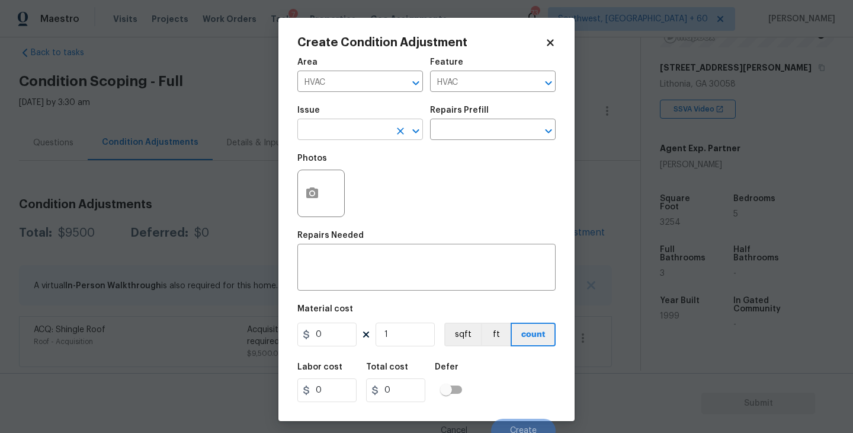
click at [359, 130] on input "text" at bounding box center [343, 130] width 92 height 18
click at [356, 177] on li "ACQ: HVAC" at bounding box center [360, 186] width 126 height 20
type input "ACQ: HVAC"
click at [491, 135] on input "text" at bounding box center [476, 130] width 92 height 18
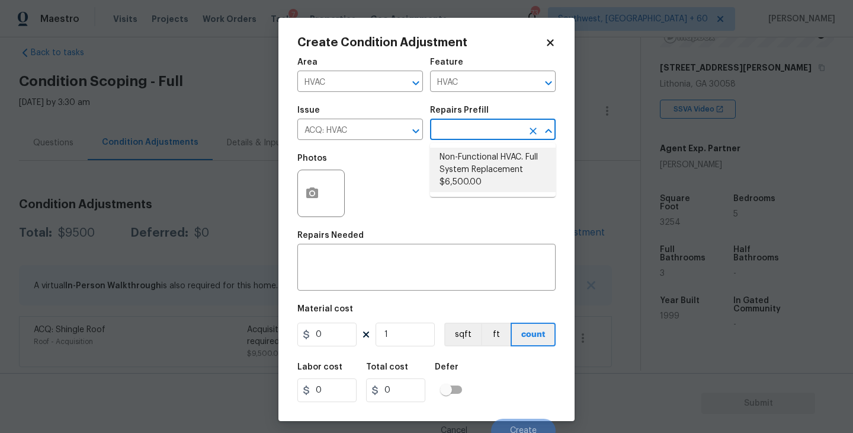
click at [492, 158] on li "Non-Functional HVAC. Full System Replacement $6,500.00" at bounding box center [493, 170] width 126 height 44
type input "Acquisition"
type textarea "Acquisition Scope: Full System Replacement"
type input "6500"
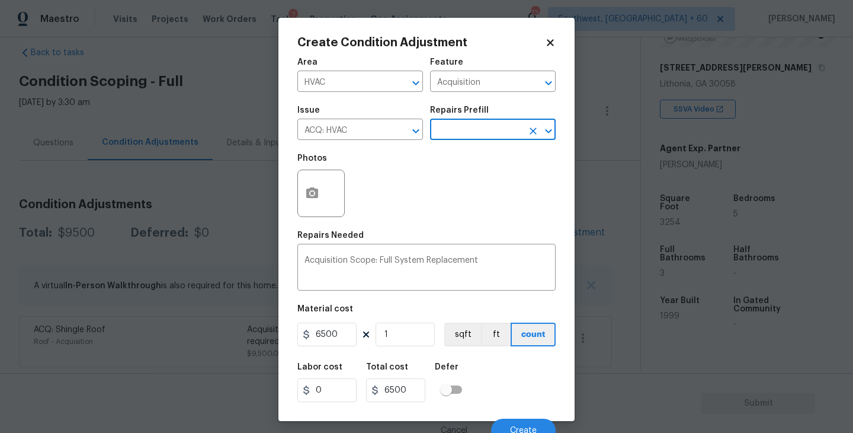
scroll to position [10, 0]
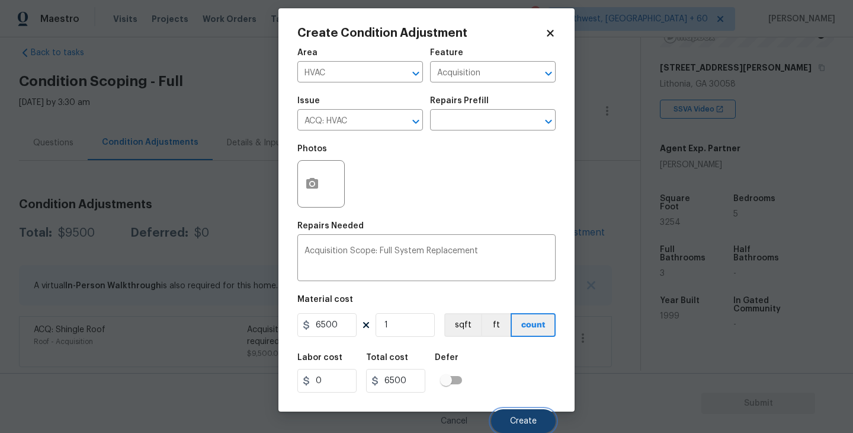
click at [522, 424] on span "Create" at bounding box center [523, 421] width 27 height 9
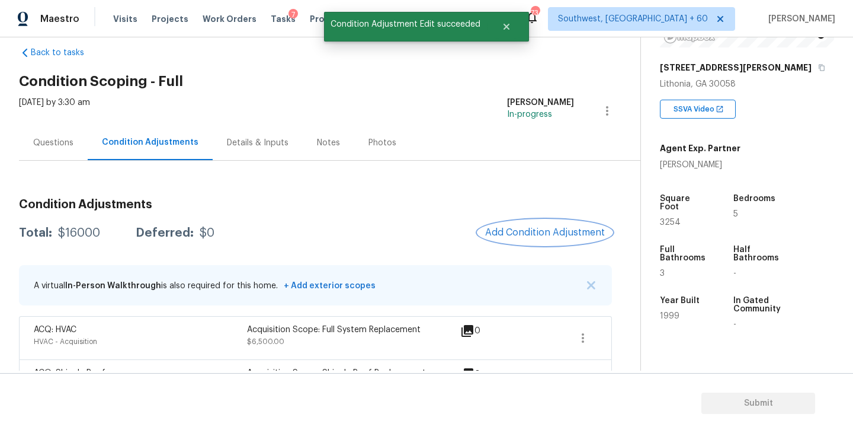
scroll to position [62, 0]
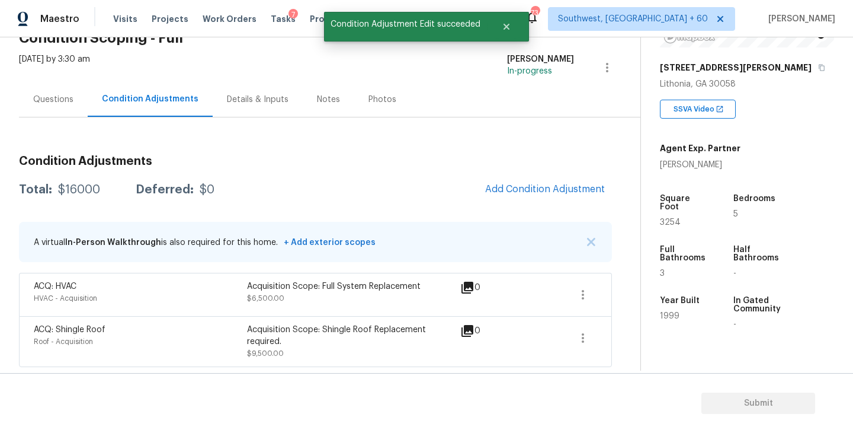
click at [401, 131] on div "Condition Adjustments Total: $16000 Deferred: $0 Add Condition Adjustment A vir…" at bounding box center [315, 241] width 593 height 249
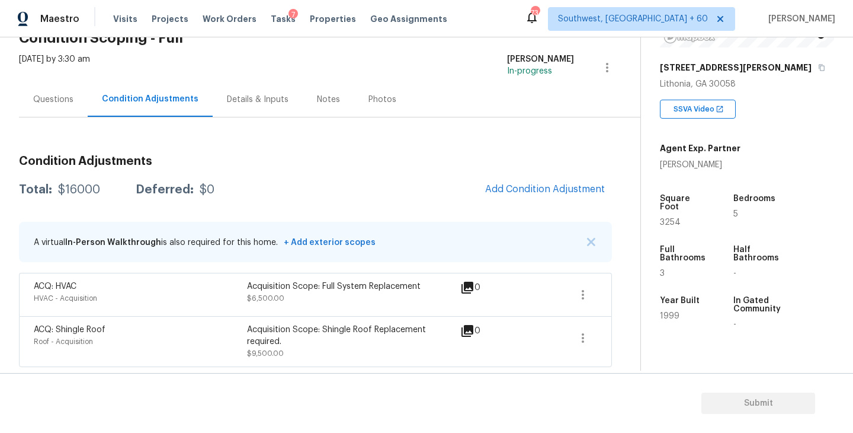
click at [436, 168] on div "Condition Adjustments Total: $16000 Deferred: $0 Add Condition Adjustment A vir…" at bounding box center [315, 256] width 593 height 221
click at [398, 177] on div "Total: $16000 Deferred: $0 Add Condition Adjustment" at bounding box center [315, 190] width 593 height 26
click at [396, 207] on div "Condition Adjustments Total: $16000 Deferred: $0 Add Condition Adjustment A vir…" at bounding box center [315, 256] width 593 height 221
click at [523, 184] on span "Add Condition Adjustment" at bounding box center [545, 189] width 120 height 11
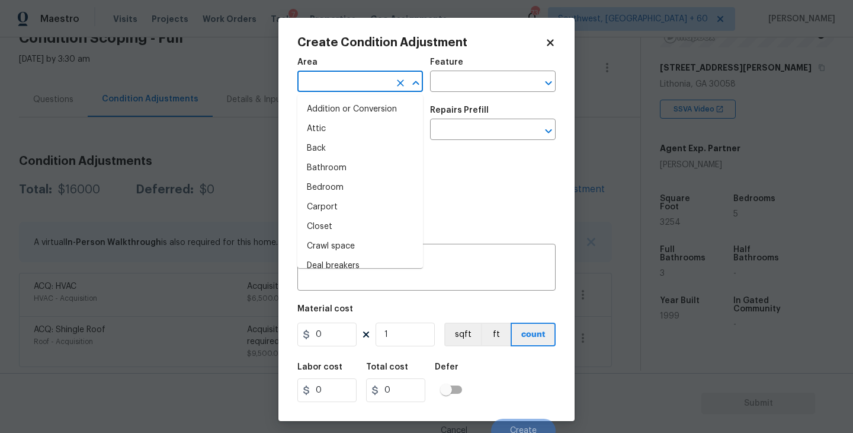
click at [360, 85] on input "text" at bounding box center [343, 82] width 92 height 18
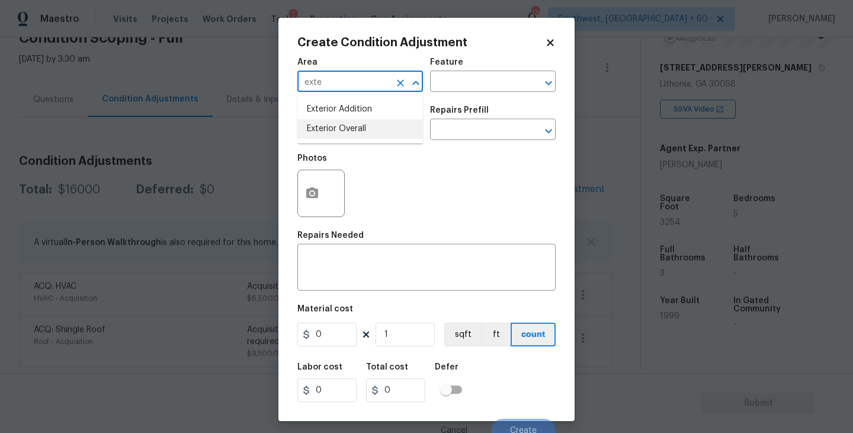
click at [360, 126] on li "Exterior Overall" at bounding box center [360, 129] width 126 height 20
type input "Exterior Overall"
click at [473, 80] on input "text" at bounding box center [476, 82] width 92 height 18
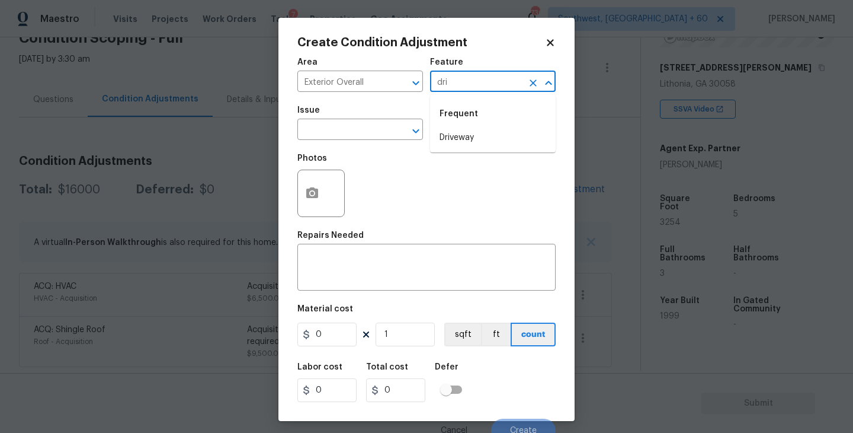
click at [466, 137] on li "Driveway" at bounding box center [493, 138] width 126 height 20
type input "Driveway"
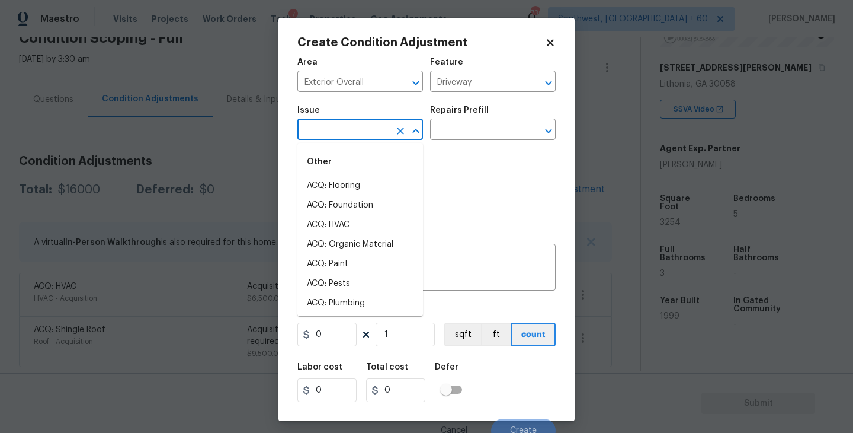
click at [363, 139] on input "text" at bounding box center [343, 130] width 92 height 18
click at [349, 223] on li "Concrete Repair" at bounding box center [360, 225] width 126 height 20
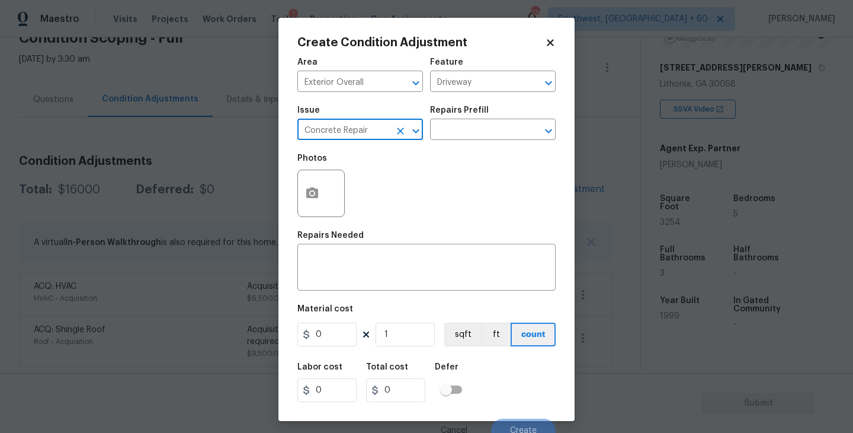
type input "Concrete Repair"
click at [434, 158] on div "Photos" at bounding box center [426, 185] width 258 height 77
click at [459, 140] on div "Issue Concrete Repair ​ Repairs Prefill ​" at bounding box center [426, 123] width 258 height 48
click at [473, 133] on input "text" at bounding box center [476, 130] width 92 height 18
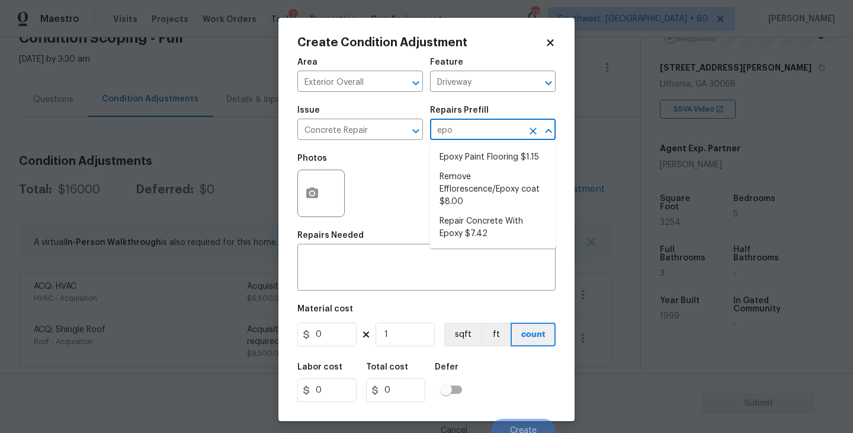
type input "epox"
click at [477, 232] on li "Repair Concrete With Epoxy $7.42" at bounding box center [493, 228] width 126 height 32
type input "Flatwork"
type textarea "Prep and clean the crack in the concrete thoroughly. Apply/inject a concrete ad…"
type input "7.42"
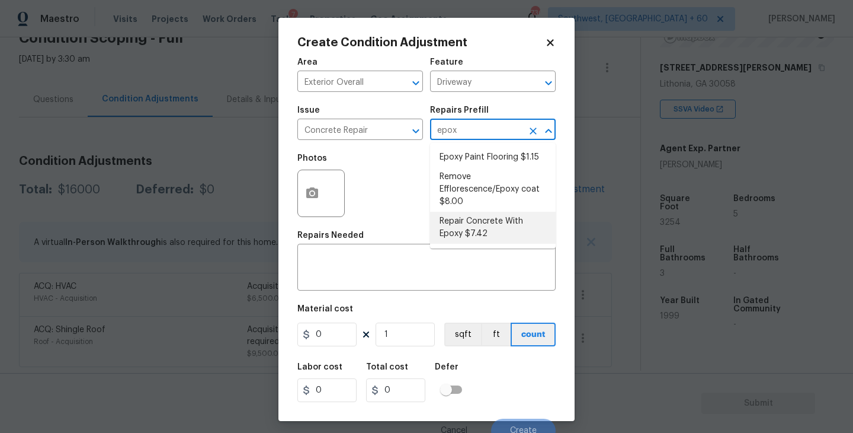
type input "7.42"
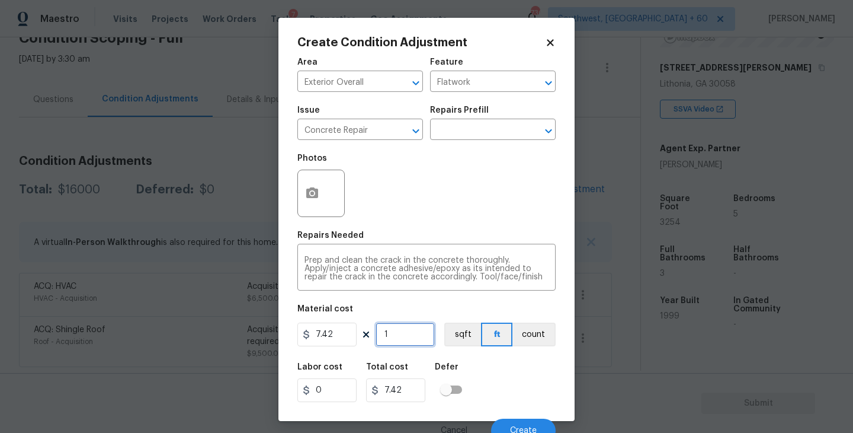
click at [393, 344] on input "1" at bounding box center [405, 334] width 59 height 24
type input "0"
type input "5"
type input "37.1"
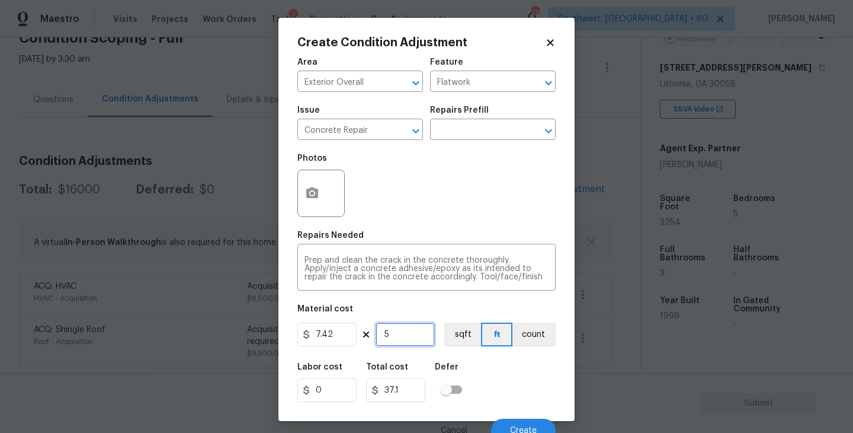
type input "55"
type input "408.1"
type input "5"
type input "37.1"
type input "0"
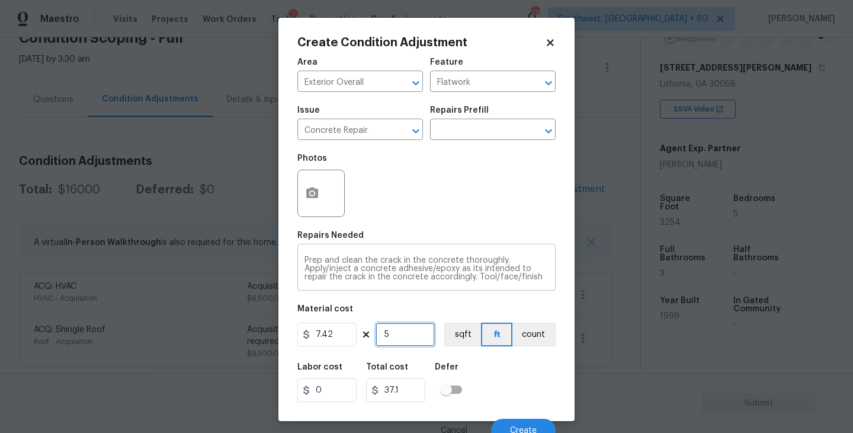
type input "0"
type input "5"
type input "37.1"
type input "50"
type input "371"
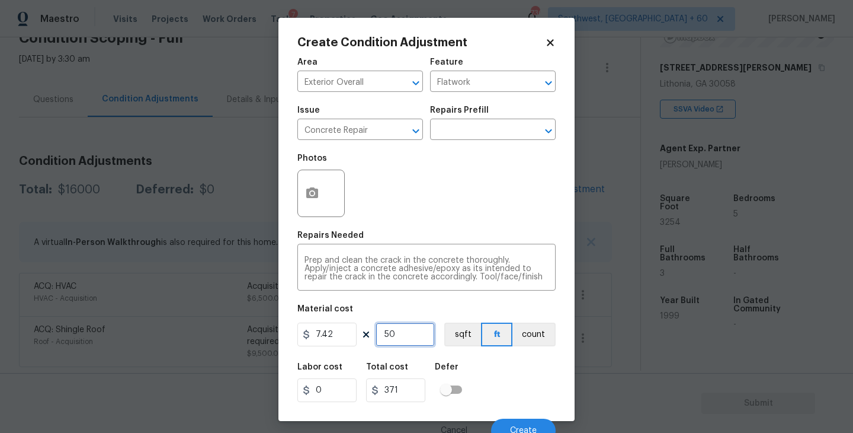
type input "50"
click at [311, 197] on icon "button" at bounding box center [312, 192] width 12 height 11
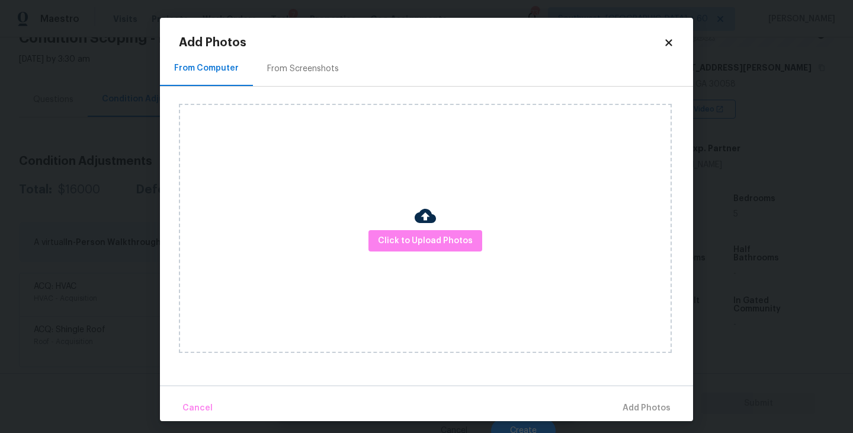
click at [398, 229] on div "Click to Upload Photos" at bounding box center [425, 228] width 493 height 249
click at [407, 234] on span "Click to Upload Photos" at bounding box center [425, 240] width 95 height 15
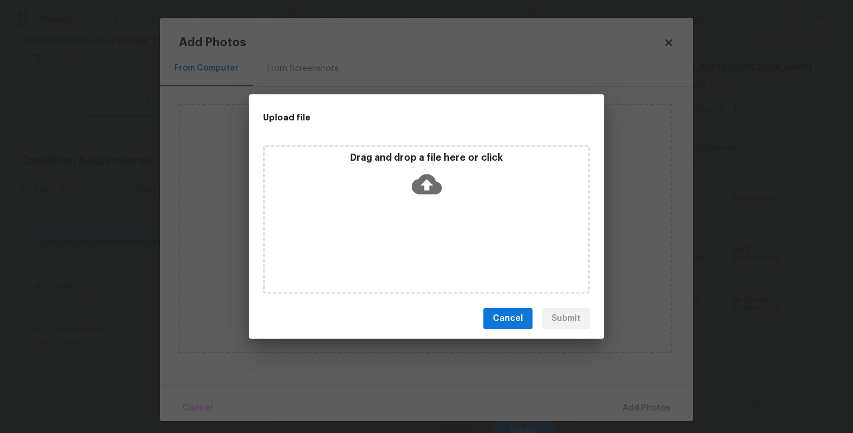
click at [427, 197] on icon at bounding box center [427, 184] width 30 height 30
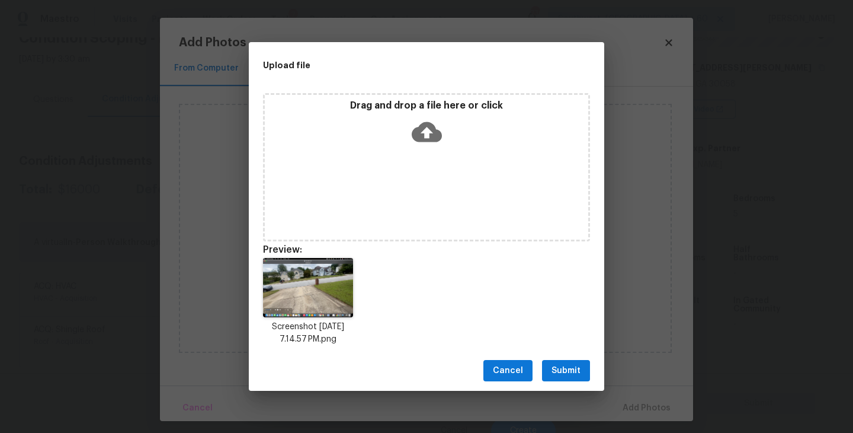
click at [571, 365] on span "Submit" at bounding box center [566, 370] width 29 height 15
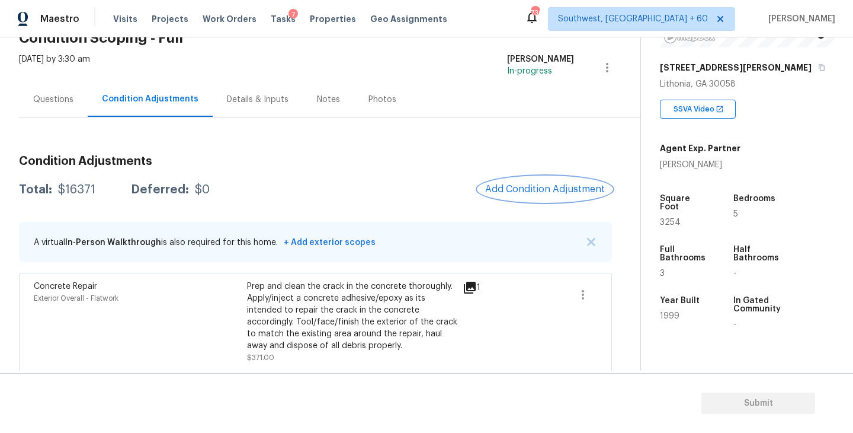
scroll to position [161, 0]
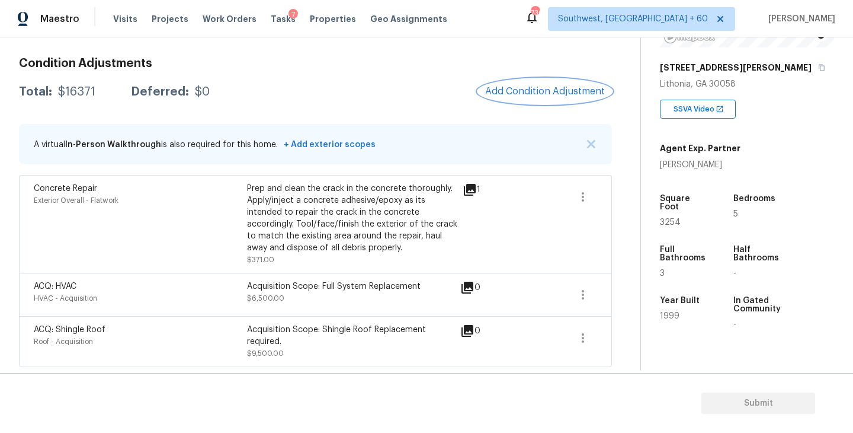
click at [527, 94] on span "Add Condition Adjustment" at bounding box center [545, 91] width 120 height 11
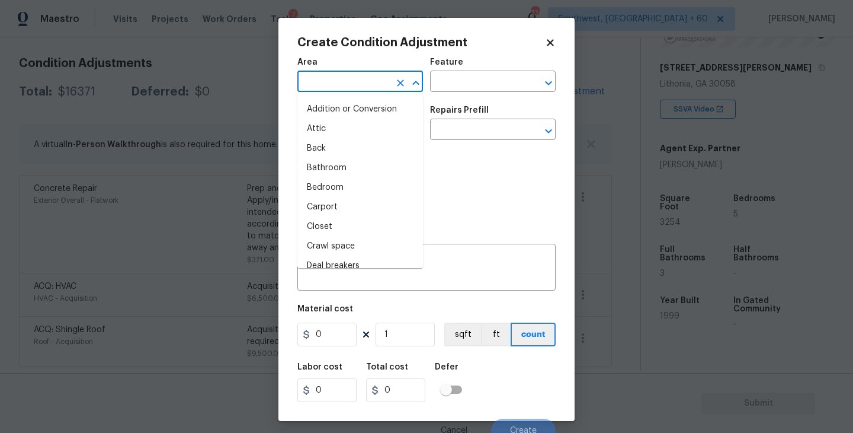
click at [334, 87] on input "text" at bounding box center [343, 82] width 92 height 18
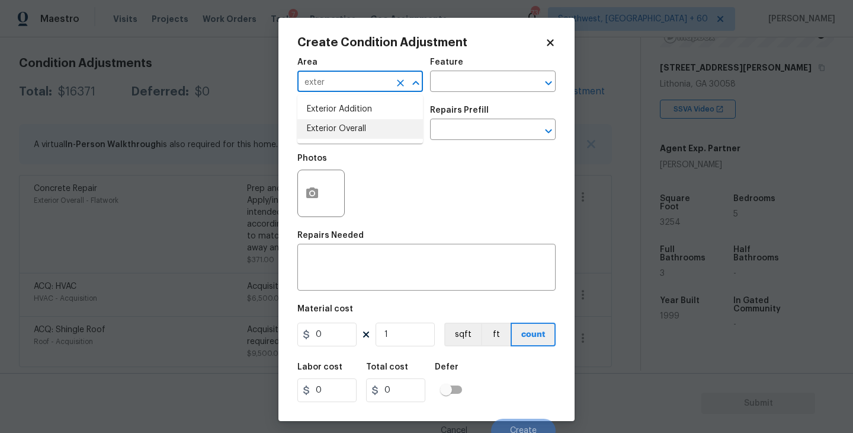
click at [342, 136] on li "Exterior Overall" at bounding box center [360, 129] width 126 height 20
type input "Exterior Overall"
click at [473, 75] on input "text" at bounding box center [476, 82] width 92 height 18
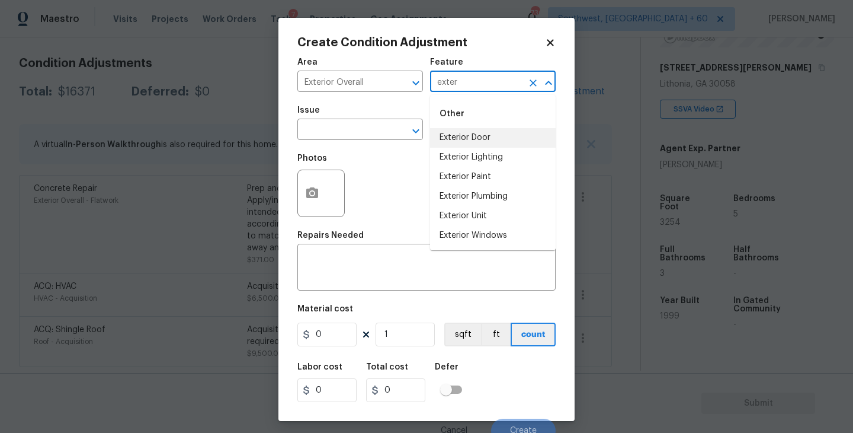
click at [472, 141] on li "Exterior Door" at bounding box center [493, 138] width 126 height 20
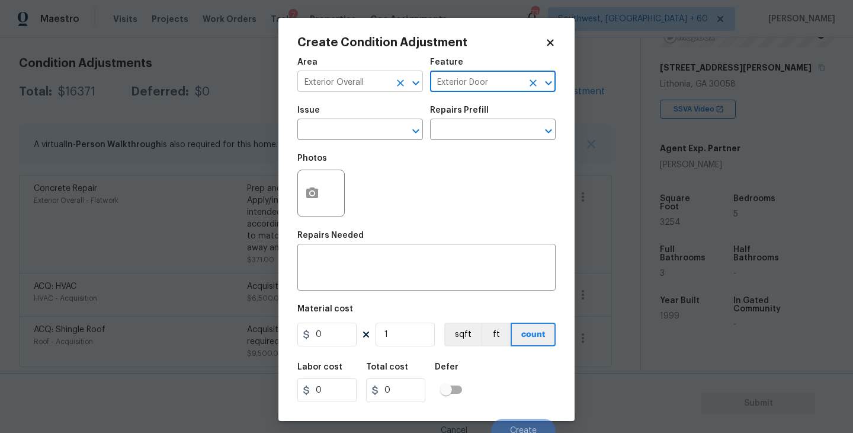
drag, startPoint x: 508, startPoint y: 80, endPoint x: 392, endPoint y: 85, distance: 116.3
click at [392, 85] on div "Area Exterior Overall ​ Feature Exterior Door ​" at bounding box center [426, 75] width 258 height 48
type input "Exterior Door"
click at [400, 274] on textarea at bounding box center [427, 268] width 244 height 25
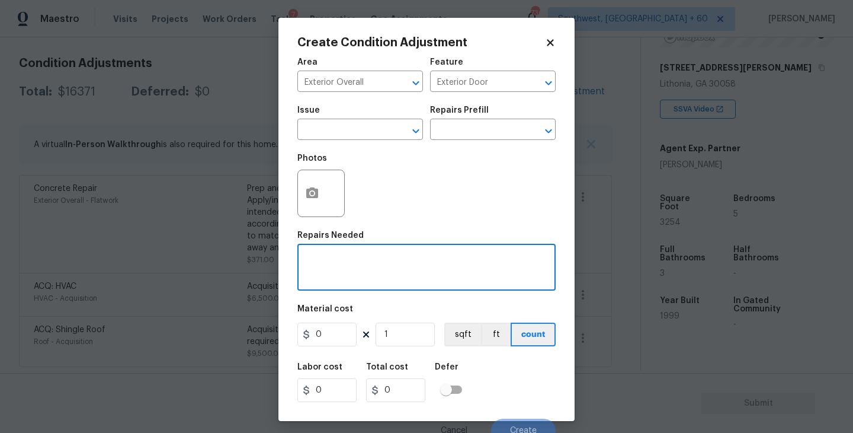
paste textarea "Exterior Door"
type textarea "Exterior Door Repaint"
drag, startPoint x: 327, startPoint y: 341, endPoint x: 283, endPoint y: 343, distance: 43.9
click at [283, 343] on div "Create Condition Adjustment Area Exterior Overall ​ Feature Exterior Door ​ Iss…" at bounding box center [427, 219] width 296 height 403
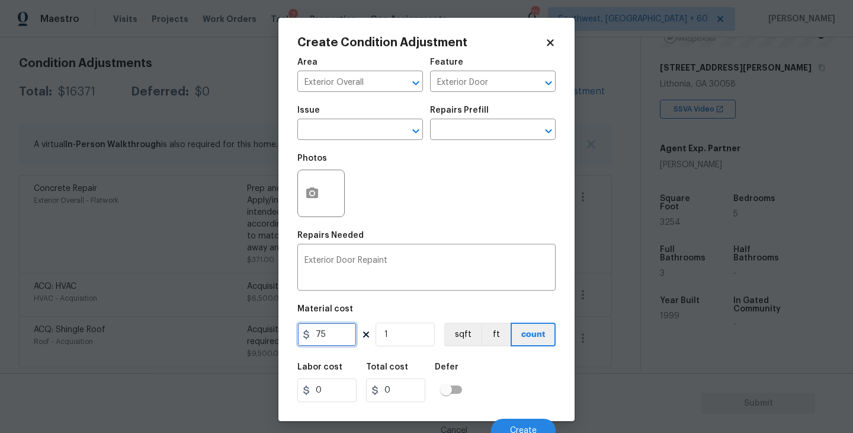
type input "75"
click at [311, 194] on circle "button" at bounding box center [313, 193] width 4 height 4
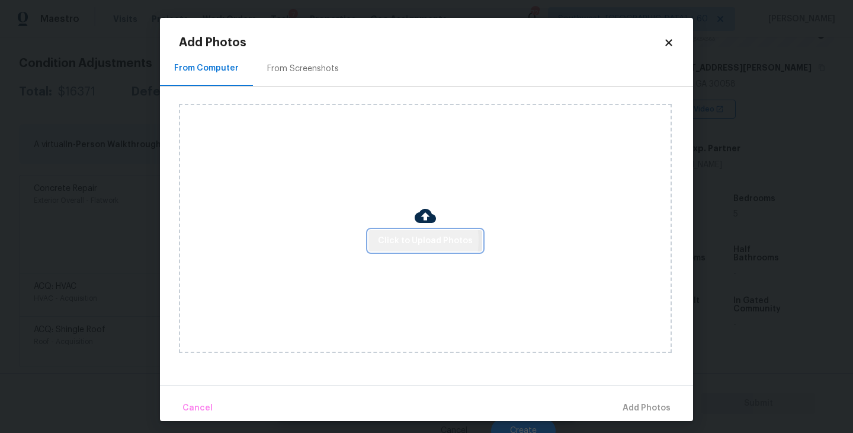
click at [407, 240] on span "Click to Upload Photos" at bounding box center [425, 240] width 95 height 15
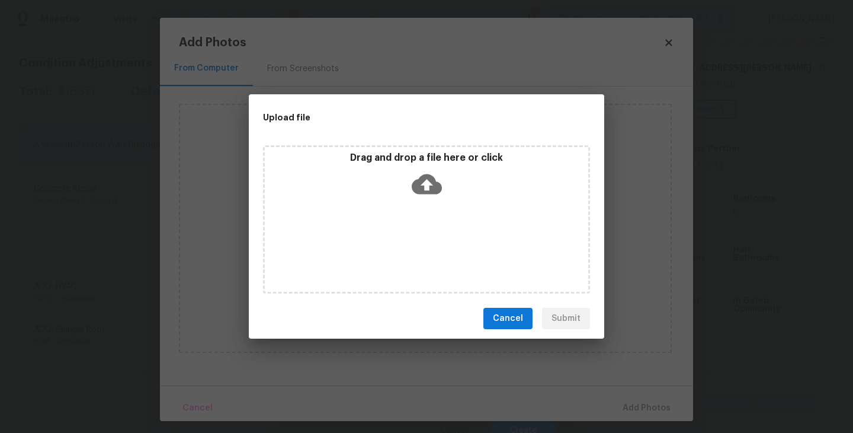
click at [420, 176] on icon at bounding box center [427, 184] width 30 height 20
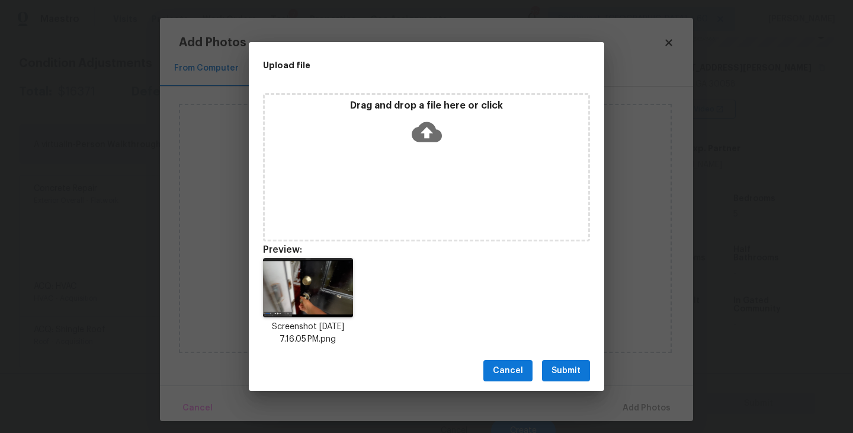
click at [574, 366] on span "Submit" at bounding box center [566, 370] width 29 height 15
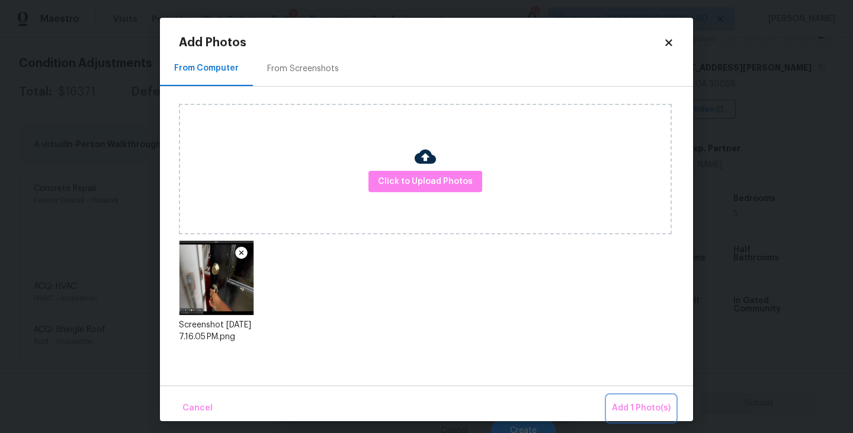
click at [619, 411] on span "Add 1 Photo(s)" at bounding box center [641, 408] width 59 height 15
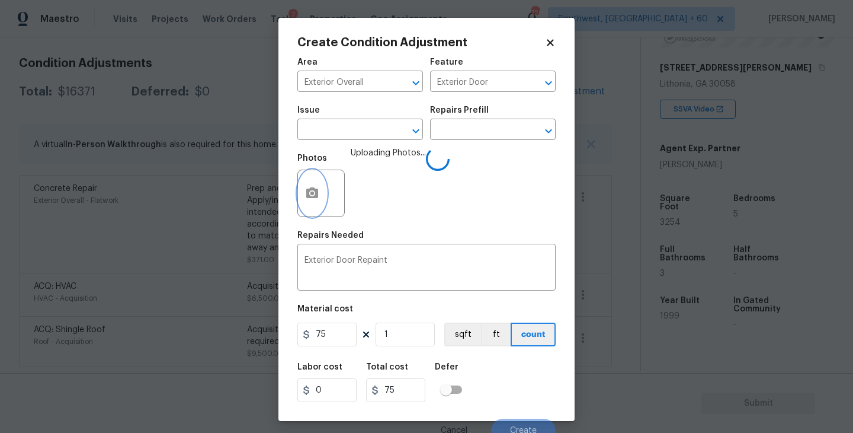
scroll to position [10, 0]
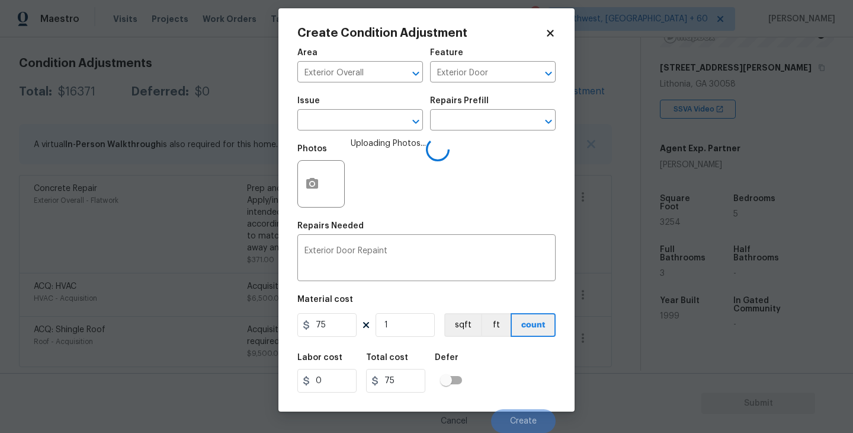
click at [504, 356] on div "Labor cost 0 Total cost 75 Defer" at bounding box center [426, 372] width 258 height 53
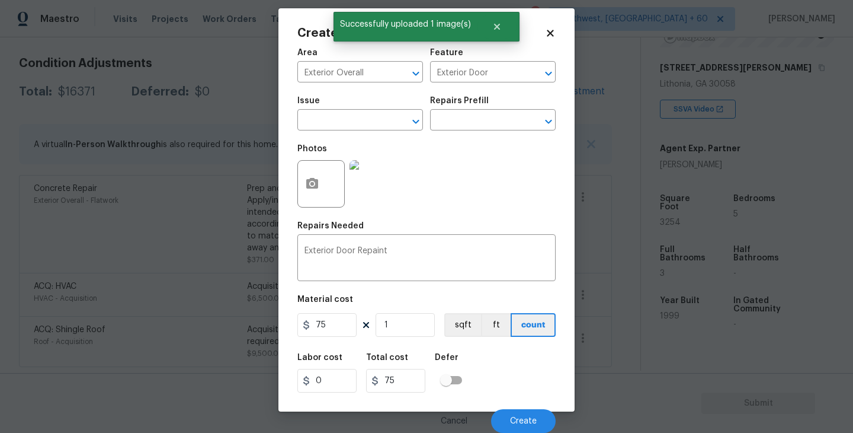
click at [523, 390] on div "Labor cost 0 Total cost 75 Defer" at bounding box center [426, 372] width 258 height 53
click at [519, 414] on button "Create" at bounding box center [523, 421] width 65 height 24
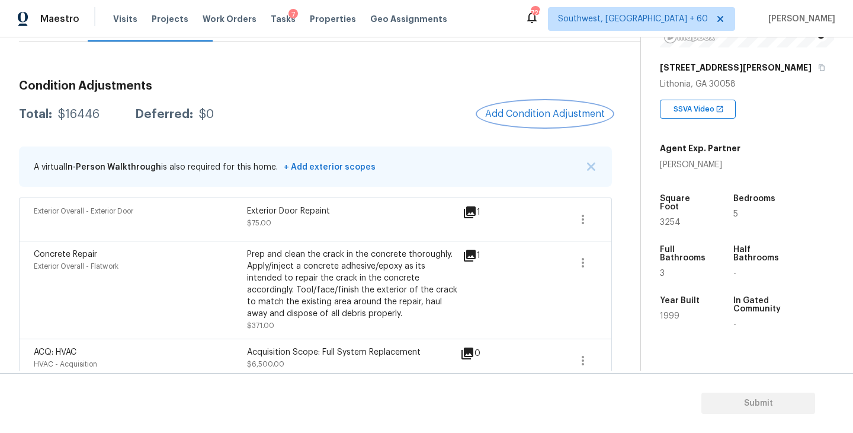
scroll to position [130, 0]
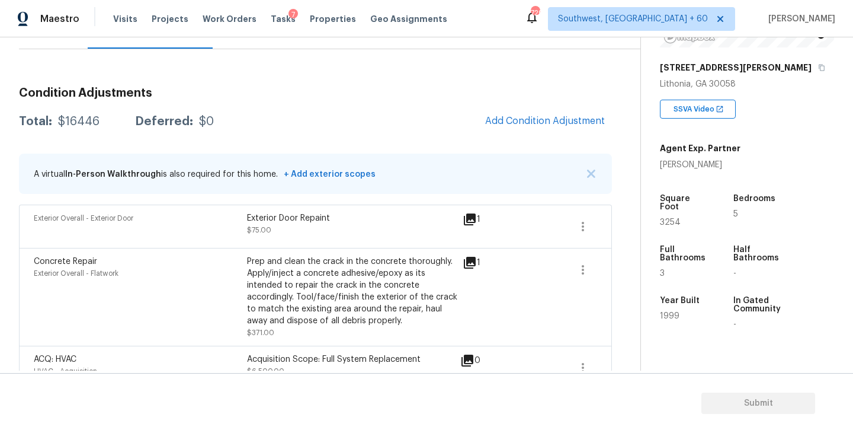
click at [508, 132] on span "Add Condition Adjustment" at bounding box center [545, 121] width 134 height 26
click at [526, 126] on button "Add Condition Adjustment" at bounding box center [545, 120] width 134 height 25
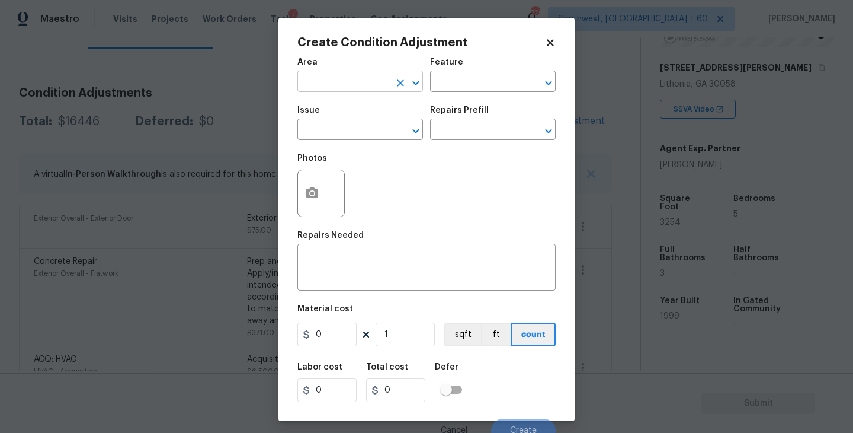
click at [335, 89] on input "text" at bounding box center [343, 82] width 92 height 18
click at [348, 122] on li "Interior Overall" at bounding box center [360, 129] width 126 height 20
type input "Interior Overall"
click at [348, 122] on input "text" at bounding box center [343, 130] width 92 height 18
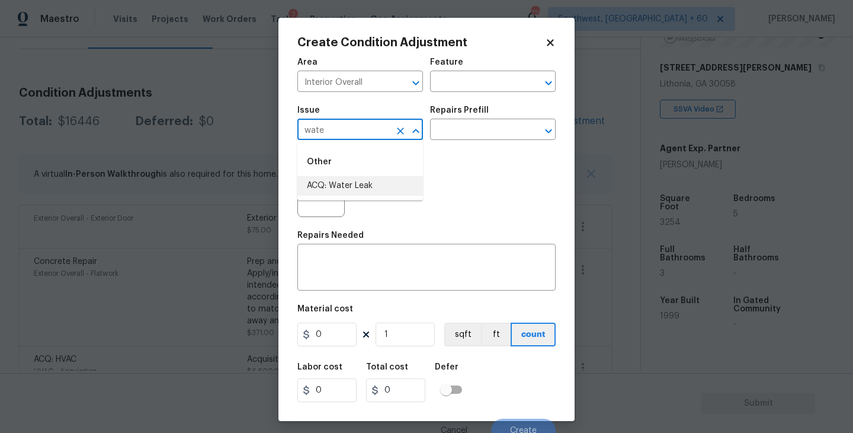
click at [367, 192] on li "ACQ: Water Leak" at bounding box center [360, 186] width 126 height 20
type input "ACQ: Water Leak"
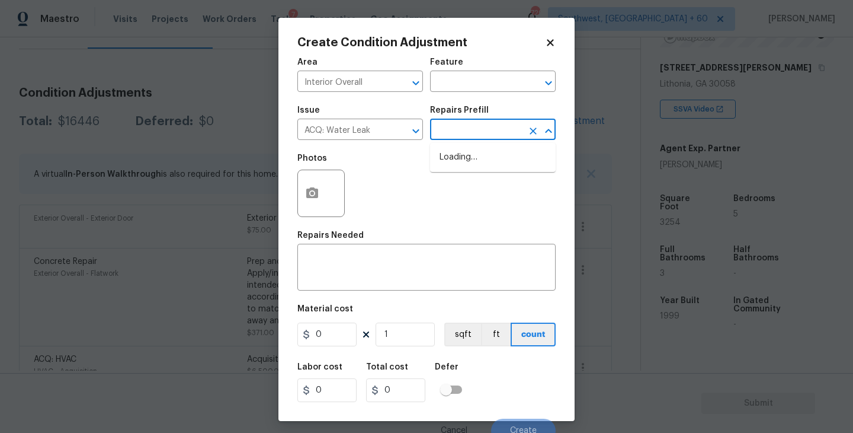
click at [468, 138] on input "text" at bounding box center [476, 130] width 92 height 18
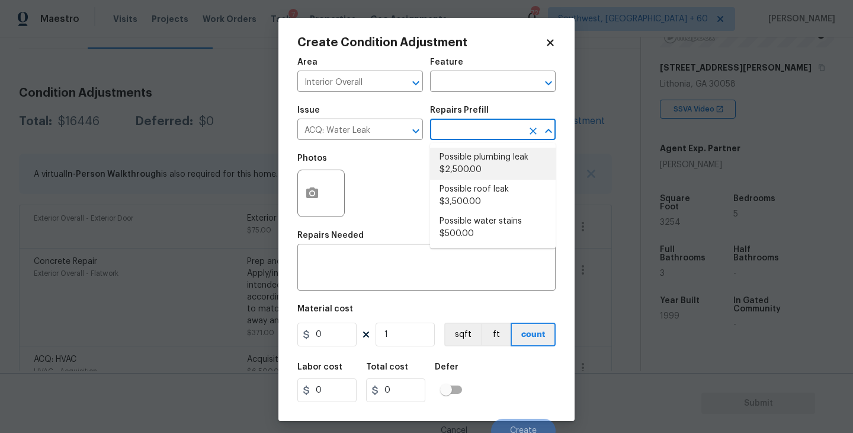
click at [472, 155] on li "Possible plumbing leak $2,500.00" at bounding box center [493, 164] width 126 height 32
type input "Acquisition"
type textarea "Acquisition Scope: Possible plumbing leak"
type input "2500"
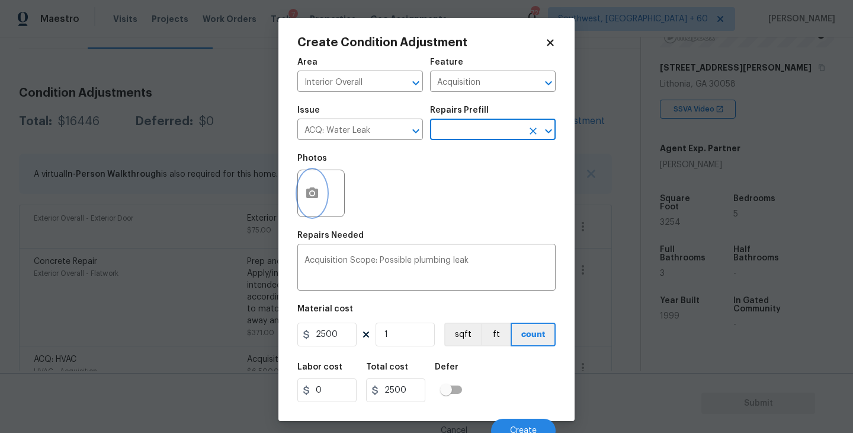
click at [325, 200] on button "button" at bounding box center [312, 193] width 28 height 46
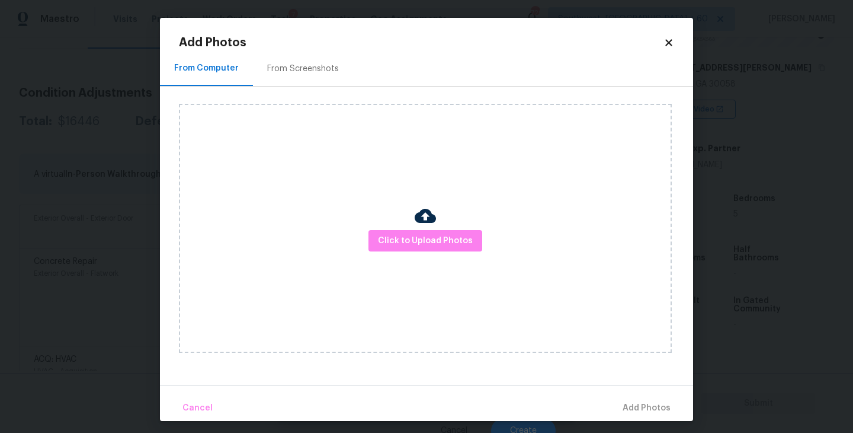
click at [491, 258] on div "Click to Upload Photos" at bounding box center [425, 228] width 493 height 249
click at [454, 242] on span "Click to Upload Photos" at bounding box center [425, 240] width 95 height 15
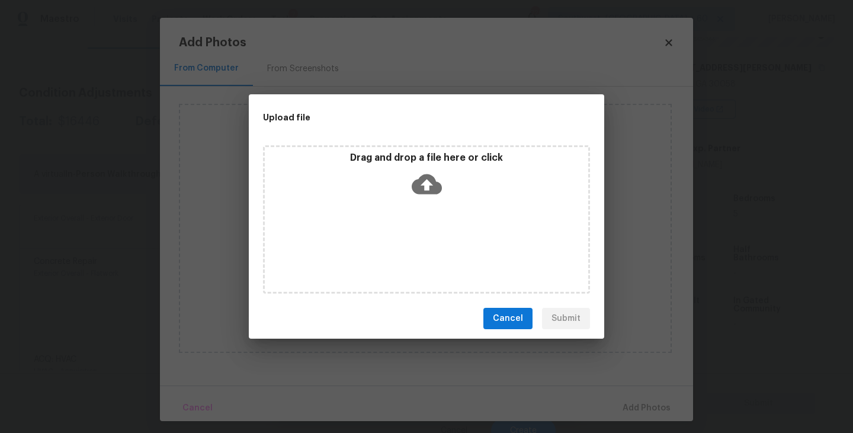
click at [434, 200] on div "Drag and drop a file here or click" at bounding box center [427, 177] width 324 height 51
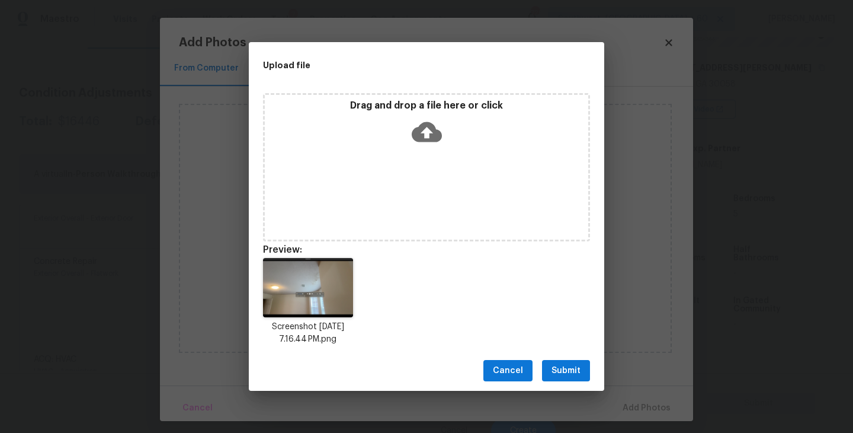
click at [583, 367] on button "Submit" at bounding box center [566, 371] width 48 height 22
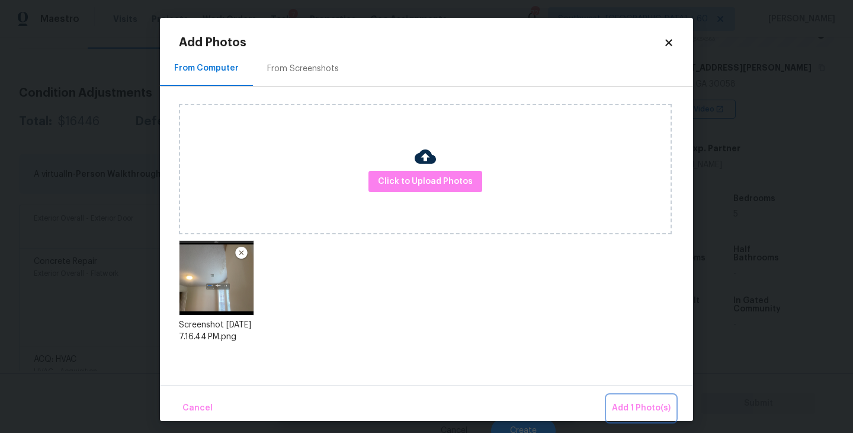
drag, startPoint x: 623, startPoint y: 407, endPoint x: 616, endPoint y: 405, distance: 6.9
click at [623, 407] on span "Add 1 Photo(s)" at bounding box center [641, 408] width 59 height 15
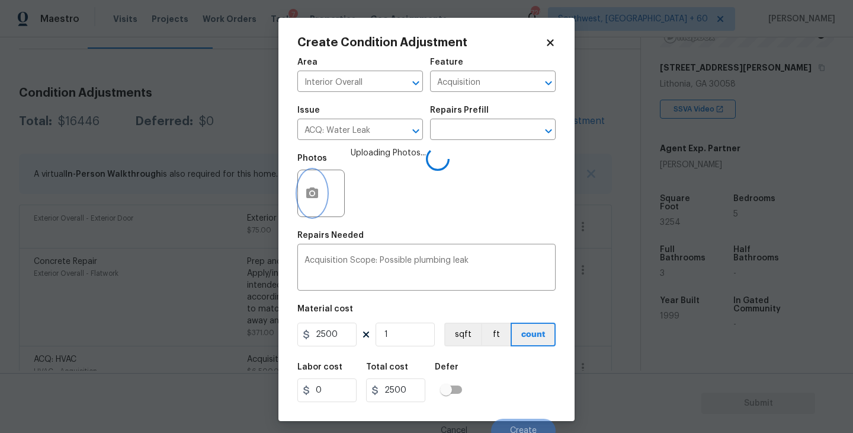
scroll to position [10, 0]
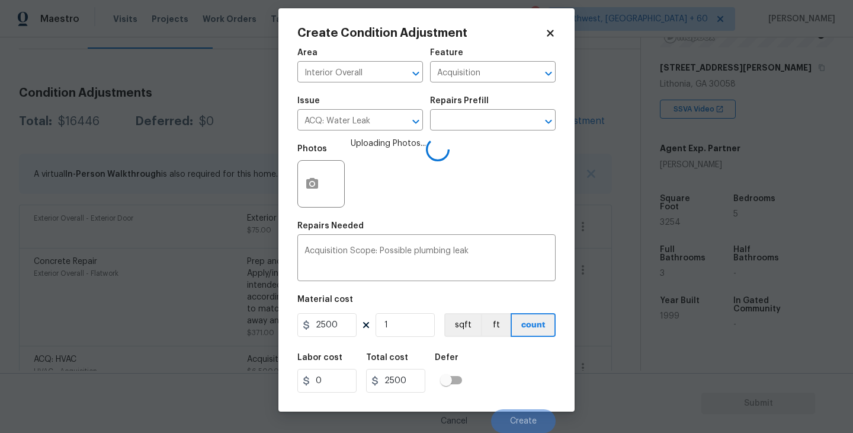
click at [484, 353] on div "Labor cost 0 Total cost 2500 Defer" at bounding box center [426, 372] width 258 height 53
click at [492, 357] on div "Labor cost 0 Total cost 2500 Defer" at bounding box center [426, 372] width 258 height 53
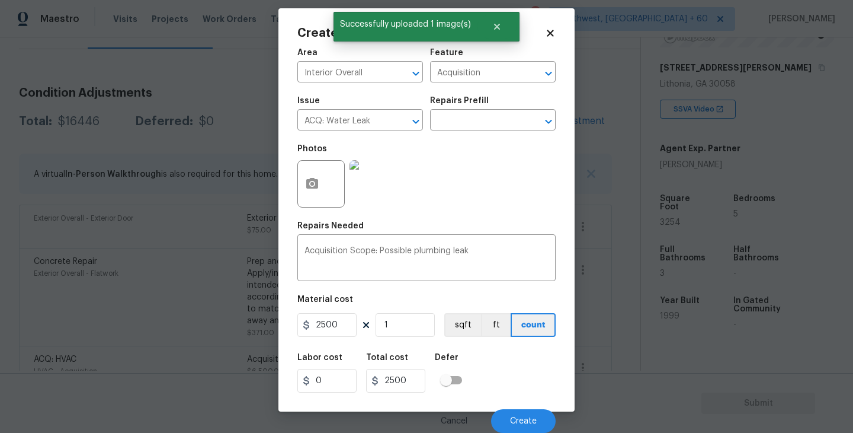
click at [492, 357] on div "Labor cost 0 Total cost 2500 Defer" at bounding box center [426, 372] width 258 height 53
click at [504, 420] on button "Create" at bounding box center [523, 421] width 65 height 24
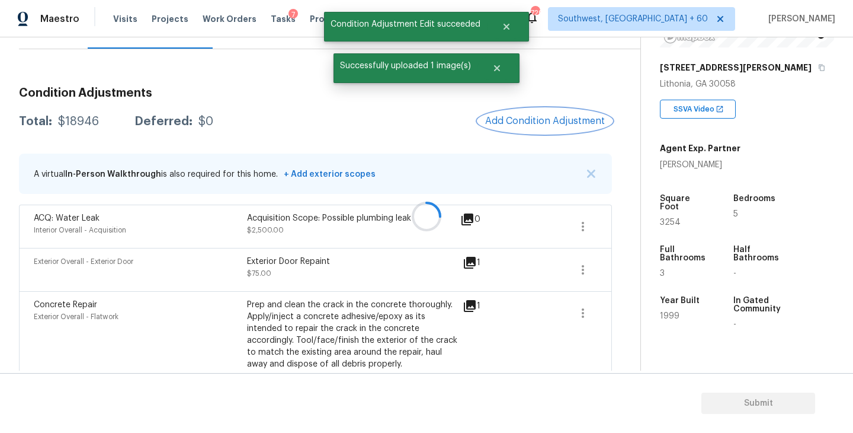
scroll to position [0, 0]
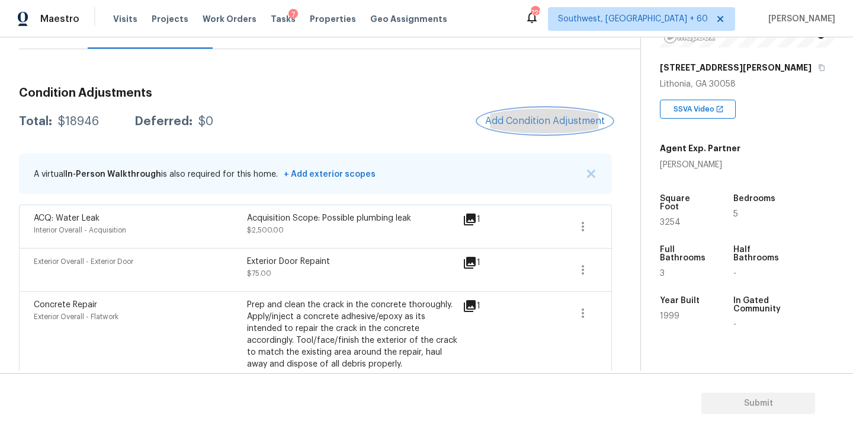
click at [537, 120] on span "Add Condition Adjustment" at bounding box center [545, 121] width 120 height 11
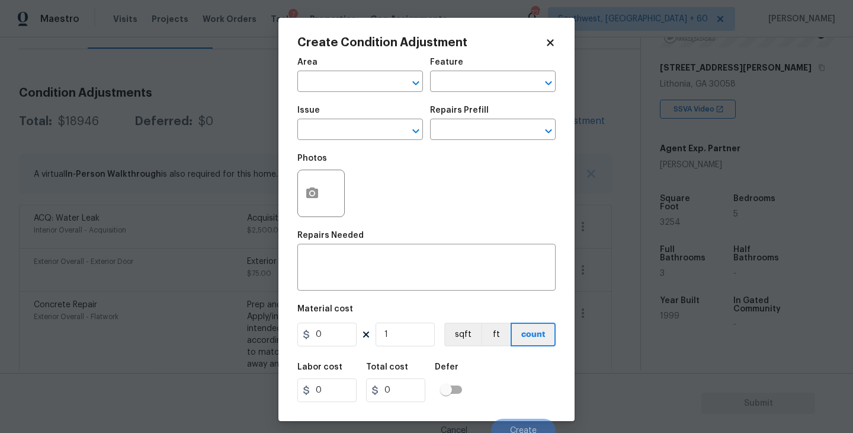
click at [341, 92] on span "Area ​" at bounding box center [360, 75] width 126 height 48
click at [324, 88] on input "text" at bounding box center [343, 82] width 92 height 18
click at [345, 136] on li "Exterior Overall" at bounding box center [360, 129] width 126 height 20
type input "Exterior Overall"
click at [425, 103] on div "Issue ​ Repairs Prefill ​" at bounding box center [426, 123] width 258 height 48
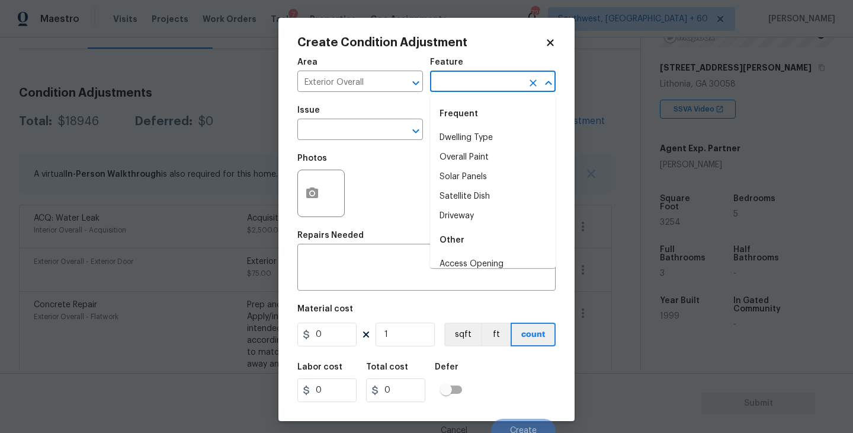
click at [469, 79] on input "text" at bounding box center [476, 82] width 92 height 18
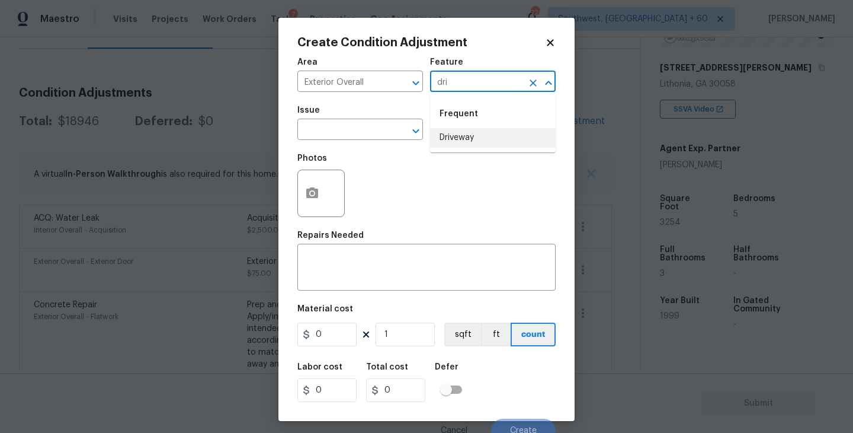
click at [466, 130] on li "Driveway" at bounding box center [493, 138] width 126 height 20
type input "Driveway"
drag, startPoint x: 356, startPoint y: 130, endPoint x: 335, endPoint y: 130, distance: 20.1
click at [335, 130] on input "text" at bounding box center [343, 130] width 92 height 18
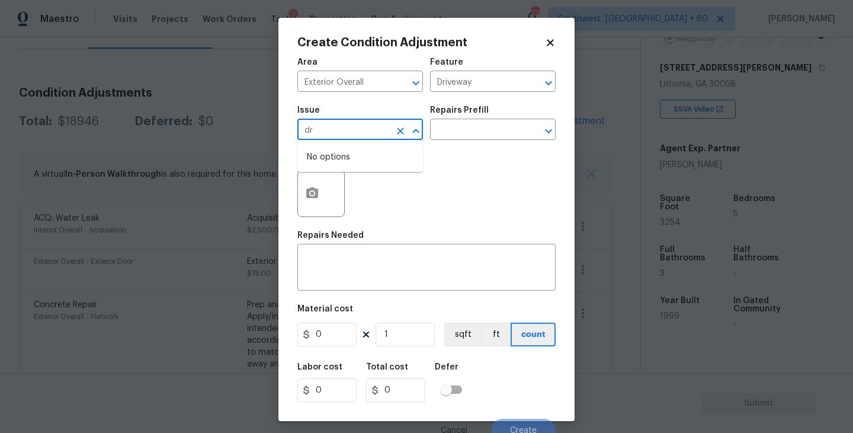
type input "d"
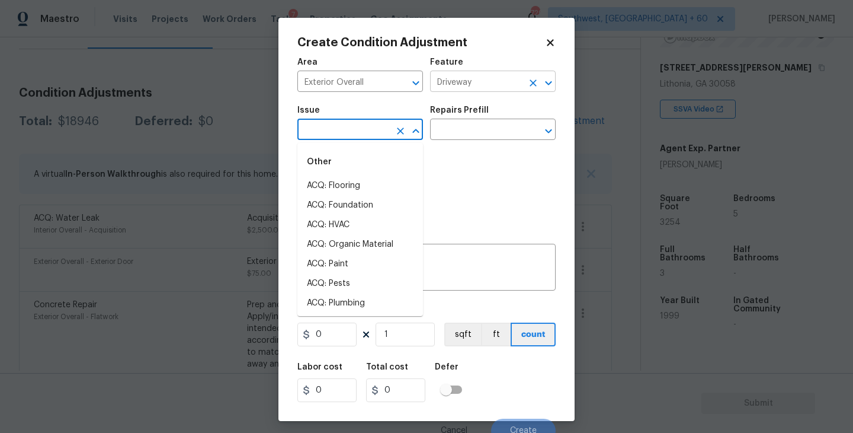
click at [531, 82] on icon "Clear" at bounding box center [533, 83] width 12 height 12
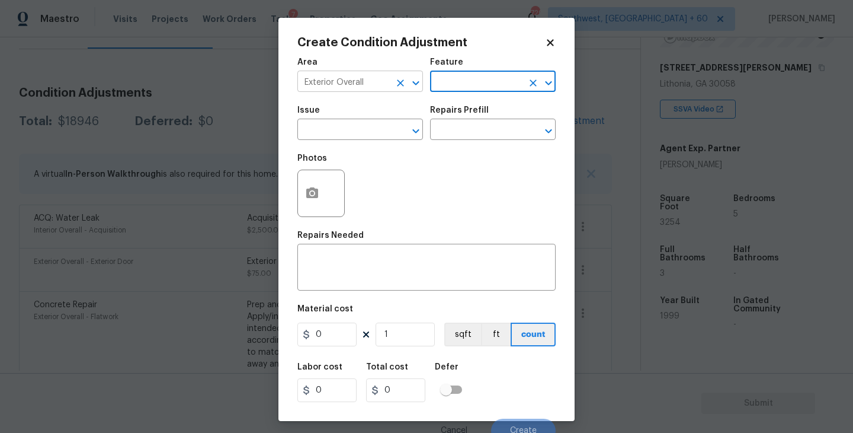
click at [399, 81] on icon "Clear" at bounding box center [400, 82] width 7 height 7
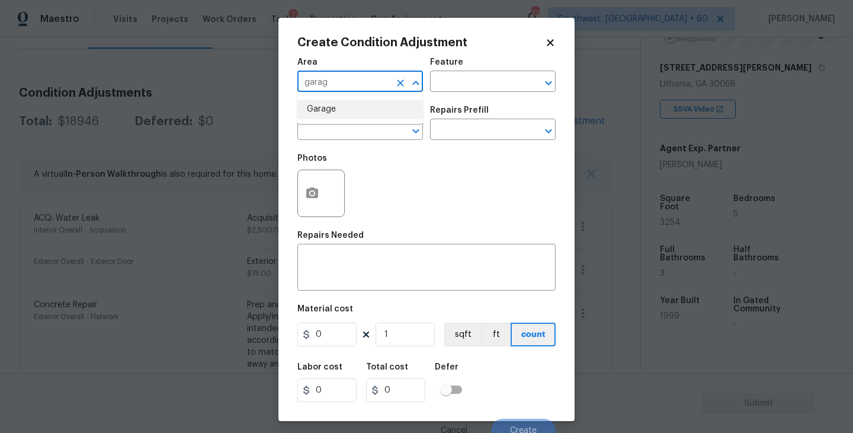
click at [402, 107] on li "Garage" at bounding box center [360, 110] width 126 height 20
type input "Garage"
click at [470, 89] on input "text" at bounding box center [476, 82] width 92 height 18
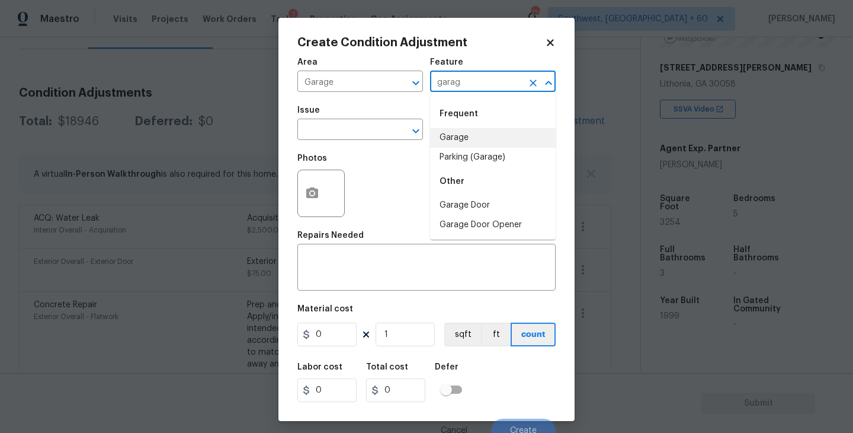
click at [466, 137] on li "Garage" at bounding box center [493, 138] width 126 height 20
type input "Garage"
click at [359, 137] on input "text" at bounding box center [343, 130] width 92 height 18
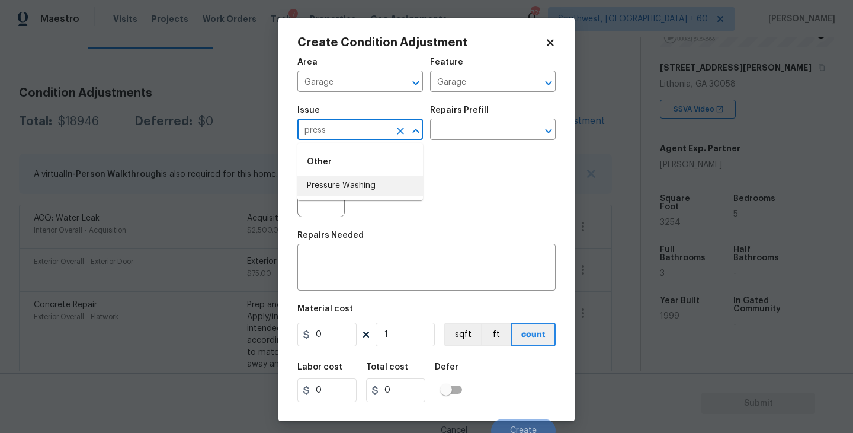
click at [356, 191] on li "Pressure Washing" at bounding box center [360, 186] width 126 height 20
type input "Pressure Washing"
click at [474, 140] on input "text" at bounding box center [476, 130] width 92 height 18
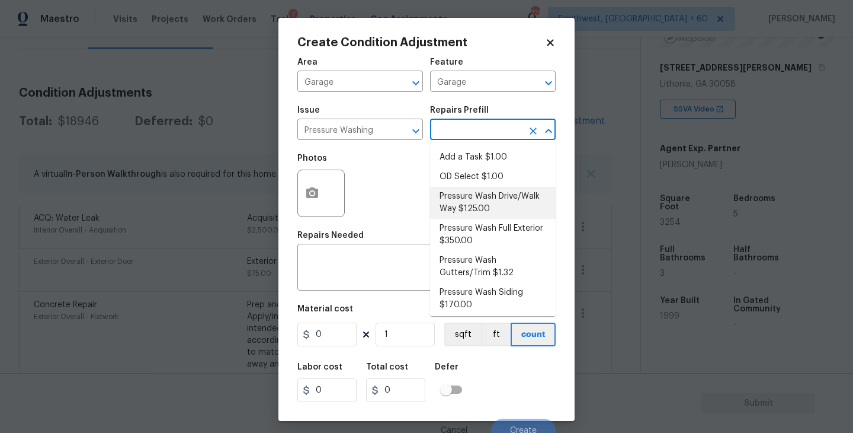
click at [518, 205] on li "Pressure Wash Drive/Walk Way $125.00" at bounding box center [493, 203] width 126 height 32
type input "Siding"
type textarea "Pressure wash the driveways/walkways as directed by the PM. Ensure that all deb…"
type input "125"
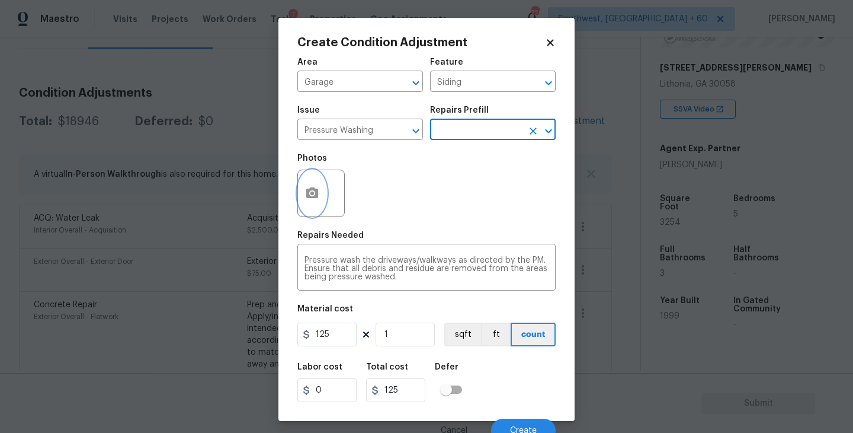
click at [308, 203] on button "button" at bounding box center [312, 193] width 28 height 46
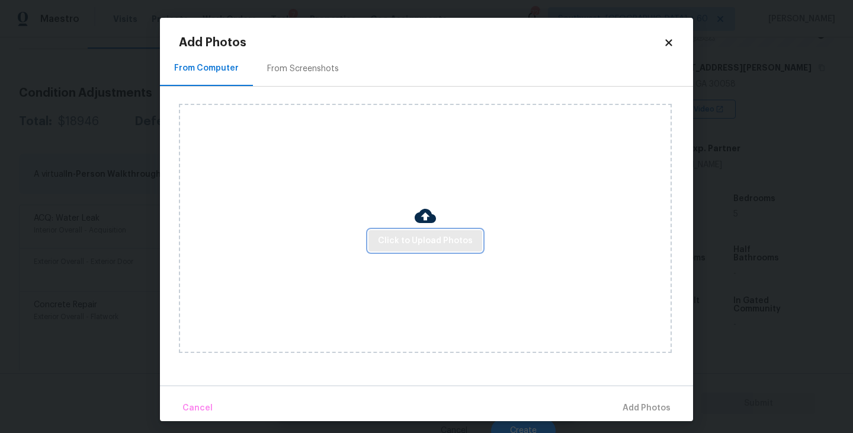
click at [383, 232] on button "Click to Upload Photos" at bounding box center [426, 241] width 114 height 22
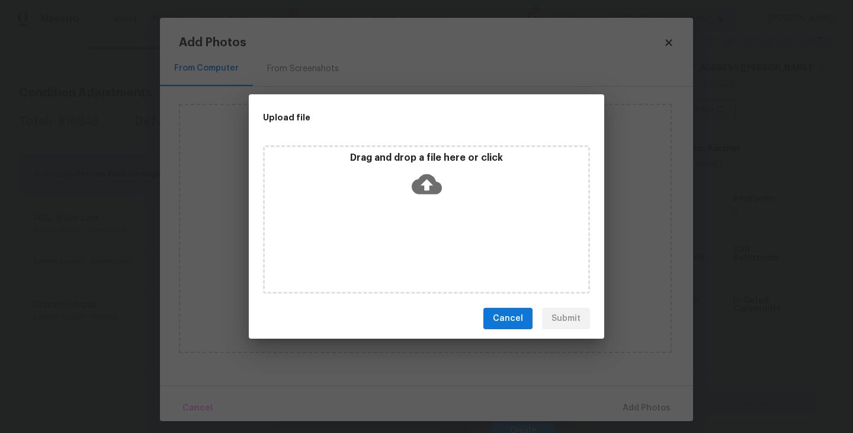
click at [443, 193] on div "Drag and drop a file here or click" at bounding box center [427, 177] width 324 height 51
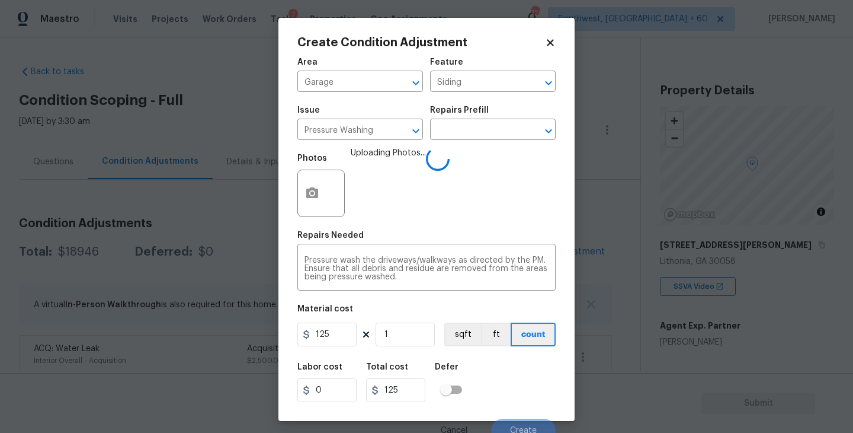
scroll to position [10, 0]
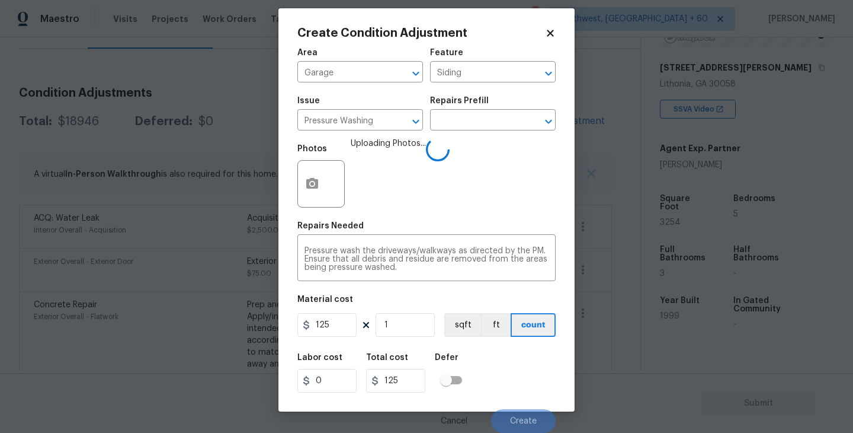
click at [507, 369] on div "Labor cost 0 Total cost 125 Defer" at bounding box center [426, 372] width 258 height 53
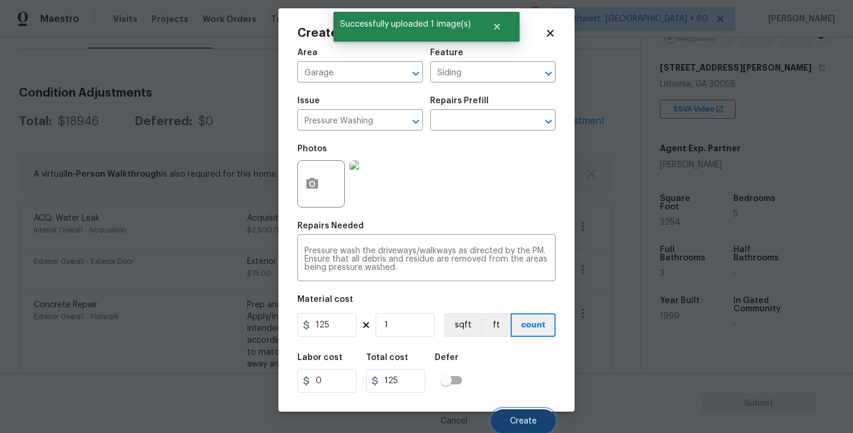
click at [521, 418] on span "Create" at bounding box center [523, 421] width 27 height 9
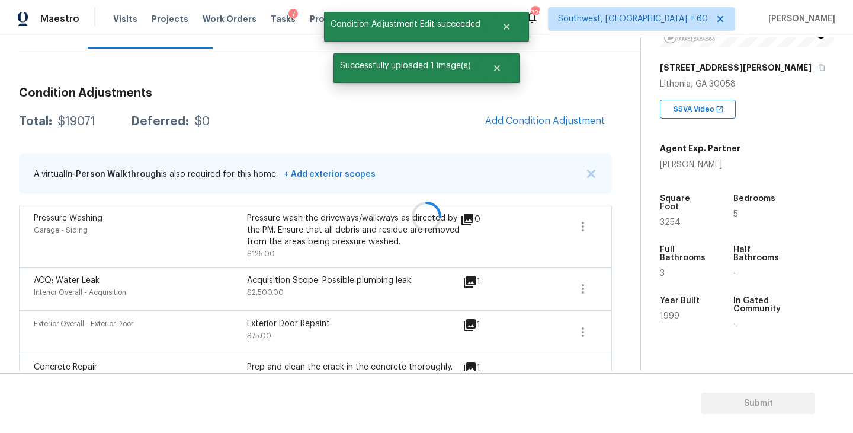
scroll to position [0, 0]
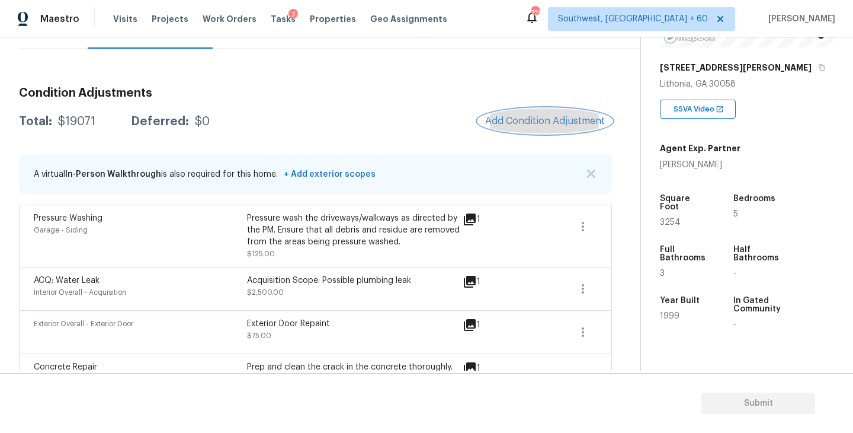
click at [498, 120] on span "Add Condition Adjustment" at bounding box center [545, 121] width 120 height 11
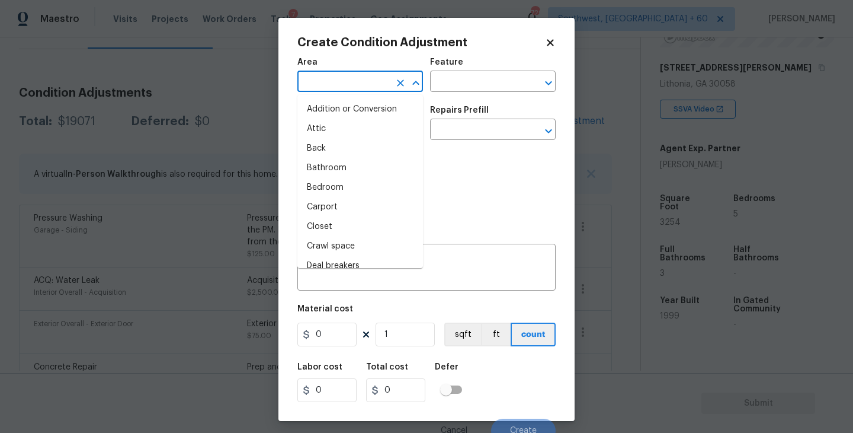
click at [319, 73] on input "text" at bounding box center [343, 82] width 92 height 18
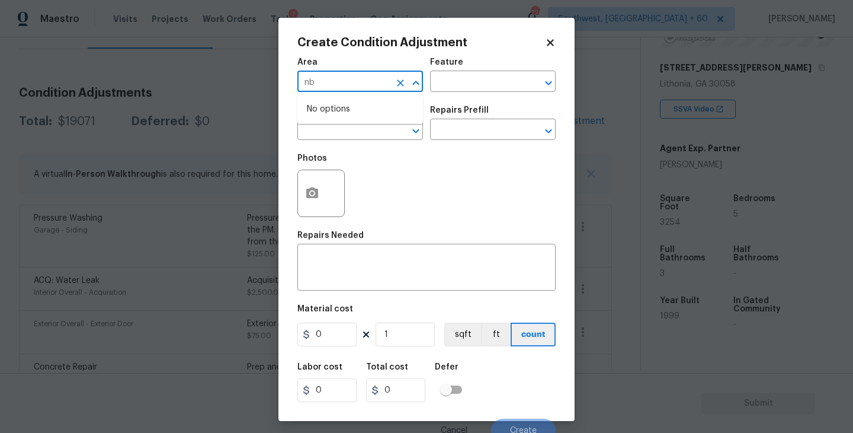
type input "n"
click at [328, 114] on li "Bathroom" at bounding box center [360, 110] width 126 height 20
type input "Bathroom"
click at [475, 70] on div "Feature" at bounding box center [493, 65] width 126 height 15
click at [469, 87] on input "text" at bounding box center [476, 82] width 92 height 18
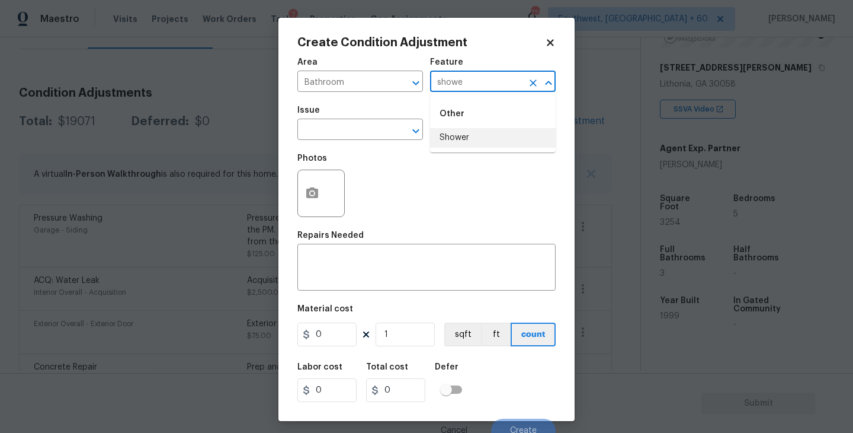
click at [472, 145] on li "Shower" at bounding box center [493, 138] width 126 height 20
type input "Shower"
click at [331, 139] on input "text" at bounding box center [343, 130] width 92 height 18
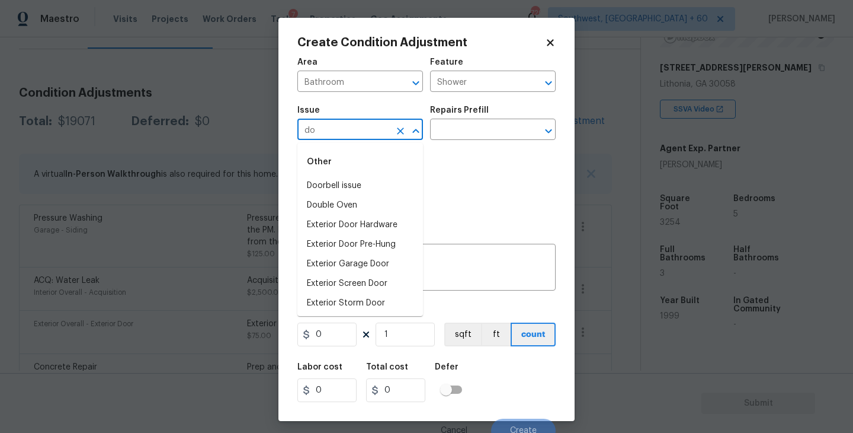
type input "d"
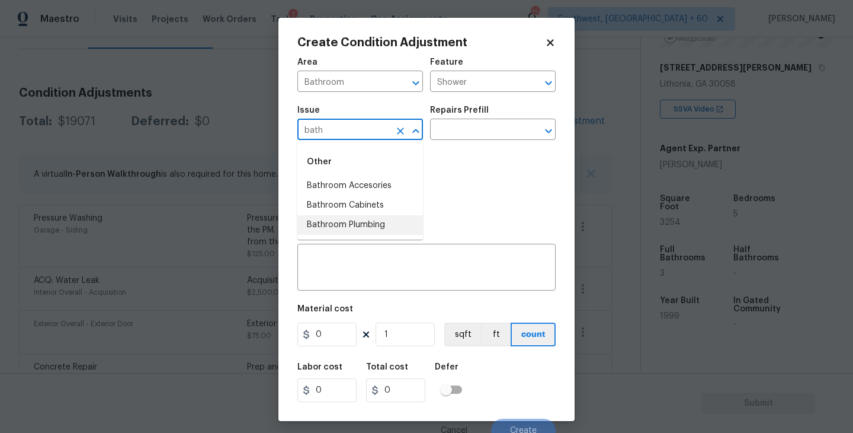
click at [364, 228] on li "Bathroom Plumbing" at bounding box center [360, 225] width 126 height 20
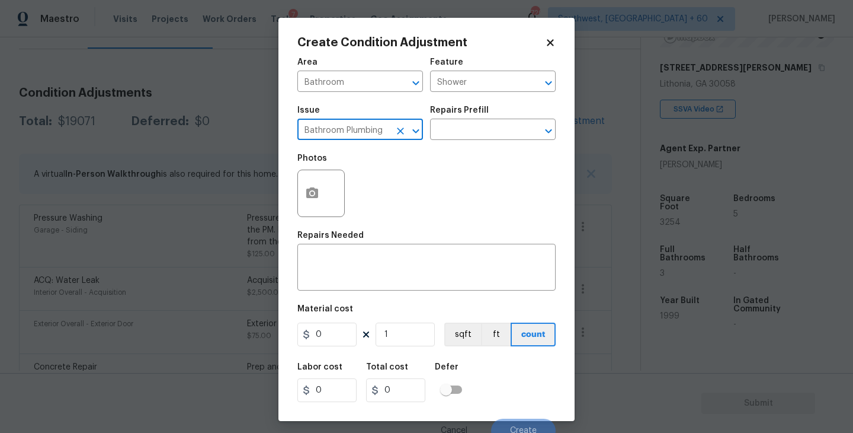
type input "Bathroom Plumbing"
click at [452, 151] on div "Photos" at bounding box center [426, 185] width 258 height 77
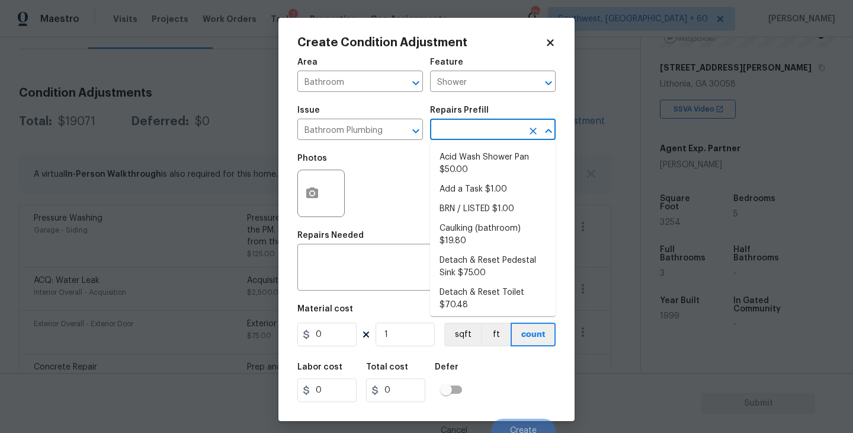
click at [472, 133] on input "text" at bounding box center [476, 130] width 92 height 18
type input "f"
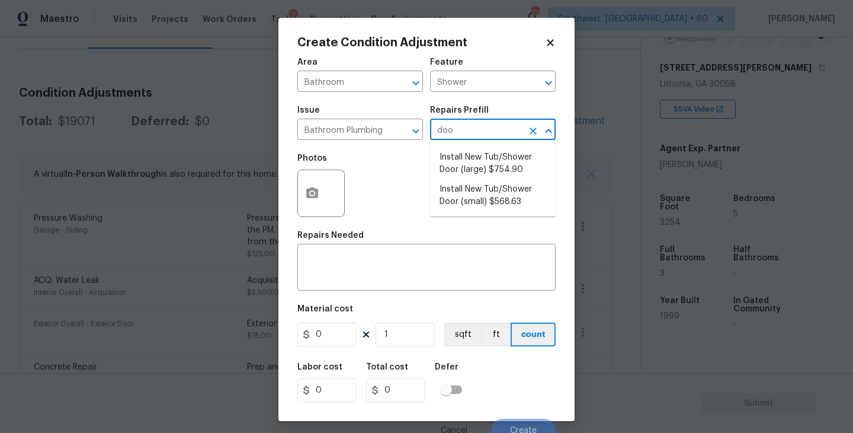
type input "door"
click at [500, 195] on li "Install New Tub/Shower Door (small) $568.63" at bounding box center [493, 196] width 126 height 32
type input "Plumbing"
type textarea "Prep the tub/shower surround and install a new 32''-36'' tempered shower door. …"
type input "568.63"
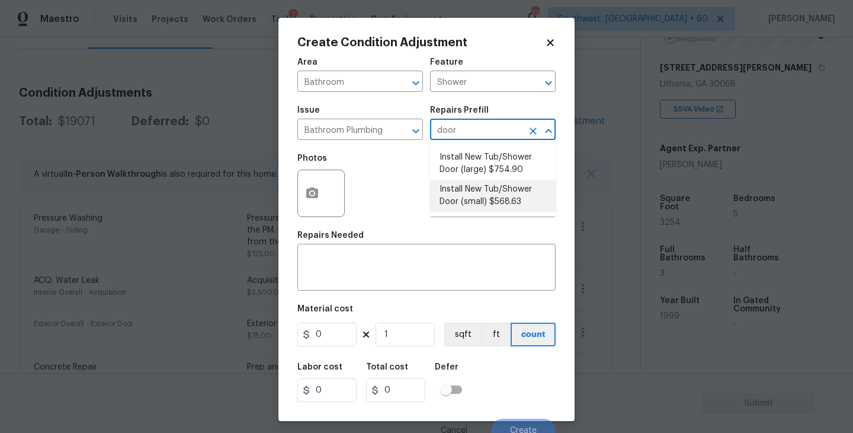
type input "568.63"
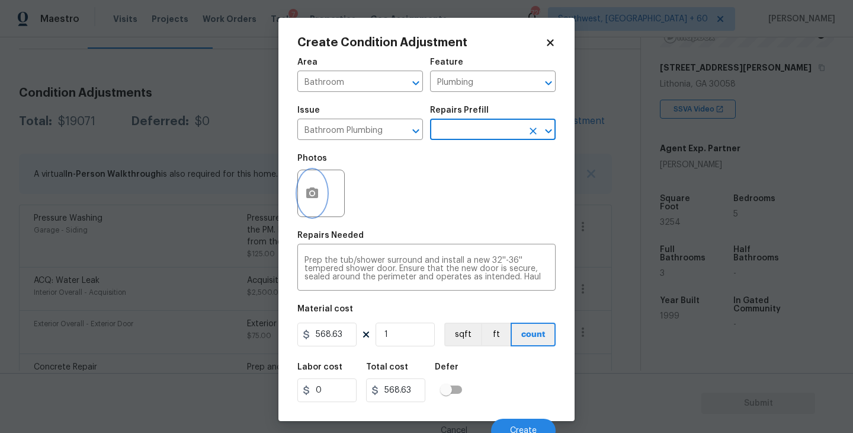
click at [319, 206] on button "button" at bounding box center [312, 193] width 28 height 46
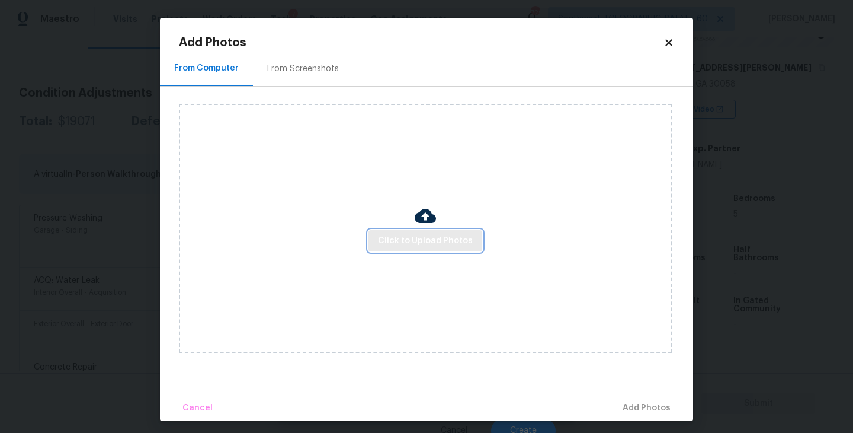
click at [408, 247] on span "Click to Upload Photos" at bounding box center [425, 240] width 95 height 15
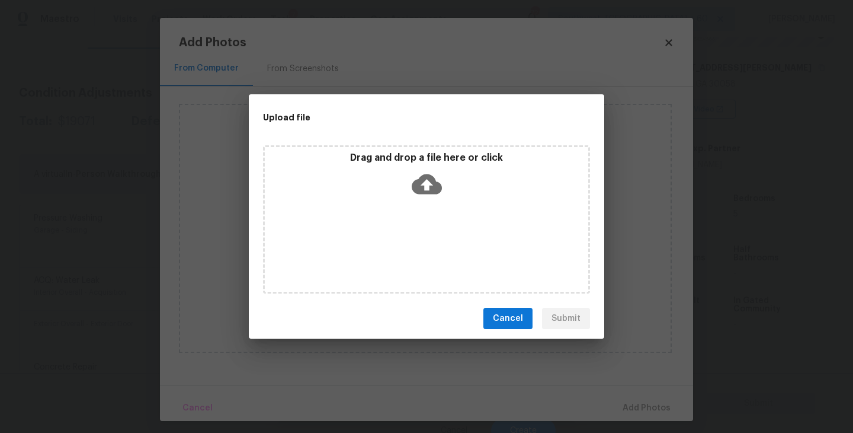
click at [423, 201] on div "Drag and drop a file here or click" at bounding box center [426, 219] width 327 height 148
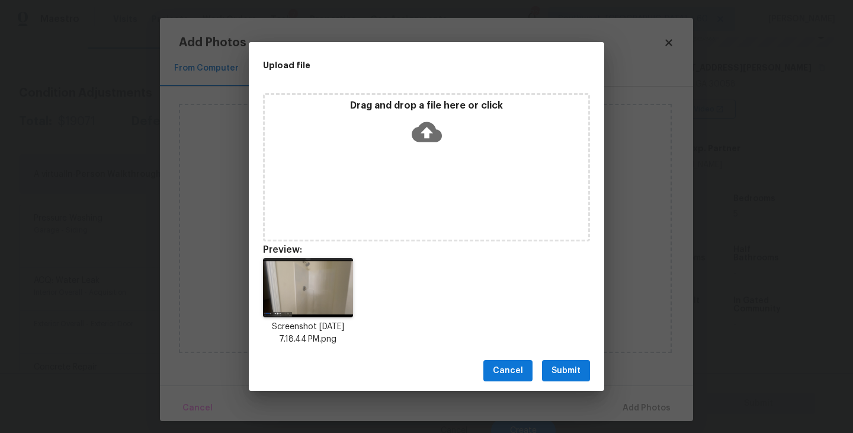
click at [581, 353] on div "Cancel Submit" at bounding box center [427, 370] width 356 height 41
click at [572, 369] on span "Submit" at bounding box center [566, 370] width 29 height 15
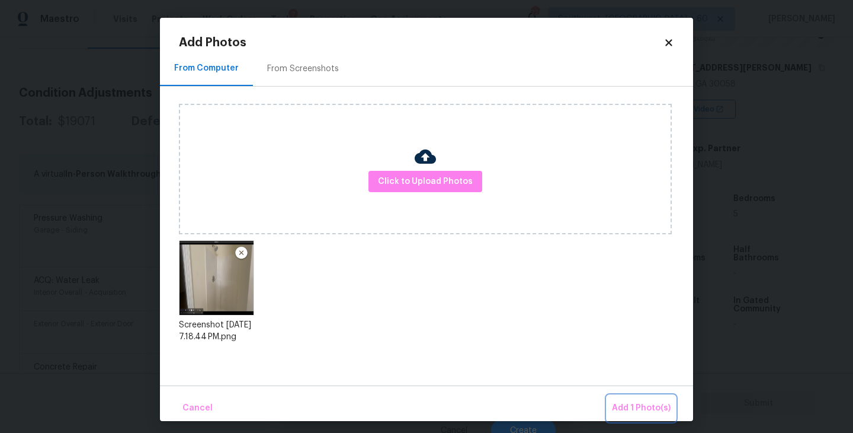
click at [623, 406] on span "Add 1 Photo(s)" at bounding box center [641, 408] width 59 height 15
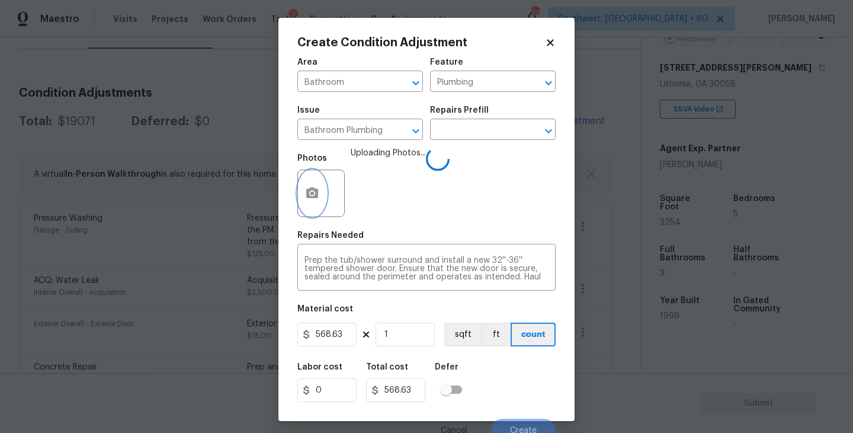
scroll to position [10, 0]
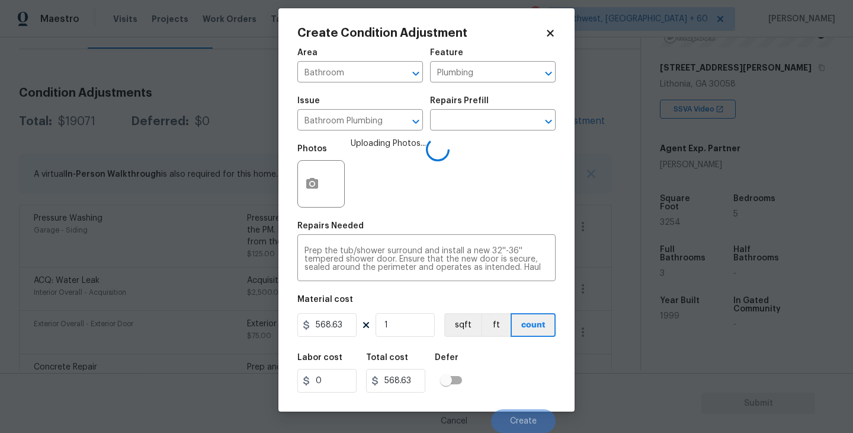
click at [513, 355] on div "Labor cost 0 Total cost 568.63 Defer" at bounding box center [426, 372] width 258 height 53
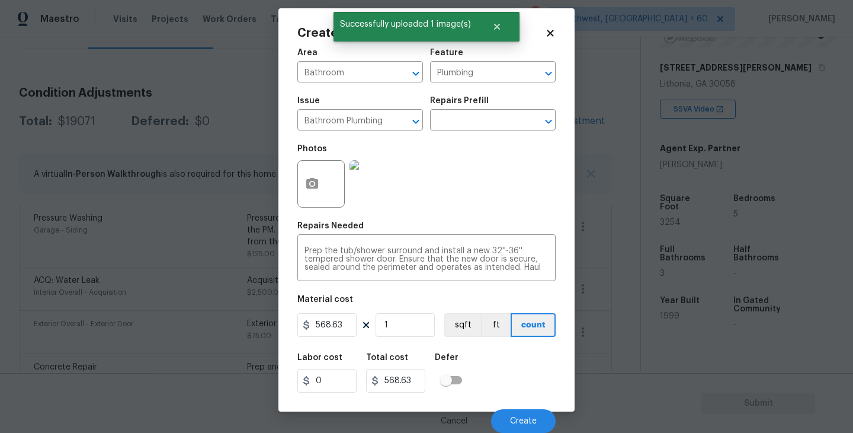
click at [513, 355] on div "Labor cost 0 Total cost 568.63 Defer" at bounding box center [426, 372] width 258 height 53
click at [530, 420] on span "Create" at bounding box center [523, 421] width 27 height 9
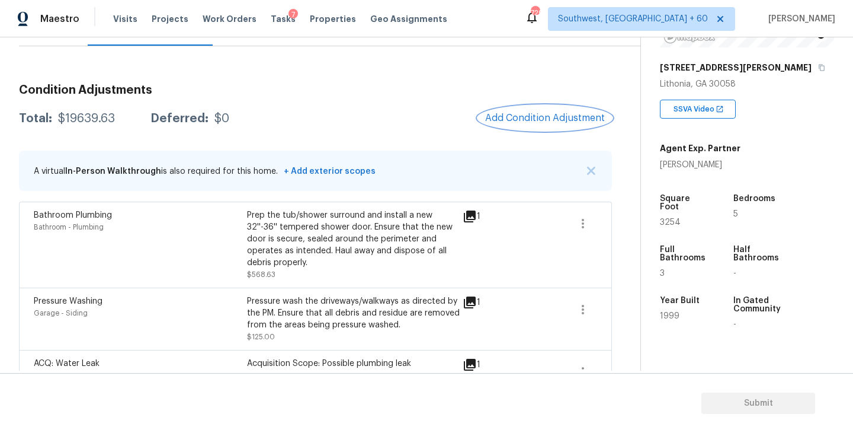
scroll to position [116, 0]
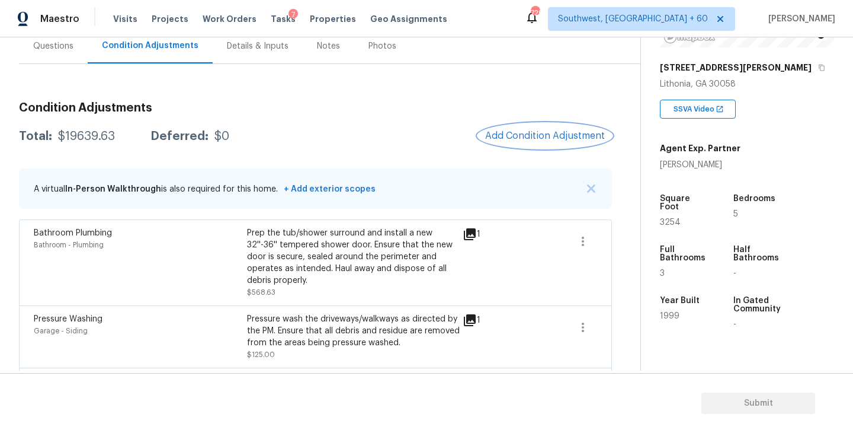
click at [554, 130] on span "Add Condition Adjustment" at bounding box center [545, 135] width 120 height 11
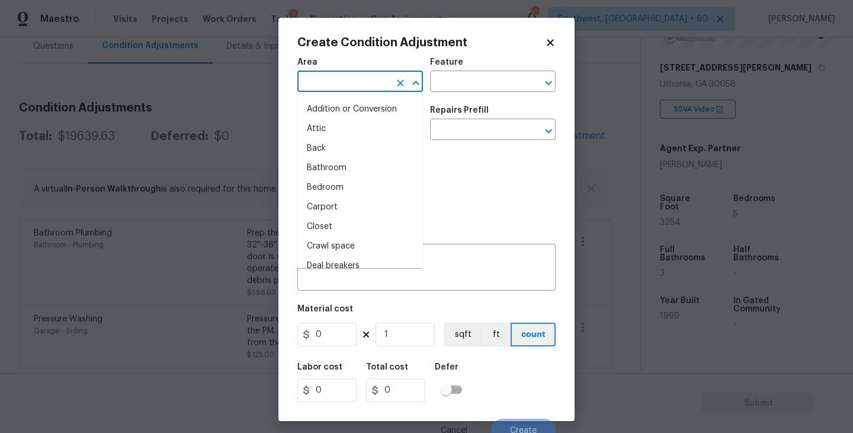
click at [350, 84] on input "text" at bounding box center [343, 82] width 92 height 18
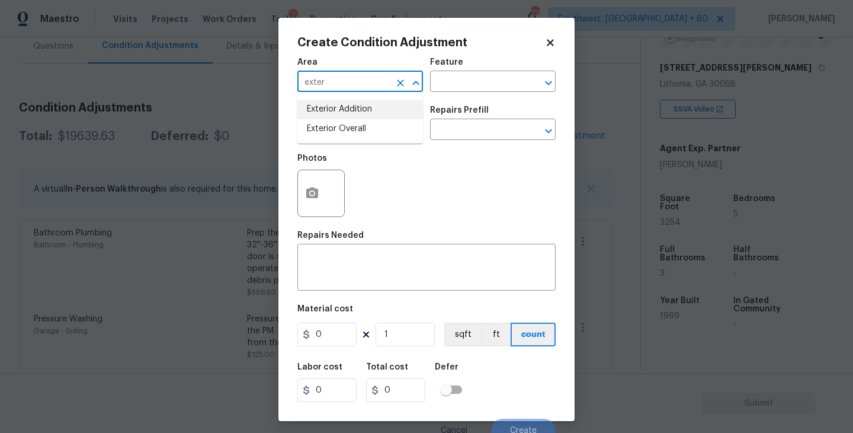
click at [372, 120] on li "Exterior Overall" at bounding box center [360, 129] width 126 height 20
type input "Exterior Overall"
click at [444, 101] on div "Issue ​ Repairs Prefill ​" at bounding box center [426, 123] width 258 height 48
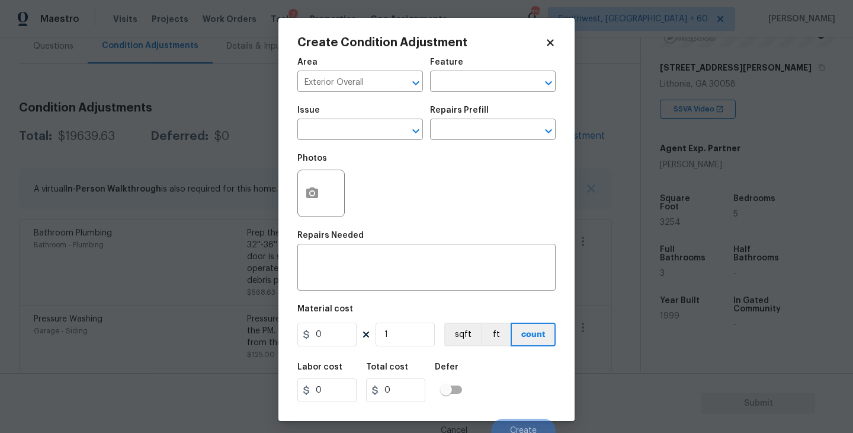
click at [453, 95] on div "Area Exterior Overall ​ Feature ​" at bounding box center [426, 75] width 258 height 48
click at [464, 91] on input "text" at bounding box center [476, 82] width 92 height 18
click at [463, 140] on li "Siding" at bounding box center [493, 138] width 126 height 20
type input "Siding"
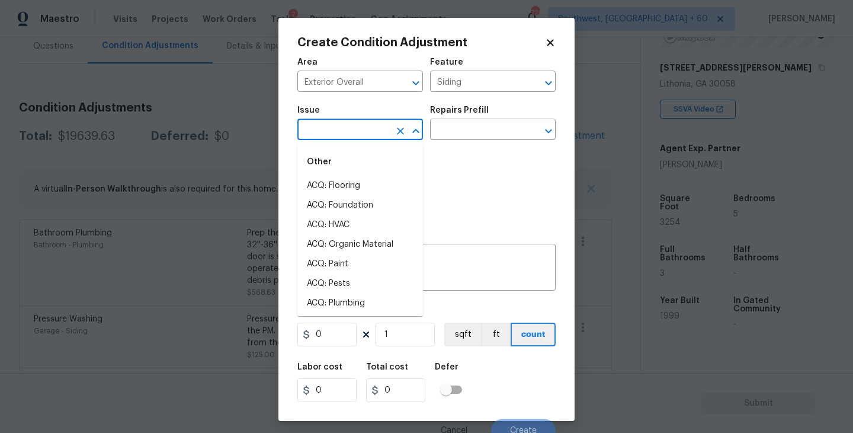
click at [346, 138] on input "text" at bounding box center [343, 130] width 92 height 18
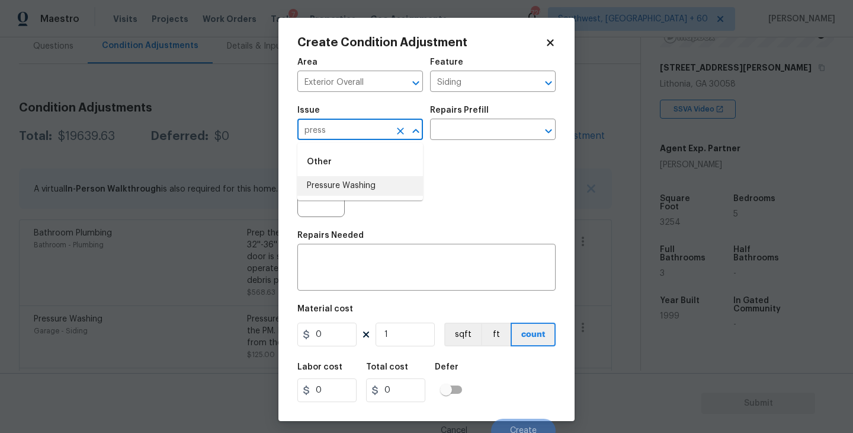
click at [353, 181] on li "Pressure Washing" at bounding box center [360, 186] width 126 height 20
type input "Pressure Washing"
click at [492, 116] on div "Repairs Prefill" at bounding box center [493, 113] width 126 height 15
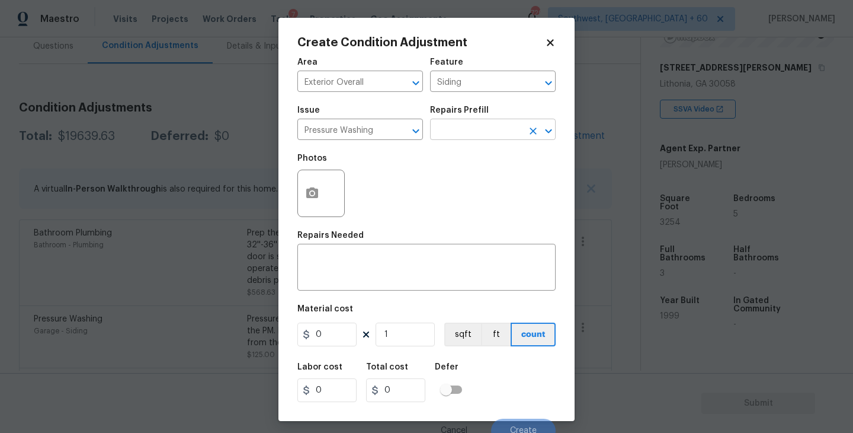
click at [485, 130] on input "text" at bounding box center [476, 130] width 92 height 18
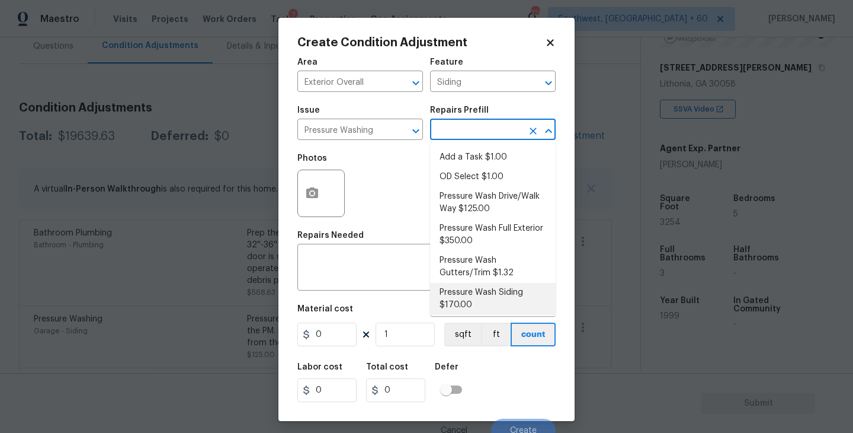
click at [471, 299] on li "Pressure Wash Siding $170.00" at bounding box center [493, 299] width 126 height 32
type textarea "Protect areas as needed for pressure washing. Pressure wash the siding on the h…"
type input "170"
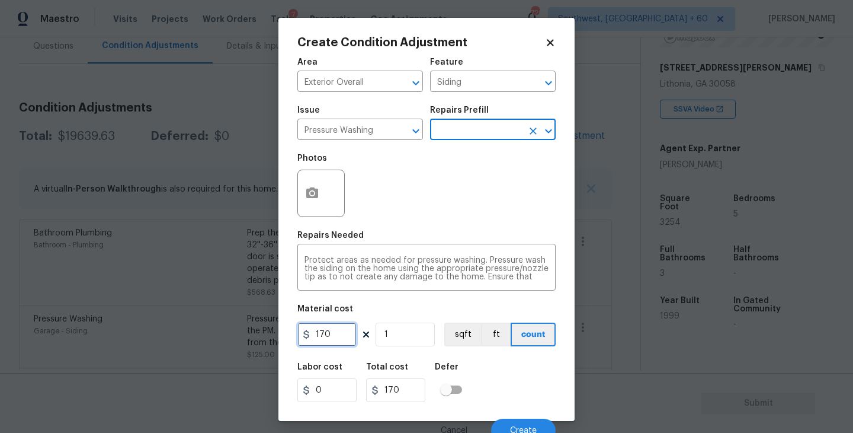
drag, startPoint x: 308, startPoint y: 338, endPoint x: 254, endPoint y: 338, distance: 53.3
click at [254, 338] on div "Create Condition Adjustment Area Exterior Overall ​ Feature Siding ​ Issue Pres…" at bounding box center [426, 216] width 853 height 433
type input "200"
click at [309, 204] on button "button" at bounding box center [312, 193] width 28 height 46
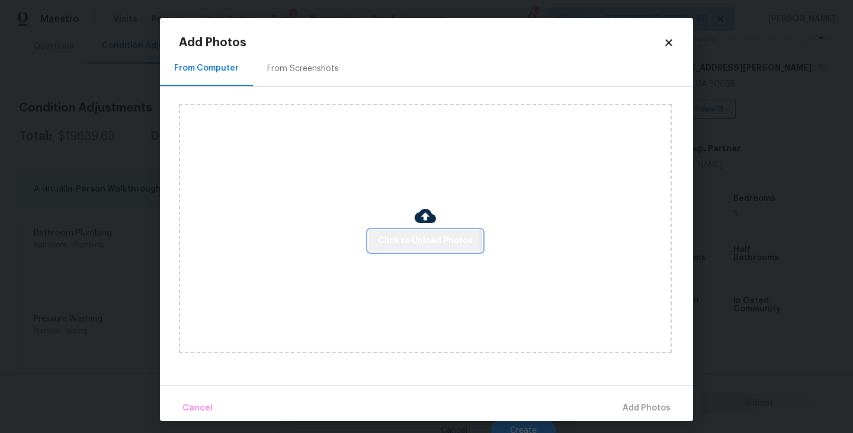
click at [412, 248] on button "Click to Upload Photos" at bounding box center [426, 241] width 114 height 22
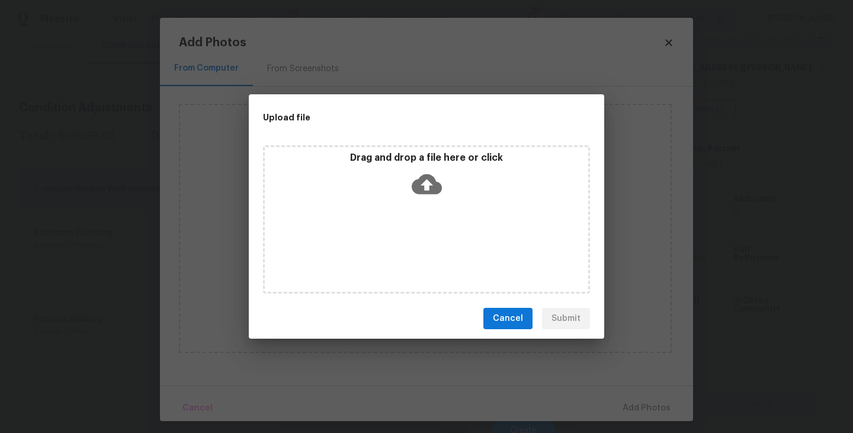
click at [414, 233] on div "Drag and drop a file here or click" at bounding box center [426, 219] width 327 height 148
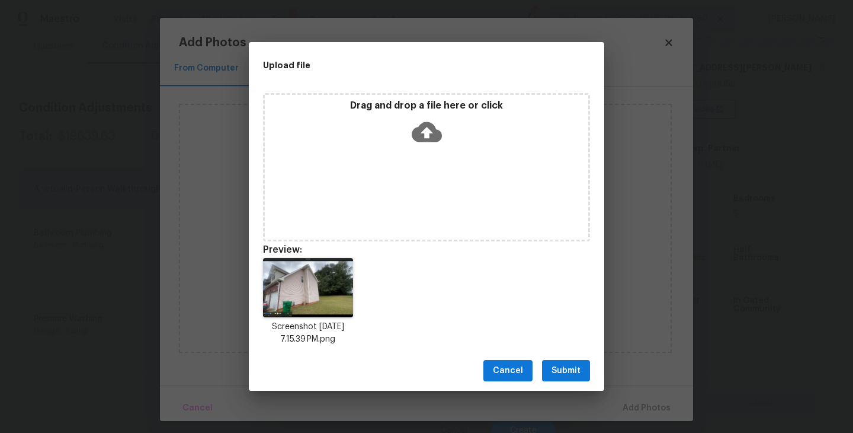
click at [564, 379] on button "Submit" at bounding box center [566, 371] width 48 height 22
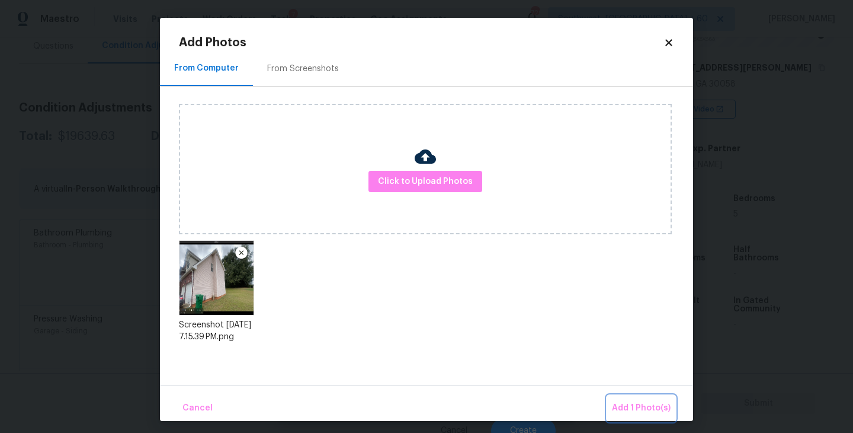
click at [624, 405] on span "Add 1 Photo(s)" at bounding box center [641, 408] width 59 height 15
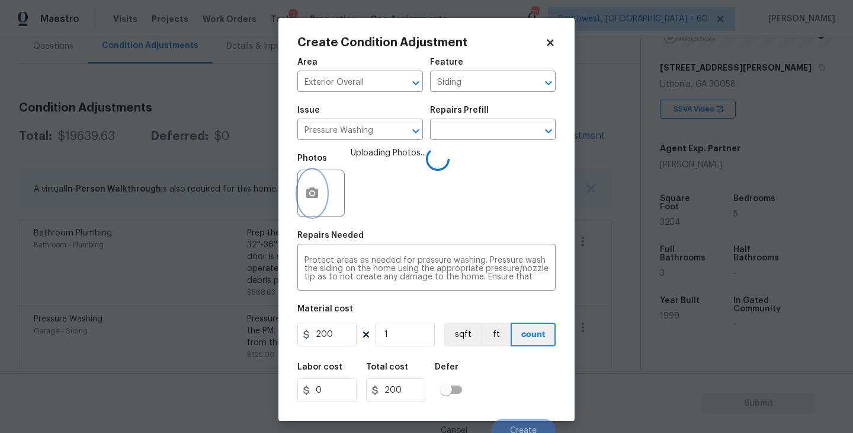
scroll to position [10, 0]
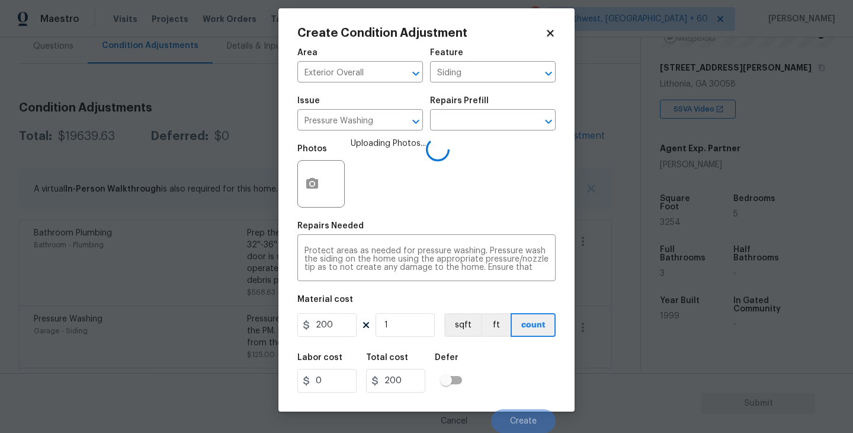
click at [510, 372] on div "Labor cost 0 Total cost 200 Defer" at bounding box center [426, 372] width 258 height 53
click at [513, 379] on div "Labor cost 0 Total cost 200 Defer" at bounding box center [426, 372] width 258 height 53
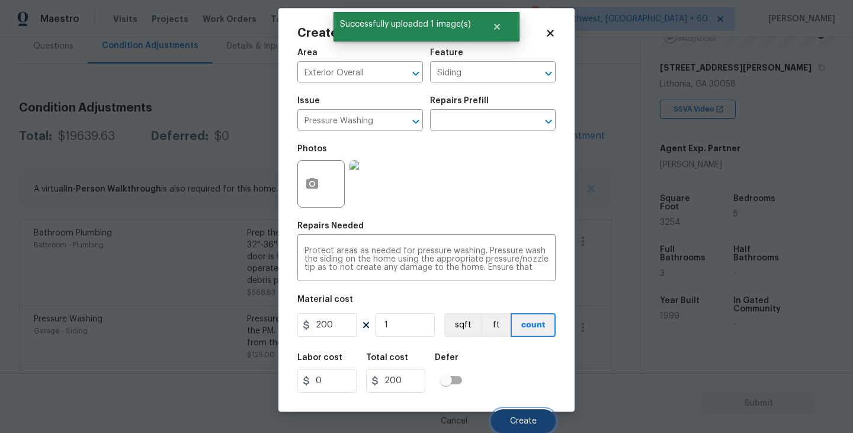
click at [523, 422] on span "Create" at bounding box center [523, 421] width 27 height 9
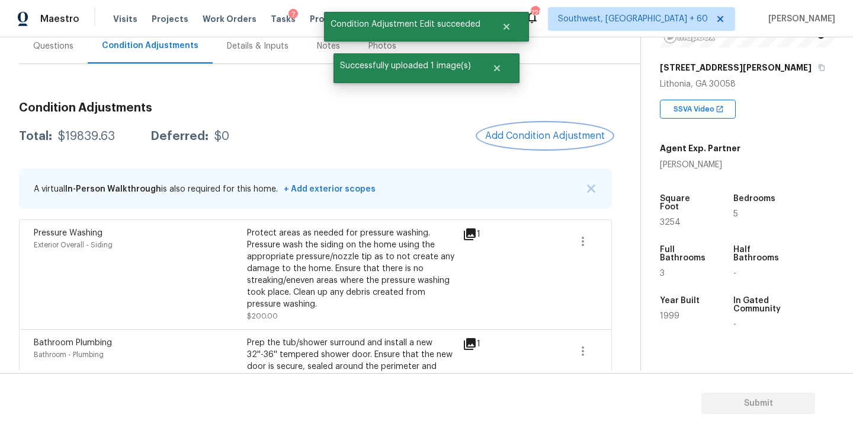
scroll to position [0, 0]
click at [556, 141] on button "Add Condition Adjustment" at bounding box center [545, 135] width 134 height 25
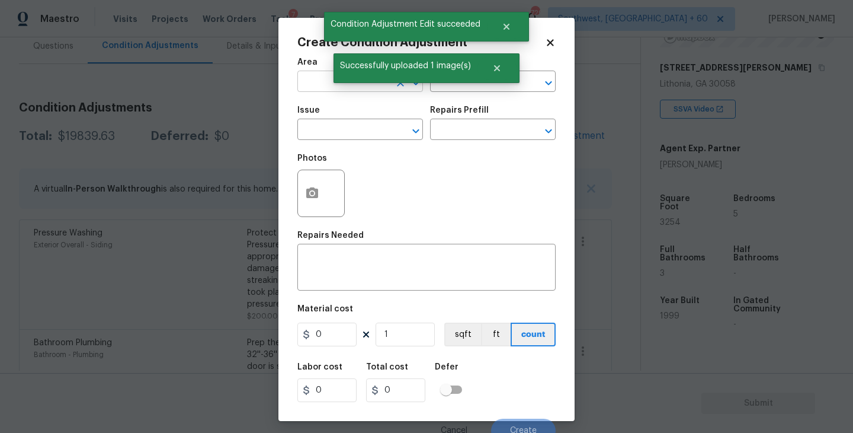
click at [334, 87] on input "text" at bounding box center [343, 82] width 92 height 18
click at [349, 135] on li "Exterior Overall" at bounding box center [360, 129] width 126 height 20
type input "Exterior Overall"
click at [483, 91] on input "text" at bounding box center [476, 82] width 92 height 18
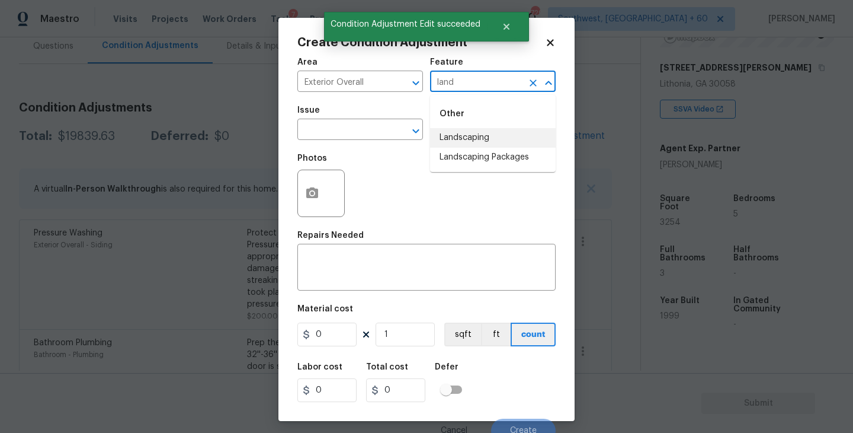
click at [491, 159] on li "Landscaping Packages" at bounding box center [493, 158] width 126 height 20
type input "Landscaping Packages"
click at [362, 131] on input "text" at bounding box center [343, 130] width 92 height 18
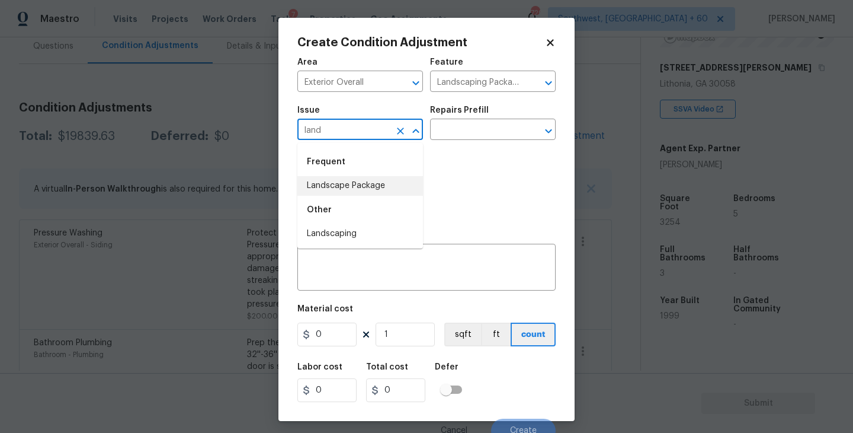
click at [361, 188] on li "Landscape Package" at bounding box center [360, 186] width 126 height 20
type input "Landscape Package"
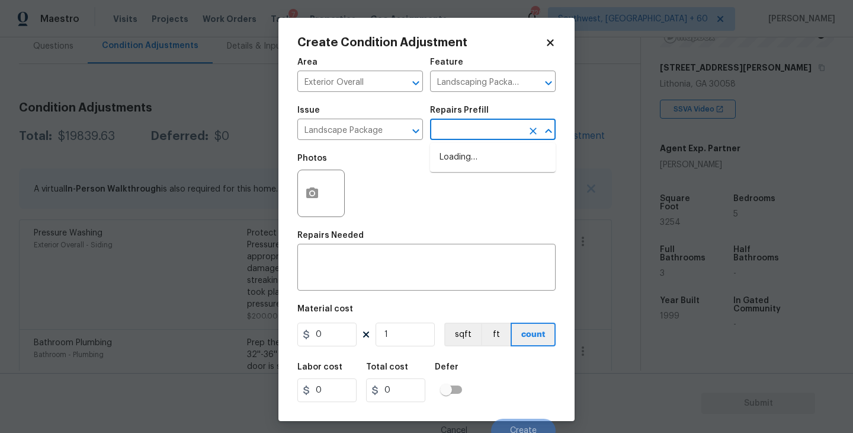
click at [493, 126] on input "text" at bounding box center [476, 130] width 92 height 18
click at [490, 161] on li "Initial landscaping package $70.00" at bounding box center [493, 164] width 126 height 32
type input "Home Readiness Packages"
type textarea "Mowing of grass up to 6" in height. Mow, edge along driveways & sidewalks, trim…"
type input "70"
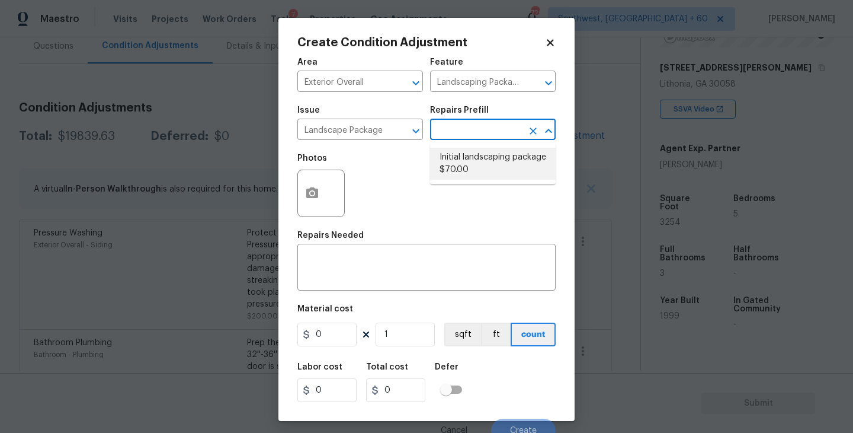
type input "70"
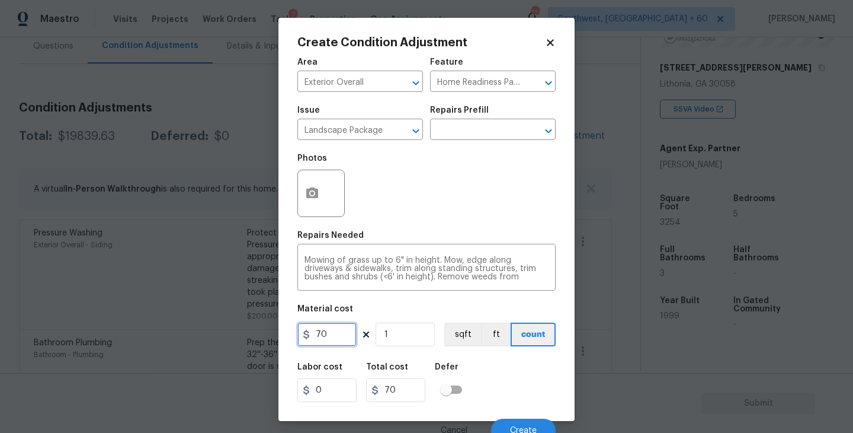
drag, startPoint x: 338, startPoint y: 334, endPoint x: 213, endPoint y: 334, distance: 125.6
click at [213, 334] on div "Create Condition Adjustment Area Exterior Overall ​ Feature Home Readiness Pack…" at bounding box center [426, 216] width 853 height 433
type input "300"
click at [306, 219] on div "Photos" at bounding box center [322, 185] width 50 height 77
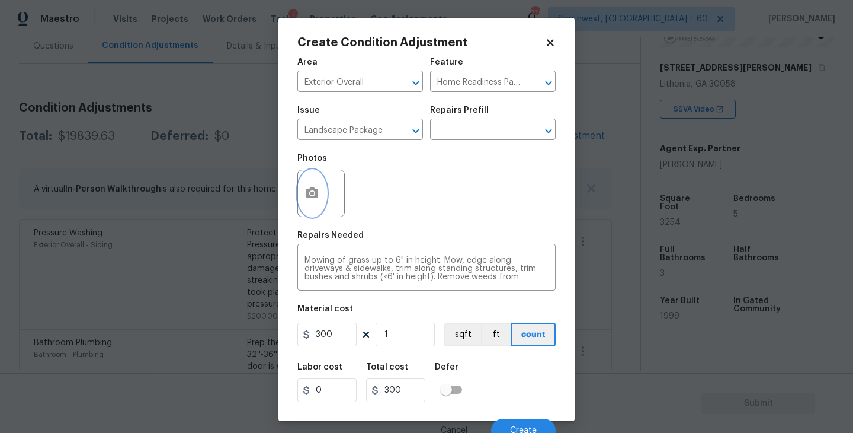
click at [319, 201] on button "button" at bounding box center [312, 193] width 28 height 46
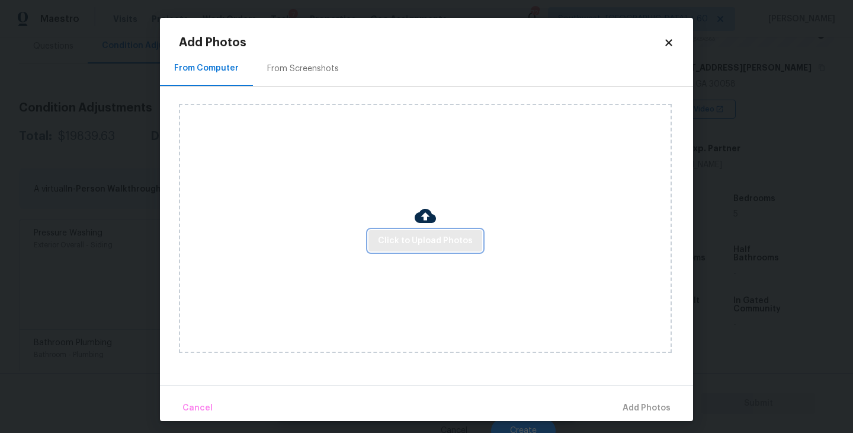
click at [413, 245] on span "Click to Upload Photos" at bounding box center [425, 240] width 95 height 15
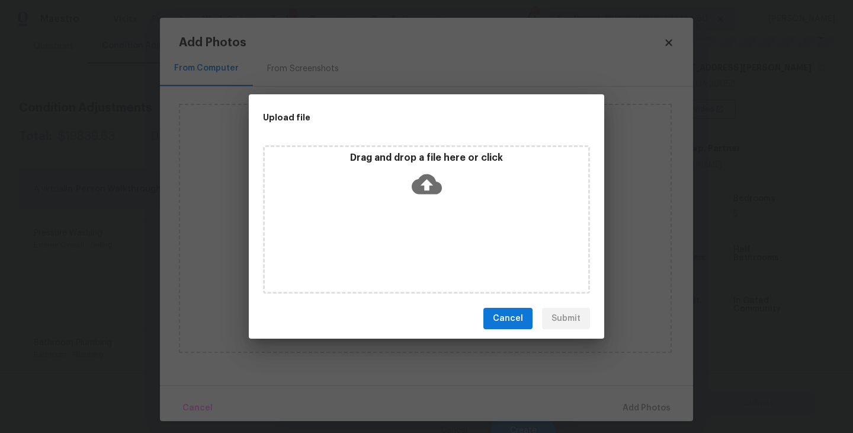
click at [424, 220] on div "Drag and drop a file here or click" at bounding box center [426, 219] width 327 height 148
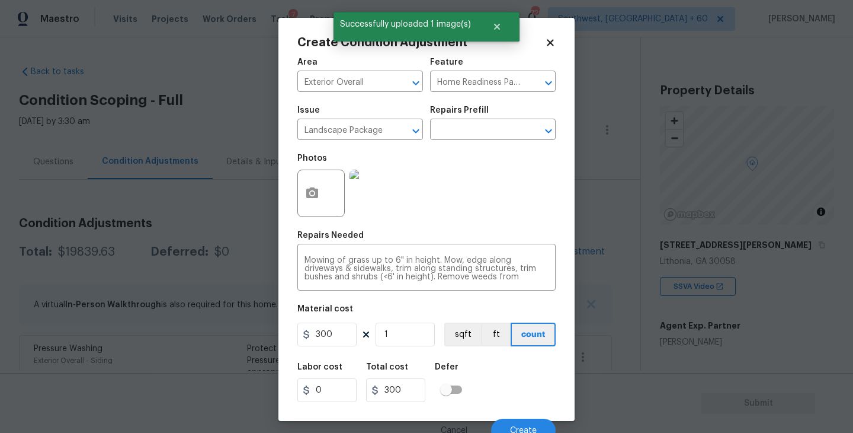
scroll to position [177, 0]
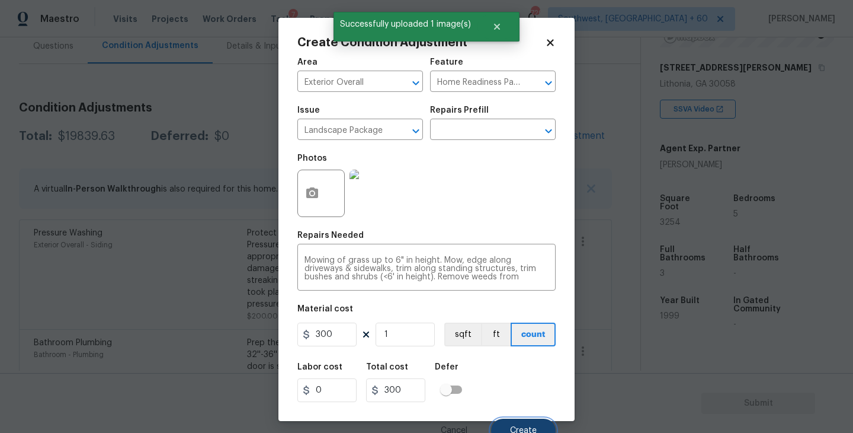
click at [514, 425] on button "Create" at bounding box center [523, 430] width 65 height 24
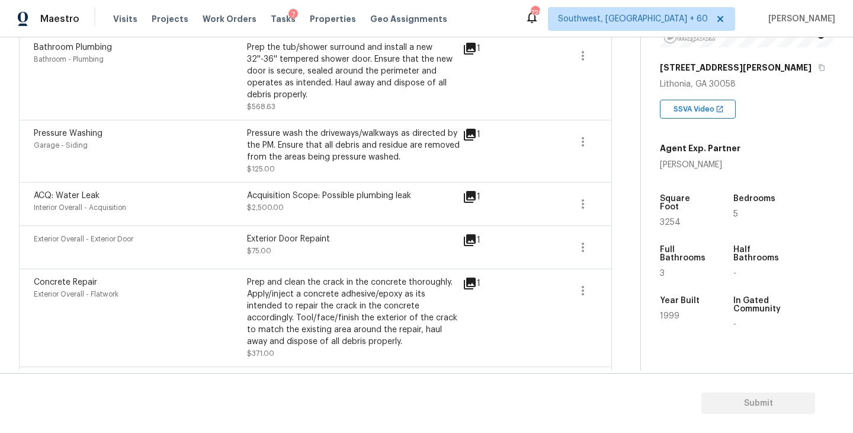
scroll to position [616, 0]
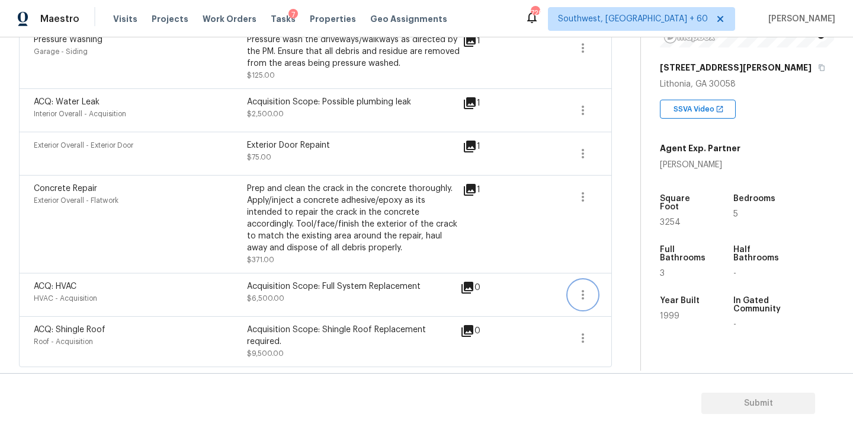
click at [588, 290] on icon "button" at bounding box center [583, 294] width 14 height 14
click at [616, 290] on div "Edit" at bounding box center [650, 292] width 92 height 12
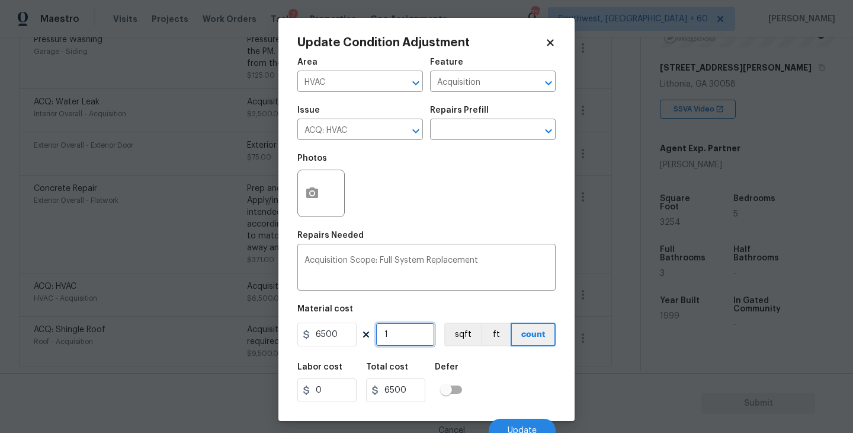
click at [415, 341] on input "1" at bounding box center [405, 334] width 59 height 24
type input "0"
type input "2"
type input "13000"
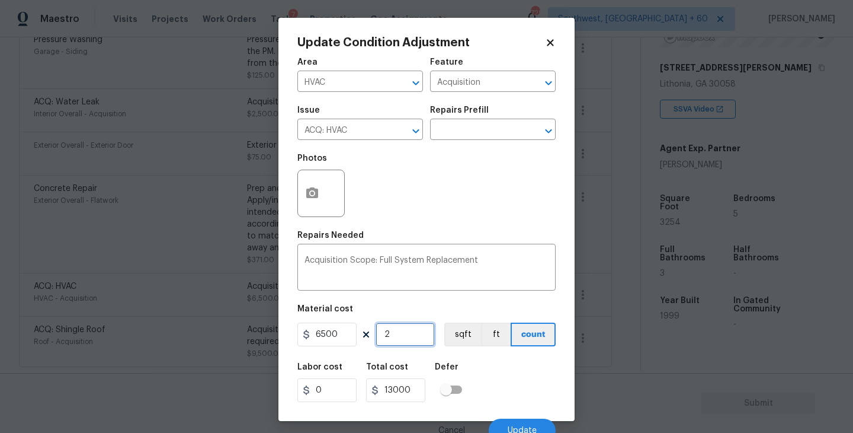
type input "2"
click at [501, 393] on div "Labor cost 0 Total cost 13000 Defer" at bounding box center [426, 382] width 258 height 53
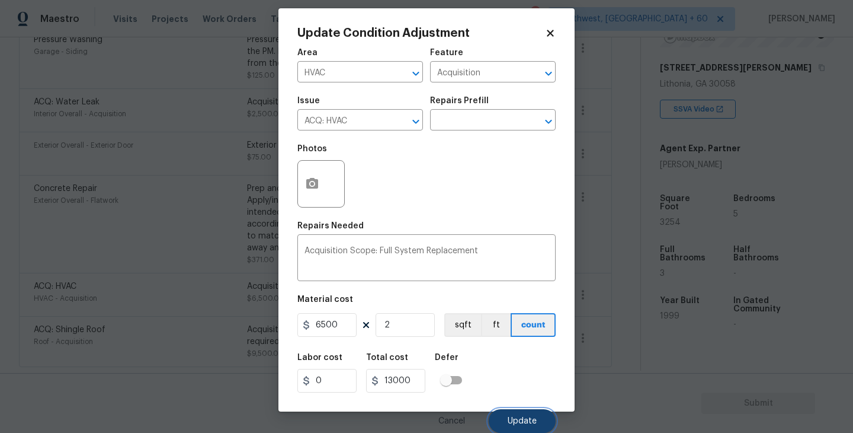
click at [523, 425] on span "Update" at bounding box center [522, 421] width 29 height 9
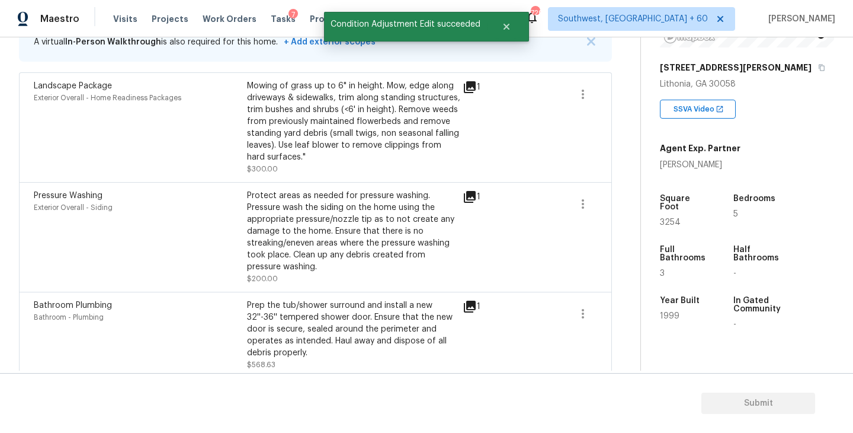
scroll to position [112, 0]
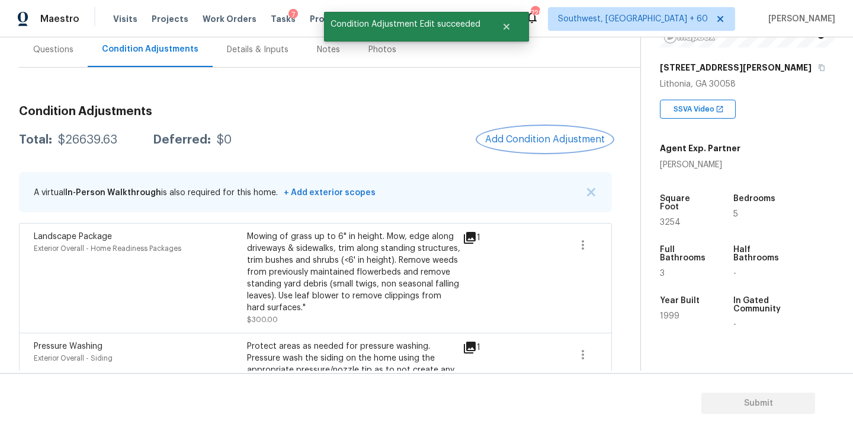
click at [514, 147] on button "Add Condition Adjustment" at bounding box center [545, 139] width 134 height 25
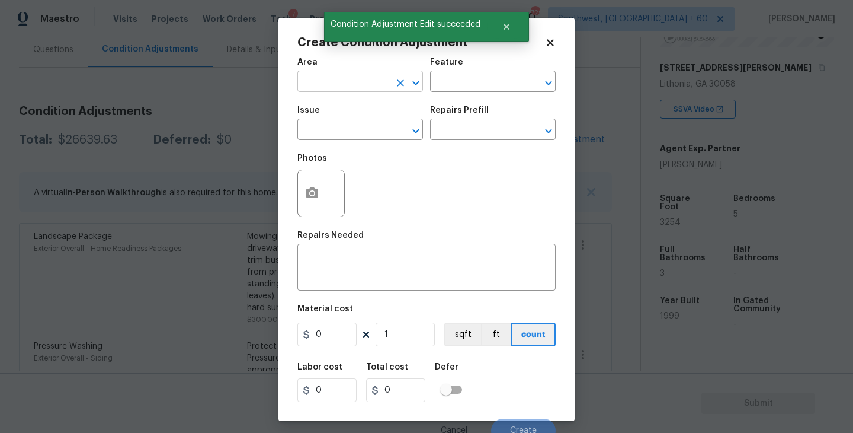
click at [357, 88] on input "text" at bounding box center [343, 82] width 92 height 18
click at [357, 122] on li "Interior Overall" at bounding box center [360, 129] width 126 height 20
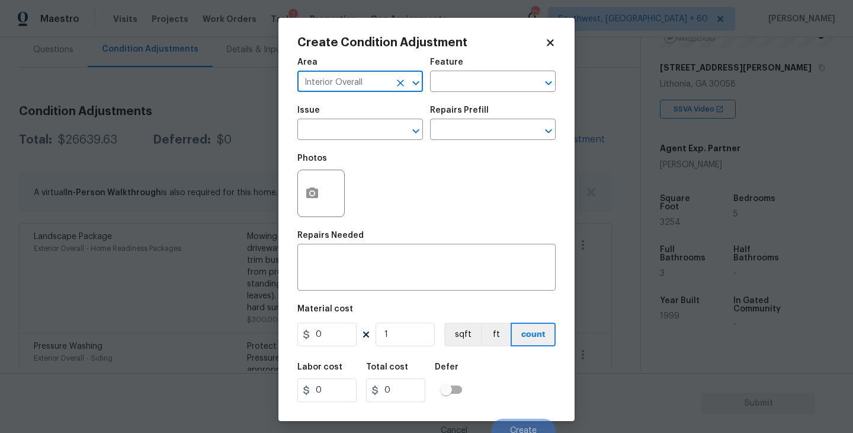
type input "Interior Overall"
click at [471, 92] on div "Area Interior Overall ​ Feature ​" at bounding box center [426, 75] width 258 height 48
click at [497, 74] on input "text" at bounding box center [476, 82] width 92 height 18
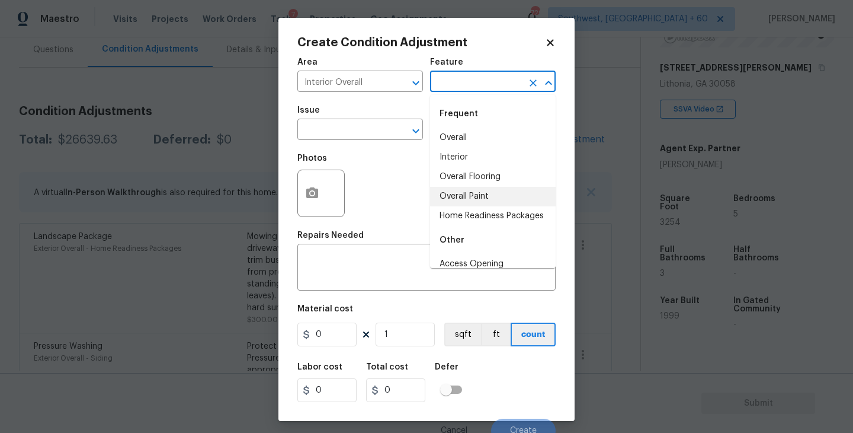
click at [489, 194] on li "Overall Paint" at bounding box center [493, 197] width 126 height 20
type input "Overall Paint"
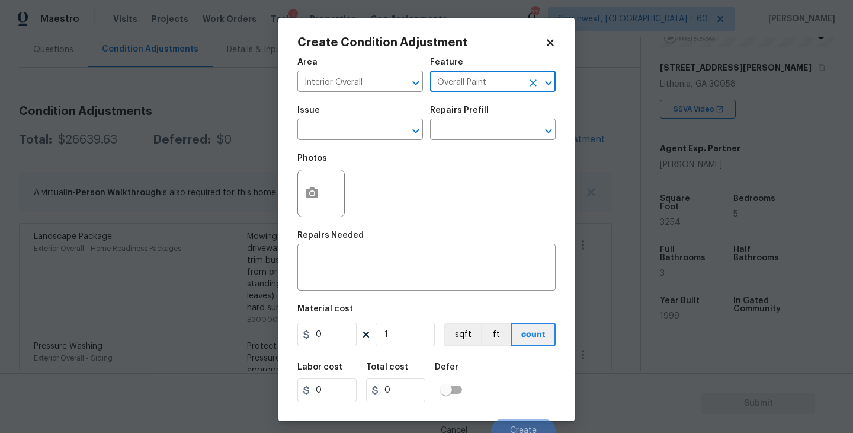
click at [365, 143] on span "Issue ​" at bounding box center [360, 123] width 126 height 48
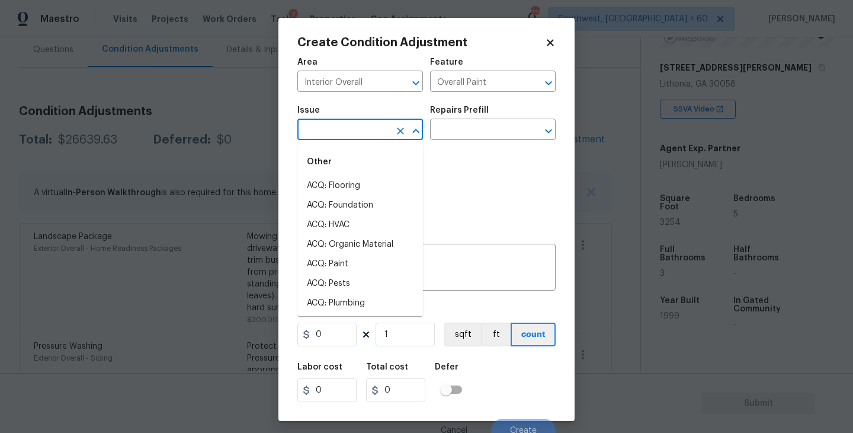
click at [352, 139] on input "text" at bounding box center [343, 130] width 92 height 18
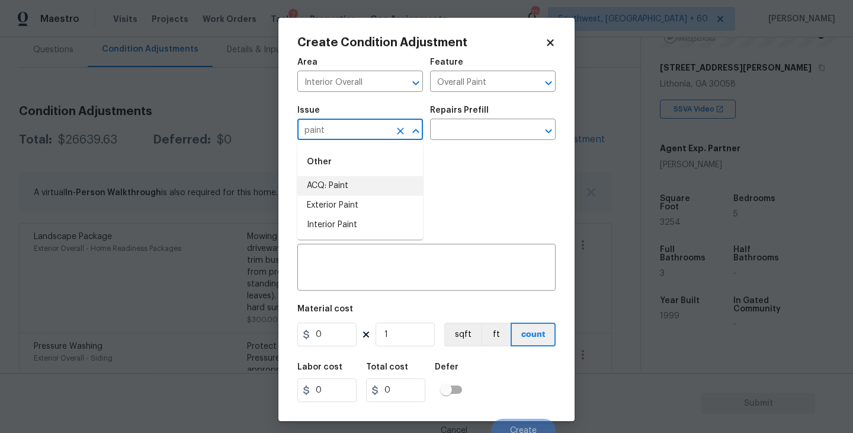
click at [348, 185] on li "ACQ: Paint" at bounding box center [360, 186] width 126 height 20
type input "ACQ: Paint"
click at [460, 146] on div "Area Interior Overall ​ Feature Overall Paint ​ Issue ACQ: Paint ​ Repairs Pref…" at bounding box center [426, 246] width 258 height 391
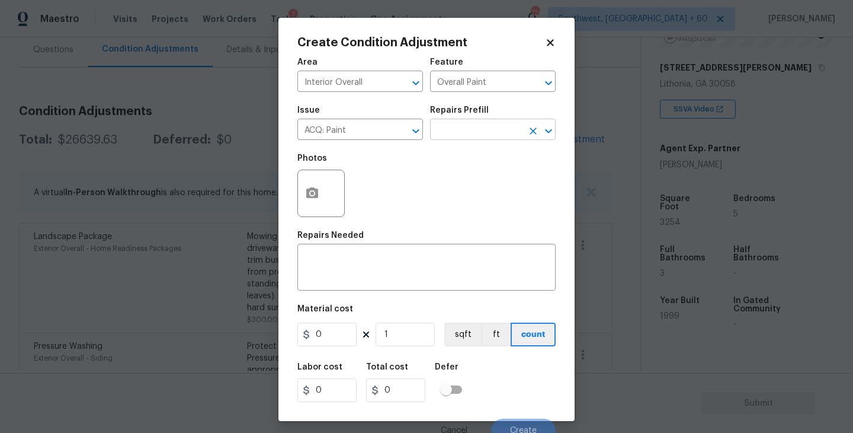
click at [481, 136] on input "text" at bounding box center [476, 130] width 92 height 18
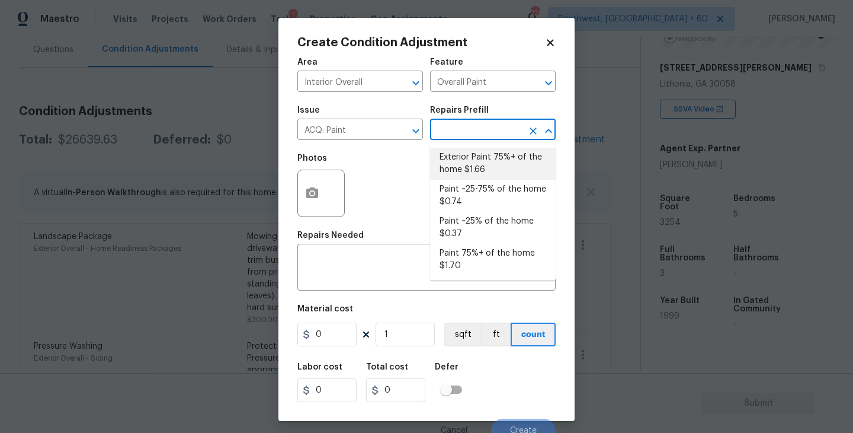
click at [479, 194] on li "Paint ~25-75% of the home $0.74" at bounding box center [493, 196] width 126 height 32
type input "Acquisition"
type textarea "Acquisition Scope: ~25 - 75% of the home needs interior paint"
type input "0.74"
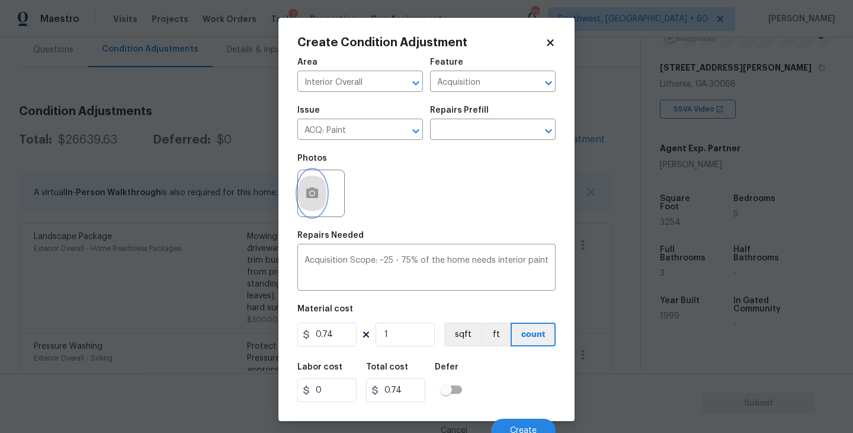
click at [310, 205] on button "button" at bounding box center [312, 193] width 28 height 46
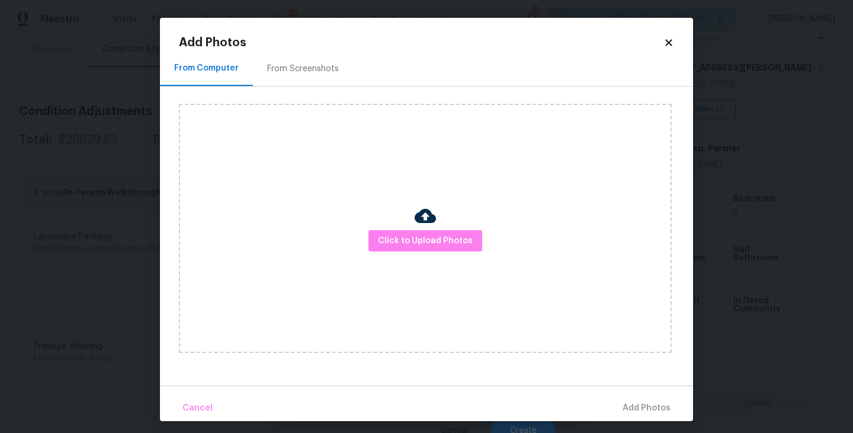
click at [409, 219] on div "Click to Upload Photos" at bounding box center [425, 228] width 493 height 249
click at [409, 220] on div "Click to Upload Photos" at bounding box center [425, 228] width 493 height 249
click at [417, 236] on span "Click to Upload Photos" at bounding box center [425, 240] width 95 height 15
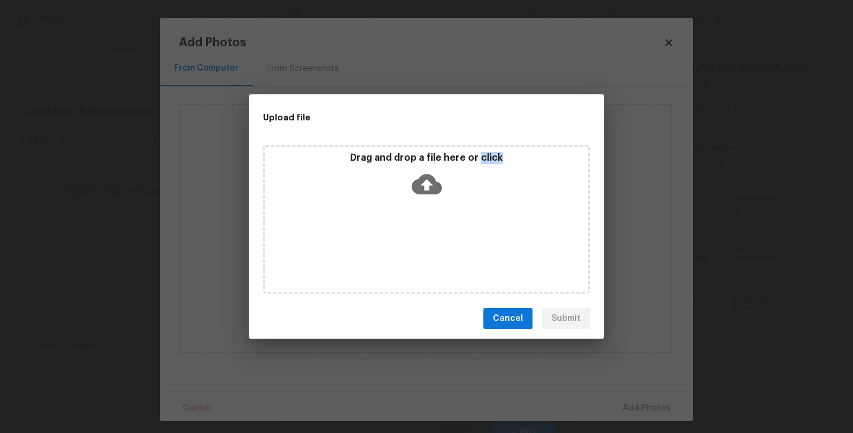
click at [417, 236] on div "Drag and drop a file here or click" at bounding box center [426, 219] width 327 height 148
